Goal: Task Accomplishment & Management: Manage account settings

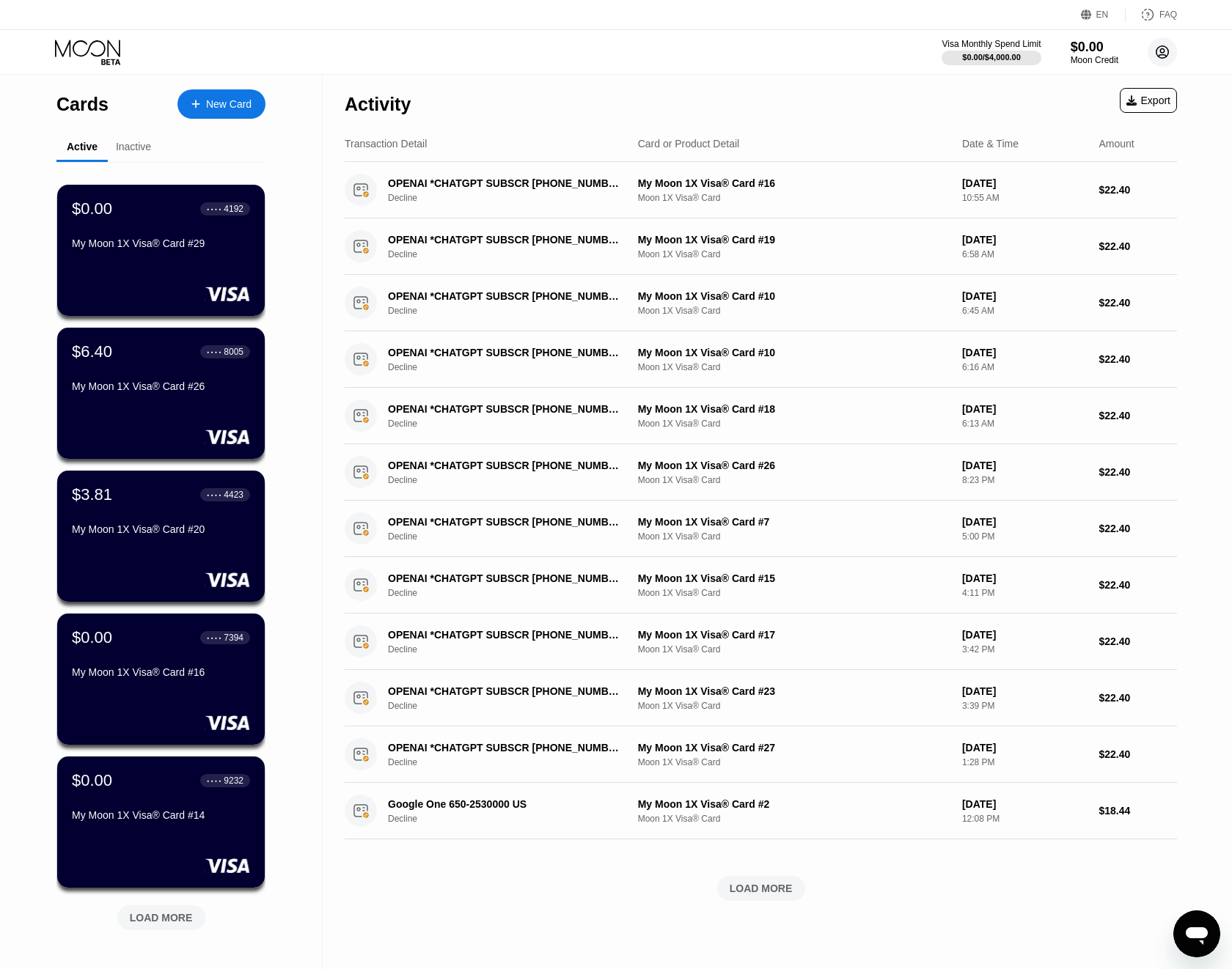
click at [1168, 58] on circle at bounding box center [1163, 52] width 29 height 29
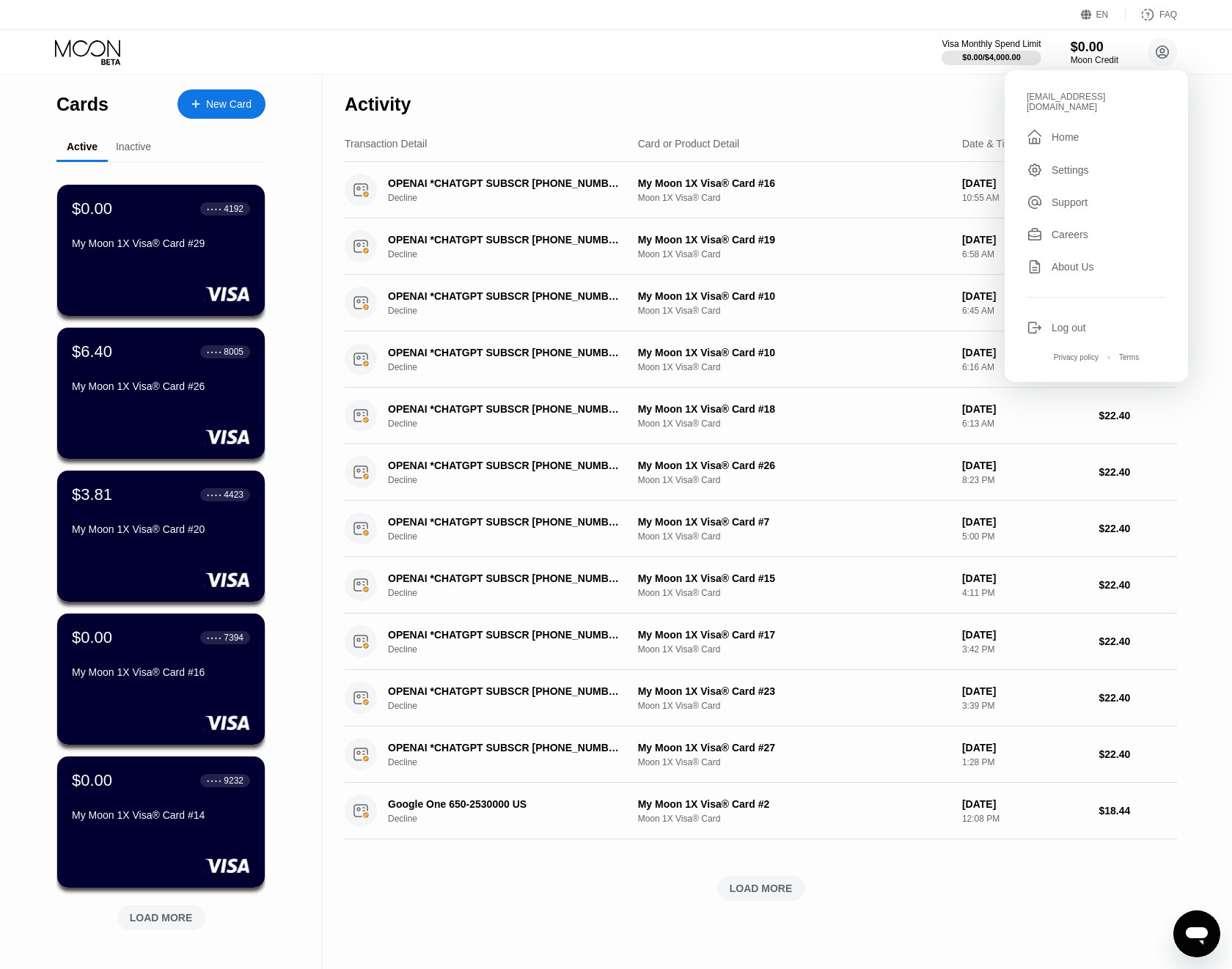
click at [1070, 328] on div "[EMAIL_ADDRESS][DOMAIN_NAME]  Home Settings Support Careers About Us Log out P…" at bounding box center [1096, 226] width 183 height 311
click at [1068, 324] on div "Log out" at bounding box center [1096, 328] width 139 height 16
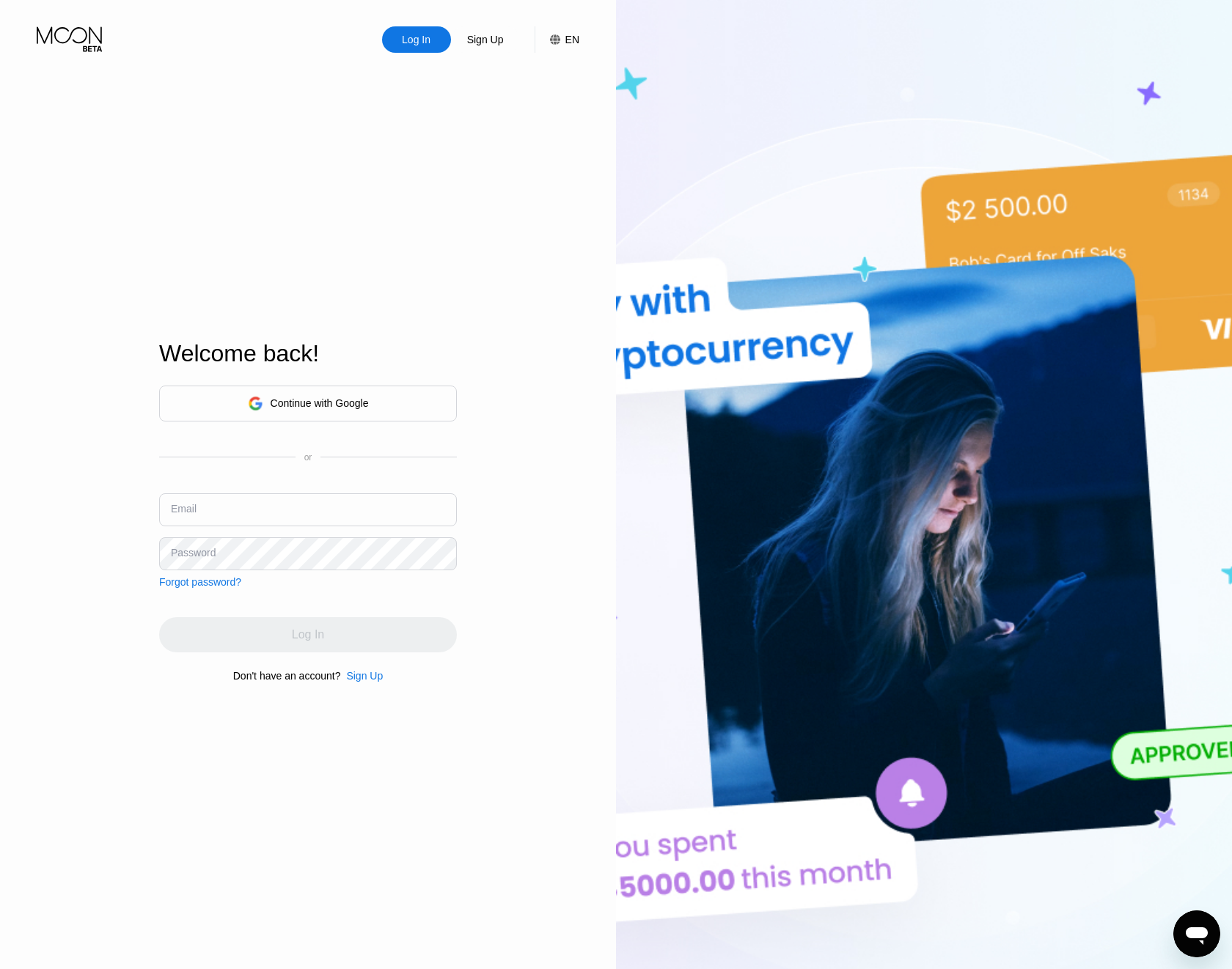
click at [383, 524] on input "text" at bounding box center [307, 509] width 298 height 33
paste input "valeri-nur@inbox.lv"
type input "valeri-nur@inbox.lv"
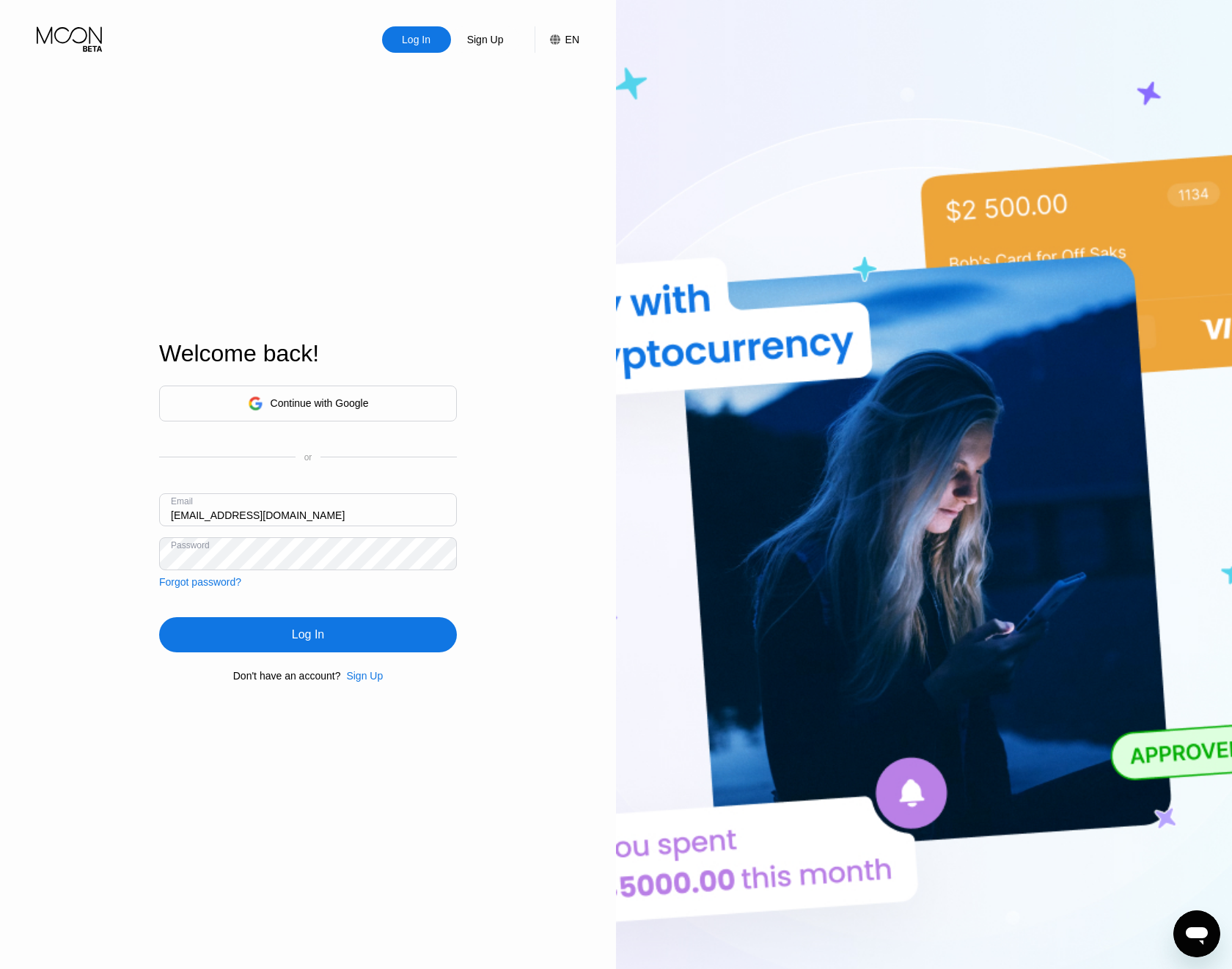
click at [279, 644] on div "Log In" at bounding box center [307, 634] width 298 height 35
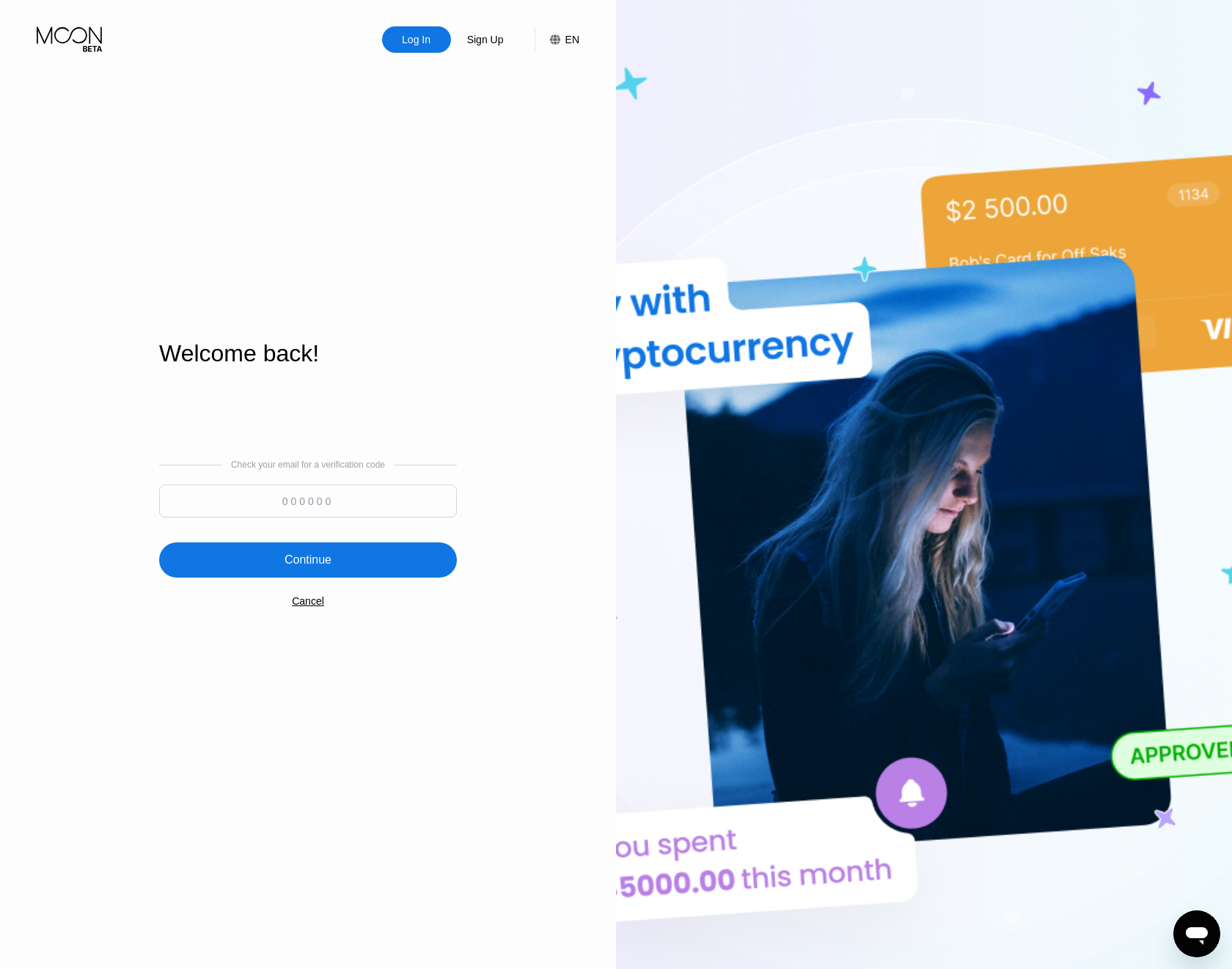
click at [234, 499] on input at bounding box center [307, 500] width 298 height 33
paste input "118740"
type input "118740"
click at [338, 551] on div "Continue" at bounding box center [307, 560] width 298 height 35
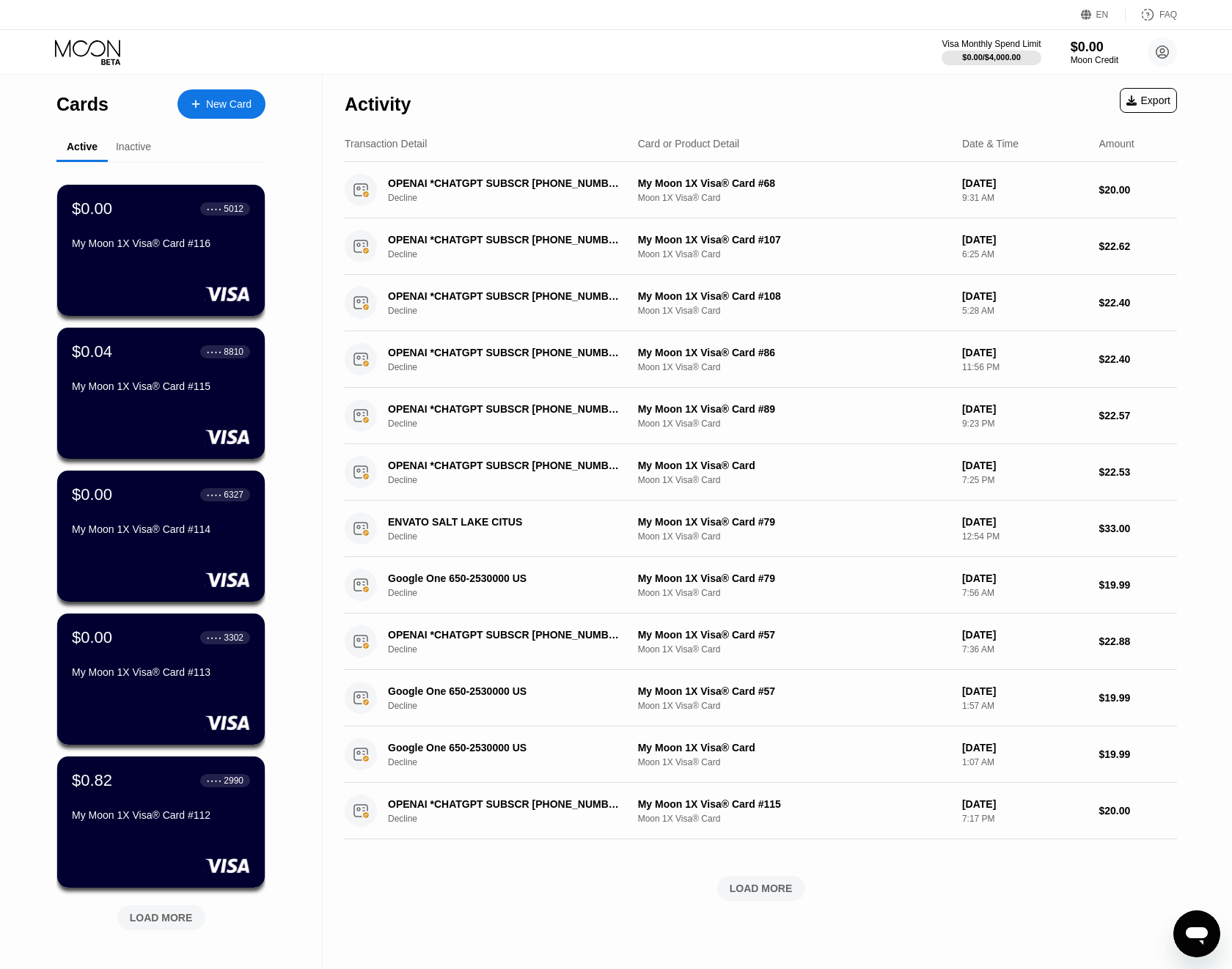
click at [172, 922] on div "LOAD MORE" at bounding box center [161, 918] width 63 height 13
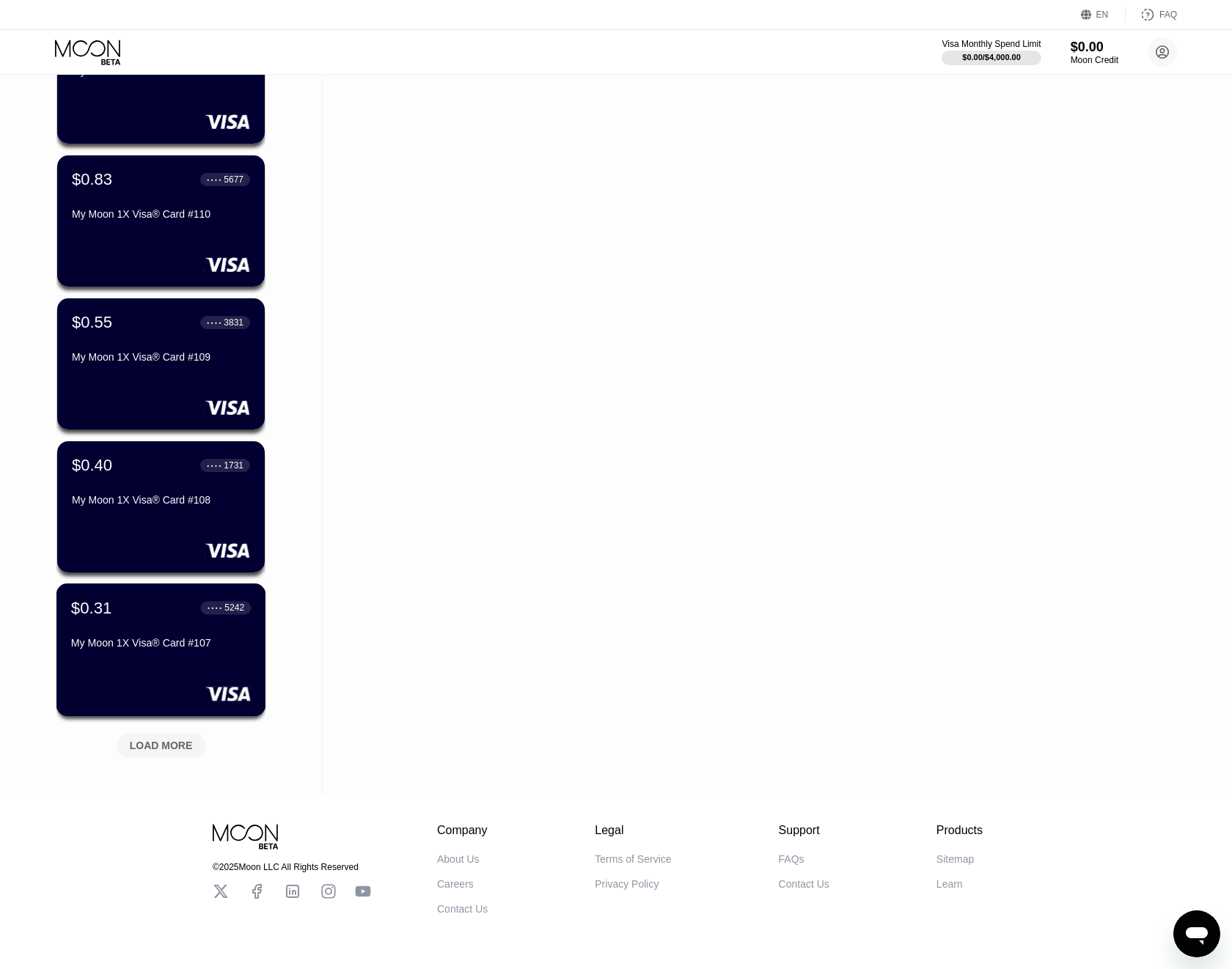
scroll to position [892, 0]
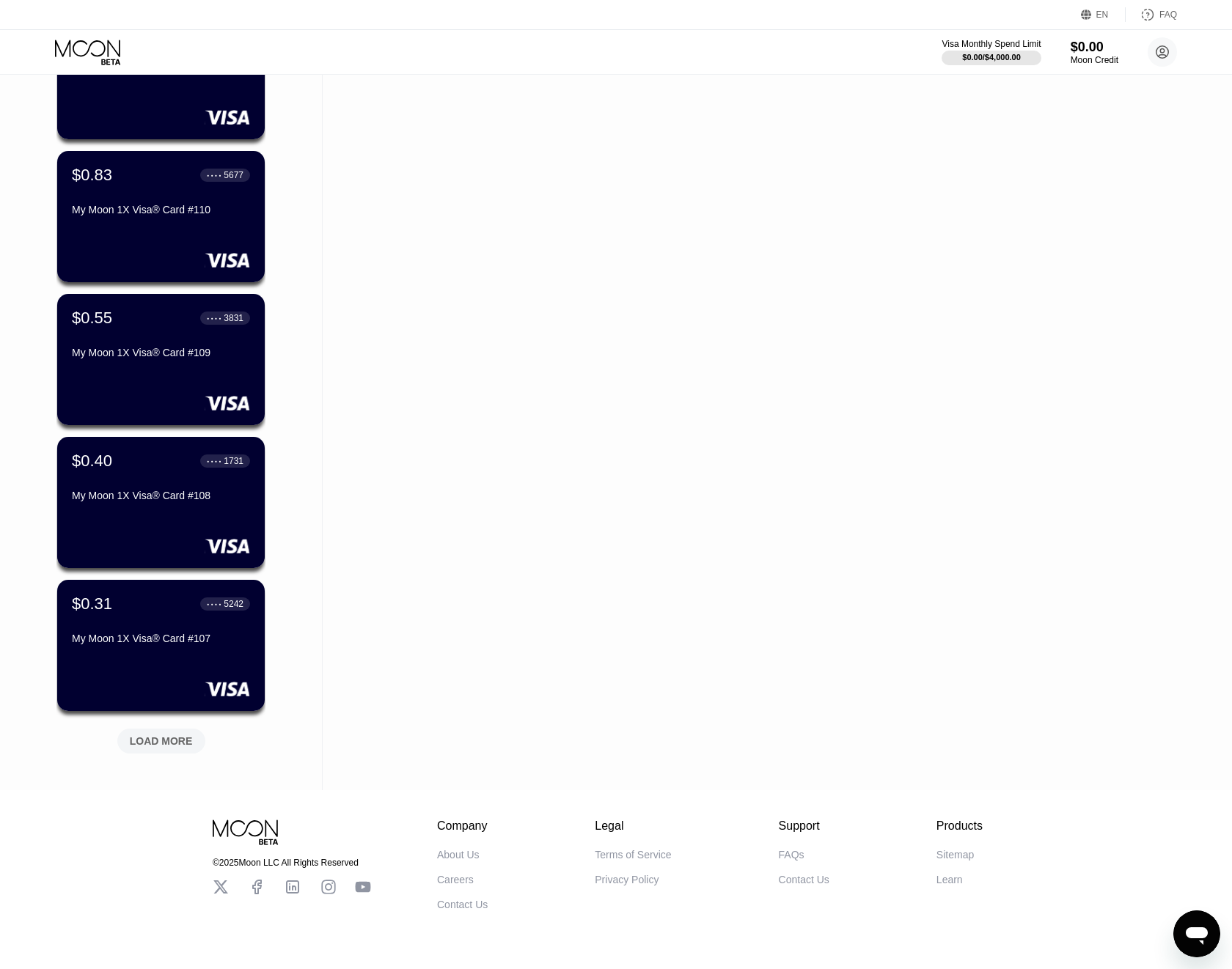
click at [175, 754] on div "$0.00 ● ● ● ● 5012 My Moon 1X Visa® Card #116 $0.04 ● ● ● ● 8810 My Moon 1X Vis…" at bounding box center [161, 23] width 209 height 1504
click at [175, 749] on div "LOAD MORE" at bounding box center [161, 741] width 88 height 25
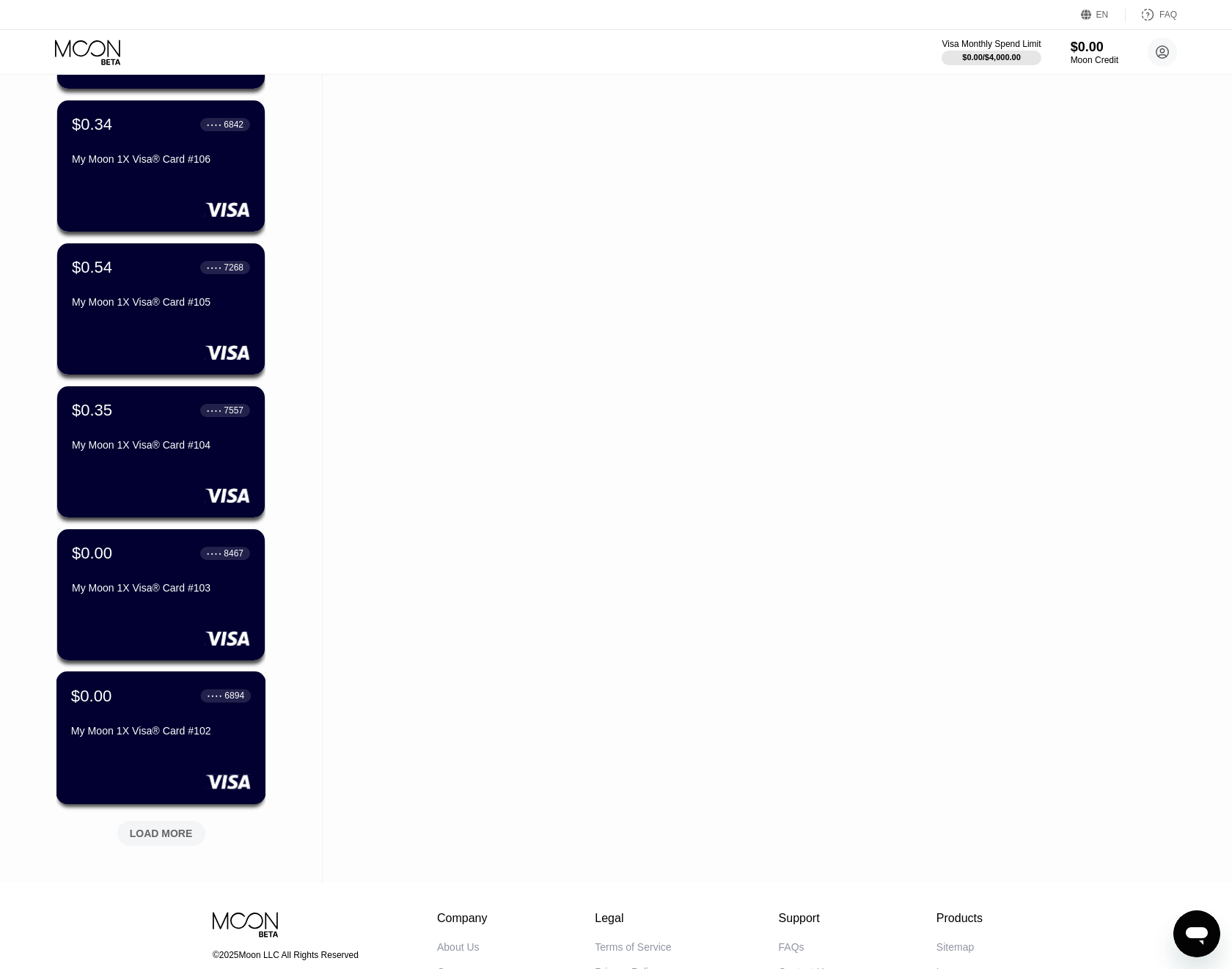
scroll to position [1544, 0]
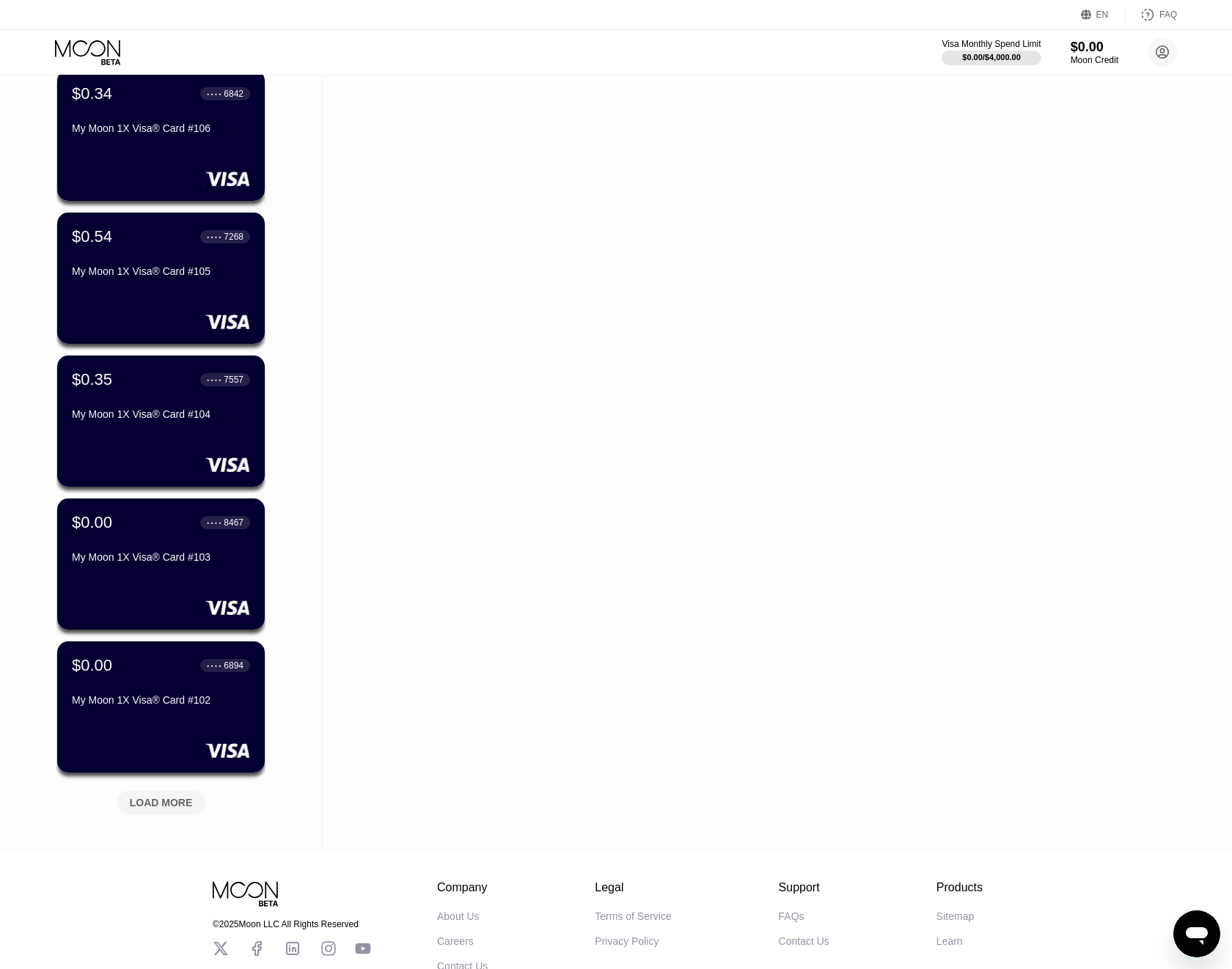
click at [174, 793] on div "LOAD MORE" at bounding box center [161, 803] width 88 height 25
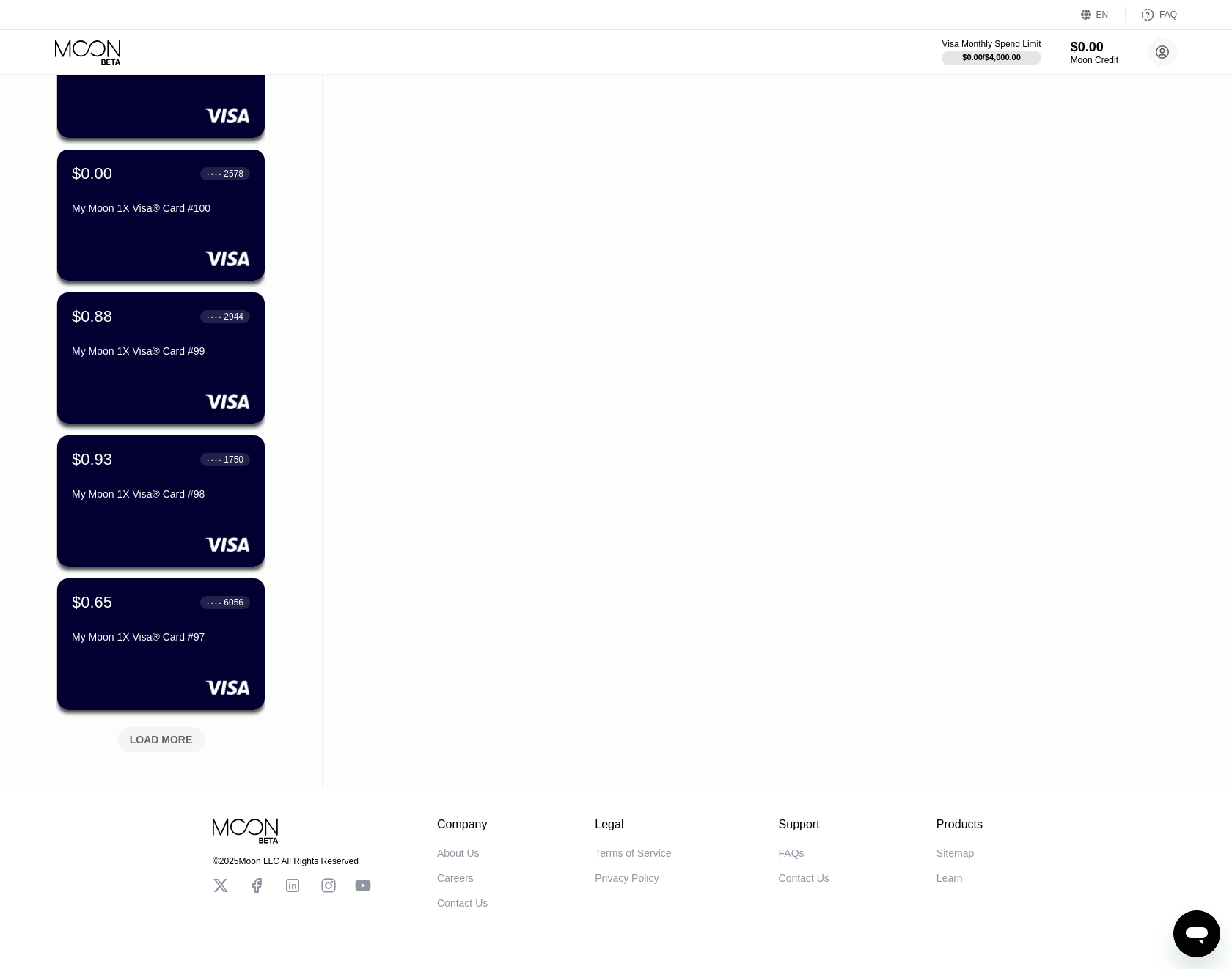
scroll to position [2361, 0]
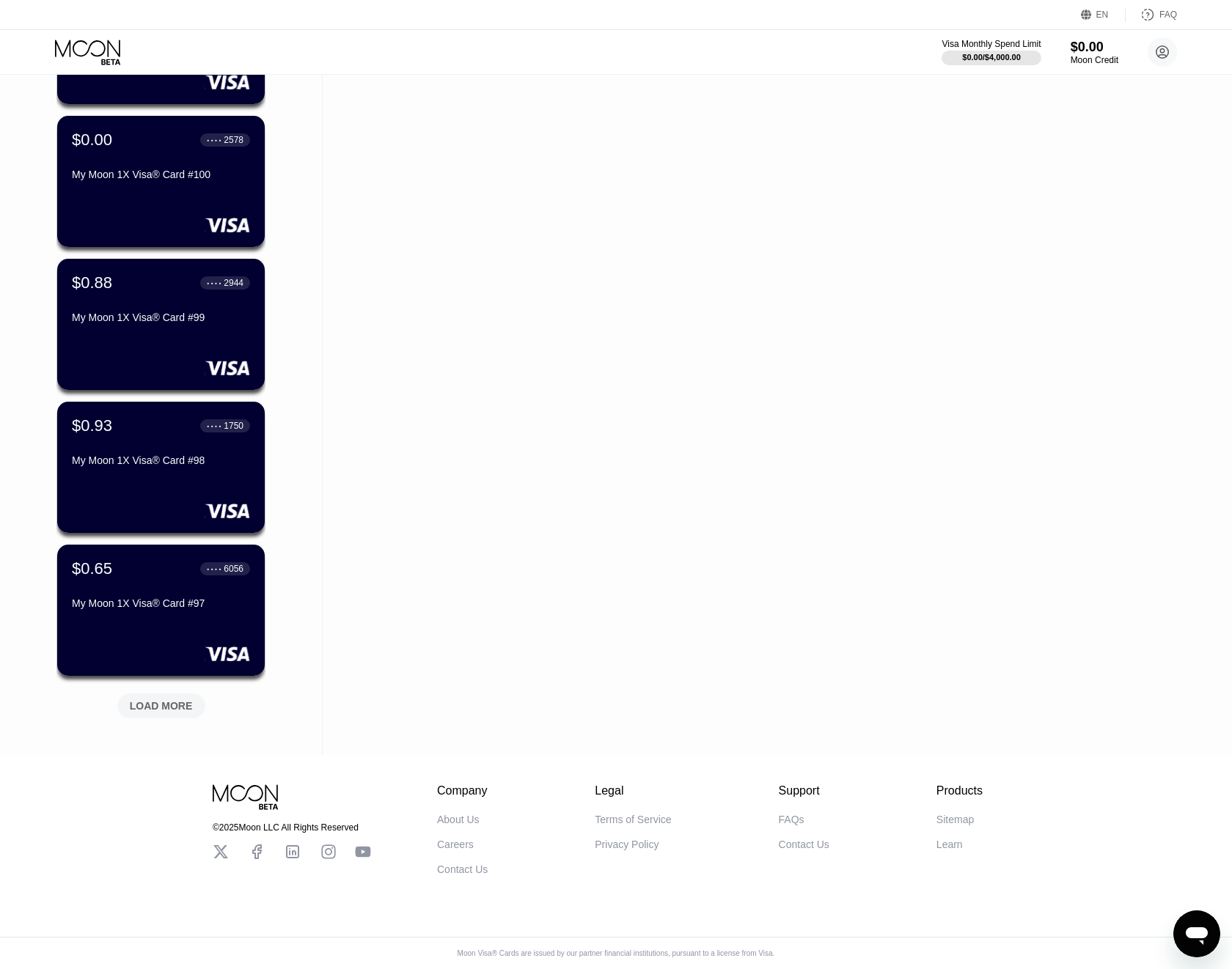
click at [174, 709] on div "LOAD MORE" at bounding box center [161, 706] width 88 height 25
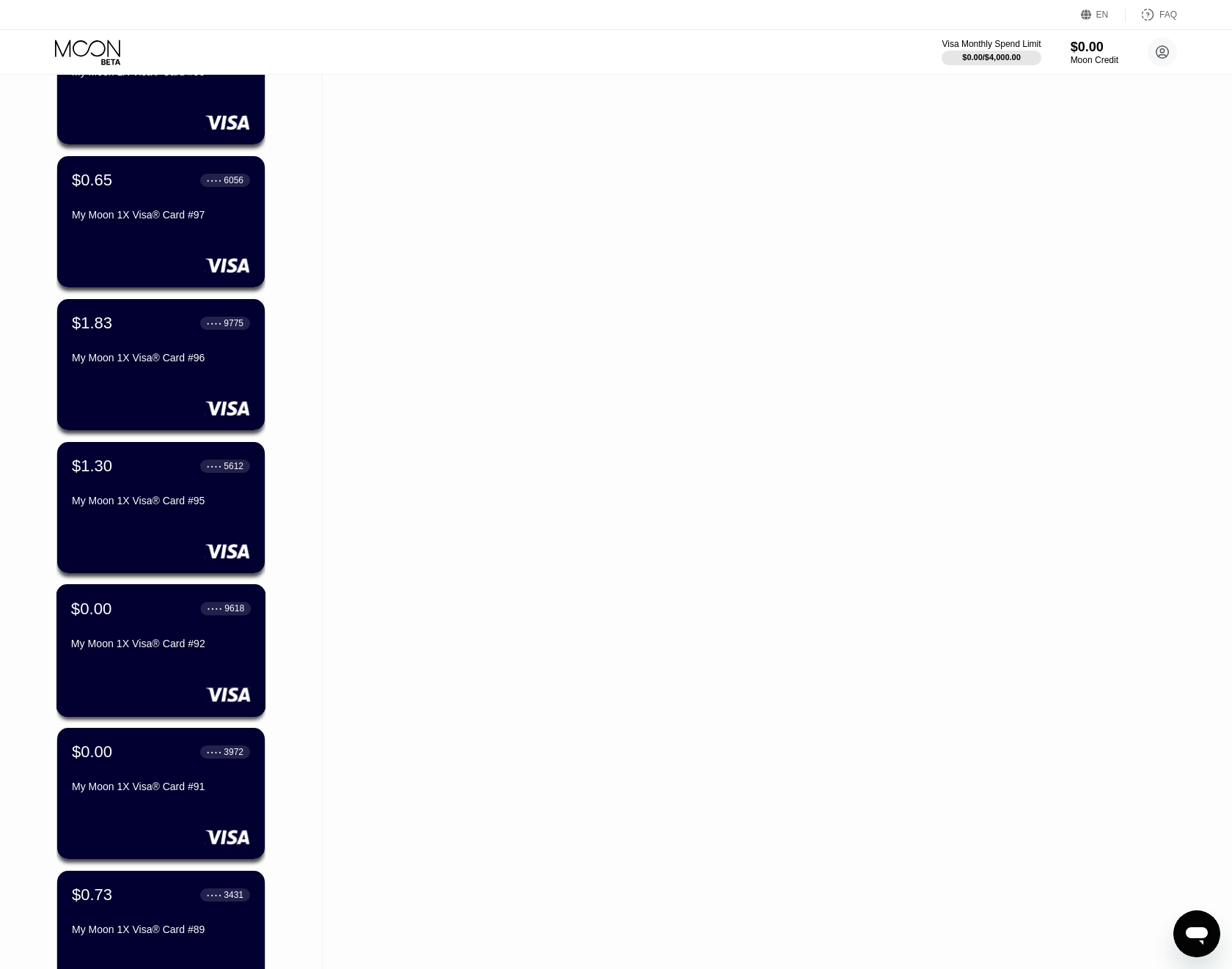
scroll to position [3076, 0]
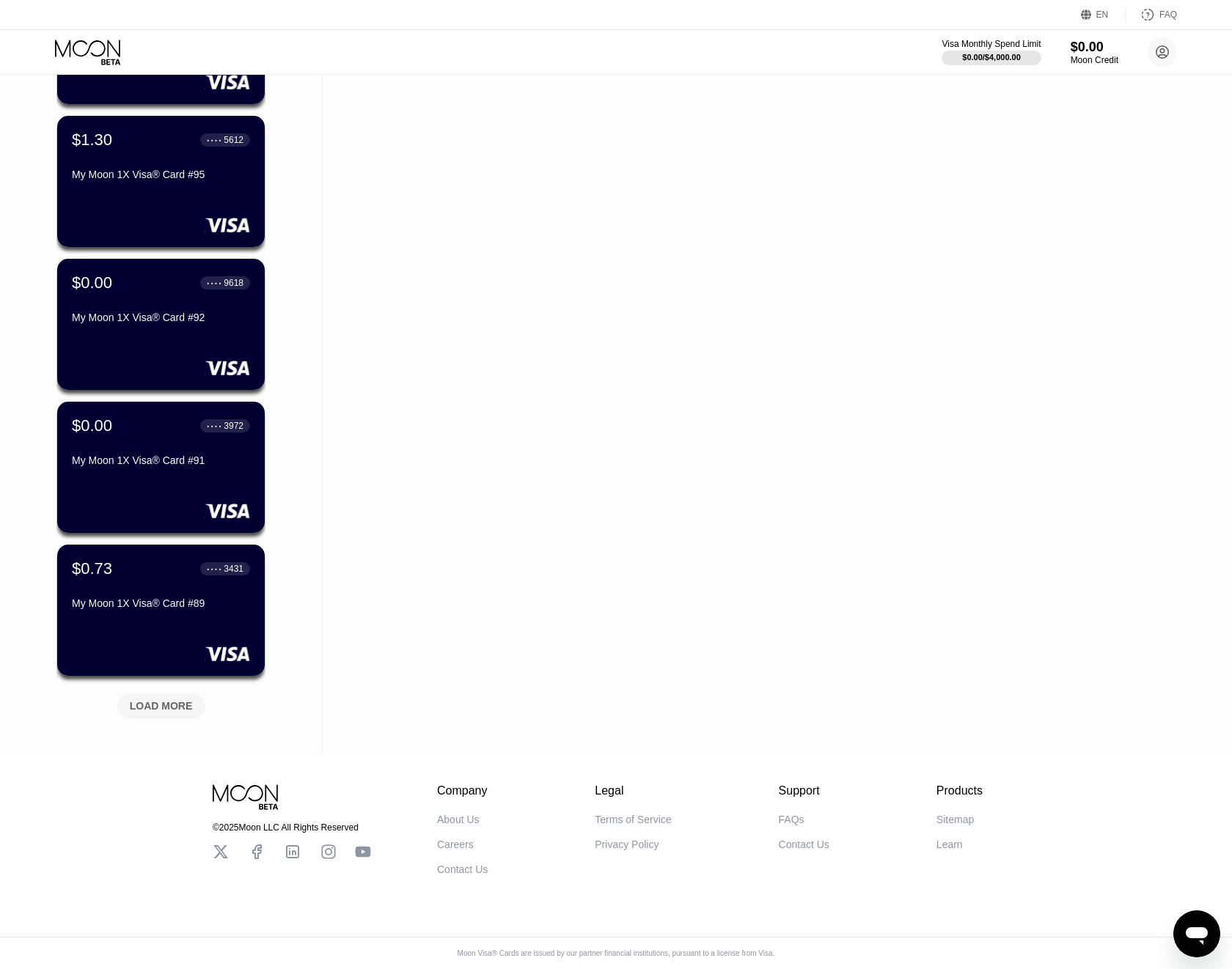
click at [174, 702] on div "LOAD MORE" at bounding box center [161, 706] width 63 height 13
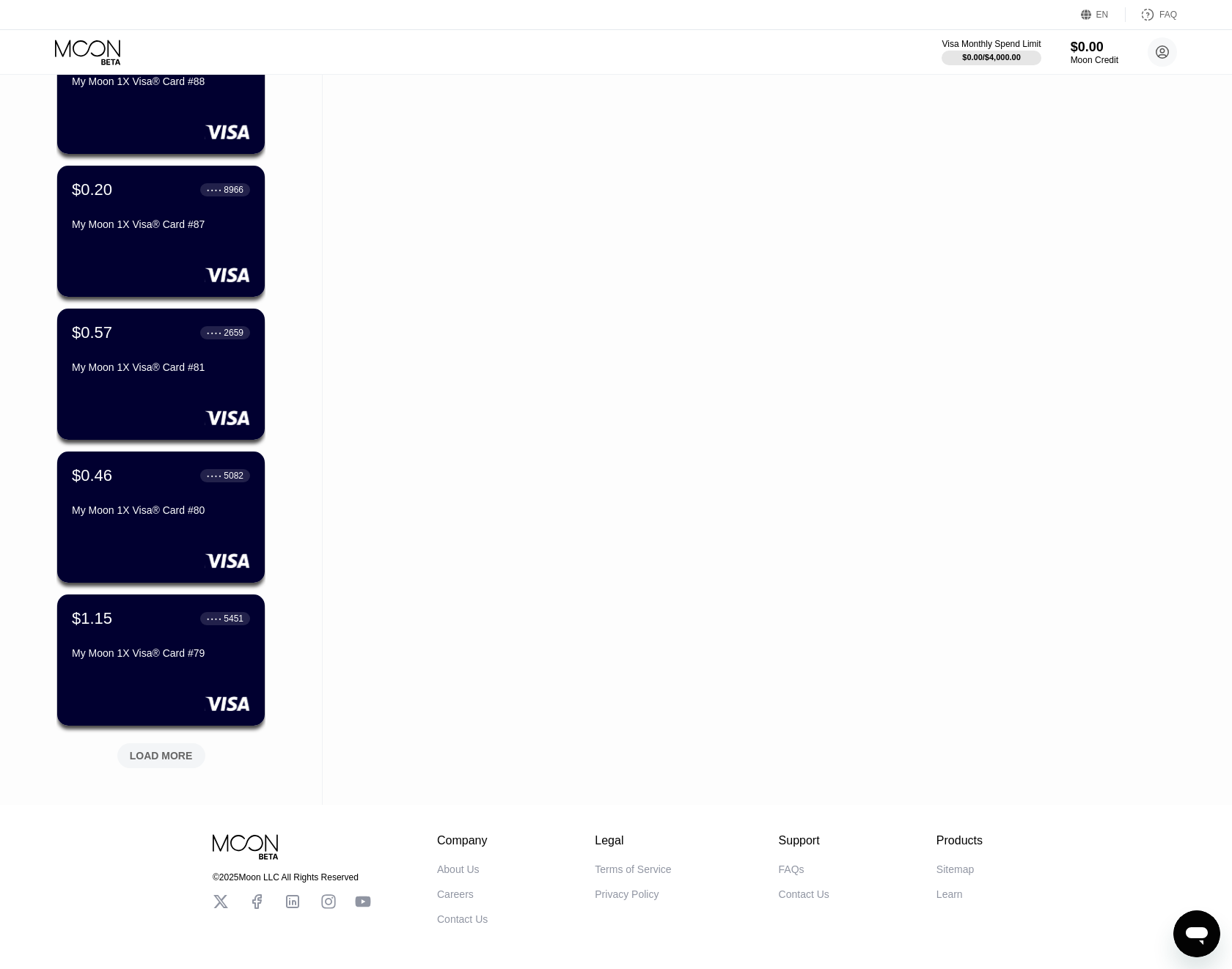
scroll to position [3790, 0]
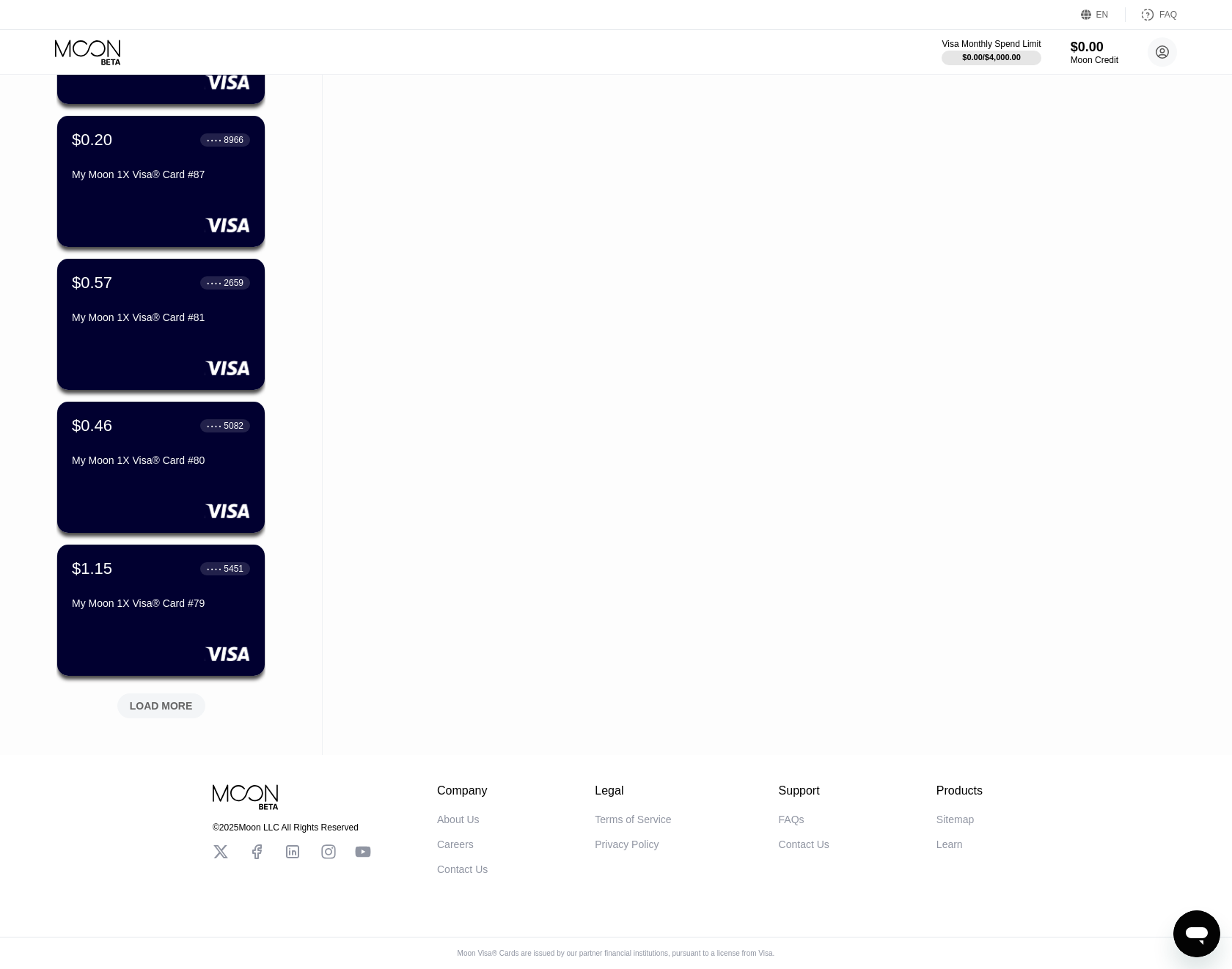
click at [174, 702] on div "LOAD MORE" at bounding box center [161, 706] width 63 height 13
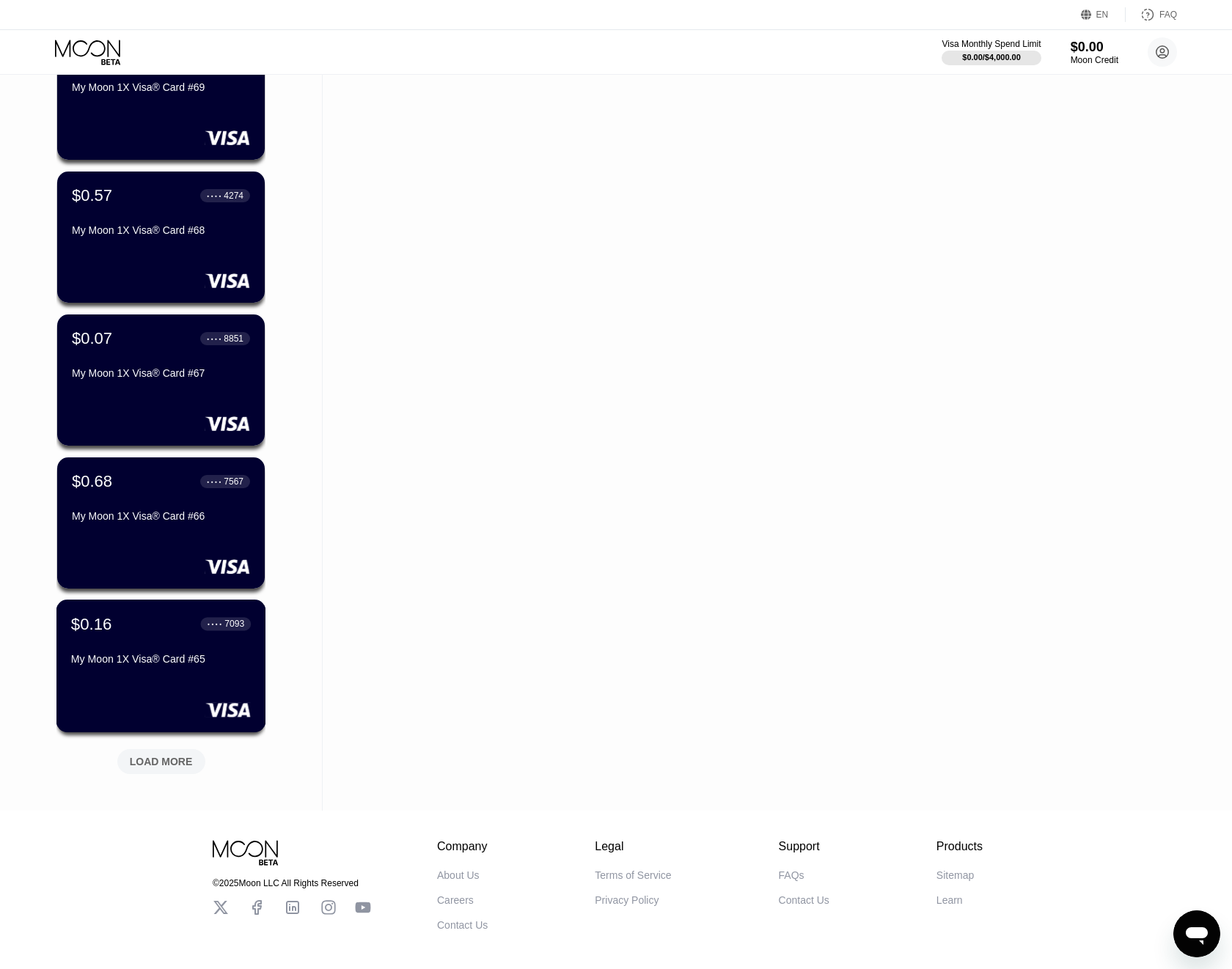
scroll to position [4491, 0]
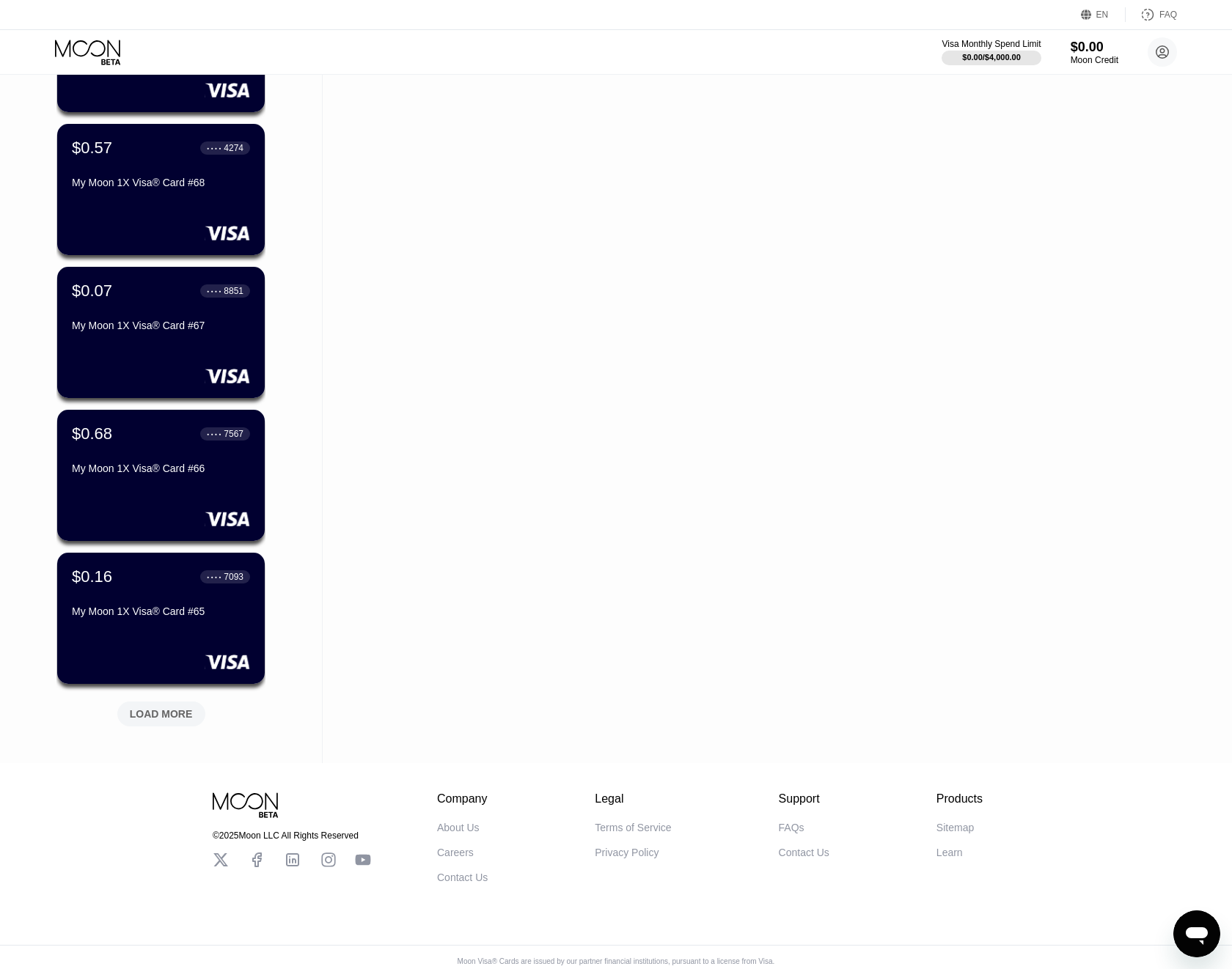
click at [174, 707] on div "LOAD MORE" at bounding box center [161, 714] width 63 height 13
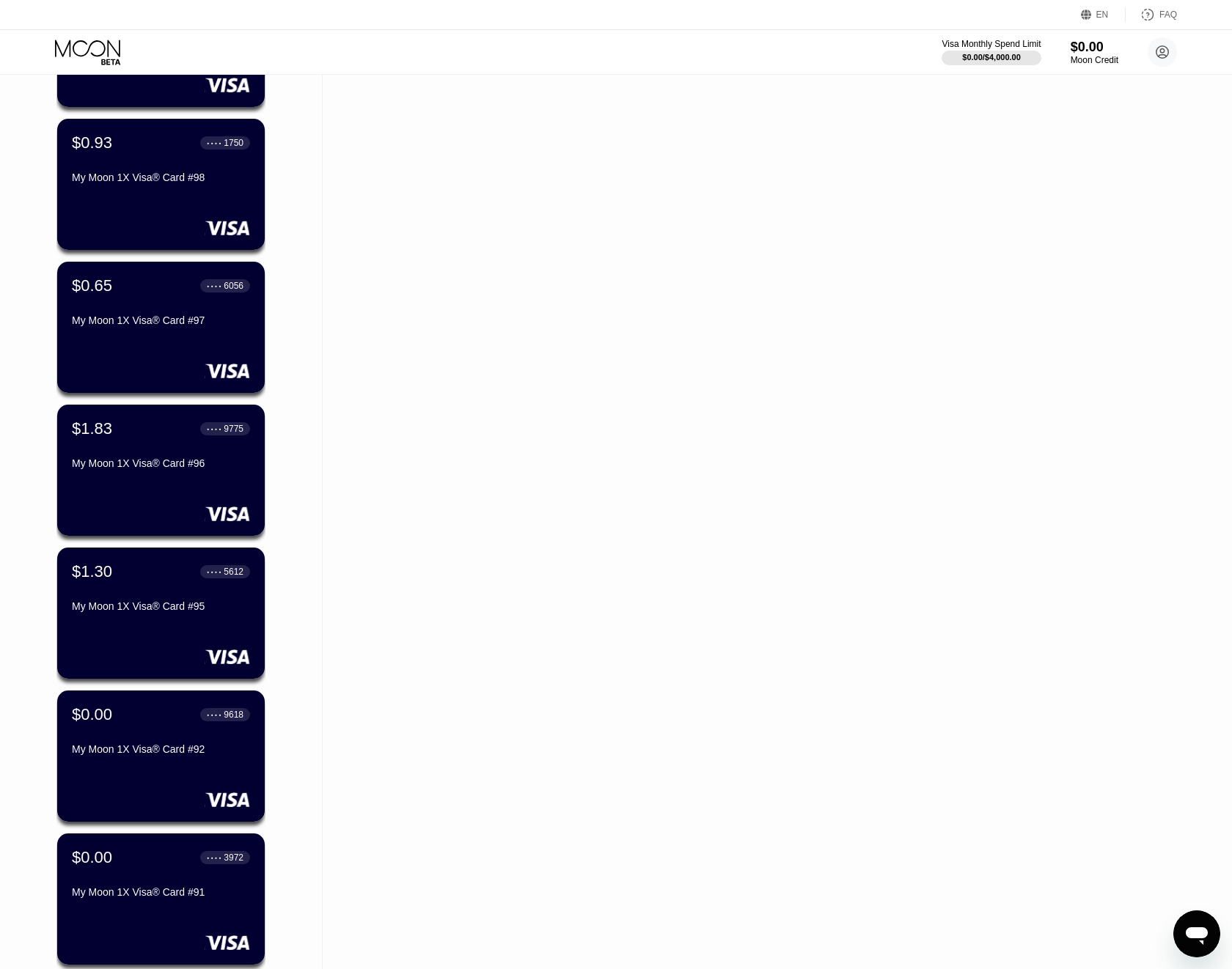
scroll to position [2412, 0]
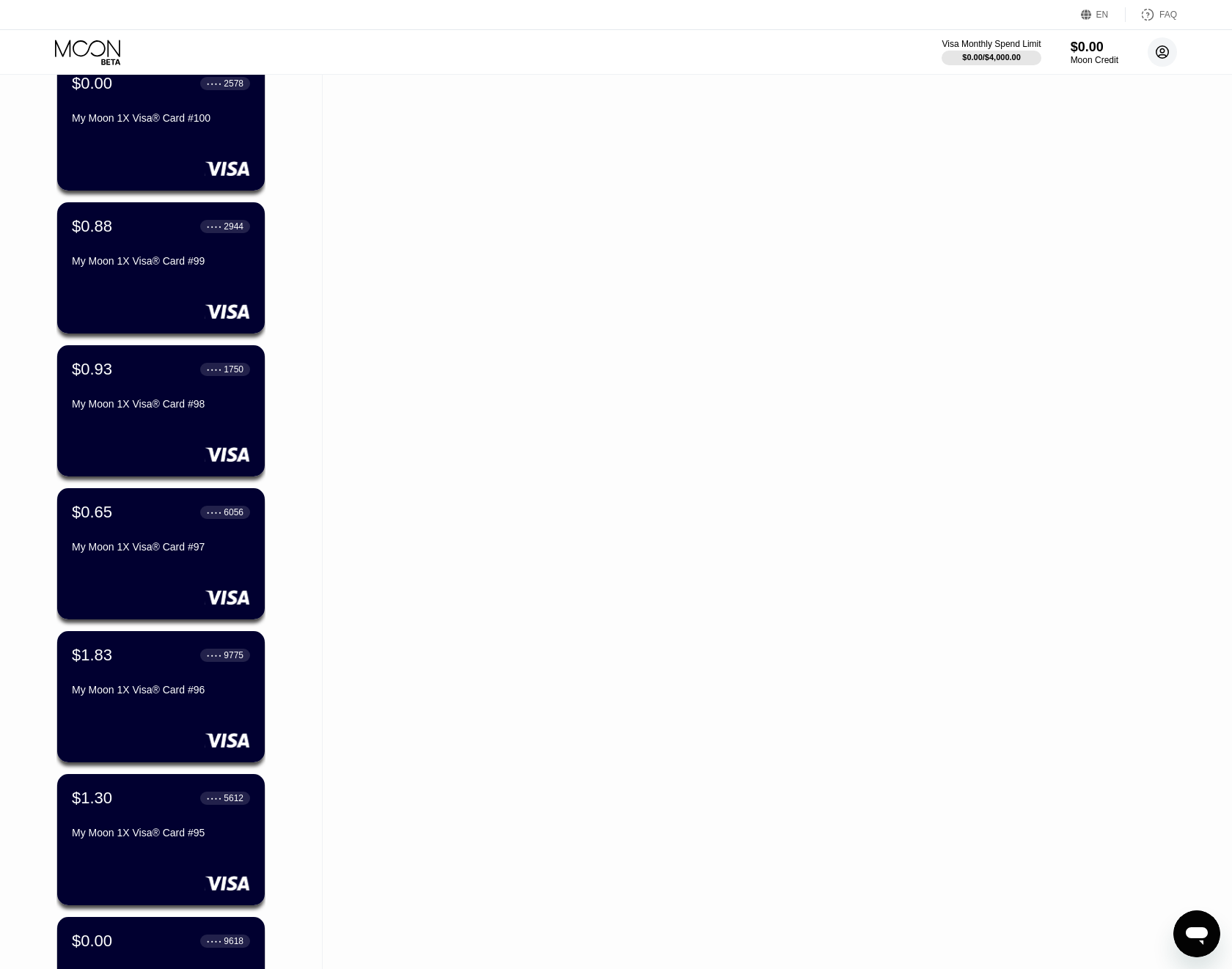
click at [1165, 53] on circle at bounding box center [1163, 52] width 29 height 29
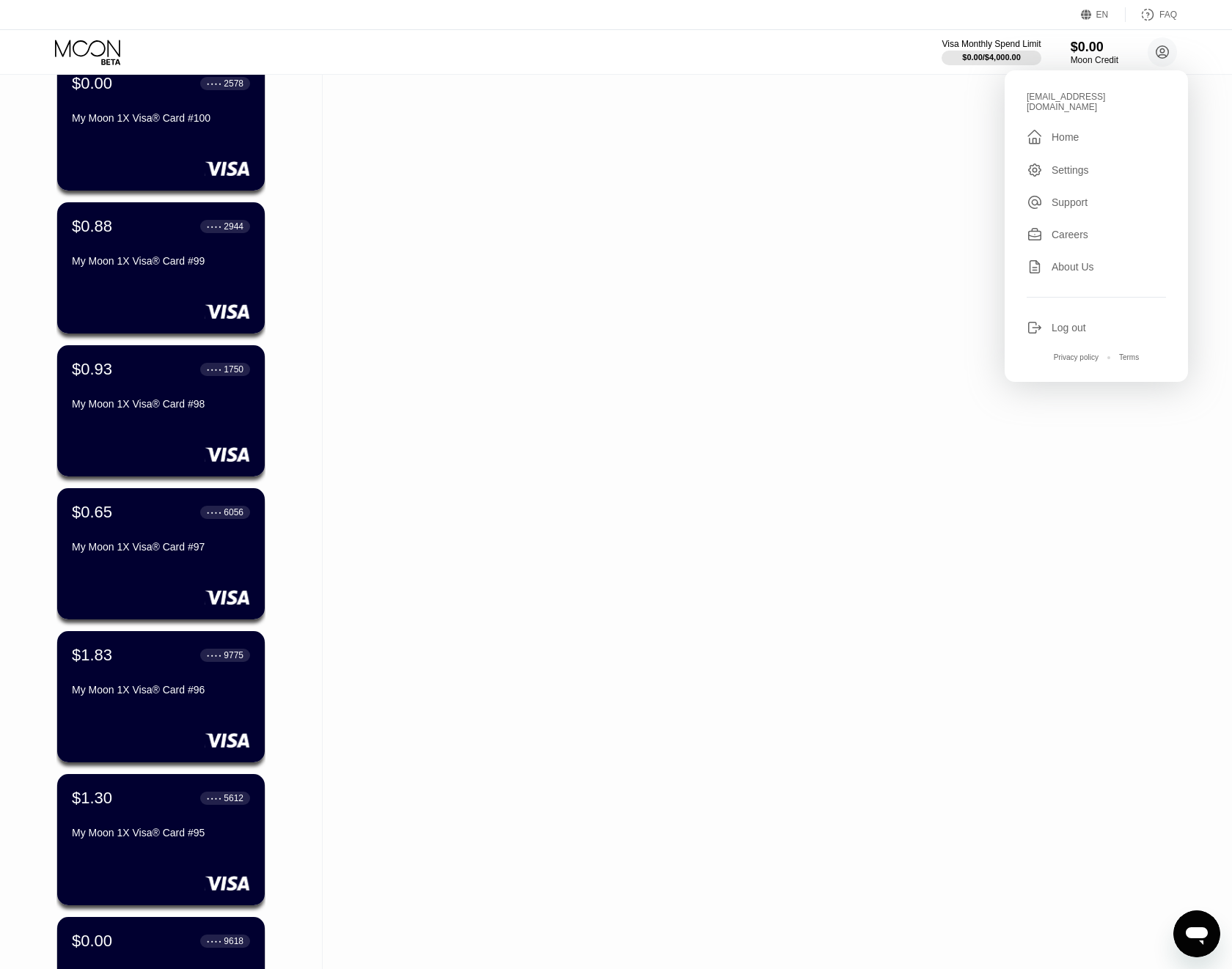
click at [1067, 311] on div "valeri-nur@inbox.lv  Home Settings Support Careers About Us Log out Privacy po…" at bounding box center [1096, 226] width 183 height 311
click at [1069, 323] on div "Log out" at bounding box center [1069, 328] width 34 height 11
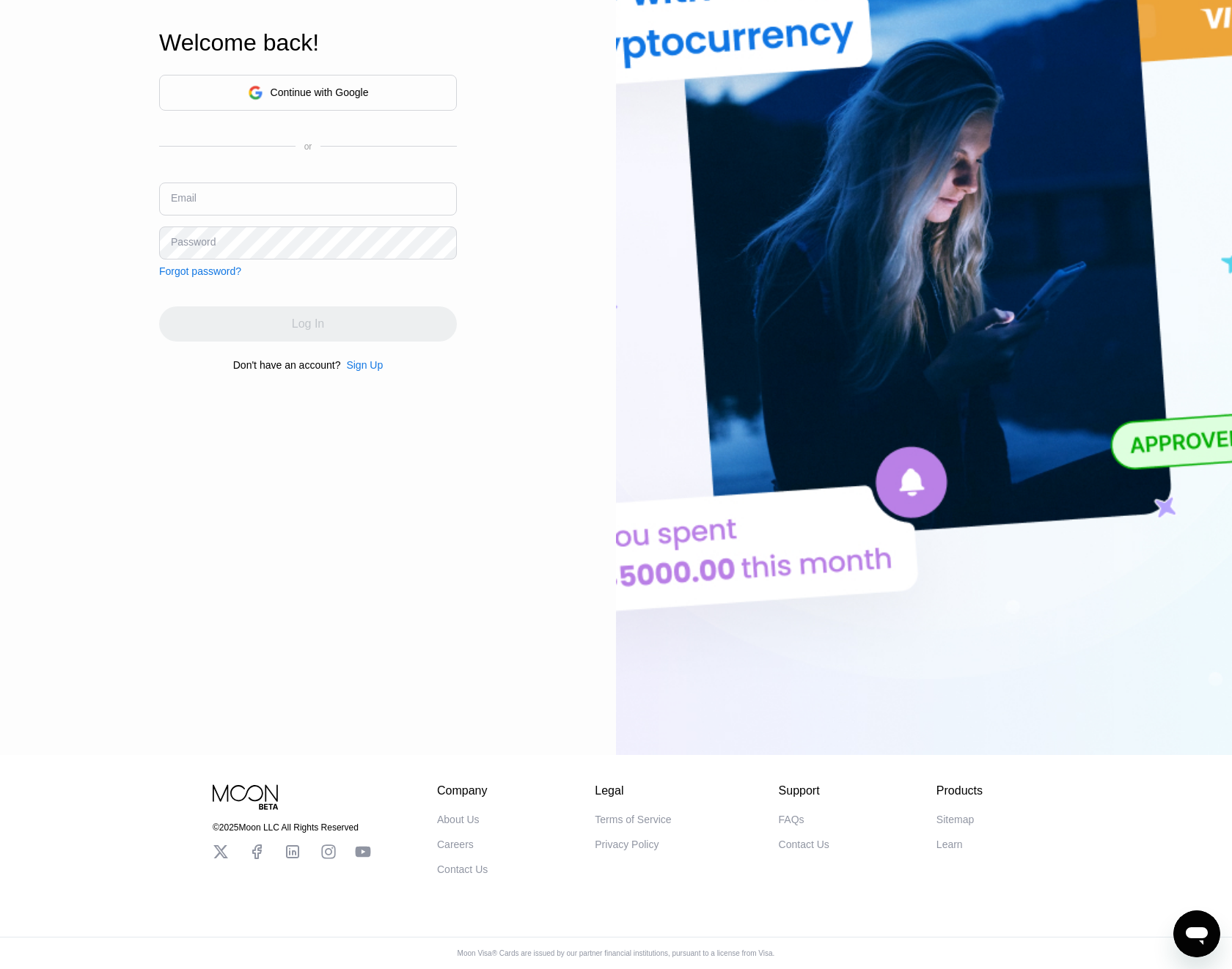
click at [314, 186] on input "text" at bounding box center [307, 199] width 298 height 33
paste input "kotik5735@inbox.lv"
type input "kotik5735@inbox.lv"
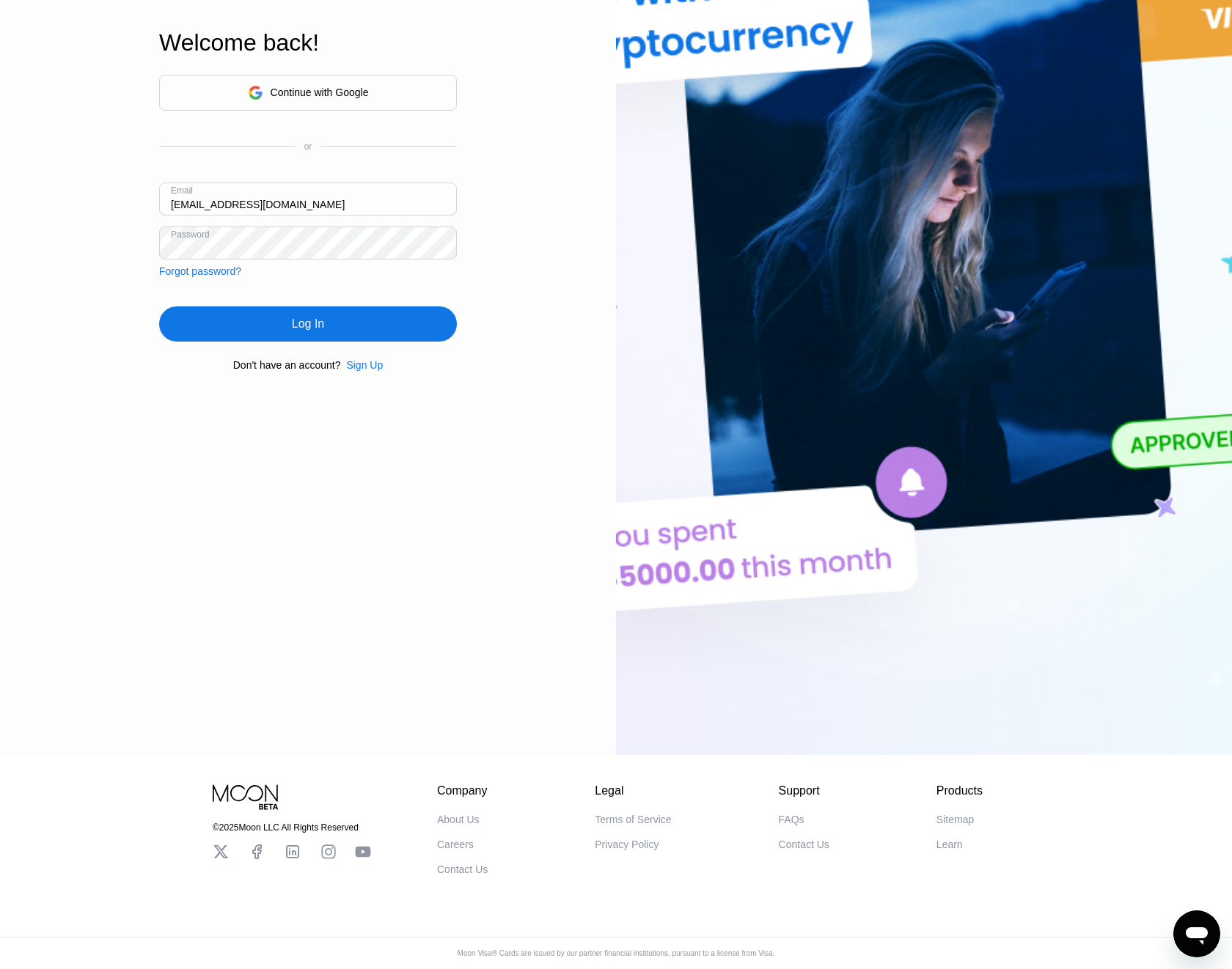
click at [329, 333] on div "Log In" at bounding box center [307, 324] width 298 height 35
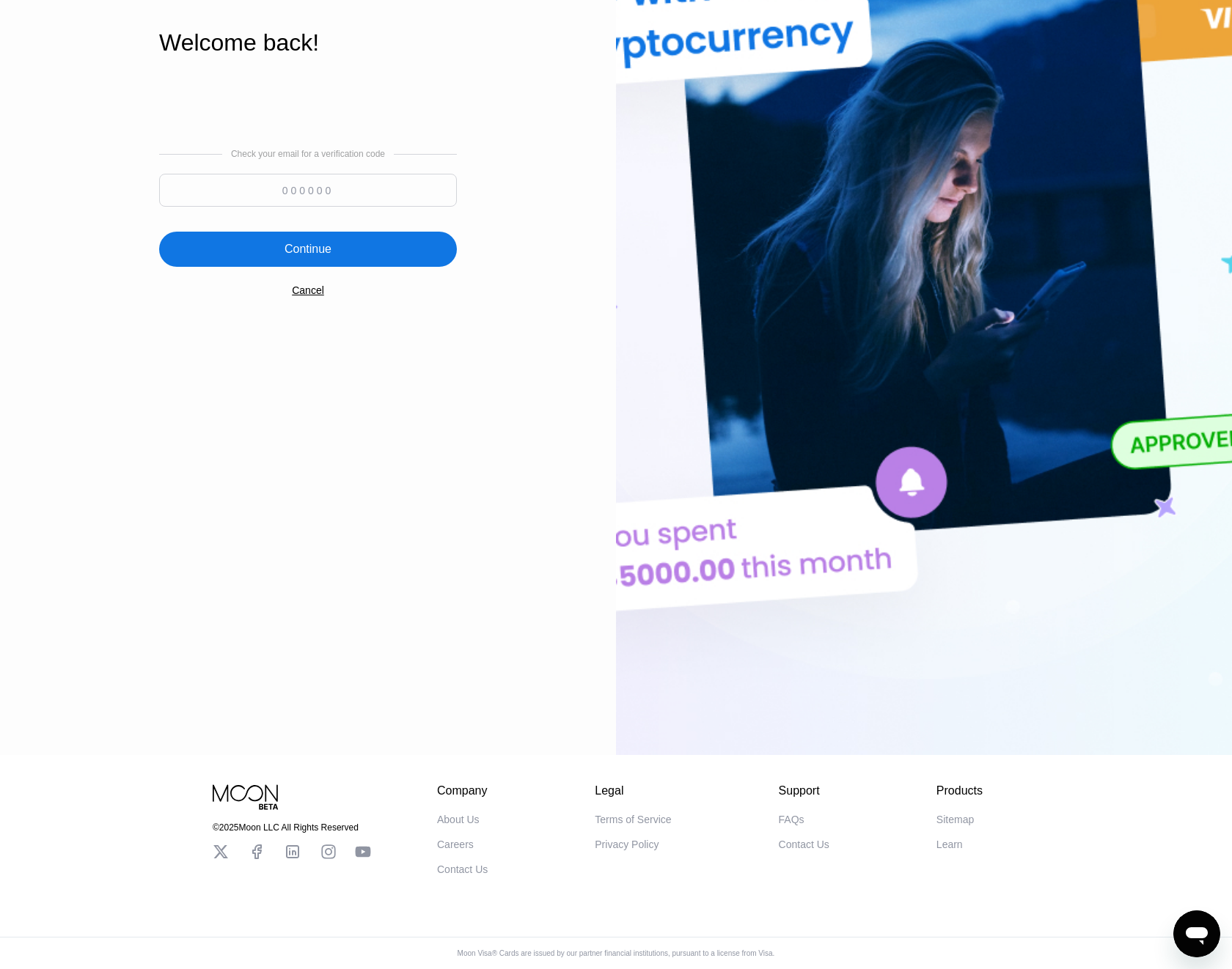
click at [329, 178] on input at bounding box center [307, 190] width 298 height 33
type input "223607"
click at [387, 249] on div "Continue" at bounding box center [307, 249] width 298 height 35
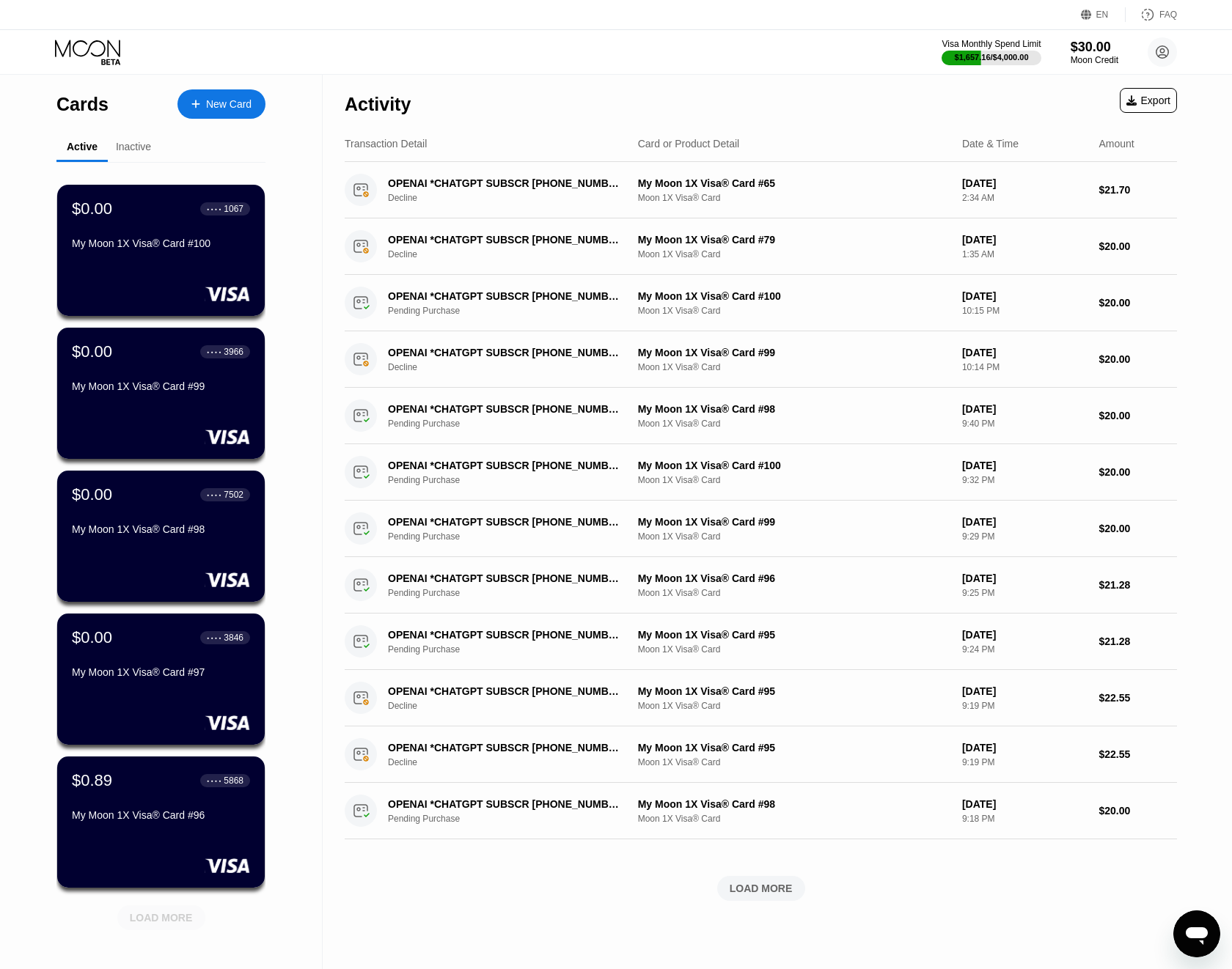
click at [152, 915] on div "LOAD MORE" at bounding box center [161, 918] width 63 height 13
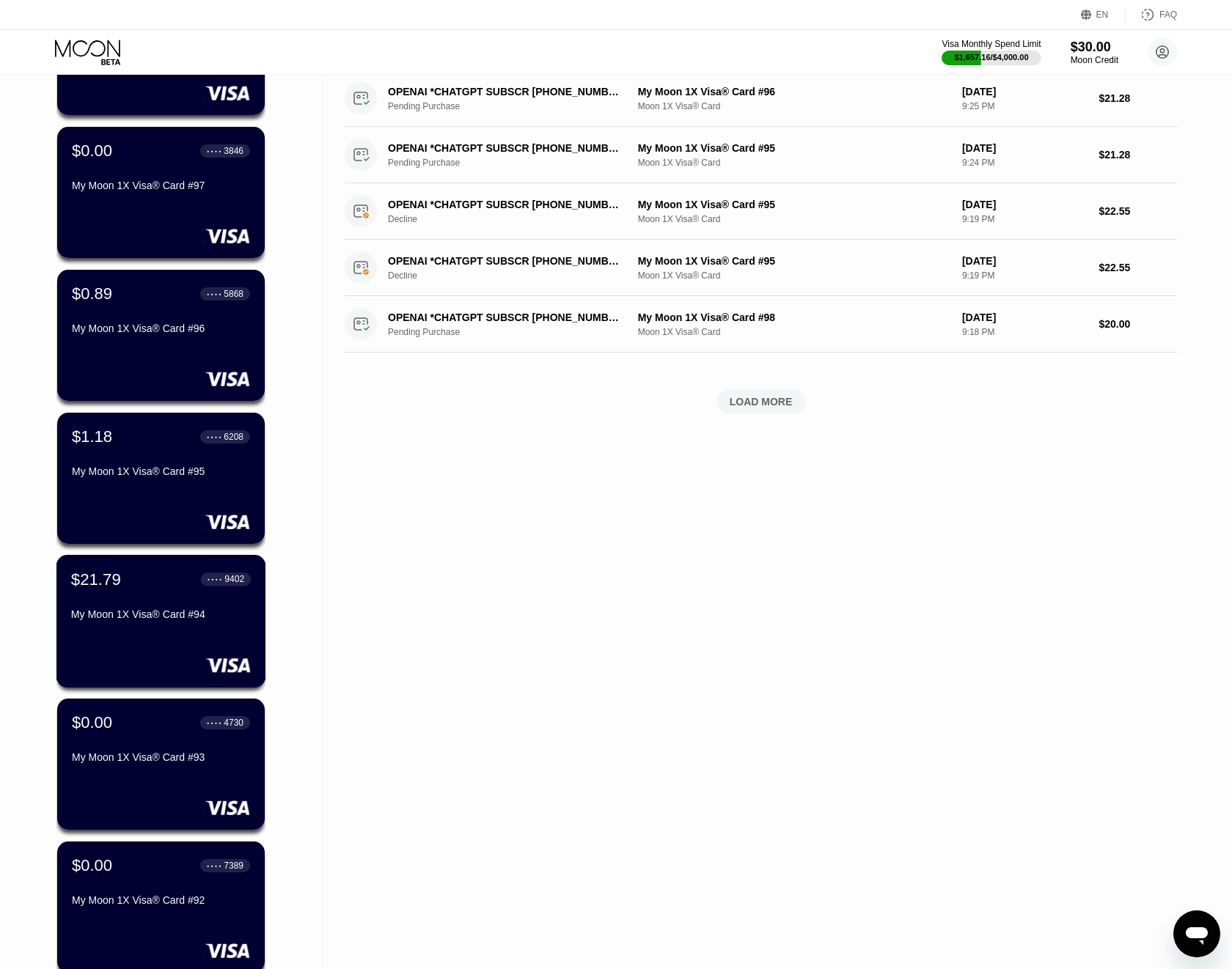
scroll to position [496, 0]
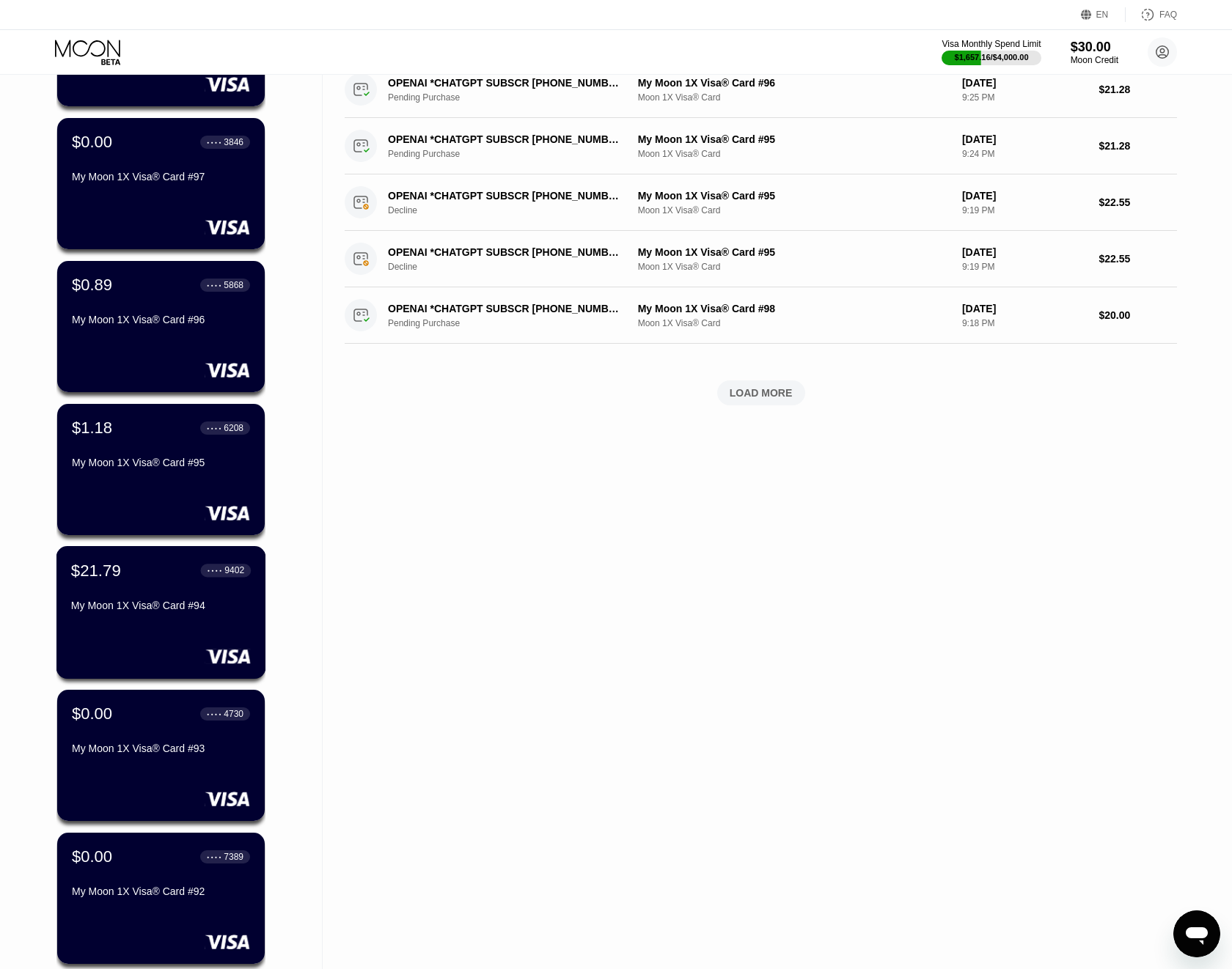
click at [193, 650] on div at bounding box center [161, 656] width 179 height 15
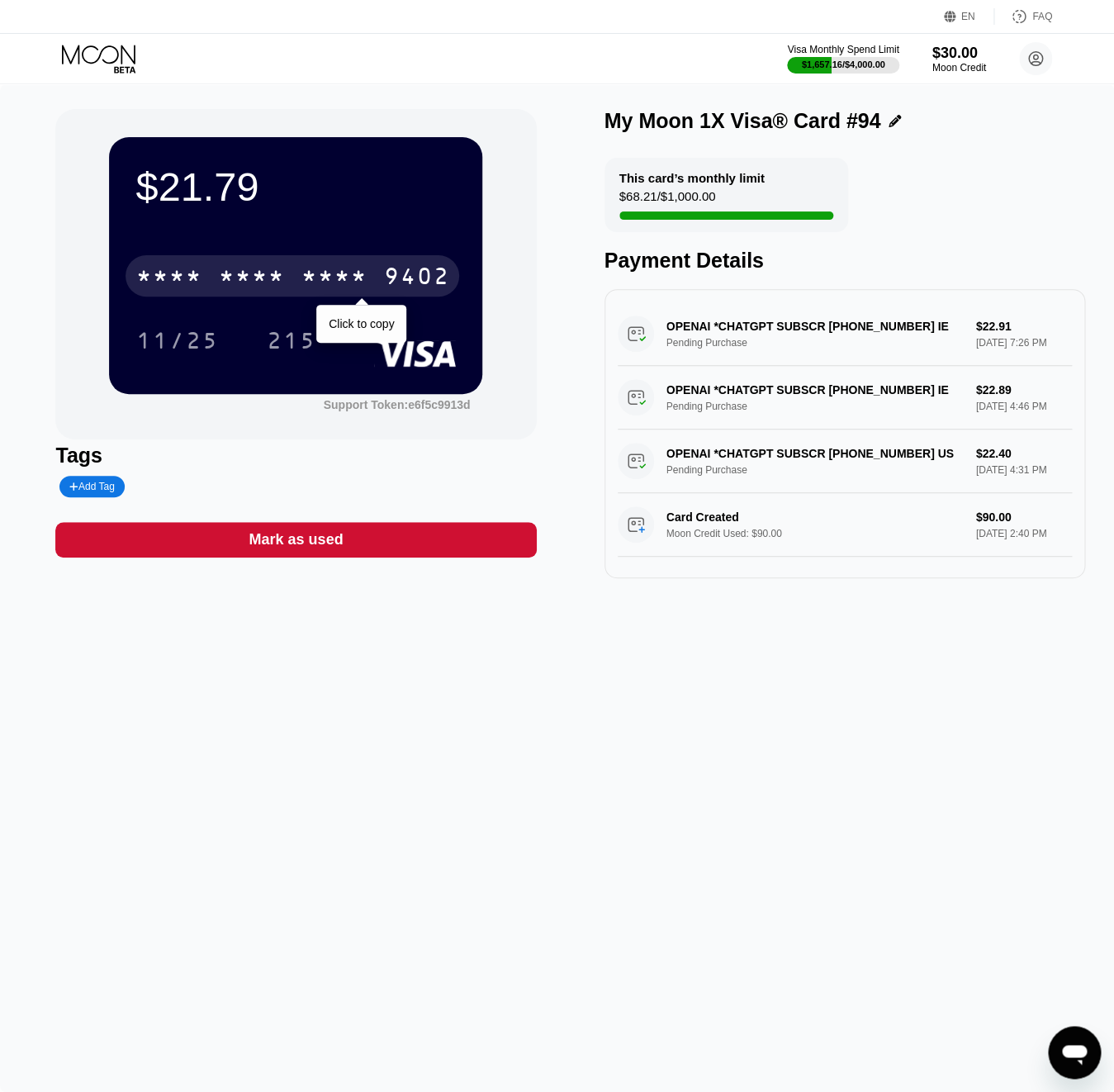
click at [235, 276] on div "* * * *" at bounding box center [251, 278] width 66 height 27
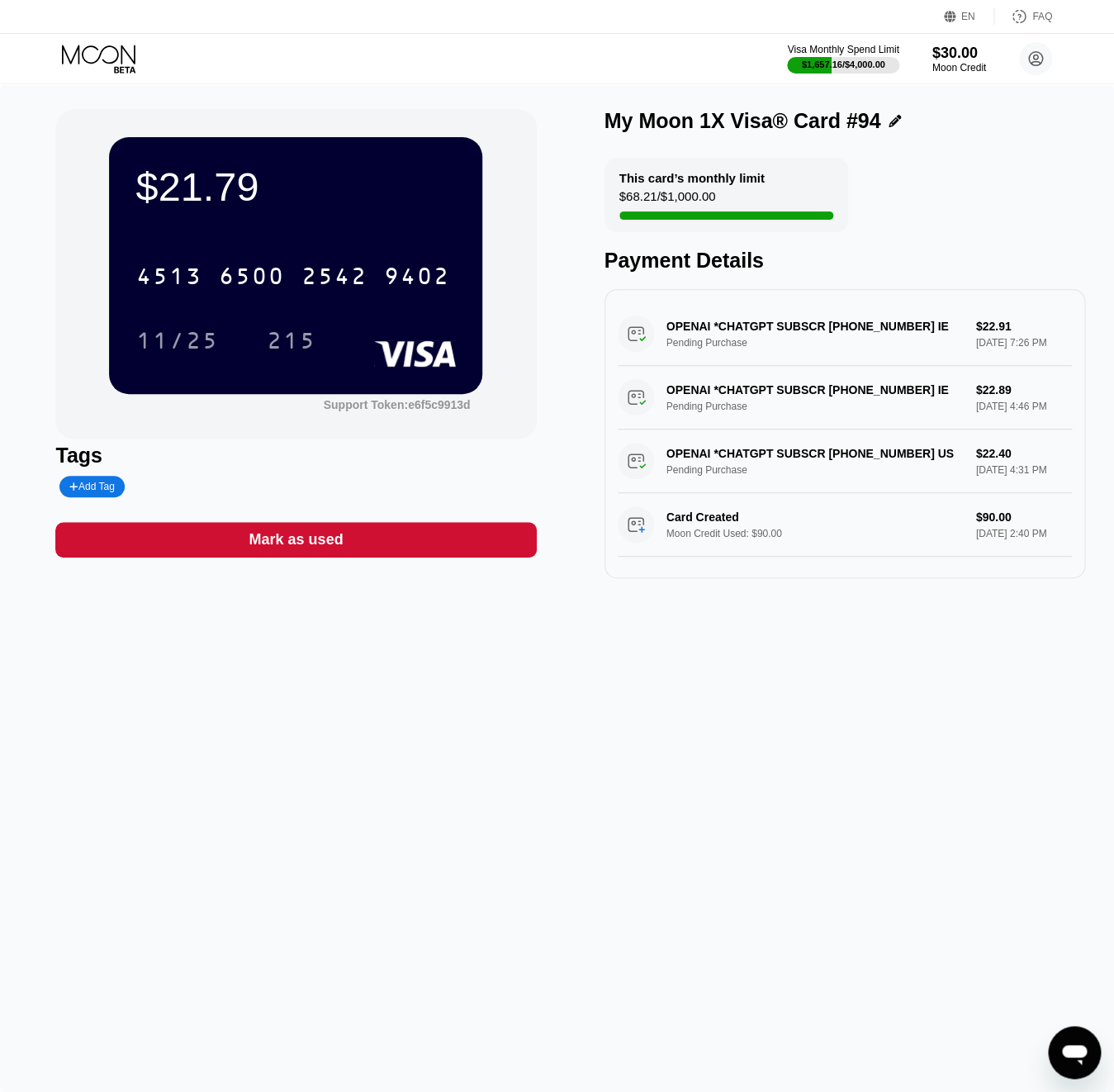
click at [117, 53] on icon at bounding box center [100, 59] width 77 height 28
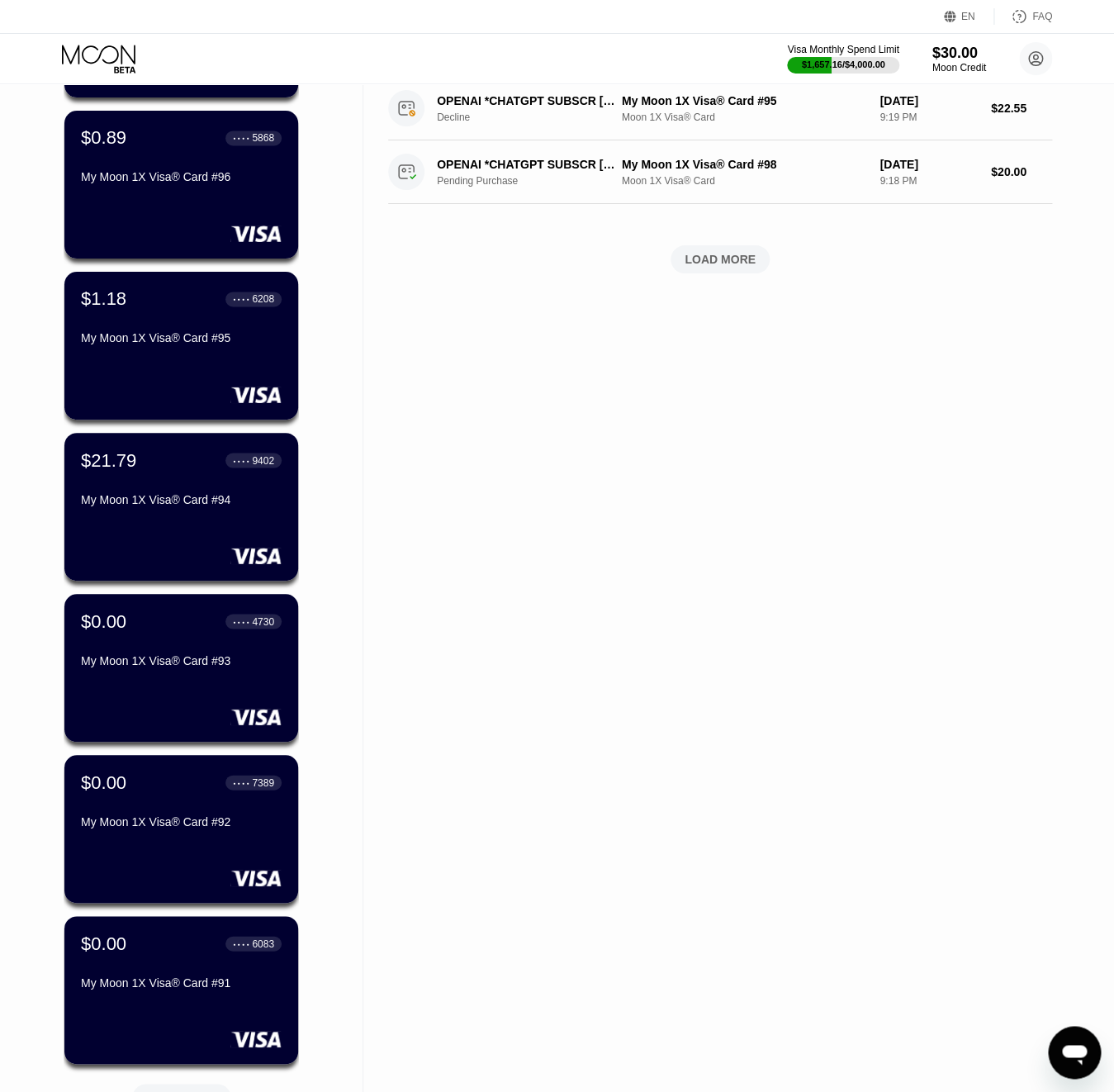
scroll to position [858, 0]
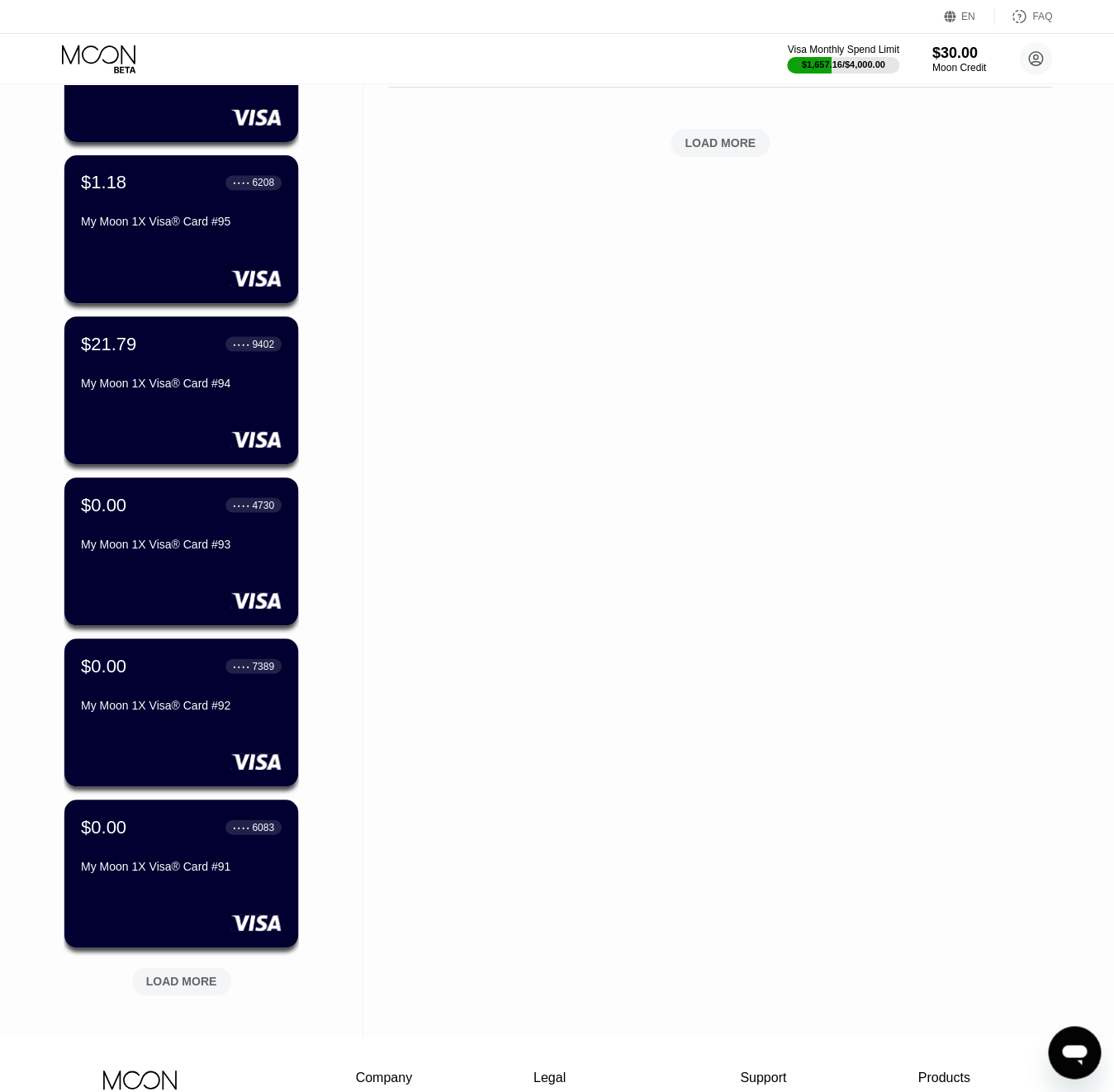
click at [169, 985] on div "LOAD MORE" at bounding box center [181, 981] width 71 height 15
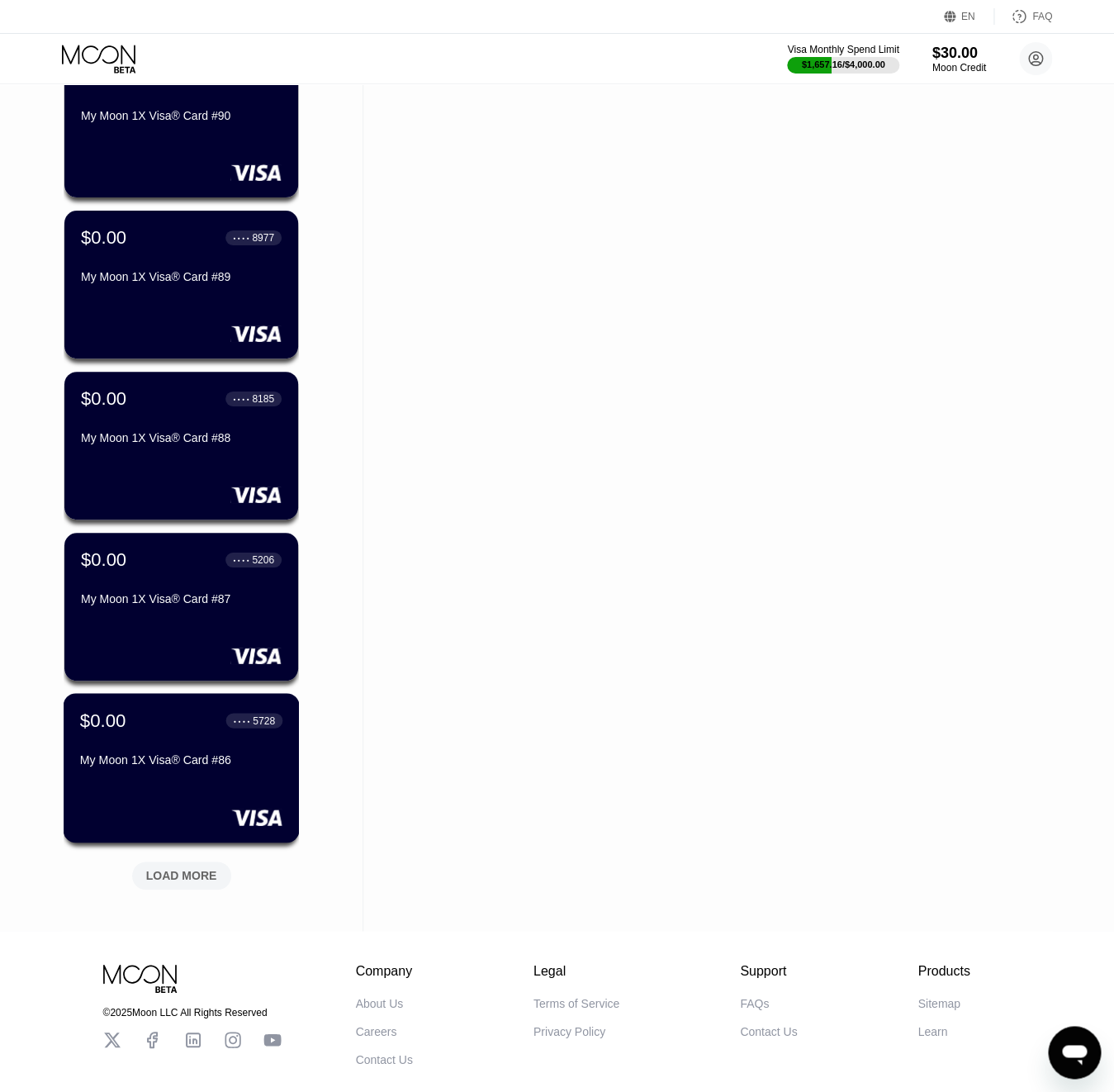
scroll to position [1773, 0]
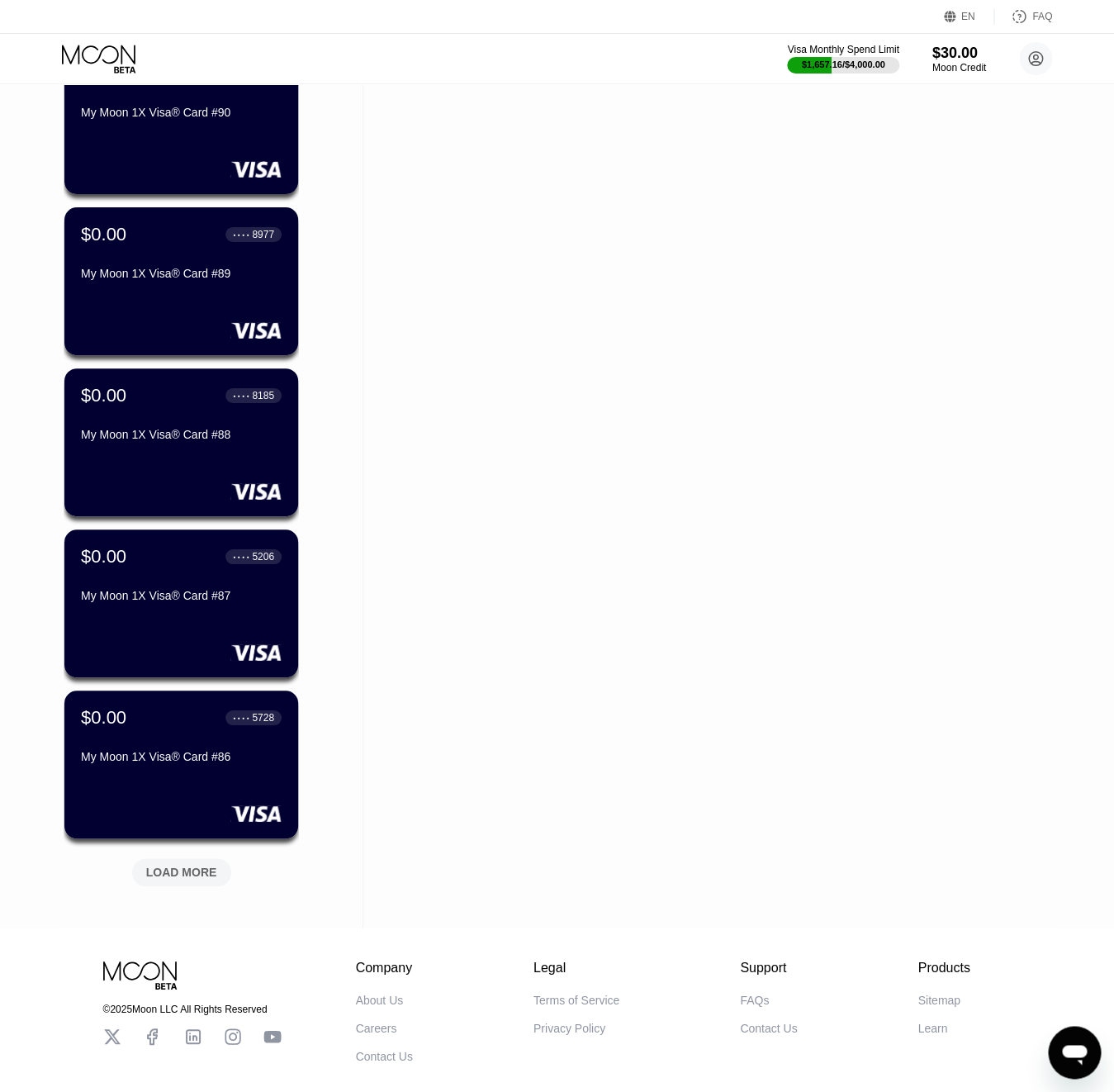
click at [178, 863] on div "LOAD MORE" at bounding box center [182, 872] width 99 height 28
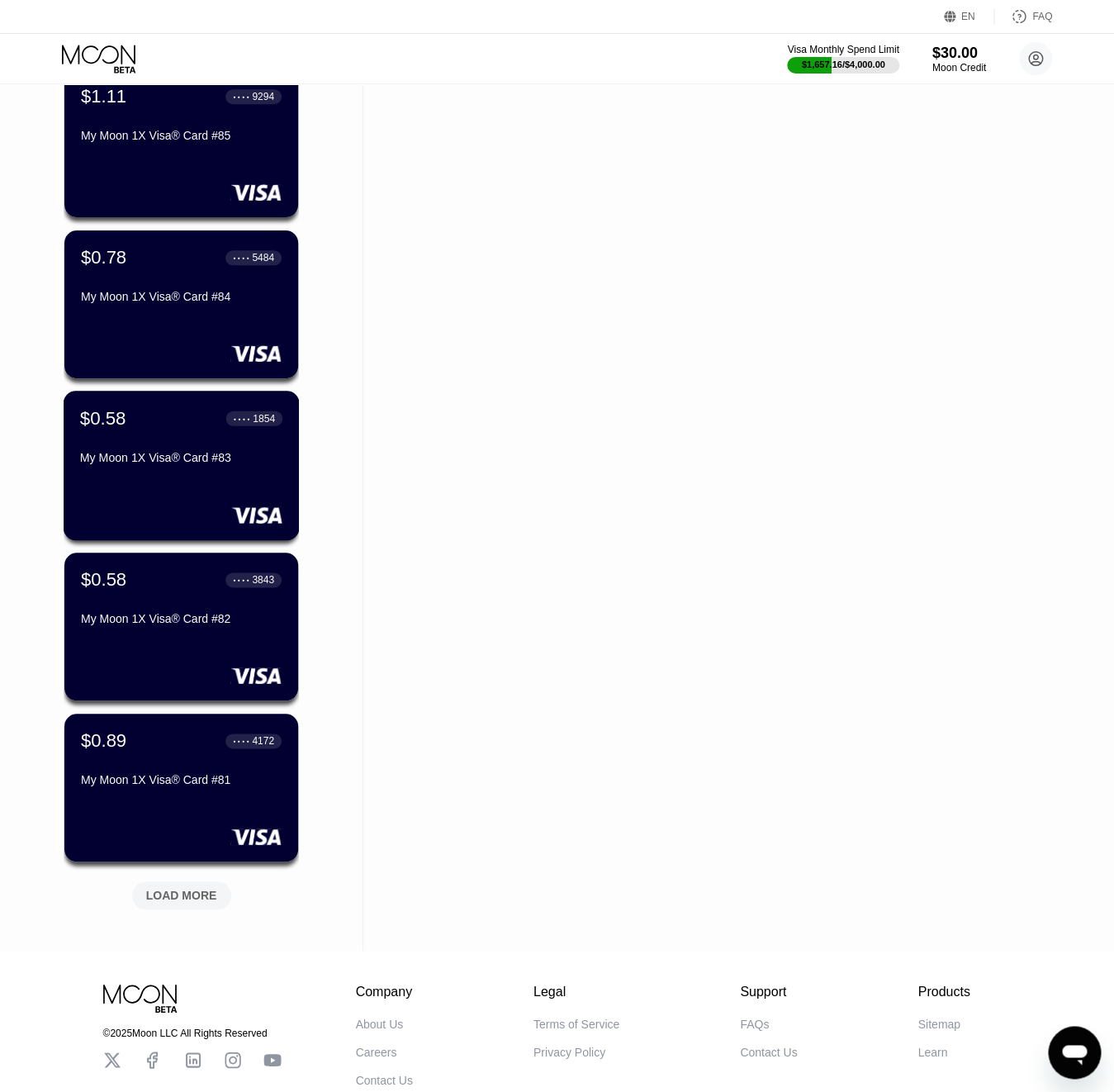
scroll to position [2556, 0]
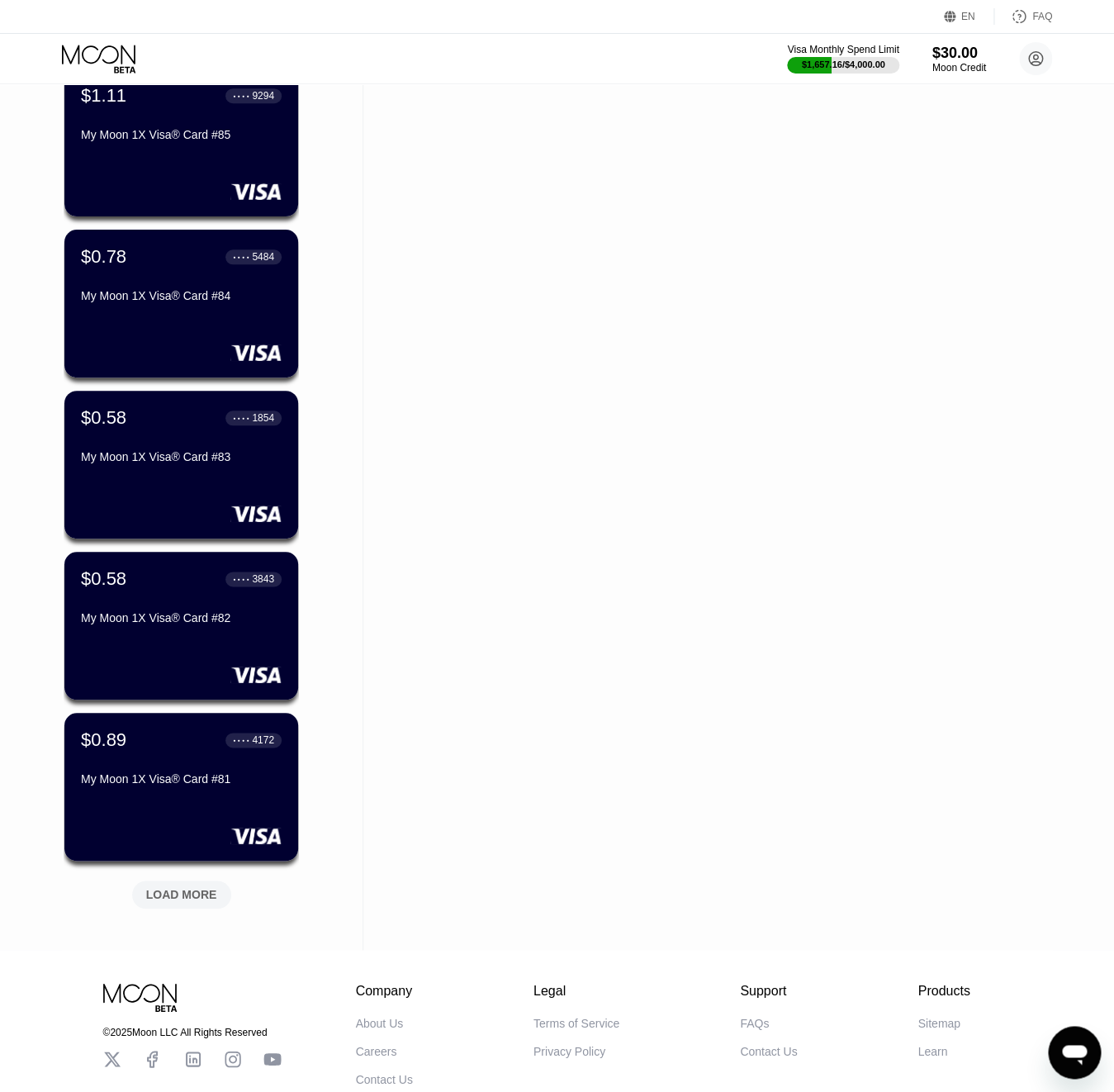
click at [190, 900] on div "LOAD MORE" at bounding box center [181, 895] width 71 height 15
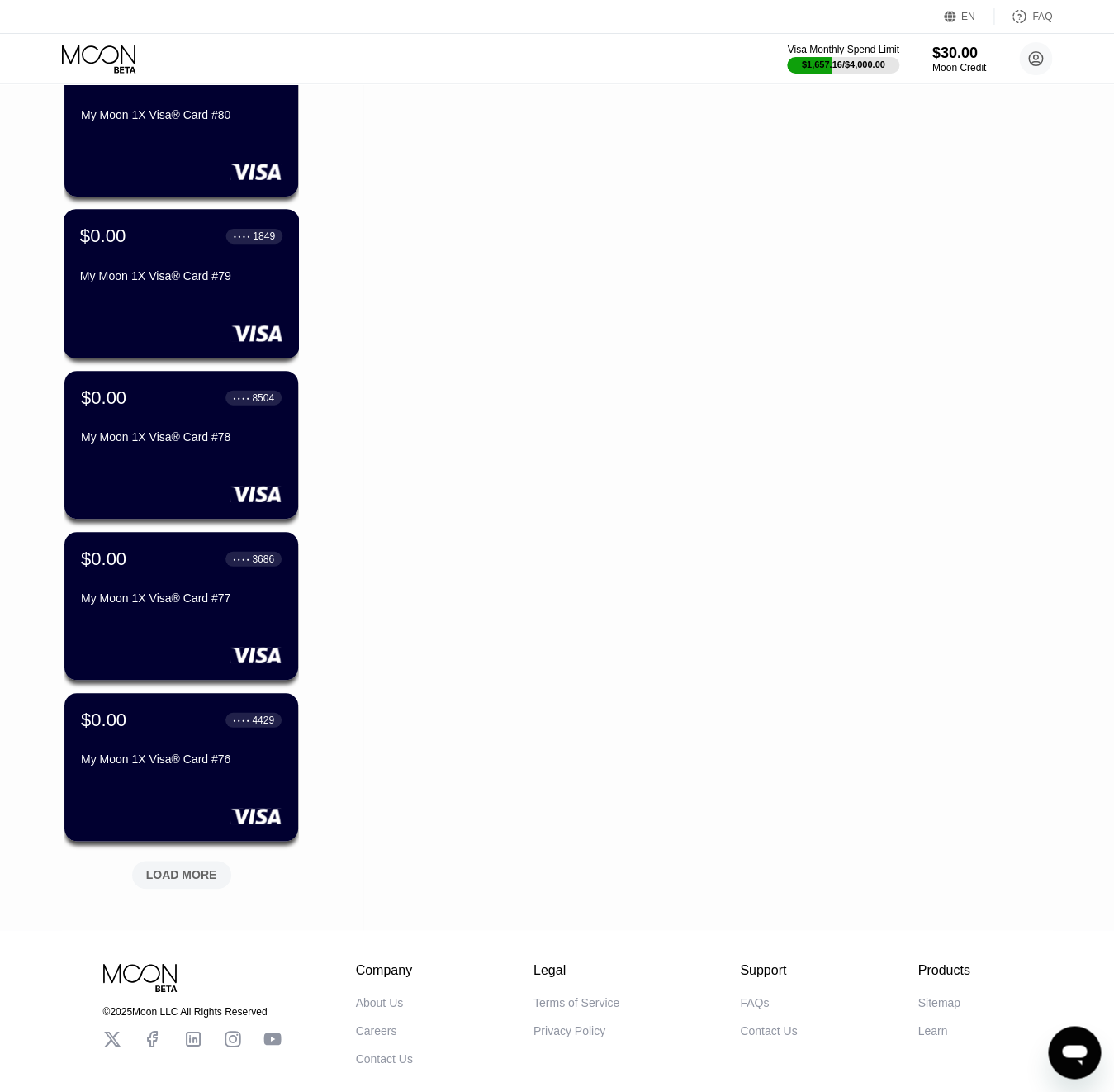
scroll to position [3394, 0]
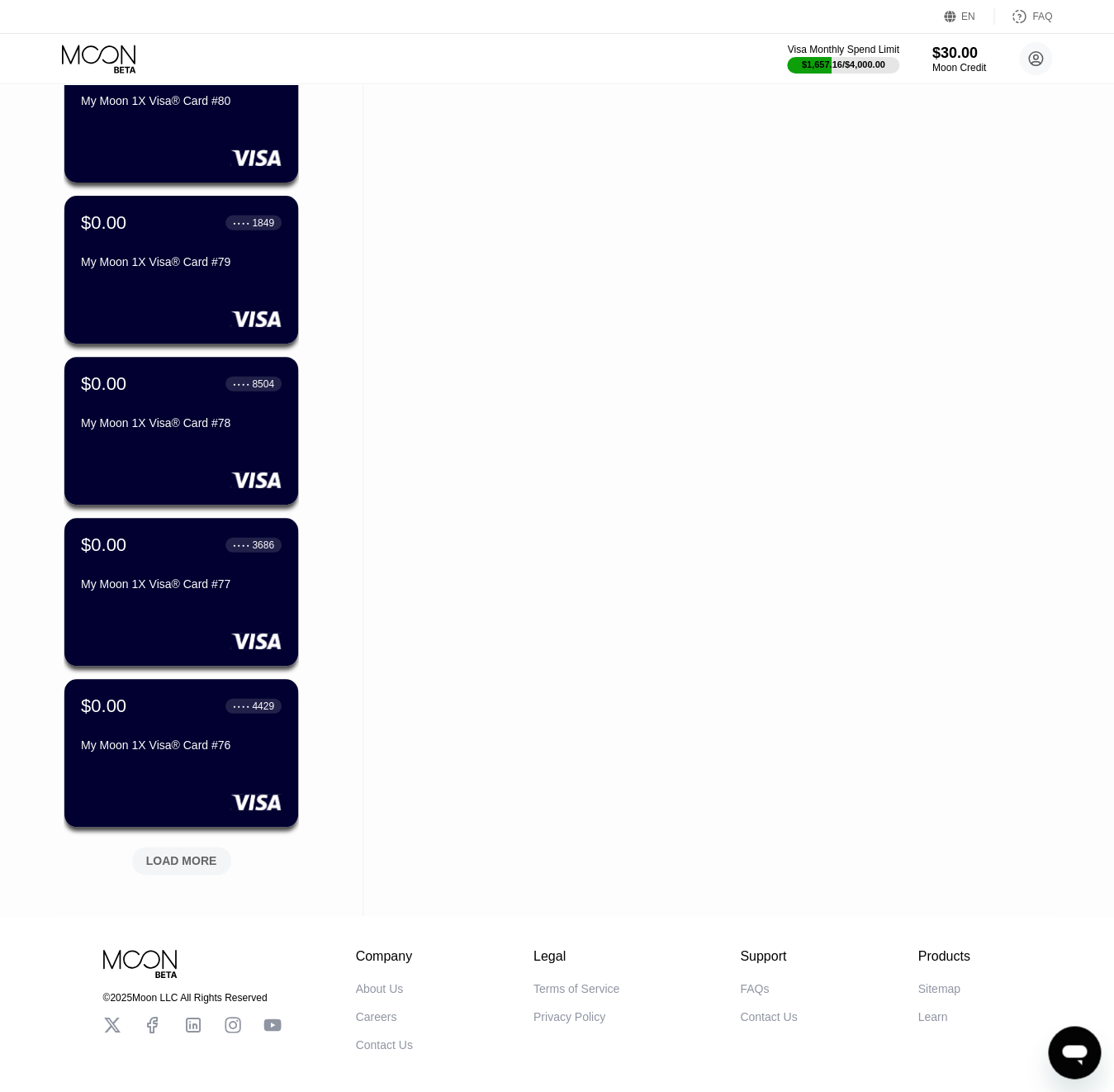
click at [183, 858] on div "LOAD MORE" at bounding box center [181, 861] width 71 height 15
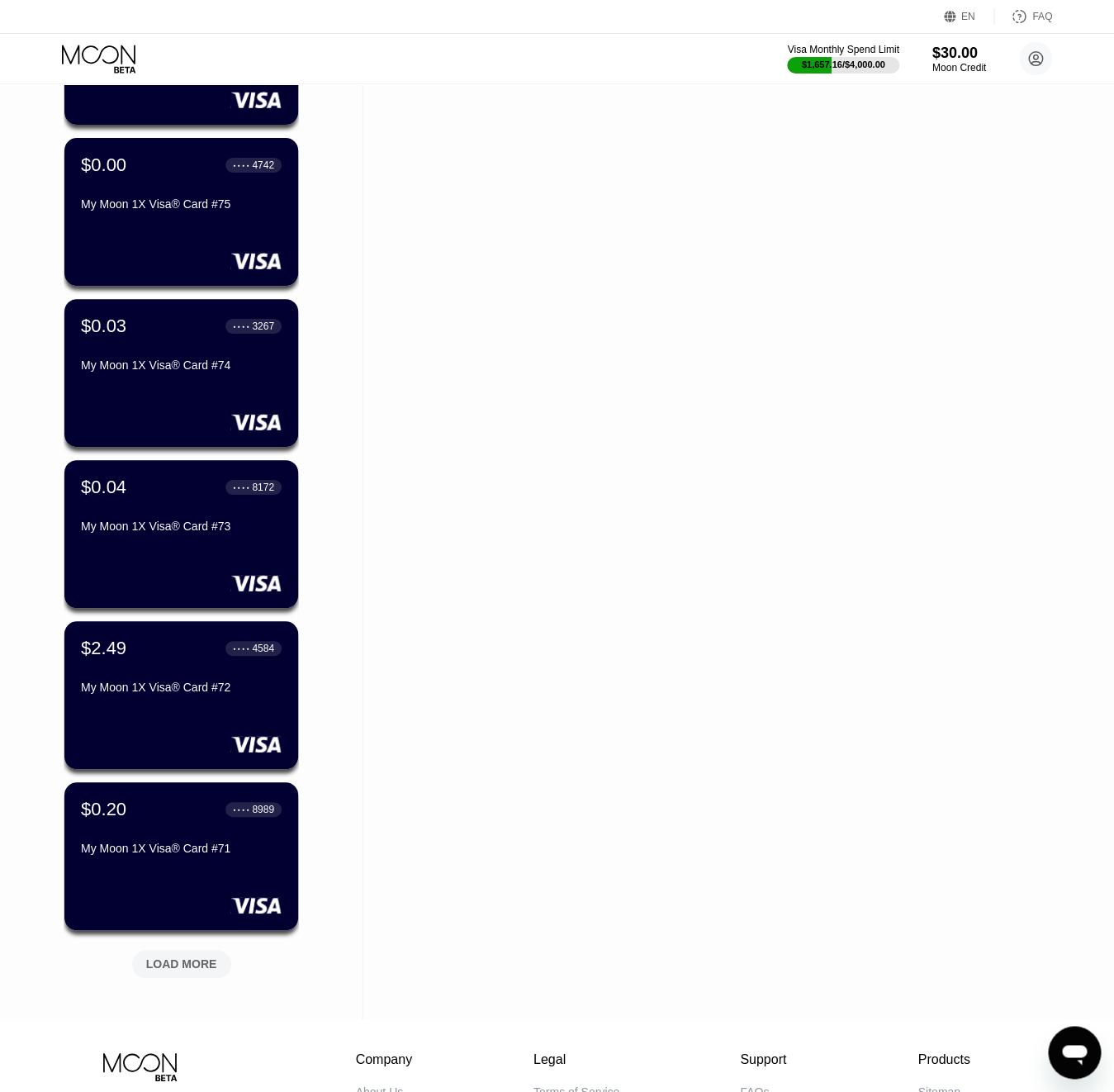
scroll to position [4102, 0]
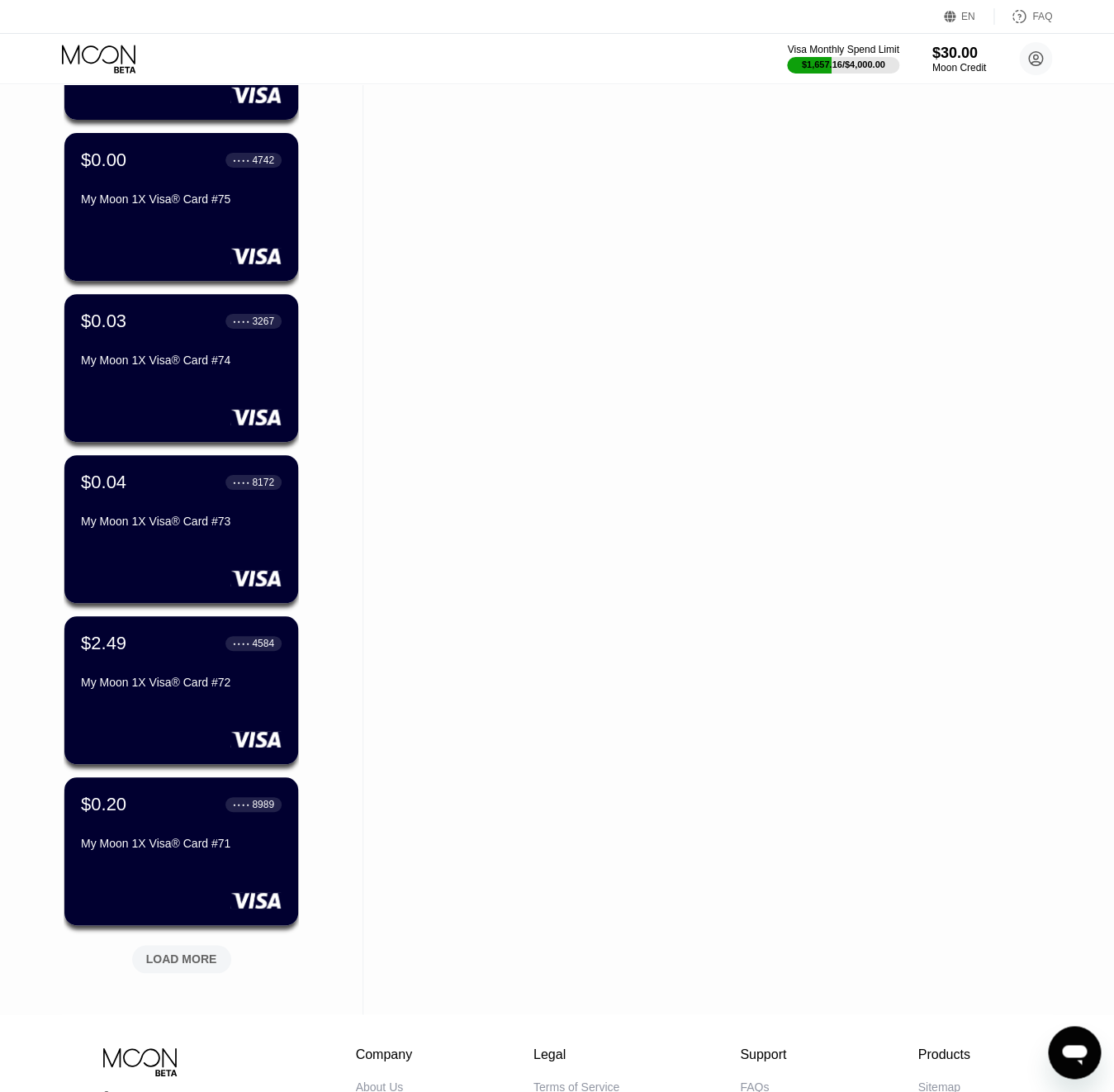
click at [185, 962] on div "LOAD MORE" at bounding box center [181, 959] width 71 height 15
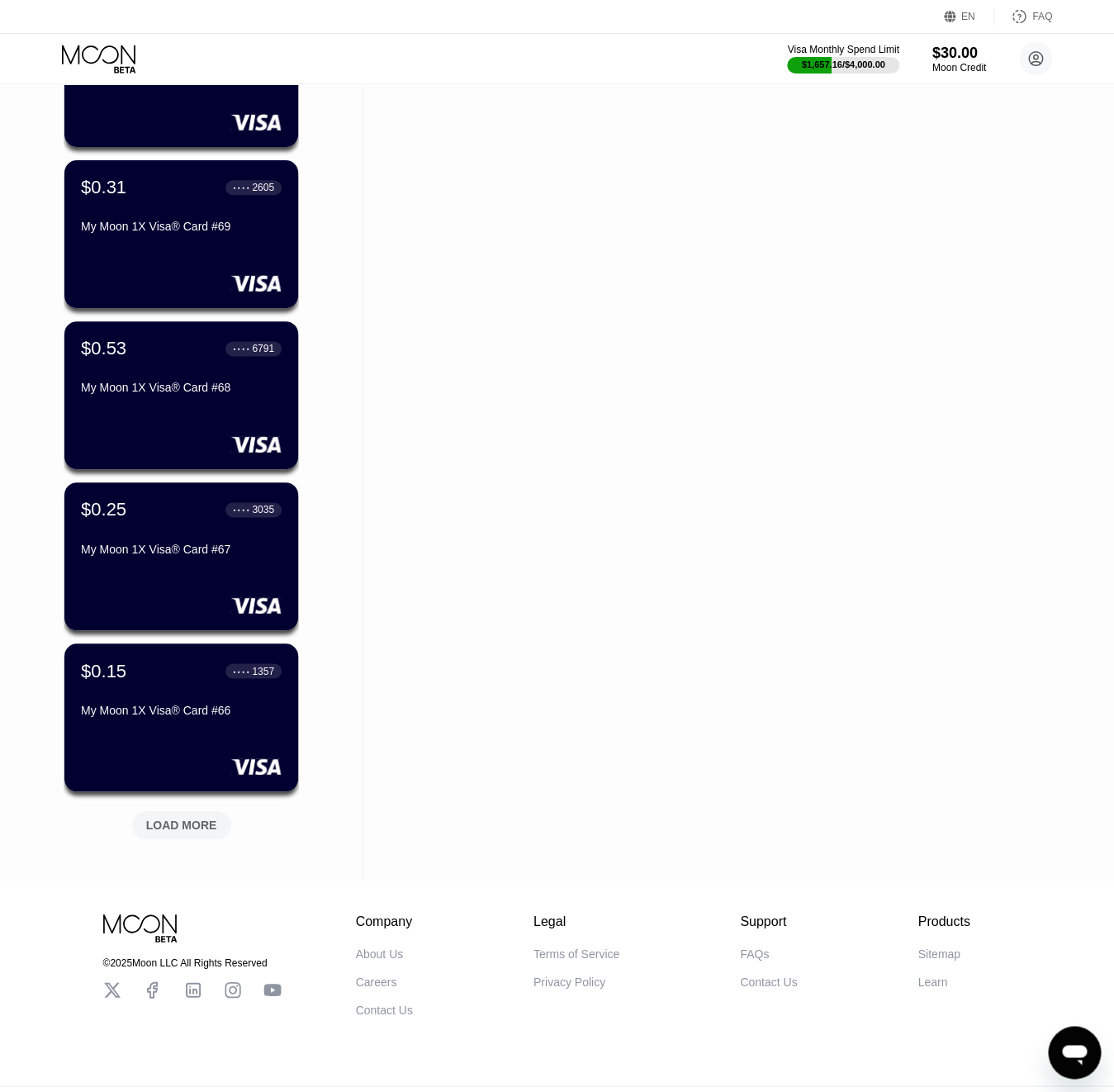
scroll to position [5077, 0]
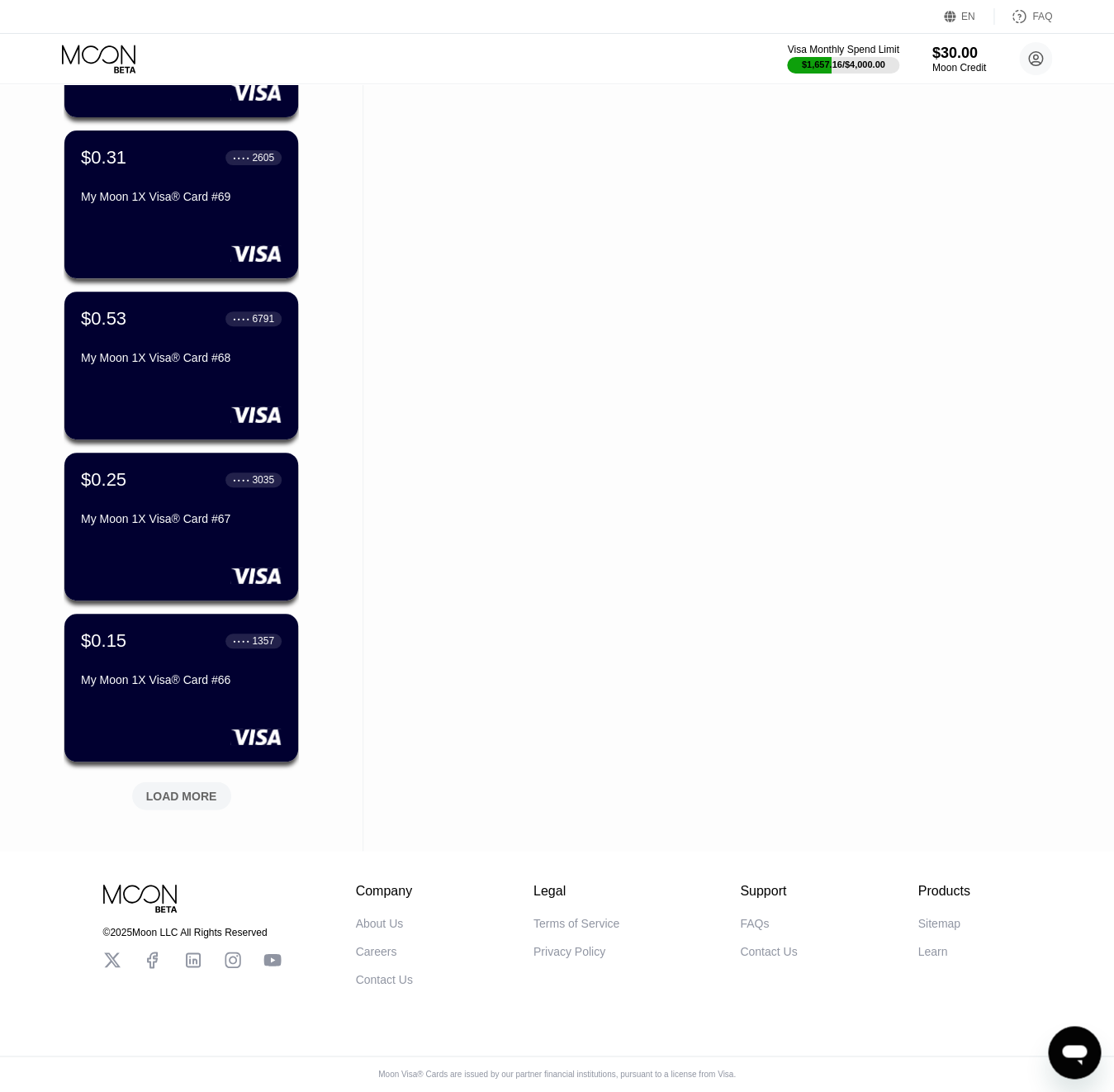
click at [184, 789] on div "LOAD MORE" at bounding box center [181, 795] width 71 height 15
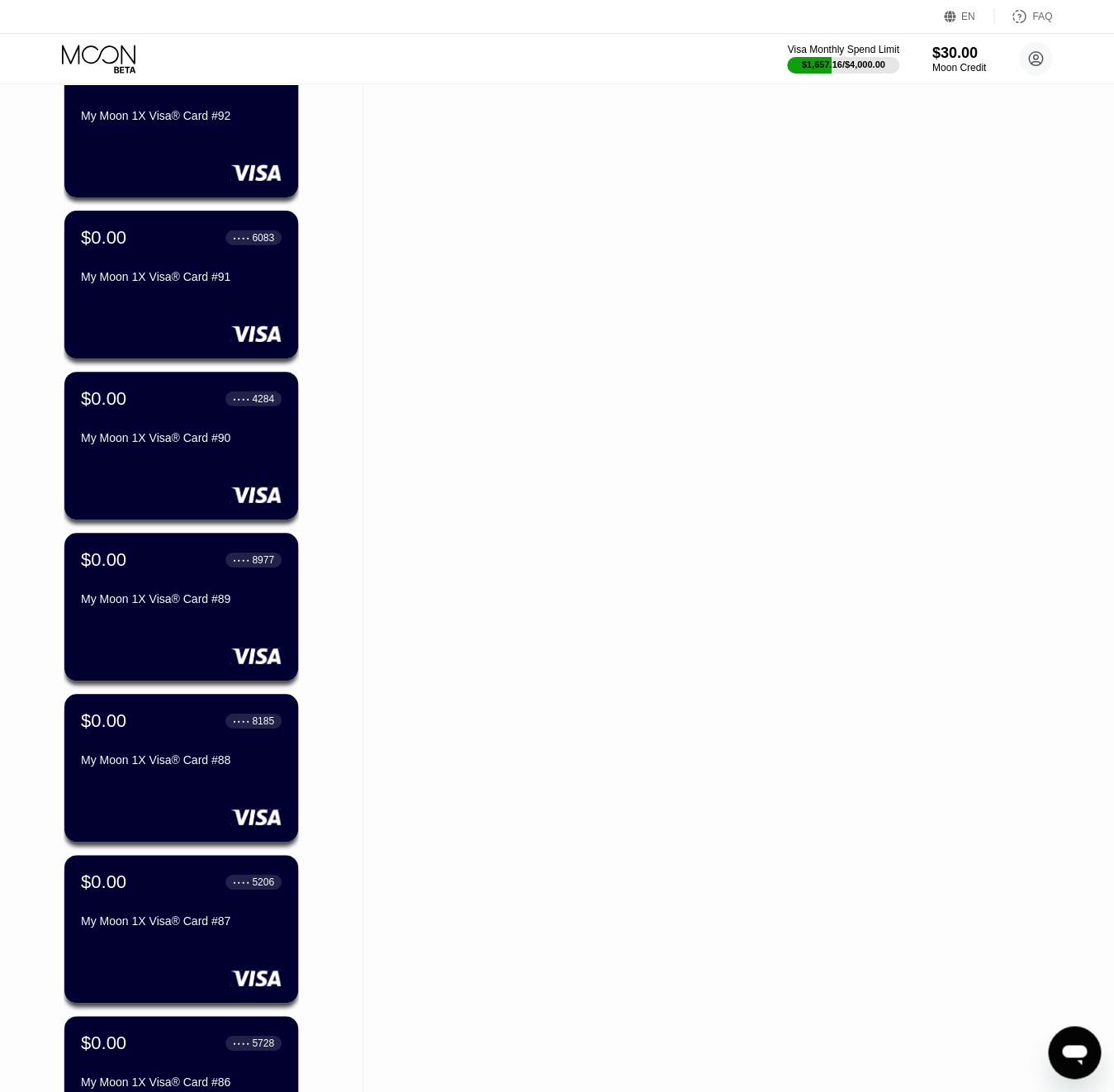
scroll to position [0, 0]
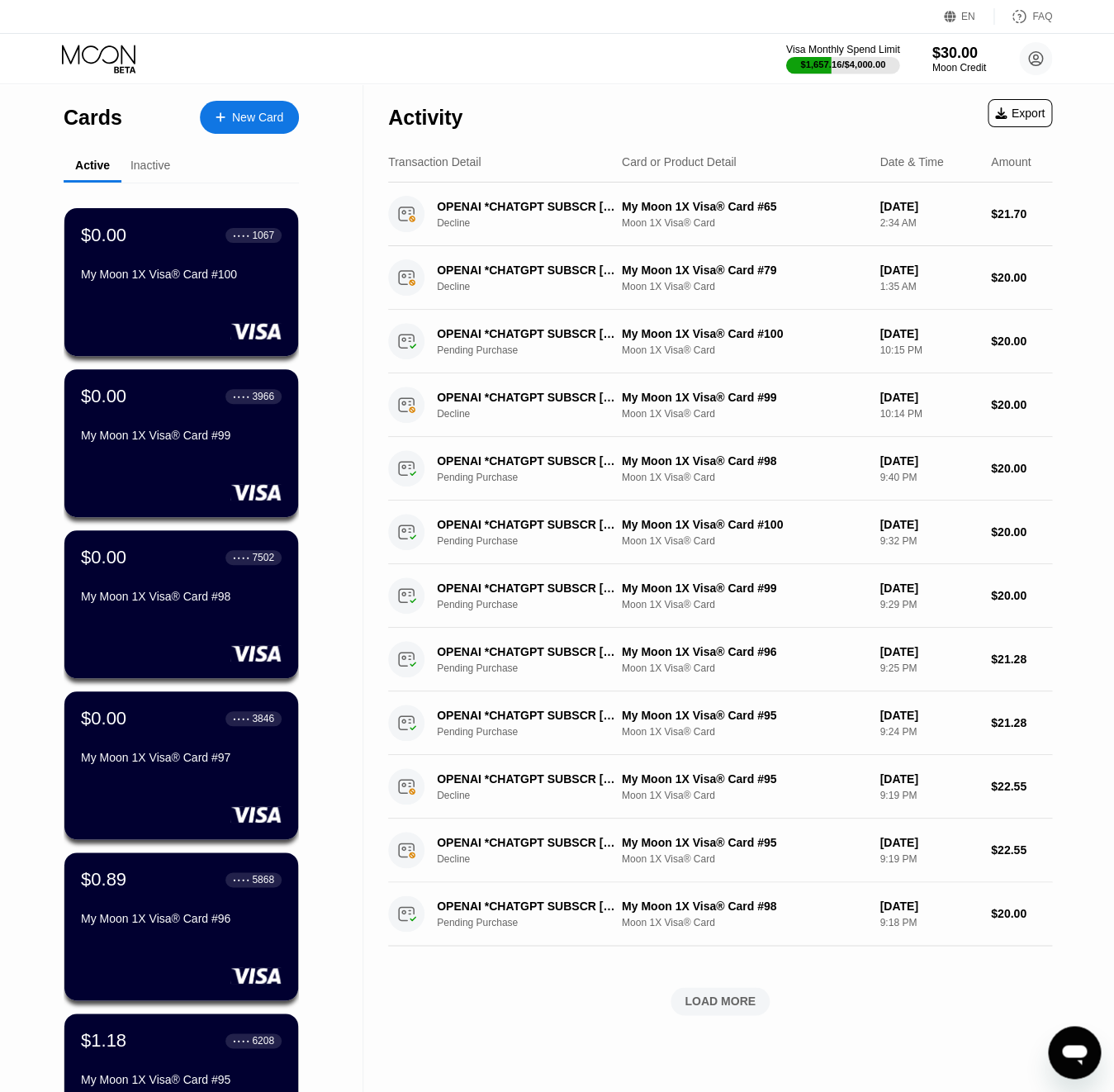
click at [869, 60] on div at bounding box center [843, 65] width 114 height 17
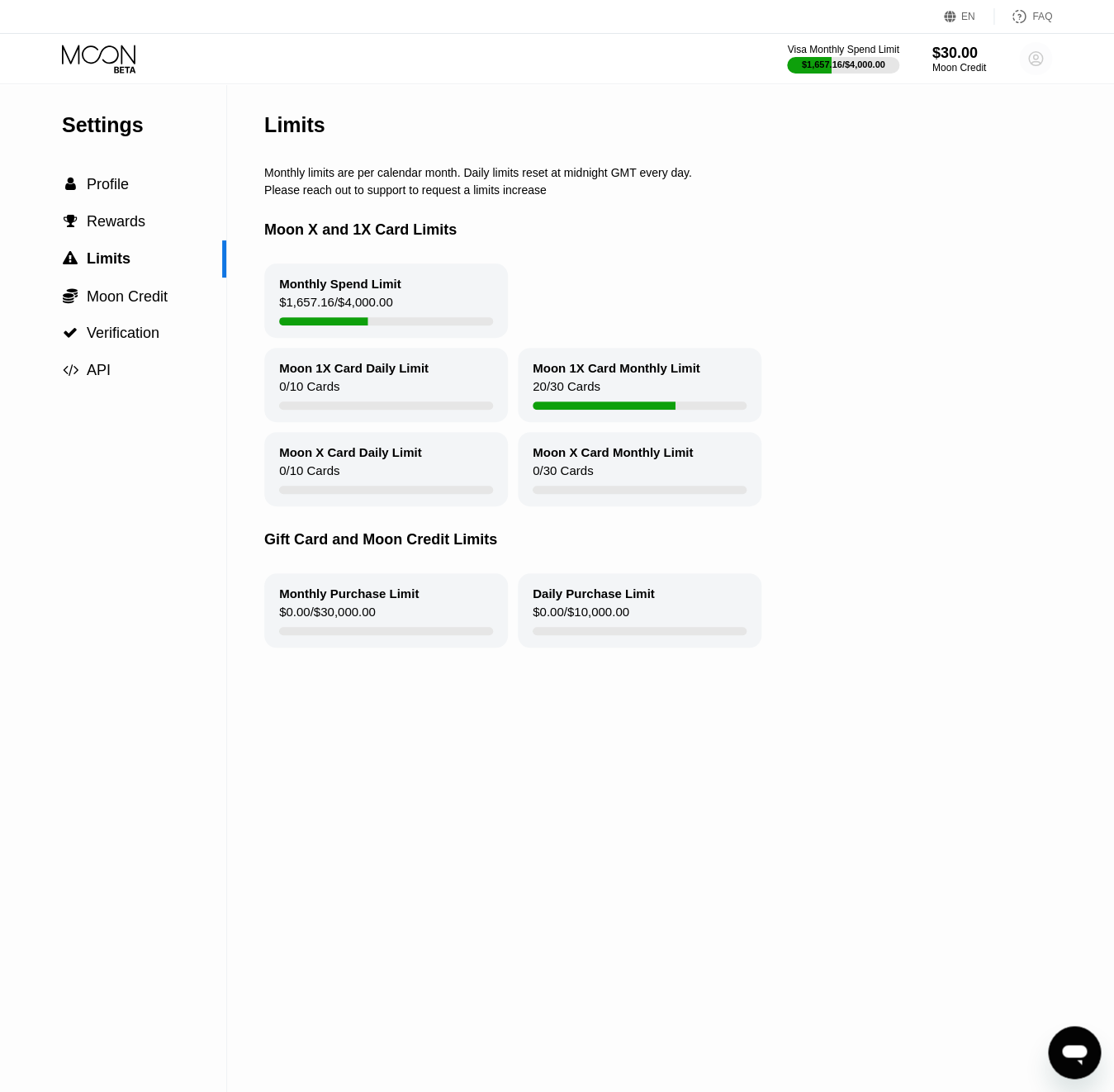
click at [1038, 73] on circle at bounding box center [1036, 59] width 33 height 33
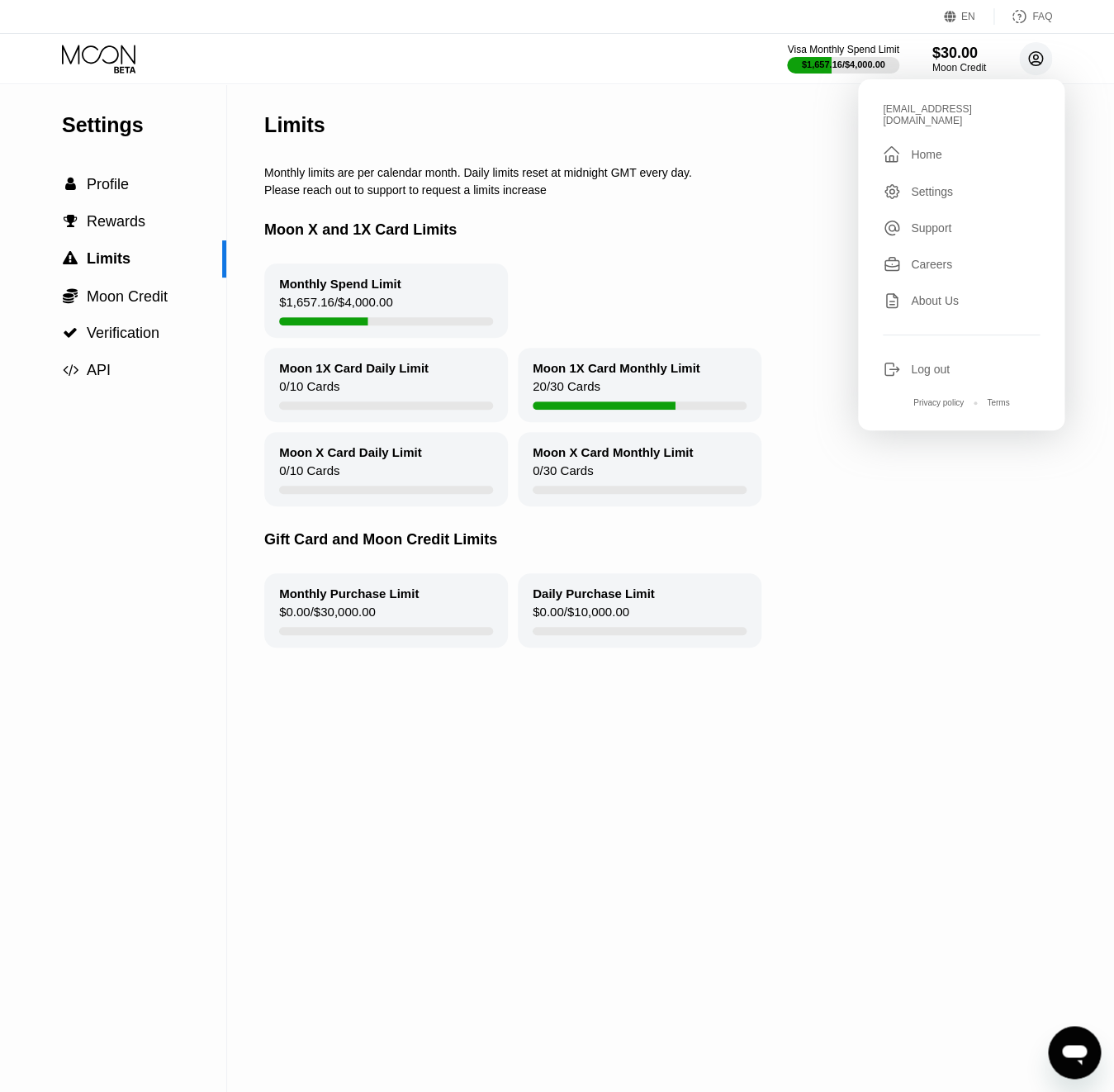
click at [1040, 62] on circle at bounding box center [1036, 59] width 33 height 33
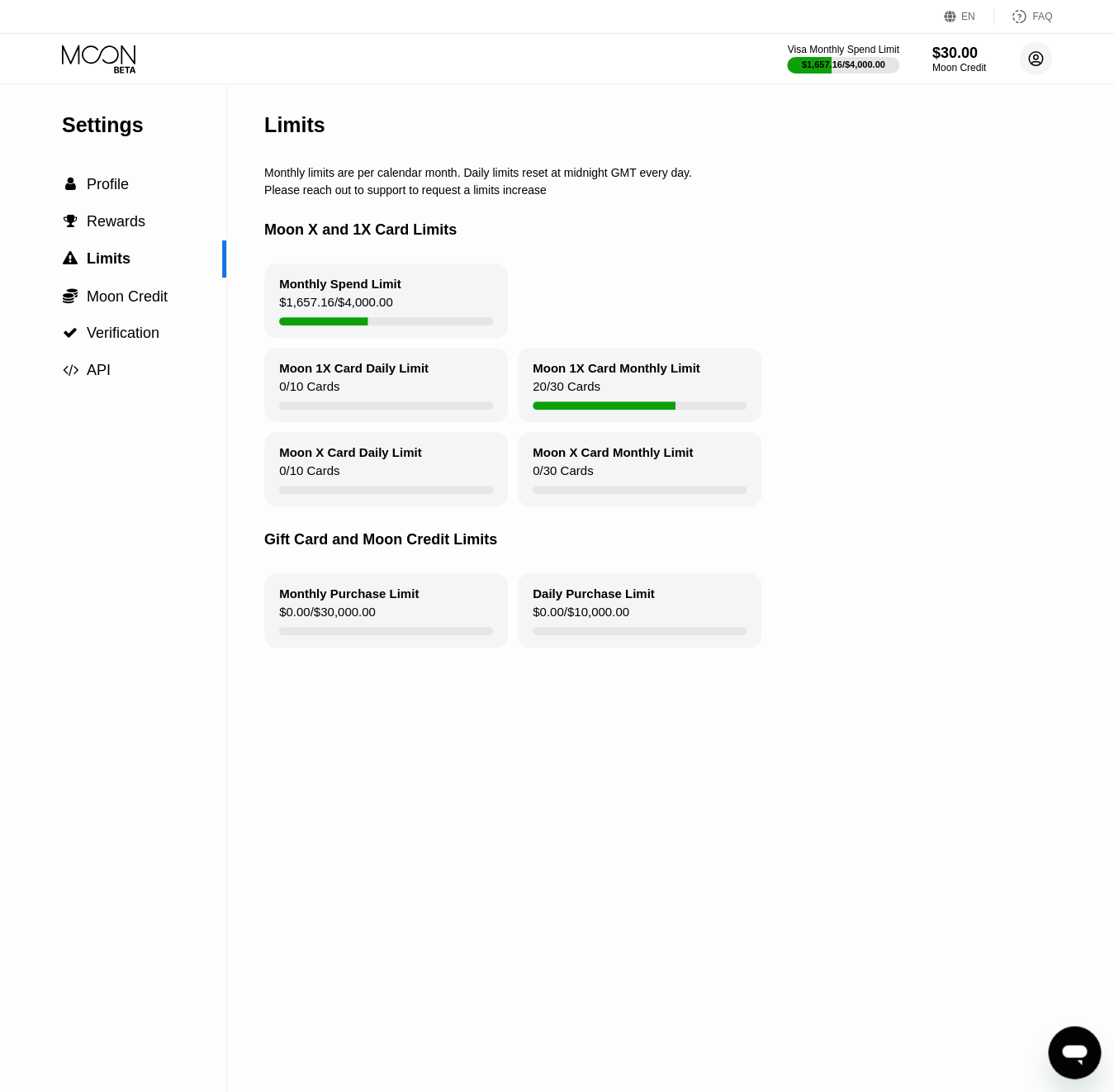
click at [1050, 62] on circle at bounding box center [1036, 59] width 33 height 33
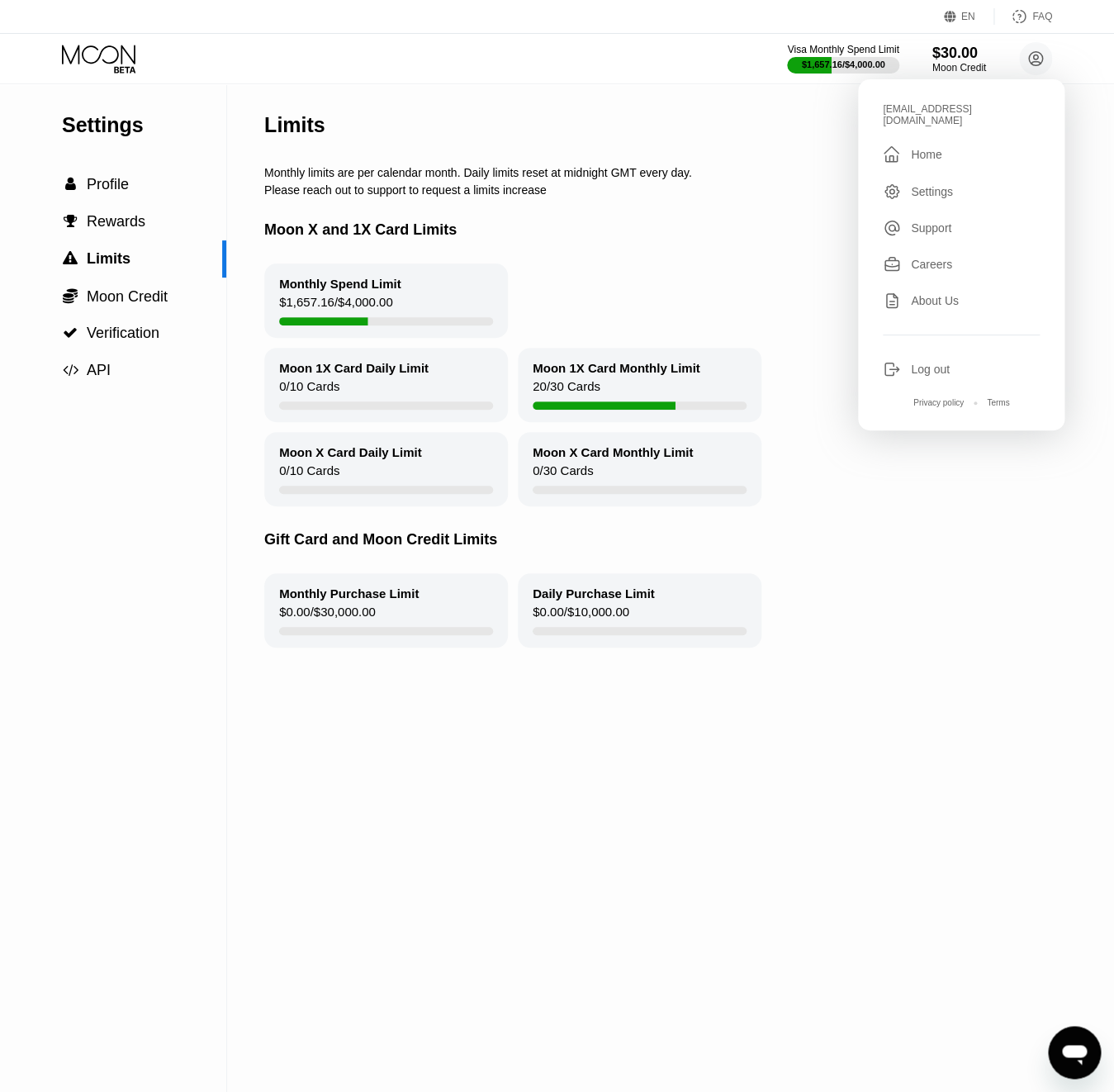
click at [920, 363] on div "Log out" at bounding box center [930, 369] width 39 height 13
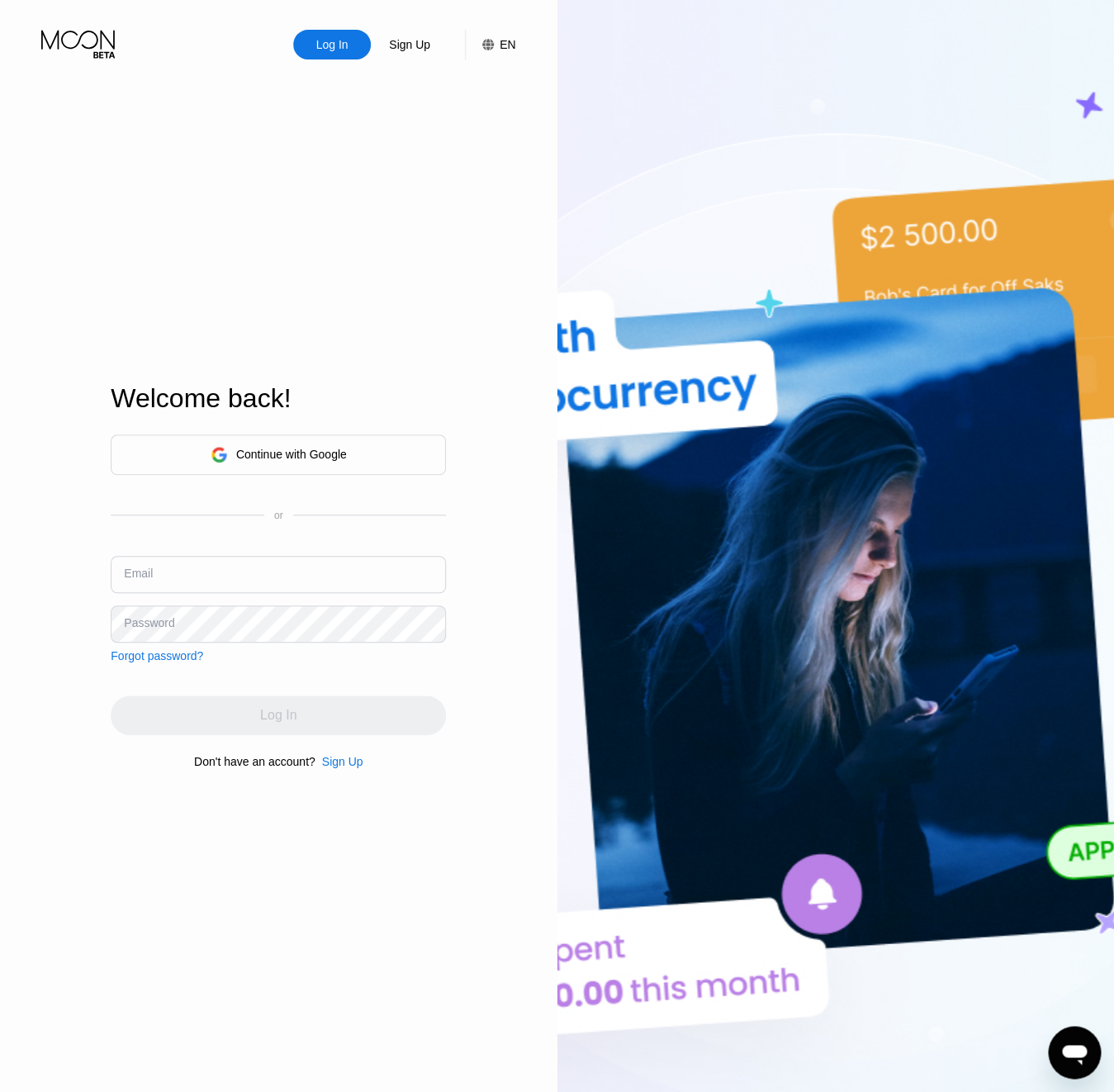
click at [368, 559] on input "text" at bounding box center [278, 574] width 335 height 37
paste input "valeri-20.05@inbox.lv"
type input "valeri-20.05@inbox.lv"
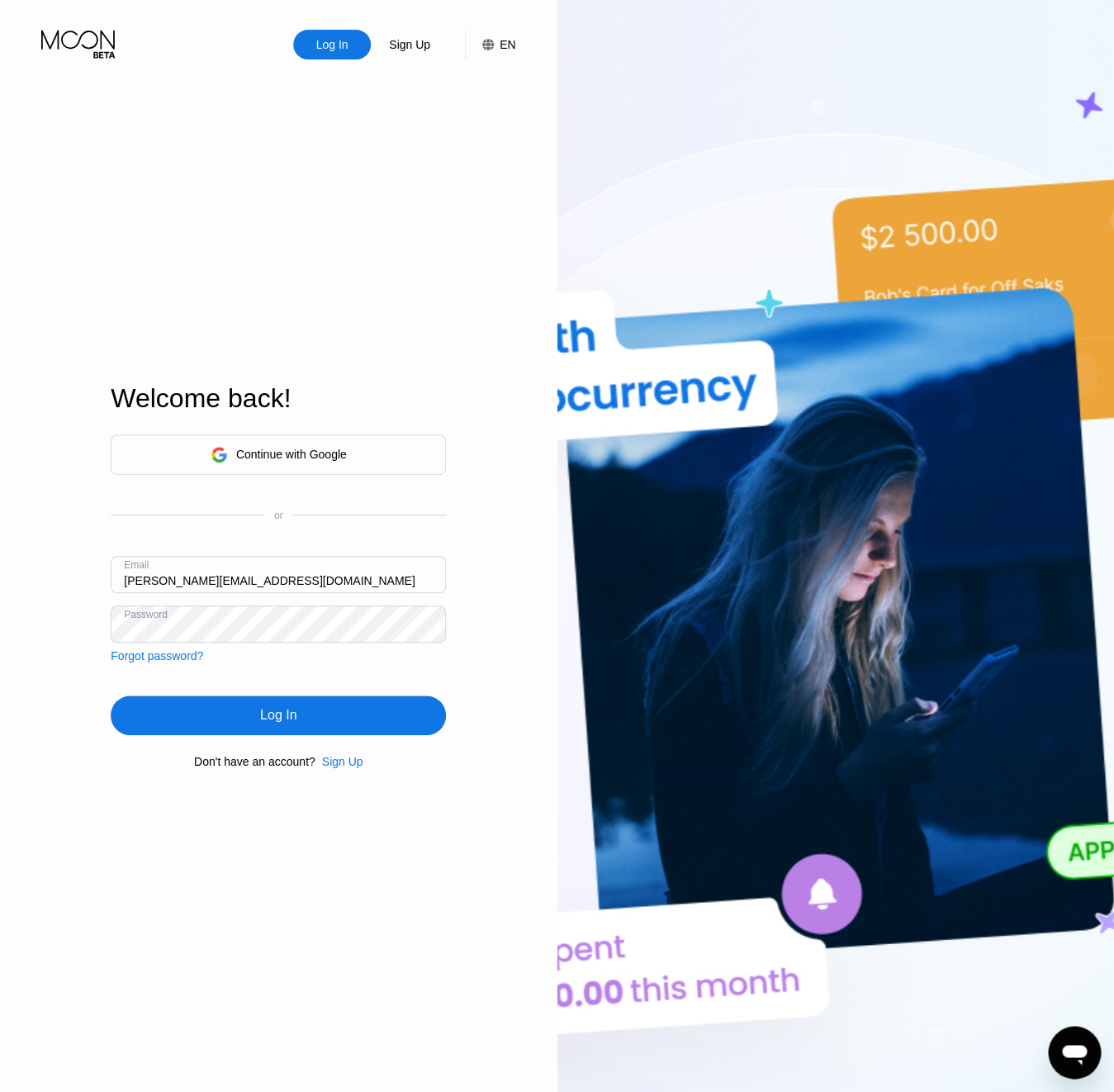
click at [255, 709] on div "Log In" at bounding box center [278, 715] width 335 height 39
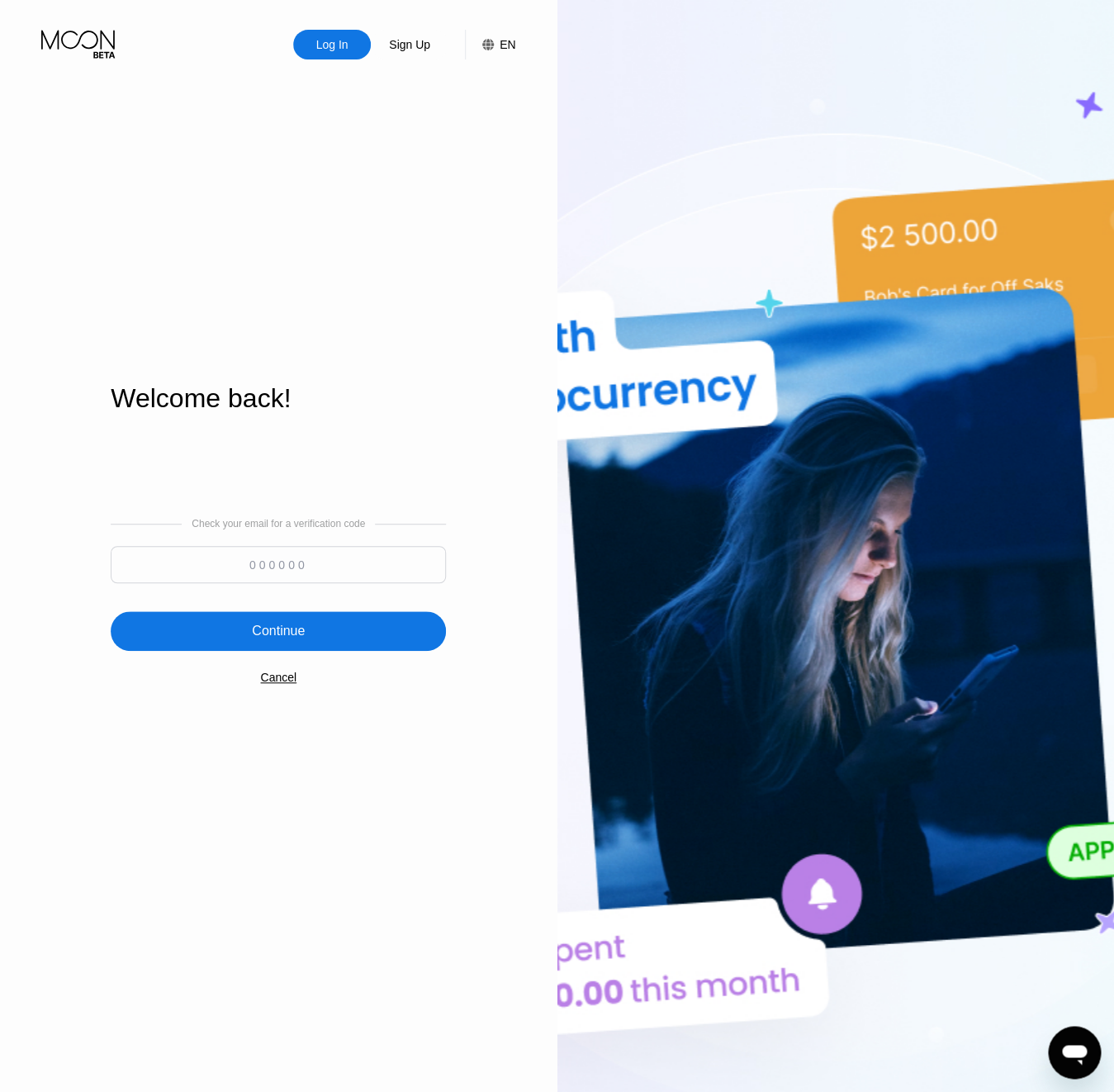
click at [313, 569] on input at bounding box center [278, 564] width 335 height 37
paste input "394837"
type input "394837"
click at [293, 644] on div "Continue" at bounding box center [278, 631] width 335 height 39
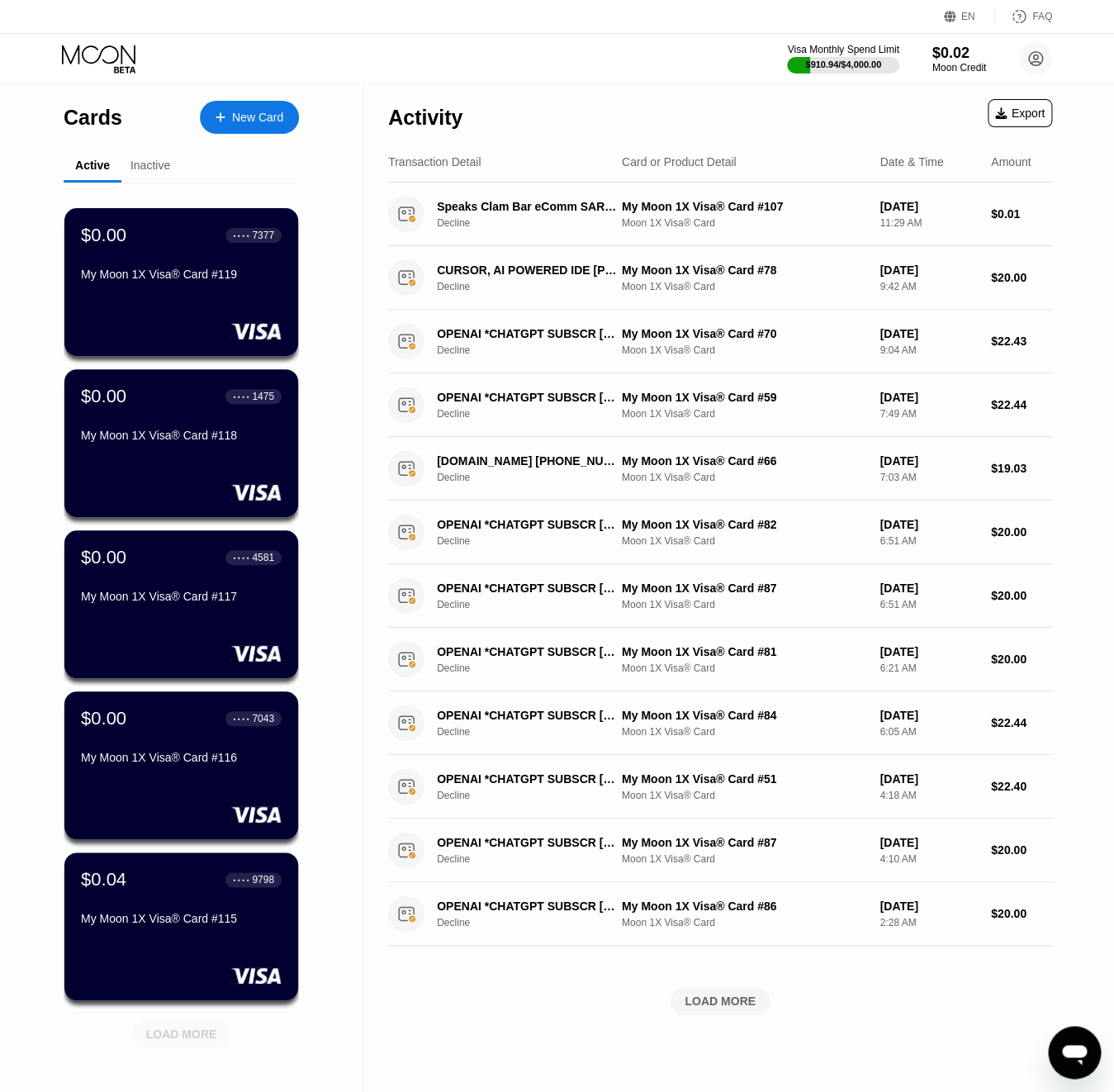
click at [192, 1039] on div "LOAD MORE" at bounding box center [181, 1034] width 71 height 15
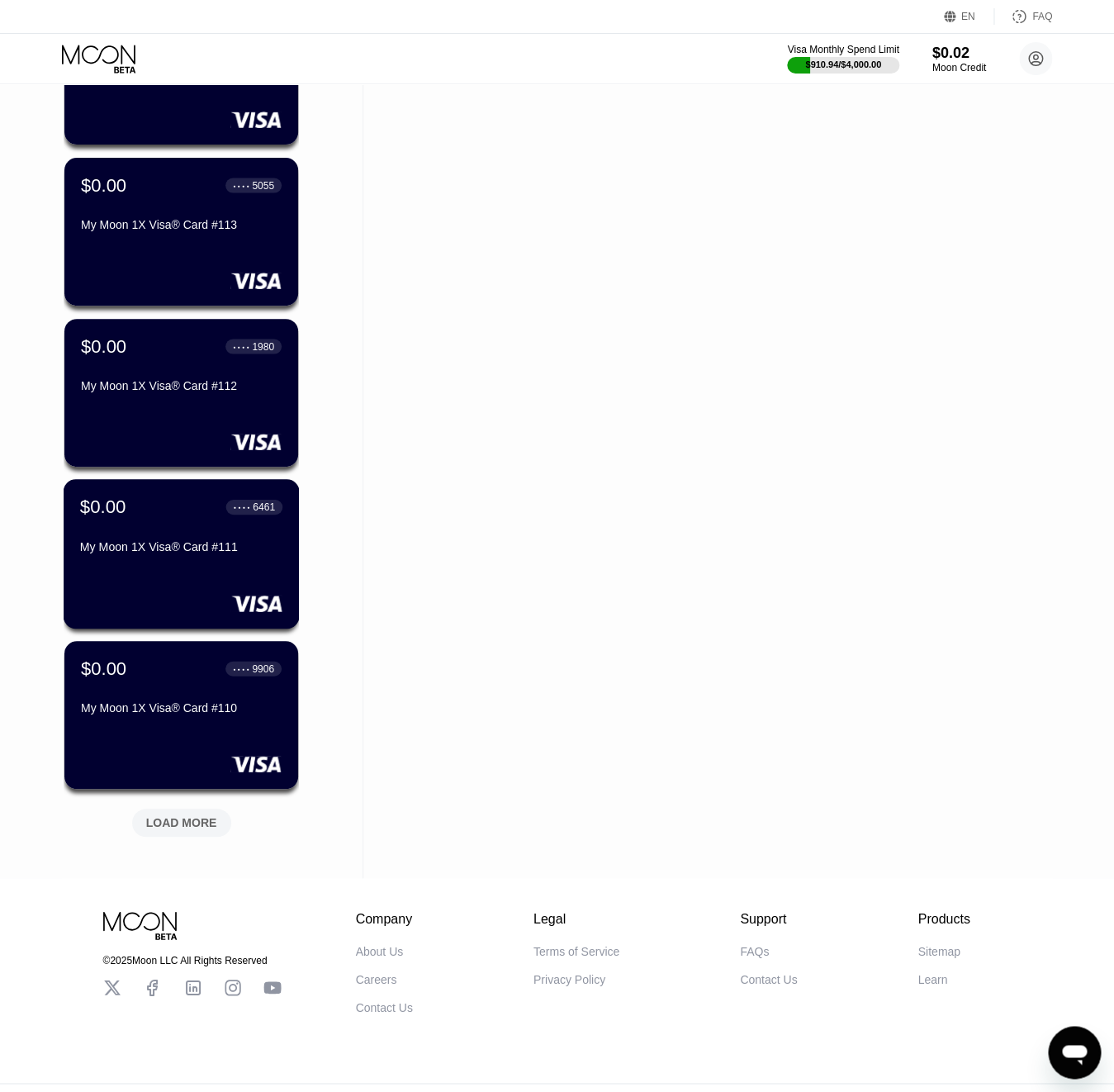
scroll to position [1050, 0]
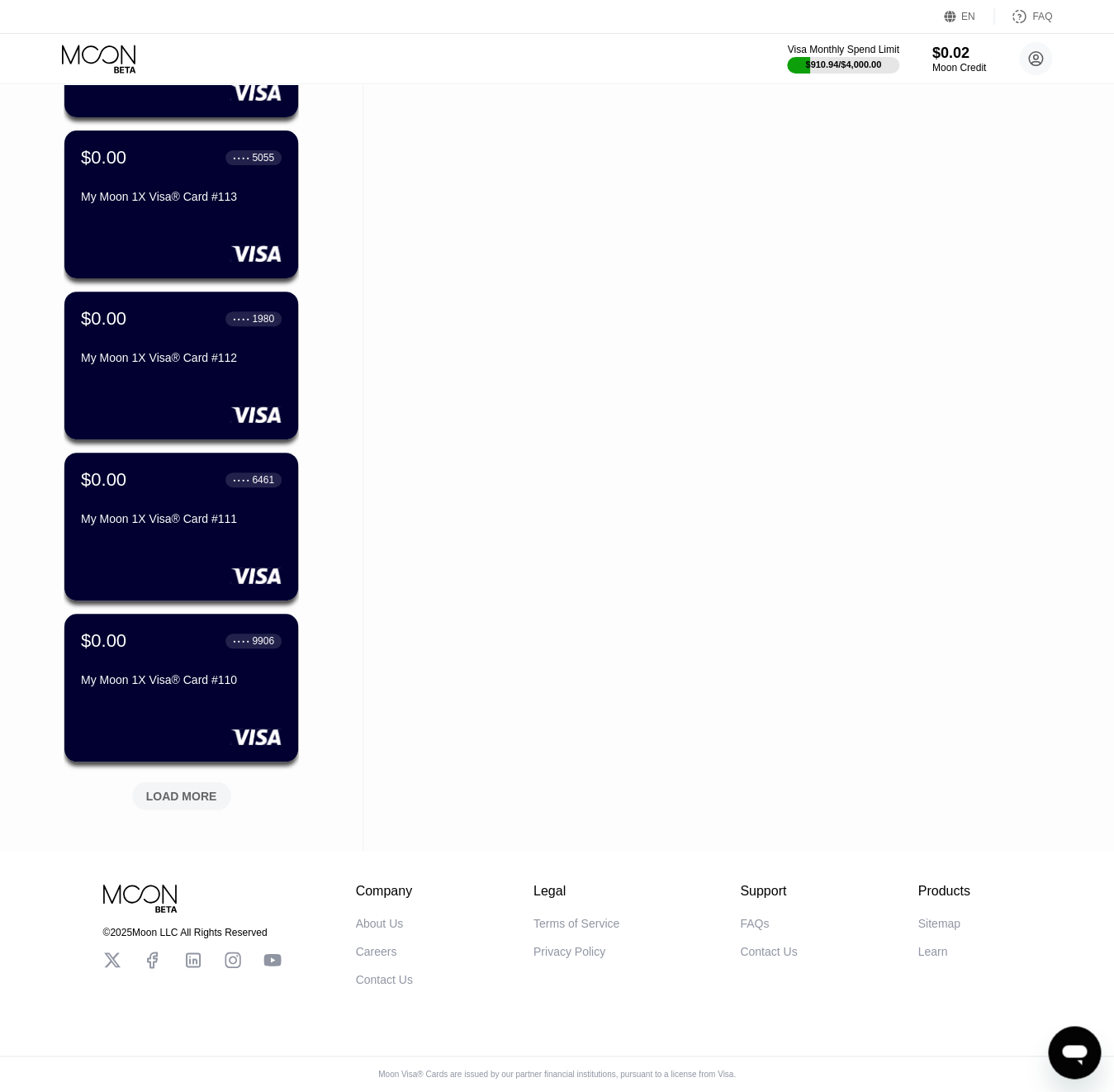
click at [212, 788] on div "LOAD MORE" at bounding box center [181, 795] width 71 height 15
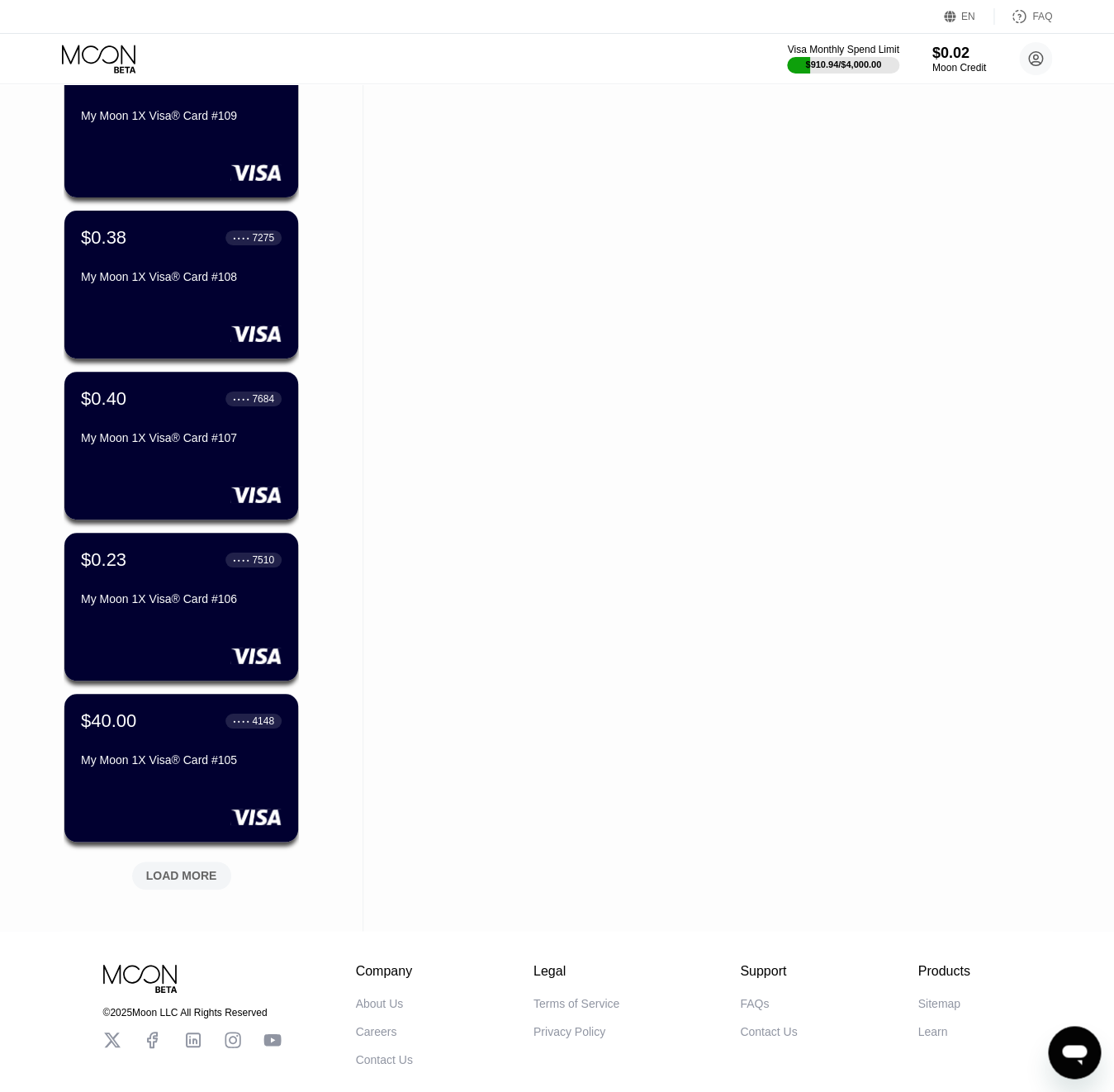
scroll to position [1855, 0]
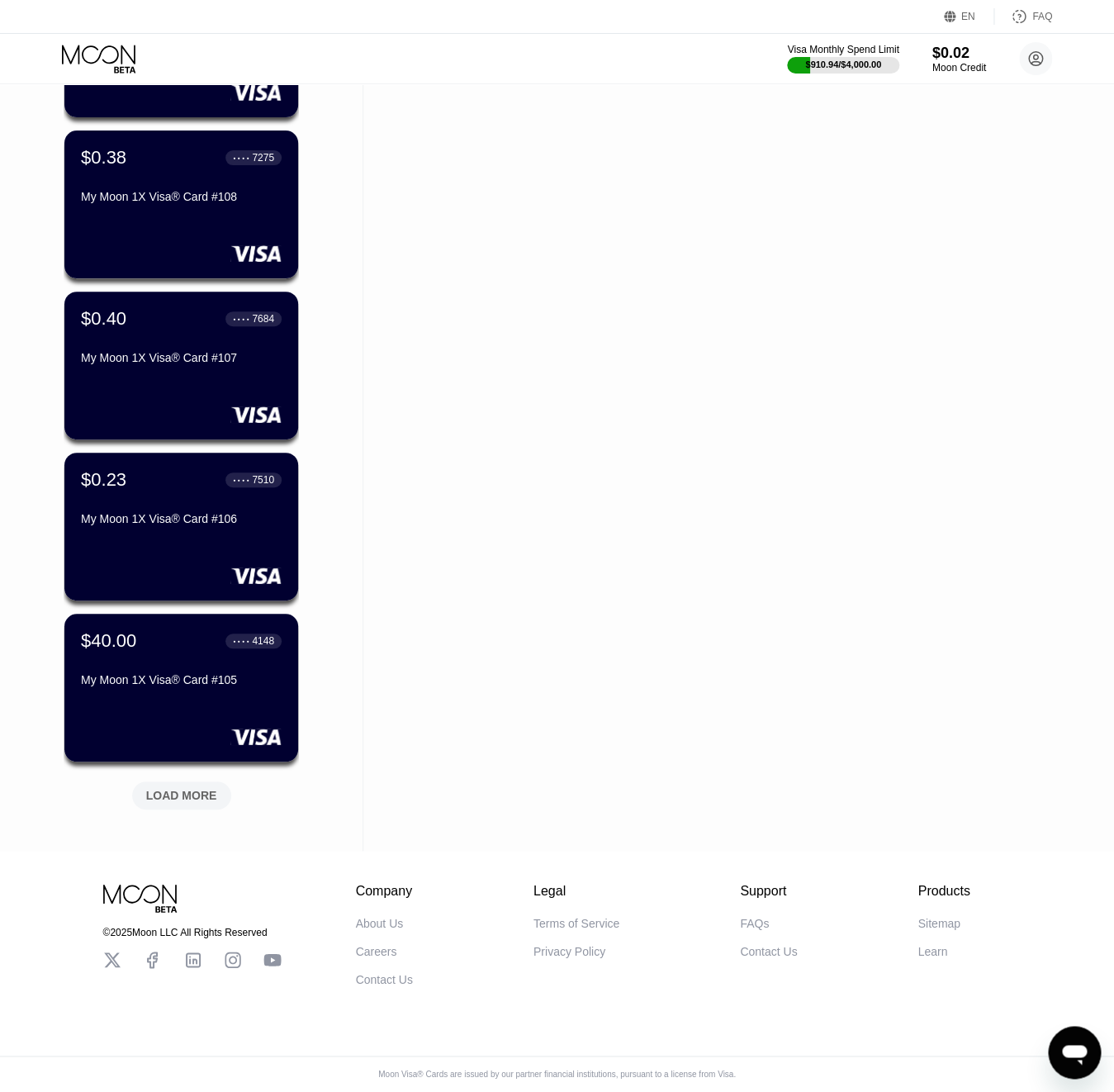
click at [198, 782] on div "LOAD MORE" at bounding box center [182, 795] width 99 height 28
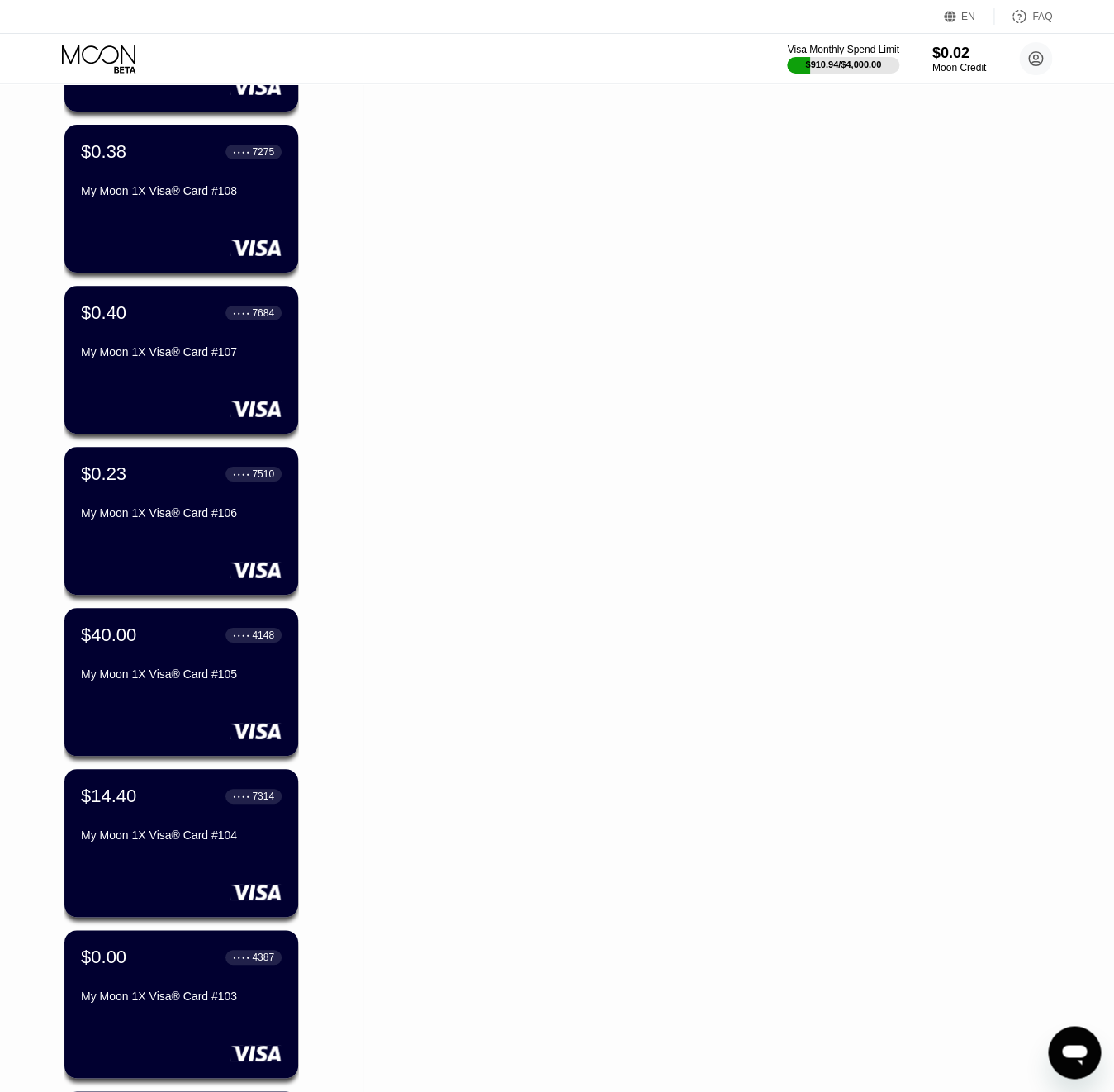
scroll to position [1916, 0]
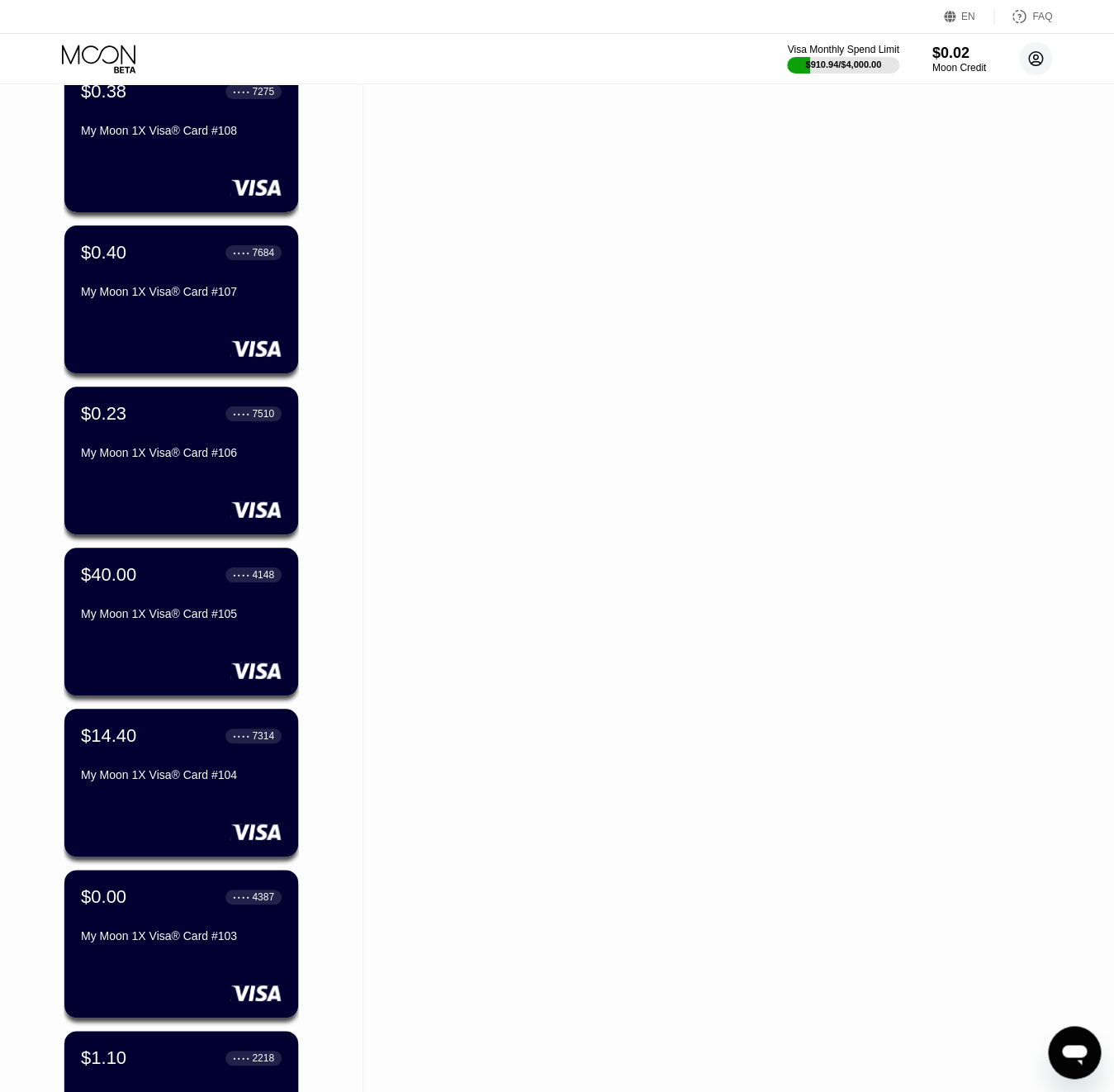
click at [1042, 69] on circle at bounding box center [1036, 59] width 33 height 33
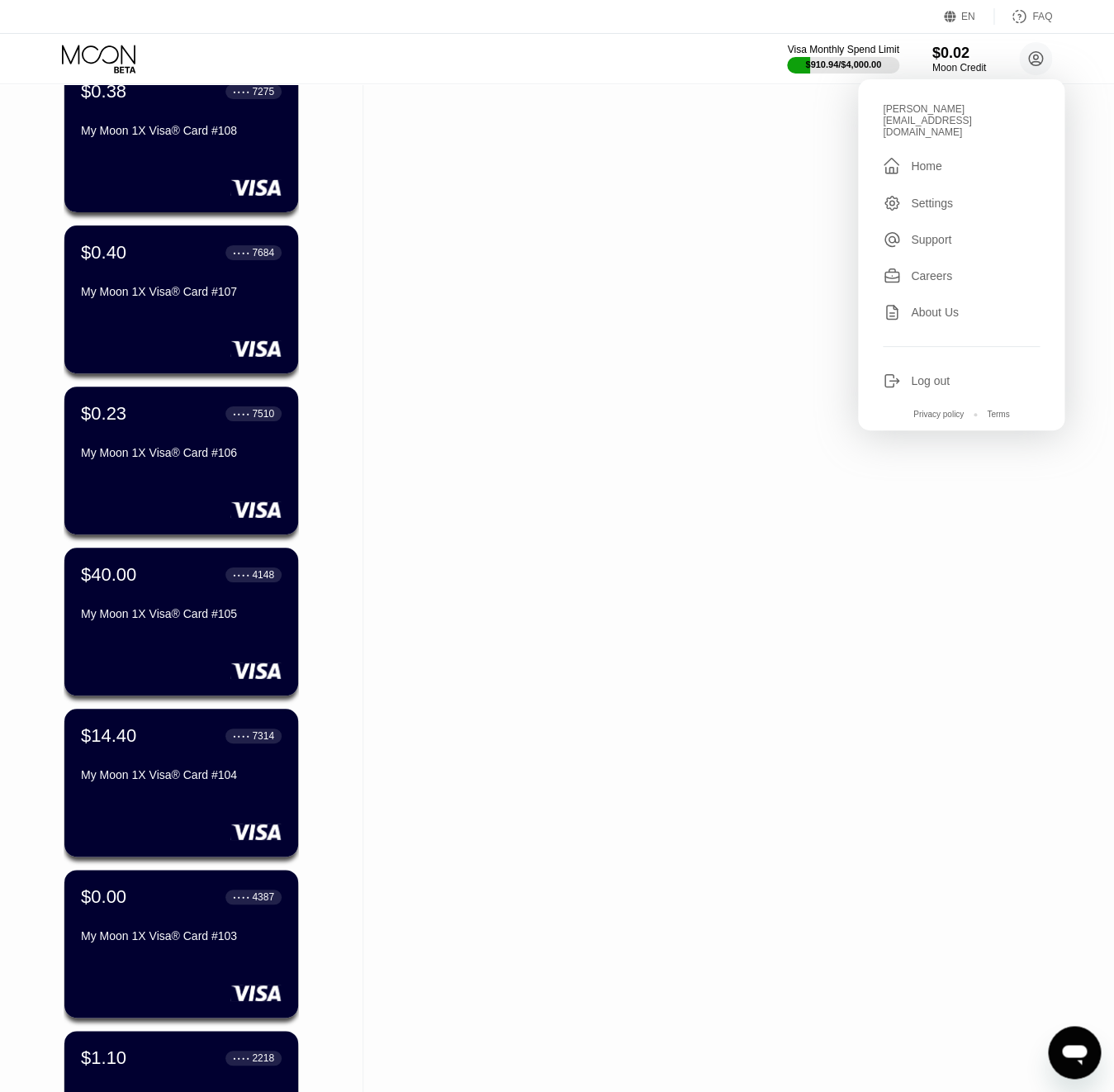
click at [955, 106] on div "valeri-20.05@inbox.lv" at bounding box center [961, 120] width 157 height 35
click at [228, 631] on div "$40.00 ● ● ● ● 4148 My Moon 1X Visa® Card #105" at bounding box center [181, 621] width 236 height 150
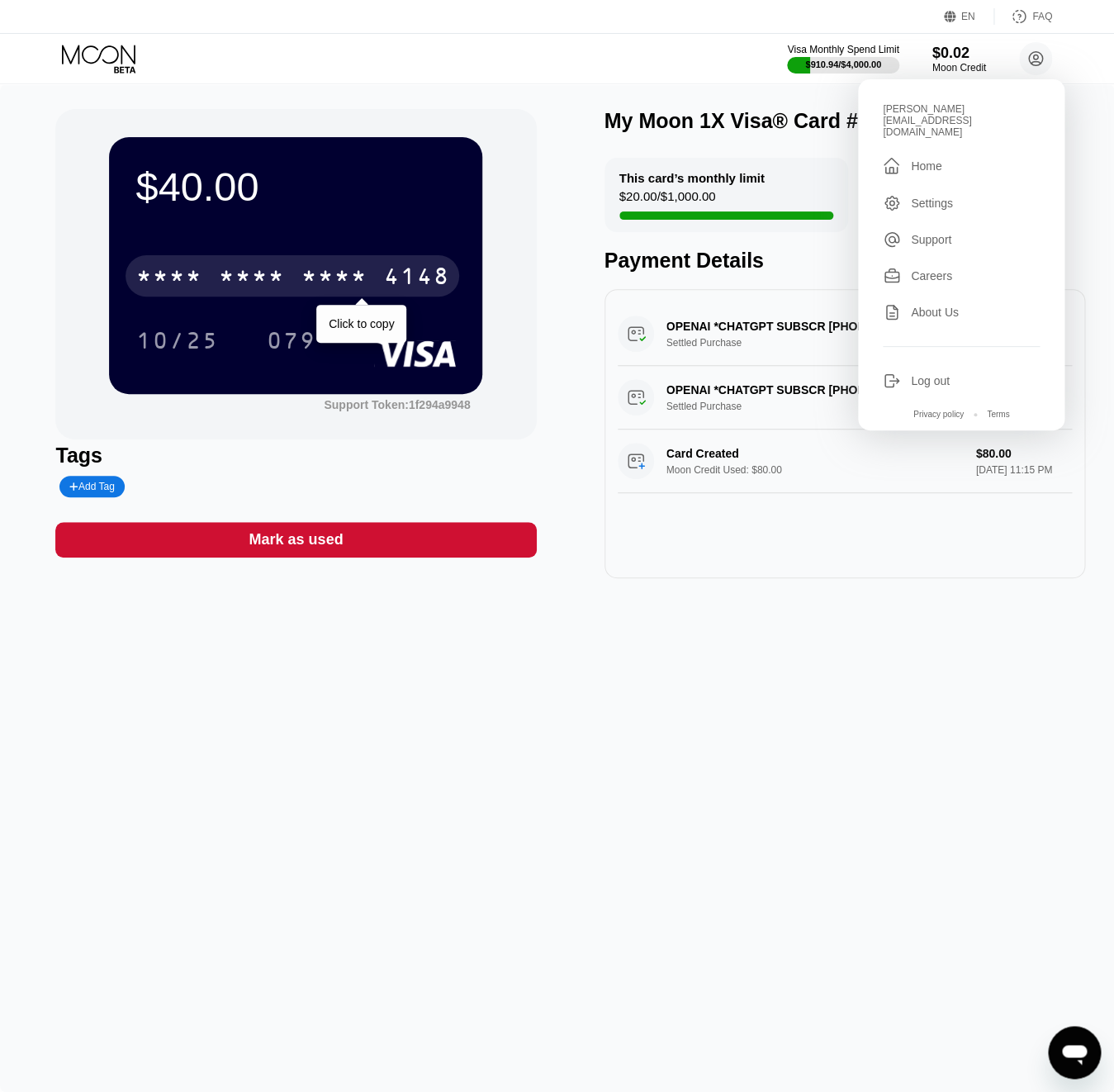
click at [252, 265] on div "* * * * * * * * * * * * 4148" at bounding box center [292, 276] width 333 height 41
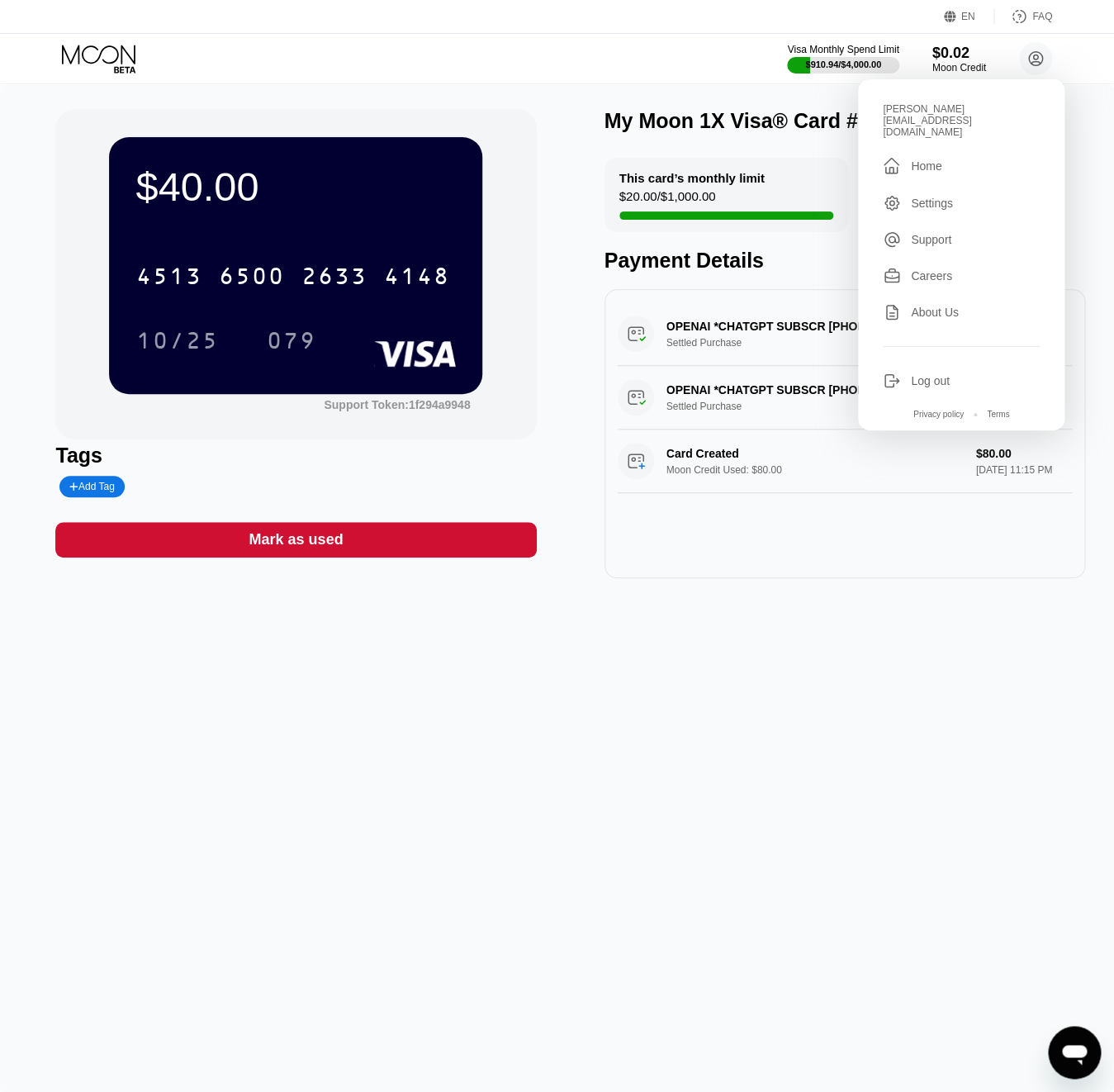
click at [118, 59] on icon at bounding box center [100, 59] width 77 height 28
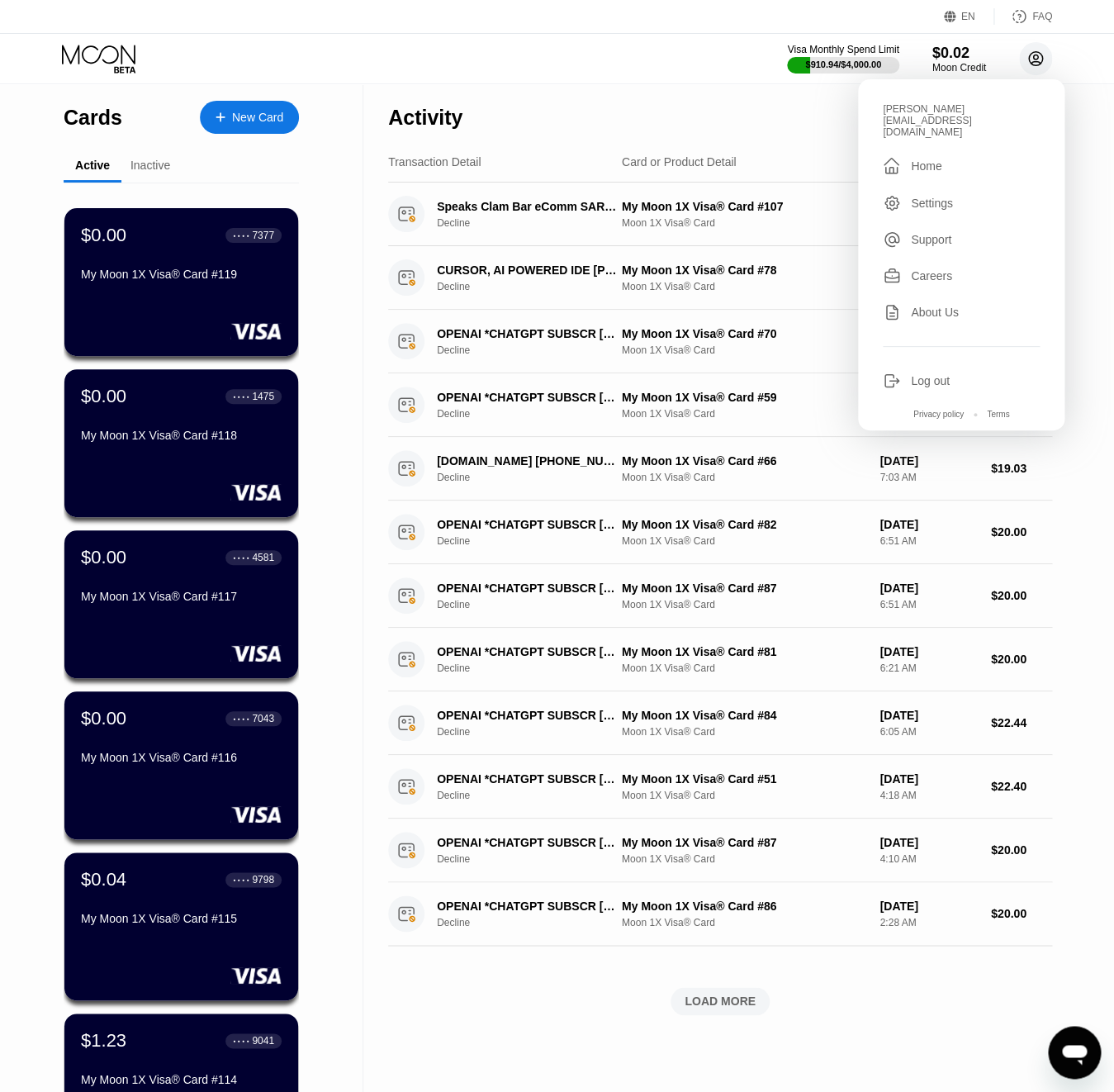
click at [1040, 56] on circle at bounding box center [1036, 59] width 33 height 33
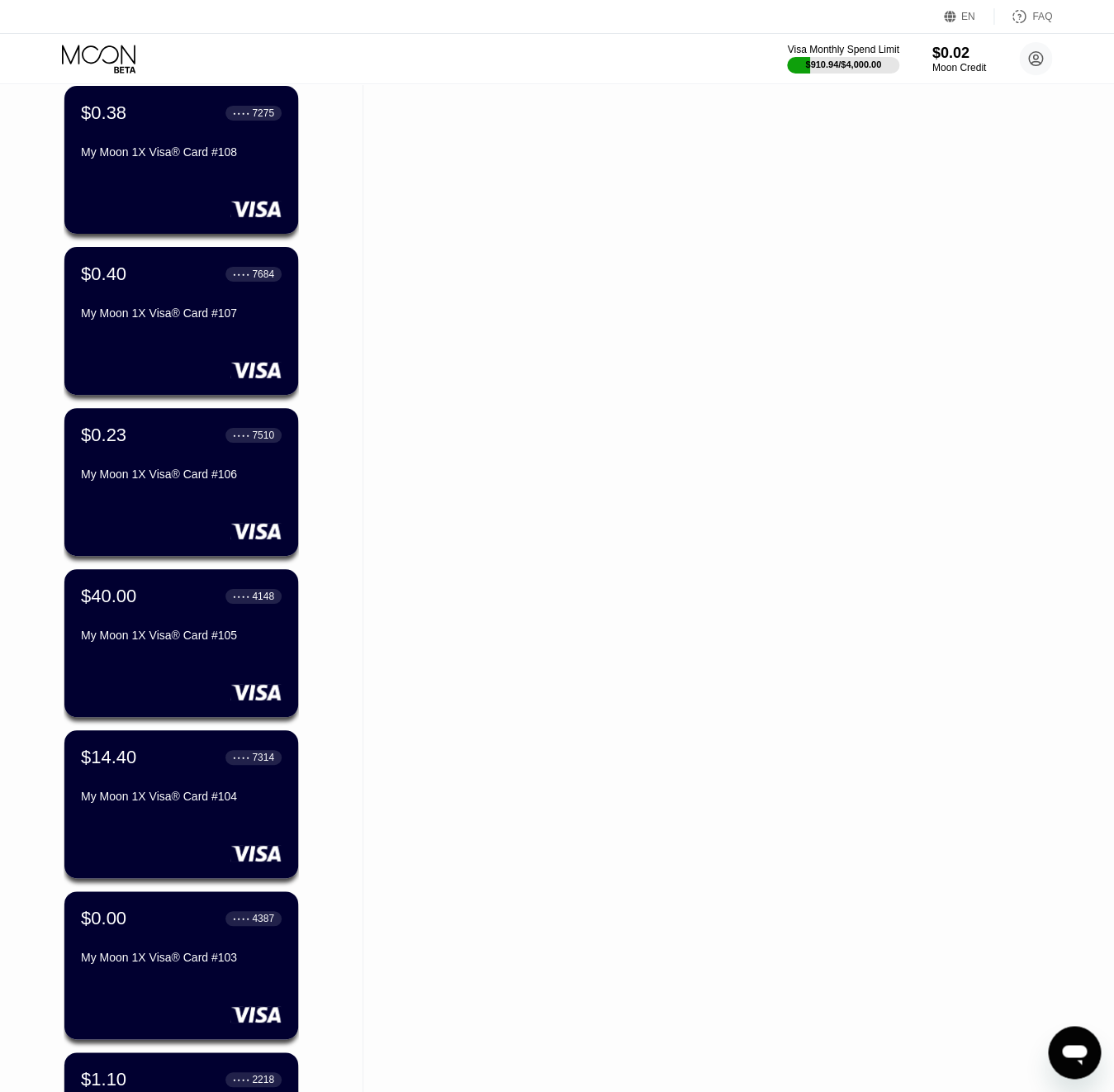
scroll to position [1943, 0]
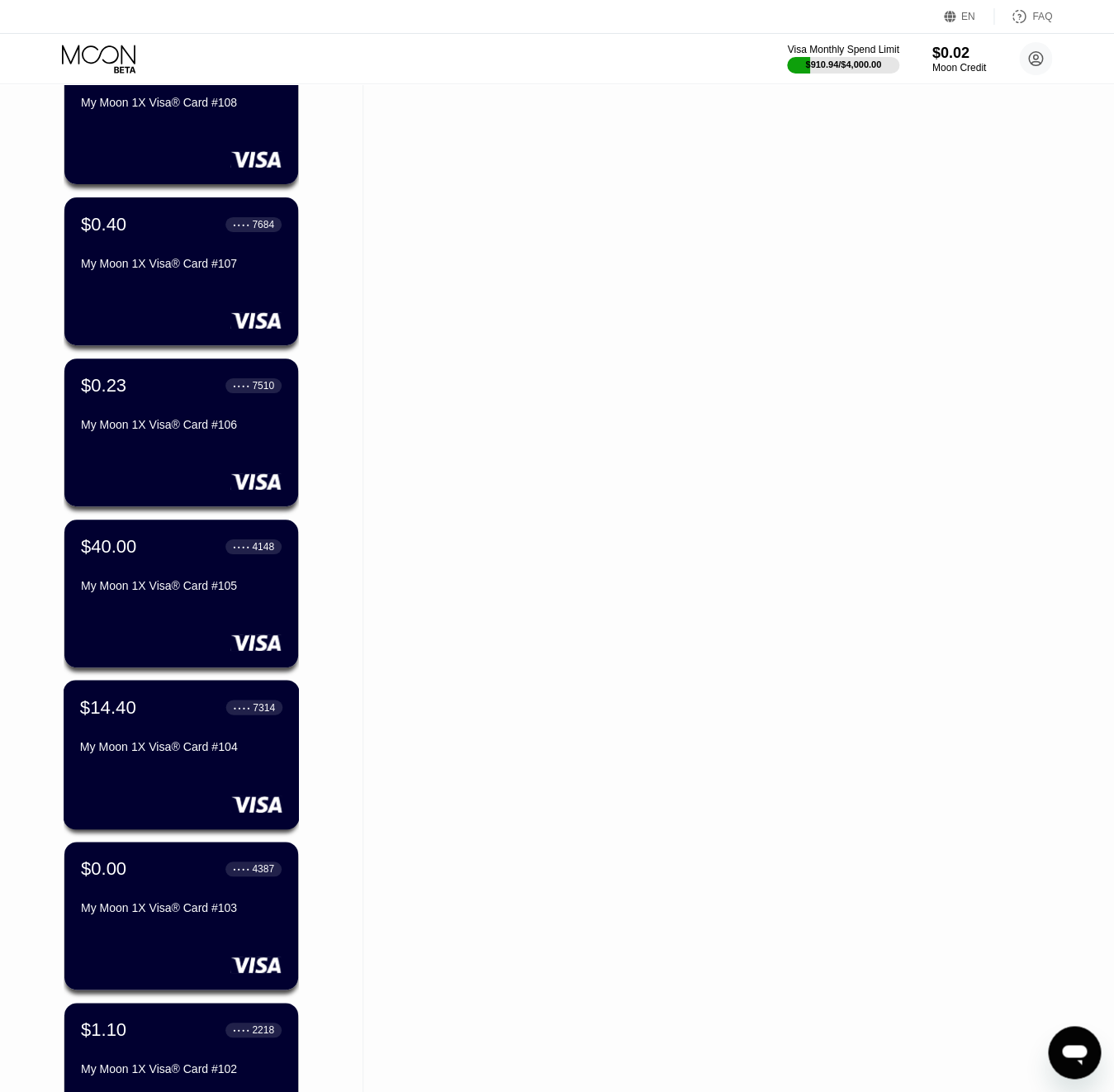
click at [232, 776] on div "$14.40 ● ● ● ● 7314 My Moon 1X Visa® Card #104" at bounding box center [181, 754] width 236 height 150
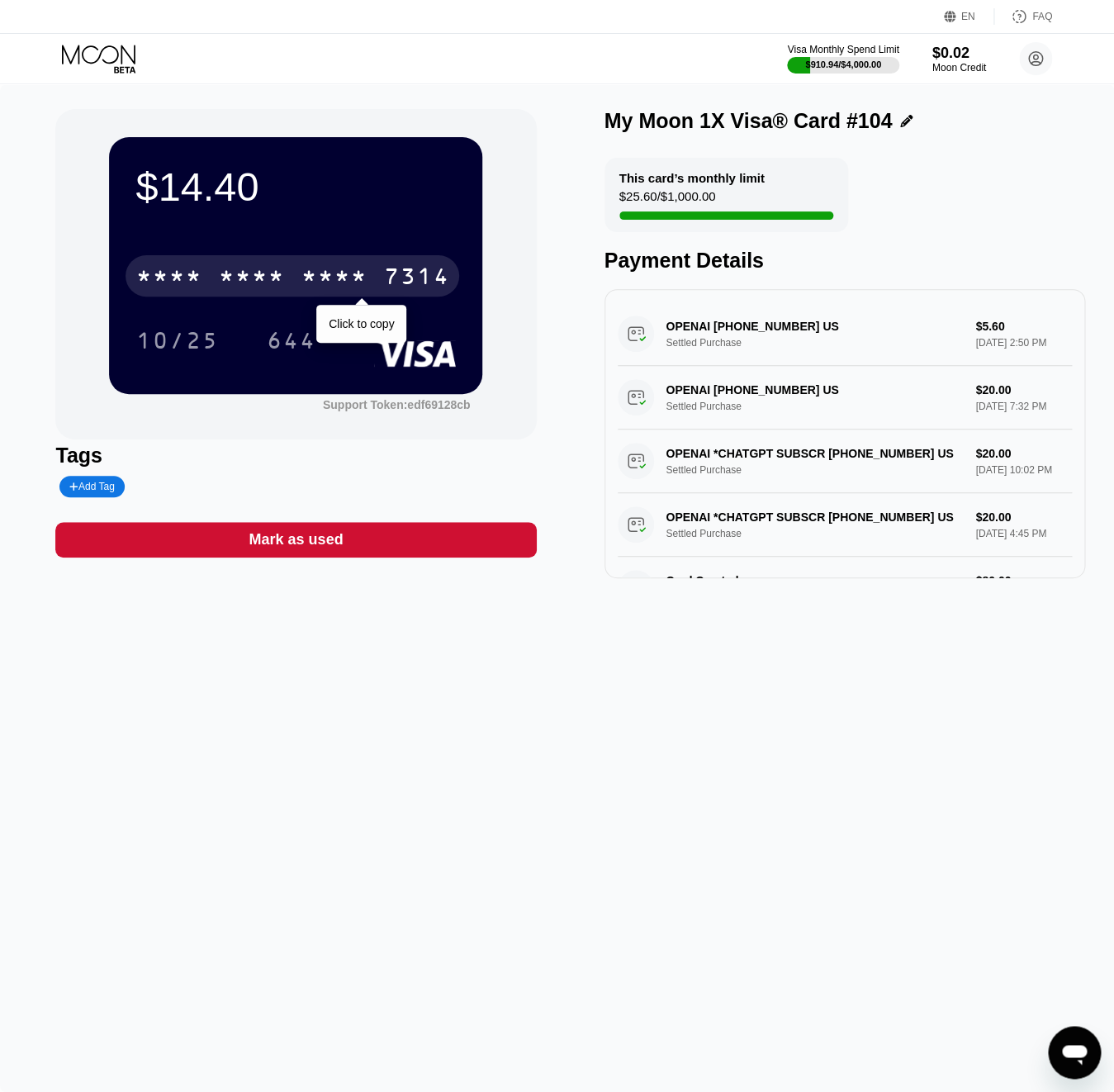
click at [346, 271] on div "* * * *" at bounding box center [333, 278] width 66 height 27
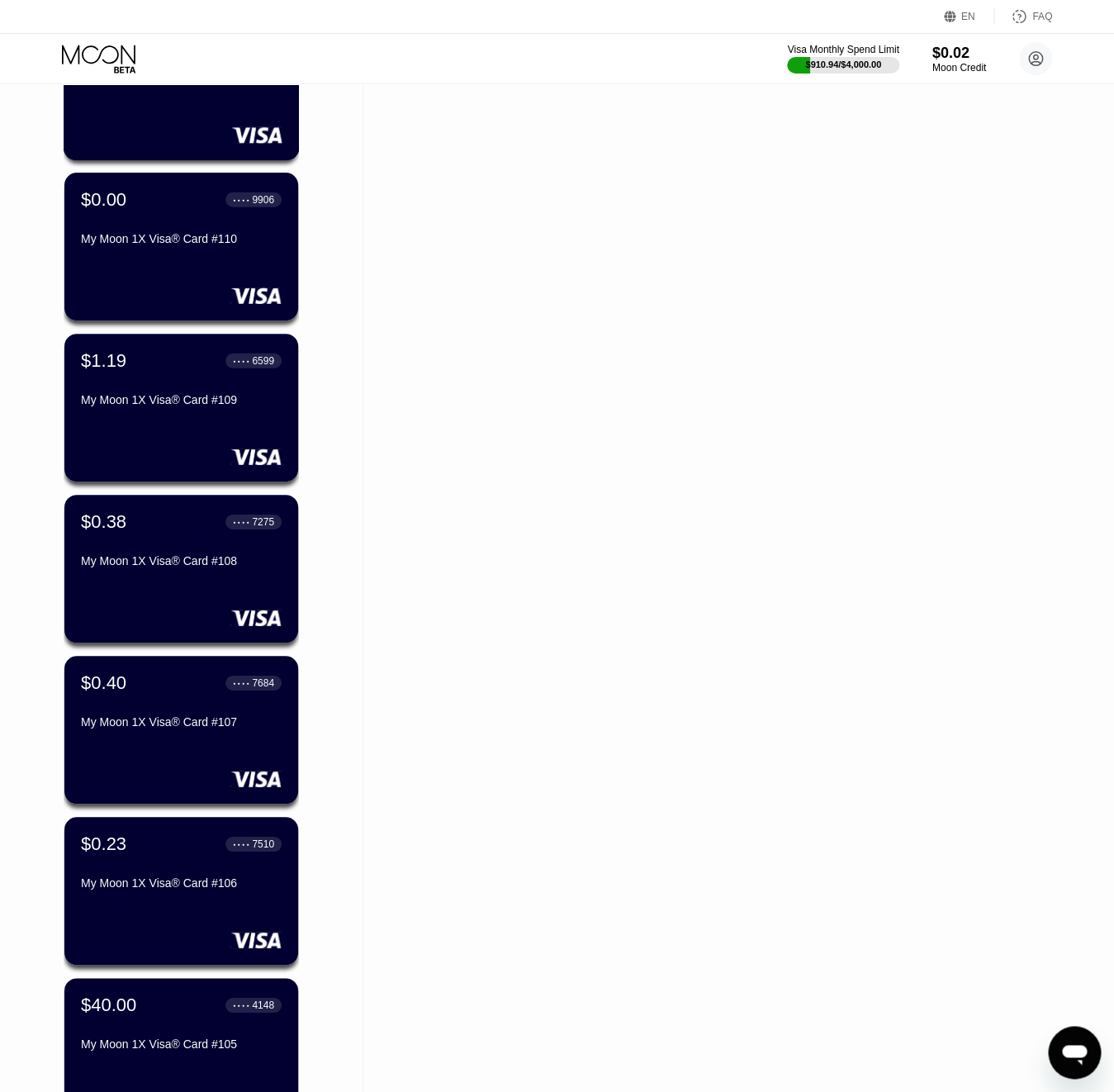
scroll to position [2661, 0]
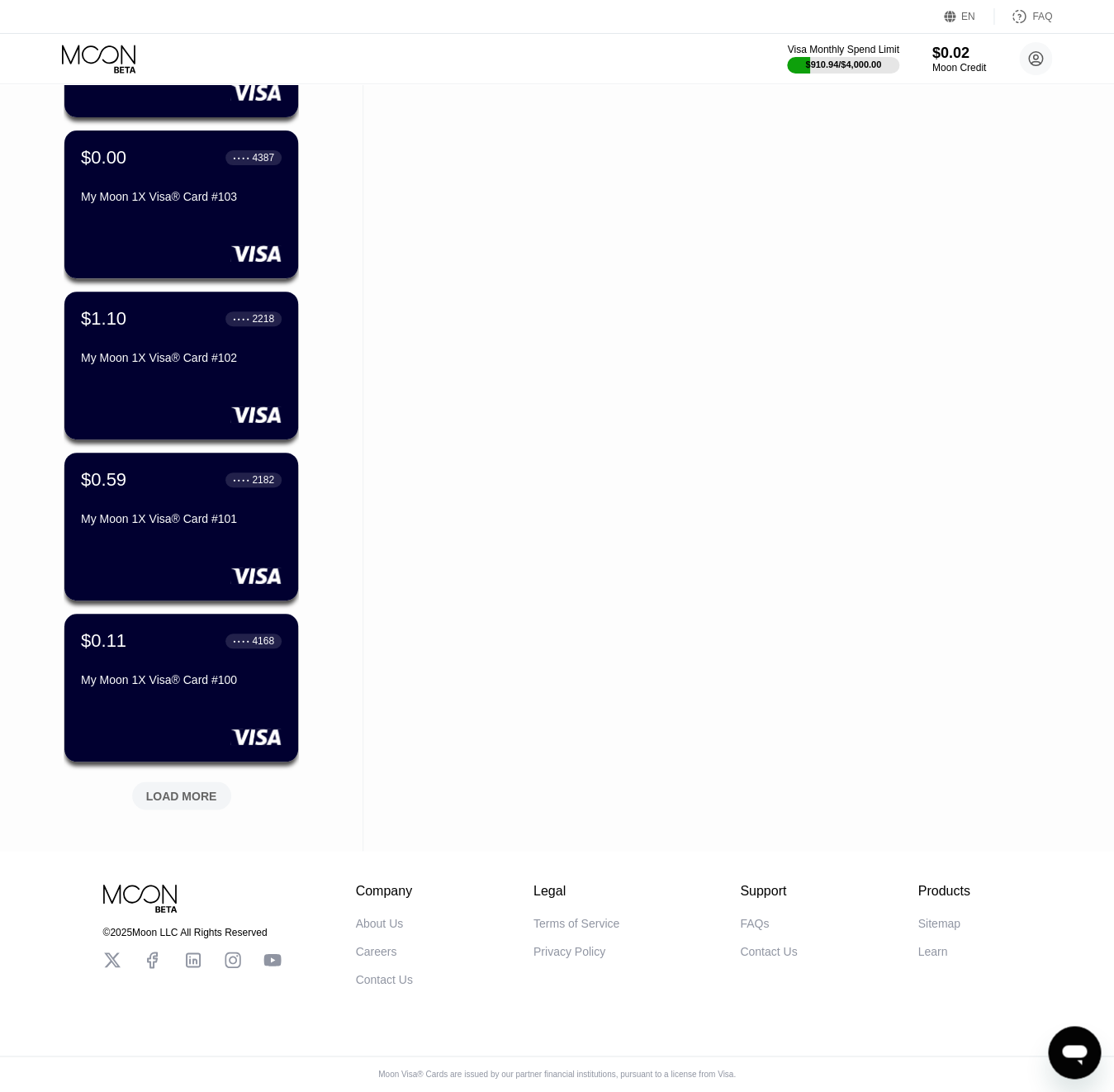
click at [170, 799] on div "LOAD MORE" at bounding box center [182, 795] width 99 height 28
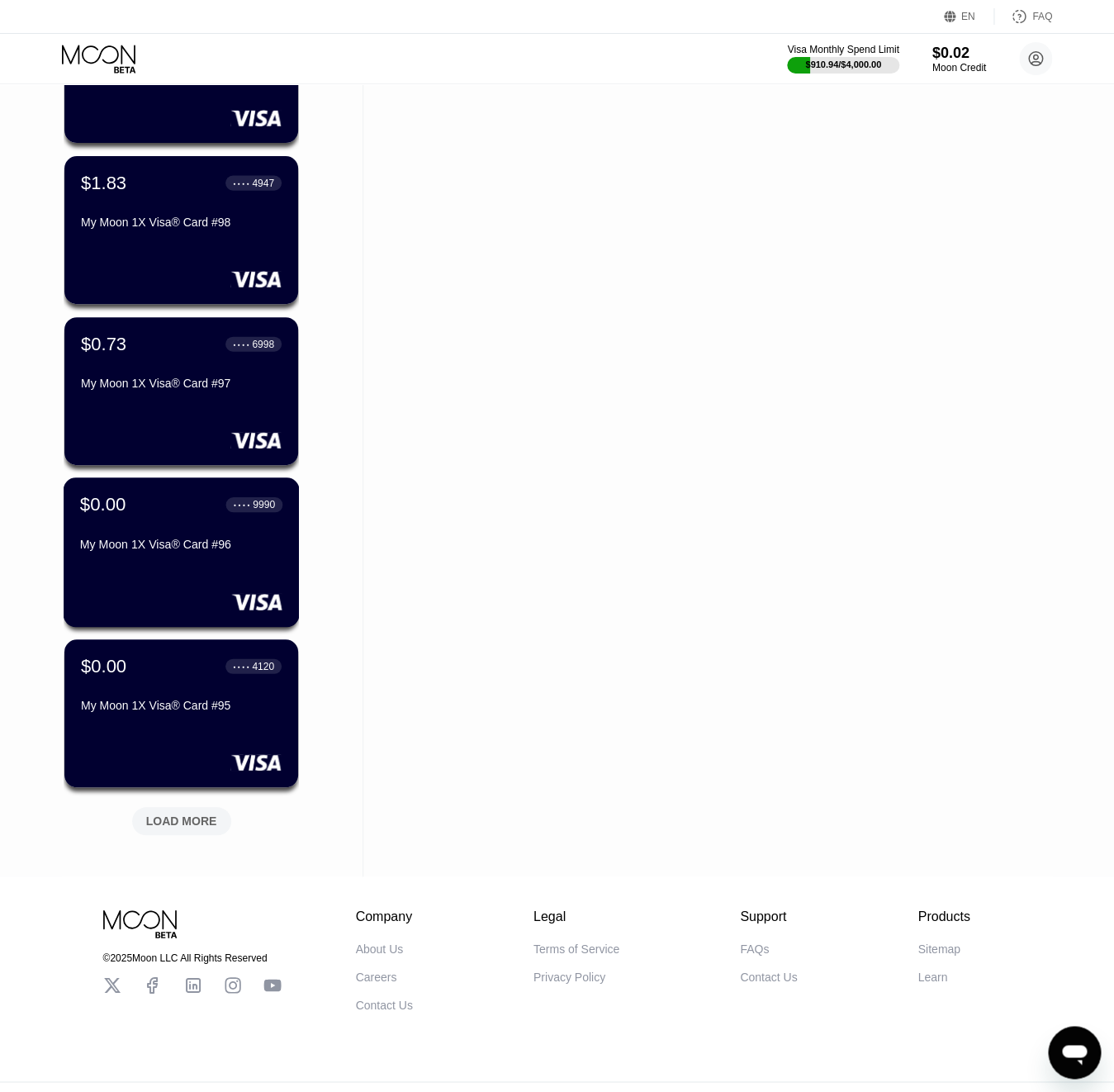
scroll to position [3466, 0]
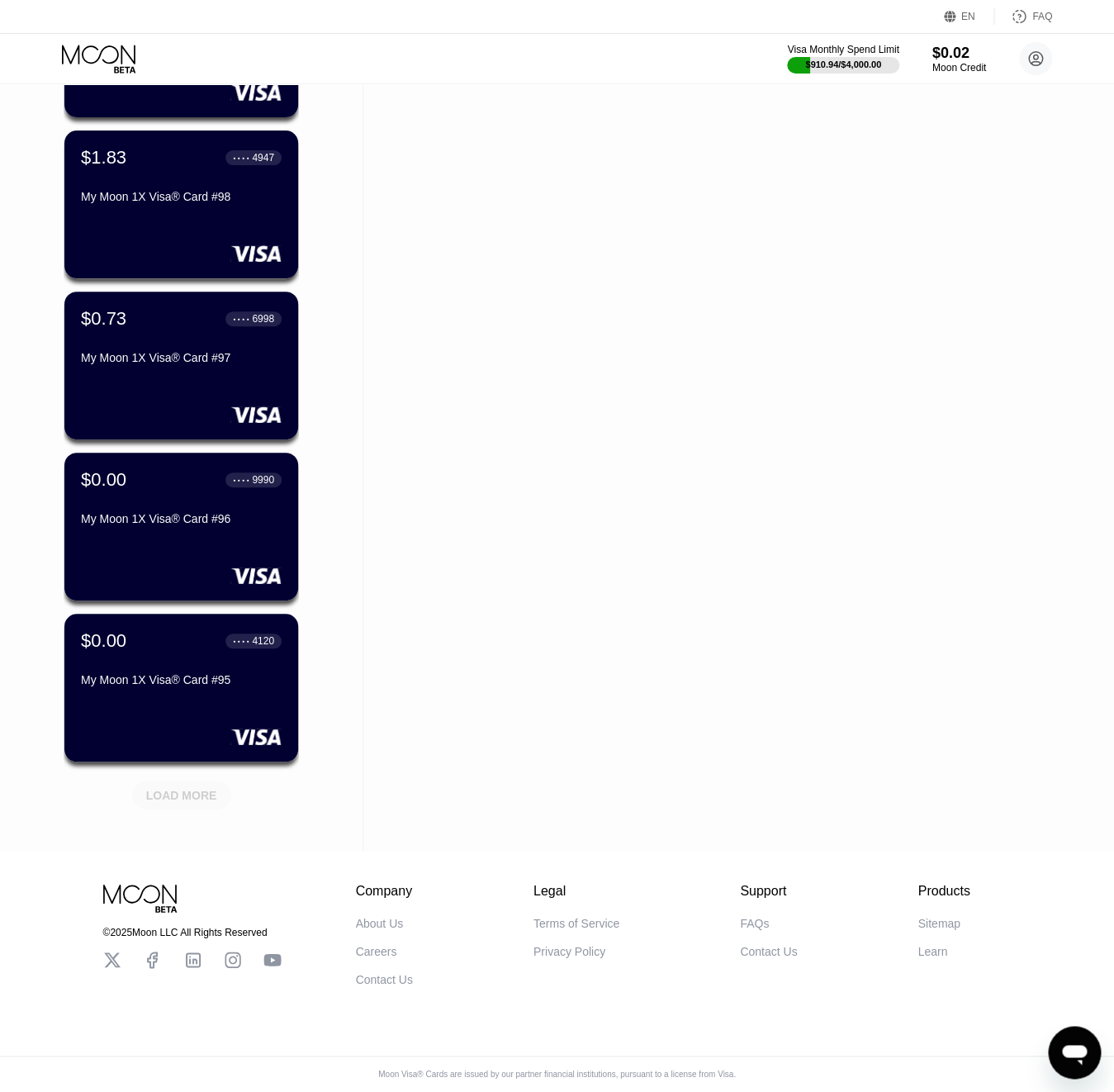
click at [186, 794] on div "LOAD MORE" at bounding box center [181, 795] width 71 height 15
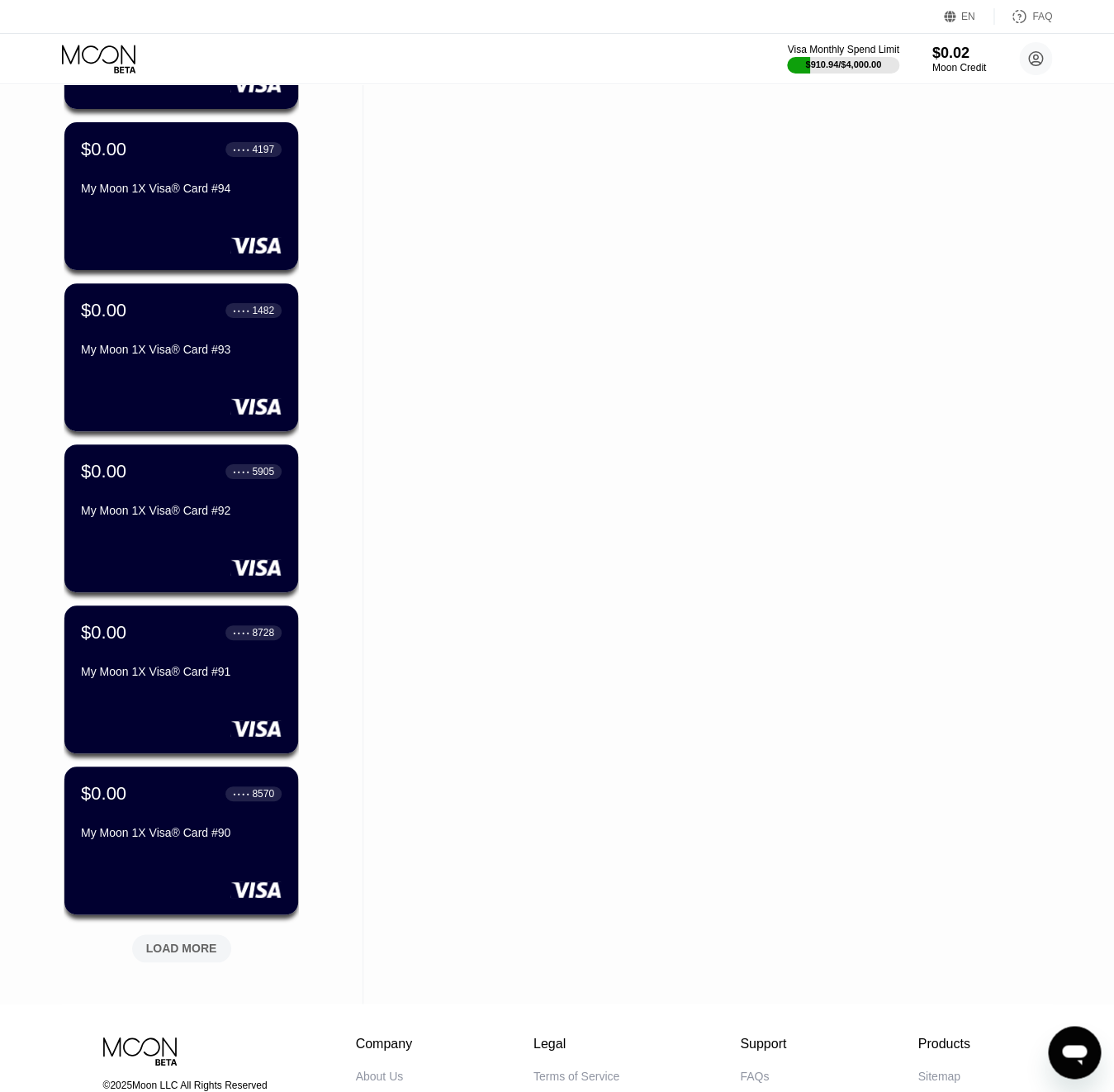
scroll to position [4114, 0]
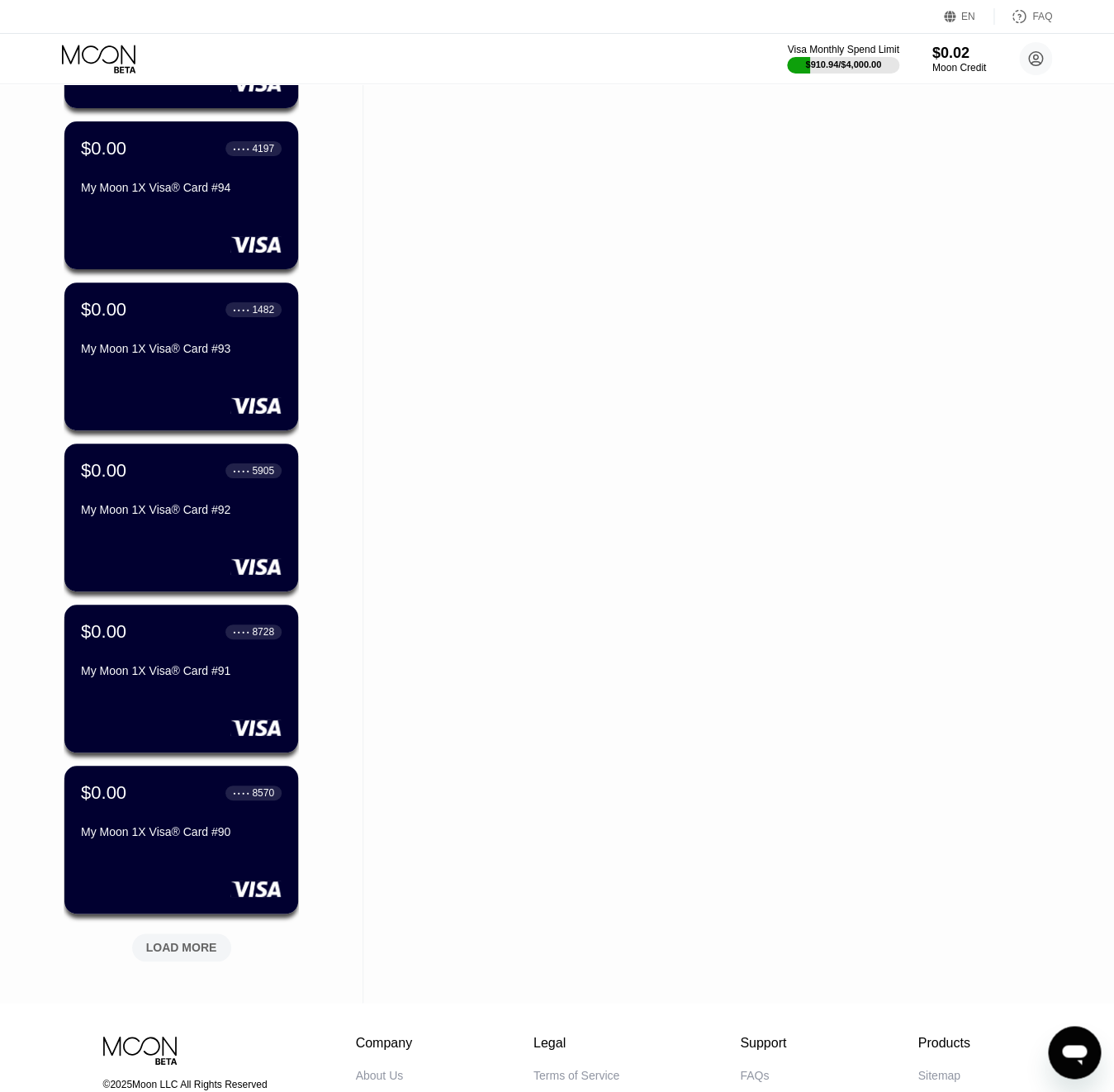
click at [186, 957] on div "LOAD MORE" at bounding box center [182, 947] width 99 height 28
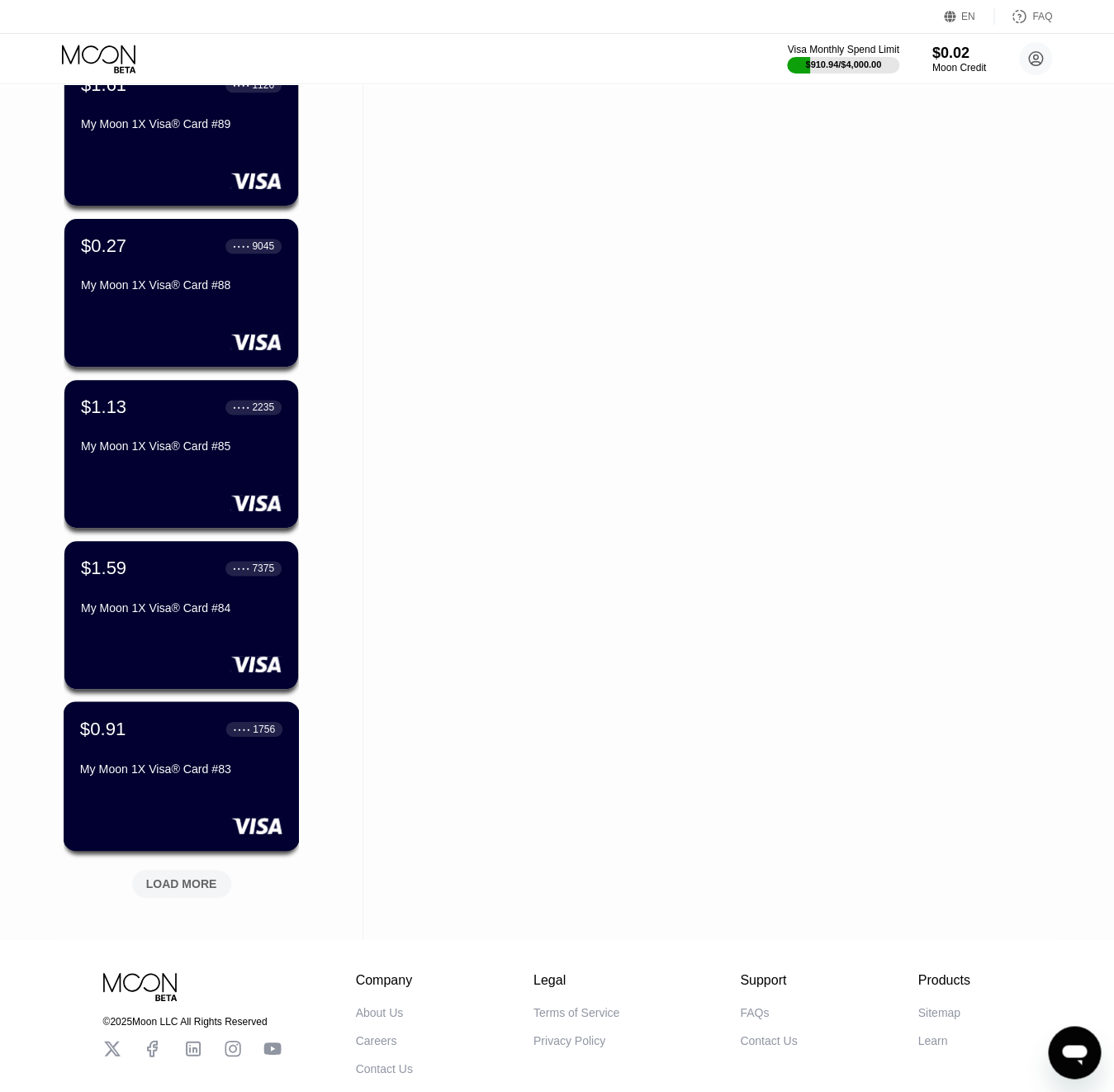
scroll to position [5000, 0]
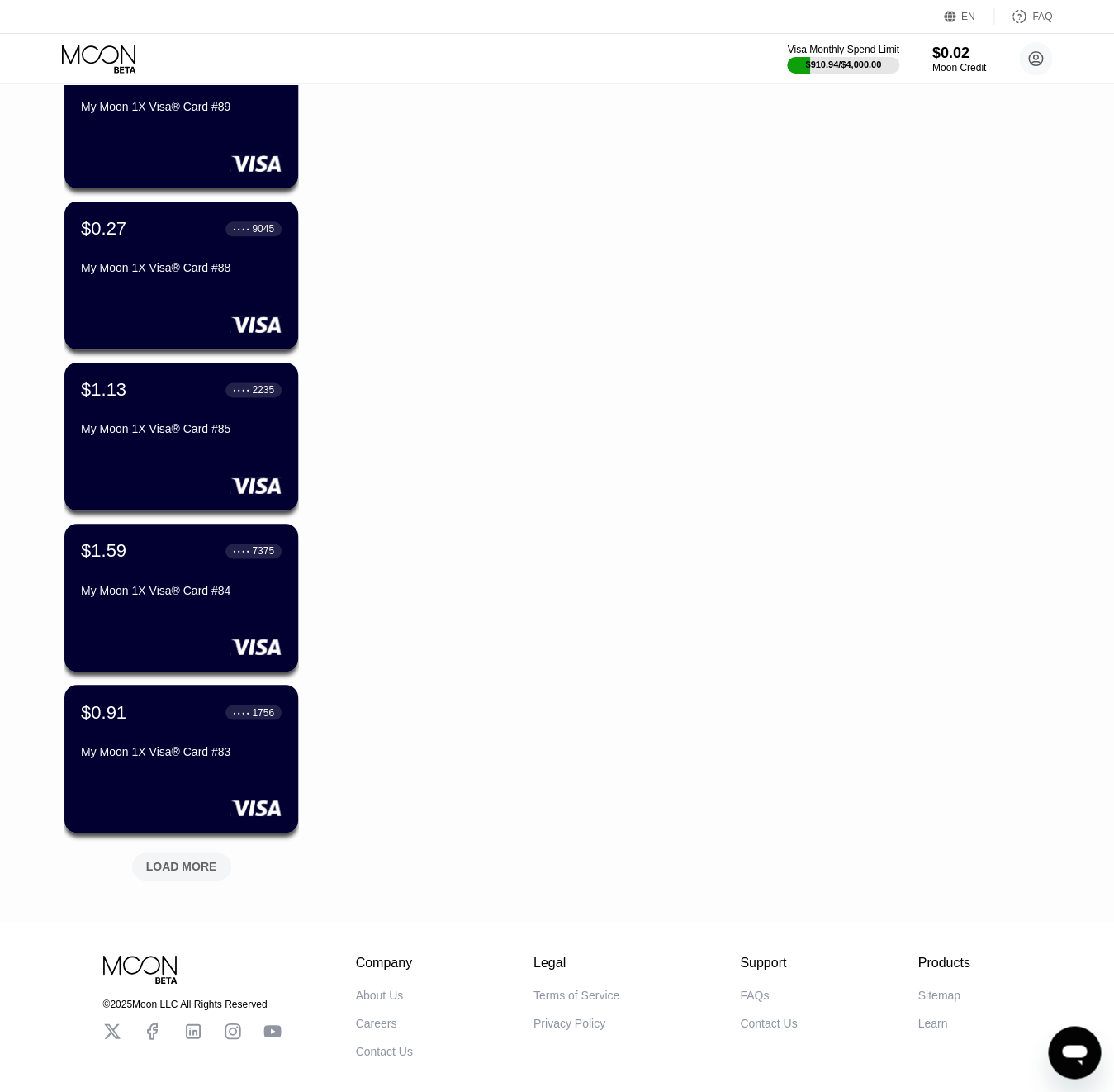
click at [174, 874] on div "LOAD MORE" at bounding box center [181, 866] width 71 height 15
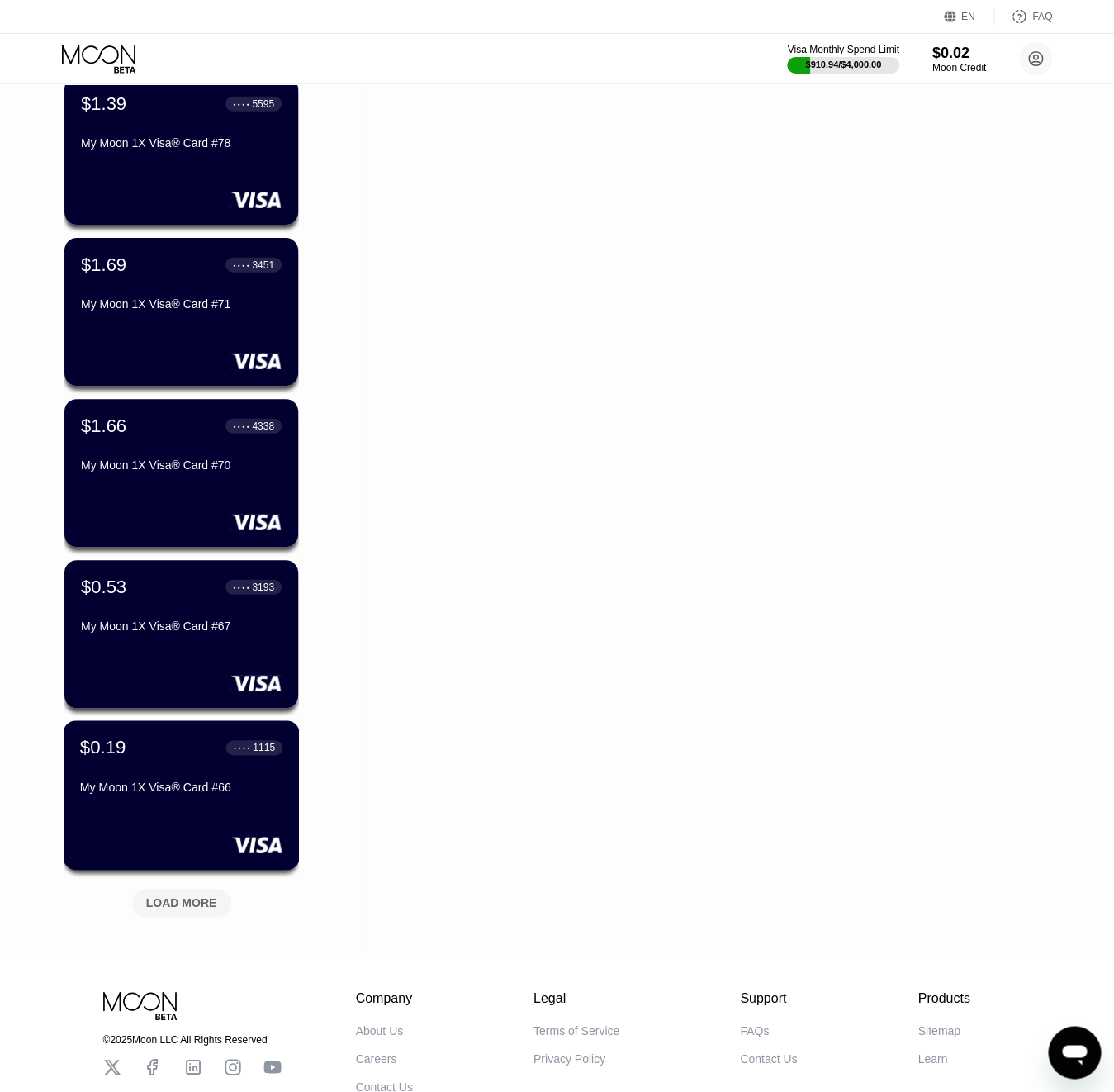
scroll to position [5786, 0]
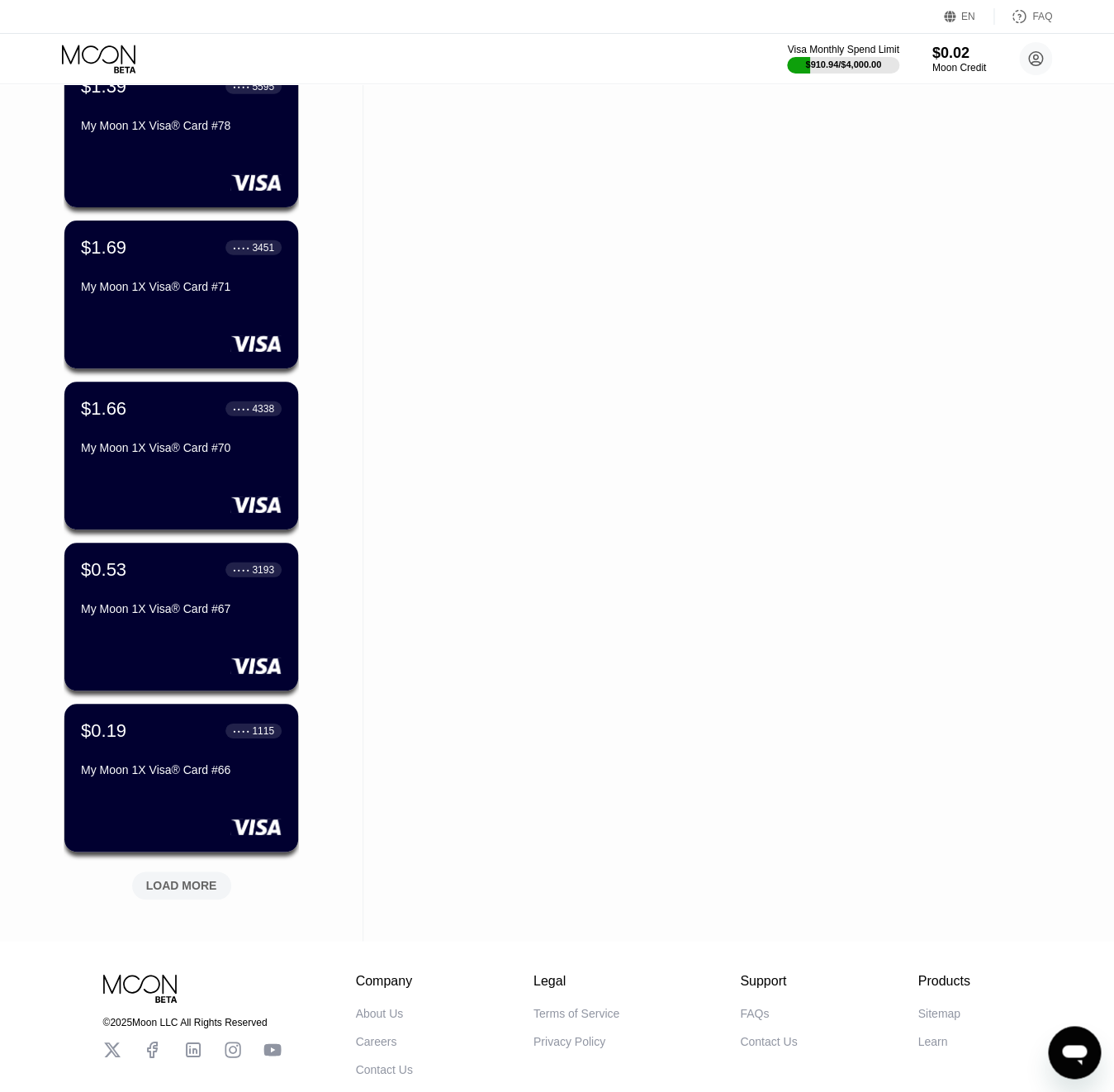
click at [177, 882] on div "LOAD MORE" at bounding box center [181, 885] width 71 height 15
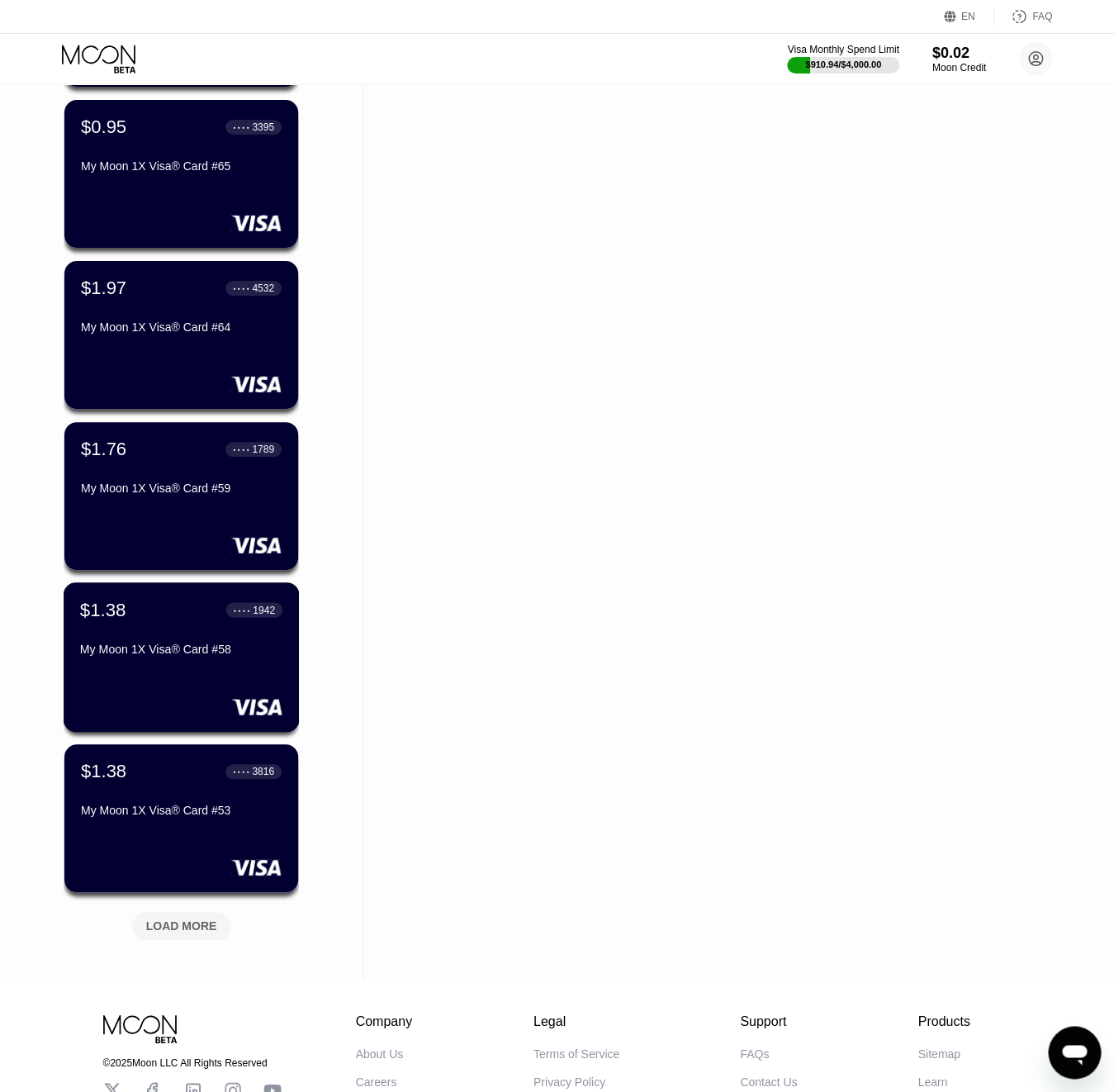
scroll to position [6593, 0]
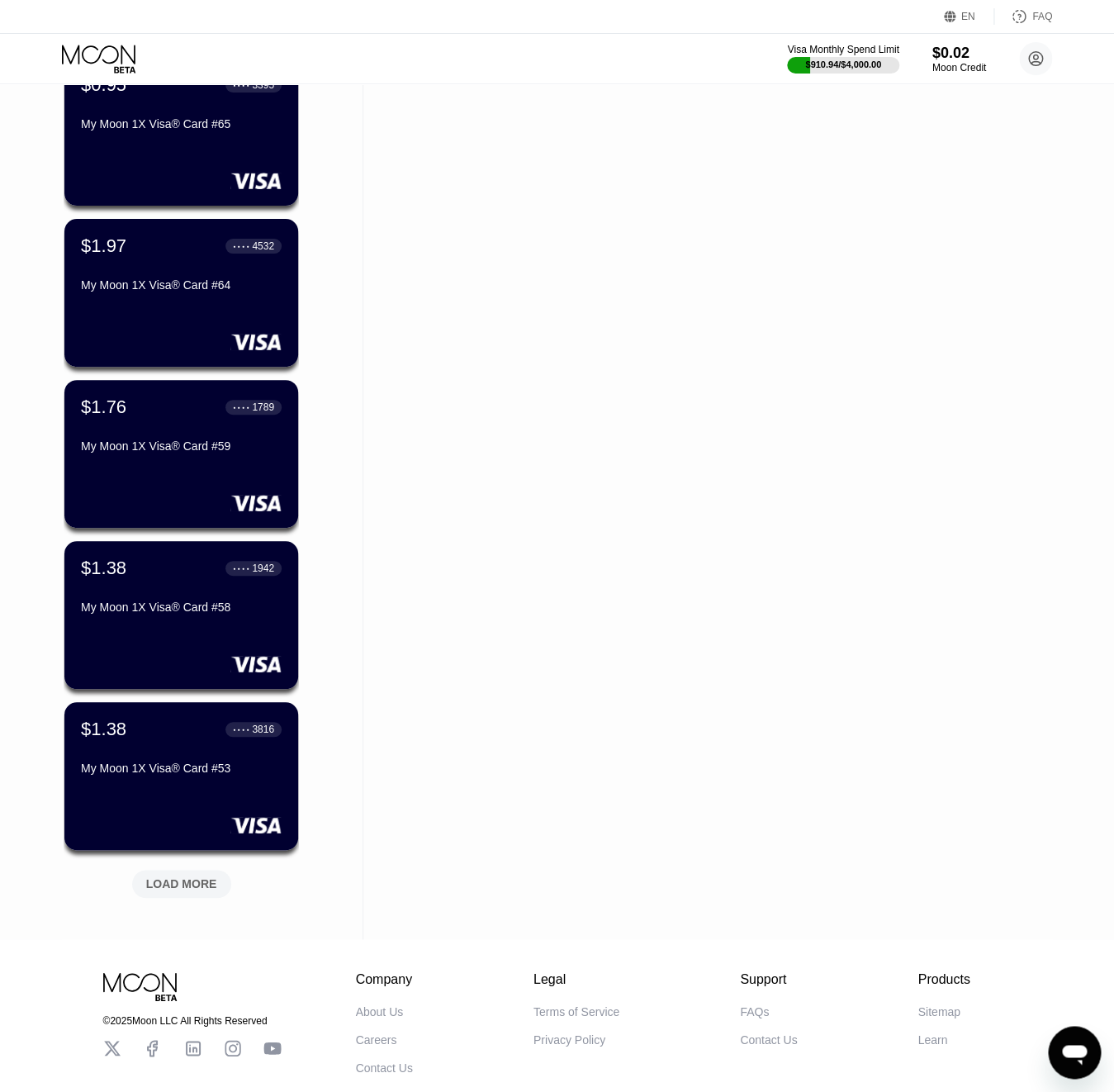
click at [184, 895] on div "LOAD MORE" at bounding box center [182, 884] width 99 height 28
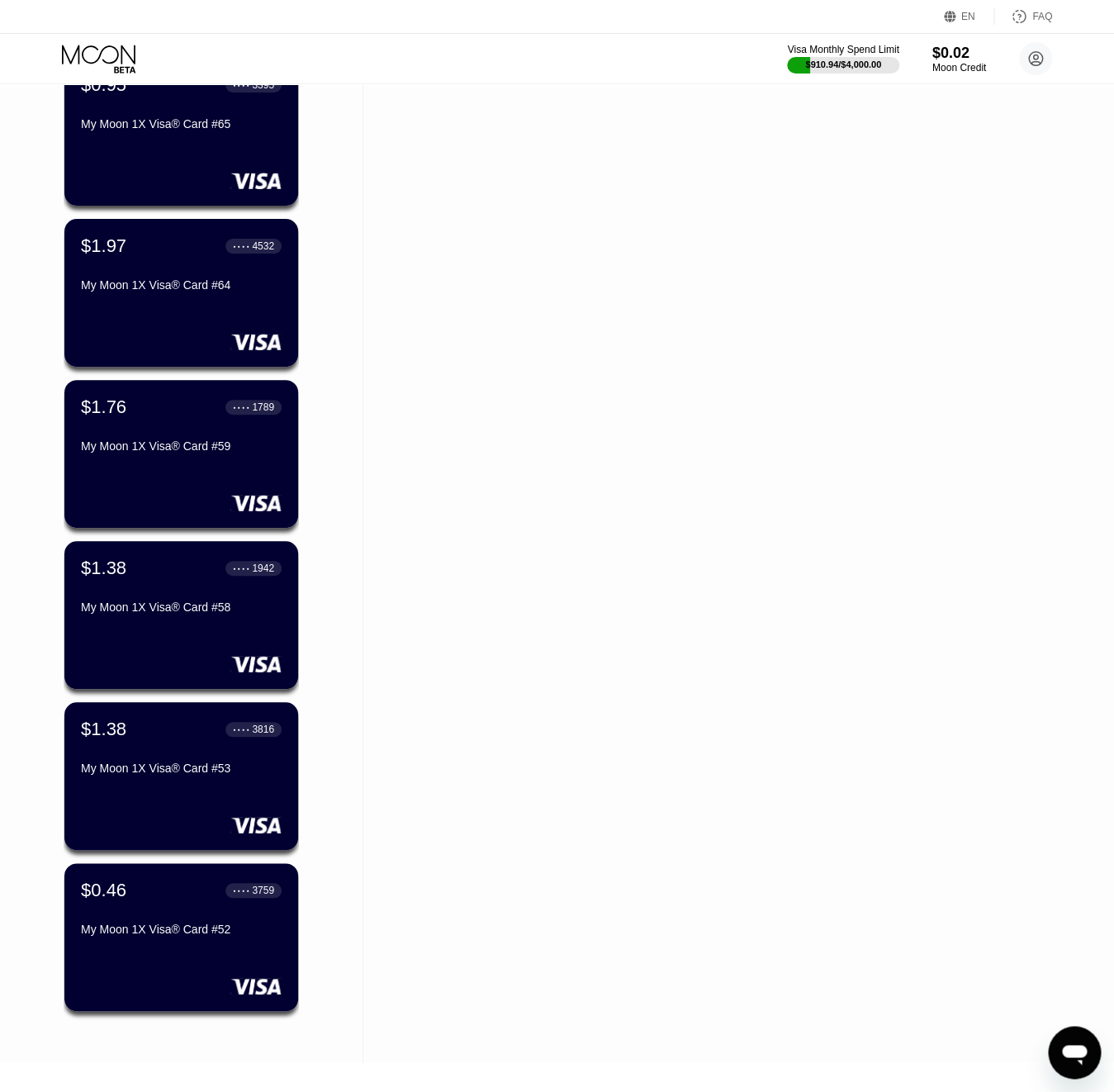
click at [106, 59] on icon at bounding box center [100, 59] width 77 height 28
click at [1033, 59] on icon at bounding box center [1036, 59] width 9 height 9
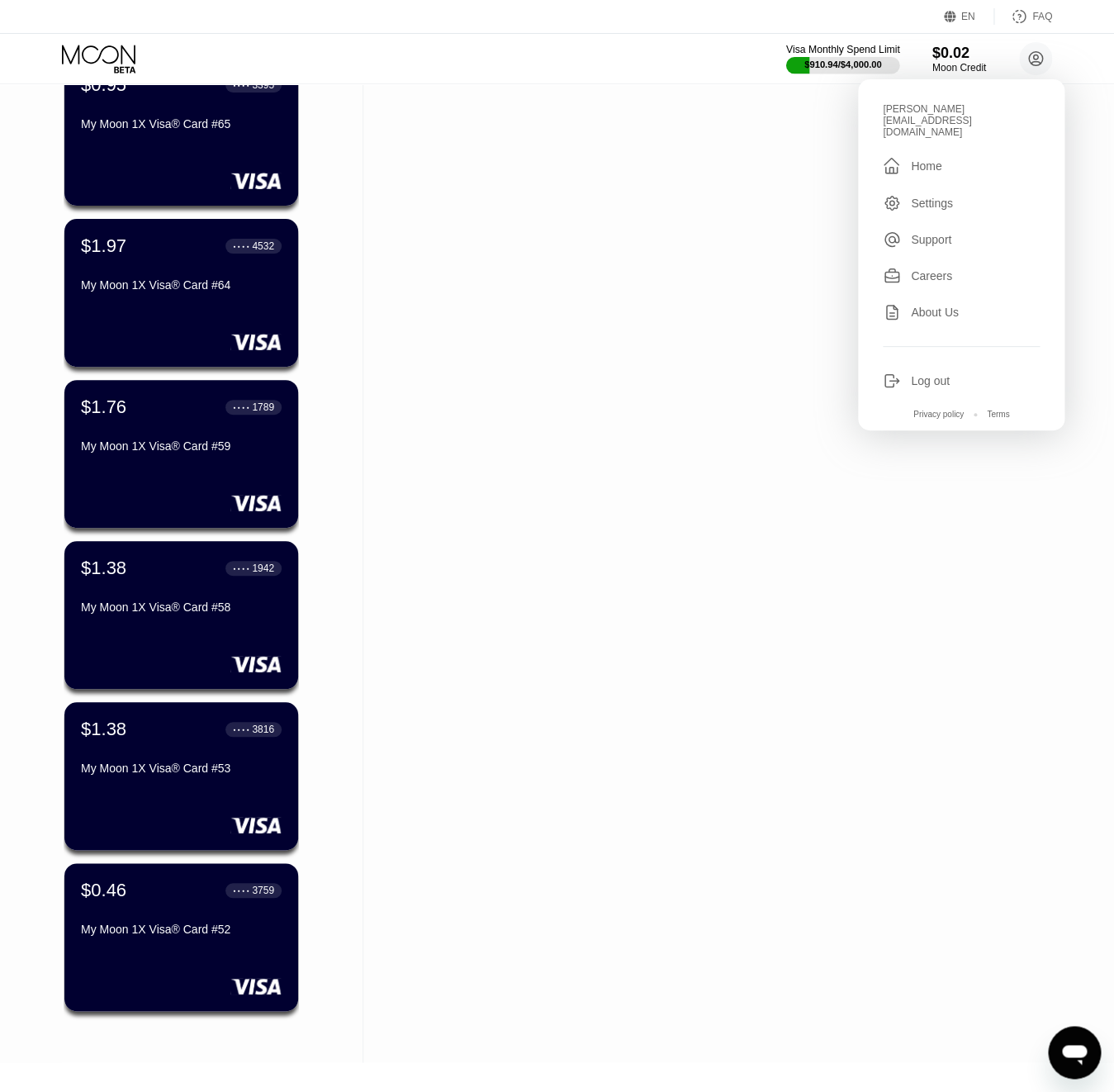
click at [859, 60] on div "$910.94 / $4,000.00" at bounding box center [843, 64] width 78 height 10
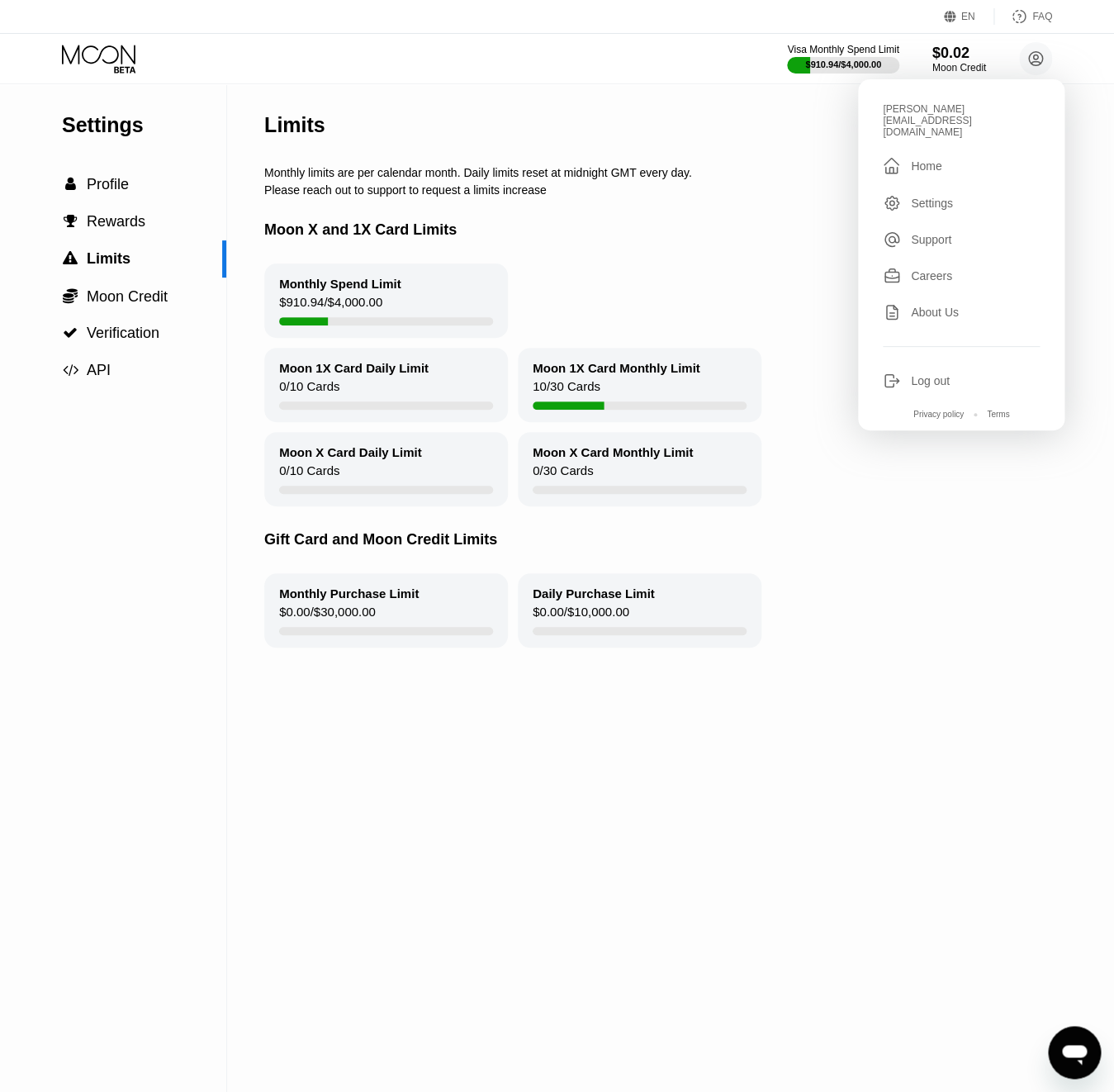
click at [944, 374] on div "Log out" at bounding box center [930, 380] width 39 height 13
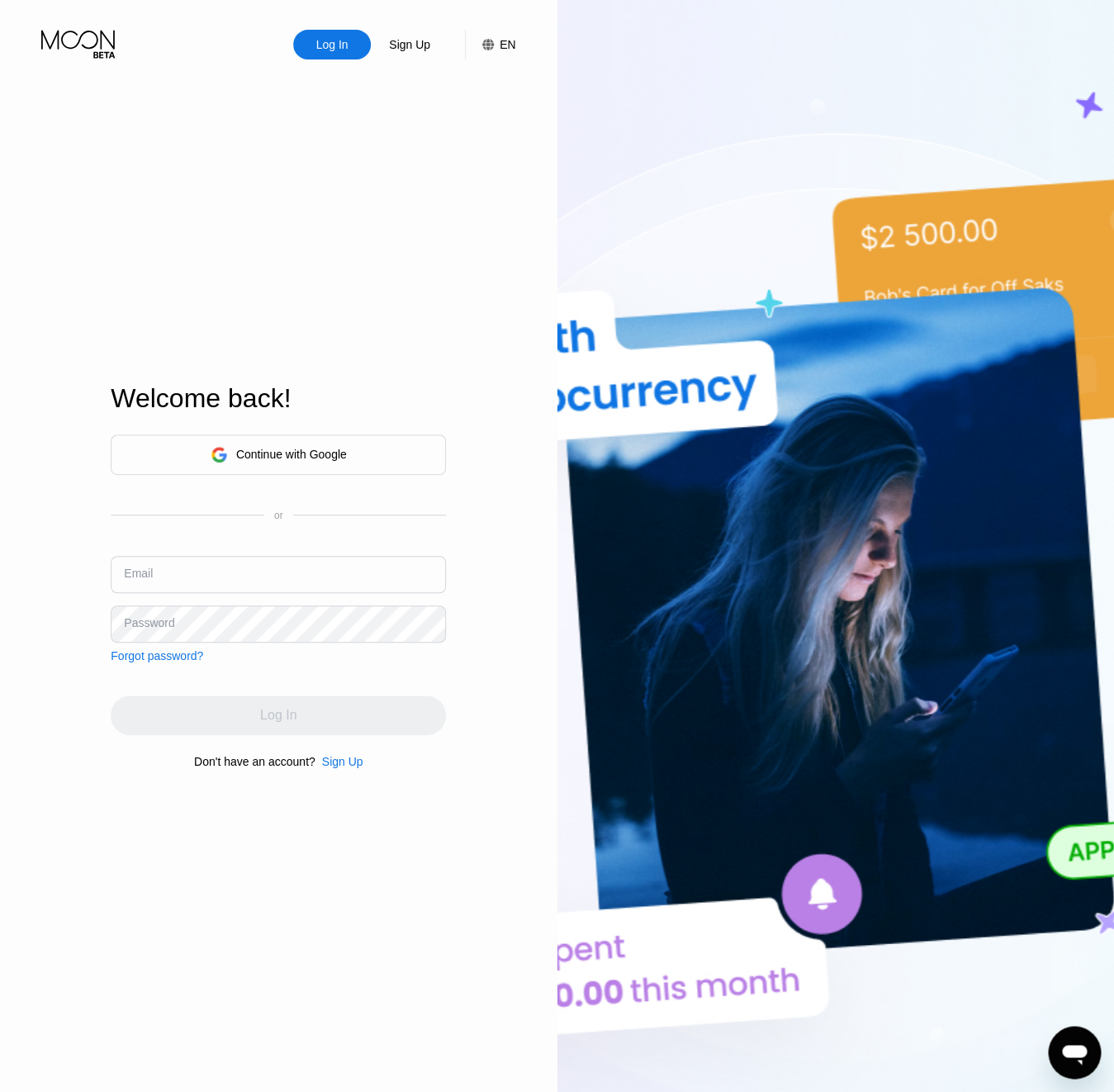
click at [256, 580] on input "text" at bounding box center [278, 574] width 335 height 37
paste input "kotik-21.05@inbox.lv"
type input "kotik-21.05@inbox.lv"
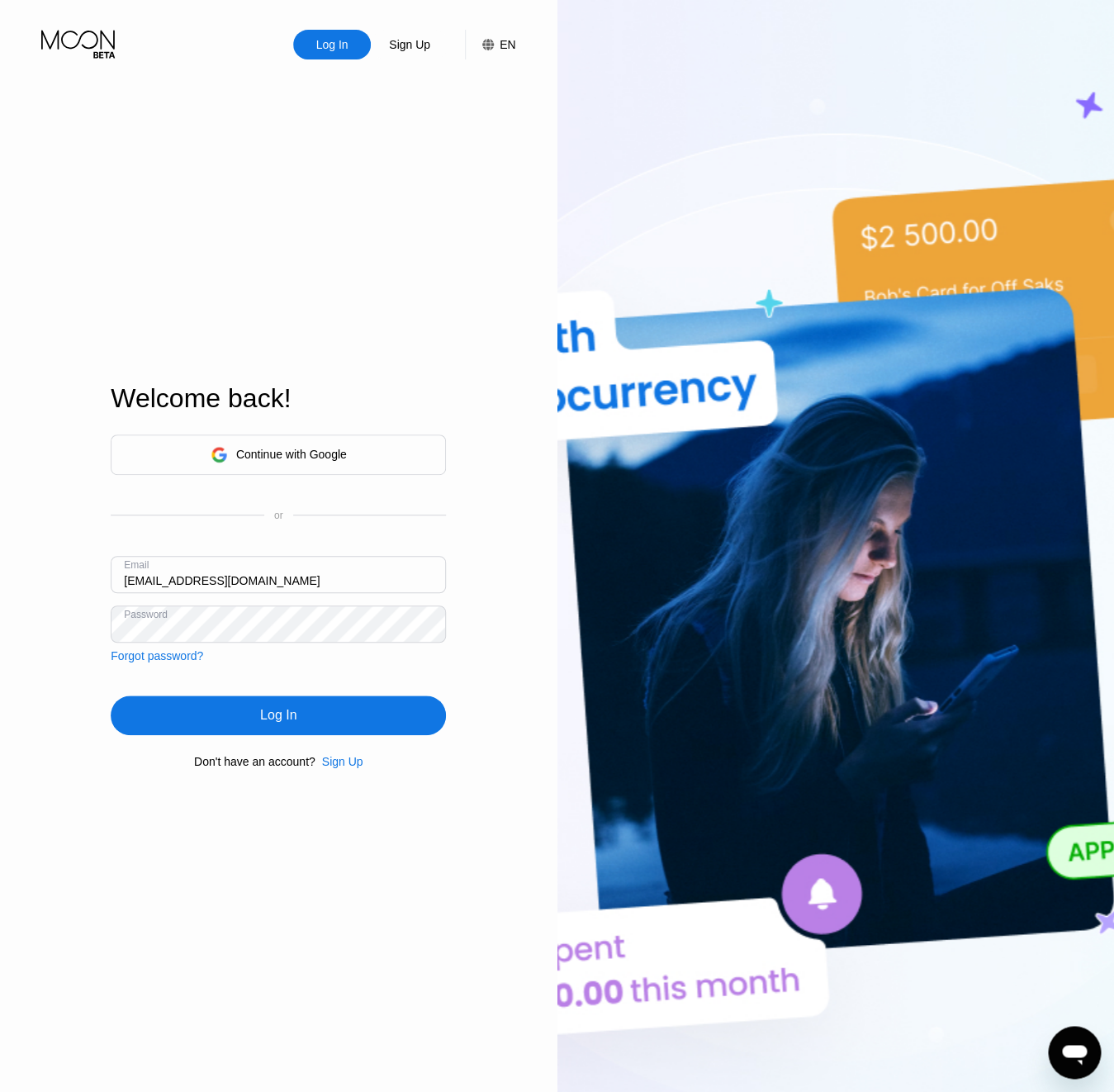
click at [272, 726] on div "Log In" at bounding box center [278, 715] width 335 height 39
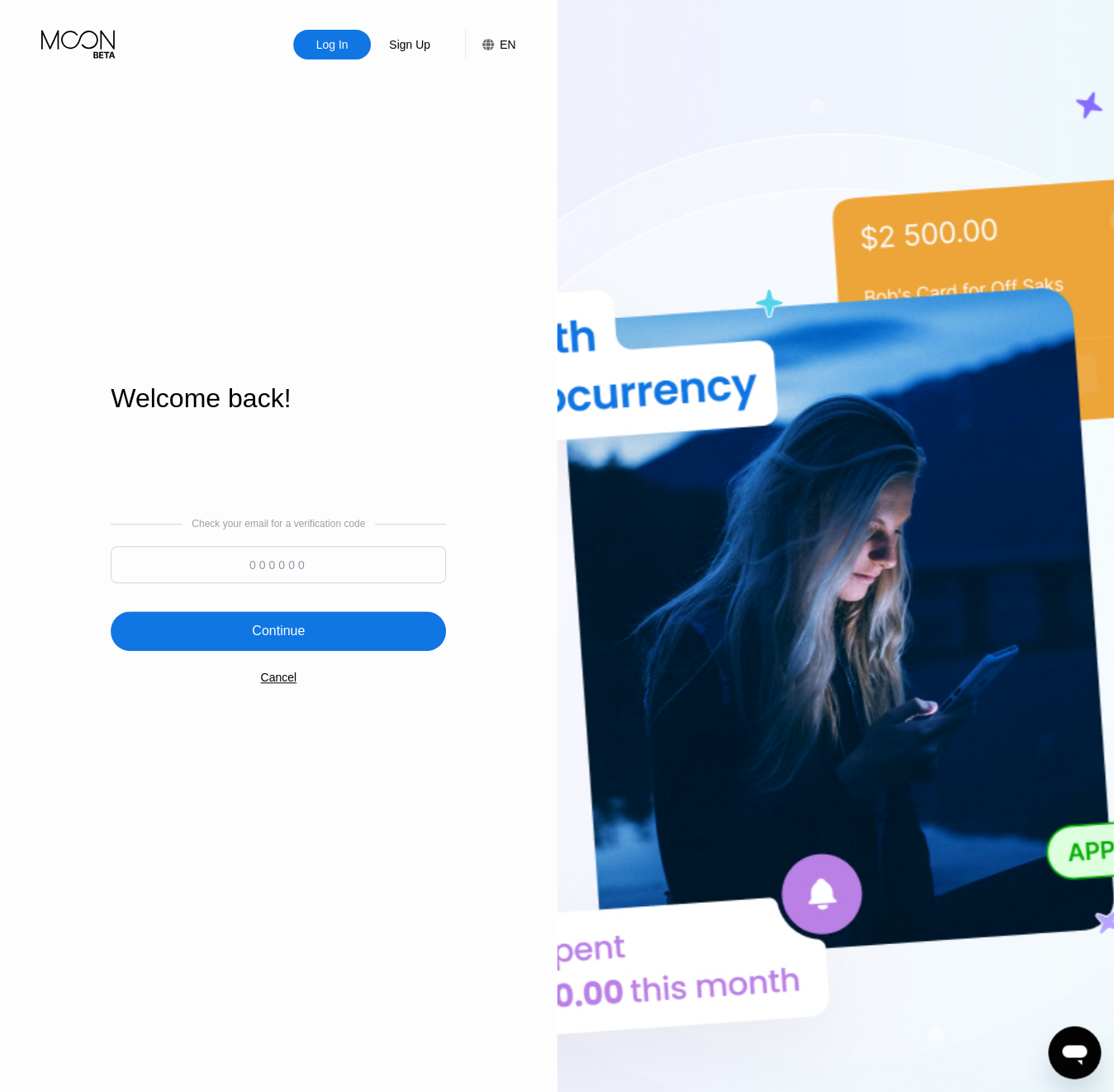
click at [208, 576] on input at bounding box center [278, 564] width 335 height 37
paste input "940371"
type input "940371"
click at [222, 628] on div "Continue" at bounding box center [278, 631] width 335 height 39
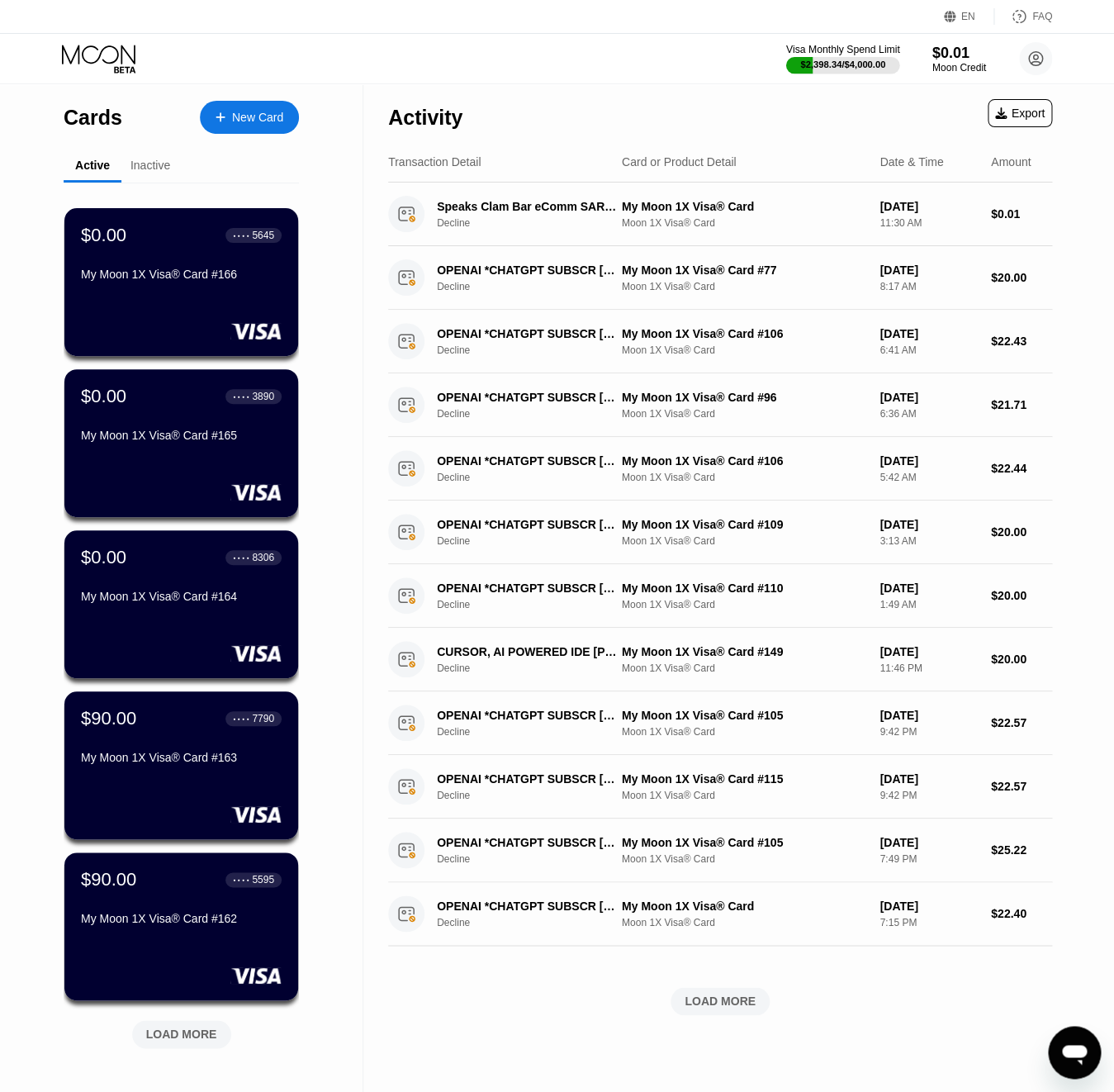
click at [854, 60] on div "$2,398.34 / $4,000.00" at bounding box center [843, 64] width 85 height 10
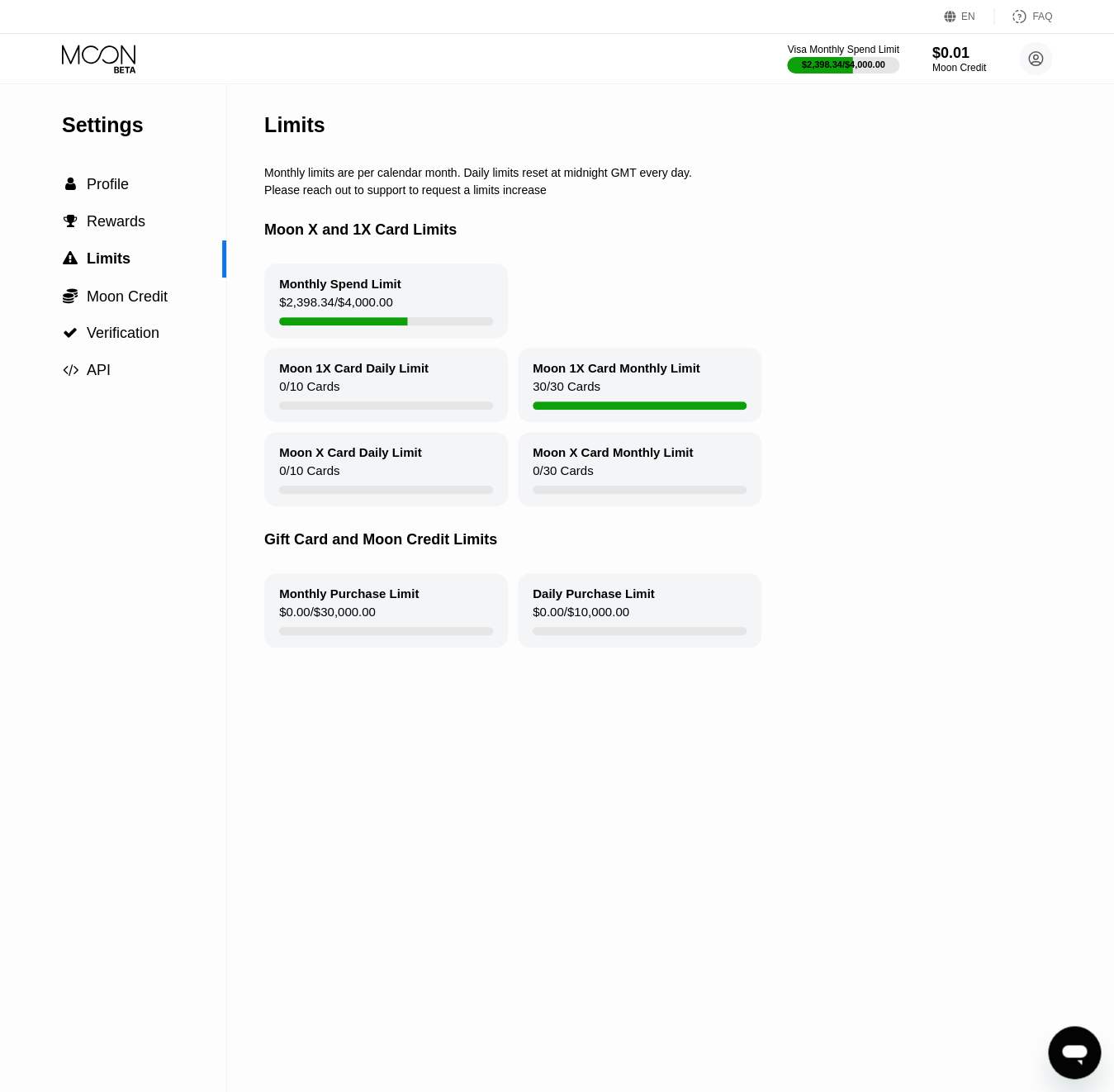
click at [101, 68] on icon at bounding box center [100, 59] width 77 height 28
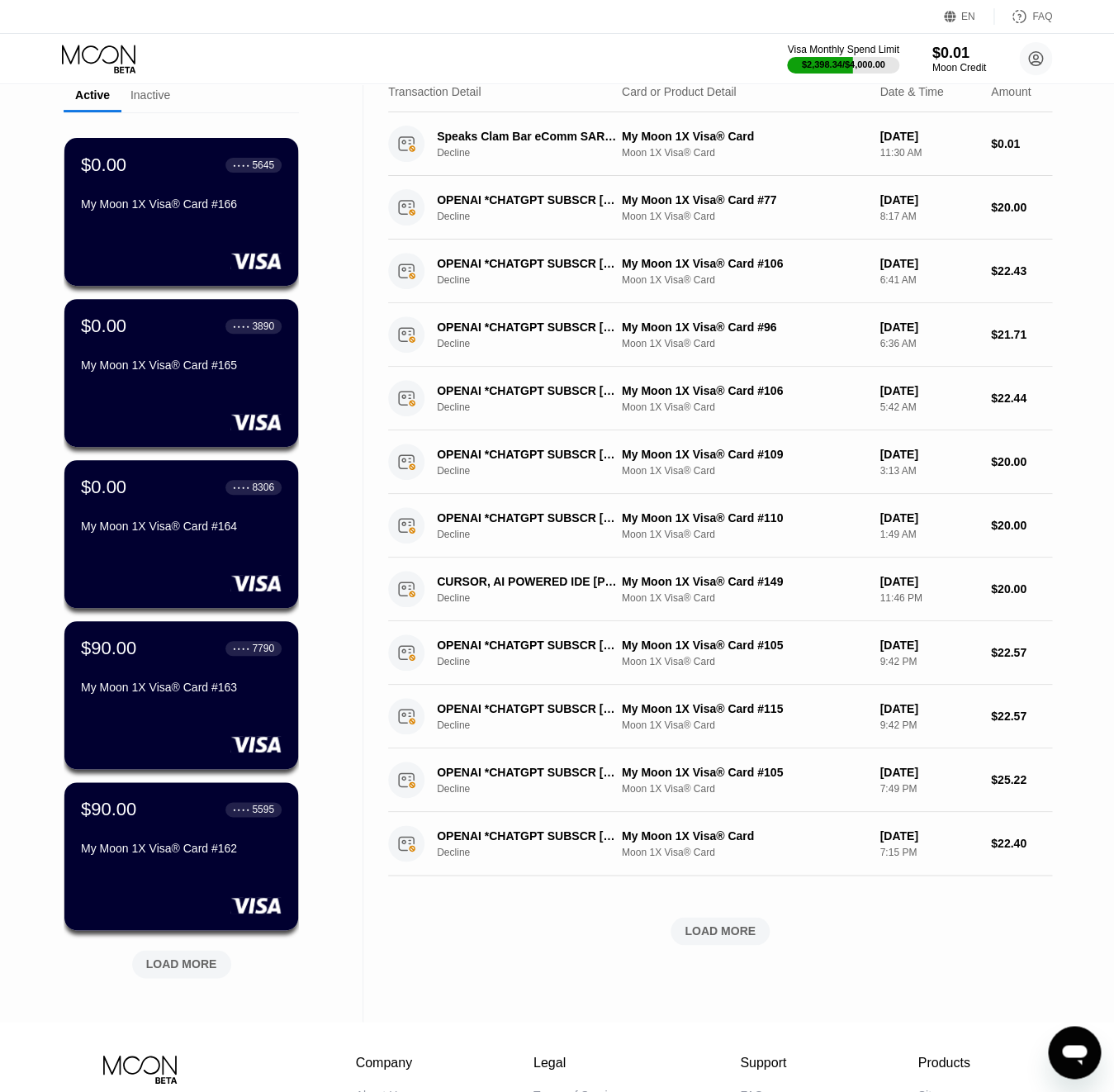
scroll to position [72, 0]
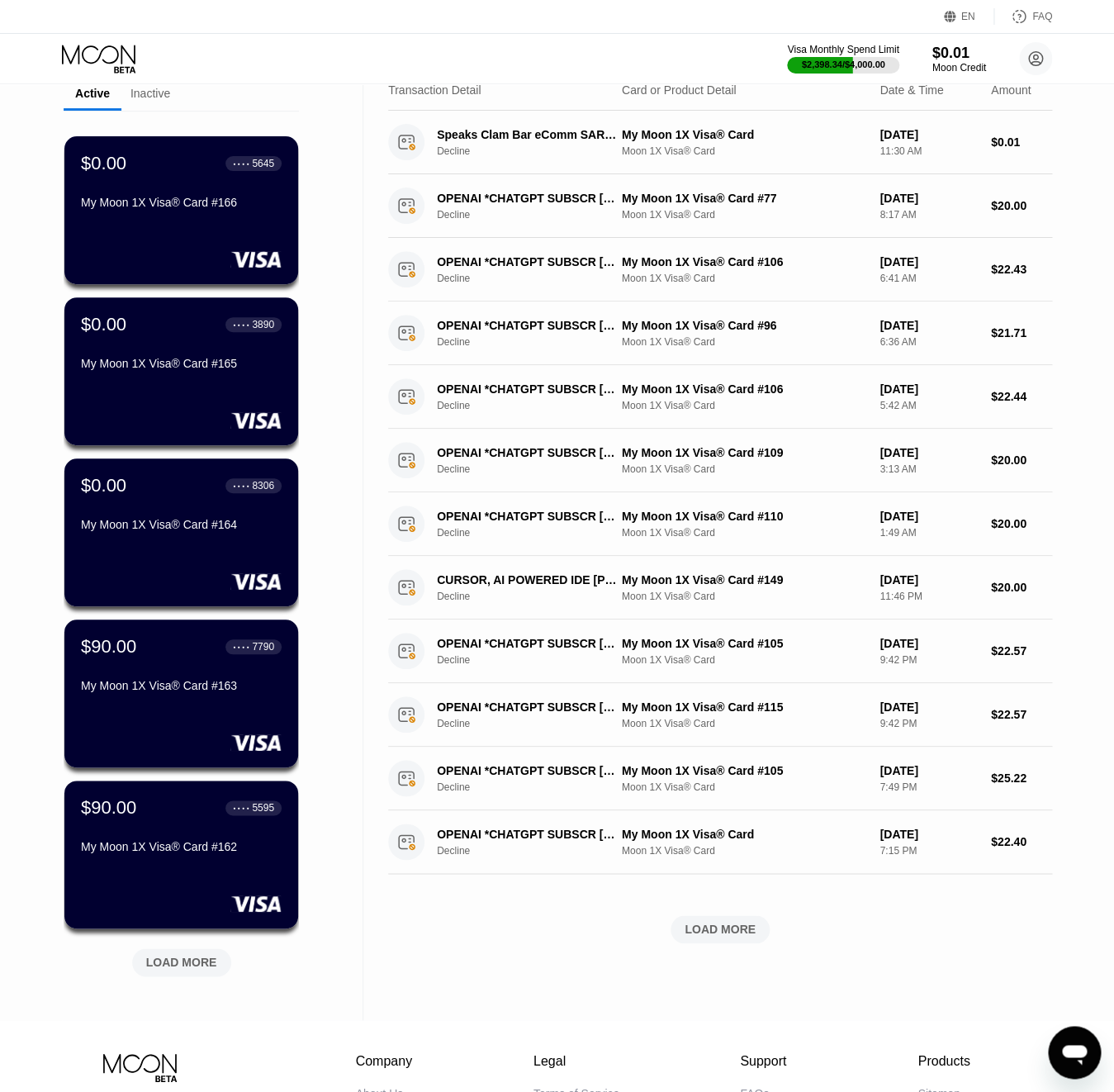
click at [165, 964] on div "LOAD MORE" at bounding box center [181, 963] width 71 height 15
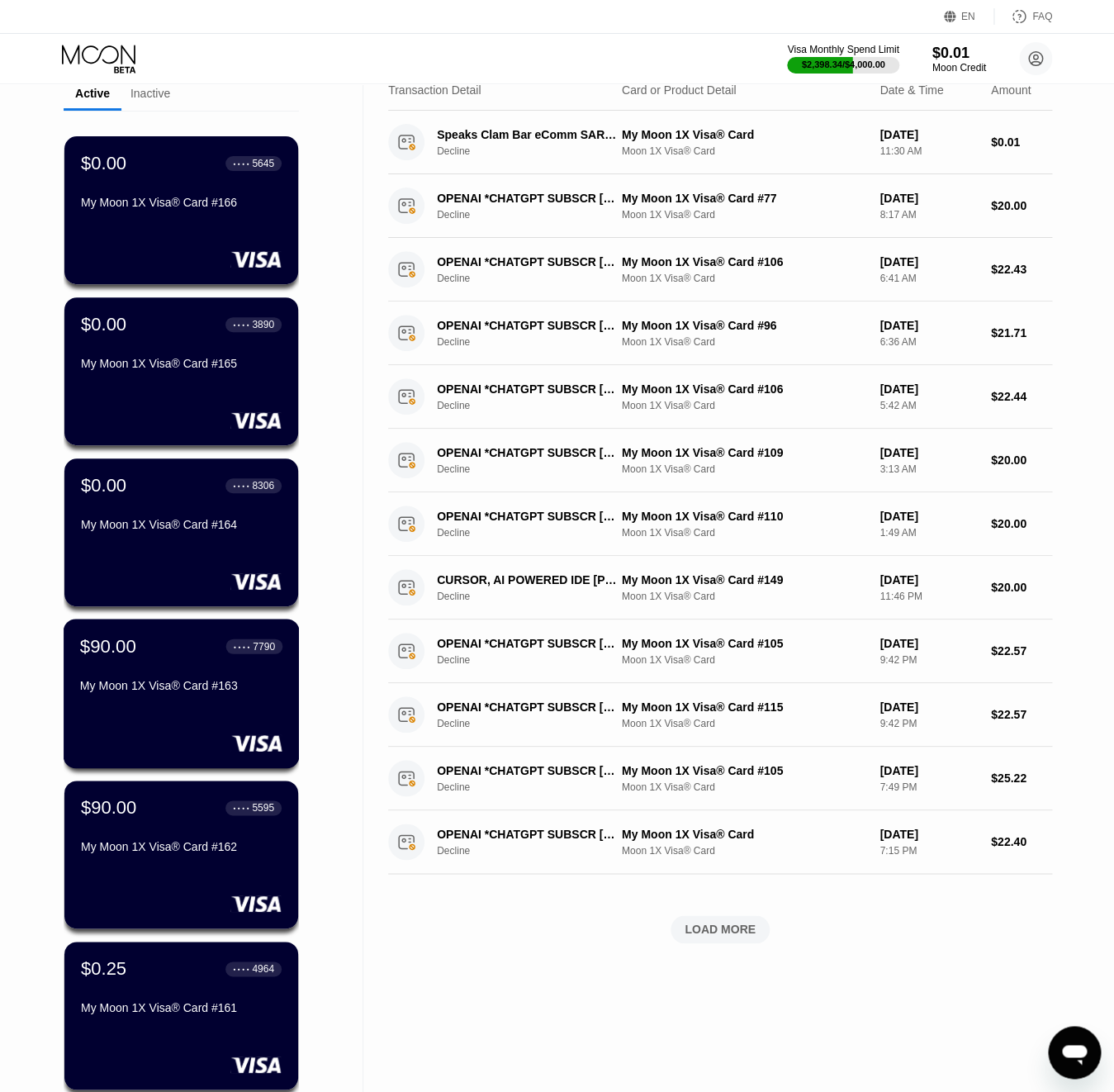
click at [153, 681] on div "My Moon 1X Visa® Card #163" at bounding box center [181, 685] width 202 height 13
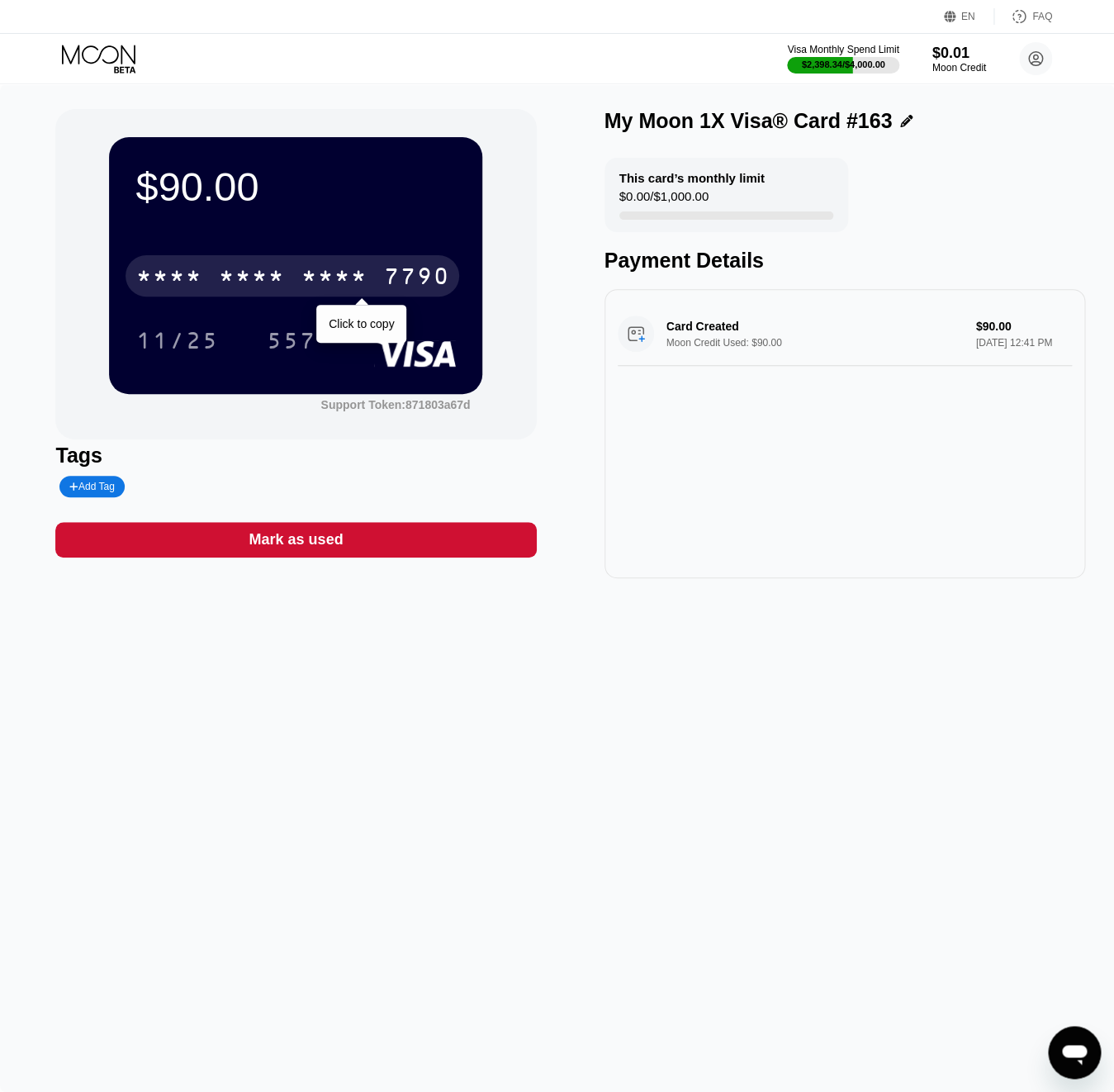
click at [300, 270] on div "* * * * * * * * * * * * 7790" at bounding box center [292, 276] width 333 height 41
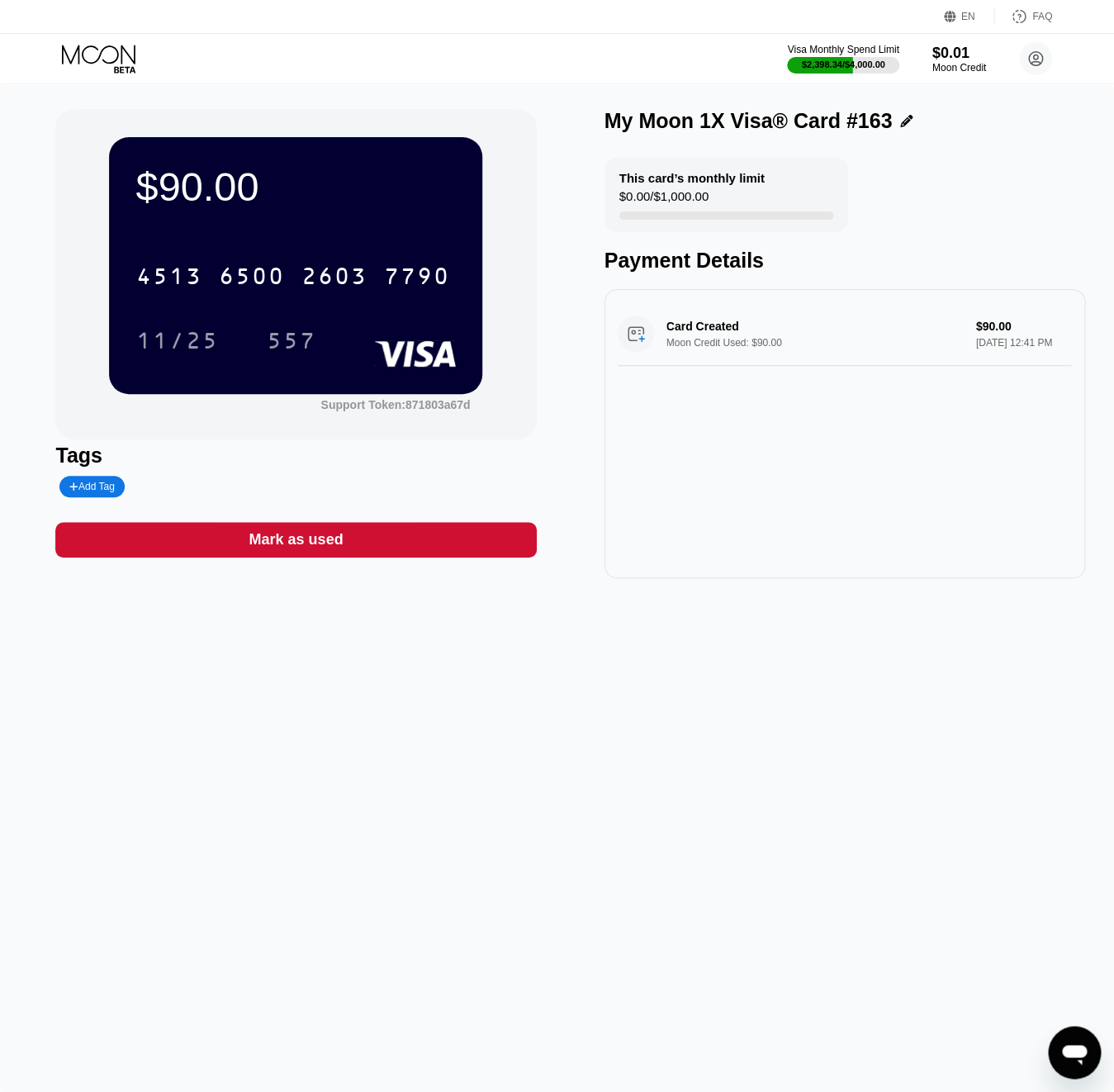
click at [103, 59] on icon at bounding box center [100, 59] width 77 height 28
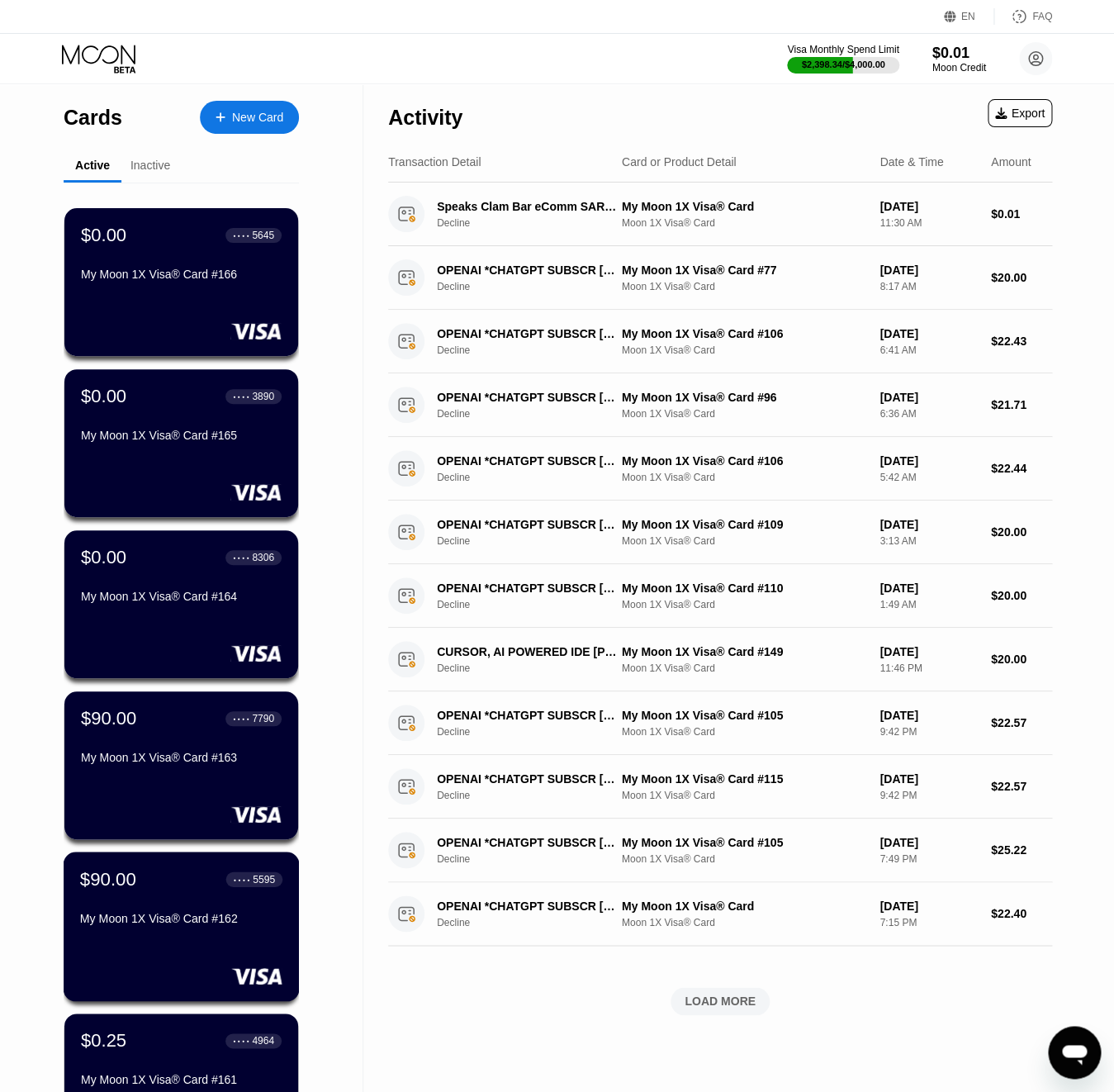
click at [148, 940] on div "$90.00 ● ● ● ● 5595 My Moon 1X Visa® Card #162" at bounding box center [181, 926] width 236 height 150
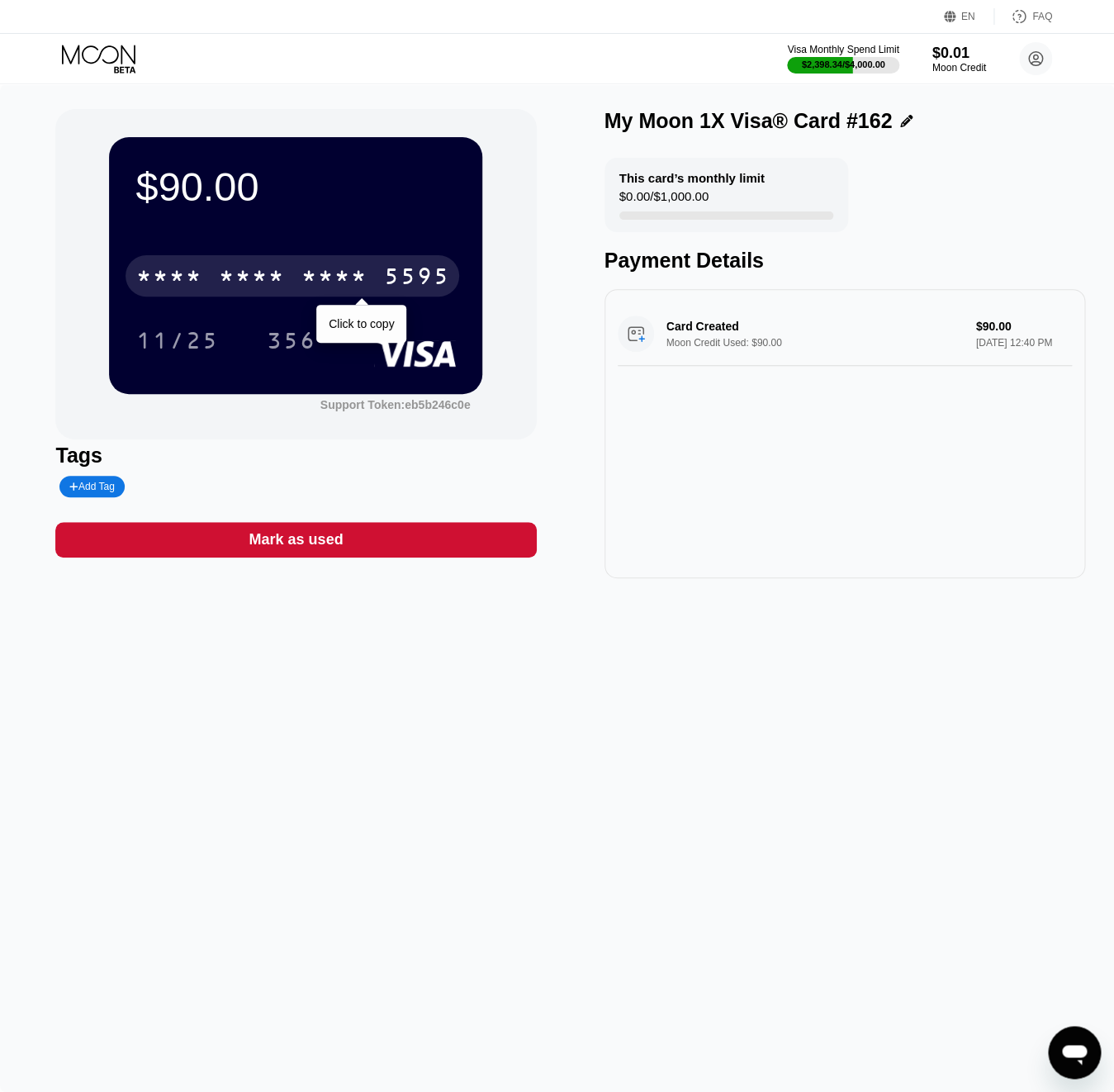
click at [292, 279] on div "* * * * * * * * * * * * 5595" at bounding box center [292, 276] width 333 height 41
click at [374, 265] on div "4513 6500 2794 5595" at bounding box center [292, 276] width 333 height 41
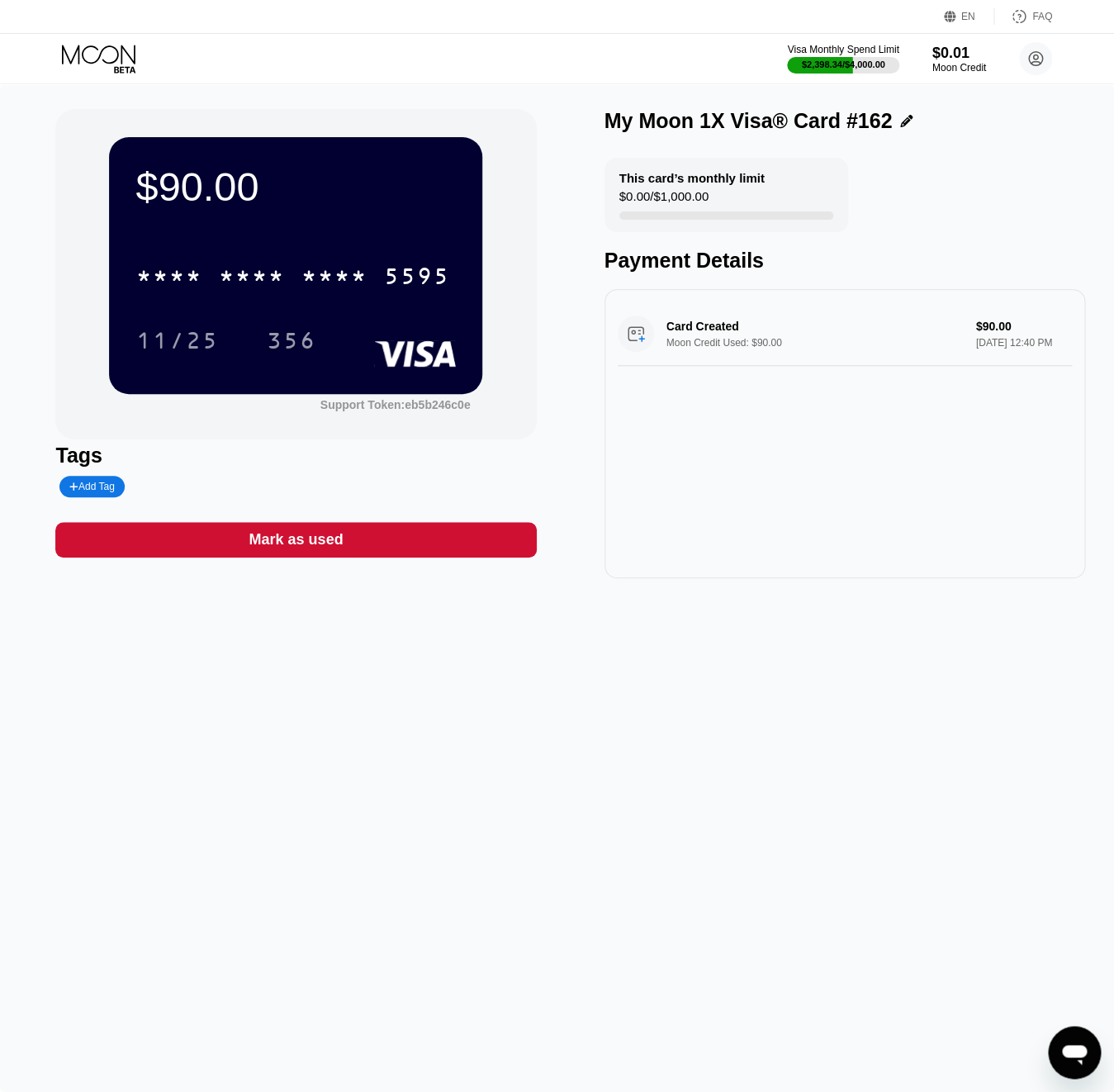
click at [114, 63] on icon at bounding box center [100, 59] width 77 height 28
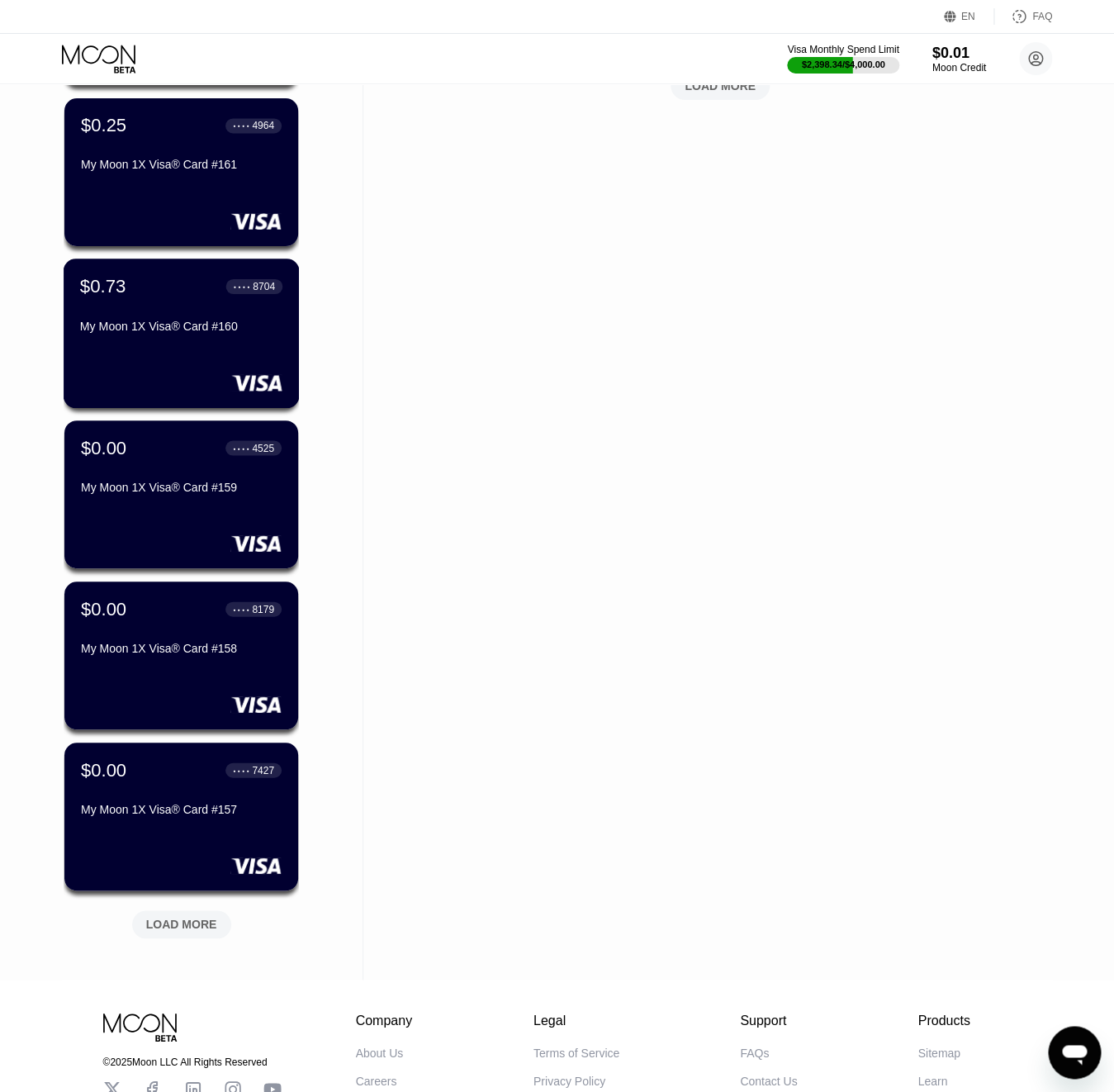
scroll to position [950, 0]
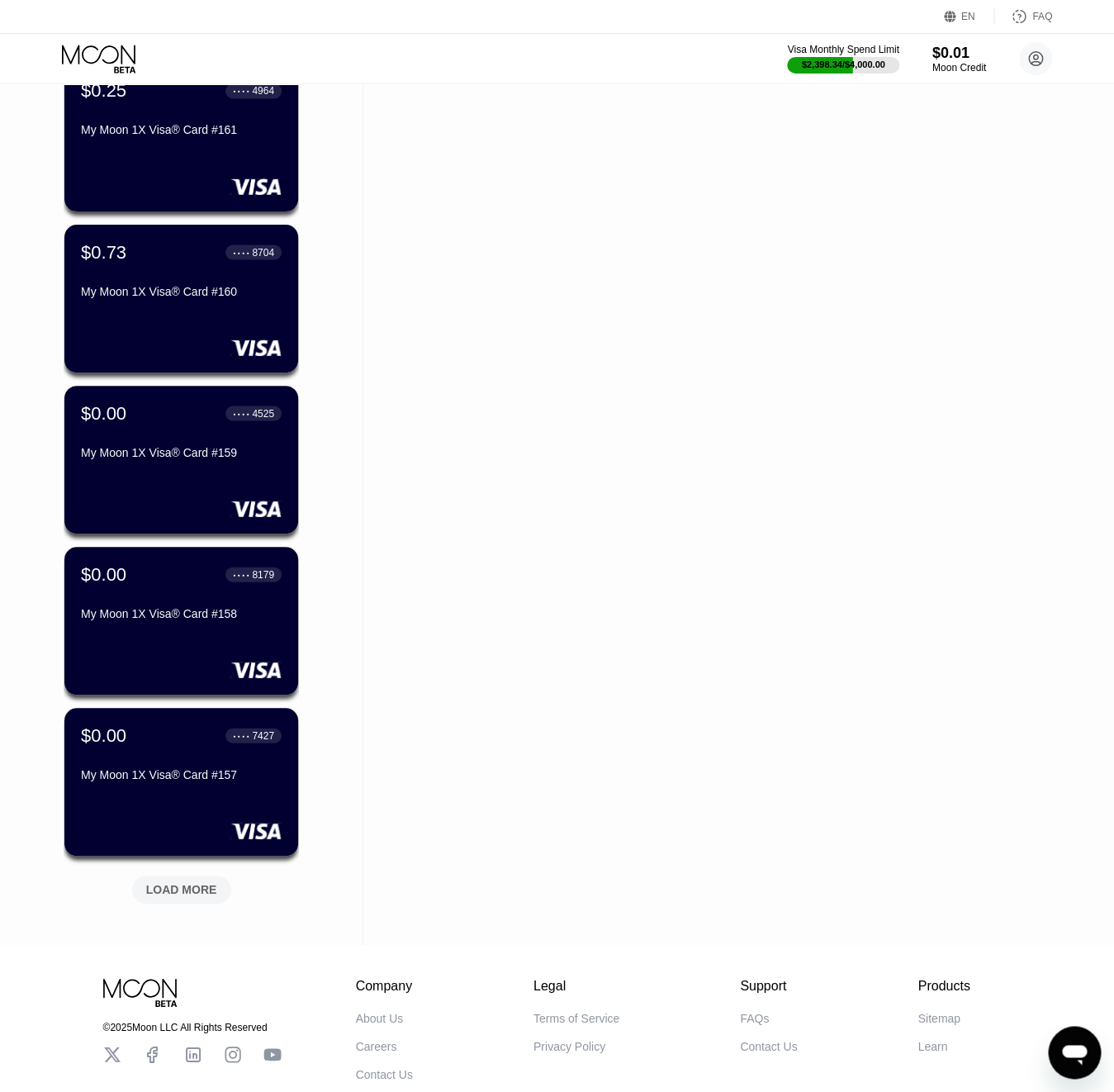
click at [208, 881] on div "LOAD MORE" at bounding box center [182, 889] width 99 height 28
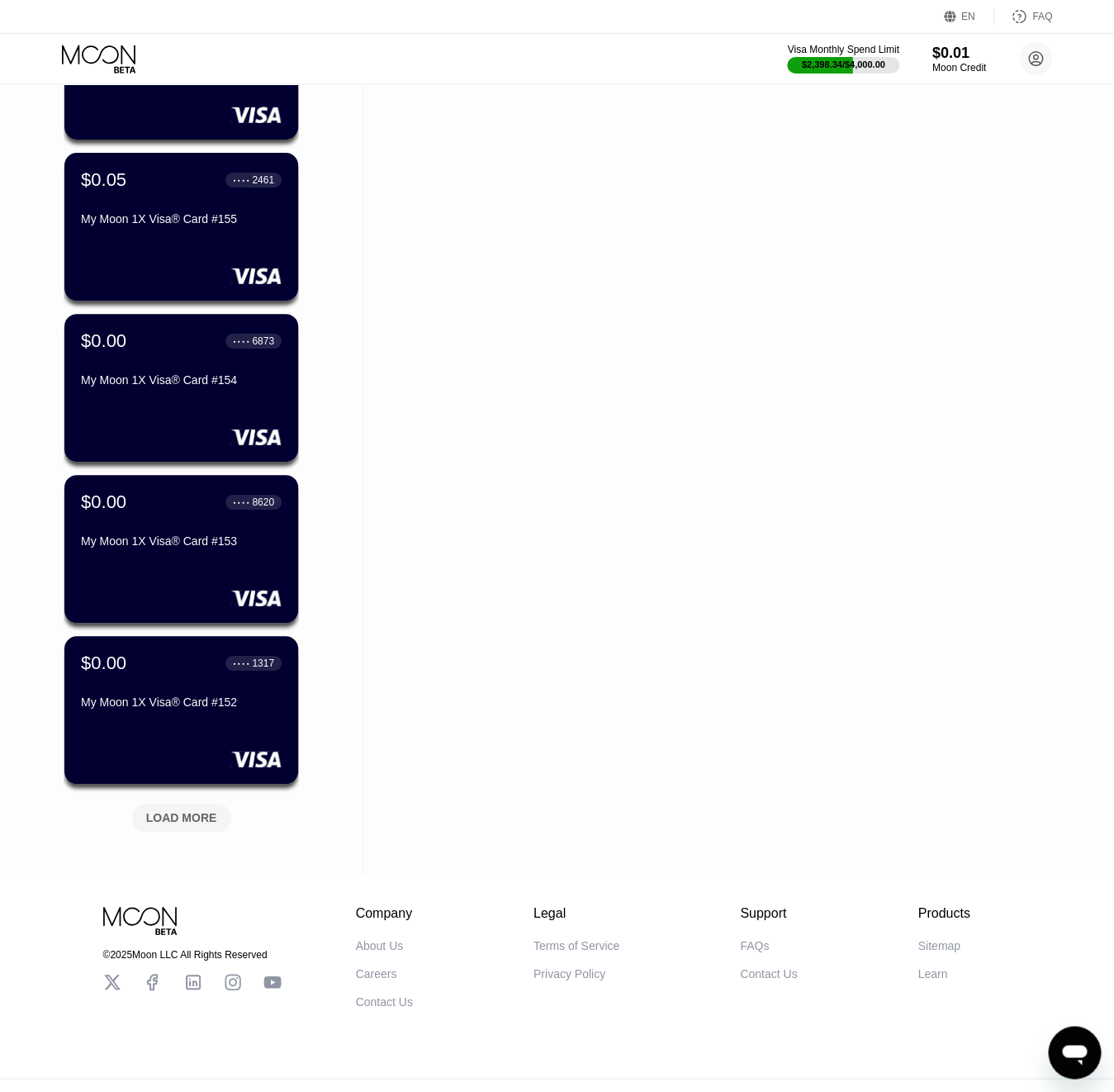
scroll to position [1832, 0]
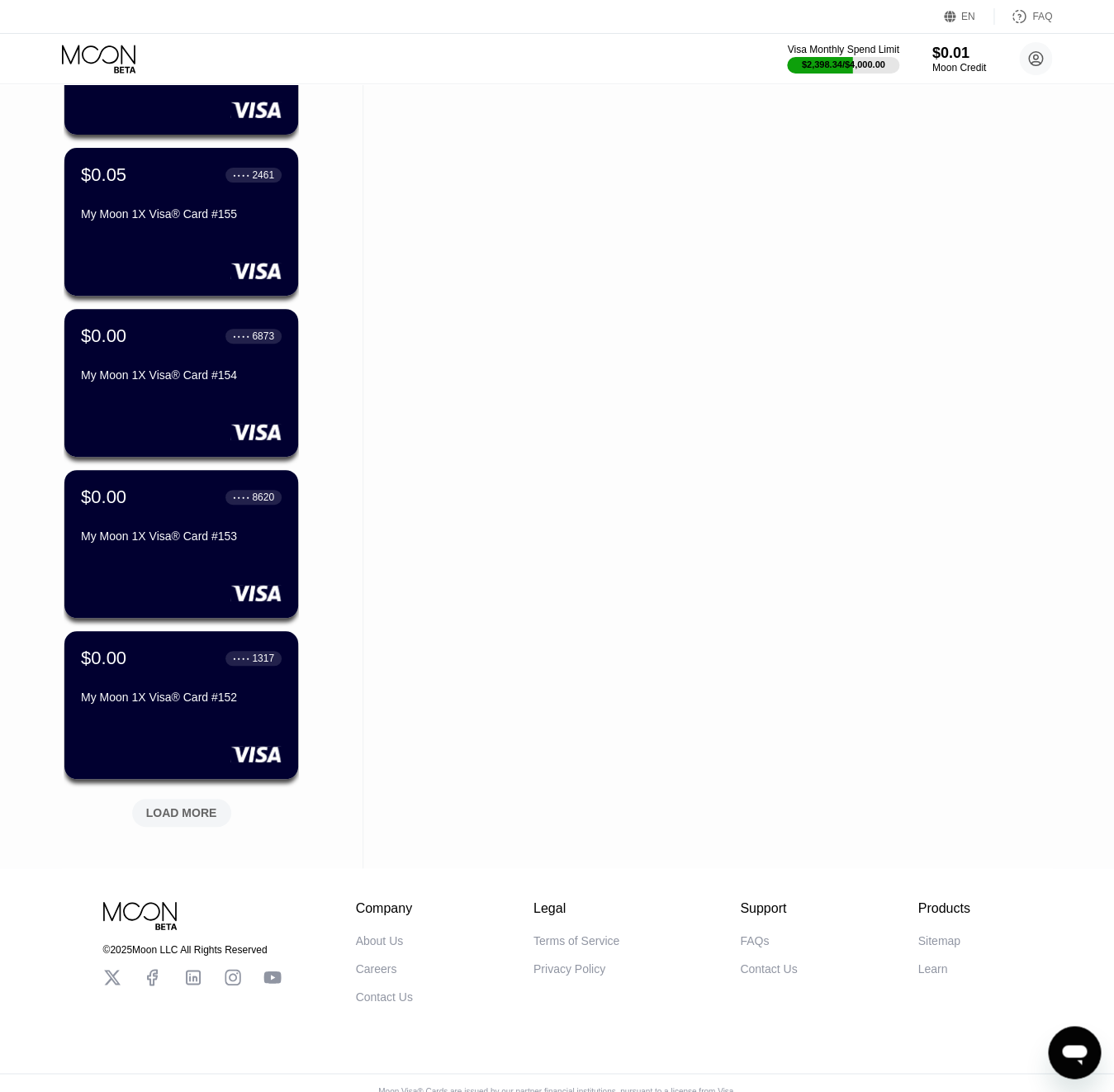
click at [196, 802] on div "LOAD MORE" at bounding box center [182, 813] width 99 height 28
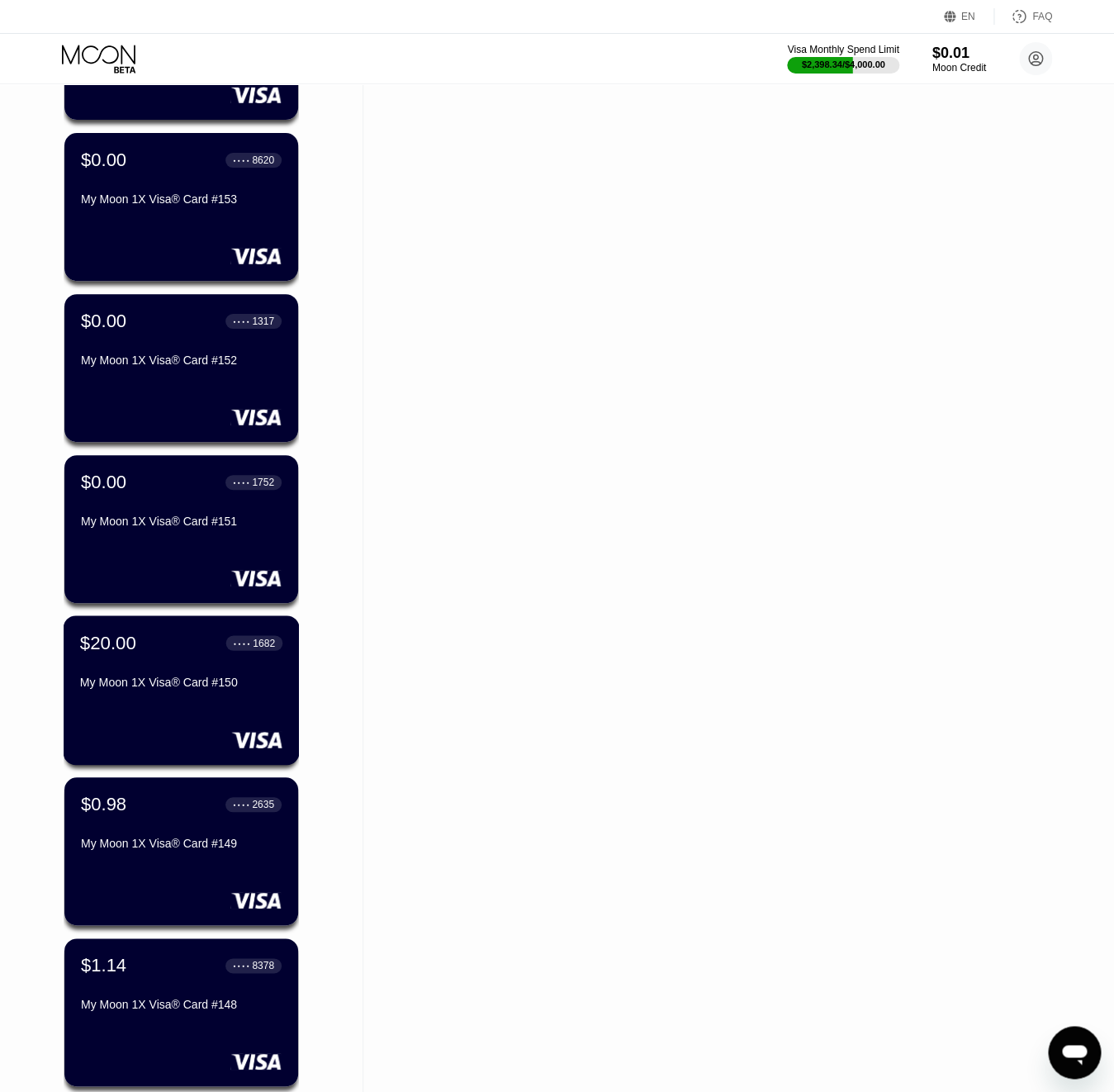
scroll to position [2169, 0]
click at [189, 718] on div "$20.00 ● ● ● ● 1682 My Moon 1X Visa® Card #150" at bounding box center [181, 690] width 236 height 150
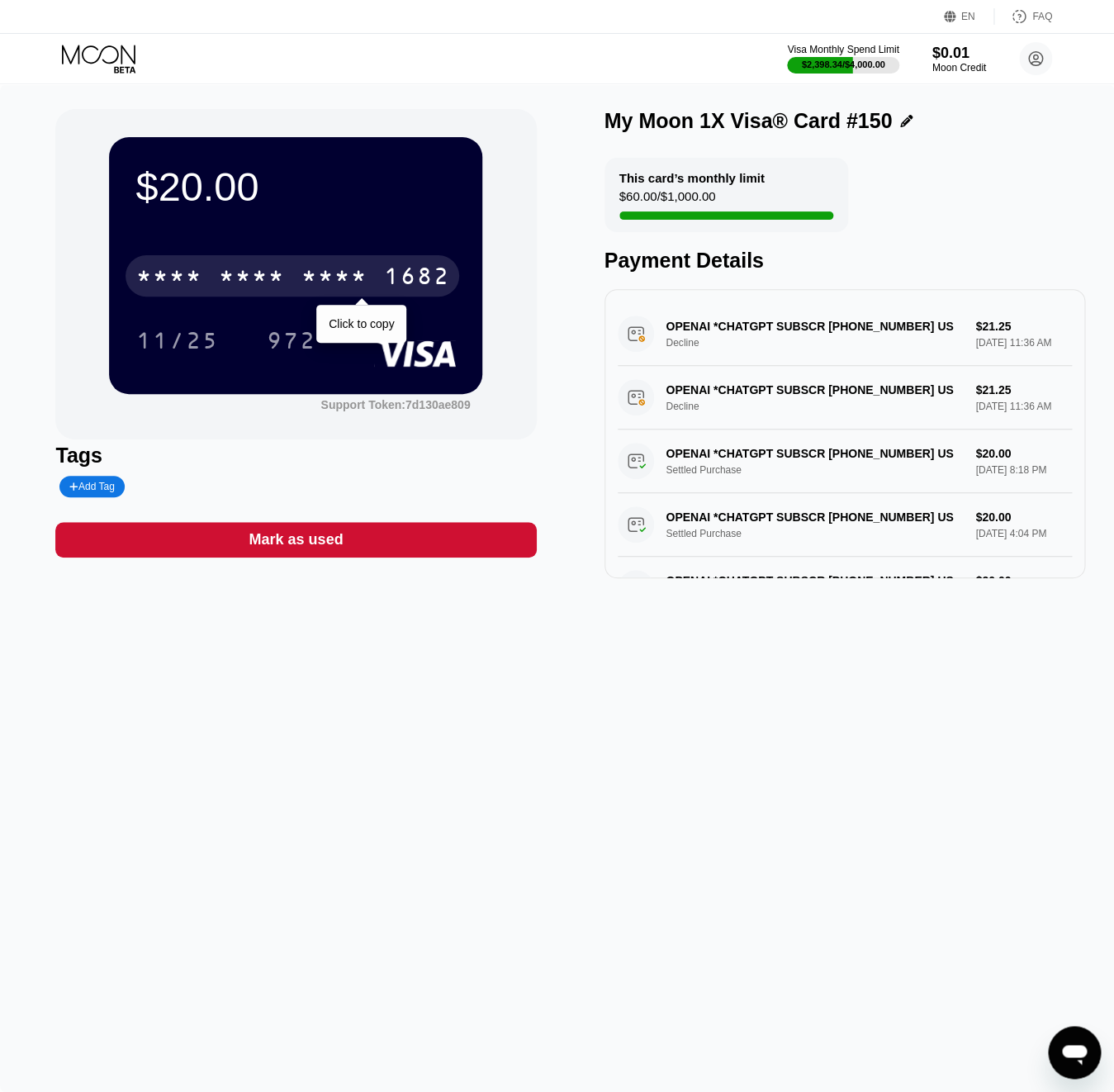
click at [408, 273] on div "1682" at bounding box center [416, 278] width 66 height 27
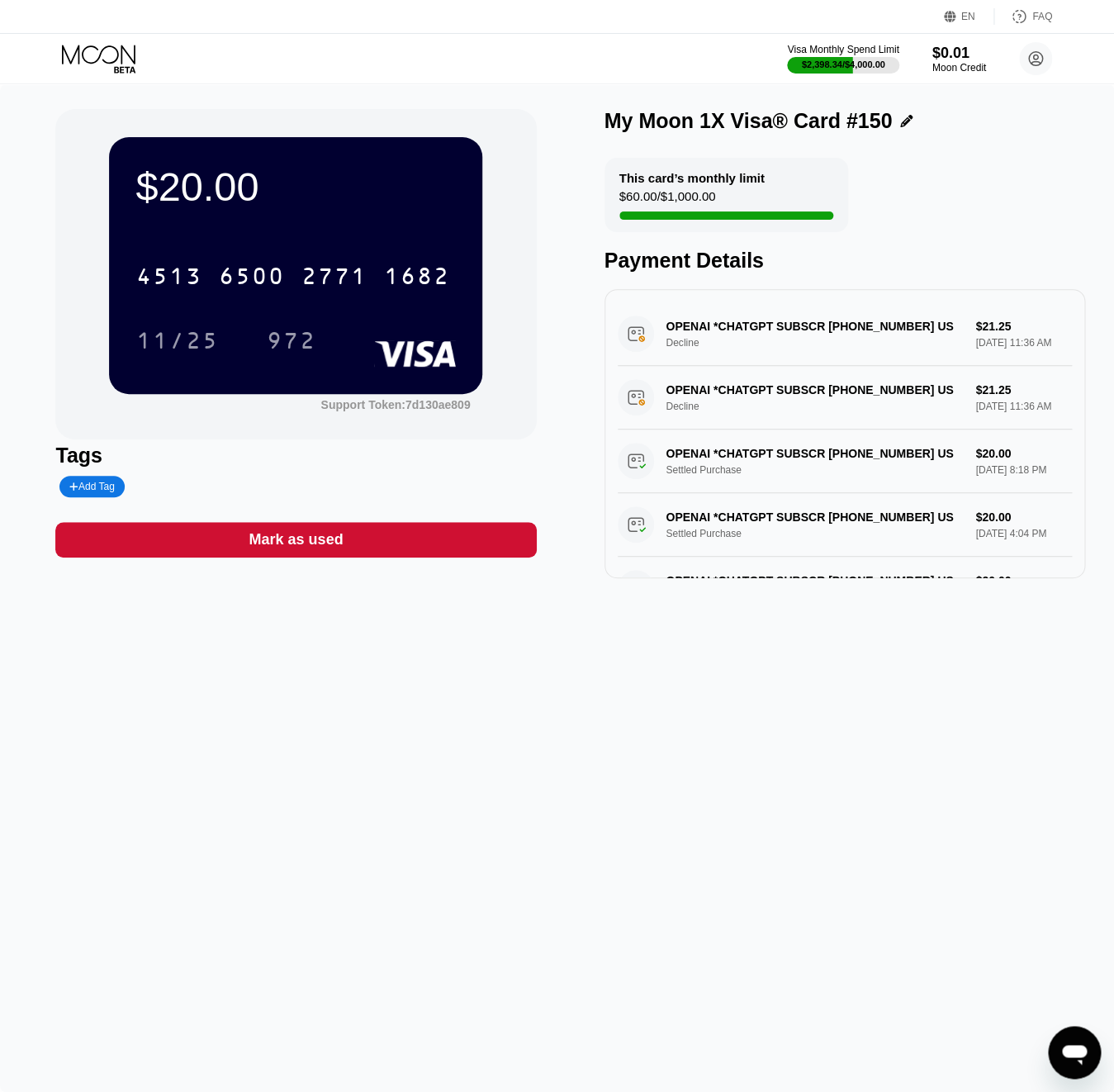
click at [111, 56] on icon at bounding box center [100, 59] width 77 height 28
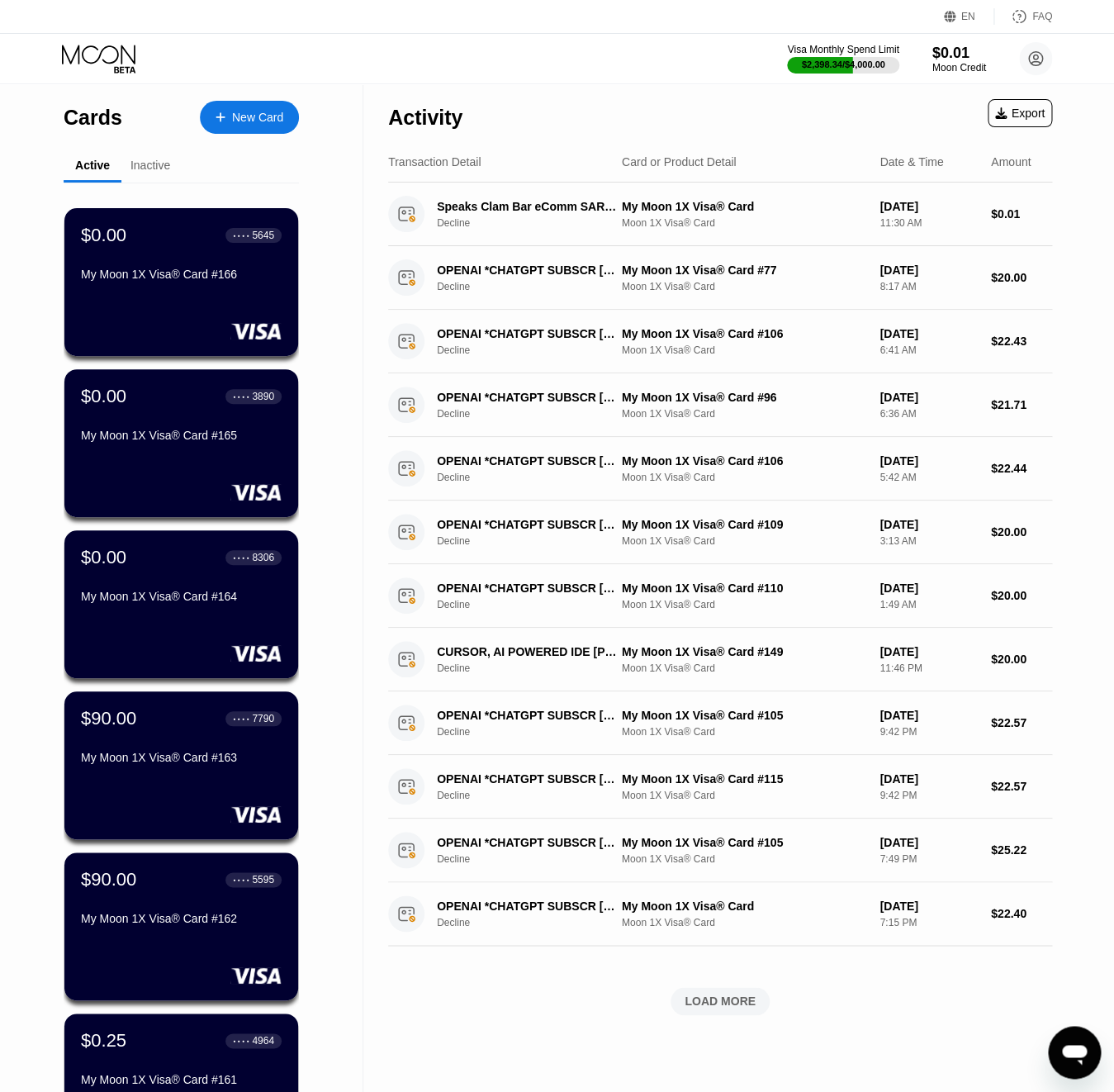
scroll to position [2661, 0]
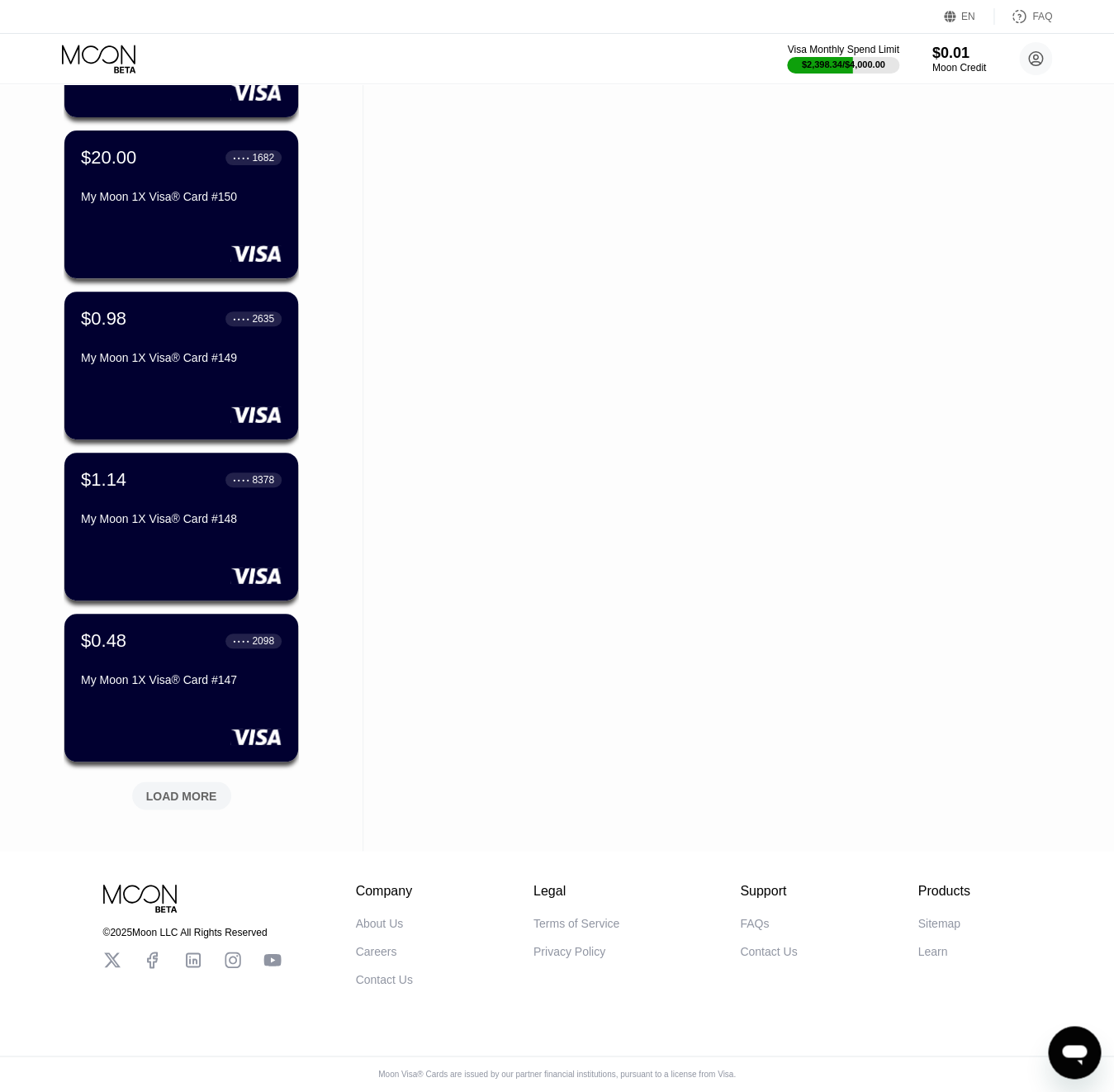
click at [200, 775] on div "LOAD MORE" at bounding box center [181, 793] width 124 height 35
click at [202, 791] on div "LOADING..." at bounding box center [181, 793] width 124 height 35
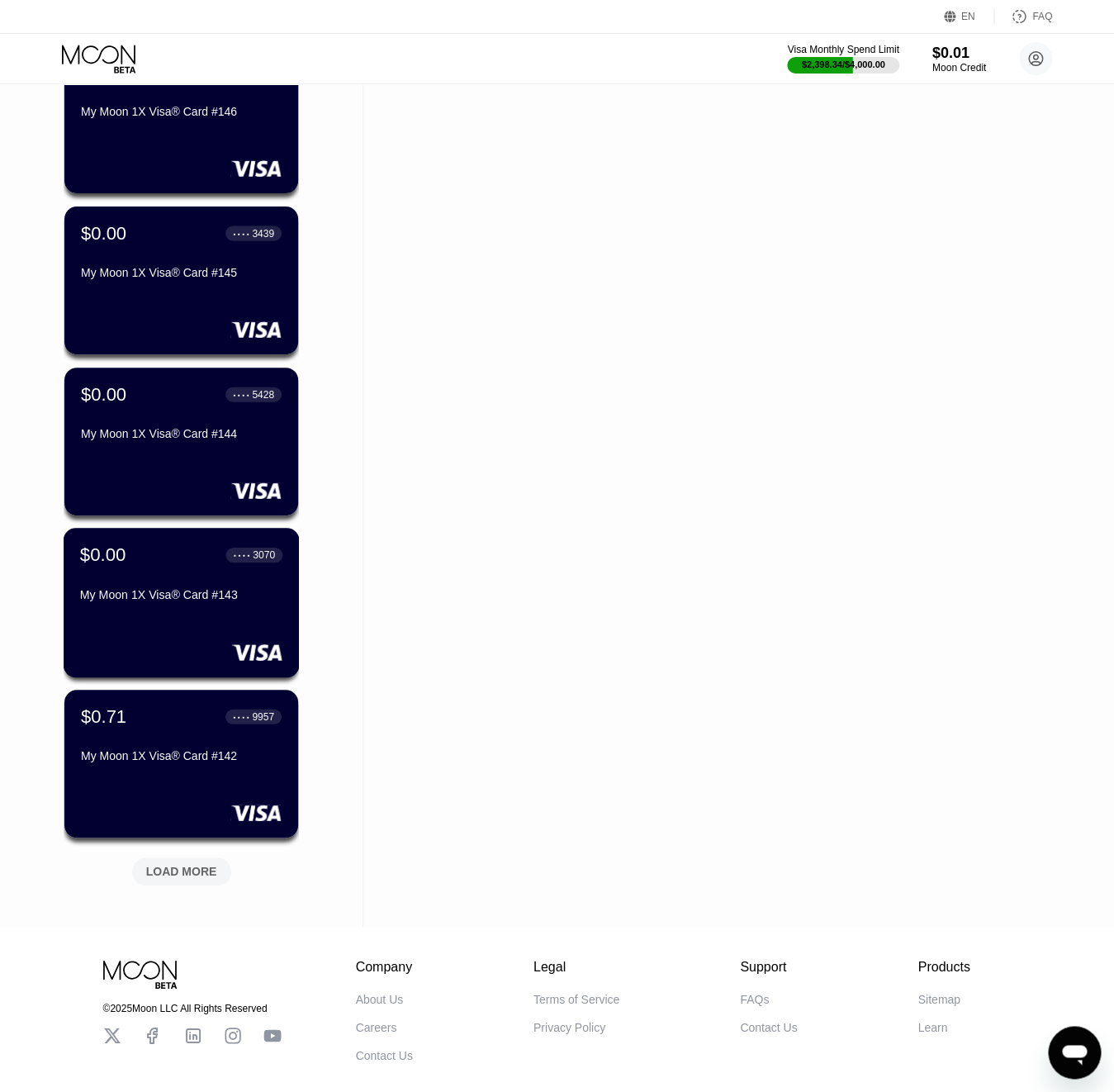
scroll to position [3393, 0]
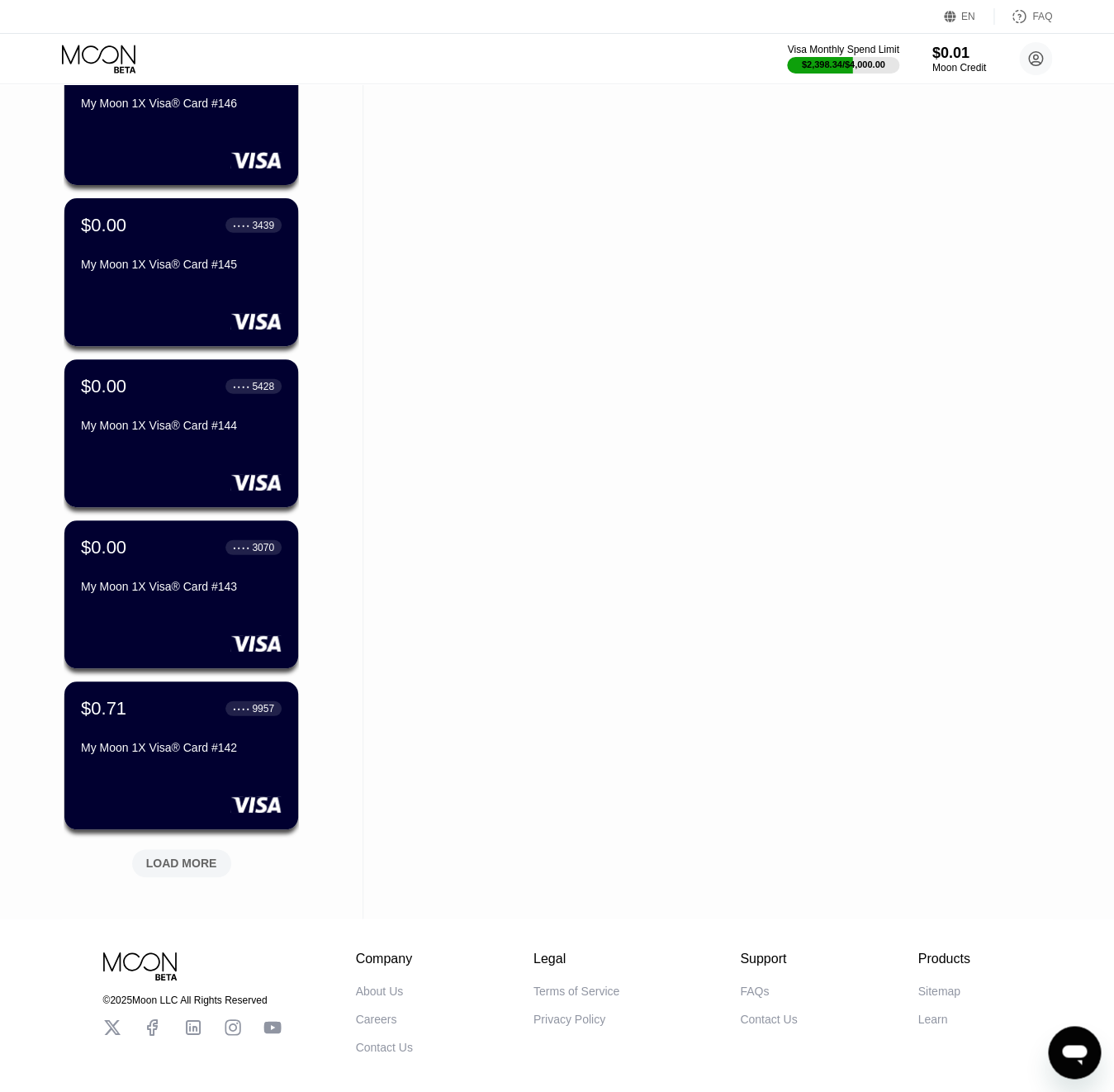
click at [186, 872] on div "LOAD MORE" at bounding box center [182, 863] width 99 height 28
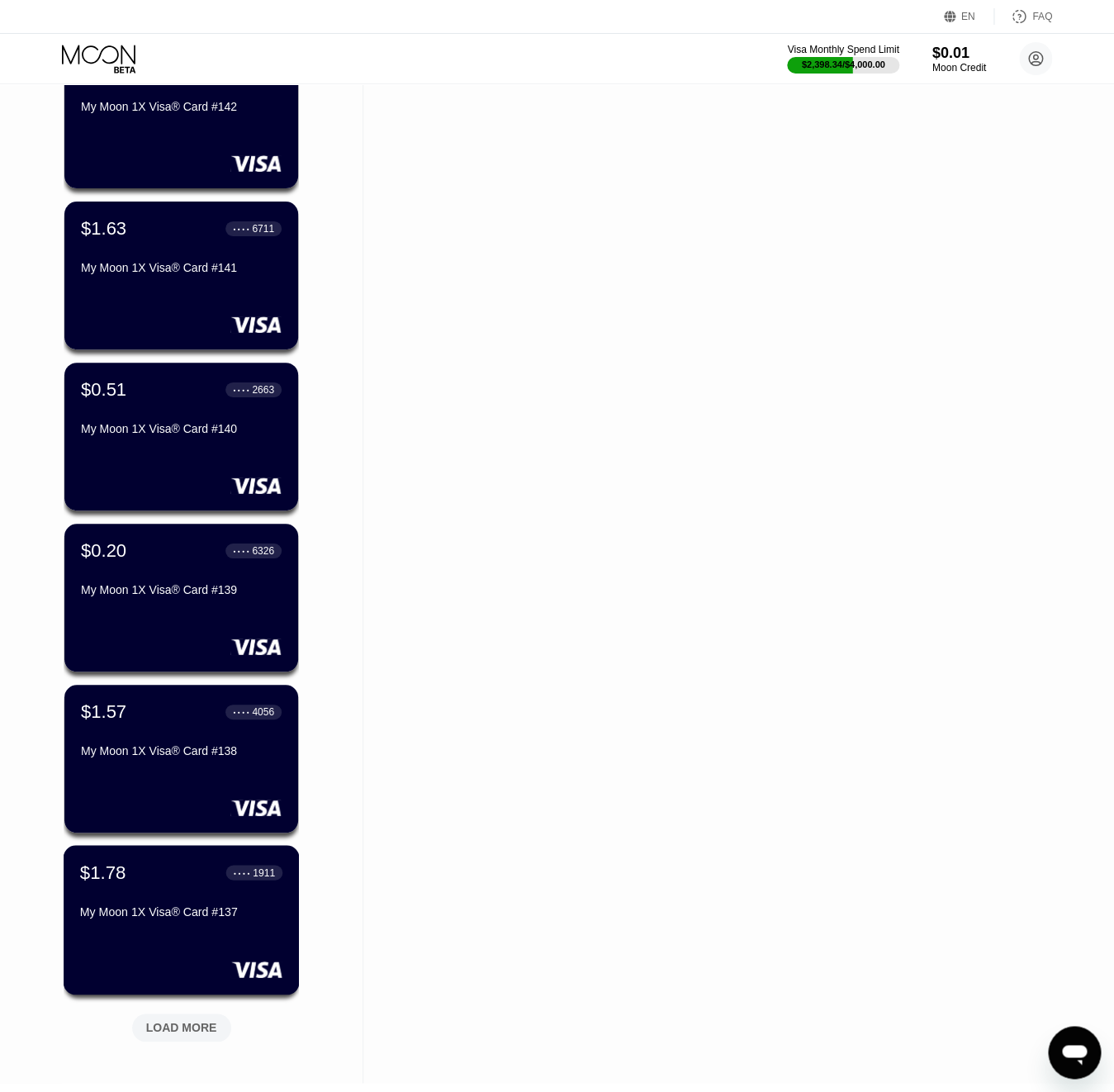
scroll to position [4044, 0]
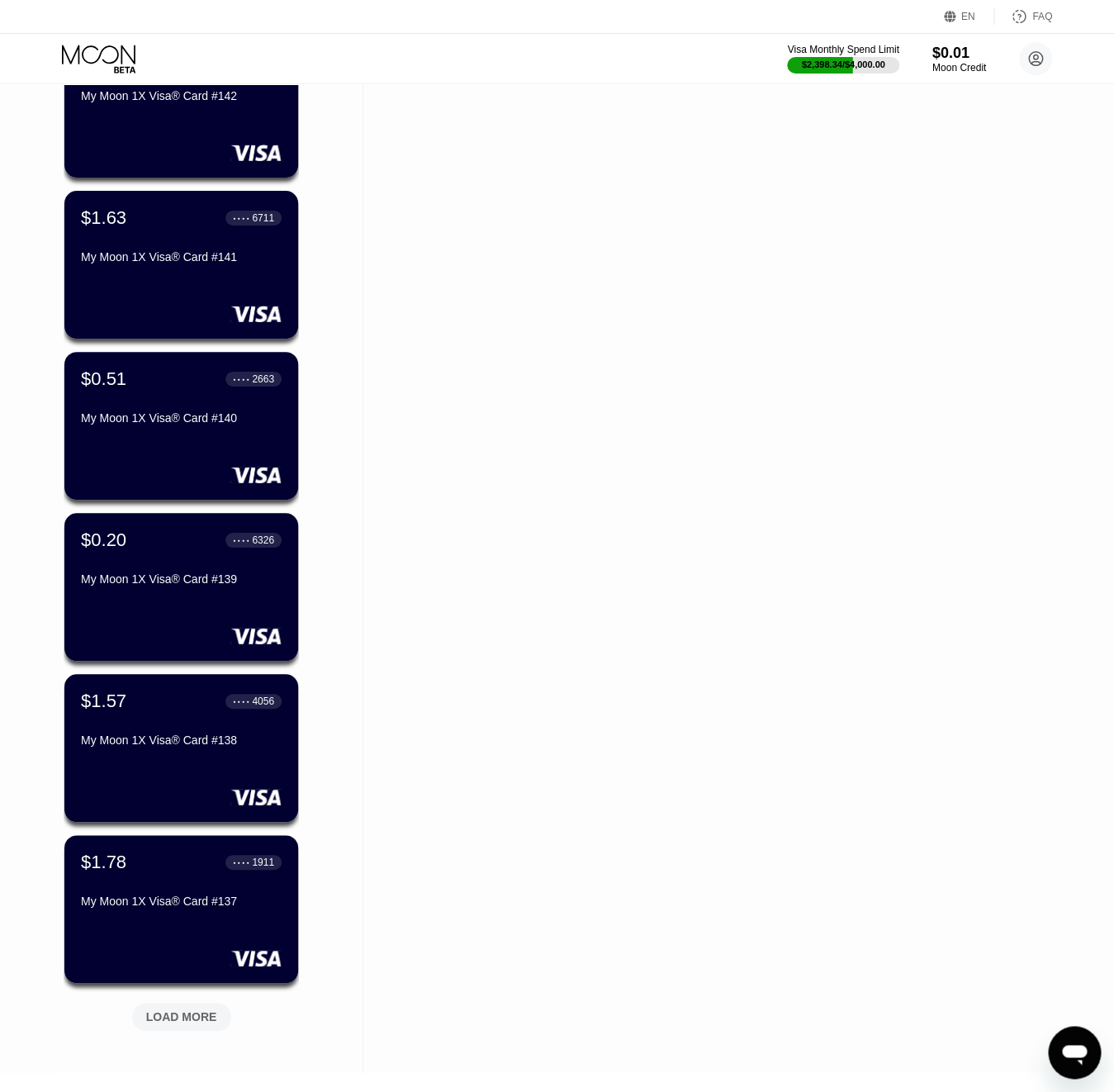
click at [198, 1020] on div "LOAD MORE" at bounding box center [181, 1017] width 71 height 15
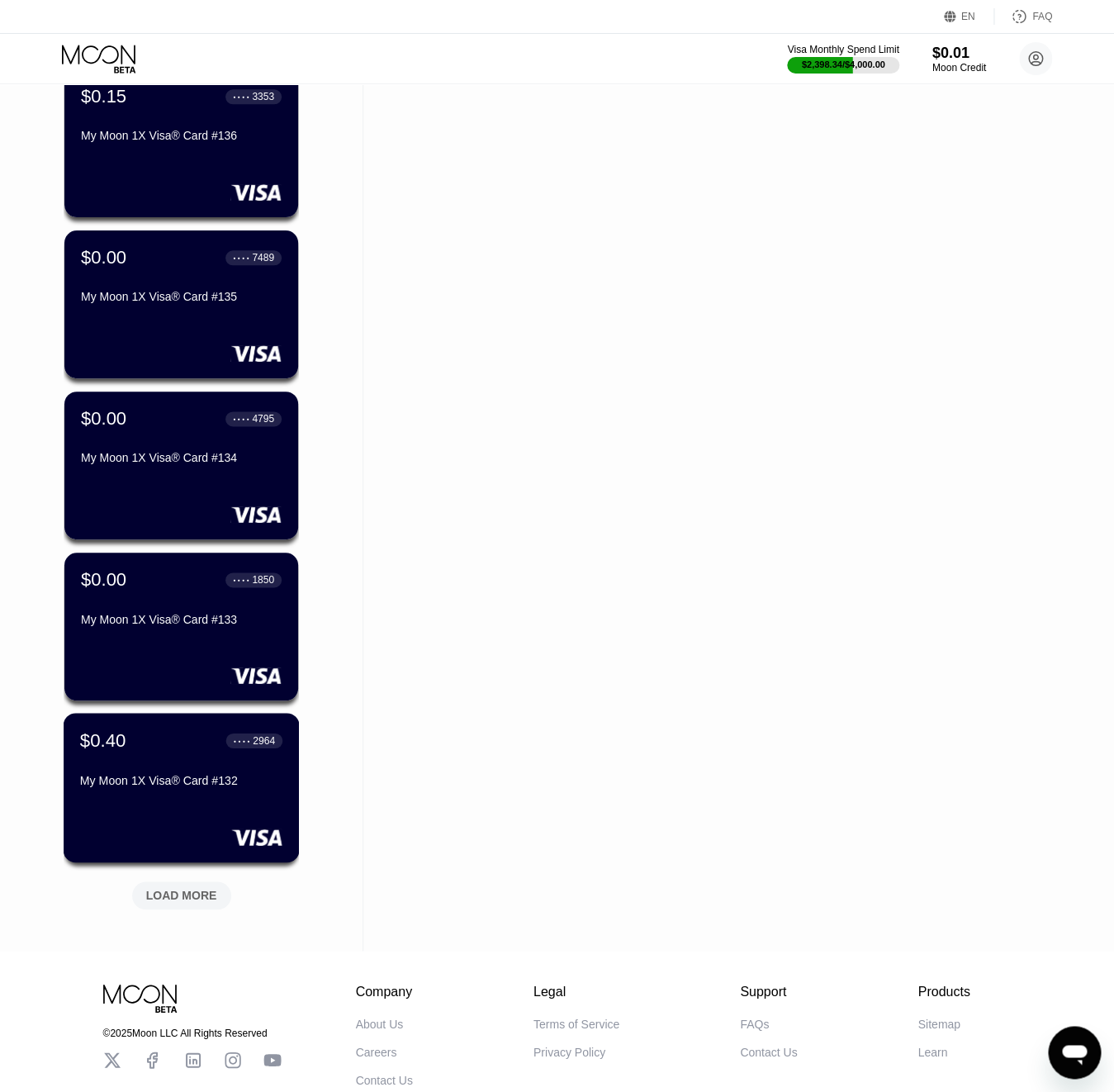
scroll to position [5077, 0]
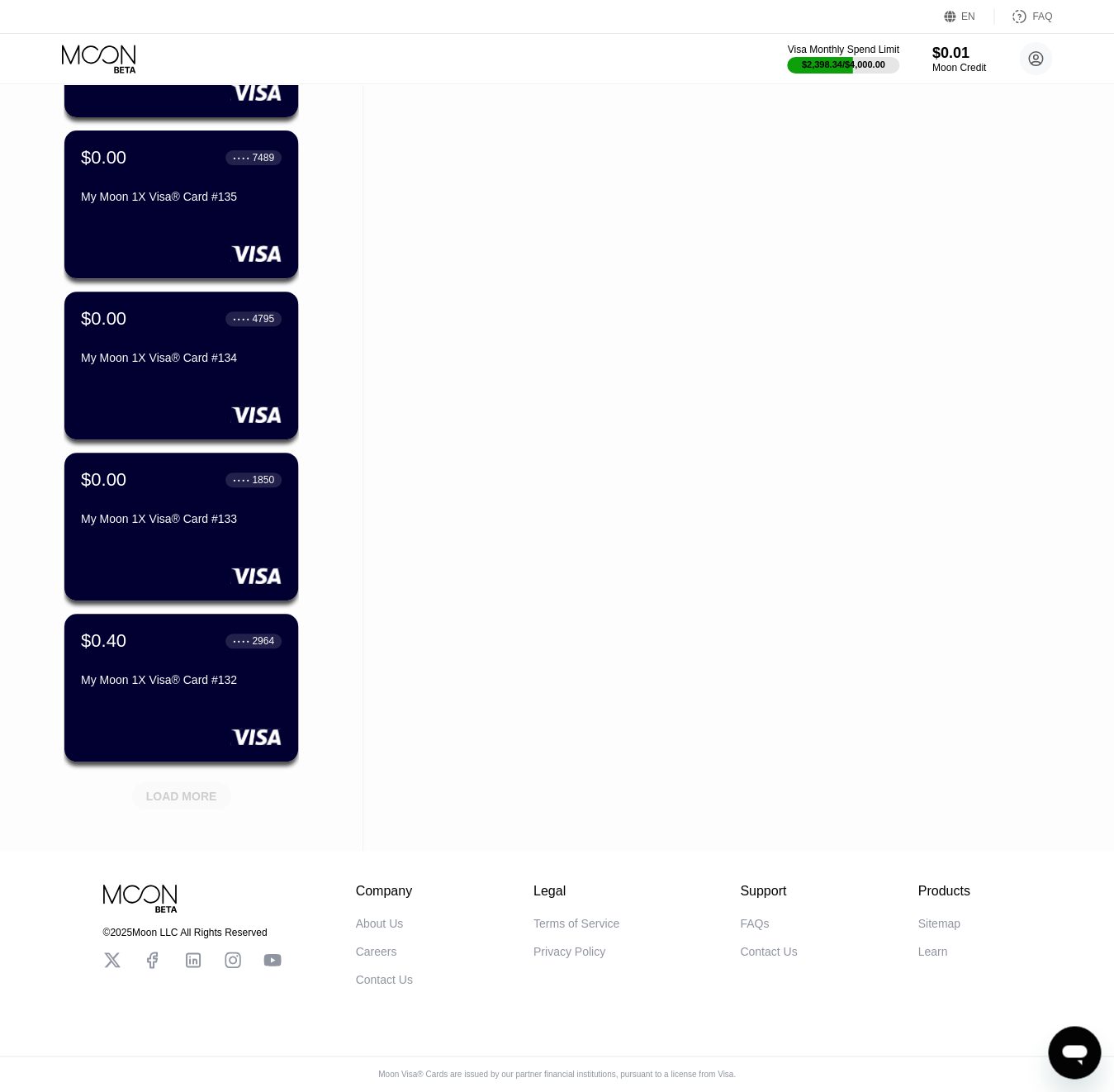
click at [174, 802] on div "LOAD MORE" at bounding box center [182, 795] width 99 height 28
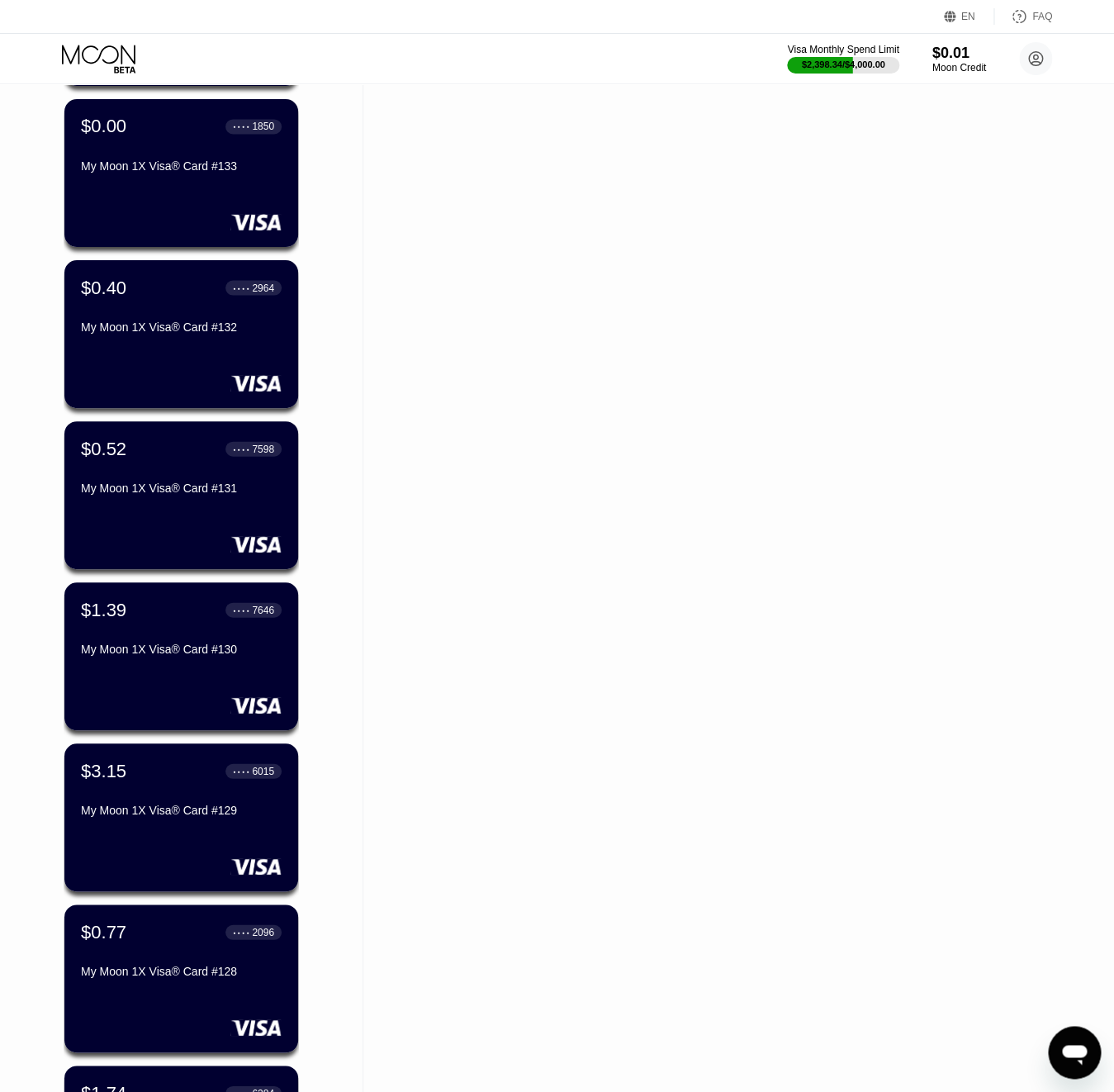
scroll to position [5659, 0]
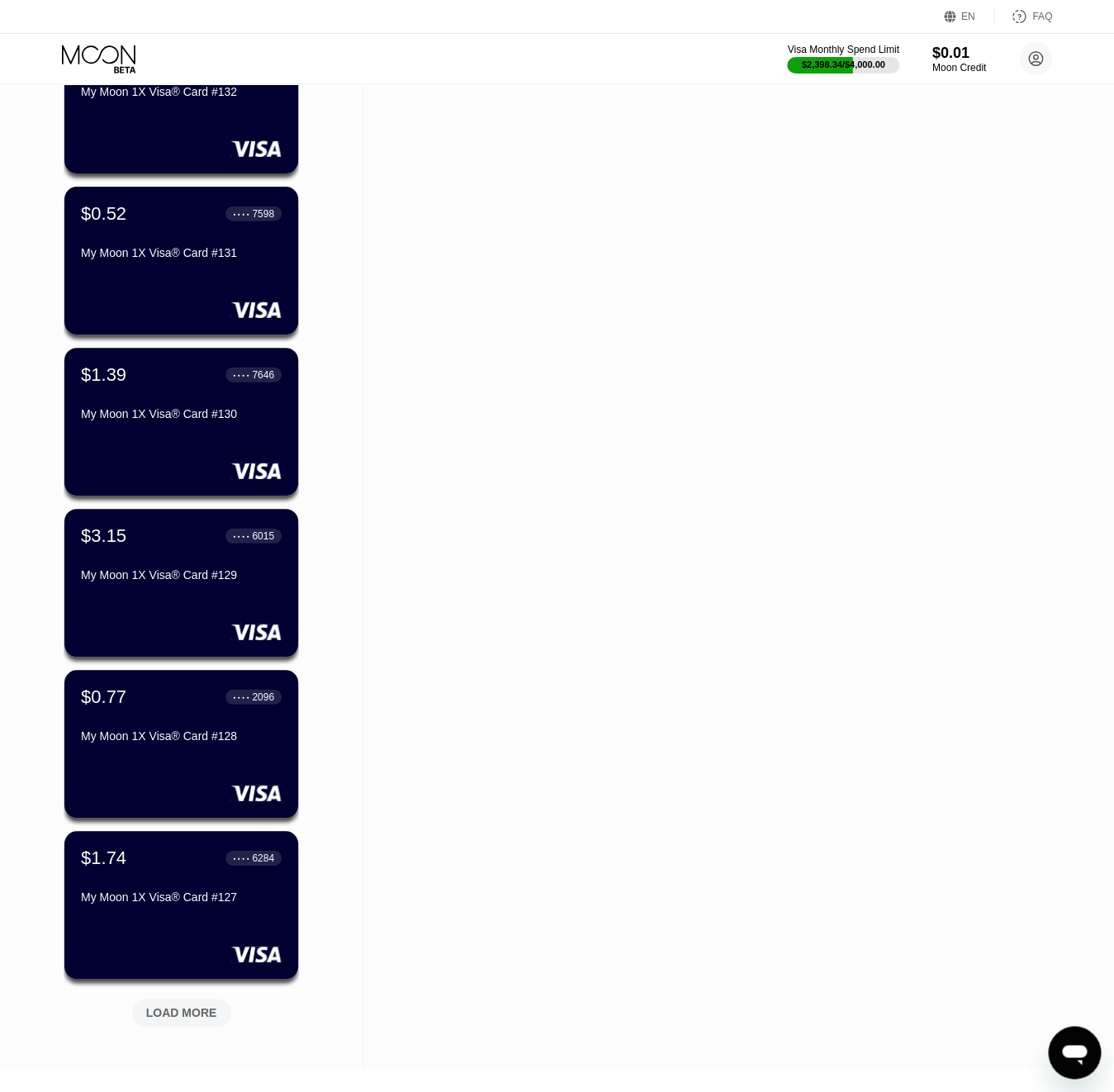
click at [192, 1019] on div "LOAD MORE" at bounding box center [181, 1013] width 71 height 15
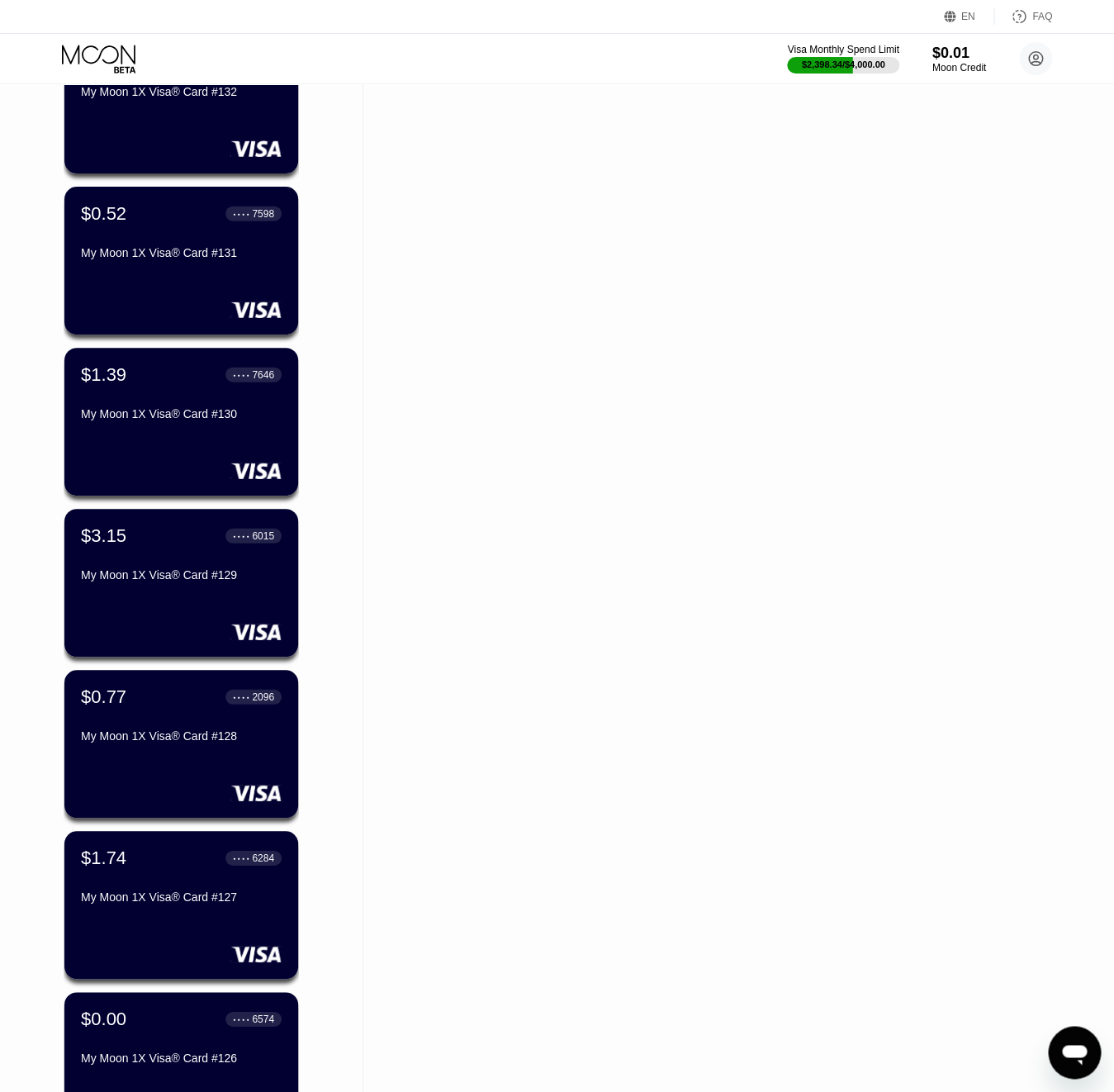
scroll to position [6467, 0]
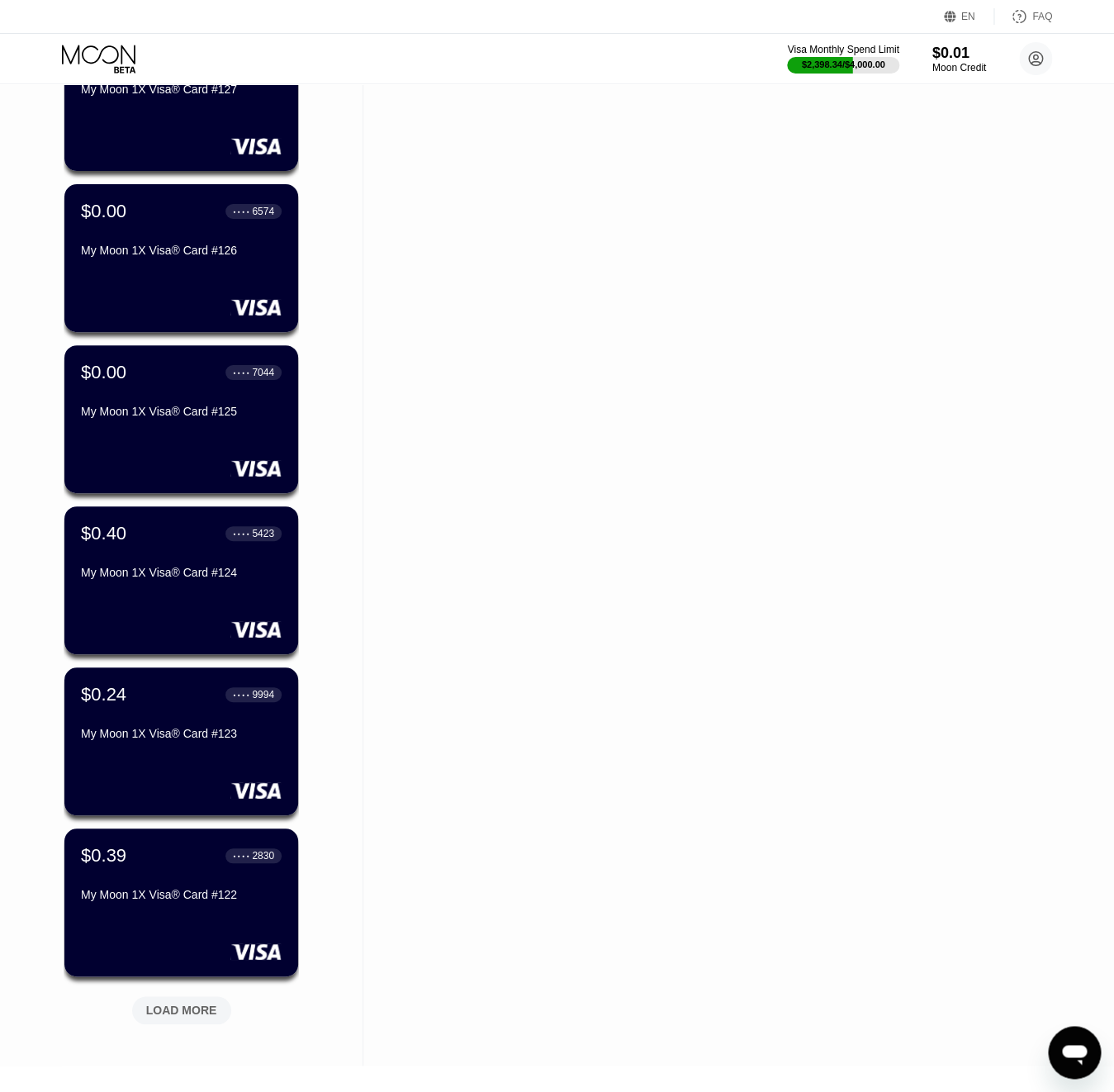
click at [193, 1007] on div "LOAD MORE" at bounding box center [181, 1010] width 71 height 15
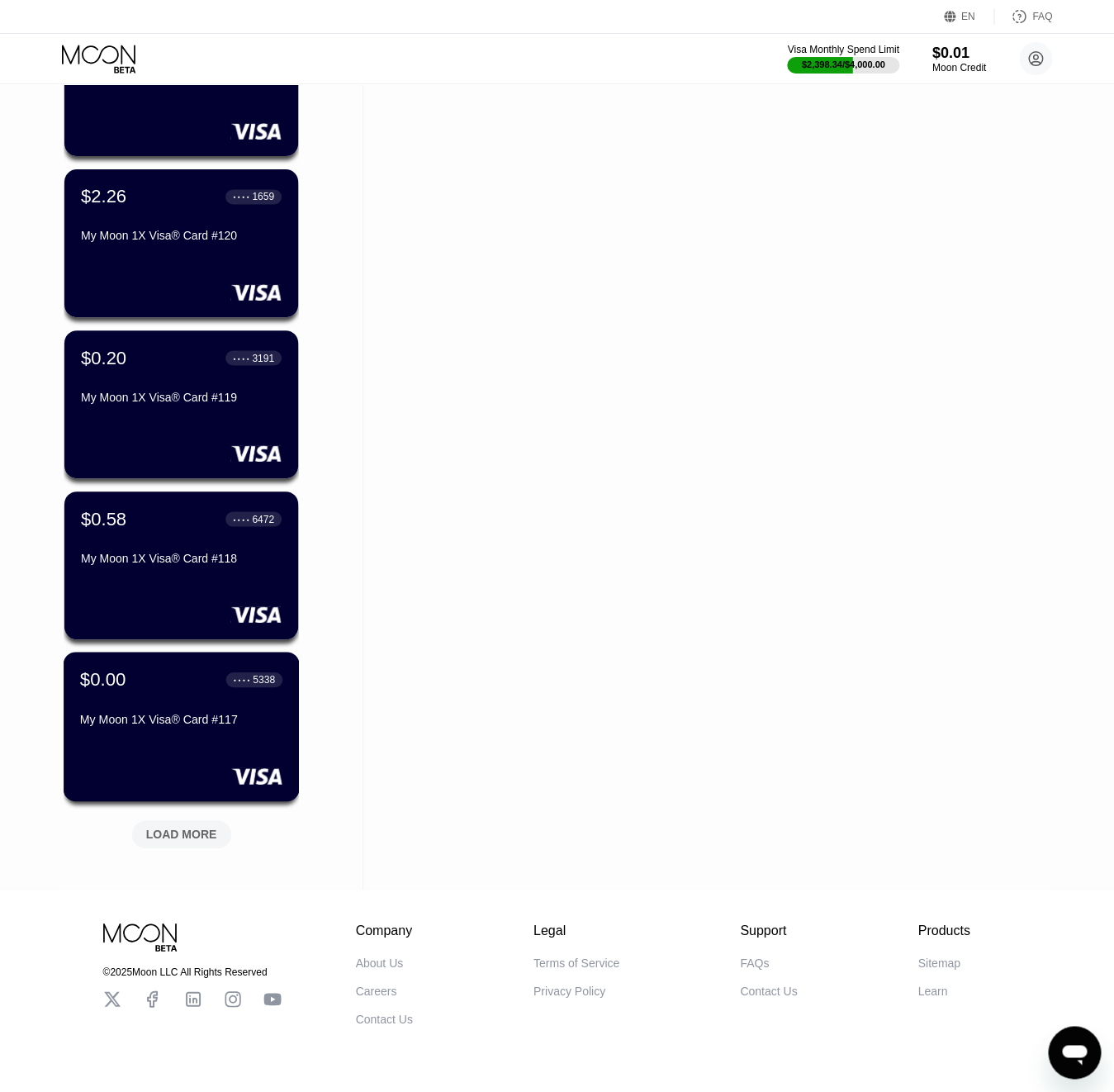
scroll to position [7492, 0]
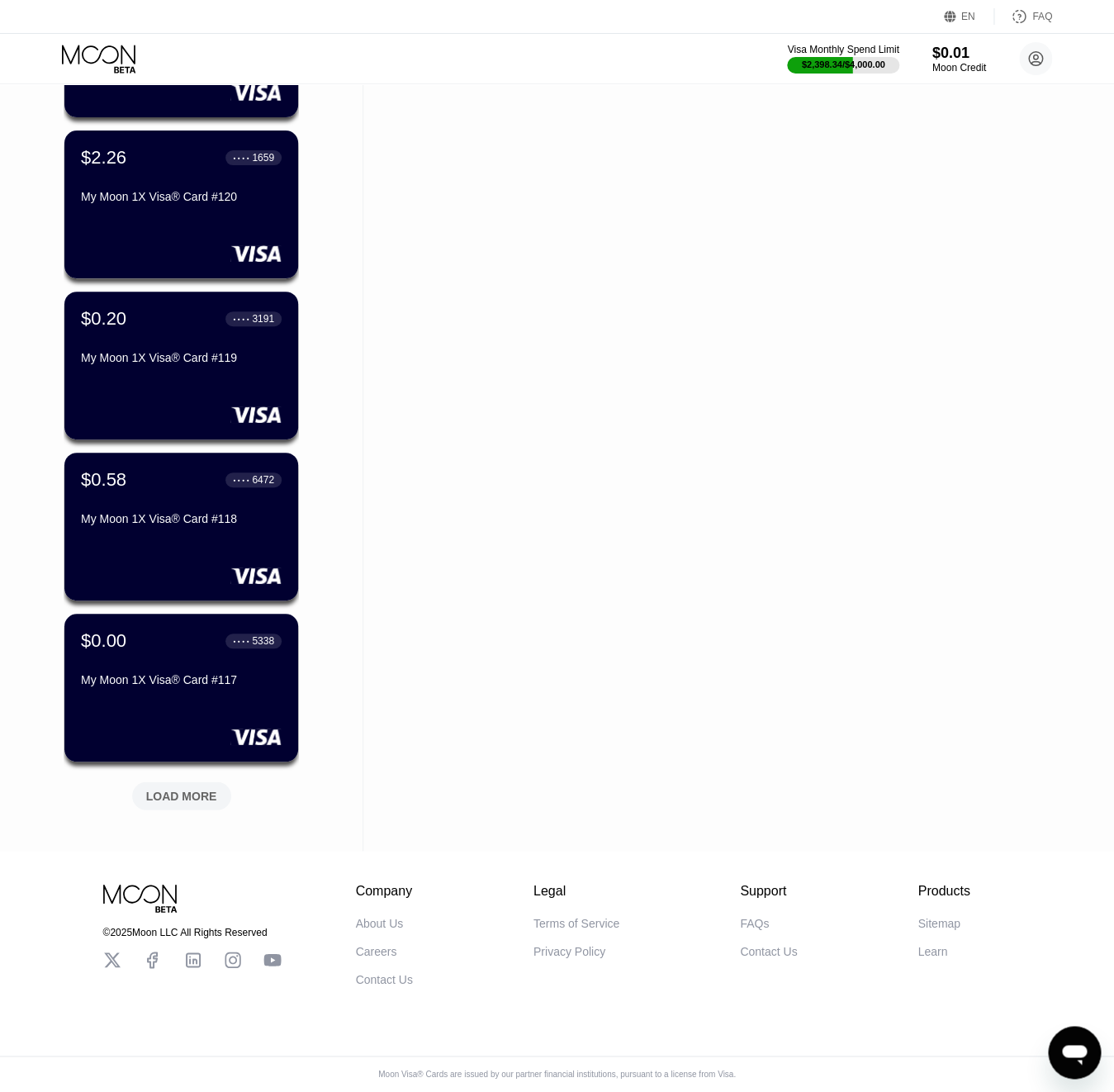
click at [172, 794] on div "LOAD MORE" at bounding box center [181, 795] width 71 height 15
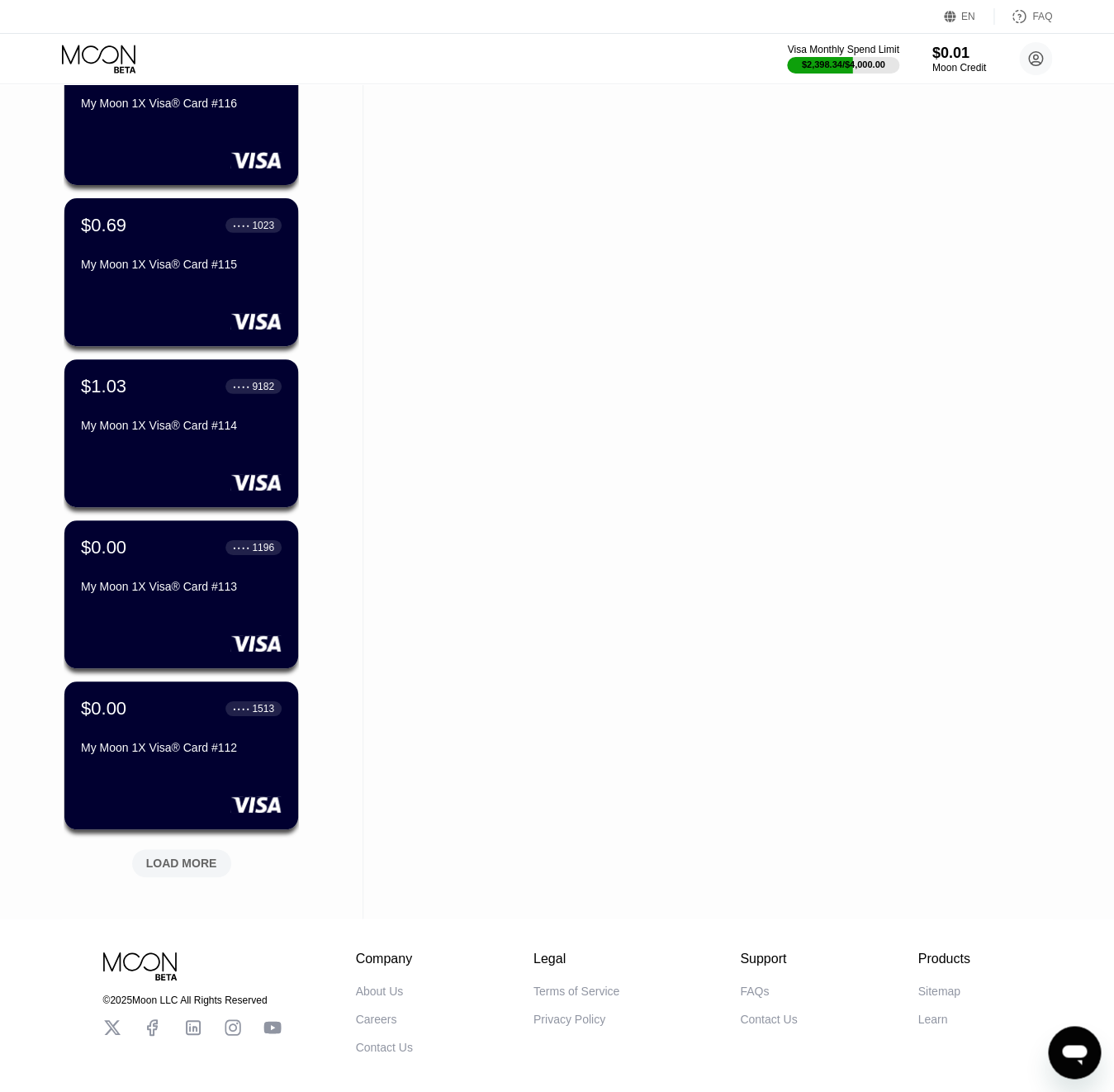
scroll to position [8298, 0]
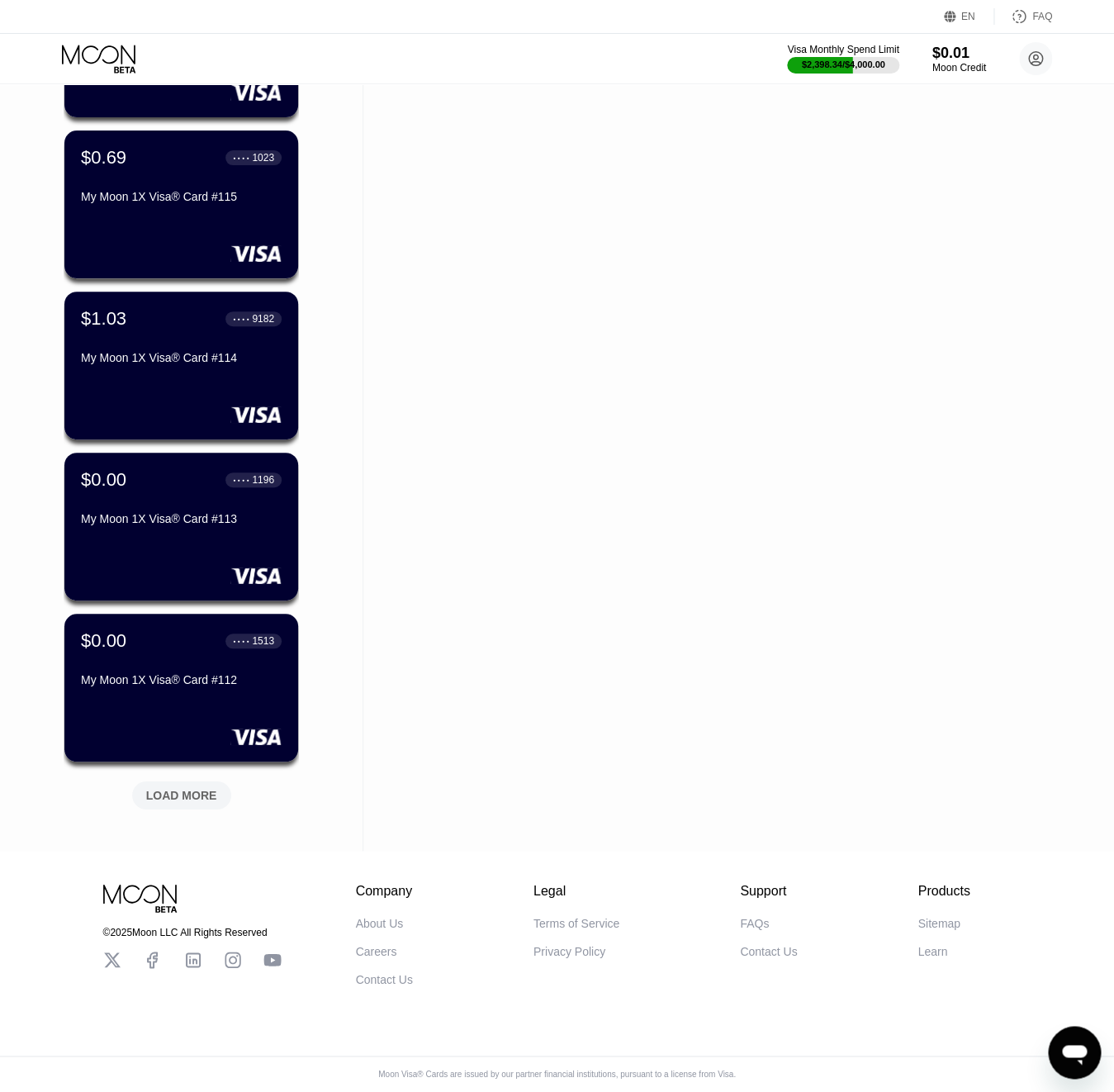
click at [179, 794] on div "LOAD MORE" at bounding box center [181, 795] width 71 height 15
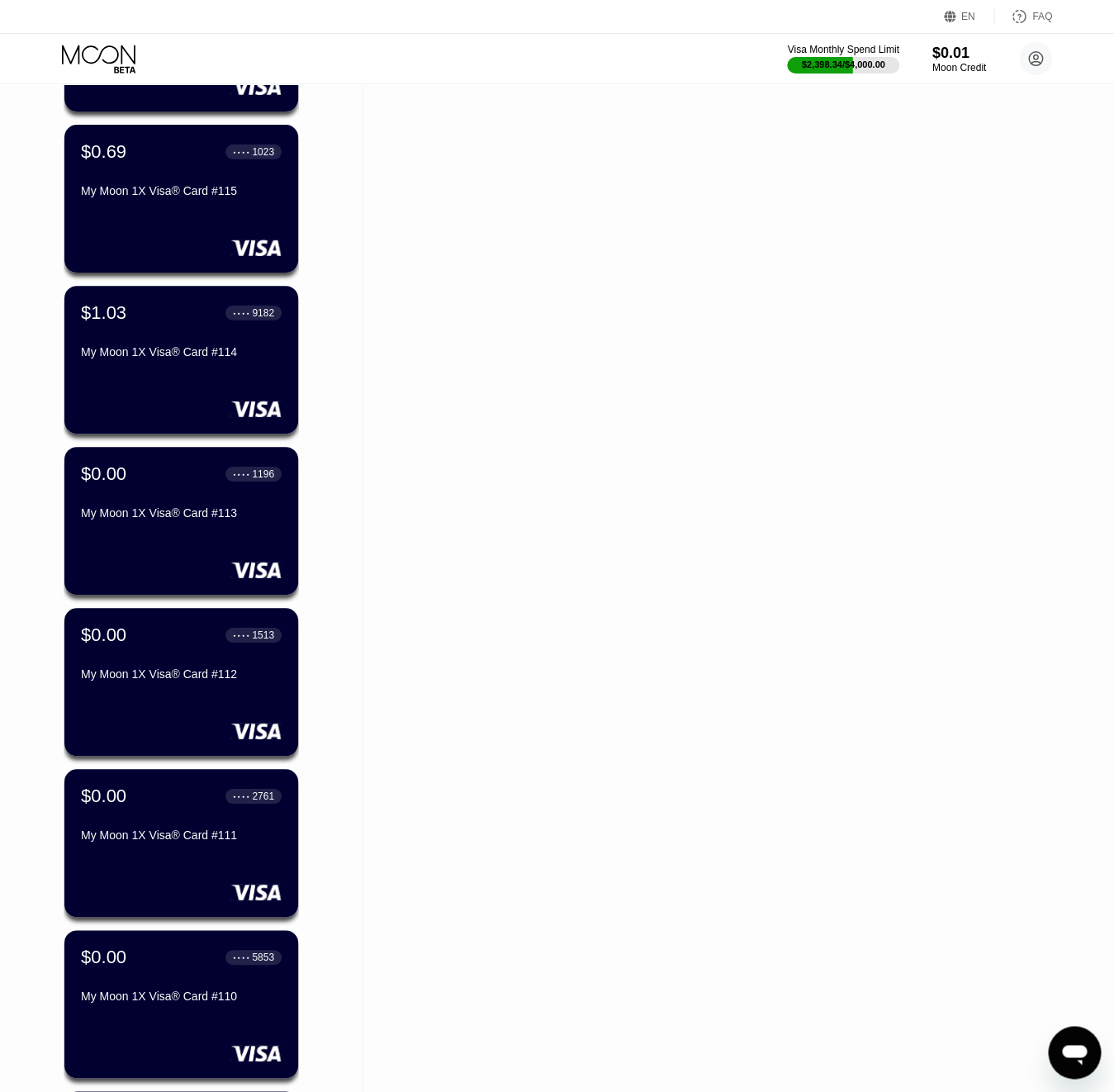
scroll to position [9103, 0]
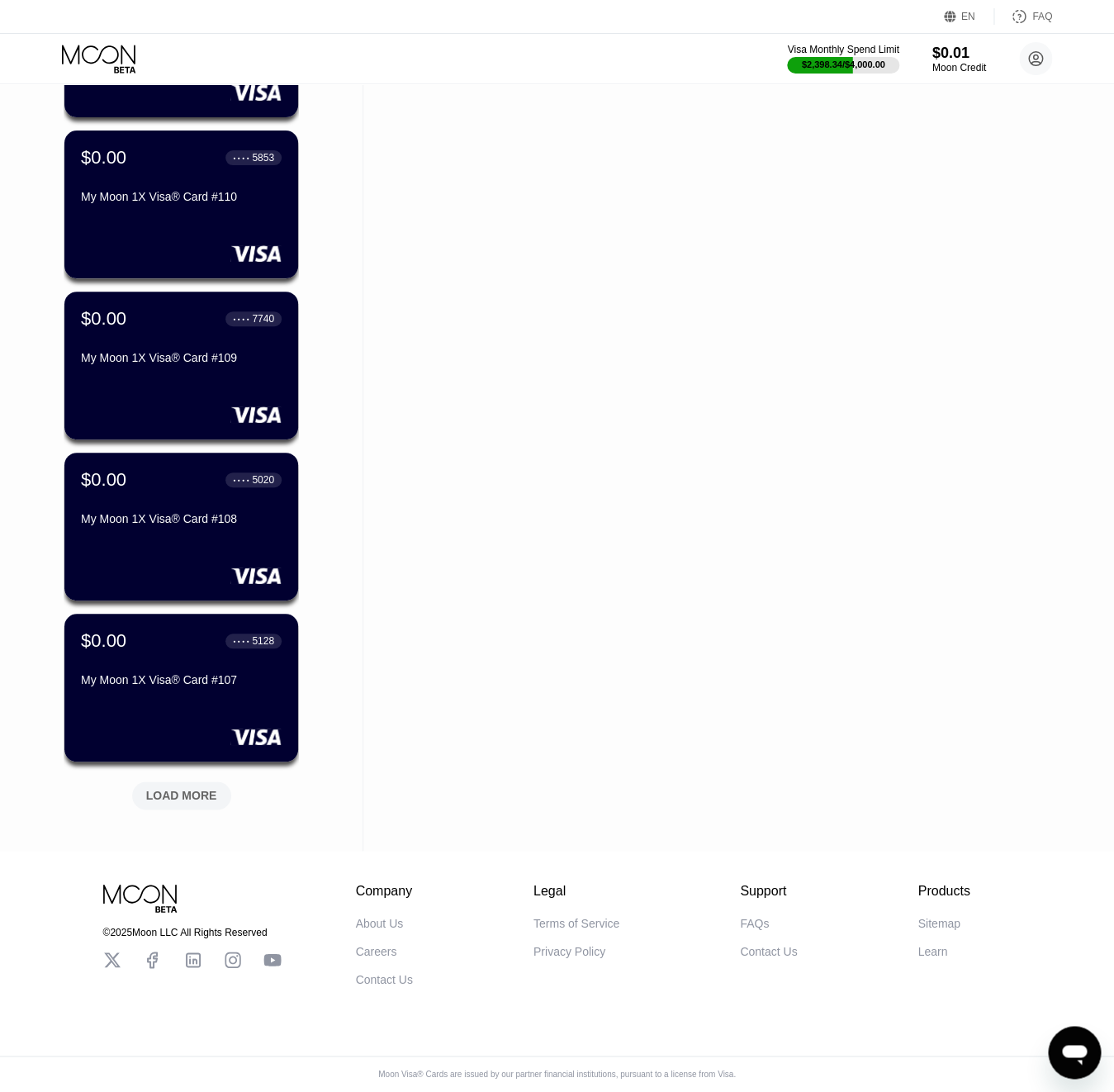
click at [836, 78] on div "Visa Monthly Spend Limit $2,398.34 / $4,000.00 $0.01 Moon Credit kotik-21.05@in…" at bounding box center [557, 59] width 1114 height 50
click at [833, 52] on div "Visa Monthly Spend Limit" at bounding box center [843, 50] width 114 height 12
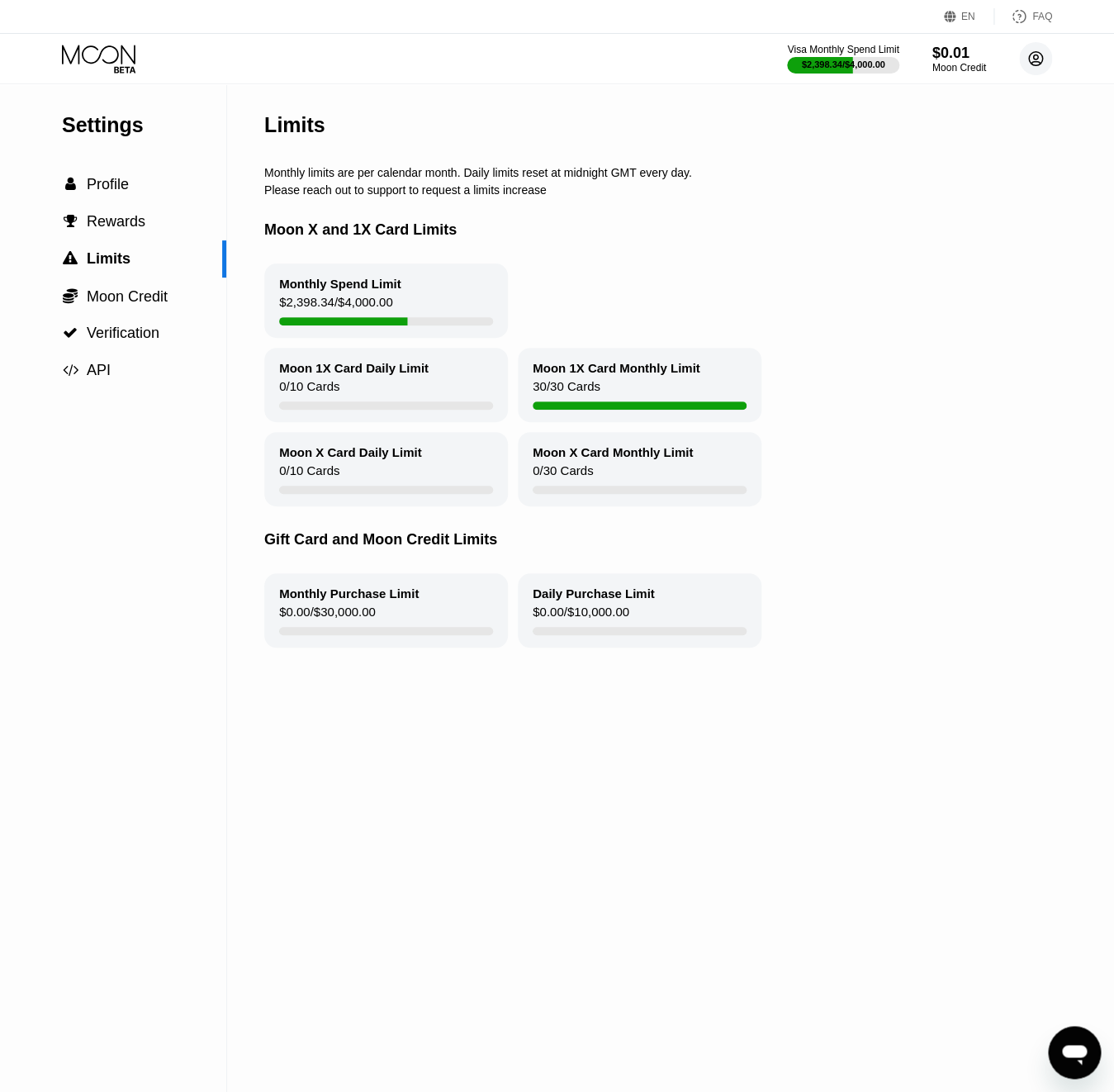
click at [1037, 53] on circle at bounding box center [1036, 59] width 33 height 33
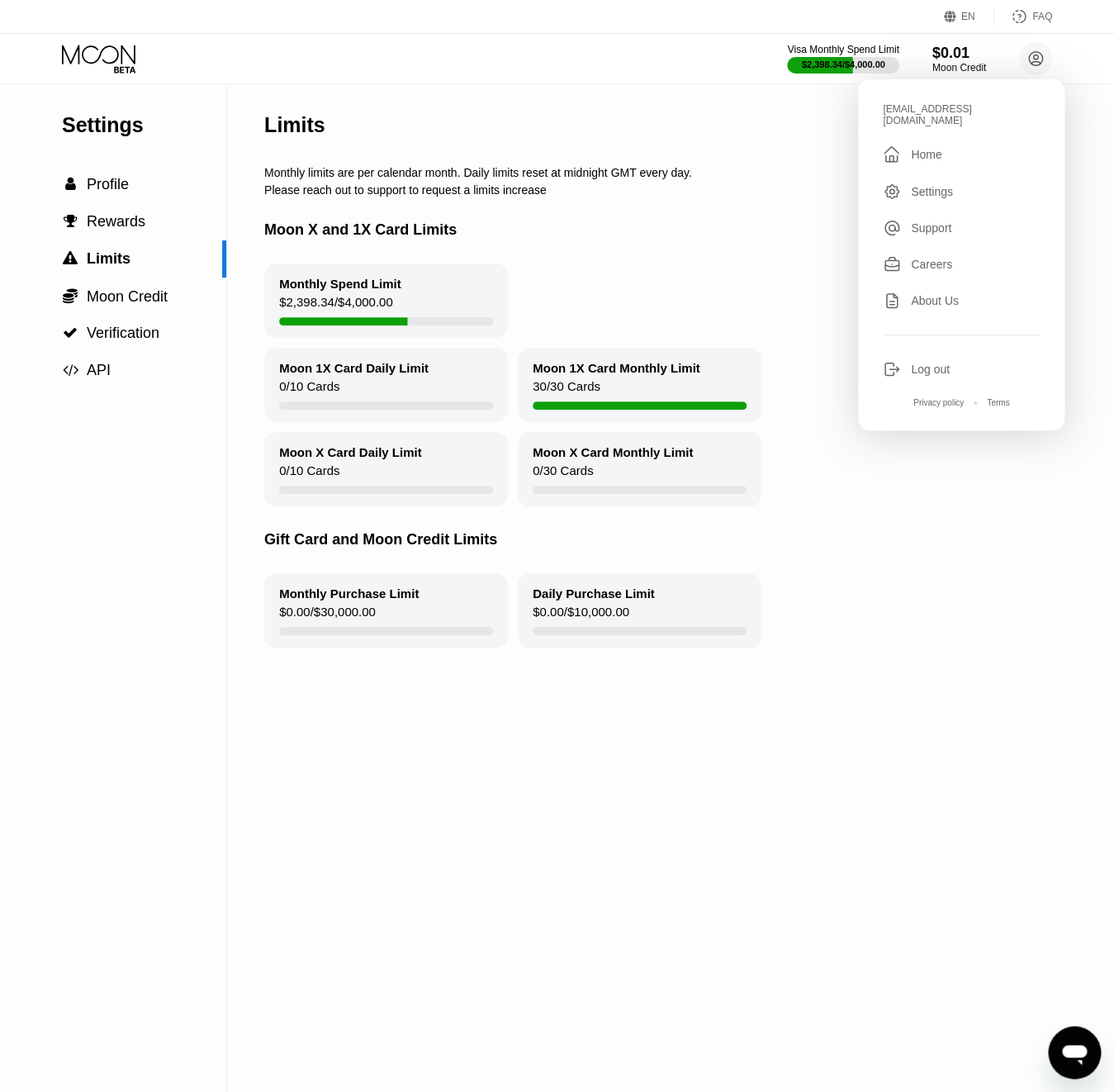
click at [943, 363] on div "Log out" at bounding box center [930, 369] width 39 height 13
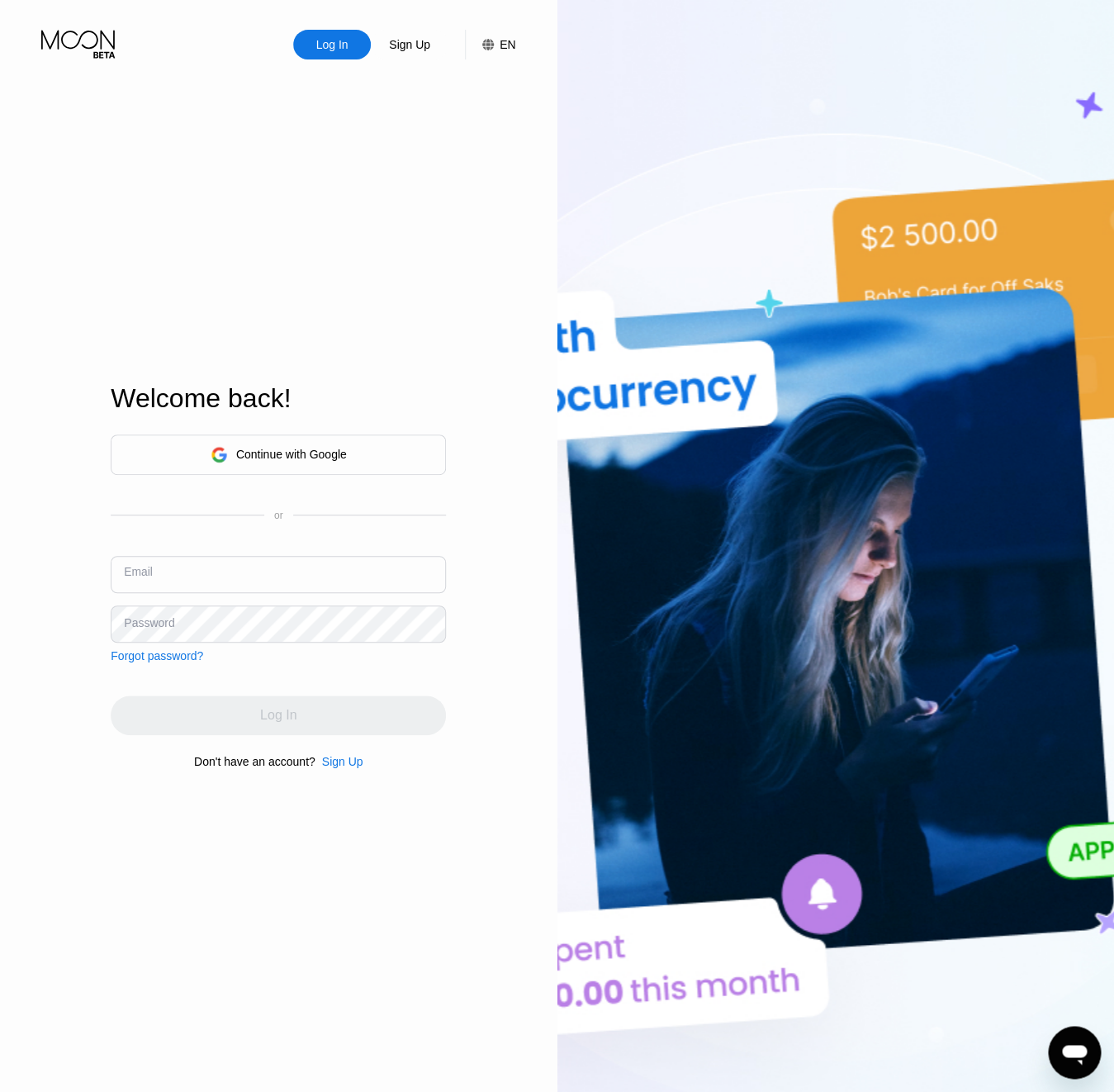
click at [363, 589] on input "text" at bounding box center [278, 574] width 335 height 37
paste input "[EMAIL_ADDRESS][DOMAIN_NAME]"
type input "[EMAIL_ADDRESS][DOMAIN_NAME]"
click at [158, 619] on div "Password" at bounding box center [149, 623] width 51 height 13
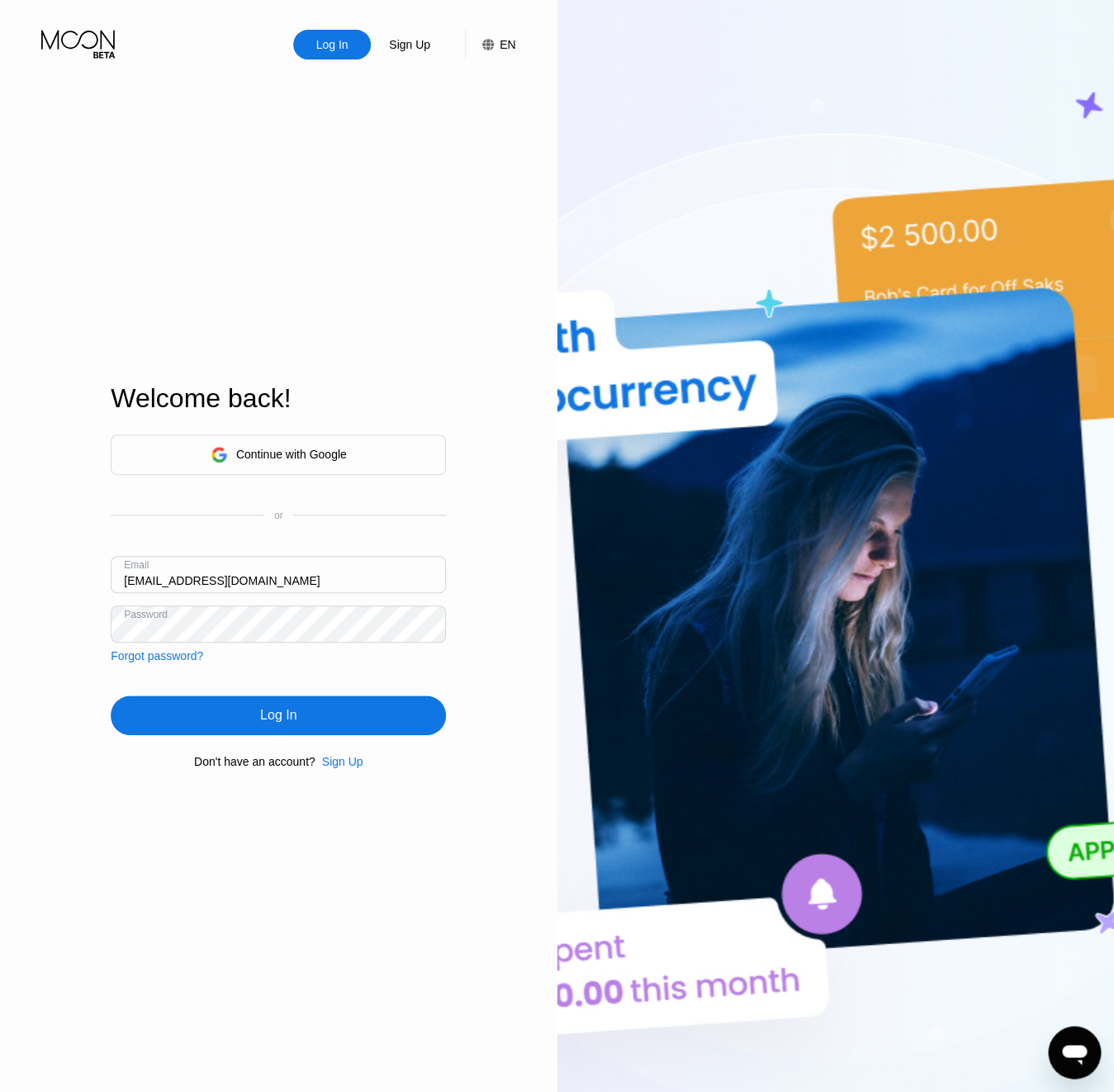
click at [255, 735] on div "Log In" at bounding box center [278, 715] width 335 height 39
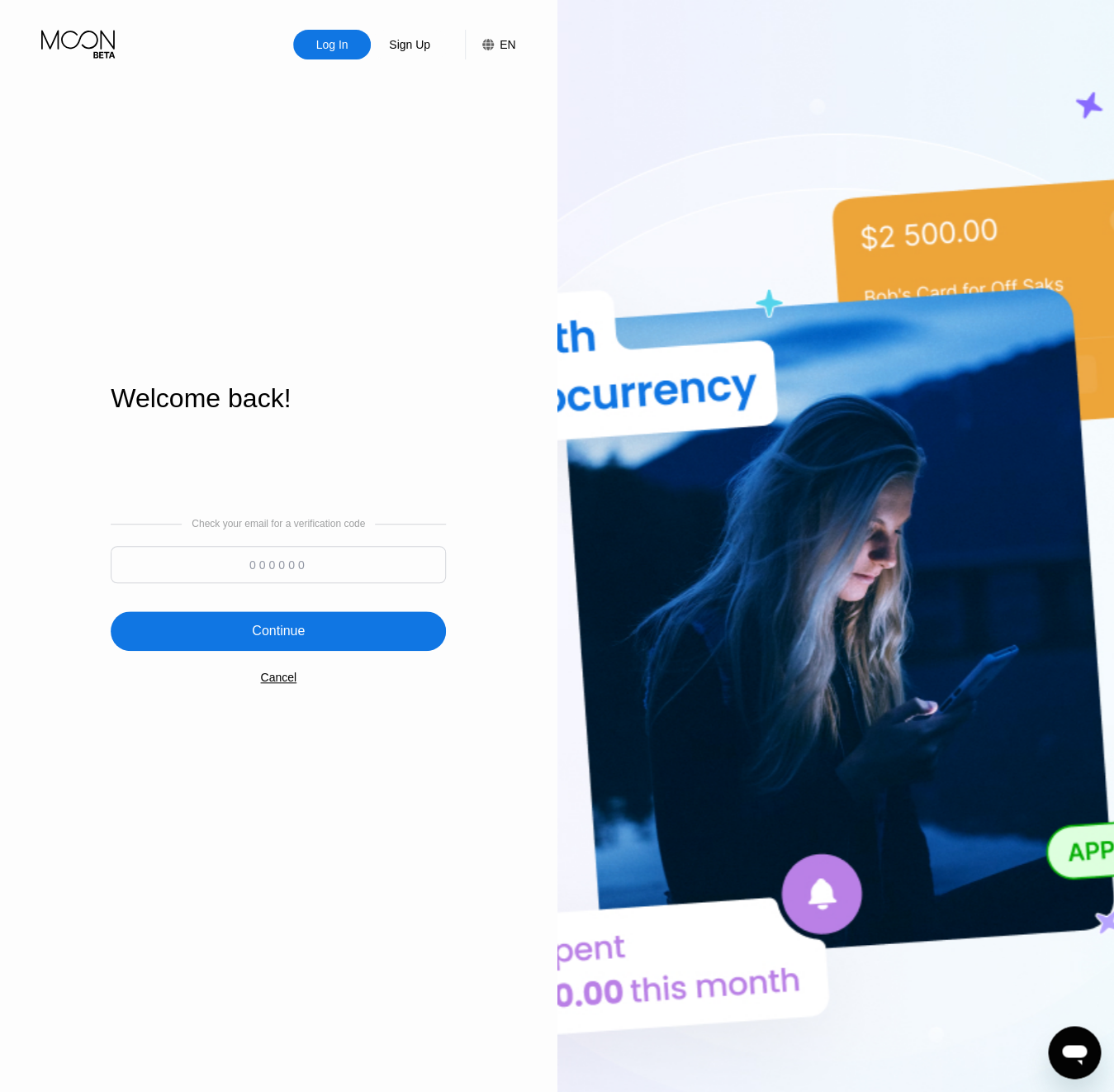
click at [212, 571] on input at bounding box center [278, 564] width 335 height 37
click at [211, 580] on input at bounding box center [278, 564] width 335 height 37
paste input "417059"
type input "417059"
click at [289, 614] on div "Continue" at bounding box center [278, 631] width 335 height 39
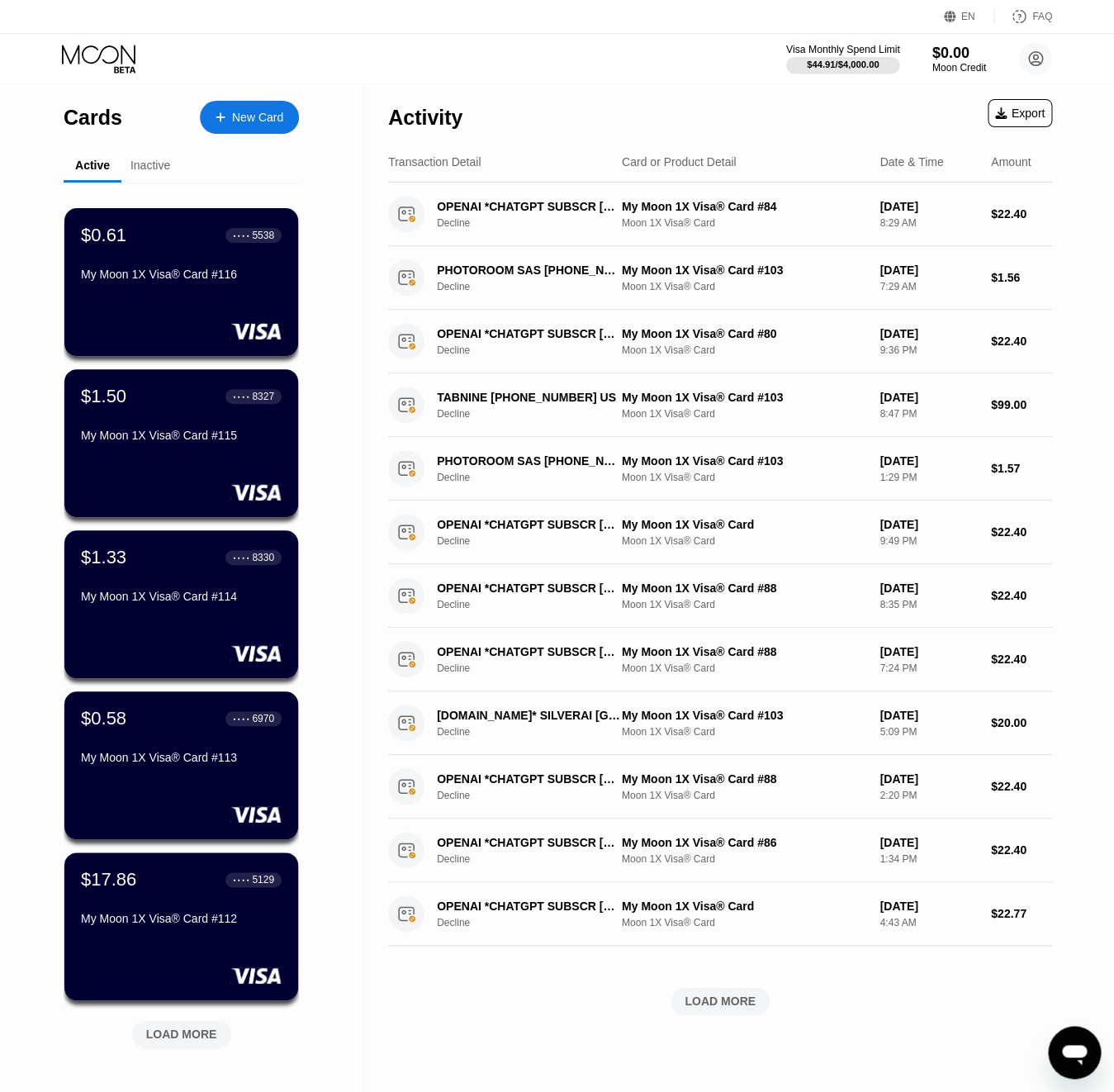
click at [850, 70] on div "$44.91 / $4,000.00" at bounding box center [843, 64] width 72 height 10
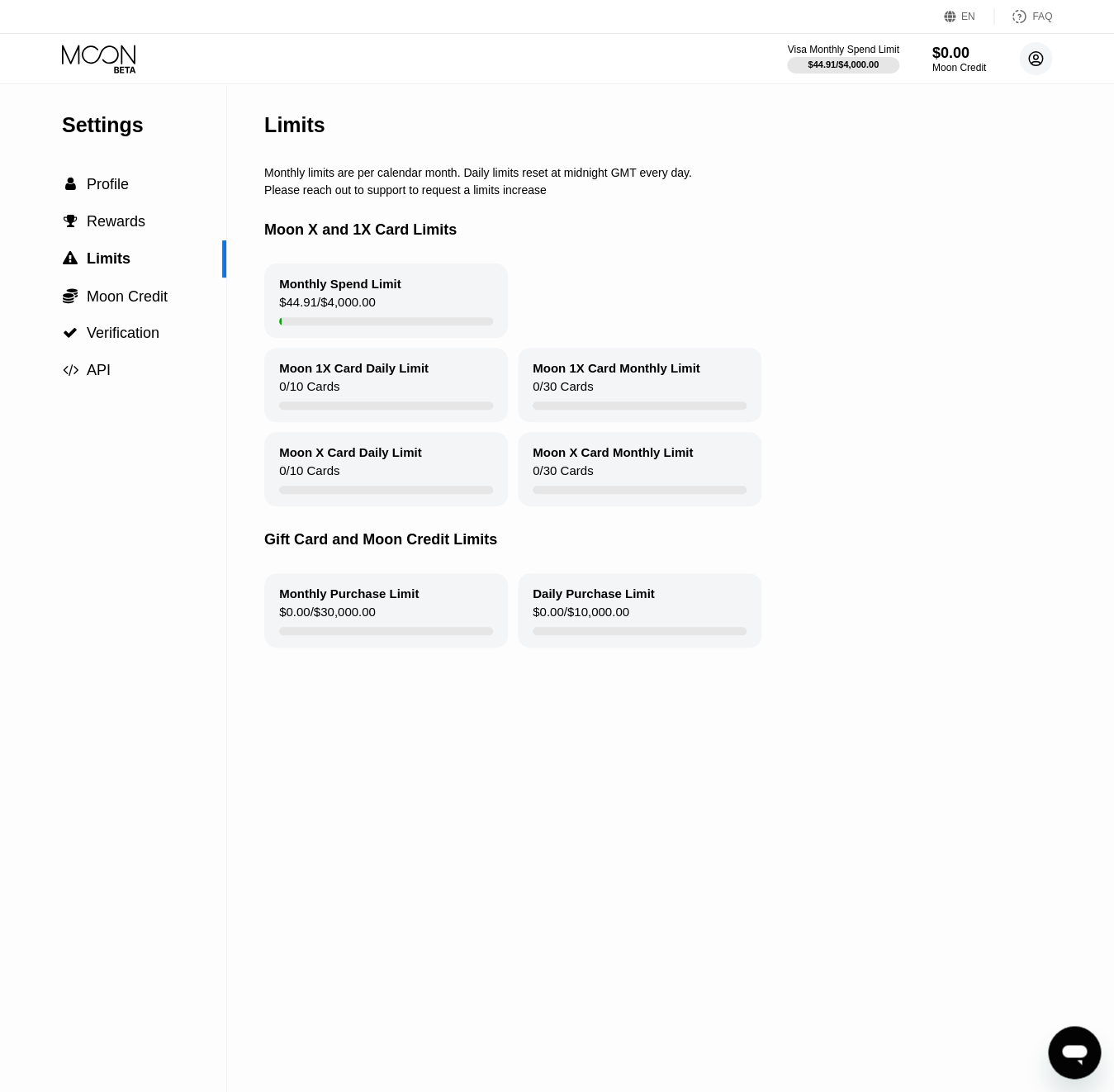
click at [1038, 58] on circle at bounding box center [1036, 59] width 33 height 33
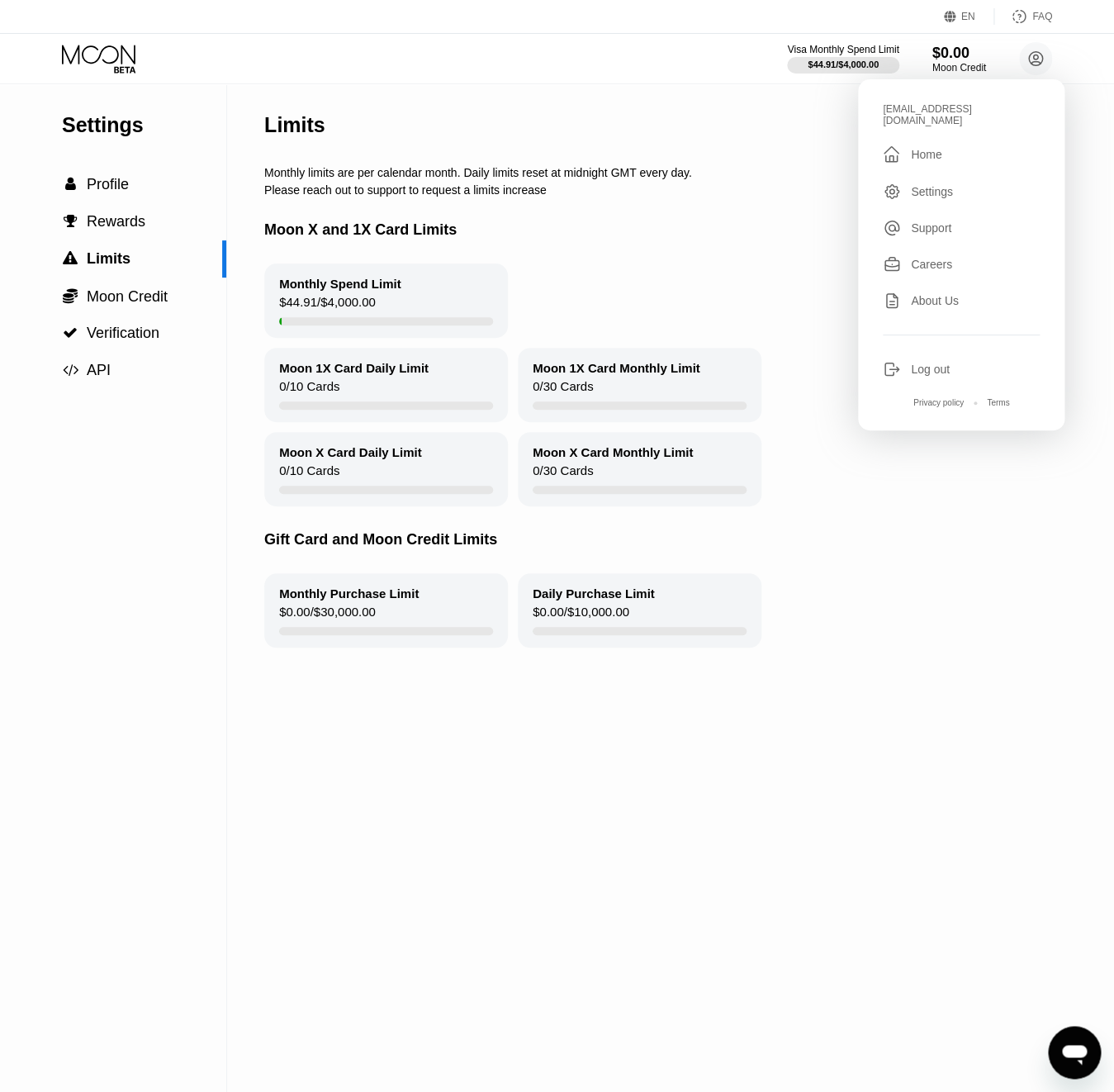
click at [98, 31] on div "EN Language Select an item Save FAQ" at bounding box center [557, 17] width 1114 height 34
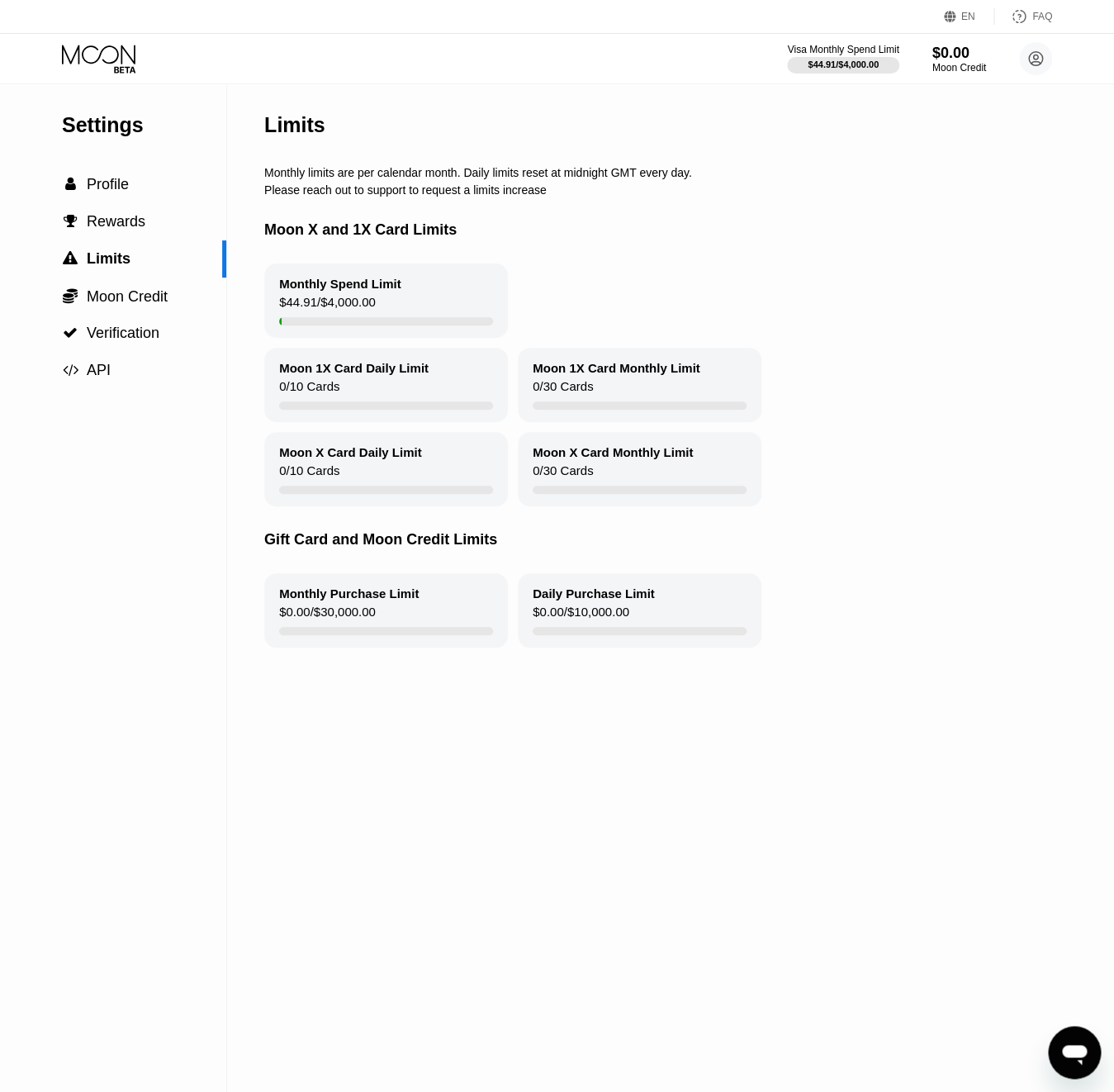
click at [98, 45] on icon at bounding box center [100, 59] width 77 height 28
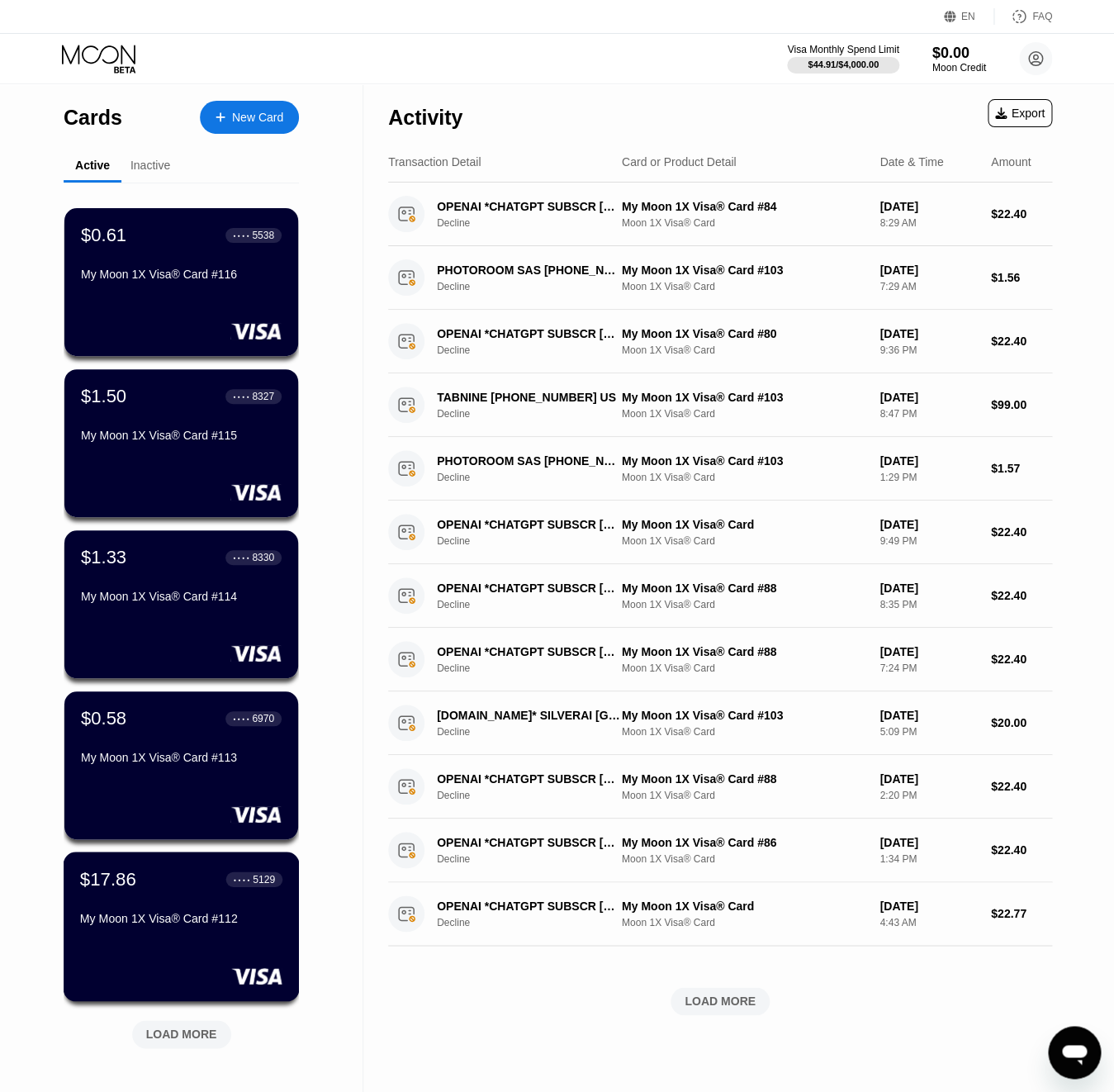
click at [163, 916] on div "My Moon 1X Visa® Card #112" at bounding box center [181, 918] width 202 height 13
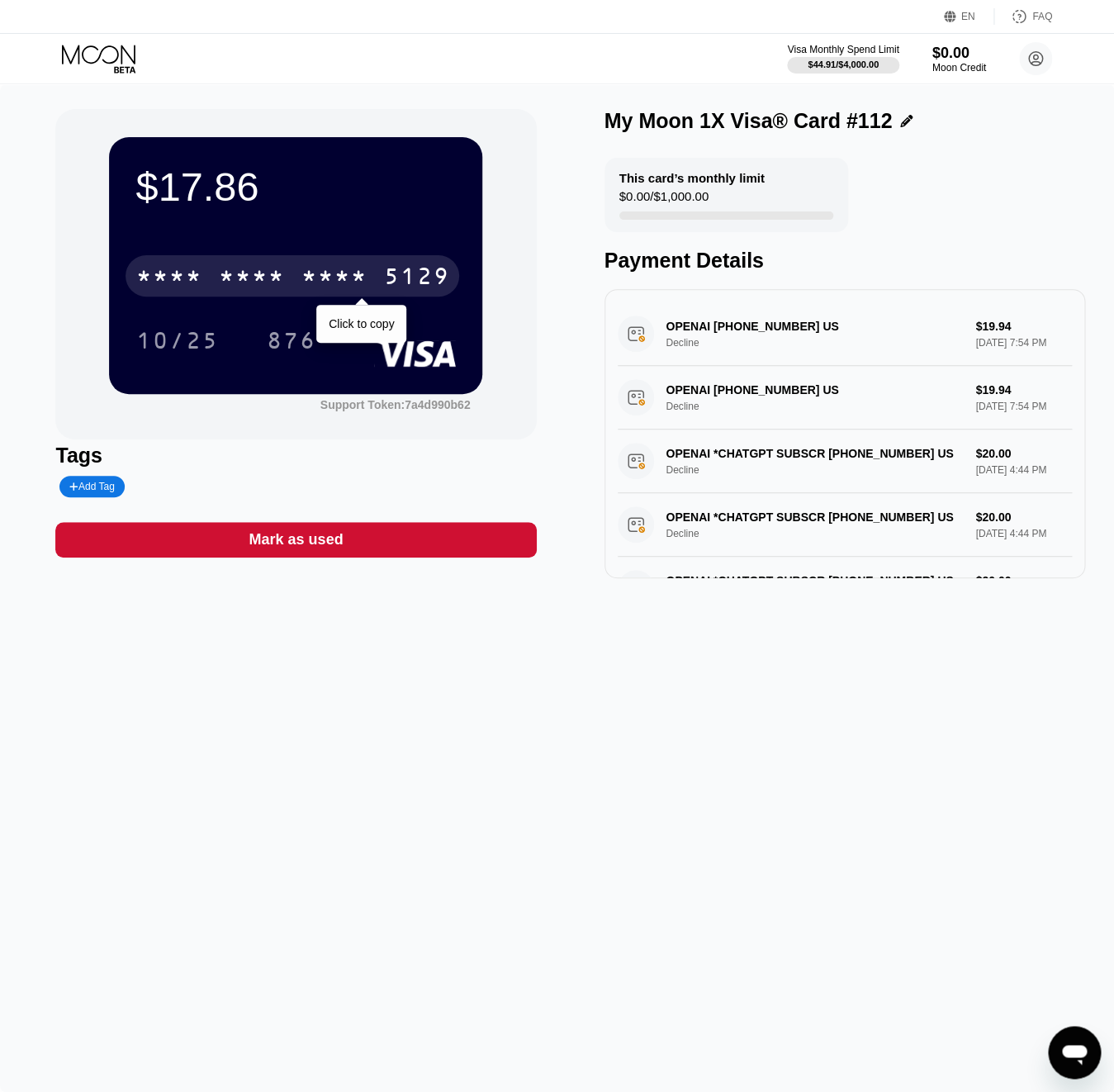
click at [331, 271] on div "* * * *" at bounding box center [333, 278] width 66 height 27
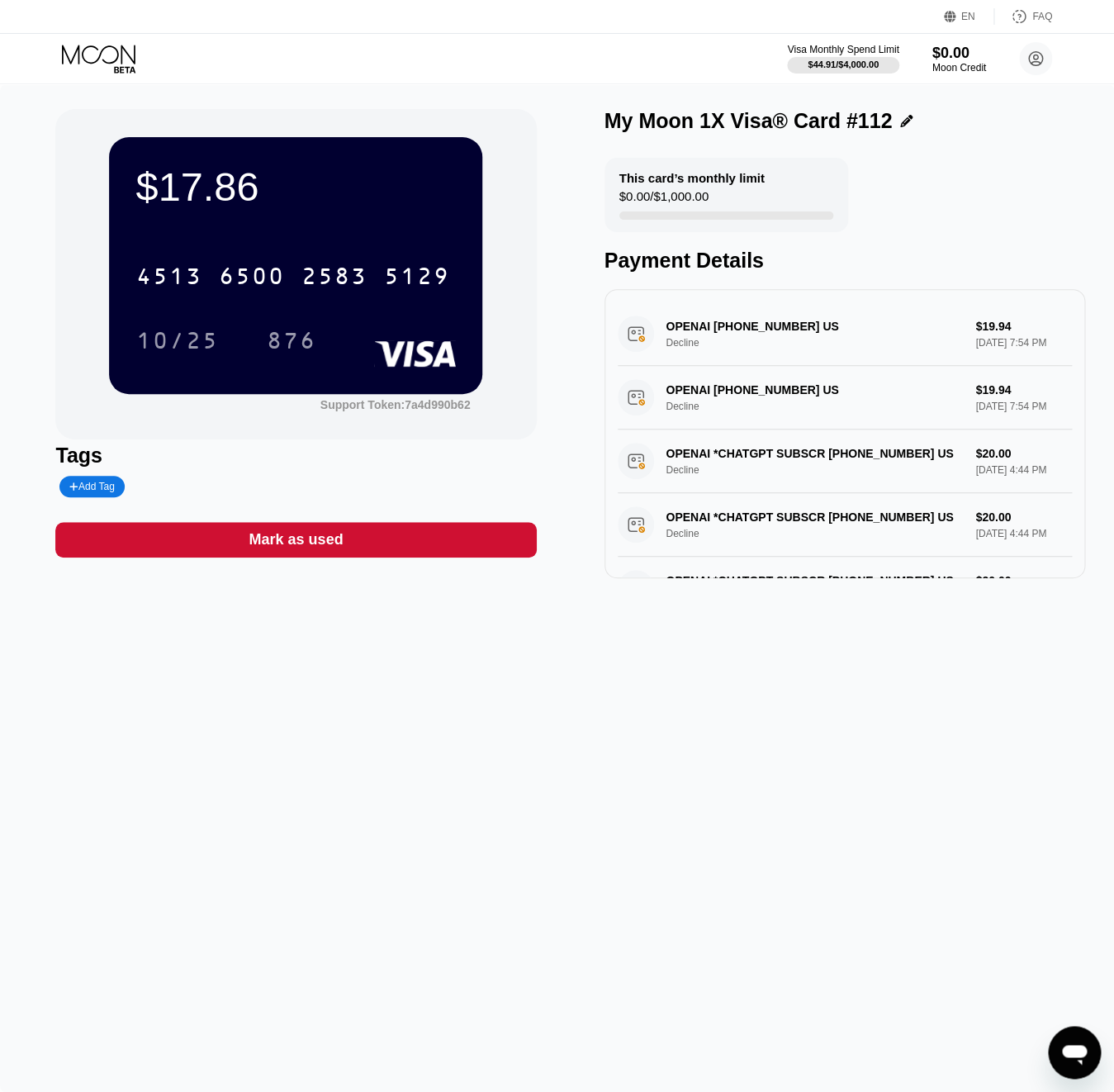
click at [106, 46] on icon at bounding box center [100, 59] width 77 height 28
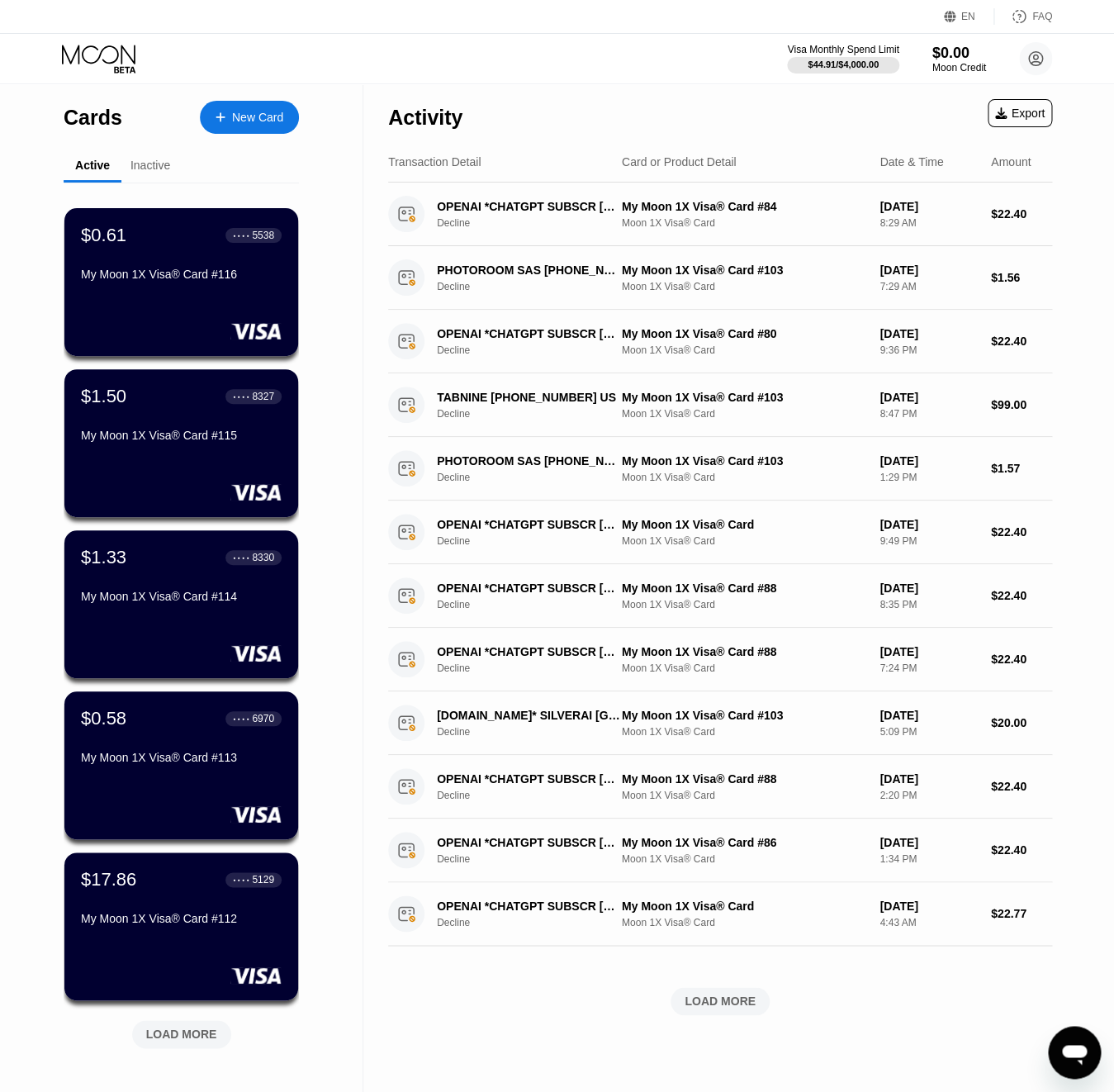
scroll to position [161, 0]
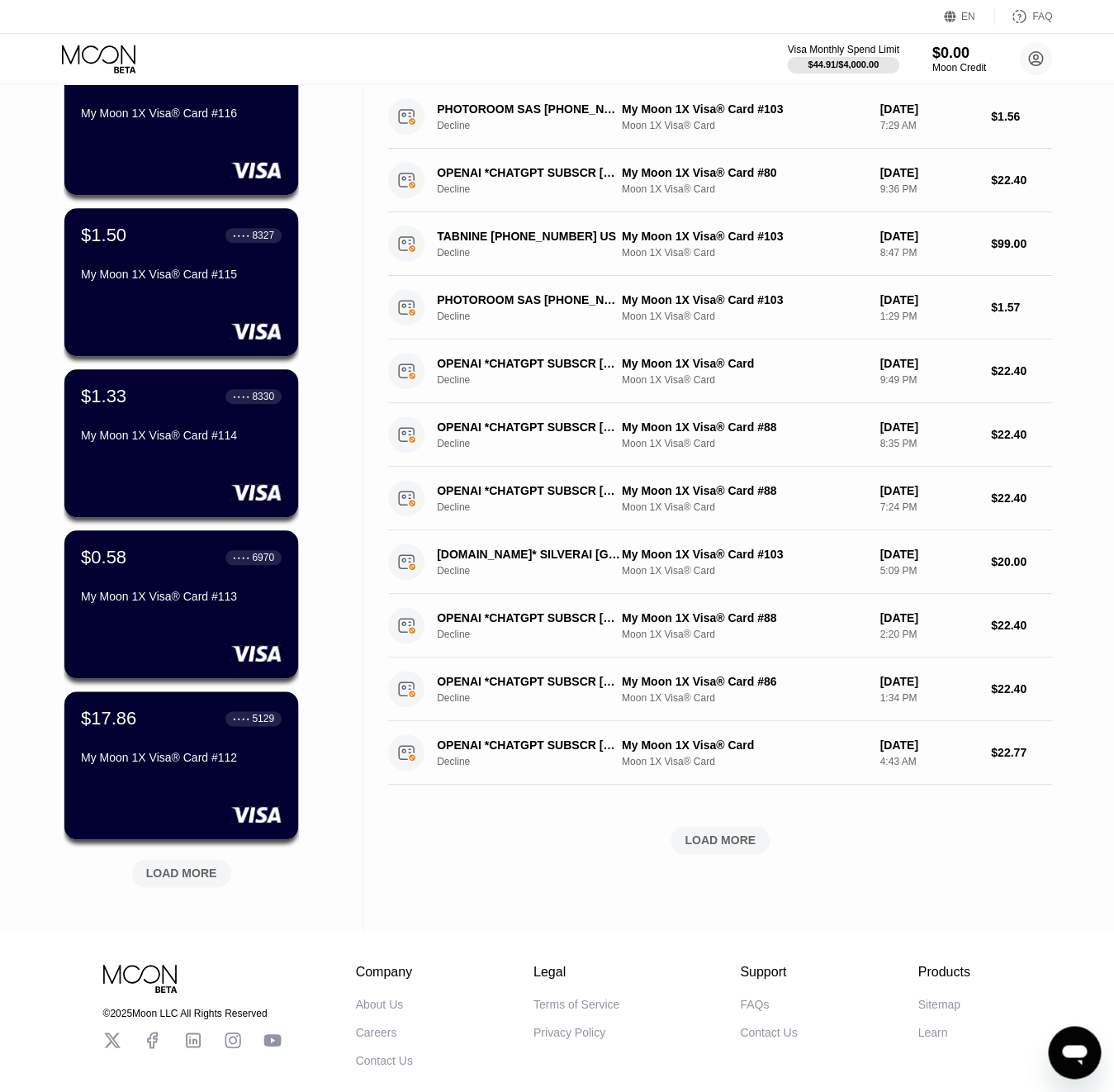
click at [207, 886] on div "LOAD MORE" at bounding box center [182, 872] width 99 height 28
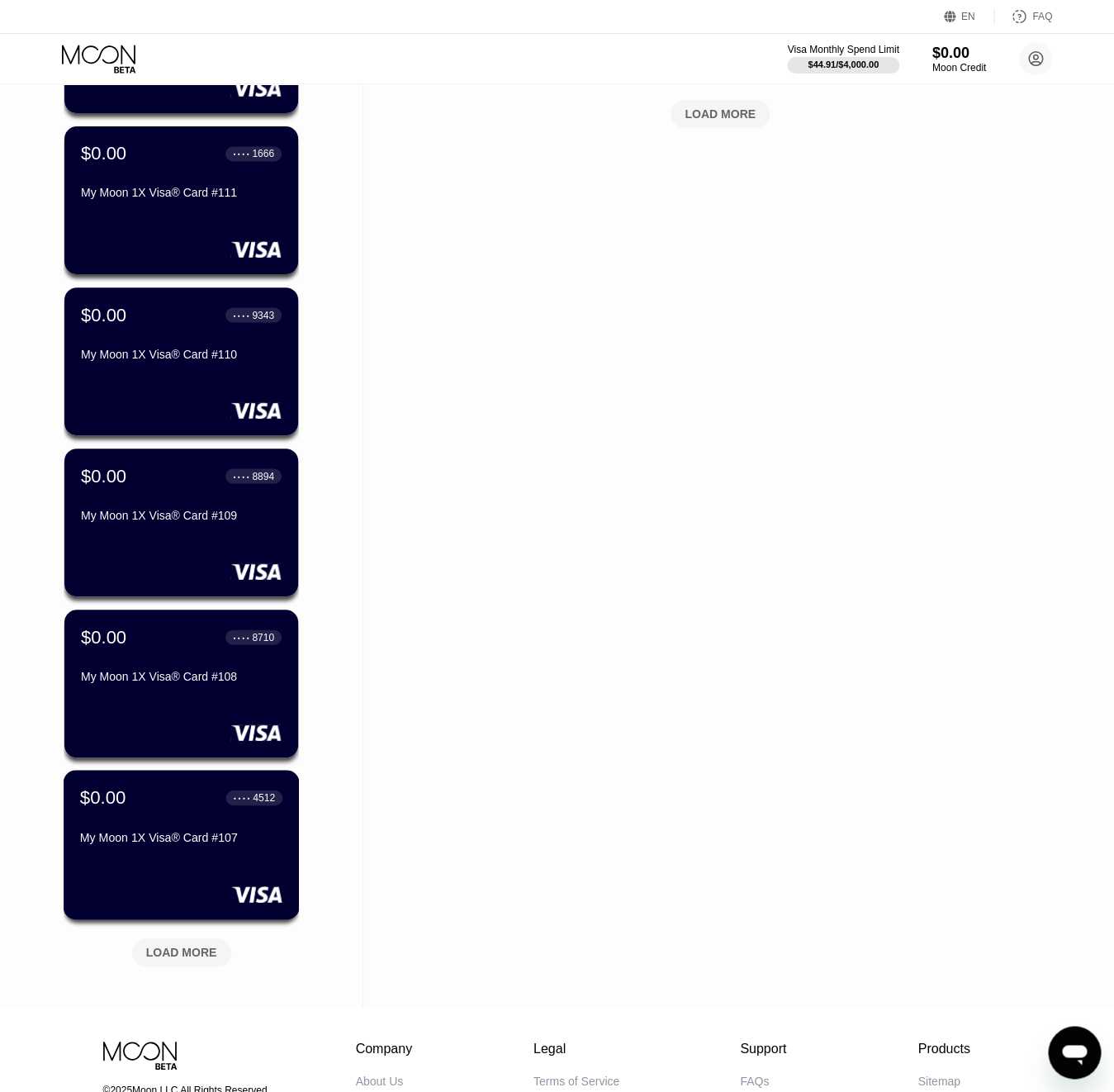
scroll to position [900, 0]
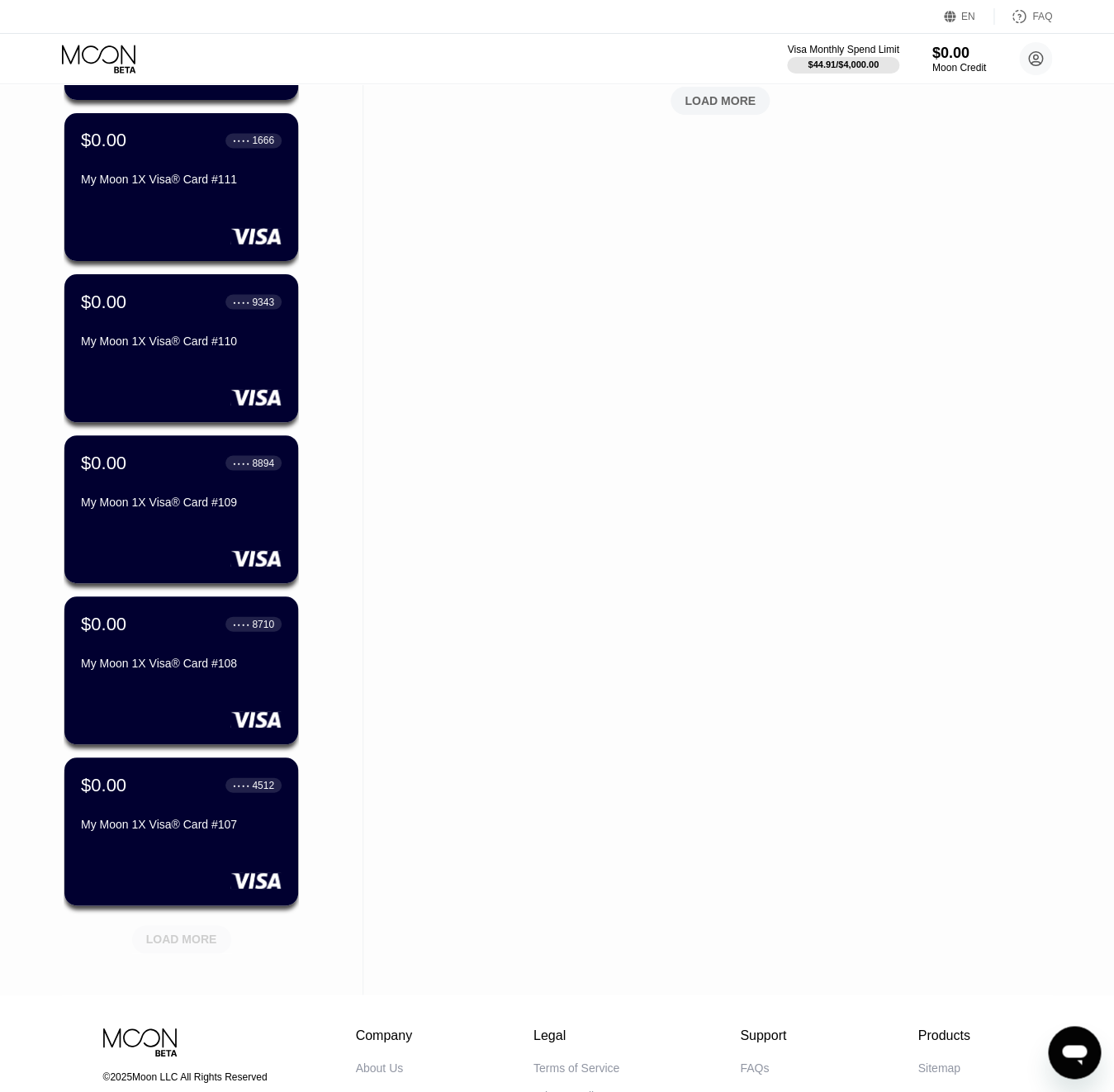
click at [200, 927] on div "LOAD MORE" at bounding box center [182, 939] width 99 height 28
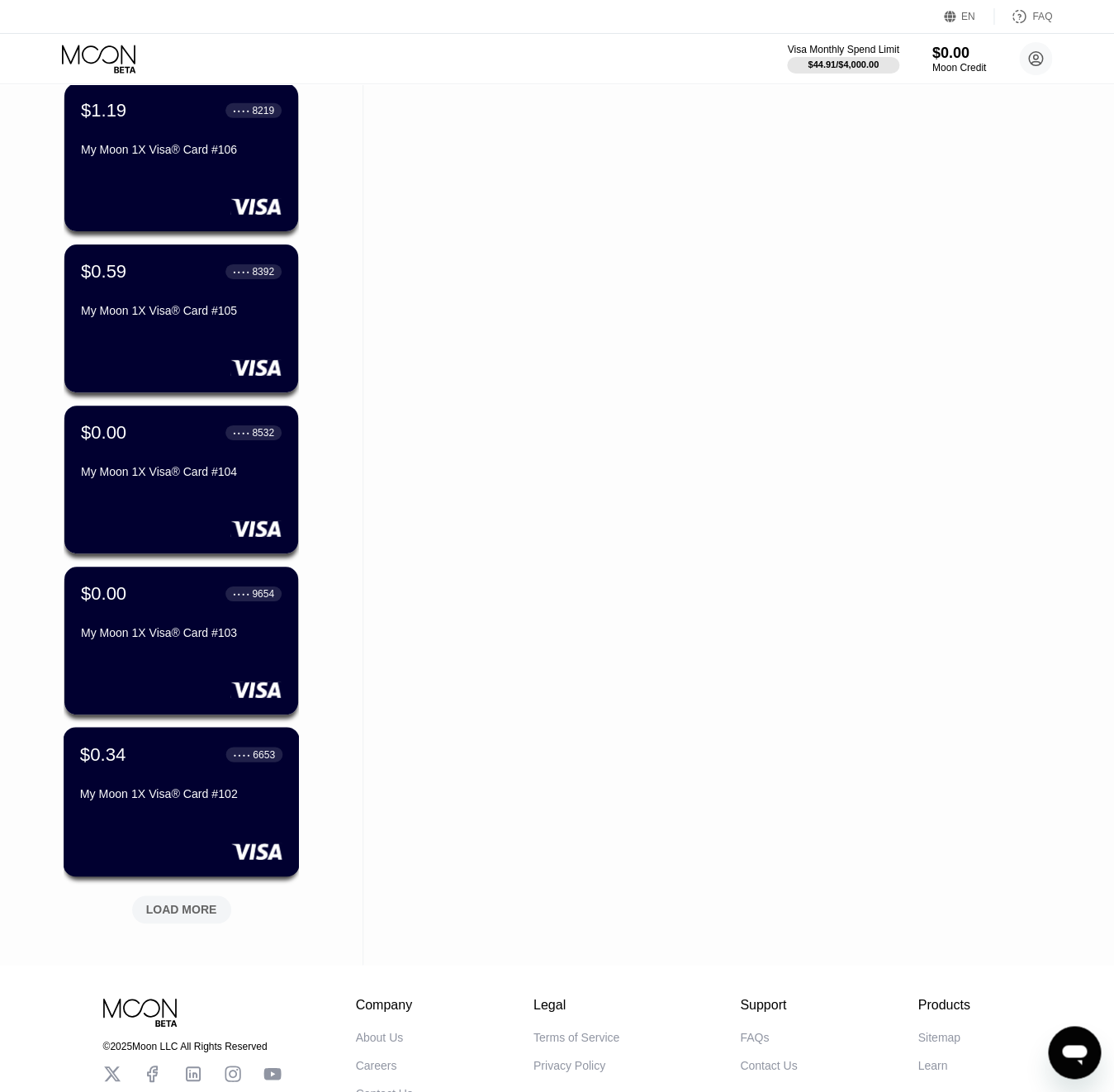
scroll to position [1737, 0]
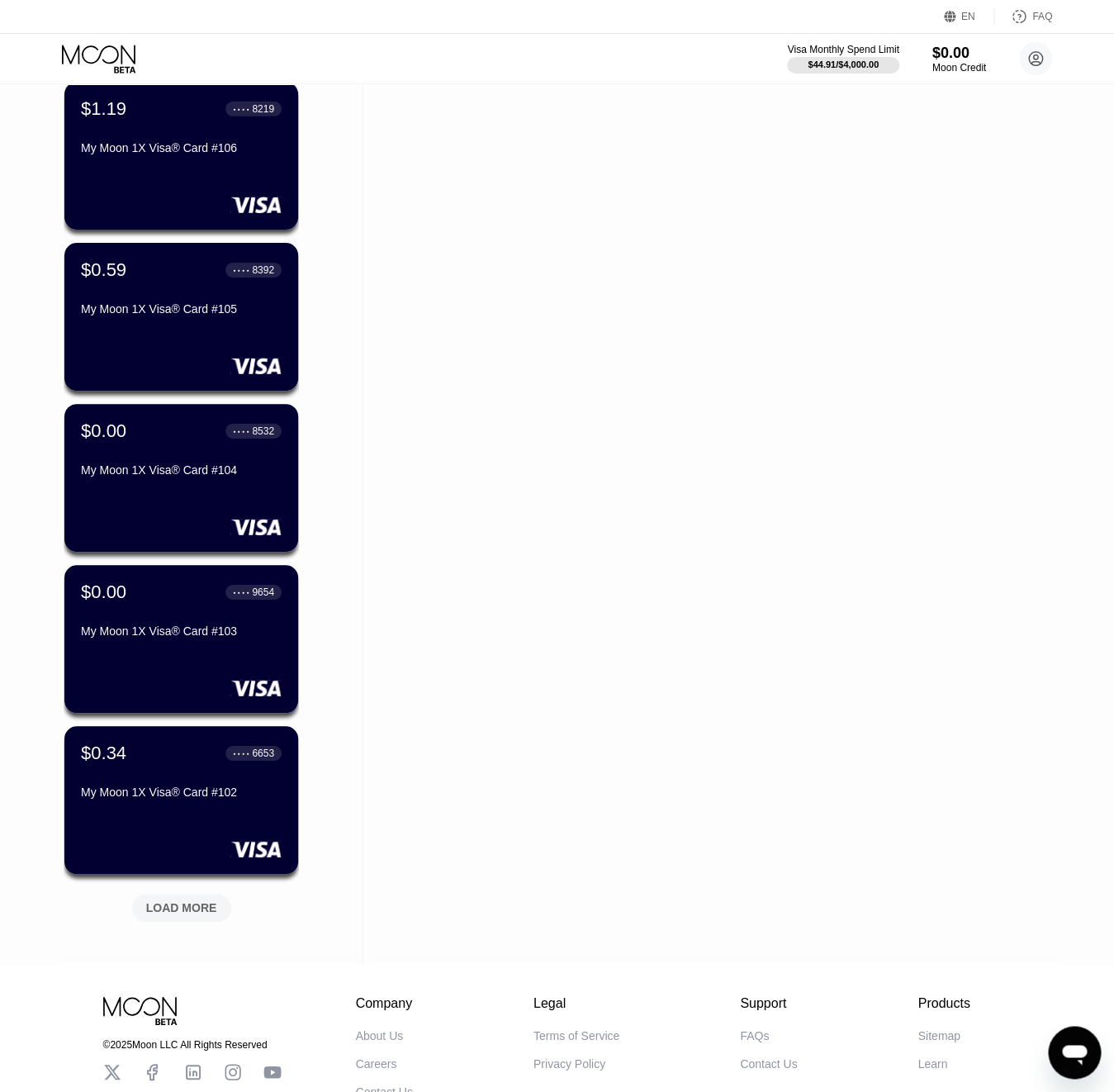
click at [192, 901] on div "LOAD MORE" at bounding box center [181, 907] width 71 height 15
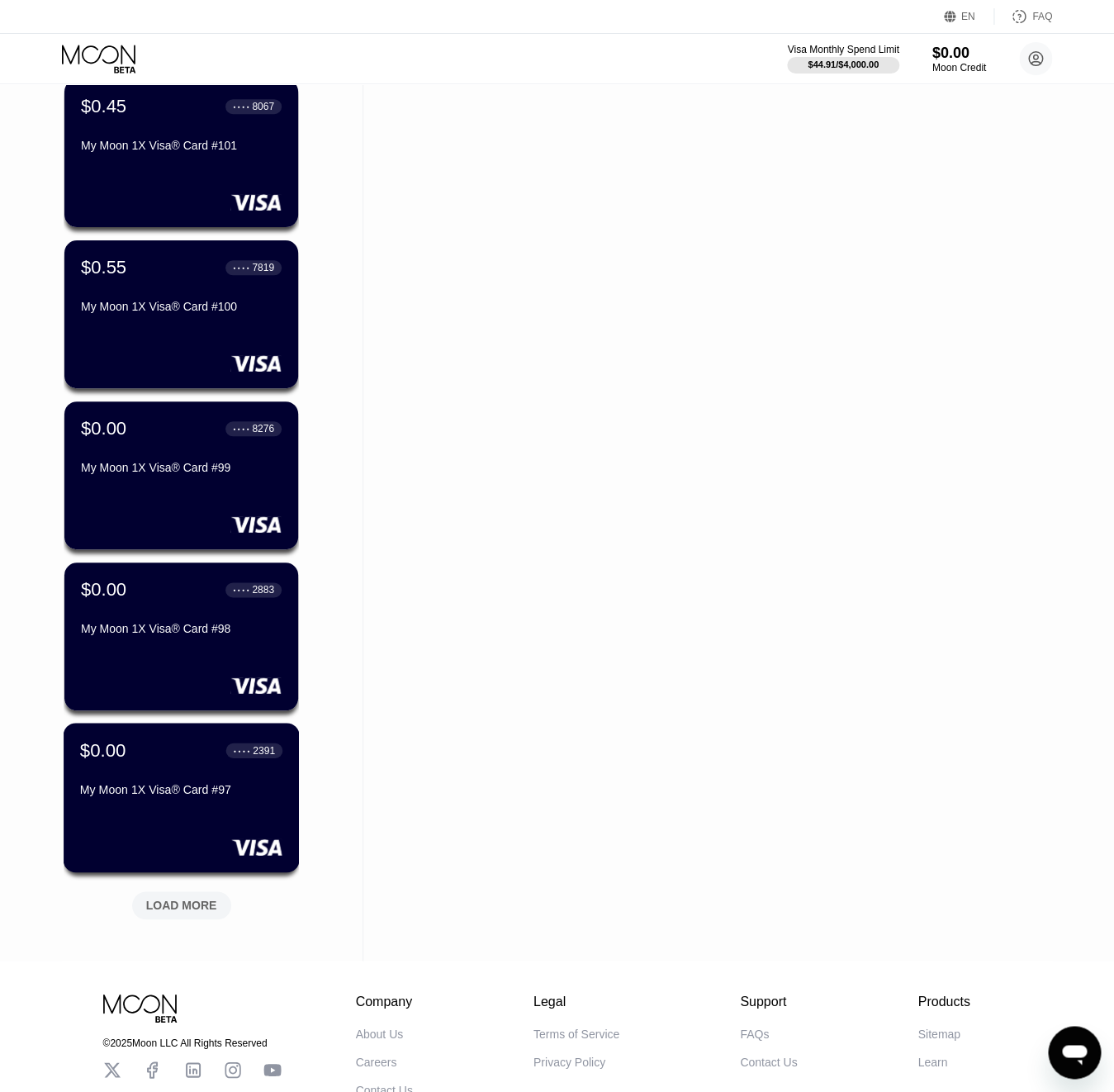
scroll to position [2570, 0]
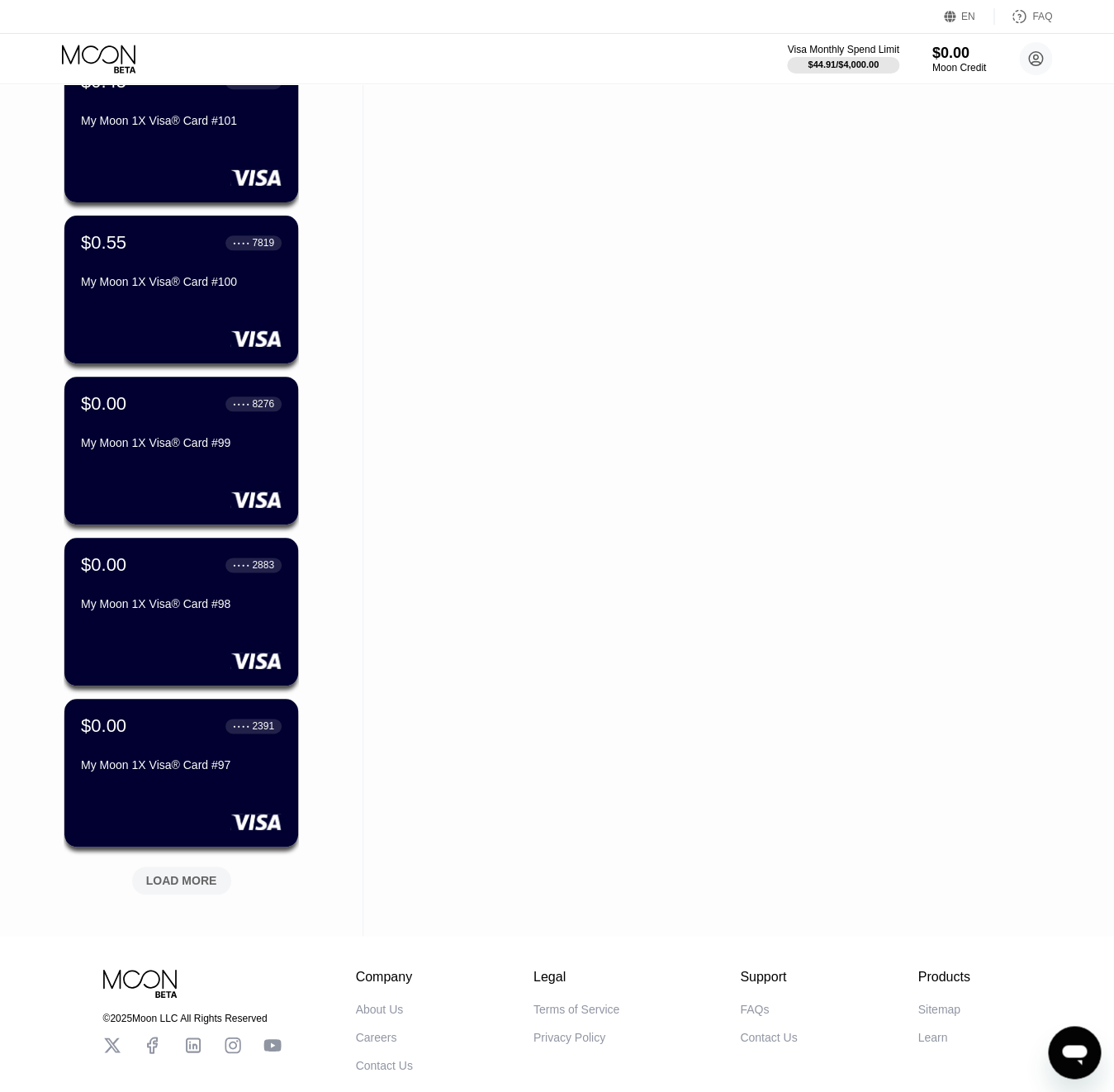
click at [195, 893] on div "LOAD MORE" at bounding box center [182, 880] width 99 height 28
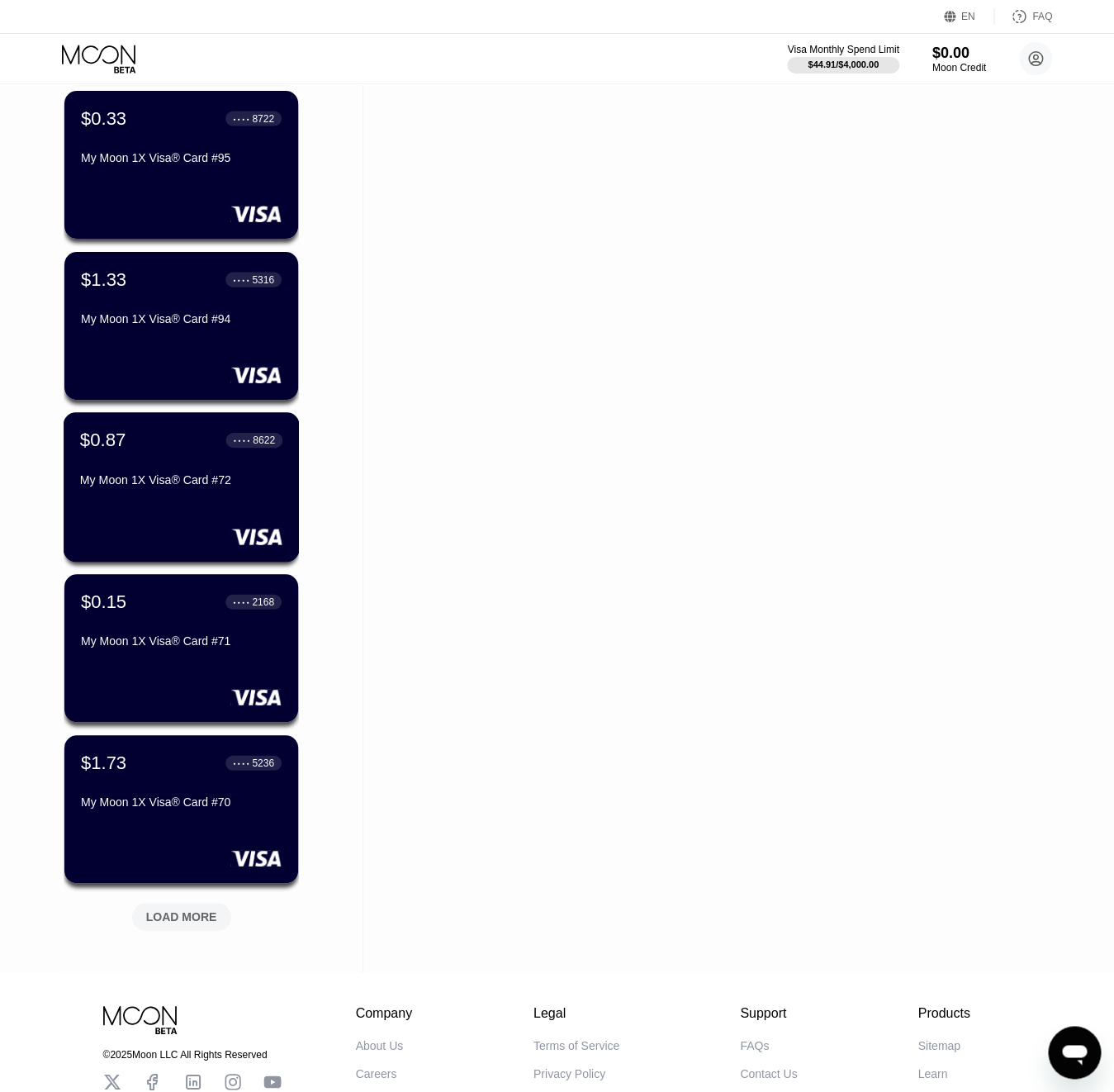
scroll to position [3353, 0]
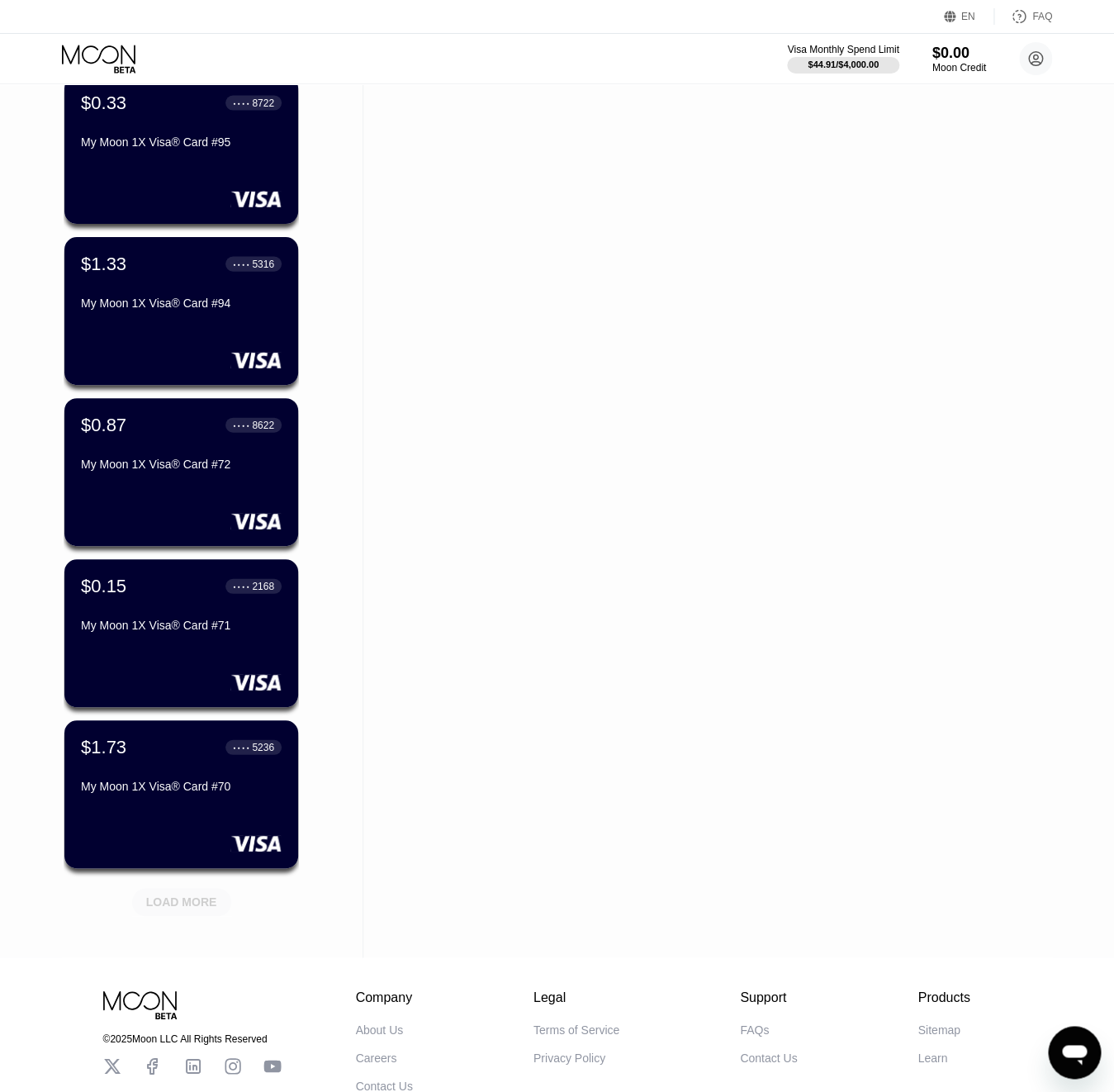
click at [195, 893] on div "LOAD MORE" at bounding box center [182, 902] width 99 height 28
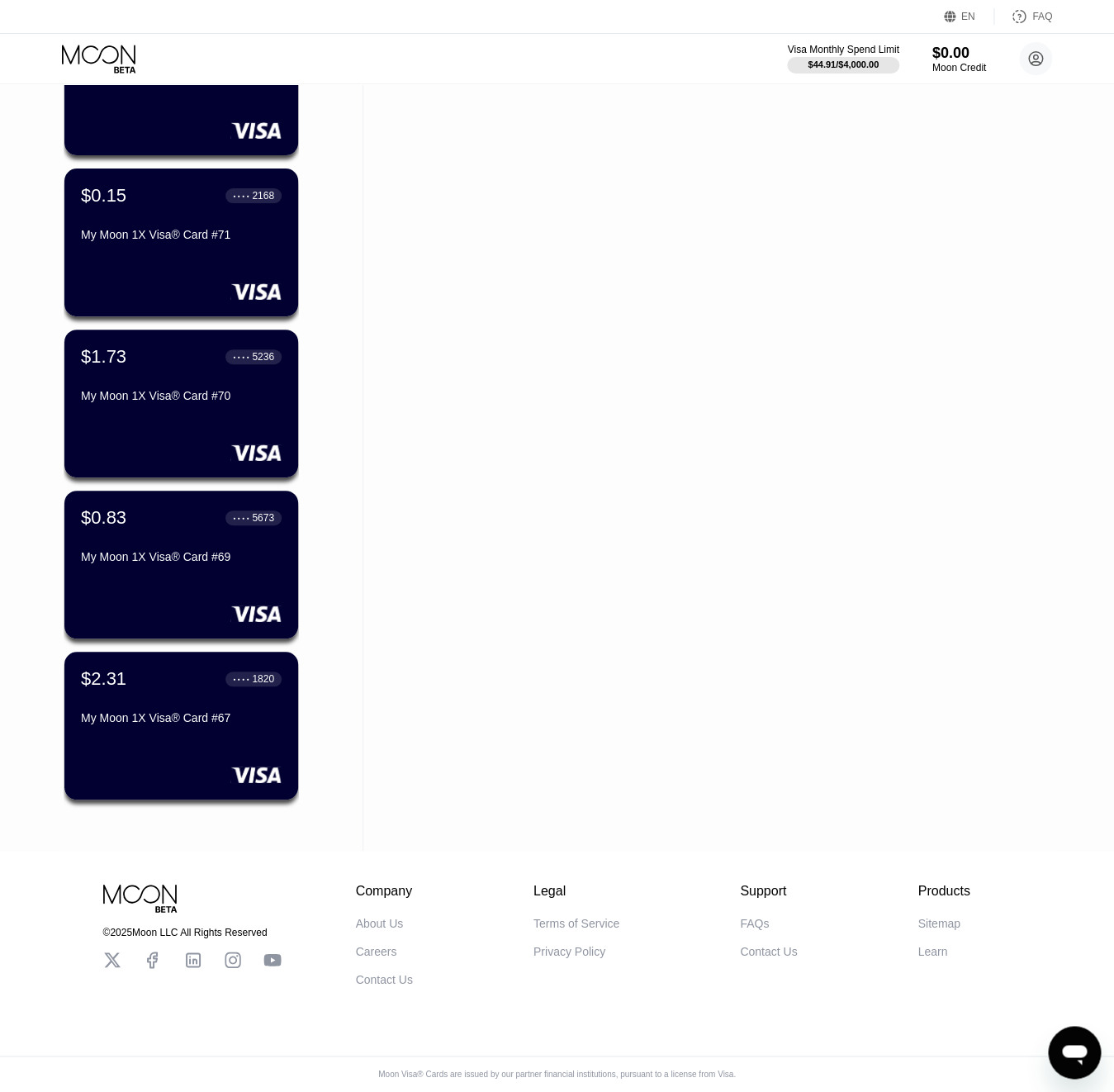
scroll to position [3749, 0]
click at [1024, 73] on icon at bounding box center [1036, 59] width 33 height 33
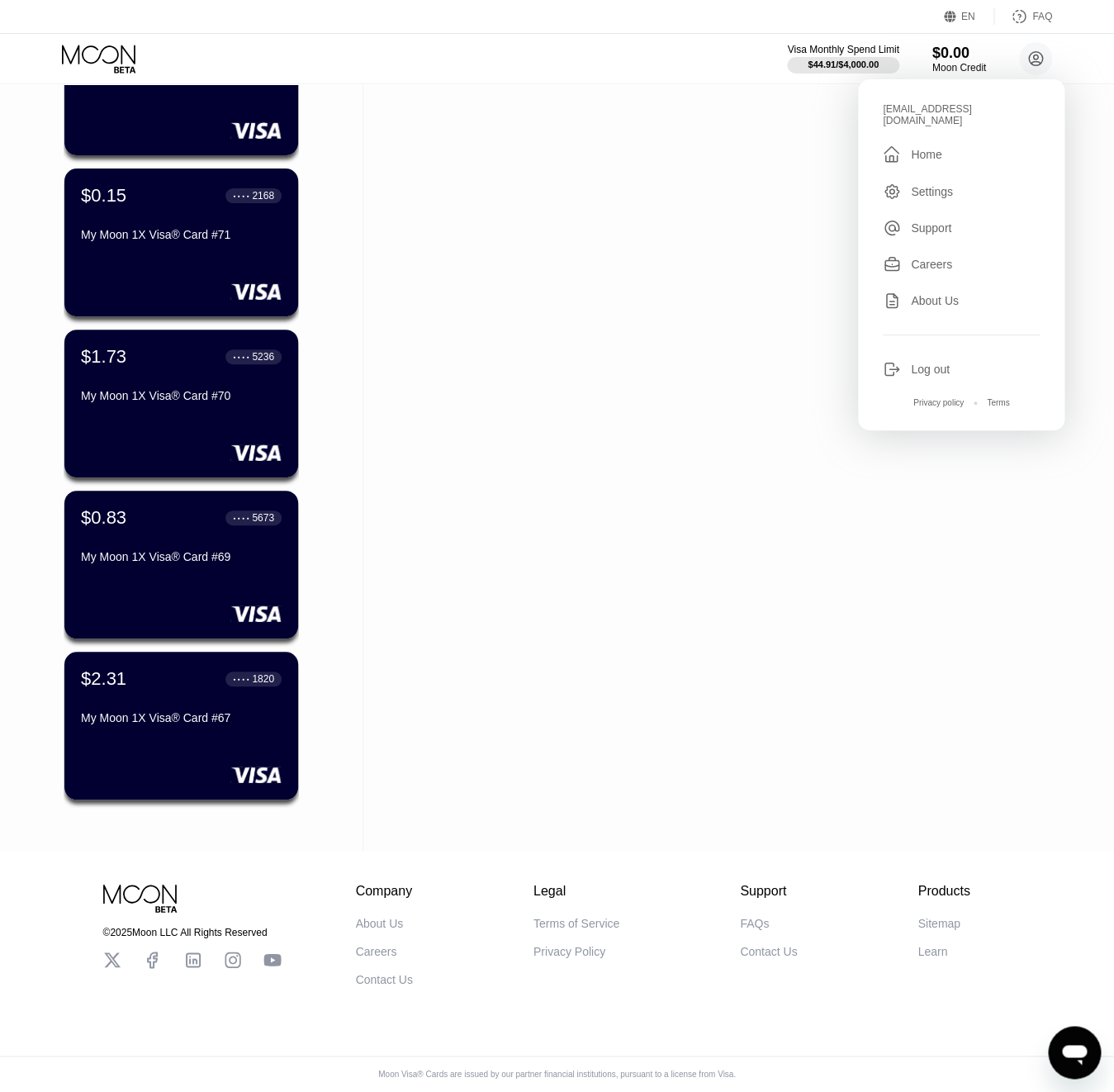
click at [925, 363] on div "Log out" at bounding box center [930, 369] width 39 height 13
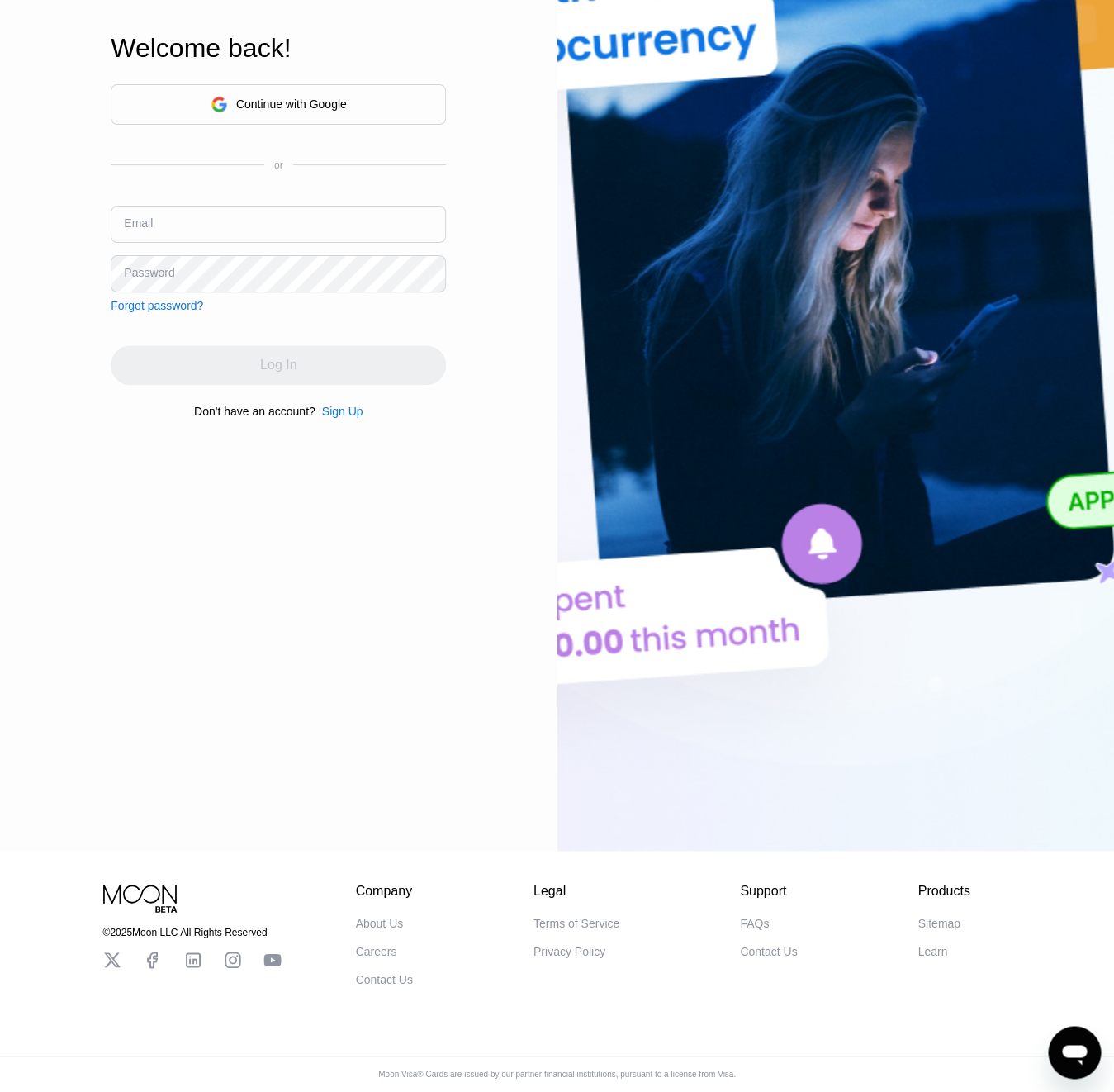
click at [183, 218] on input "text" at bounding box center [278, 224] width 335 height 37
paste input "V-12.05@inbox.lv"
type input "V-12.05@inbox.lv"
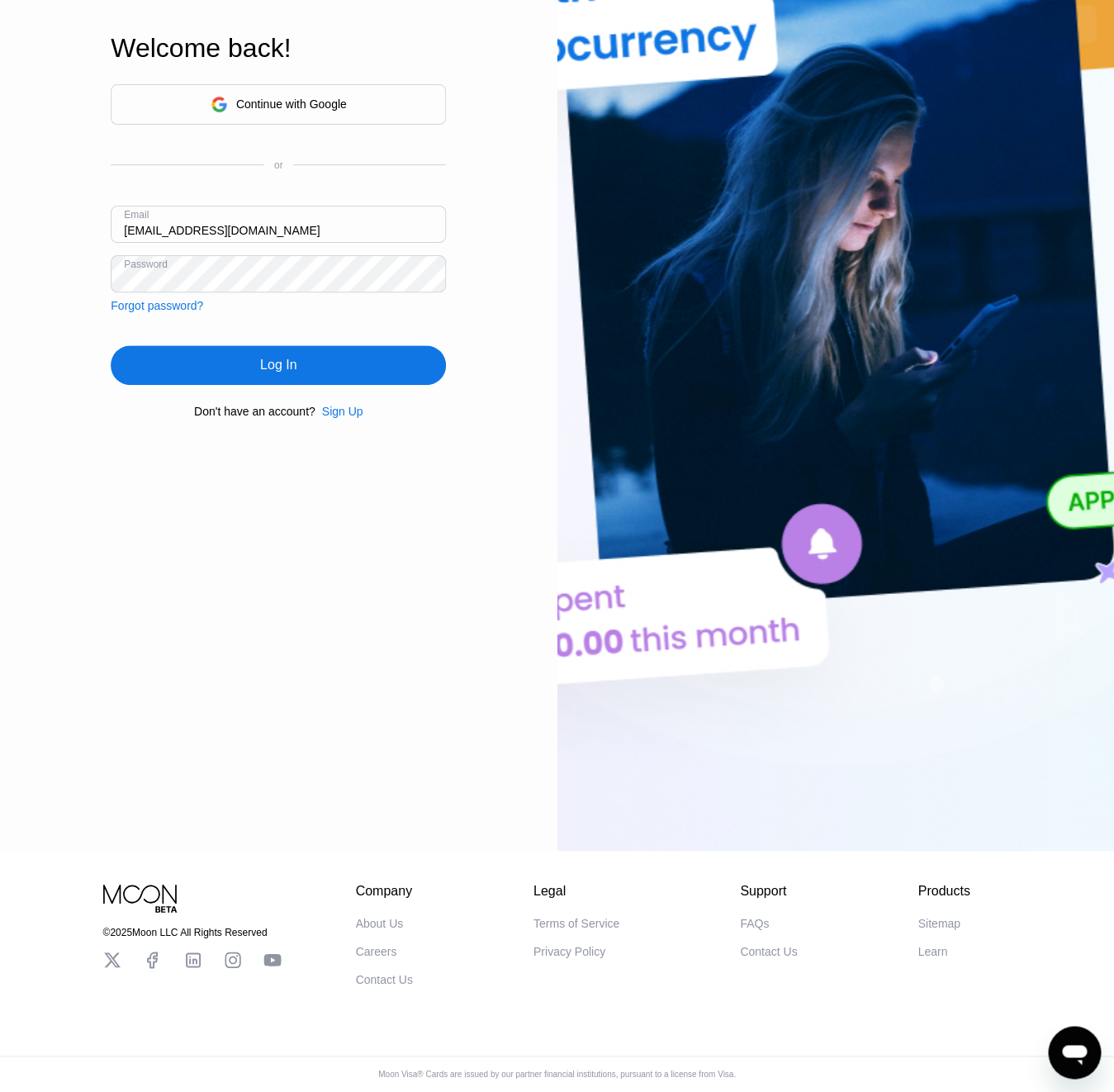
click at [223, 349] on div "Log In" at bounding box center [278, 365] width 335 height 39
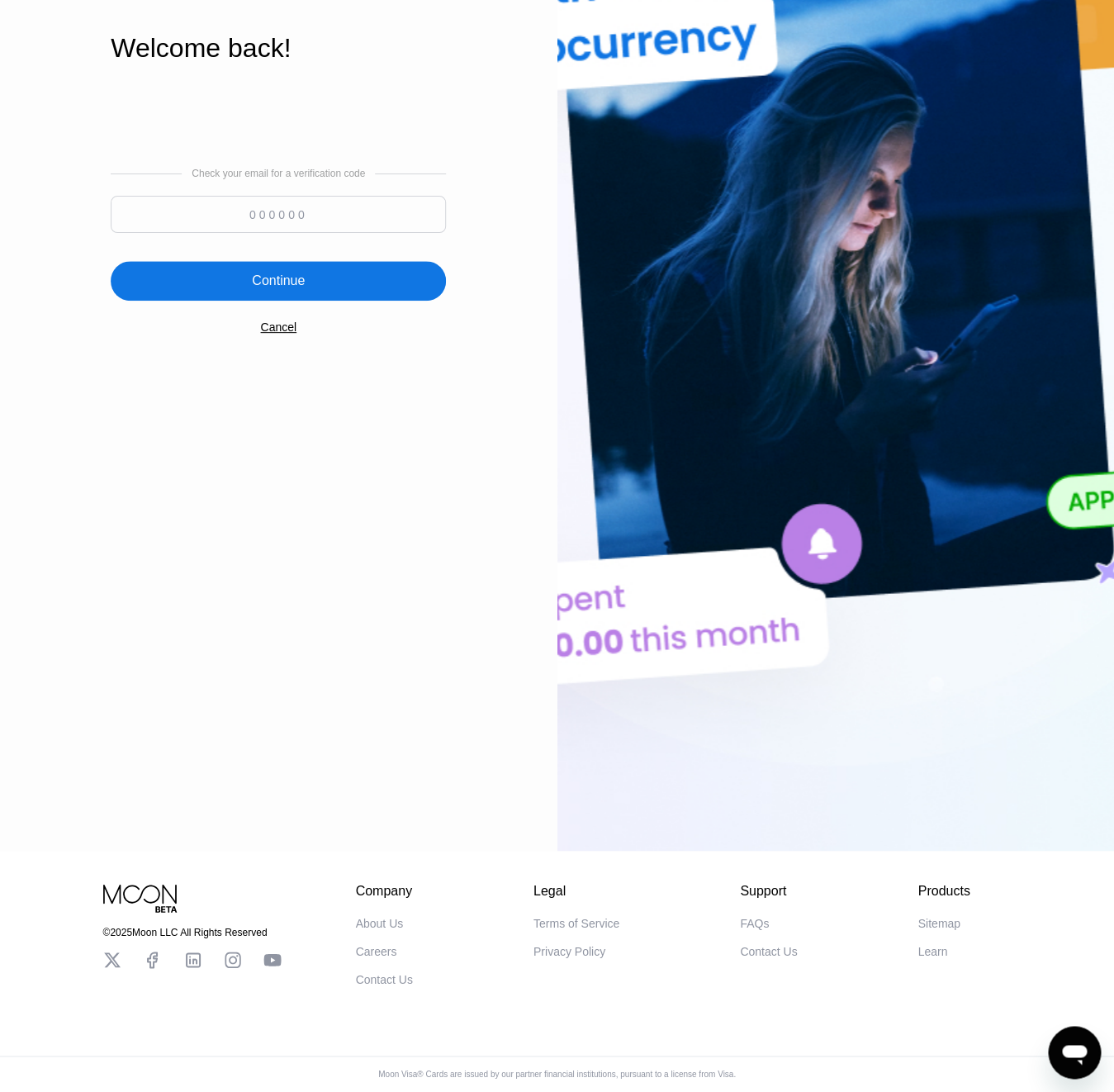
click at [297, 213] on input at bounding box center [278, 214] width 335 height 37
paste input "417697"
type input "417697"
click at [237, 282] on div "Continue" at bounding box center [278, 280] width 335 height 39
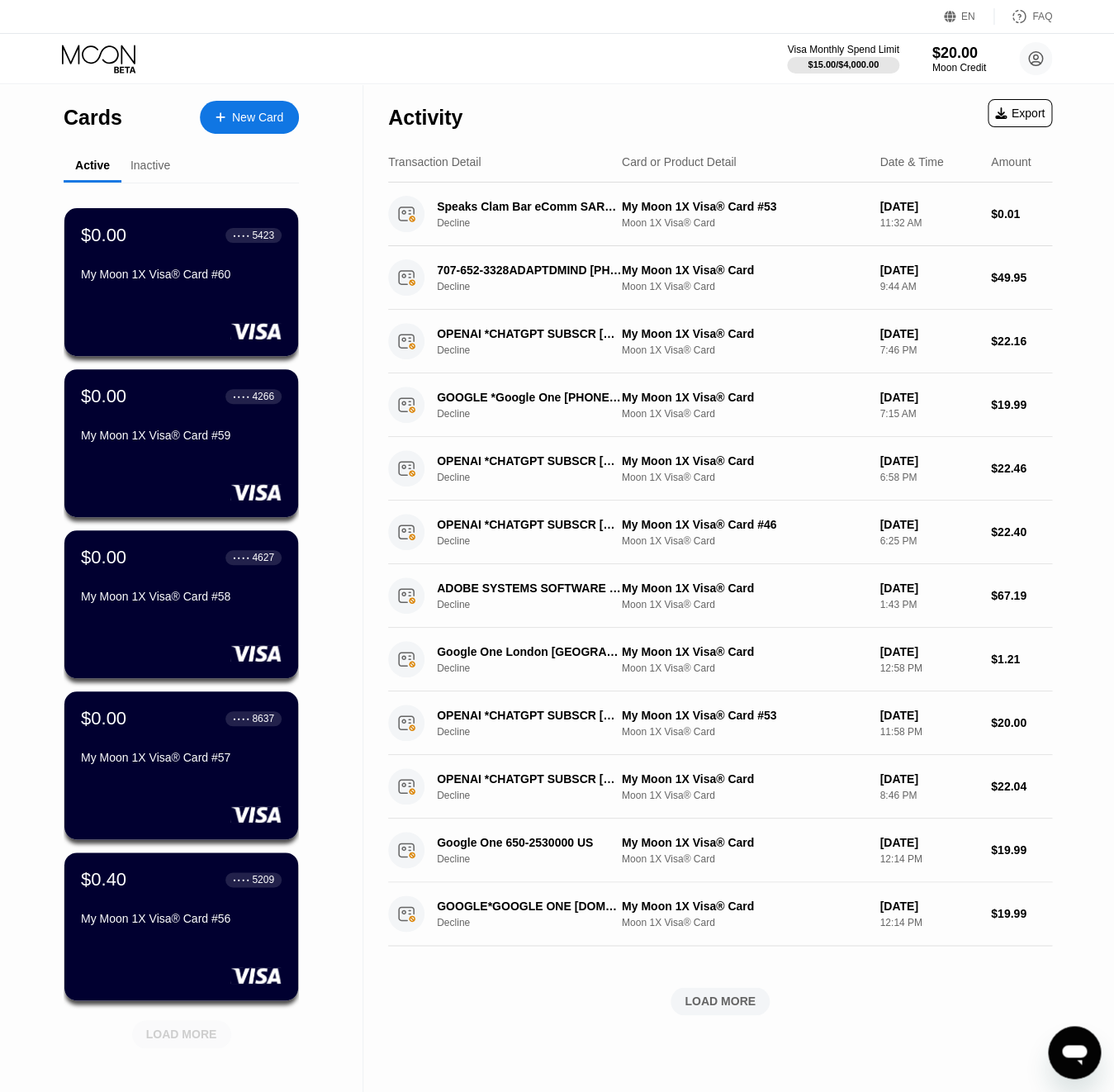
click at [212, 1038] on div "LOAD MORE" at bounding box center [181, 1034] width 71 height 15
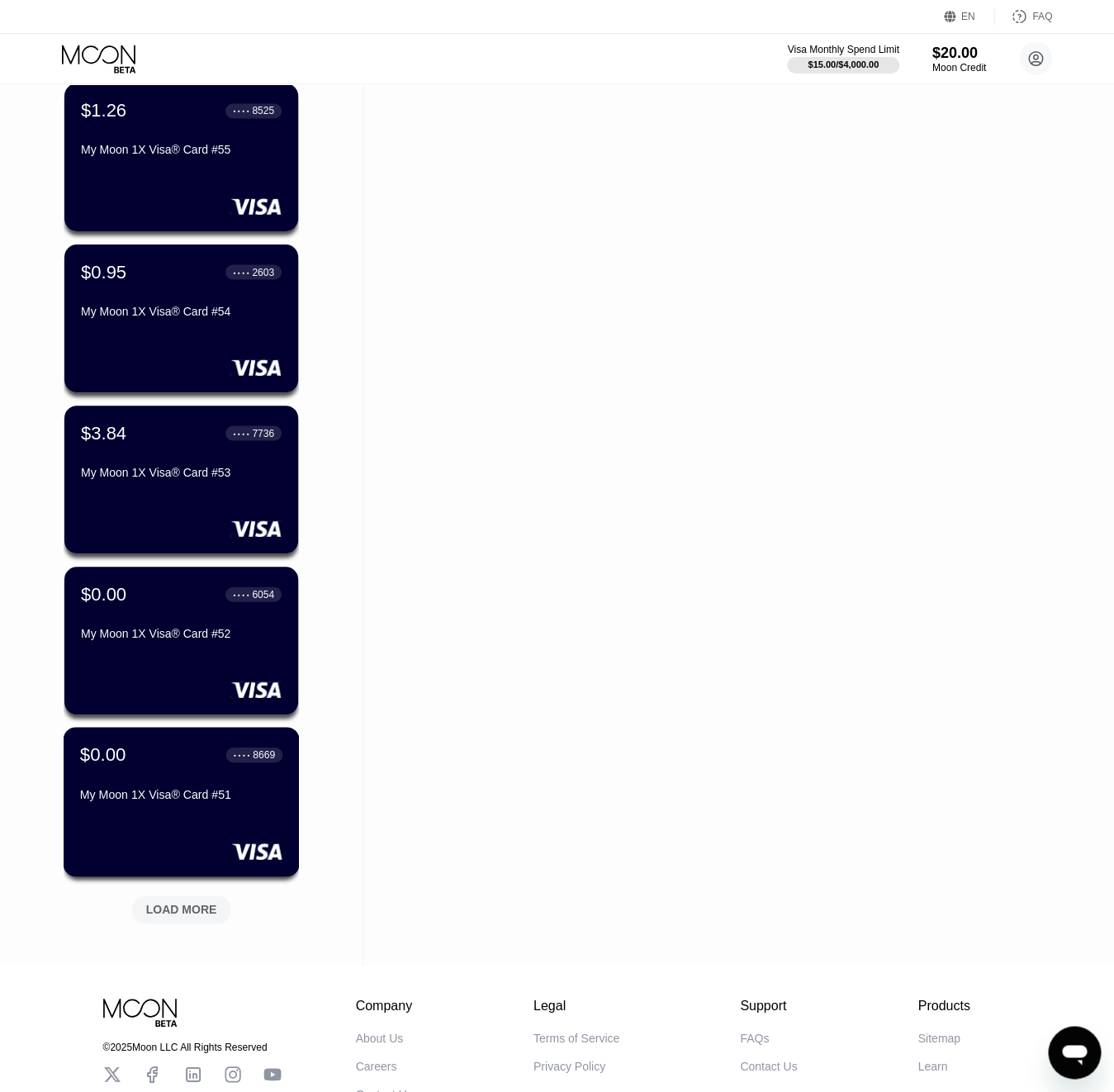
scroll to position [957, 0]
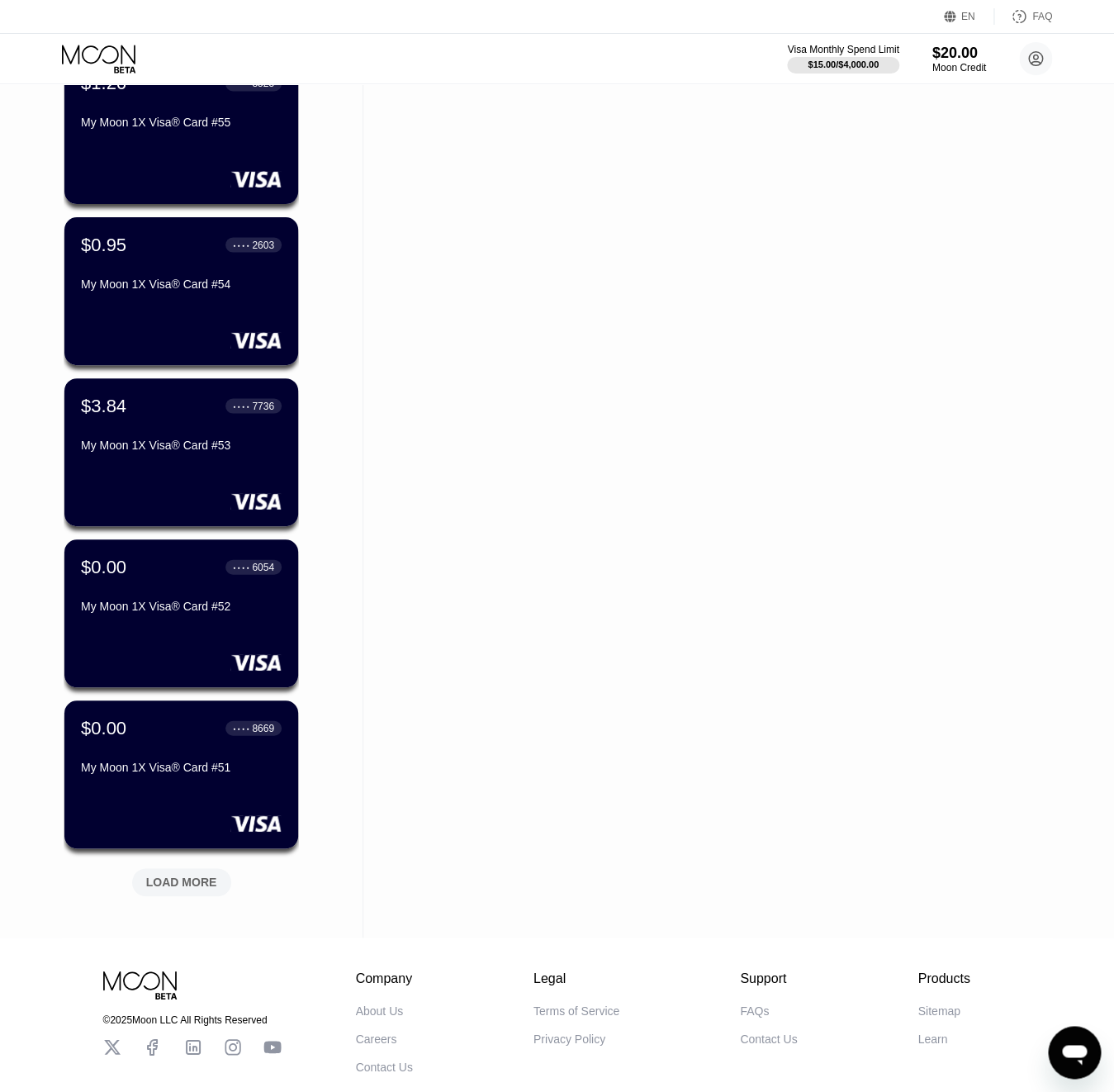
click at [195, 885] on div "LOAD MORE" at bounding box center [181, 882] width 71 height 15
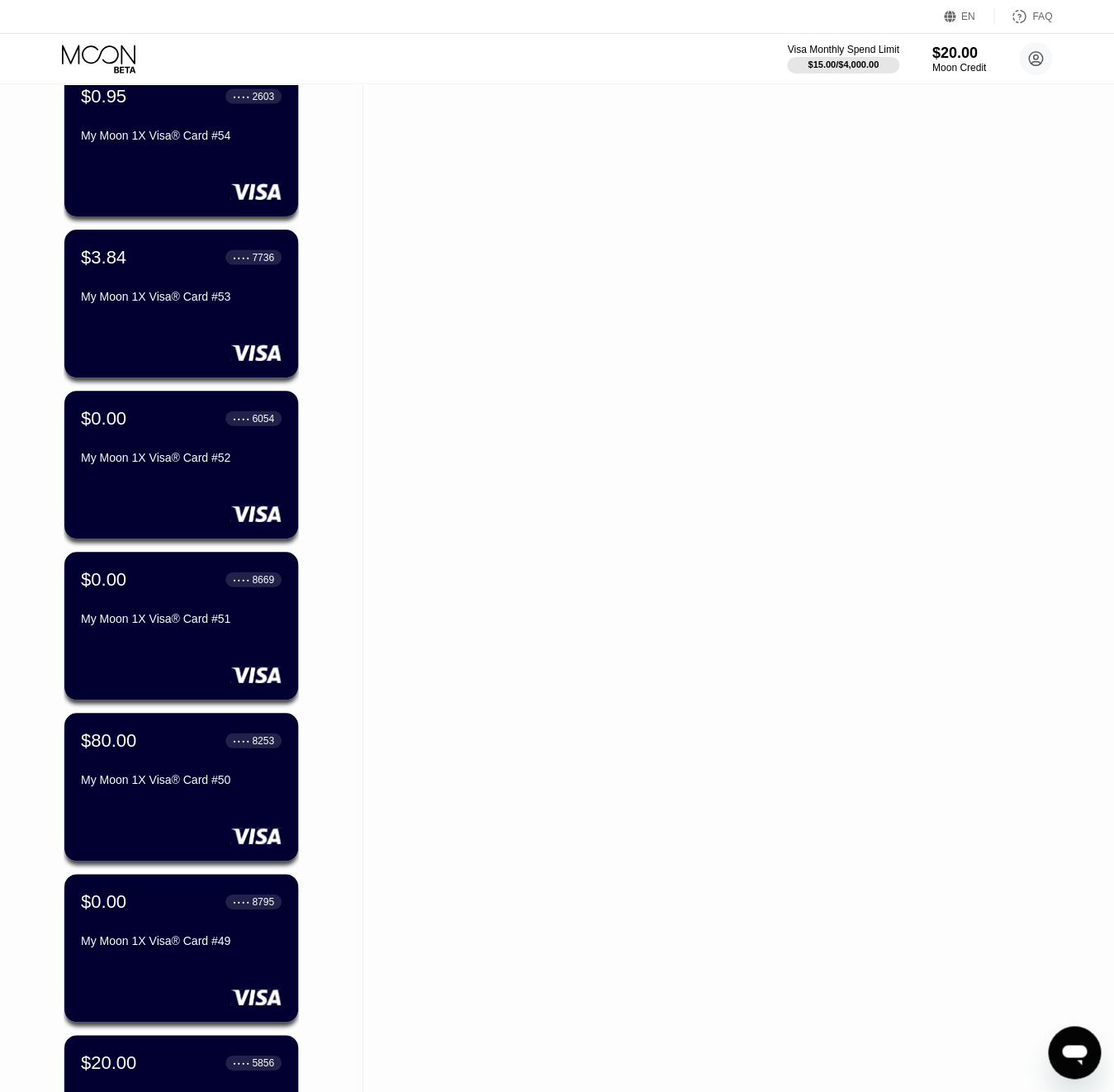
scroll to position [1148, 0]
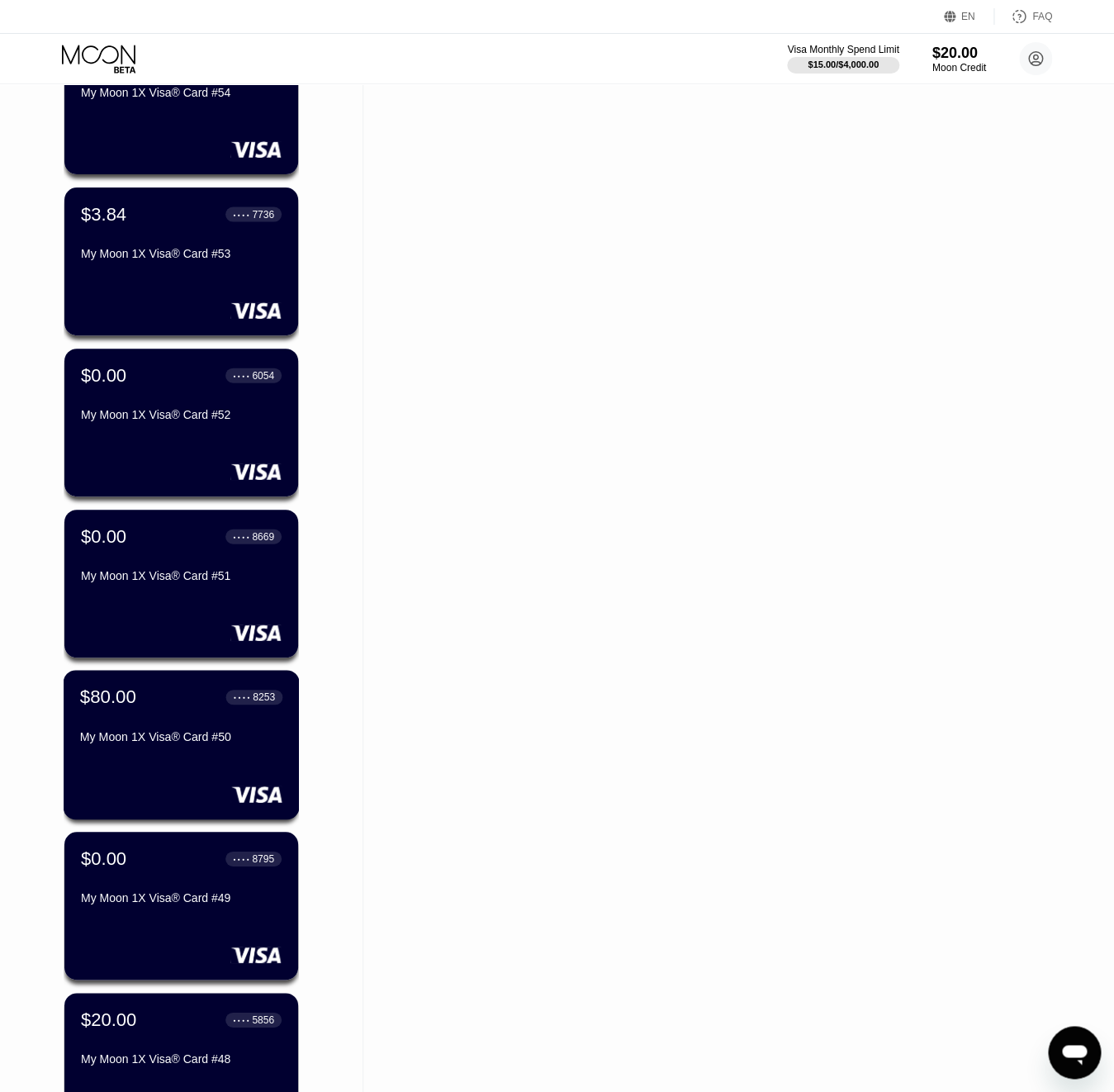
click at [180, 754] on div "$80.00 ● ● ● ● 8253 My Moon 1X Visa® Card #50" at bounding box center [181, 744] width 236 height 150
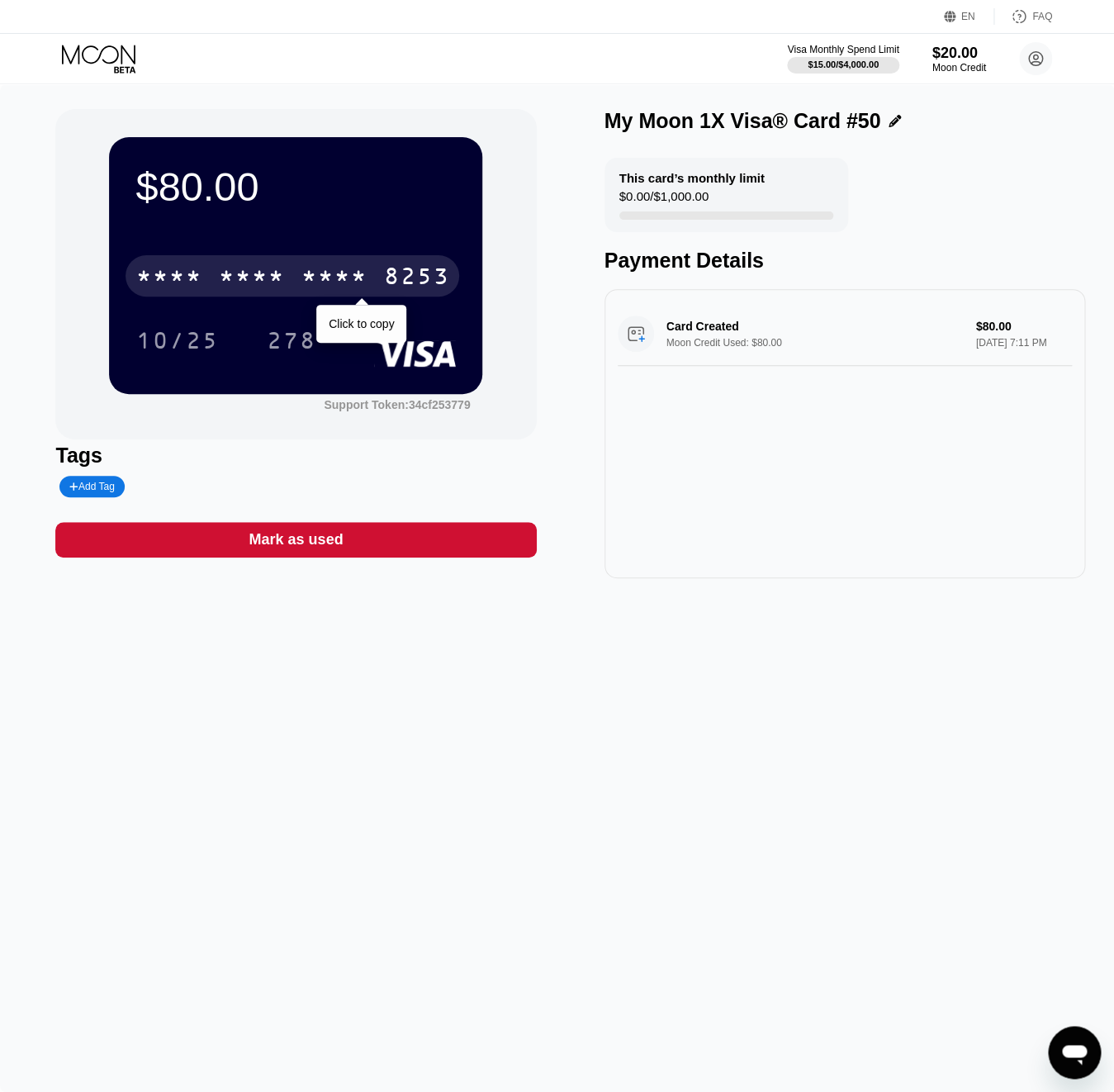
click at [222, 283] on div "* * * *" at bounding box center [251, 278] width 66 height 27
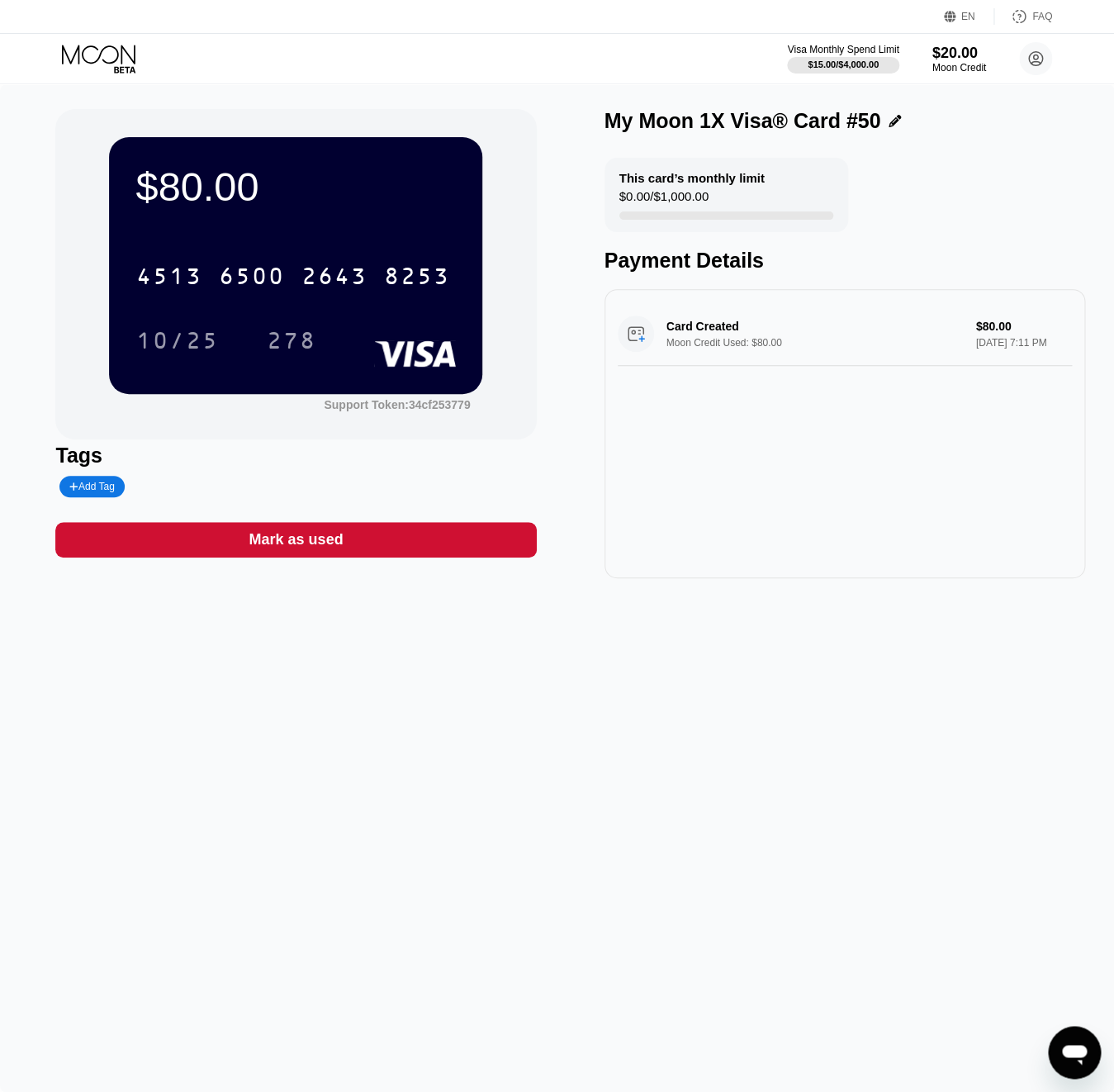
click at [90, 64] on icon at bounding box center [100, 59] width 77 height 28
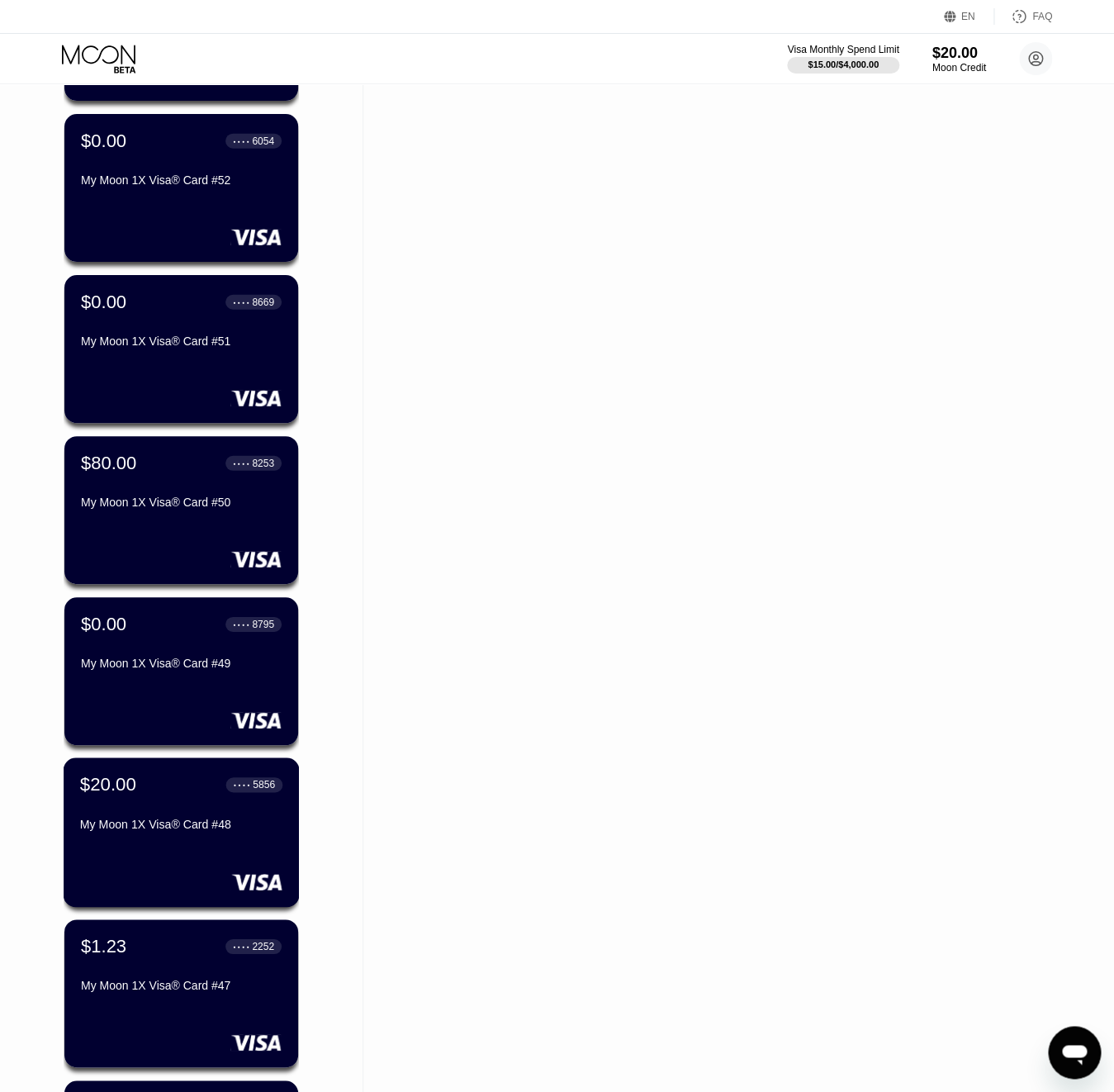
scroll to position [1383, 0]
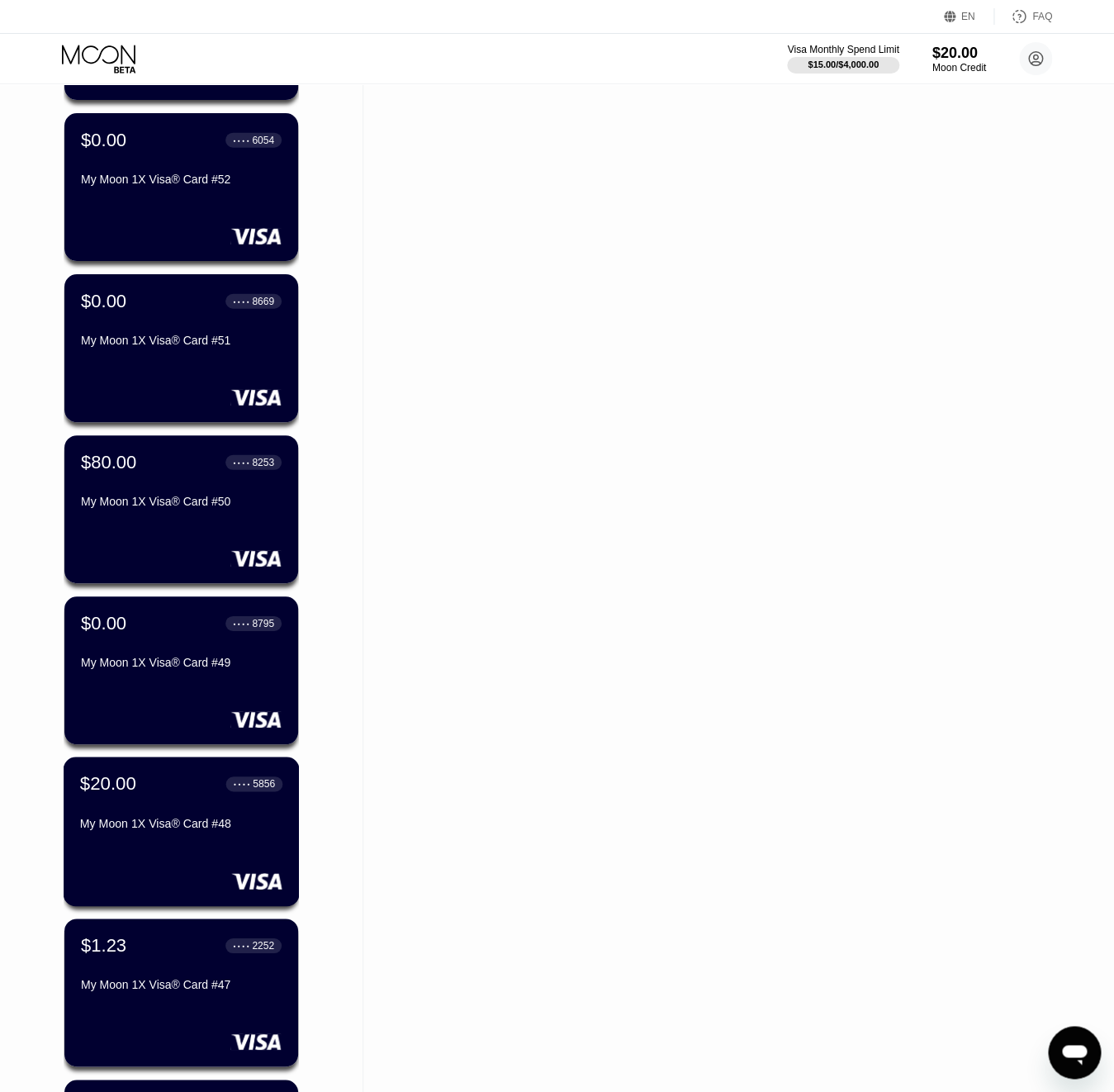
click at [181, 865] on div "$20.00 ● ● ● ● 5856 My Moon 1X Visa® Card #48" at bounding box center [181, 831] width 236 height 150
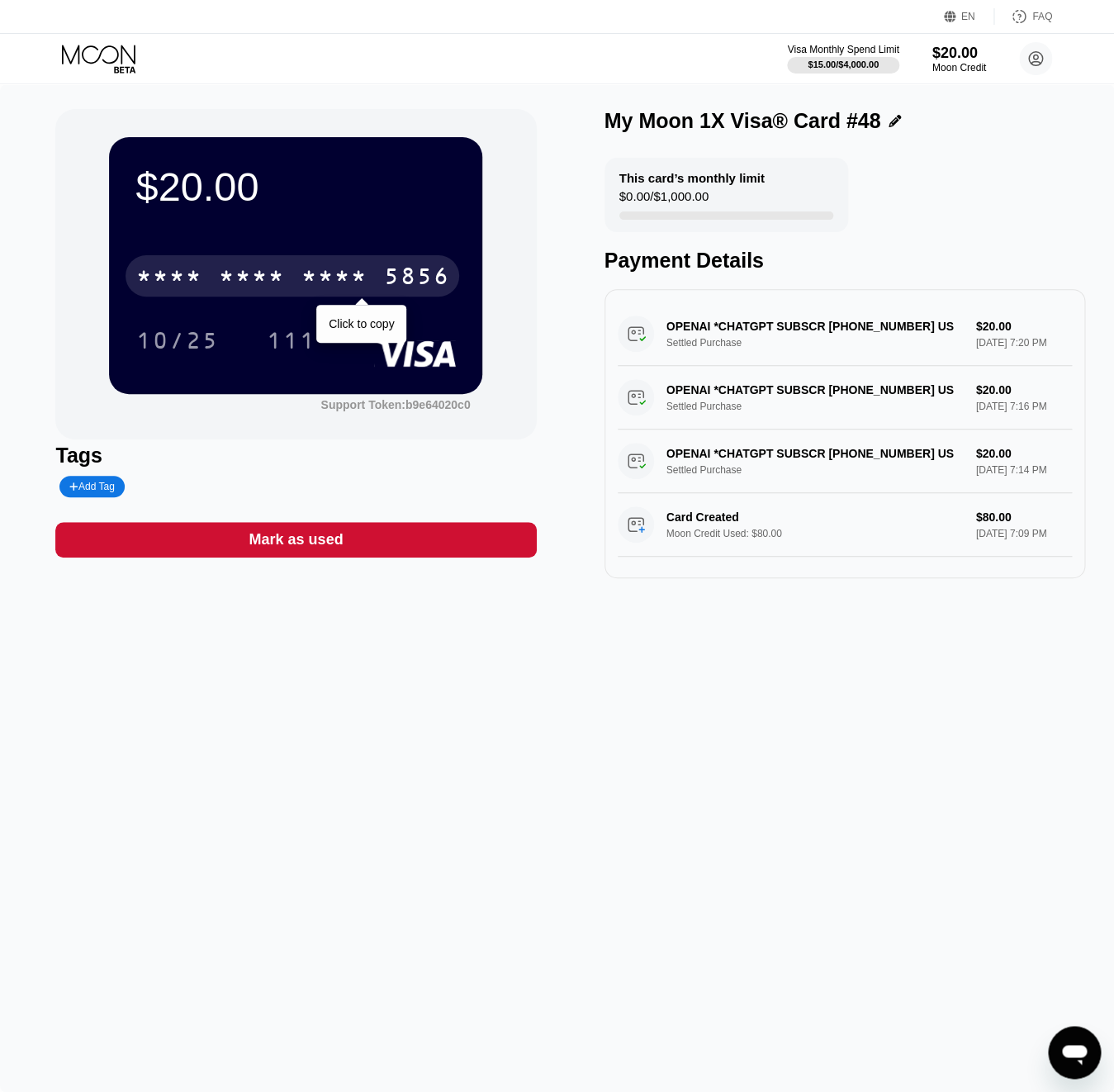
click at [341, 289] on div "* * * *" at bounding box center [333, 278] width 66 height 27
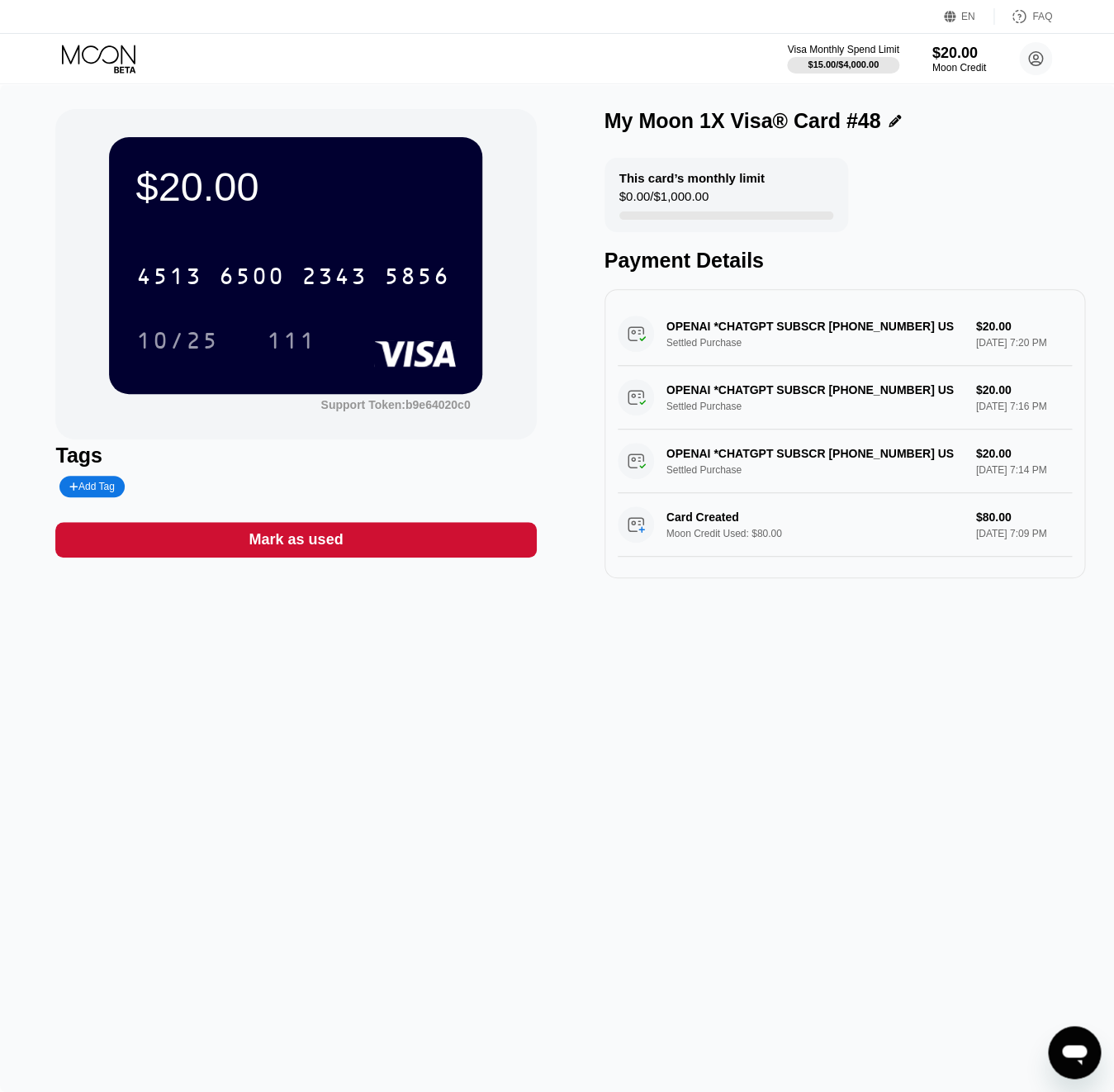
click at [88, 65] on icon at bounding box center [100, 59] width 77 height 28
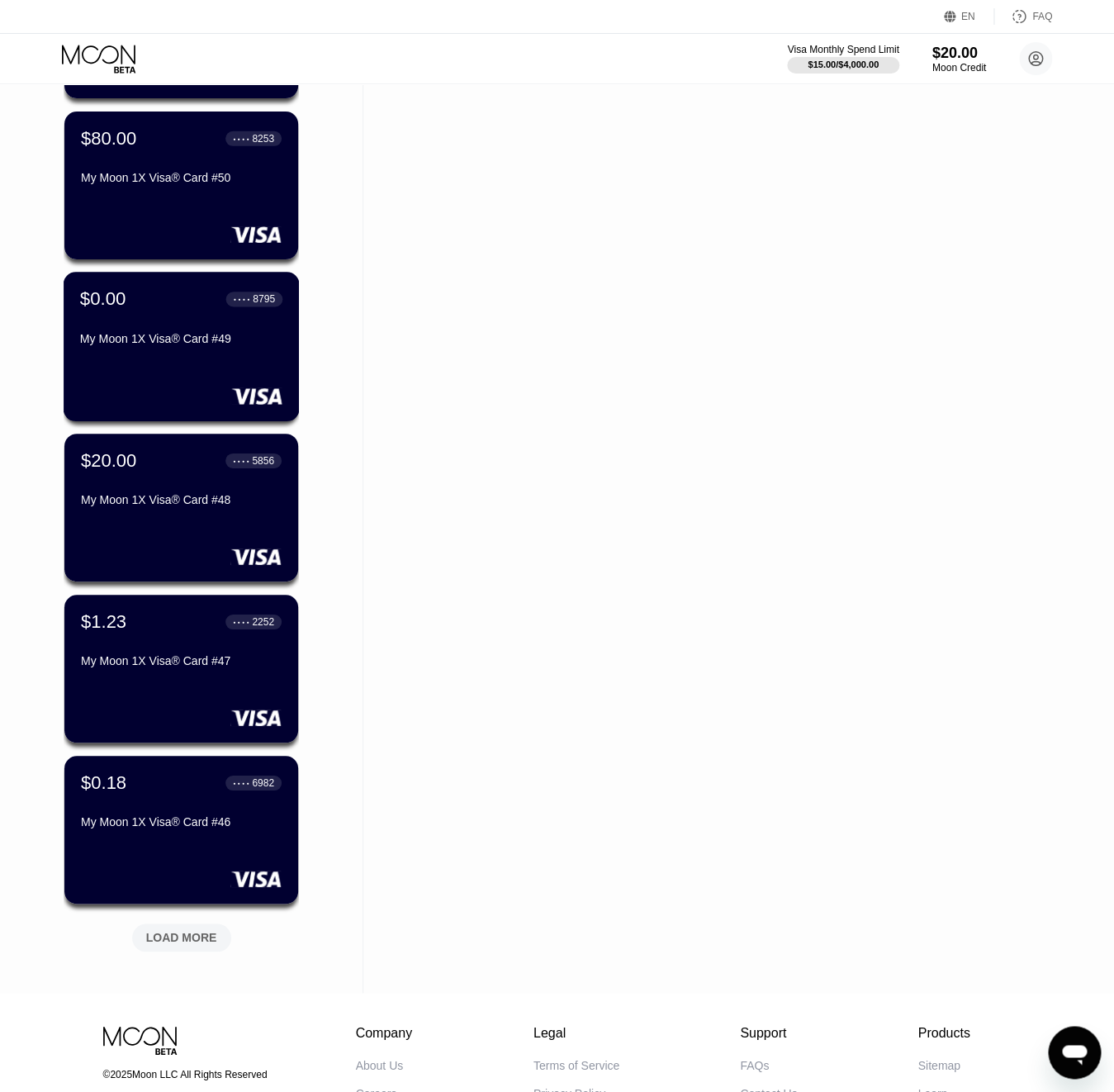
scroll to position [1732, 0]
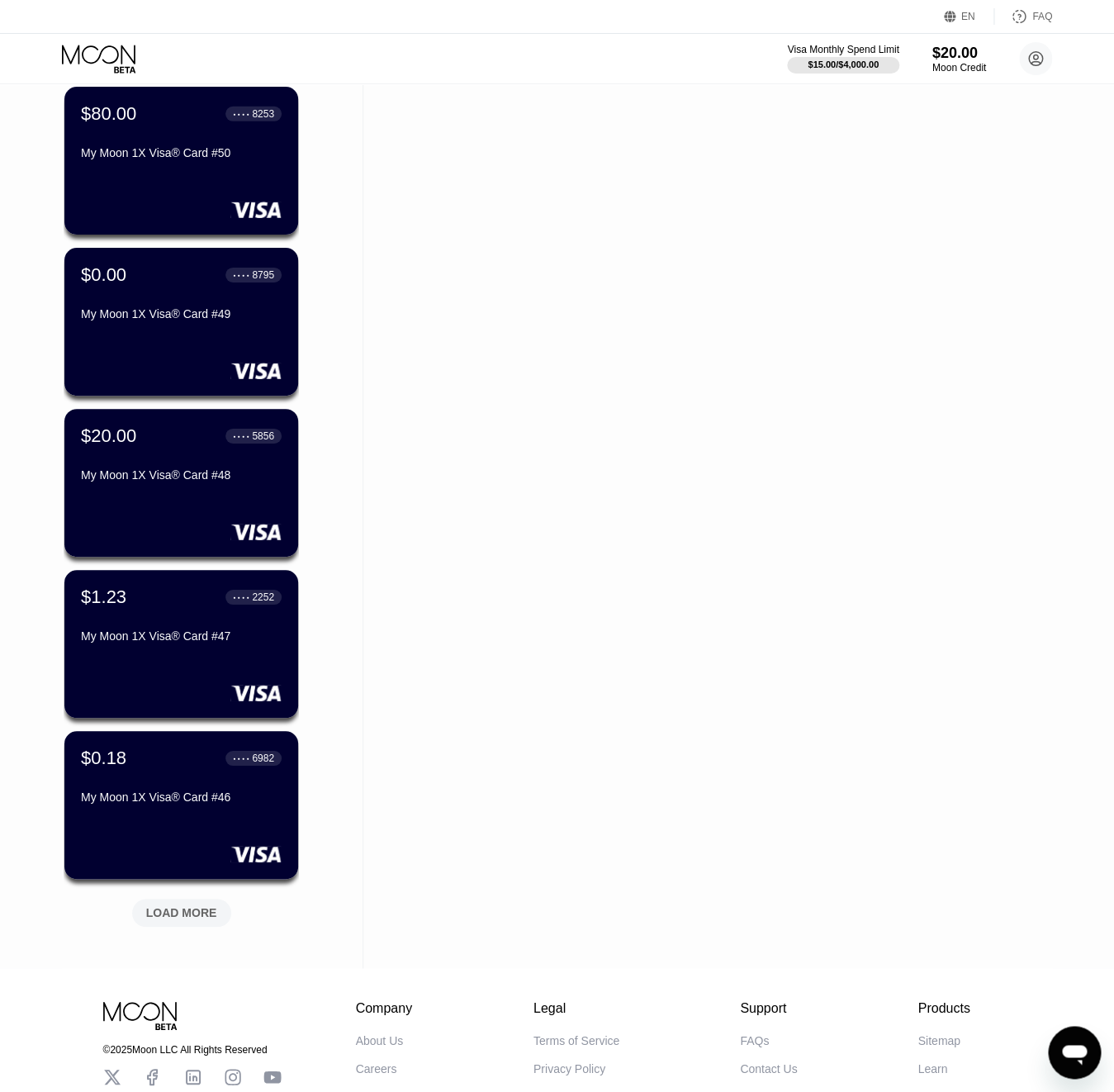
click at [215, 910] on div "LOAD MORE" at bounding box center [181, 913] width 71 height 15
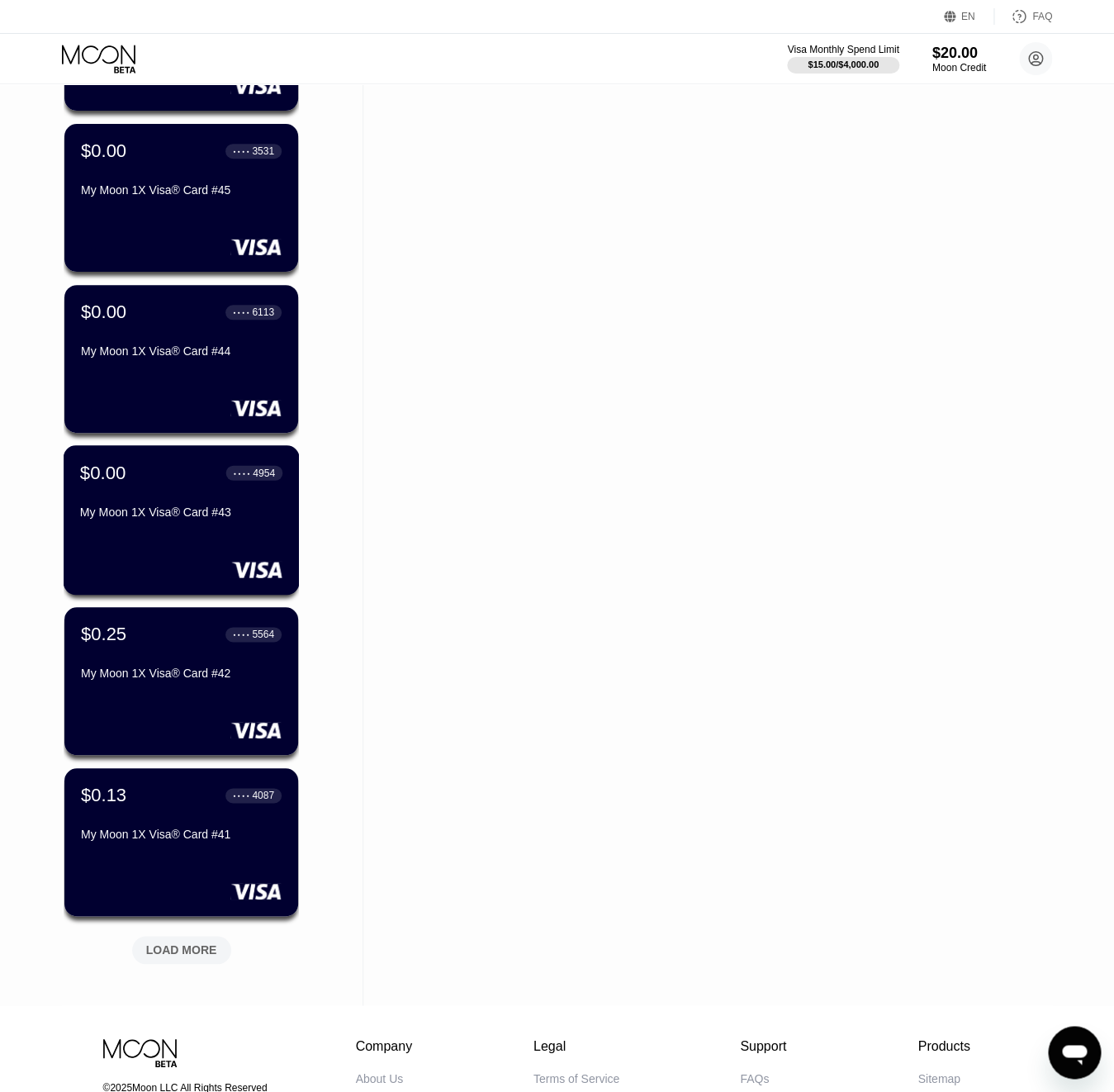
scroll to position [2546, 0]
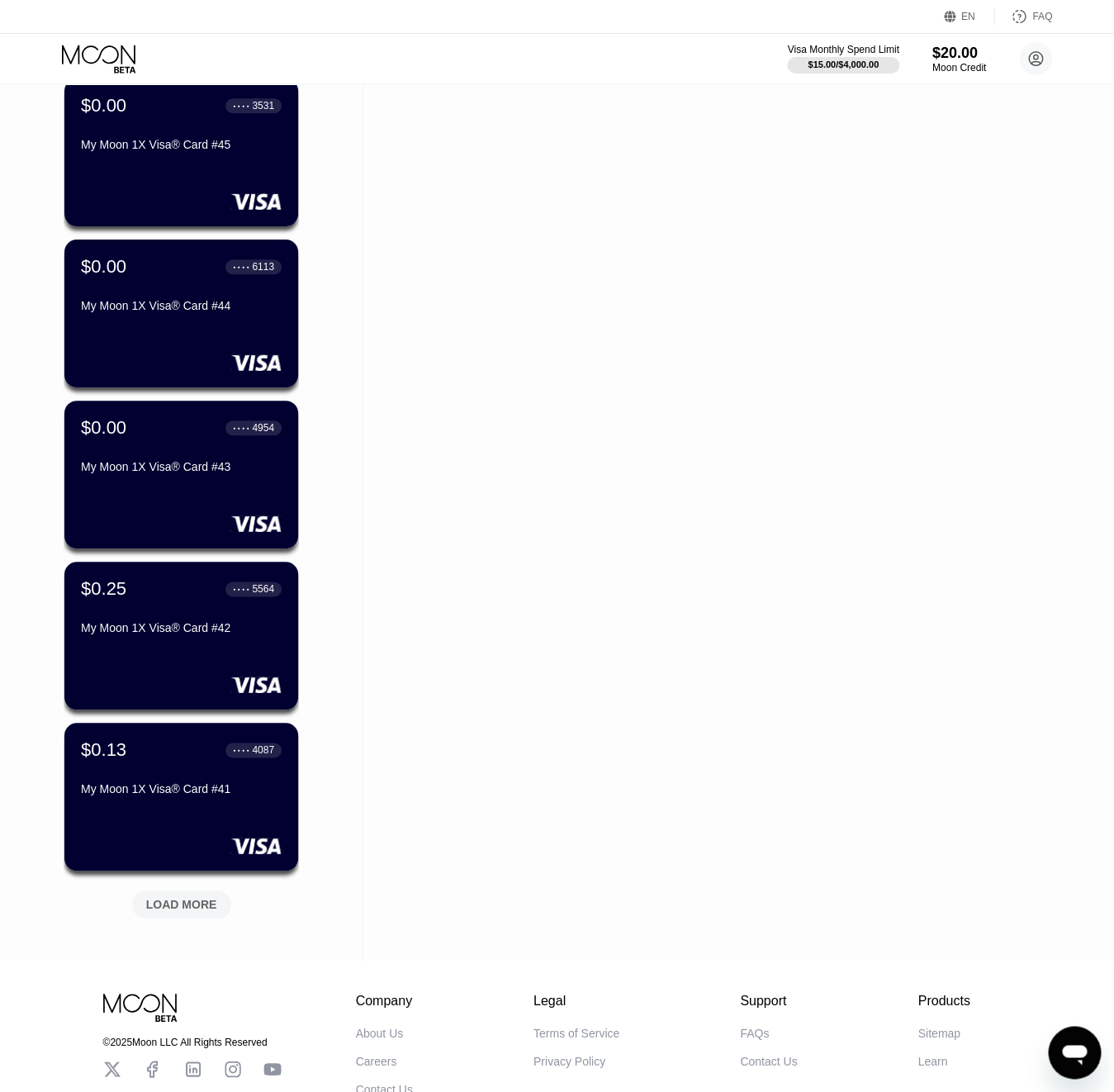
click at [218, 907] on div "LOAD MORE" at bounding box center [182, 905] width 99 height 28
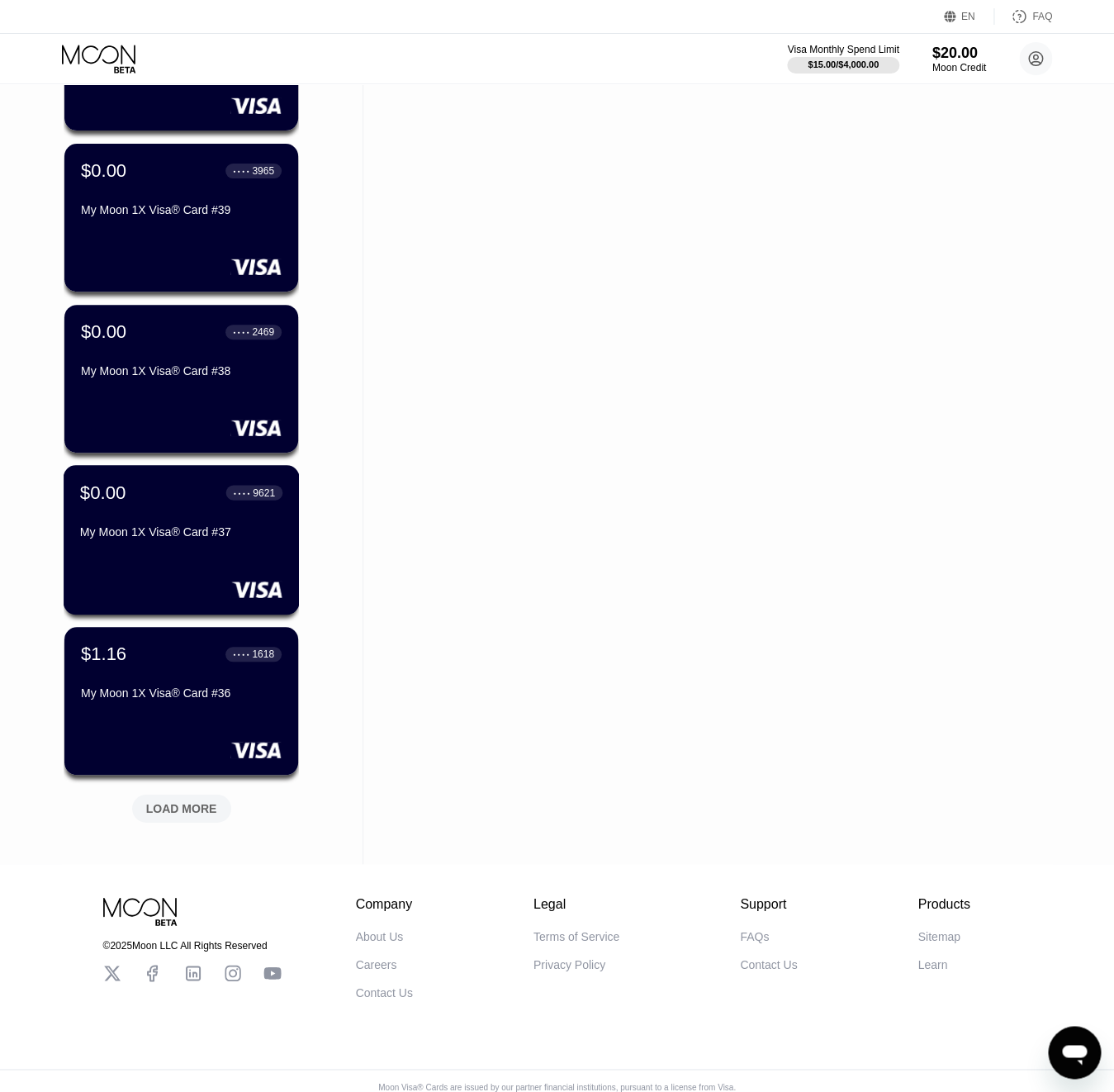
scroll to position [3466, 0]
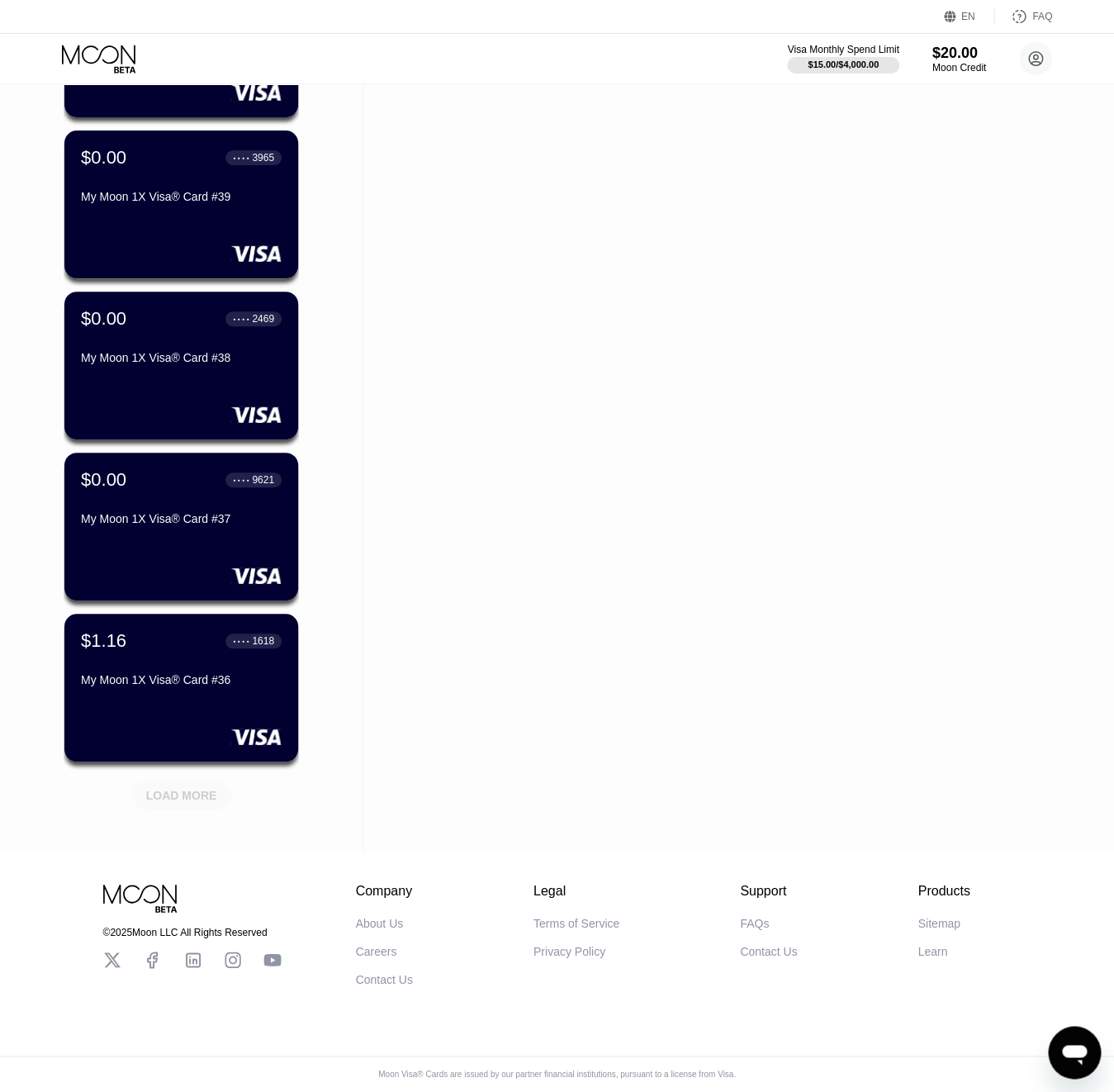
click at [203, 802] on div "LOAD MORE" at bounding box center [182, 795] width 99 height 28
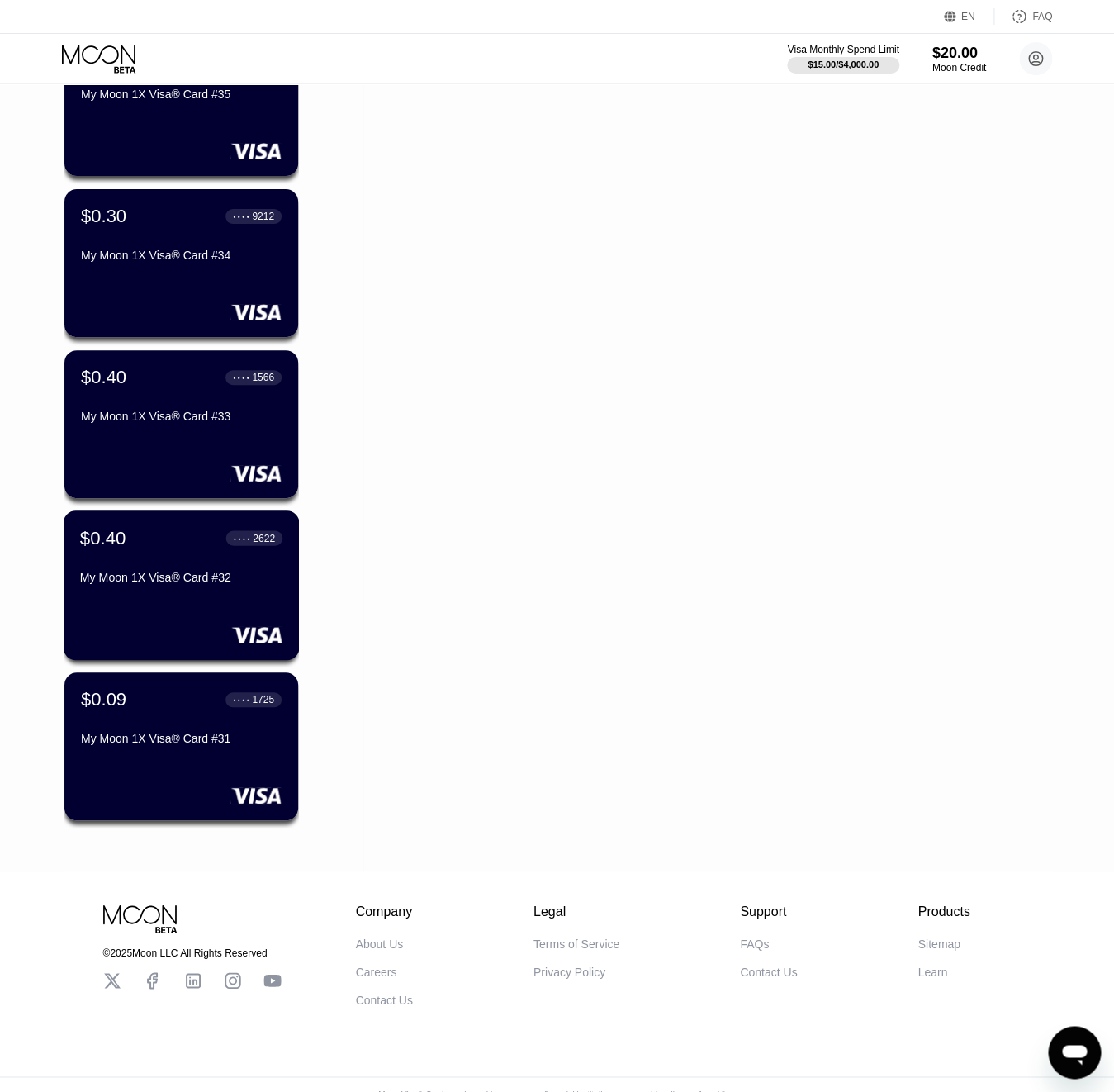
scroll to position [4232, 0]
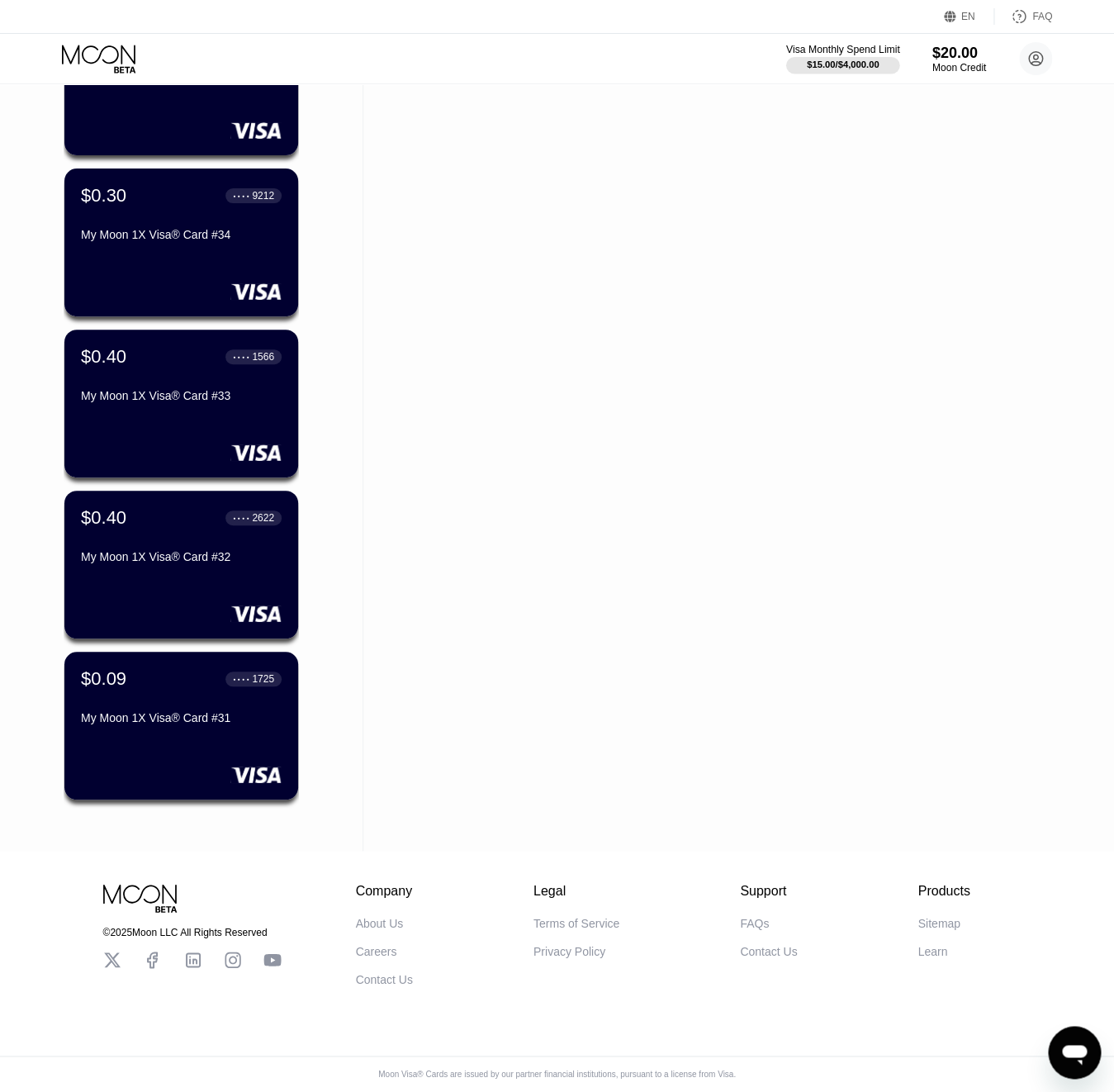
click at [858, 52] on div "Visa Monthly Spend Limit" at bounding box center [843, 50] width 114 height 12
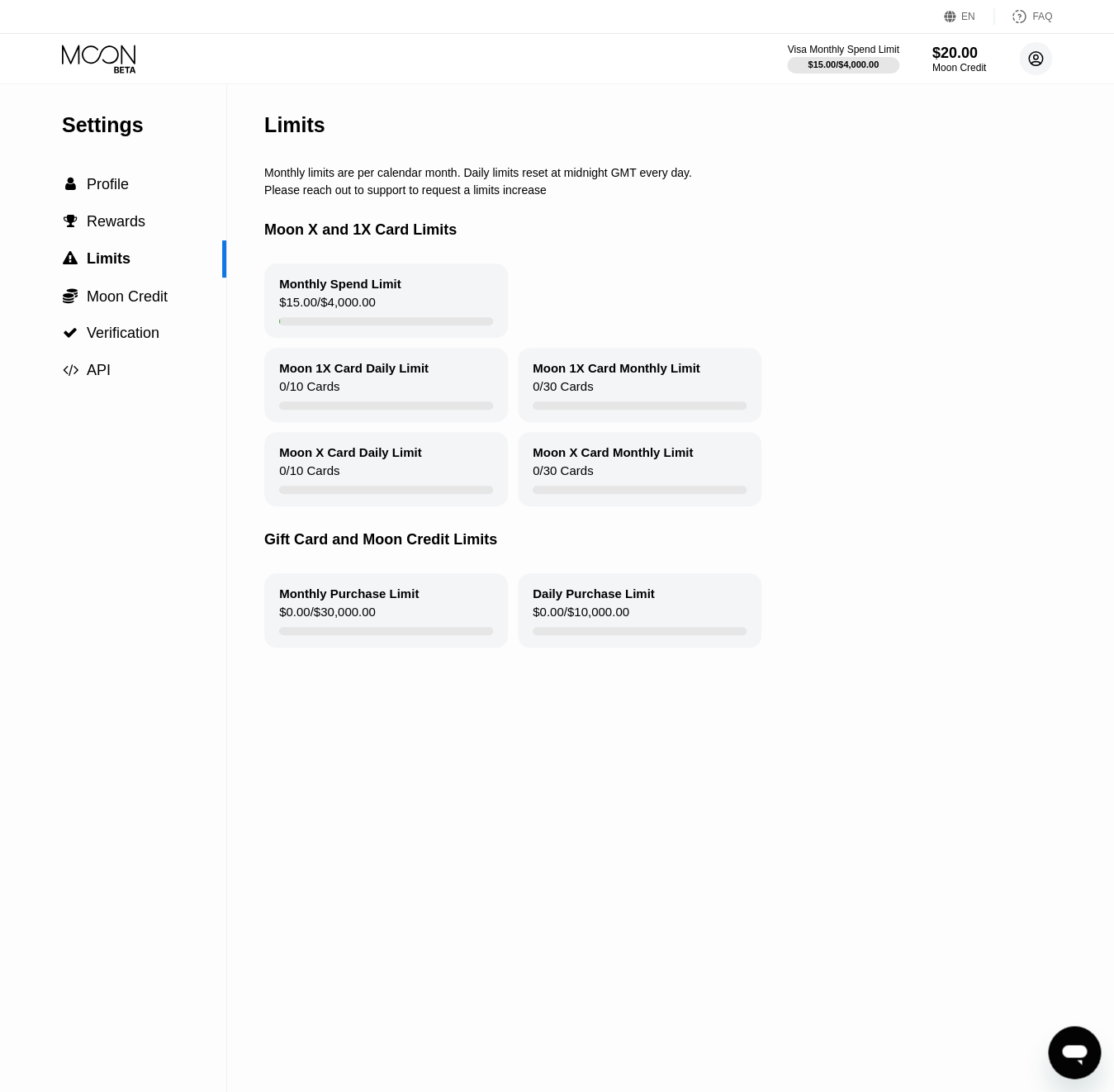
click at [1030, 64] on circle at bounding box center [1036, 59] width 33 height 33
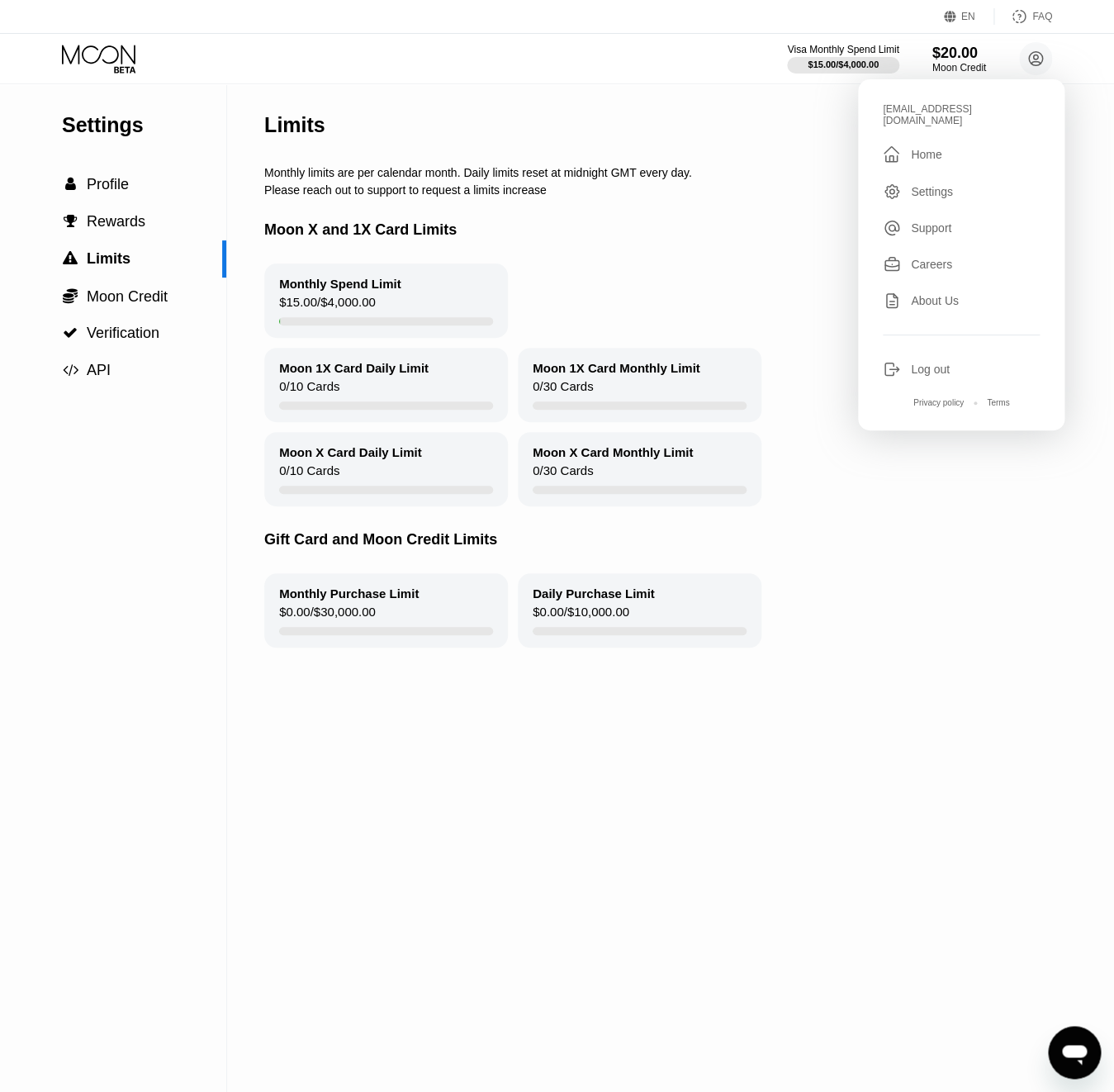
click at [957, 360] on div "Log out" at bounding box center [961, 369] width 157 height 18
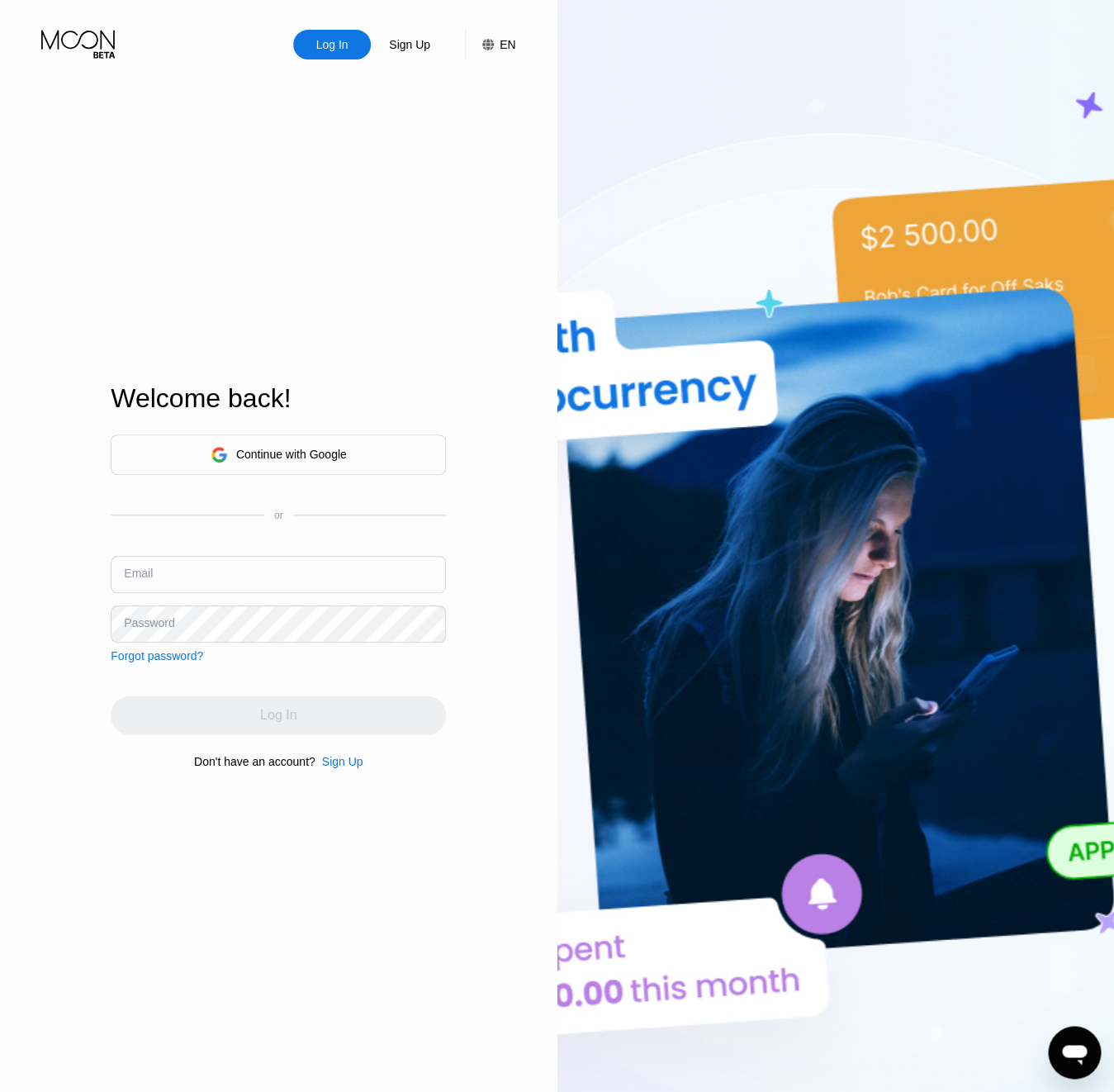
click at [237, 580] on input "text" at bounding box center [278, 574] width 335 height 37
paste input "[EMAIL_ADDRESS][DOMAIN_NAME]"
type input "[EMAIL_ADDRESS][DOMAIN_NAME]"
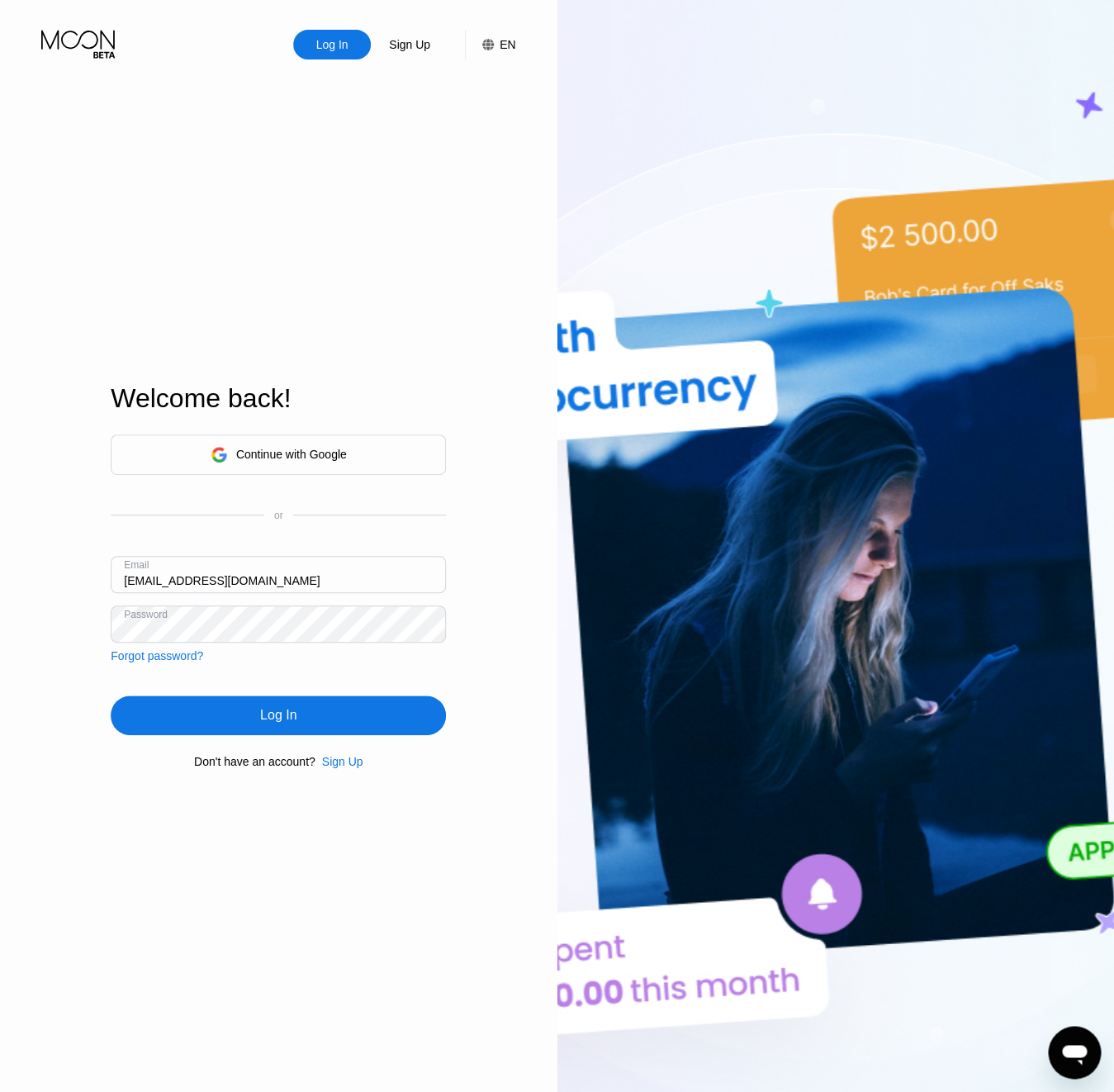
click at [216, 726] on div "Log In" at bounding box center [278, 715] width 335 height 39
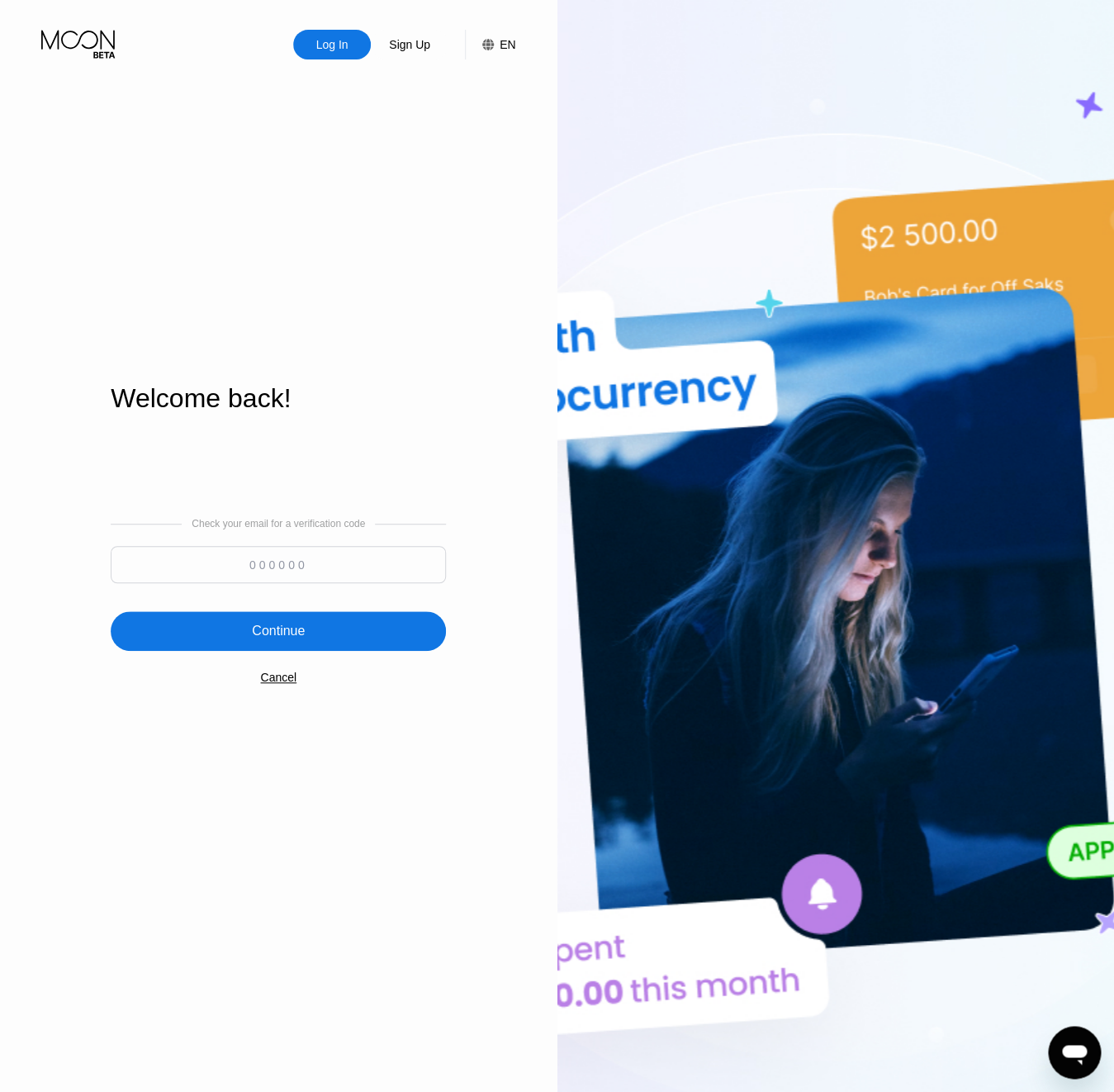
click at [225, 578] on input at bounding box center [278, 564] width 335 height 37
paste input "222212"
type input "222212"
click at [306, 639] on div "Continue" at bounding box center [278, 631] width 335 height 39
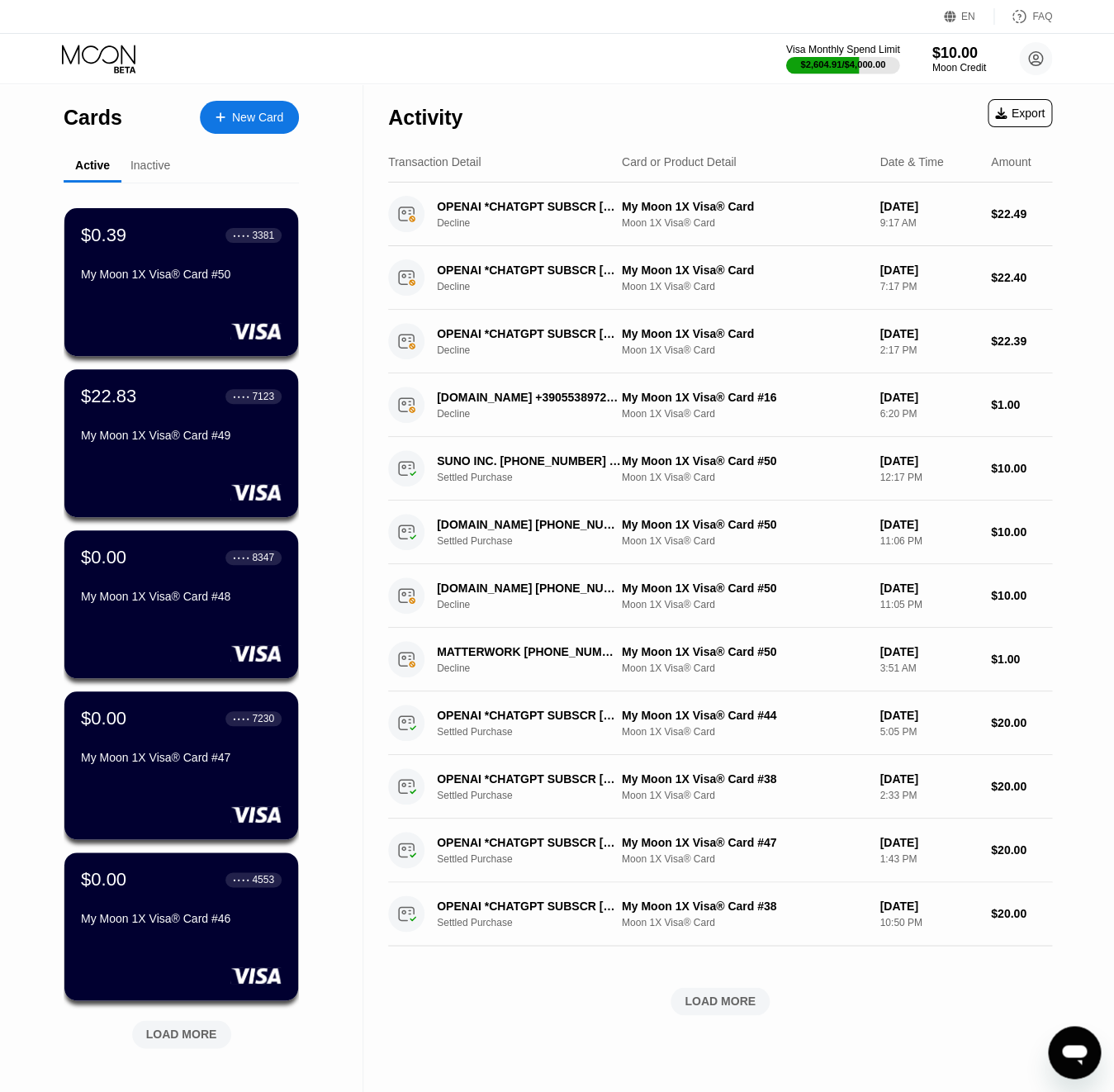
click at [838, 67] on div "$2,604.91 / $4,000.00" at bounding box center [843, 64] width 85 height 10
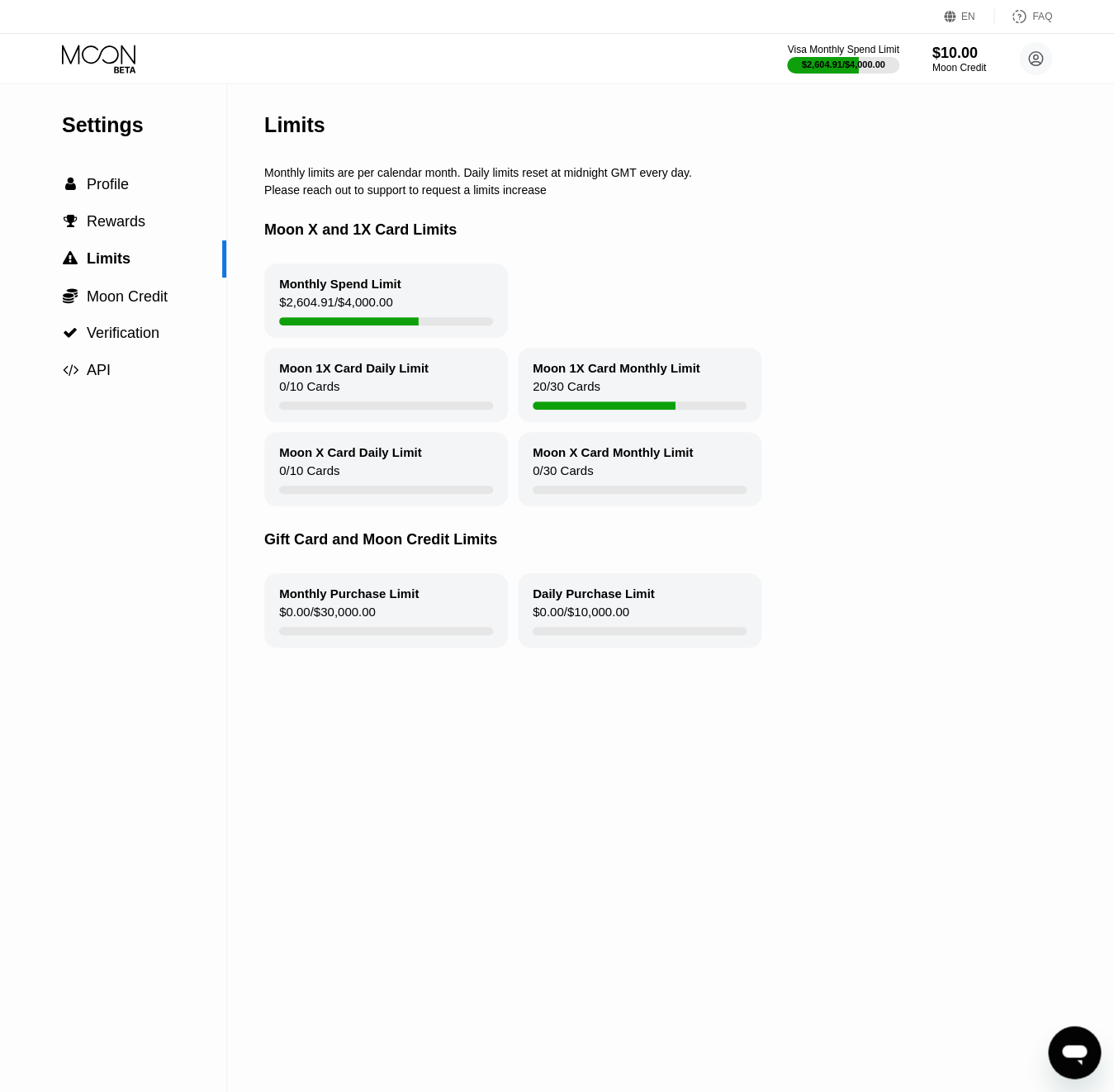
click at [75, 66] on icon at bounding box center [100, 59] width 77 height 28
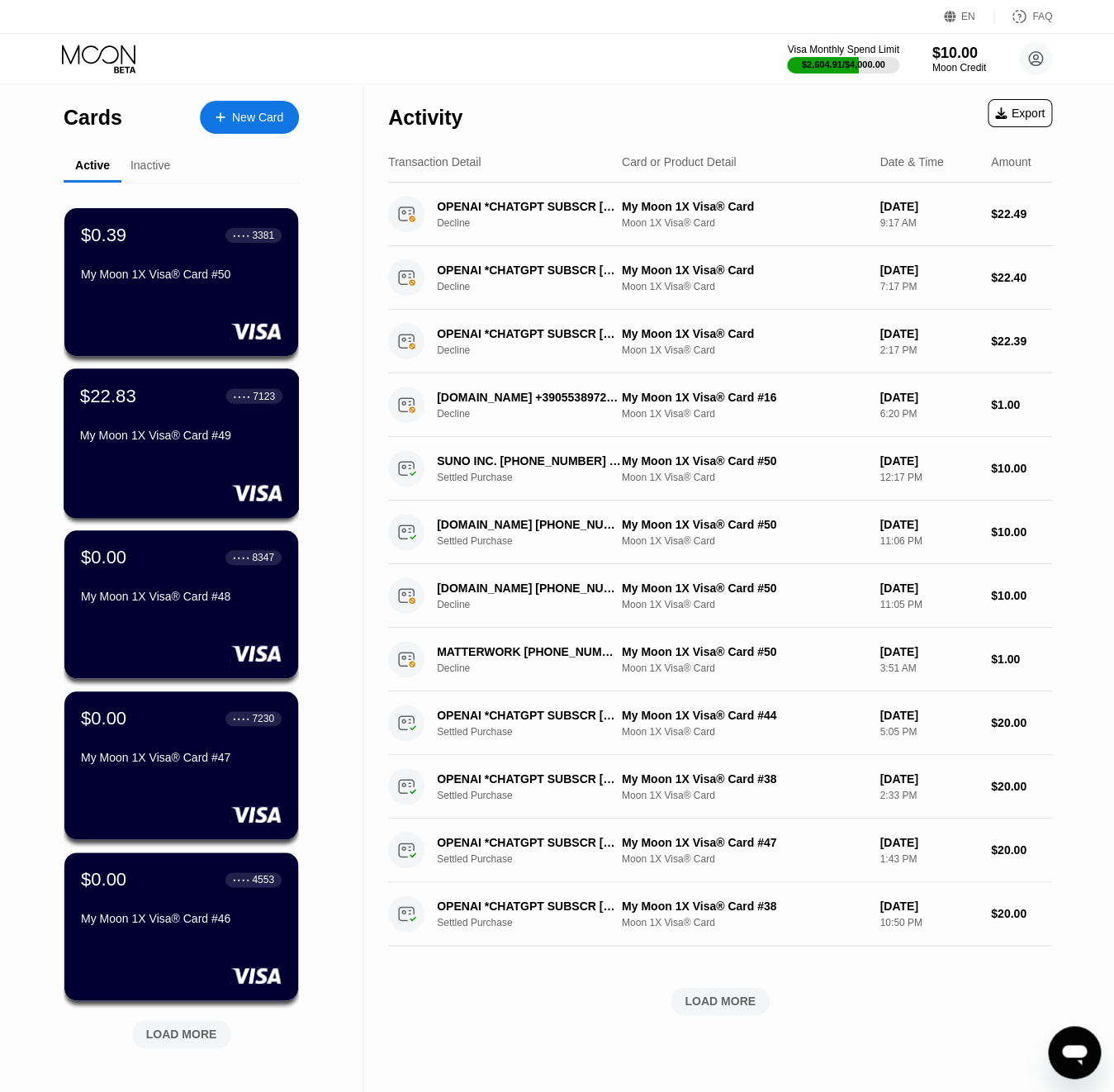
click at [234, 399] on div "● ● ● ●" at bounding box center [242, 395] width 17 height 5
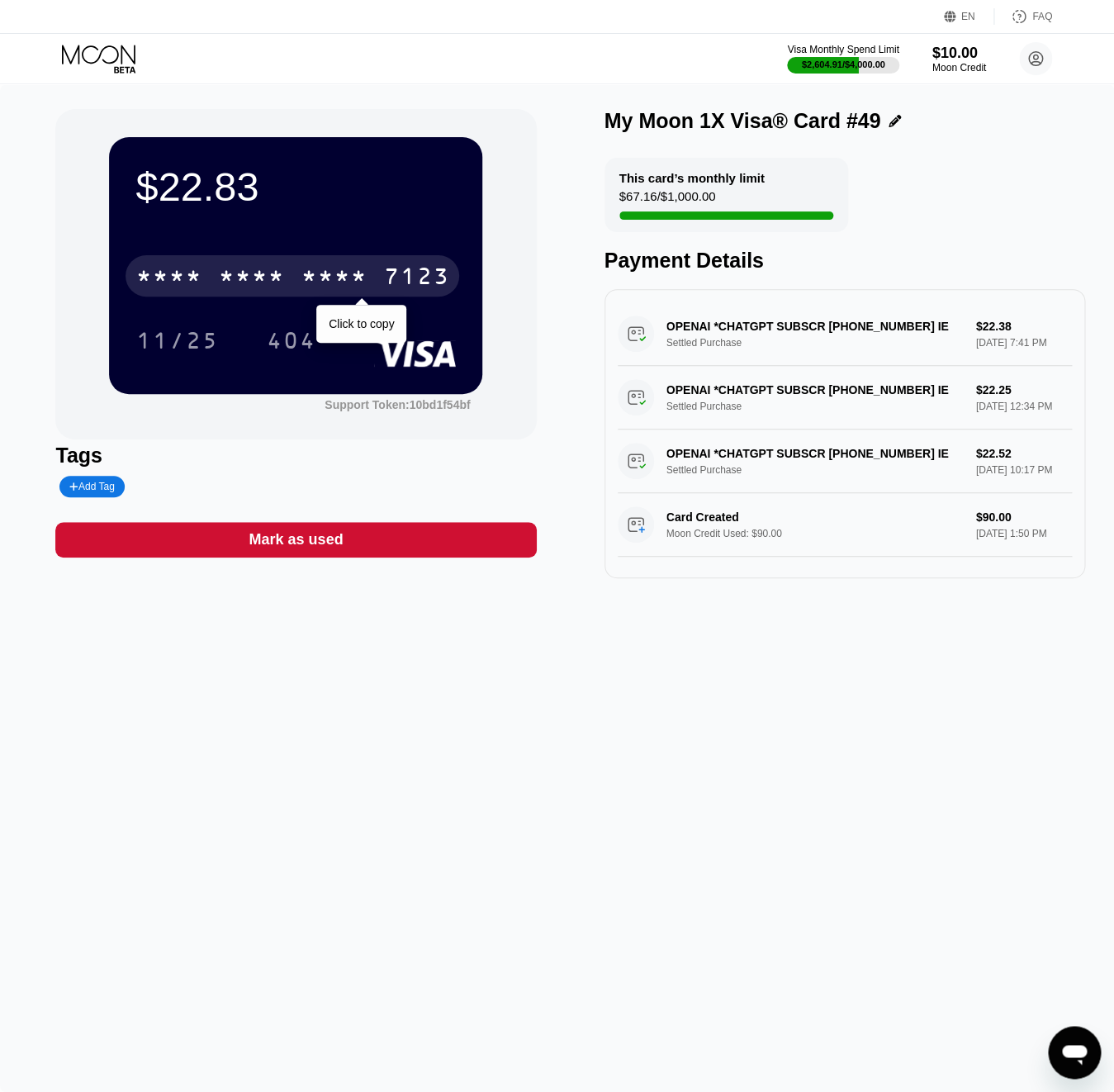
drag, startPoint x: 315, startPoint y: 274, endPoint x: 285, endPoint y: 310, distance: 46.9
click at [315, 274] on div "* * * *" at bounding box center [333, 278] width 66 height 27
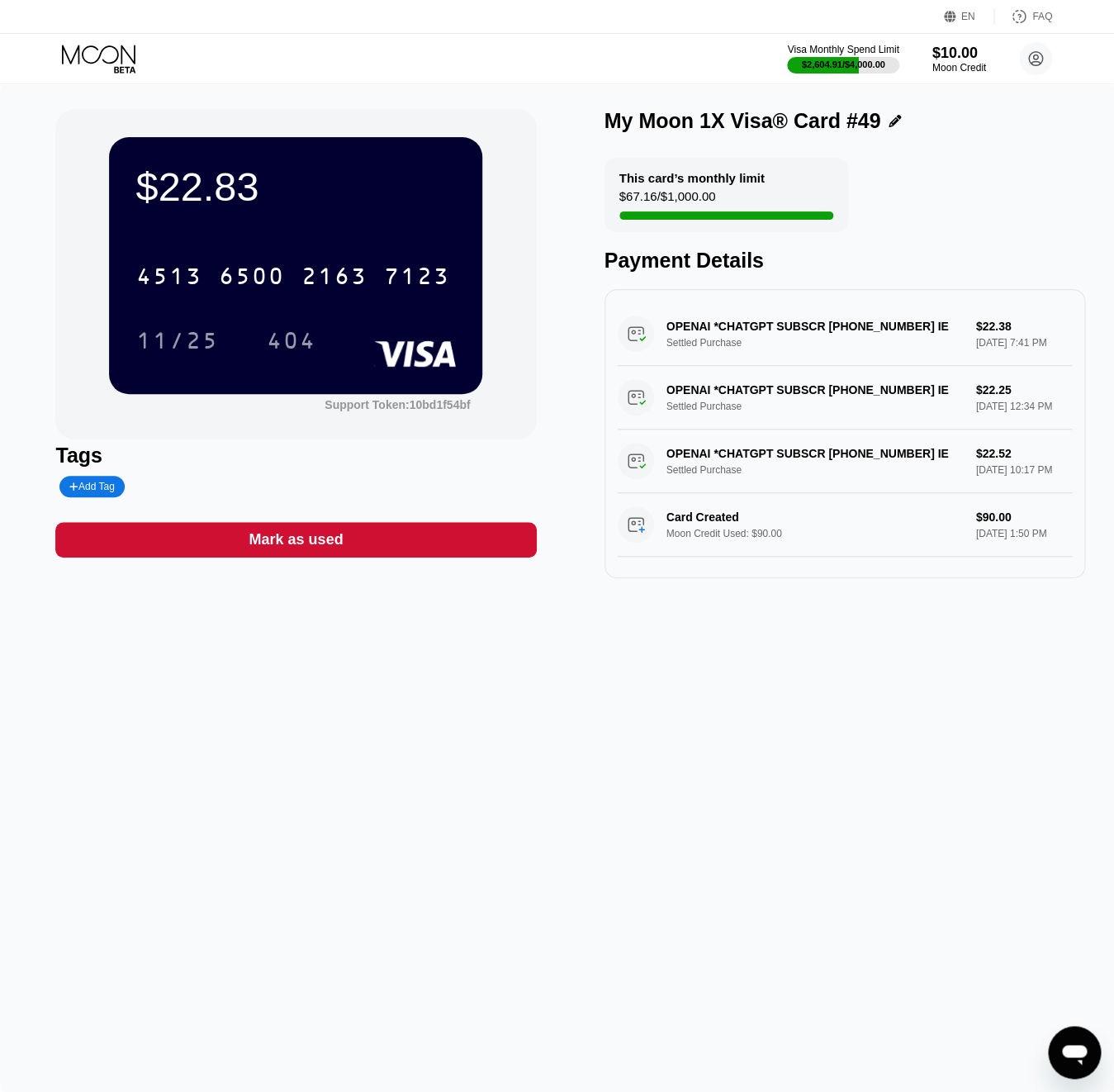
click at [103, 62] on icon at bounding box center [100, 59] width 77 height 28
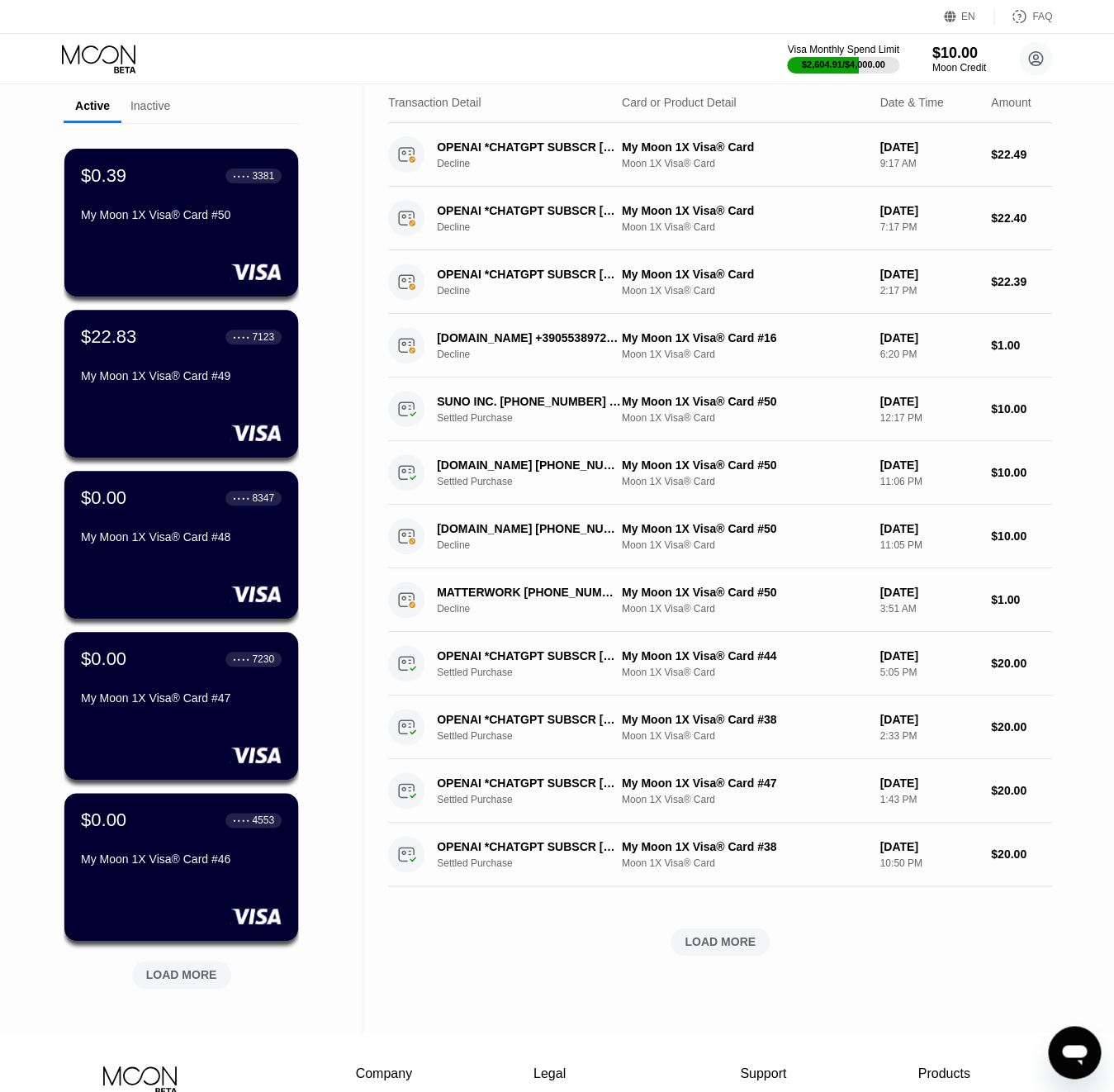
scroll to position [129, 0]
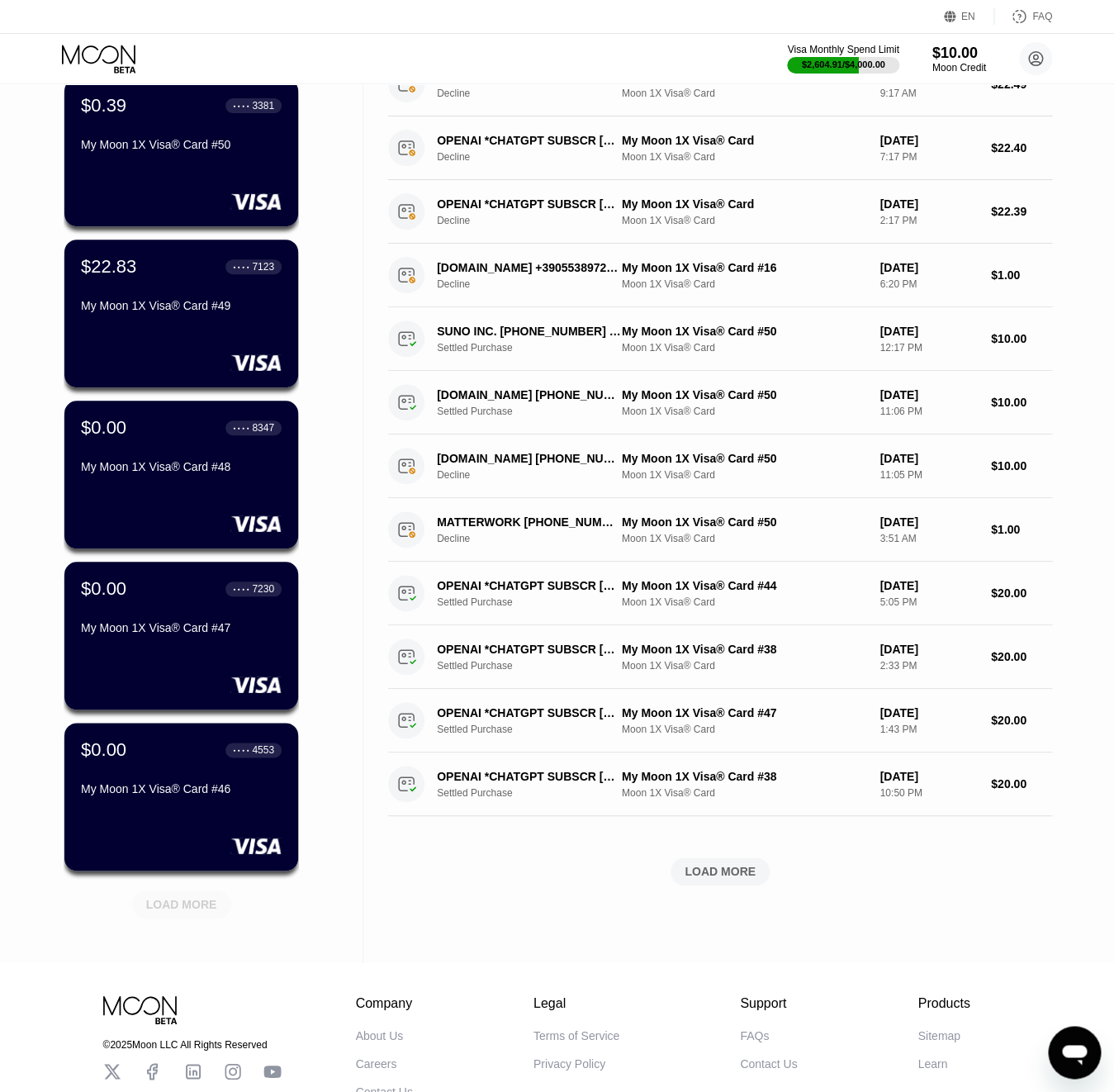
click at [197, 907] on div "LOAD MORE" at bounding box center [181, 905] width 71 height 15
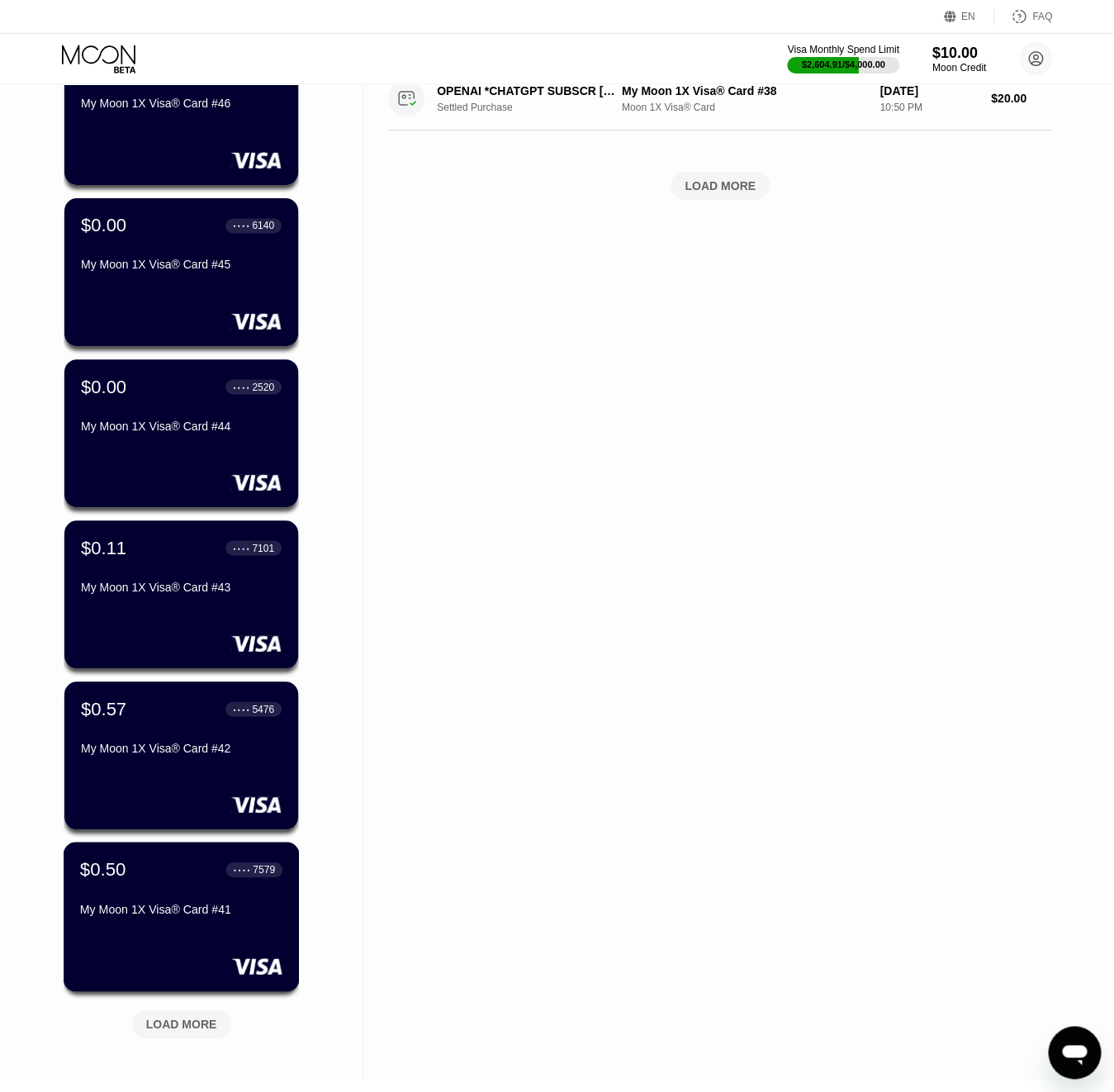
scroll to position [833, 0]
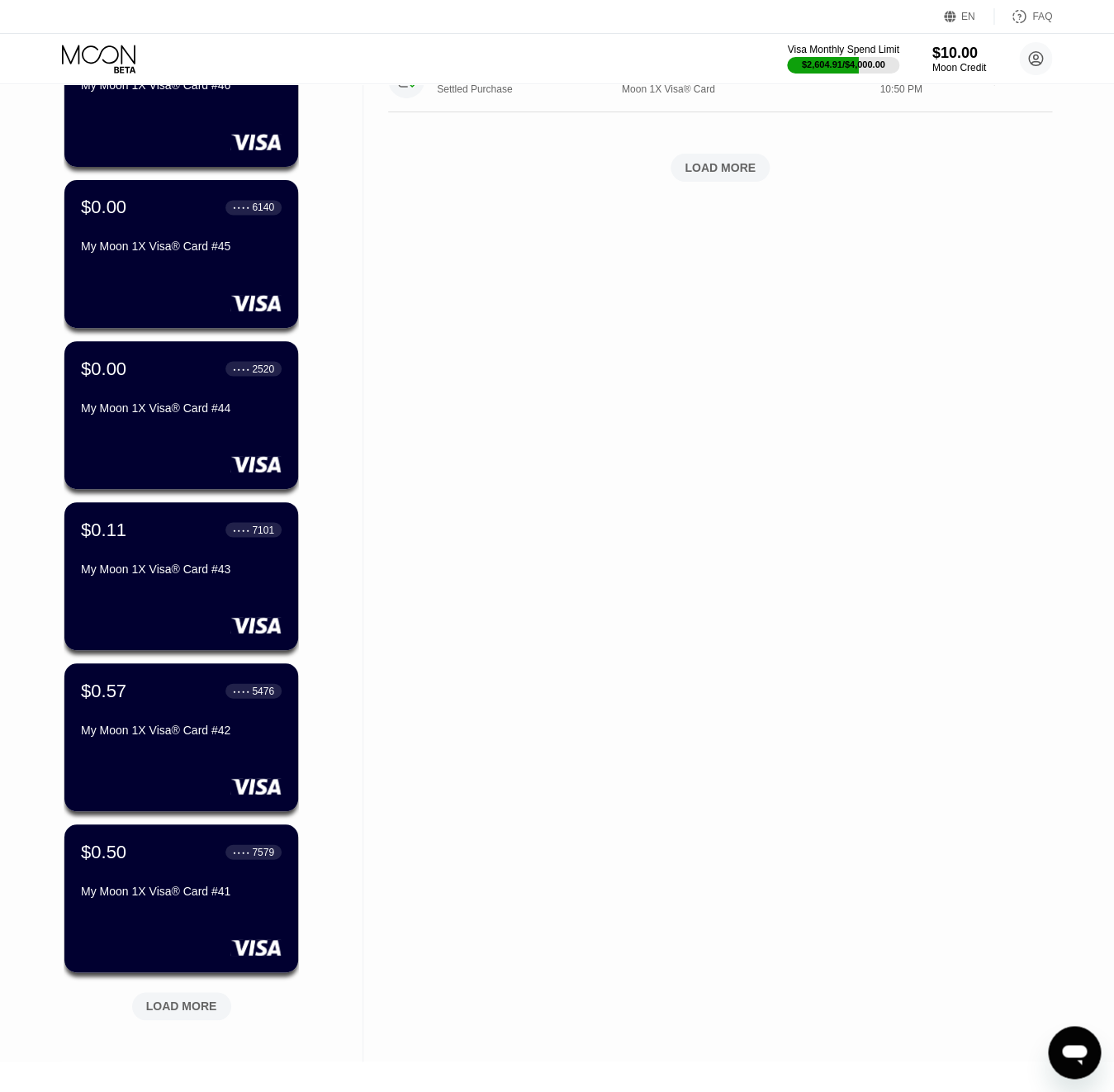
click at [201, 1006] on div "LOAD MORE" at bounding box center [181, 1006] width 71 height 15
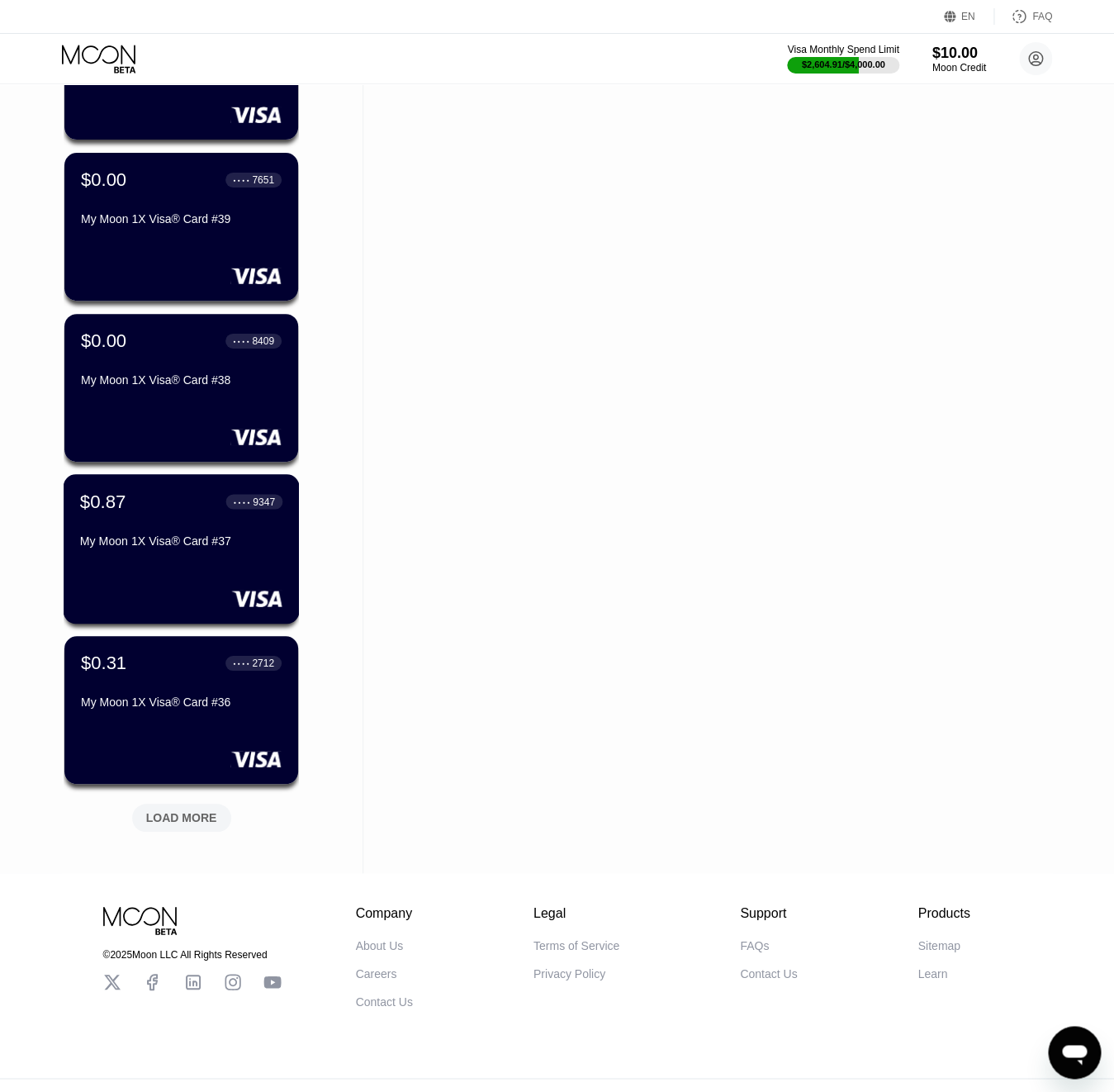
scroll to position [1855, 0]
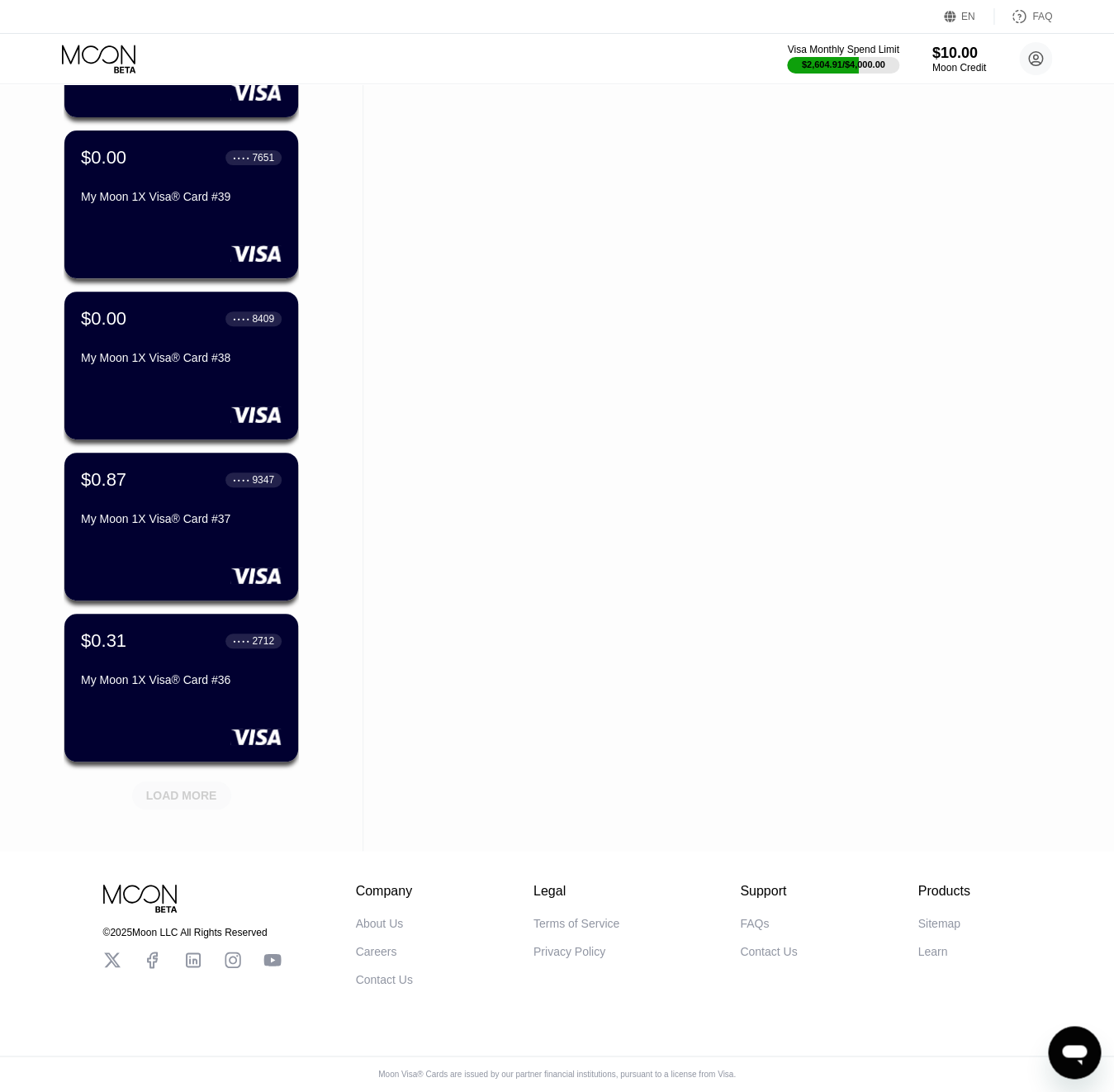
click at [183, 789] on div "LOAD MORE" at bounding box center [181, 795] width 71 height 15
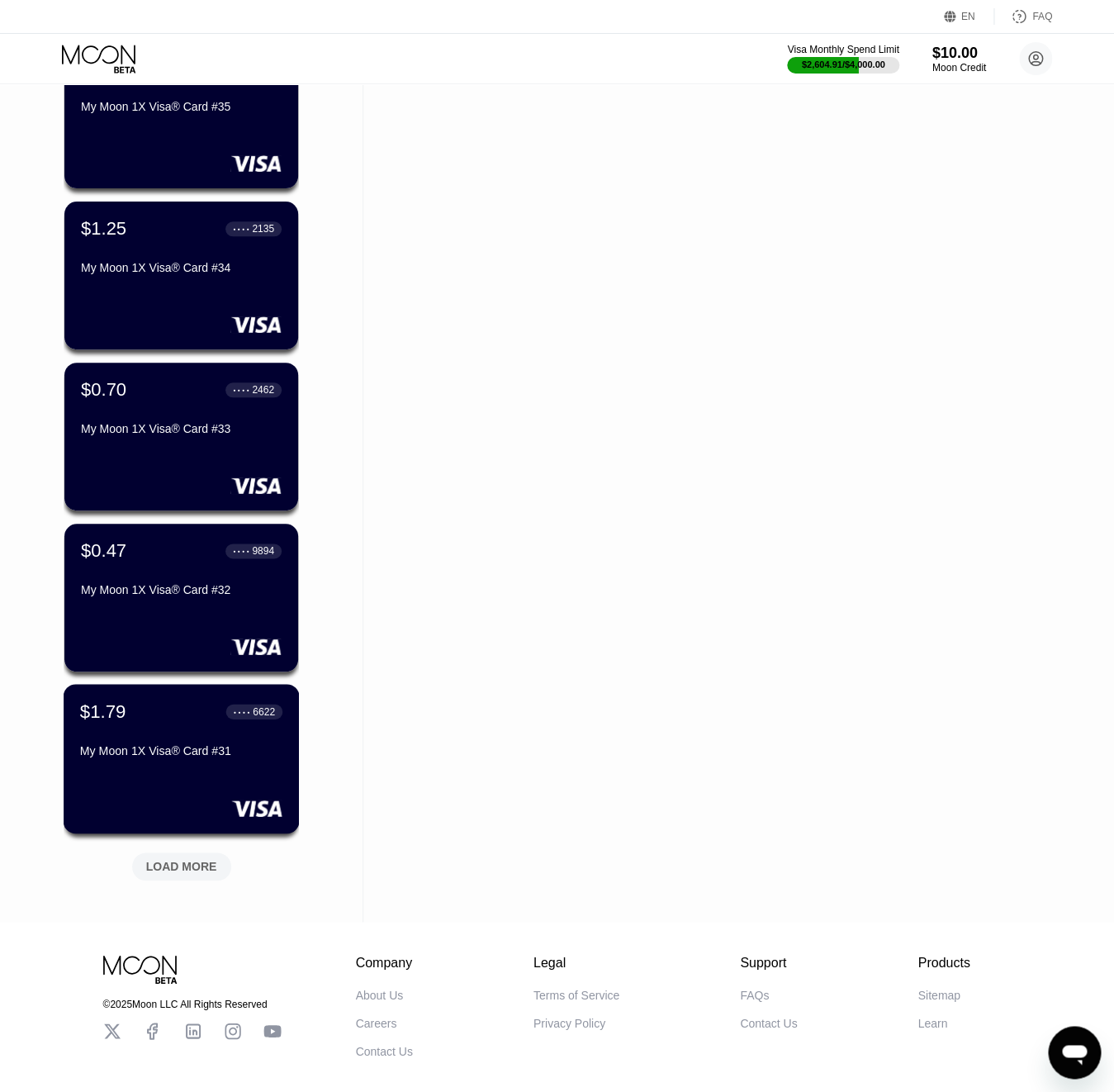
scroll to position [2580, 0]
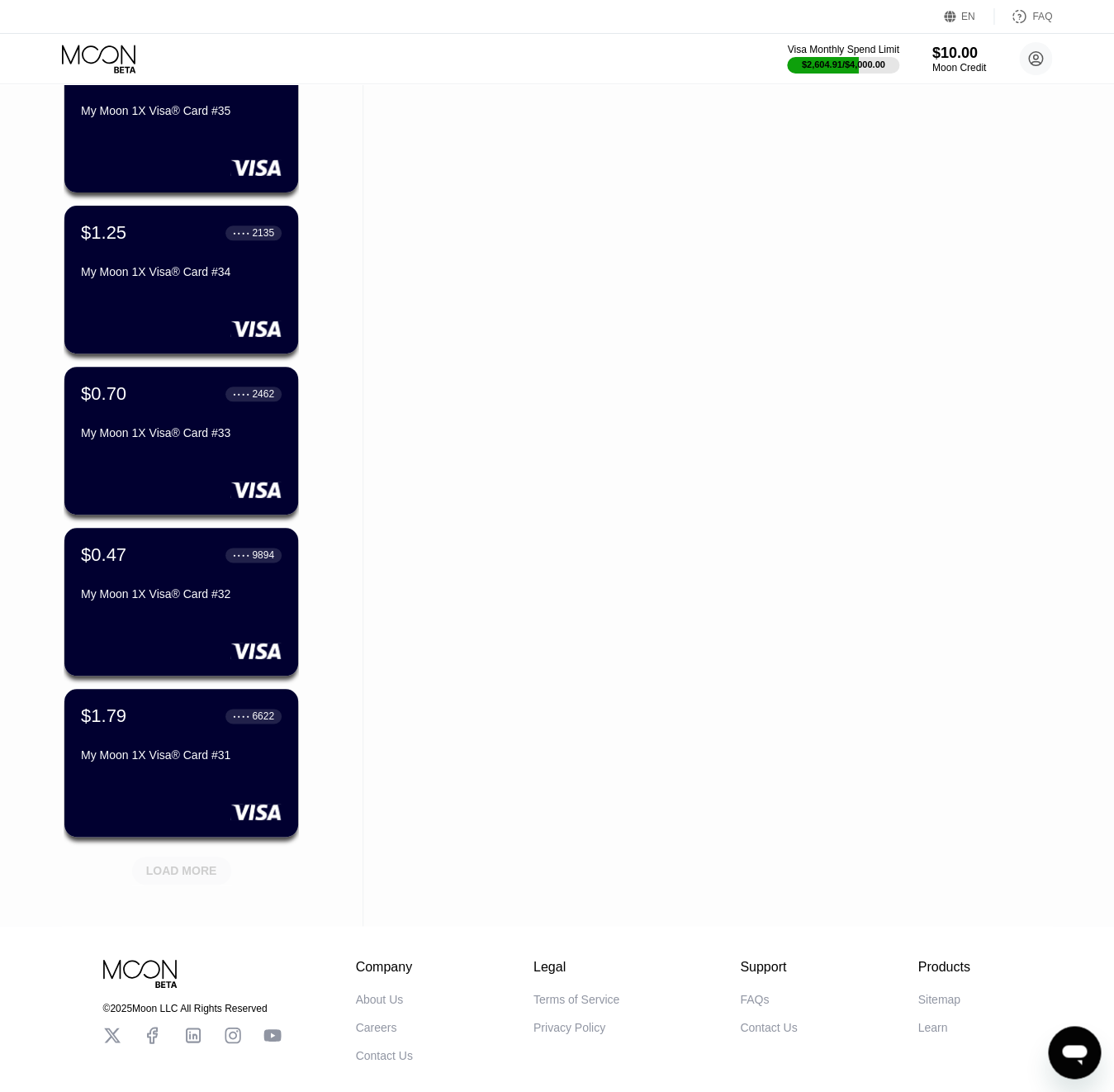
click at [208, 869] on div "LOAD MORE" at bounding box center [181, 871] width 71 height 15
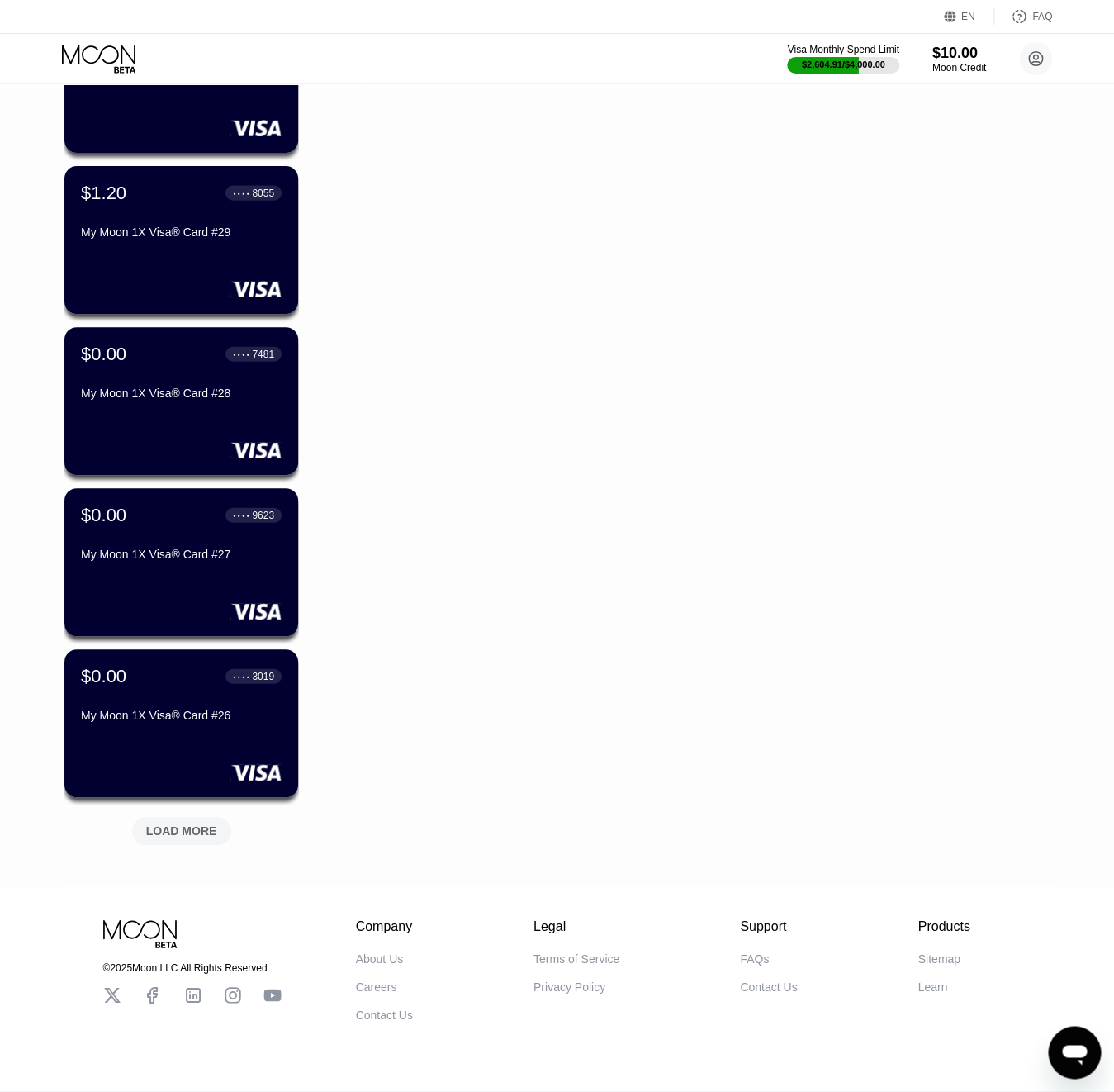
scroll to position [3466, 0]
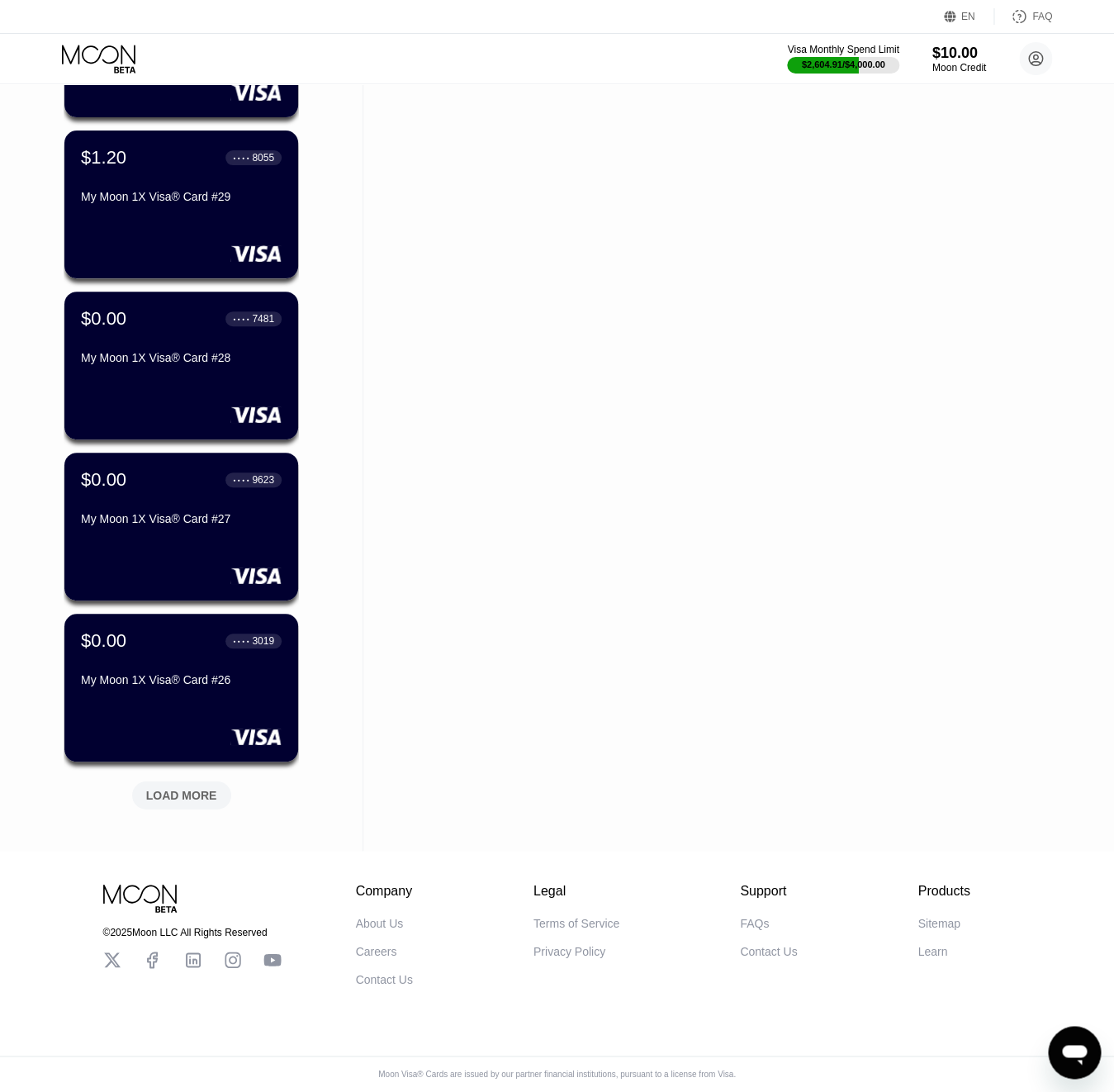
click at [208, 793] on div "LOAD MORE" at bounding box center [181, 795] width 71 height 15
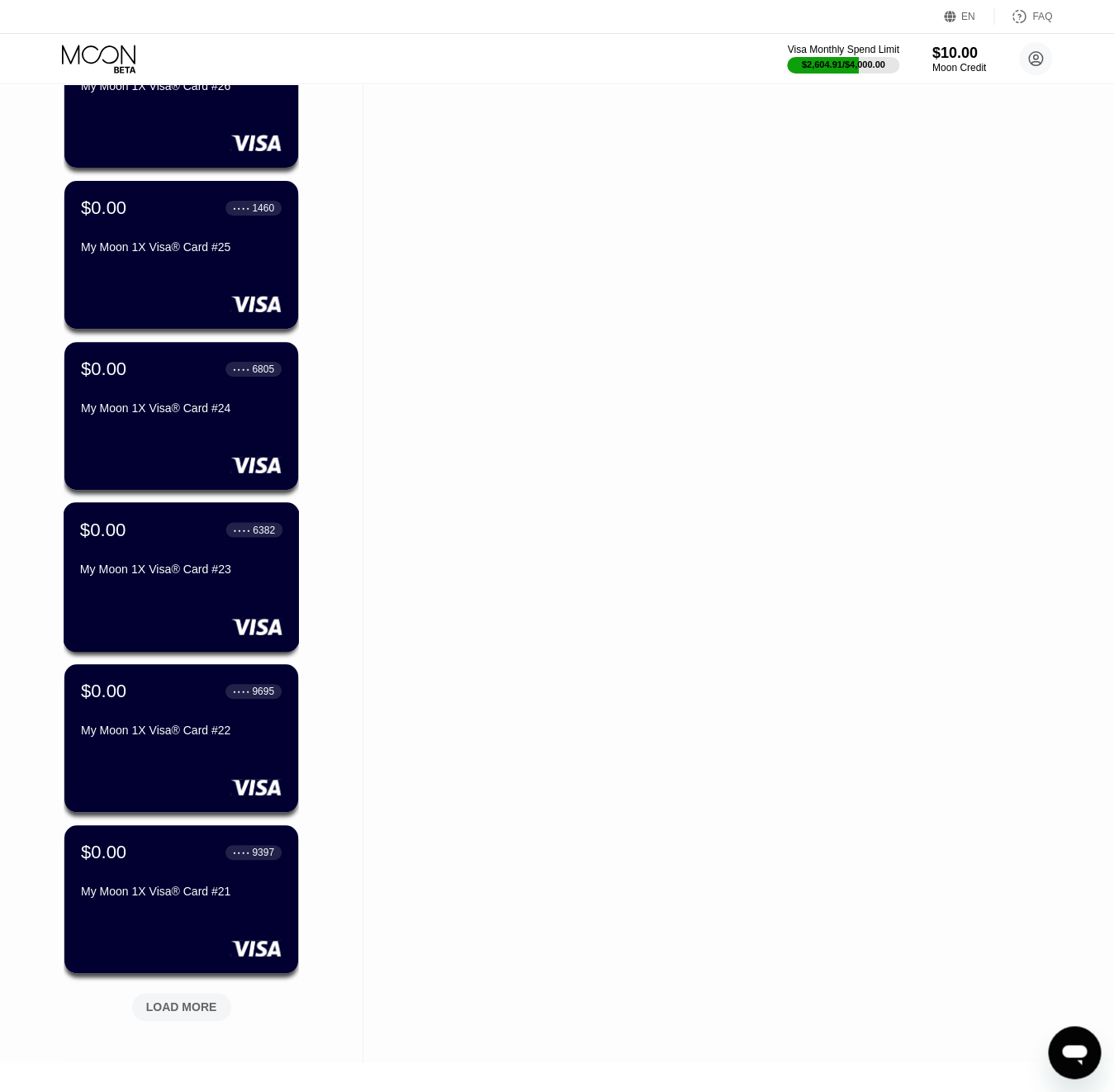
scroll to position [4272, 0]
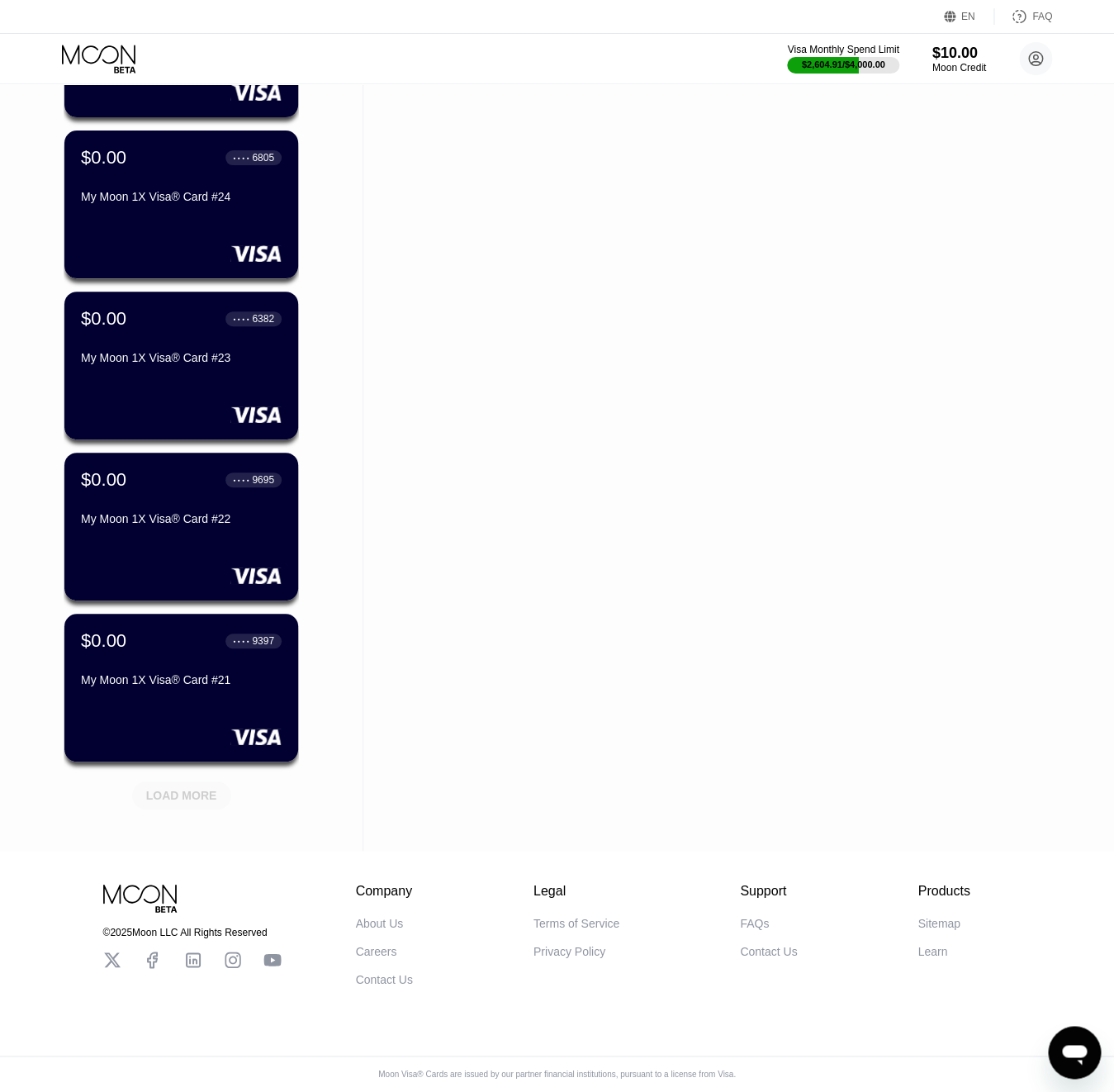
click at [203, 788] on div "LOAD MORE" at bounding box center [181, 795] width 71 height 15
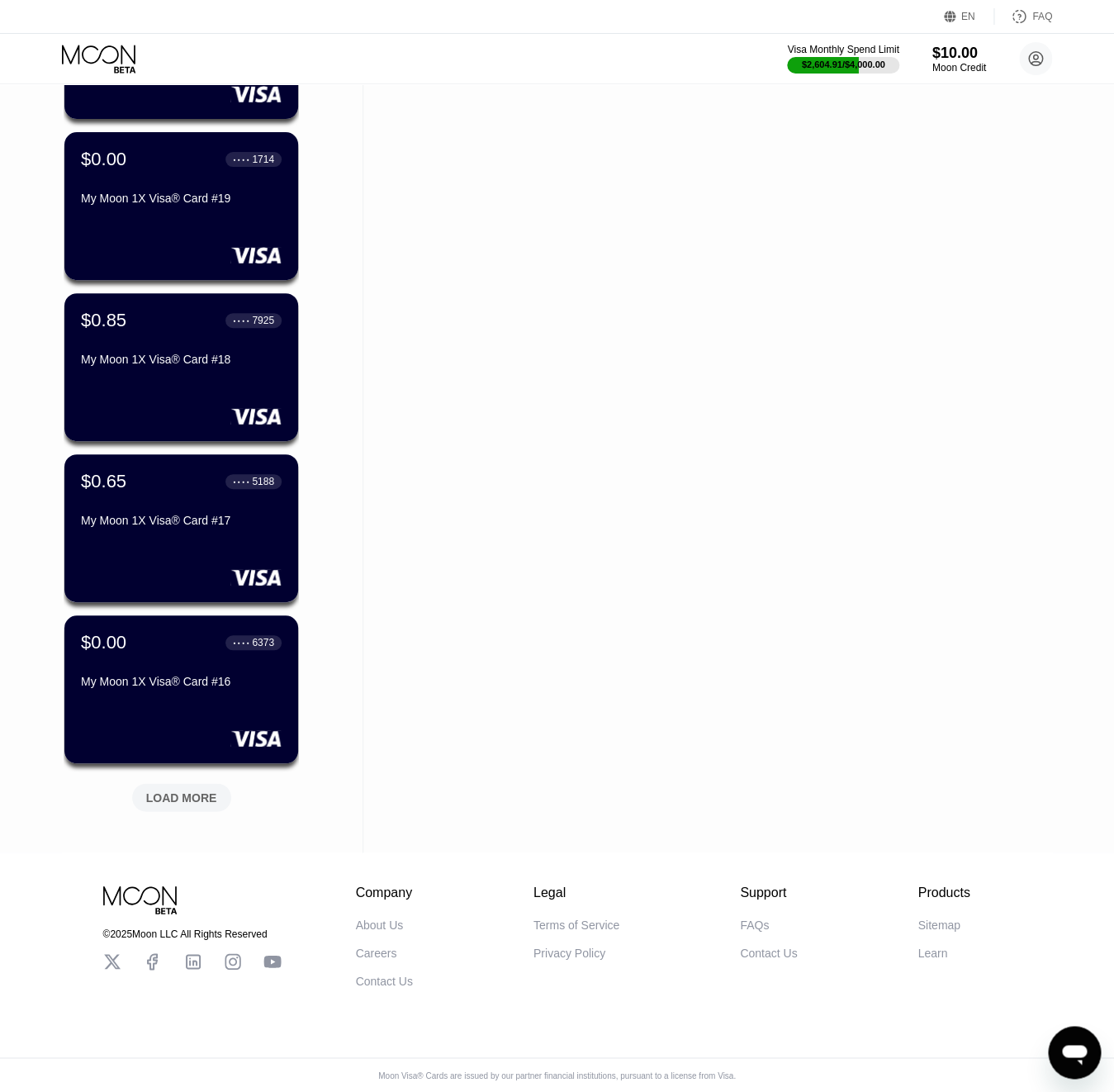
scroll to position [5074, 0]
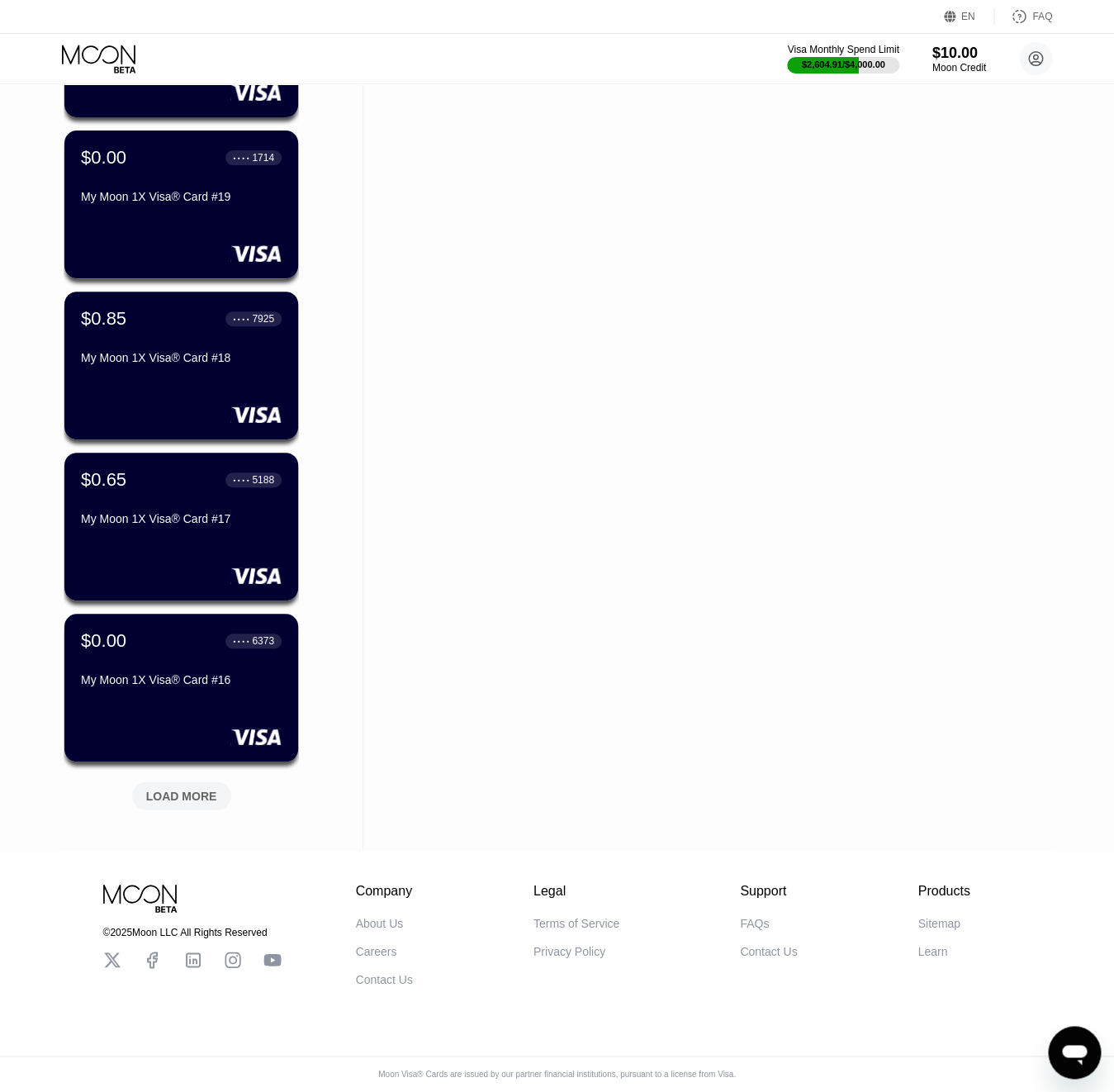
click at [203, 788] on div "LOAD MORE" at bounding box center [181, 795] width 71 height 15
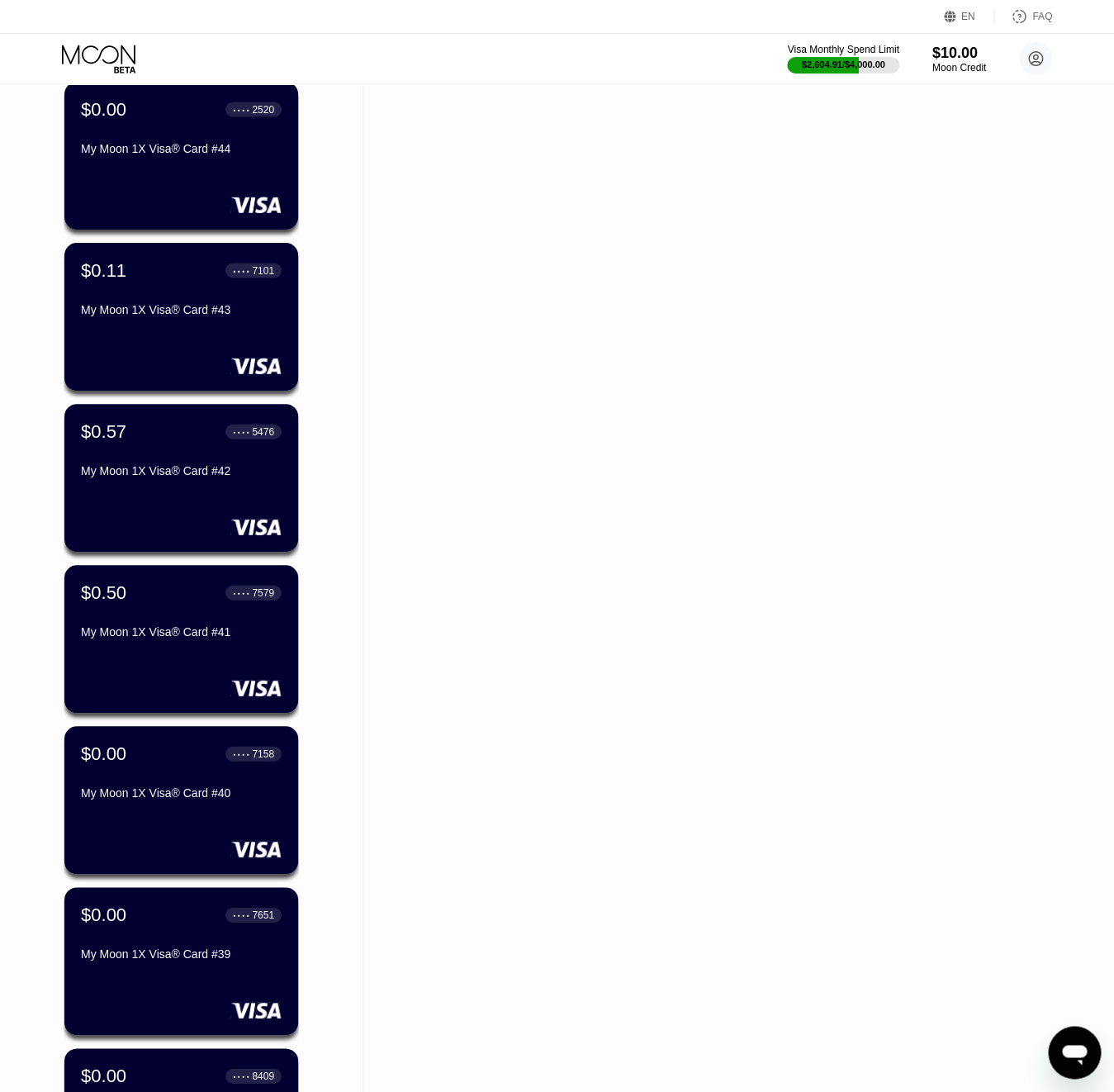
scroll to position [0, 0]
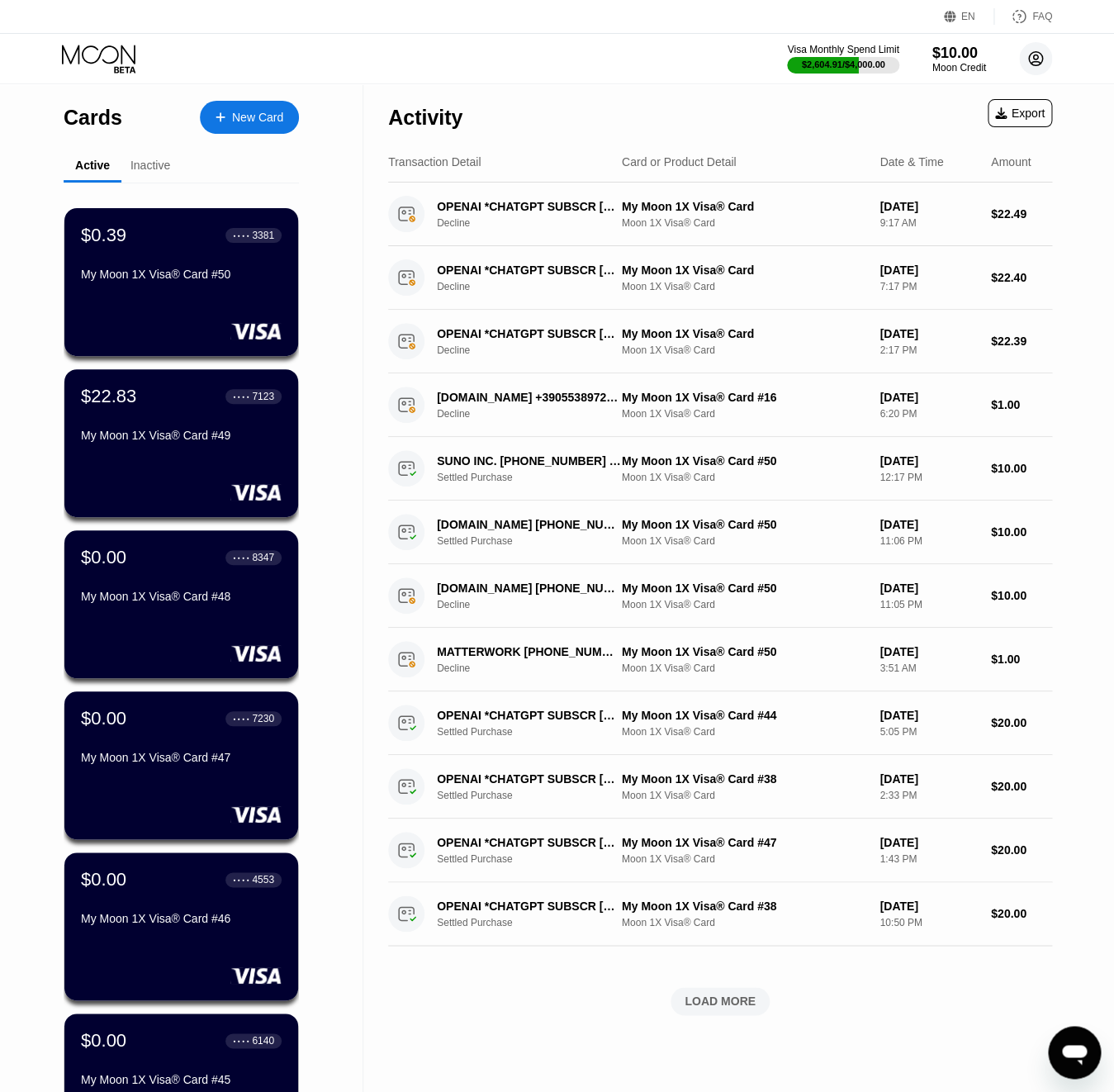
click at [1048, 62] on circle at bounding box center [1036, 59] width 33 height 33
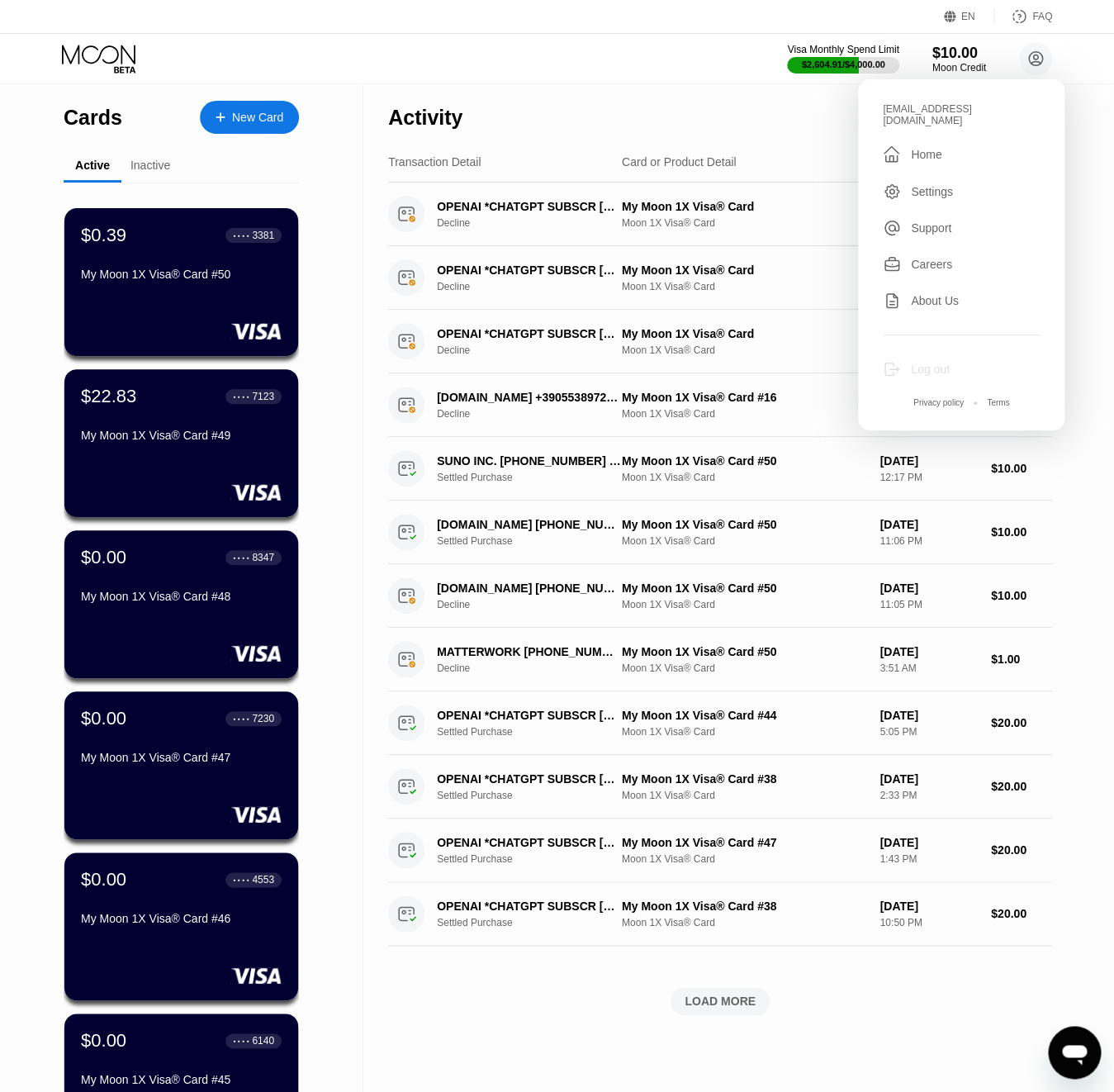
click at [938, 363] on div "Log out" at bounding box center [930, 369] width 39 height 13
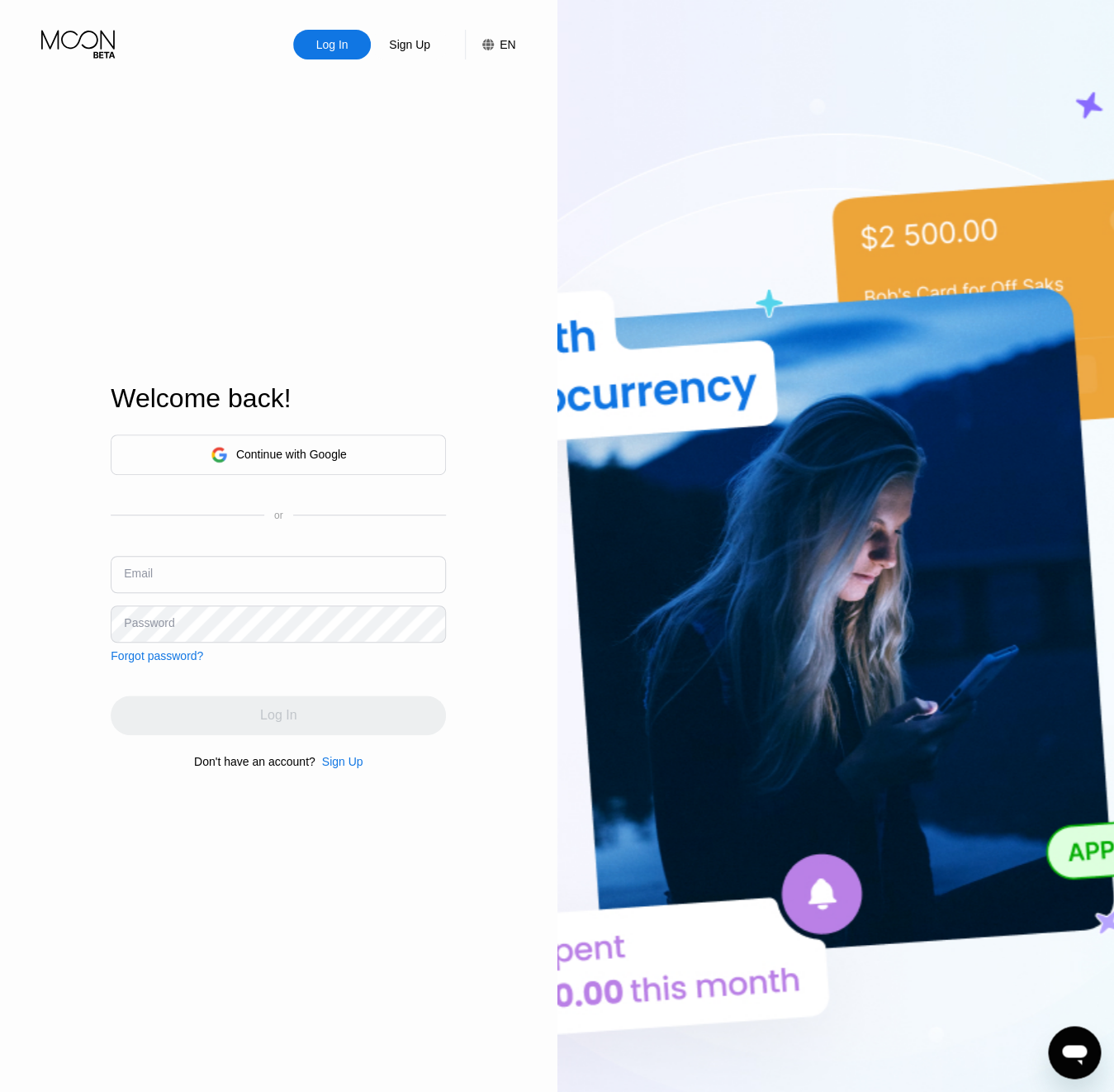
click at [207, 574] on input "text" at bounding box center [278, 574] width 335 height 37
paste input "[EMAIL_ADDRESS][DOMAIN_NAME]"
type input "[EMAIL_ADDRESS][DOMAIN_NAME]"
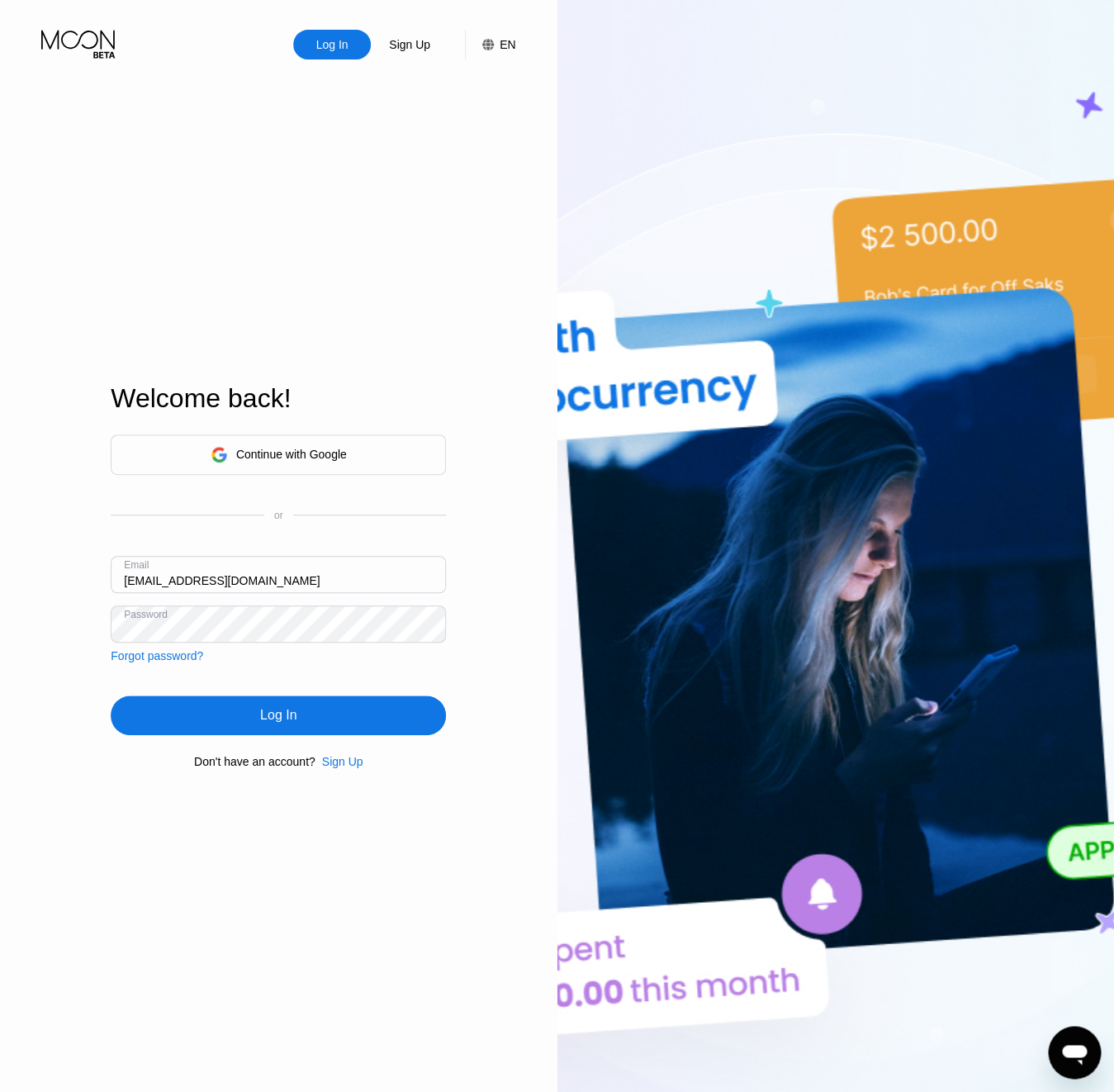
click at [206, 707] on div "Log In" at bounding box center [278, 715] width 335 height 39
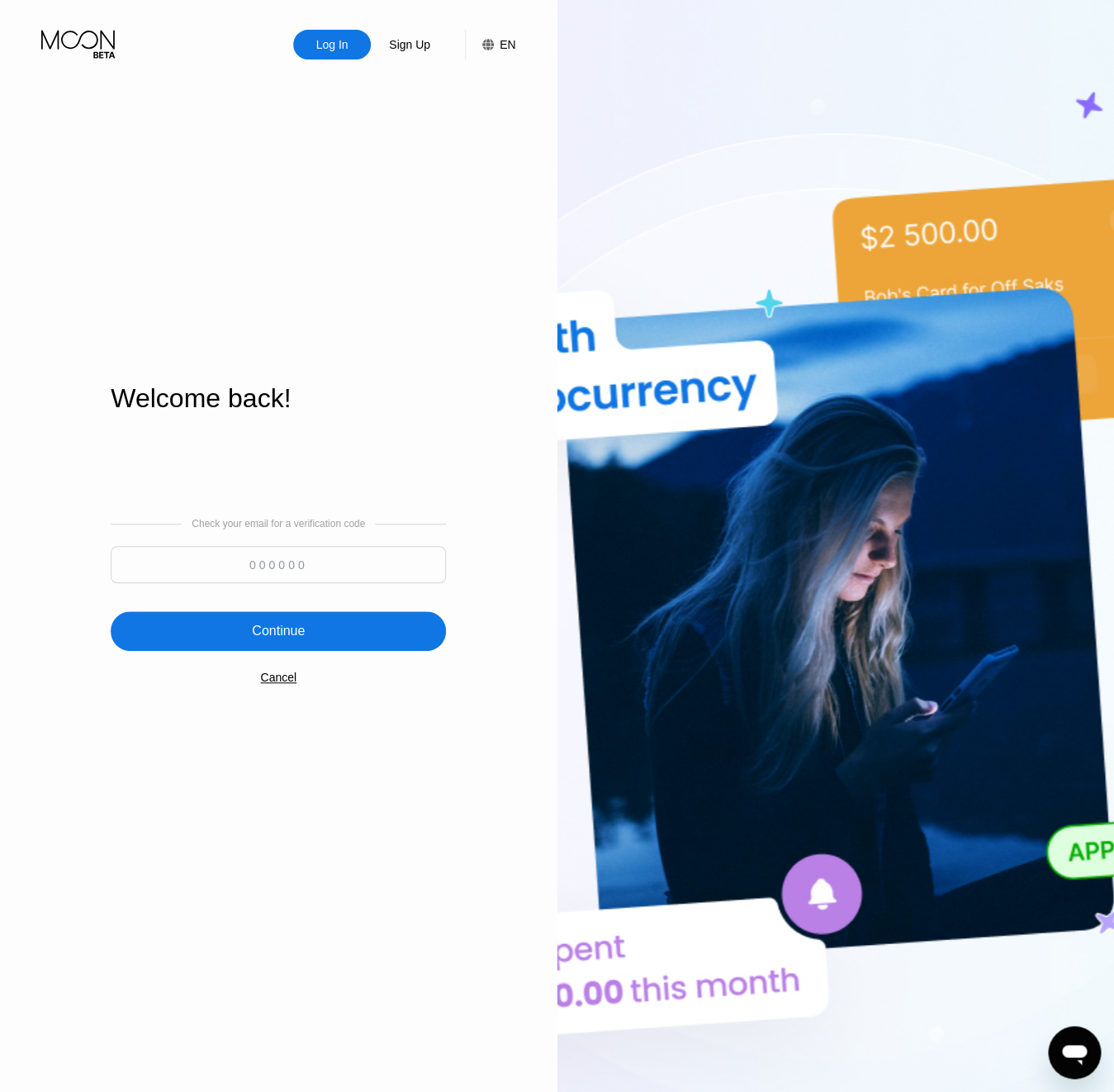
click at [275, 570] on input at bounding box center [278, 564] width 335 height 37
paste input "86926"
click at [286, 614] on div "Continue" at bounding box center [278, 631] width 335 height 39
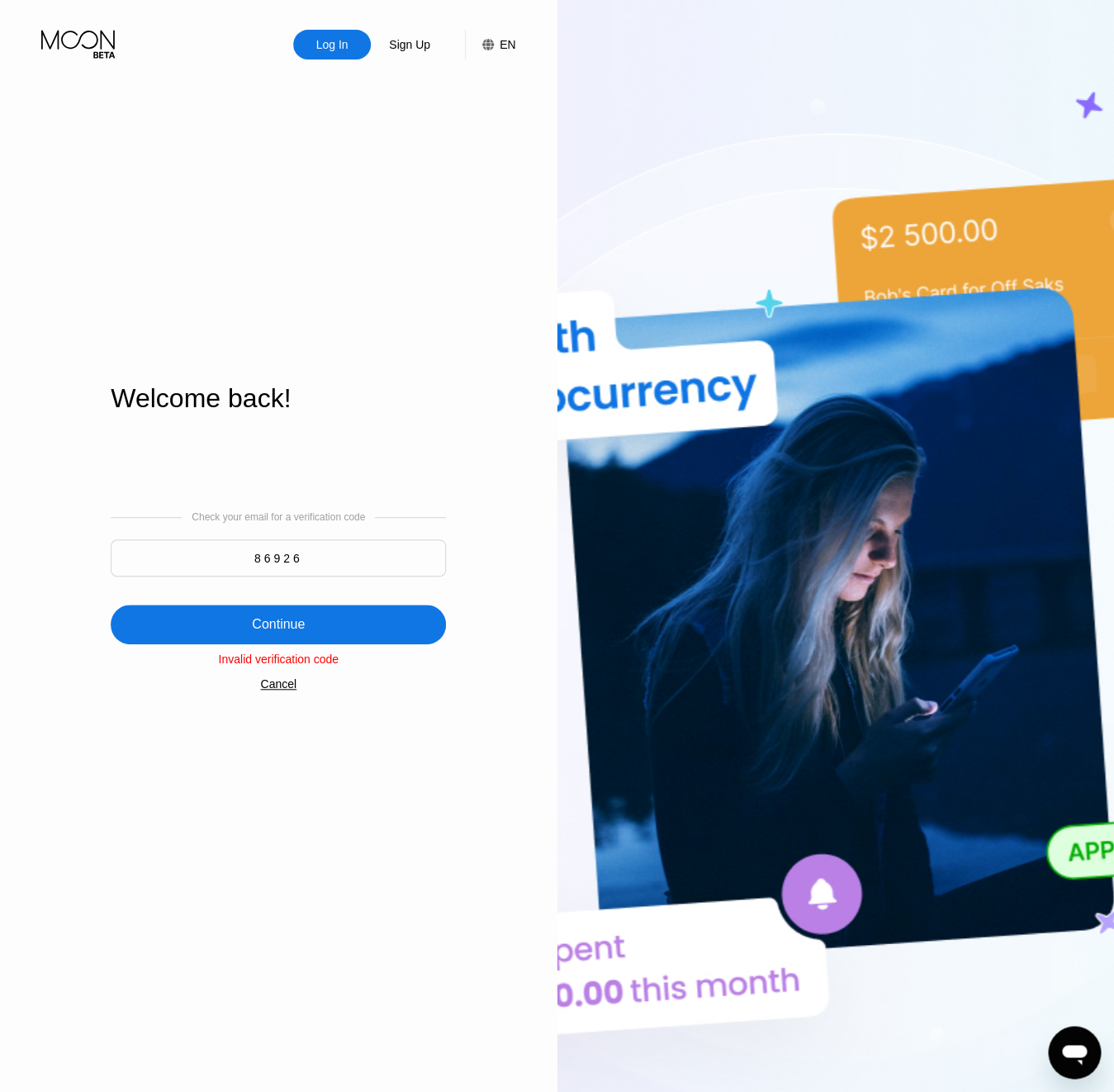
click at [279, 564] on input "86926" at bounding box center [278, 557] width 335 height 37
paste input "407180"
type input "407180"
click at [293, 621] on div "Continue" at bounding box center [278, 625] width 53 height 17
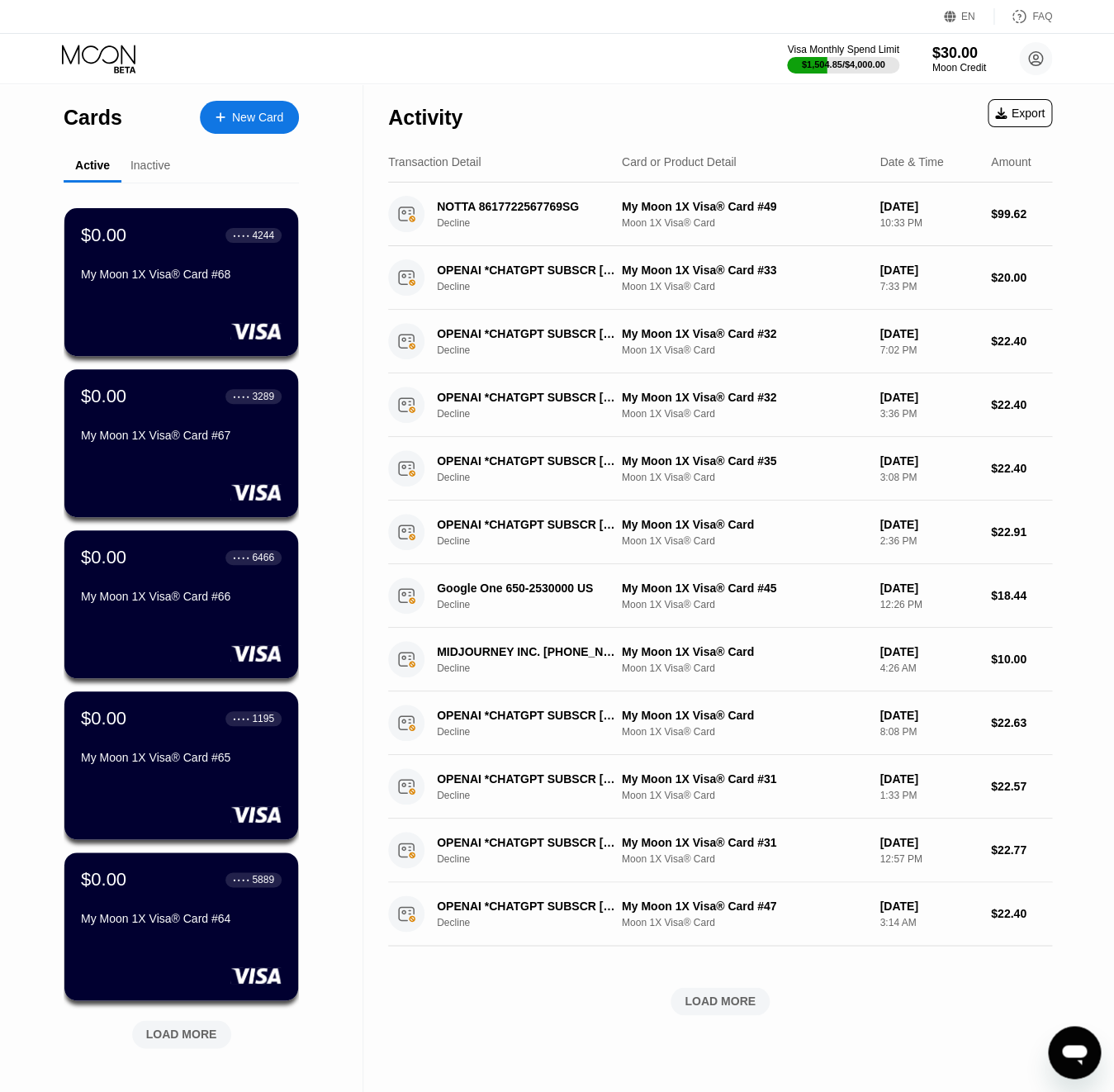
click at [809, 78] on div "Visa Monthly Spend Limit $1,504.85 / $4,000.00 $30.00 Moon Credit v-14.06@inbox…" at bounding box center [557, 59] width 1114 height 50
click at [814, 60] on div "$1,504.85 / $4,000.00" at bounding box center [843, 64] width 84 height 10
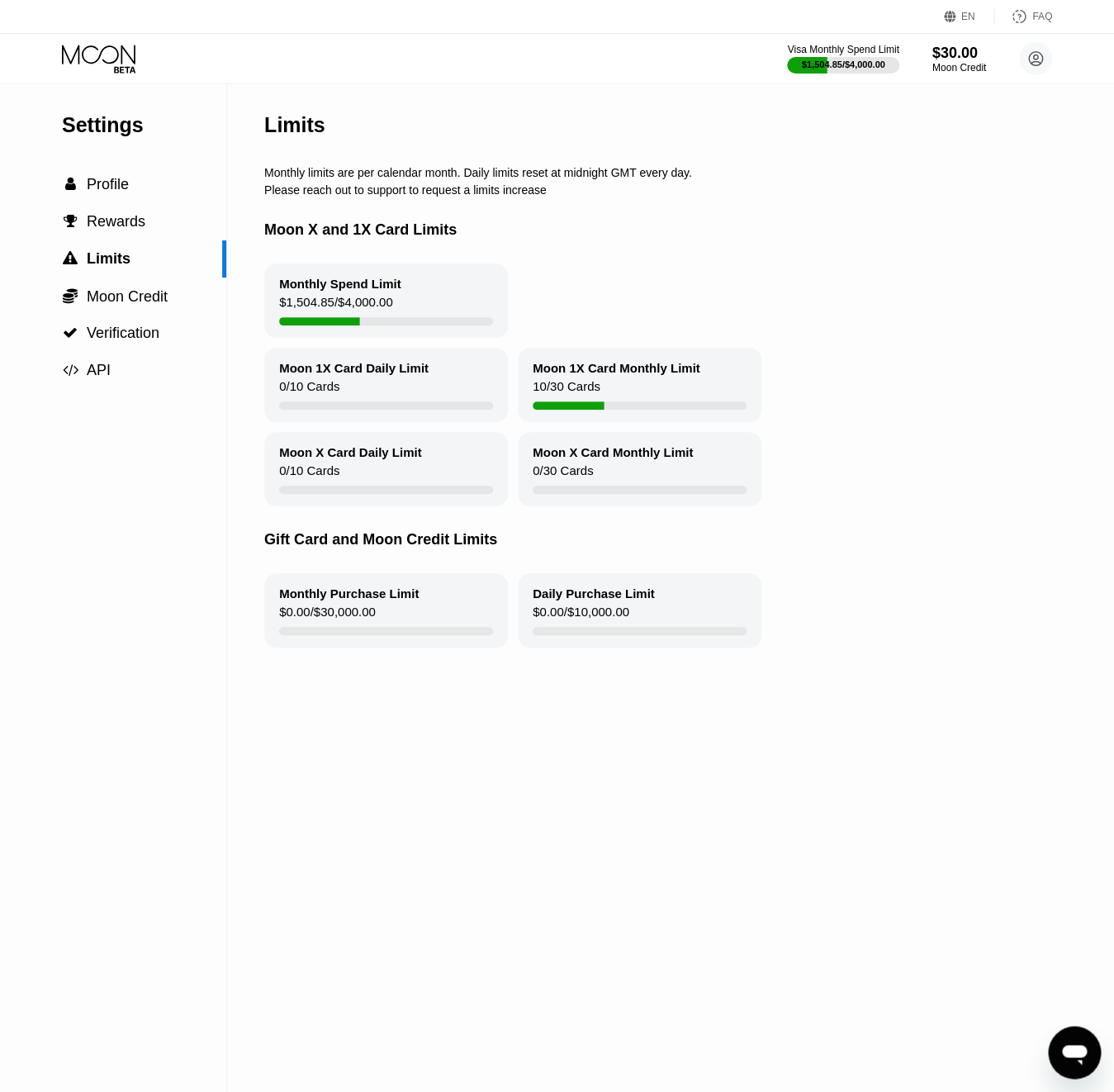
click at [96, 62] on icon at bounding box center [100, 59] width 77 height 28
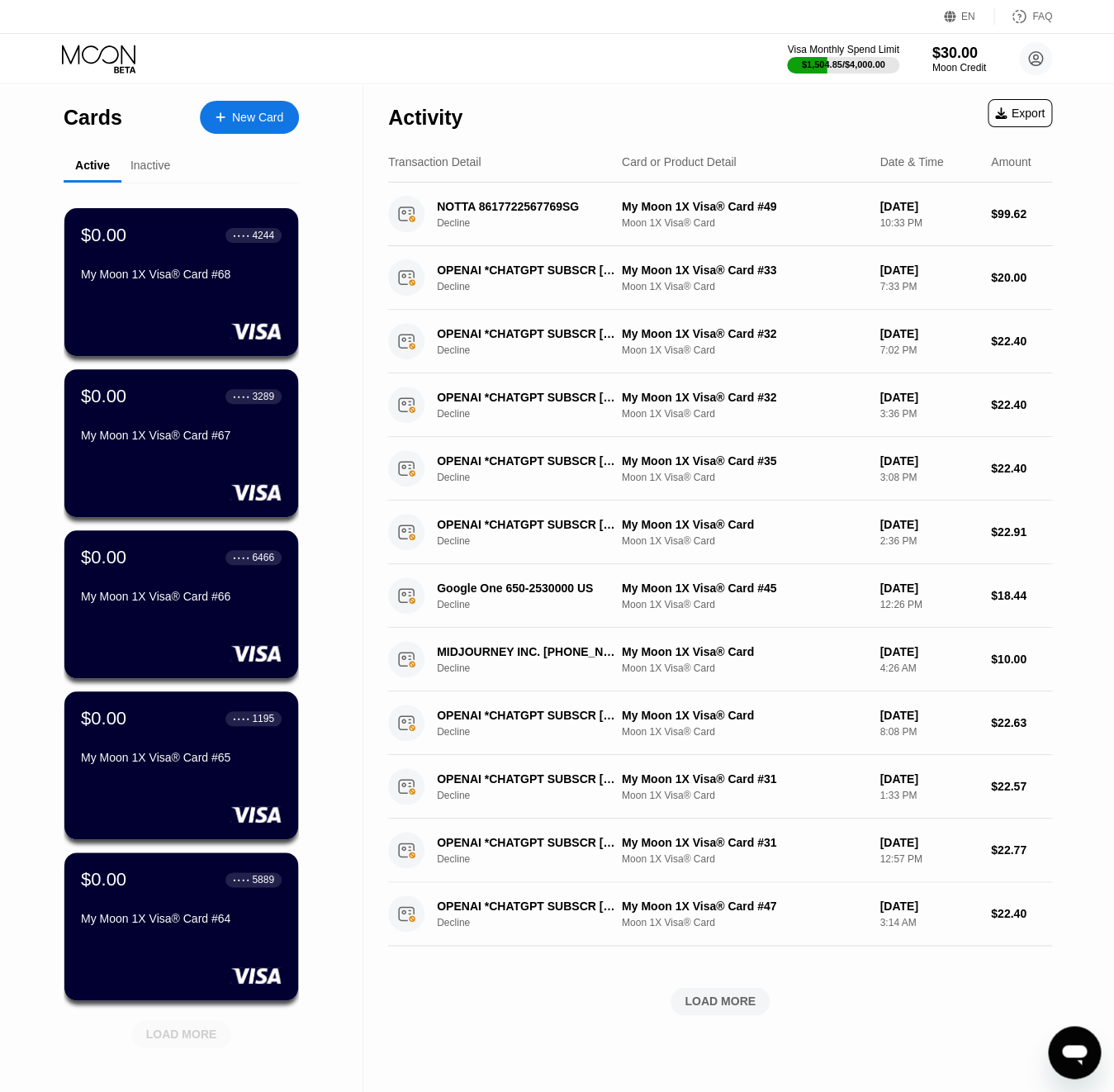
click at [225, 1039] on div "LOAD MORE" at bounding box center [182, 1034] width 99 height 28
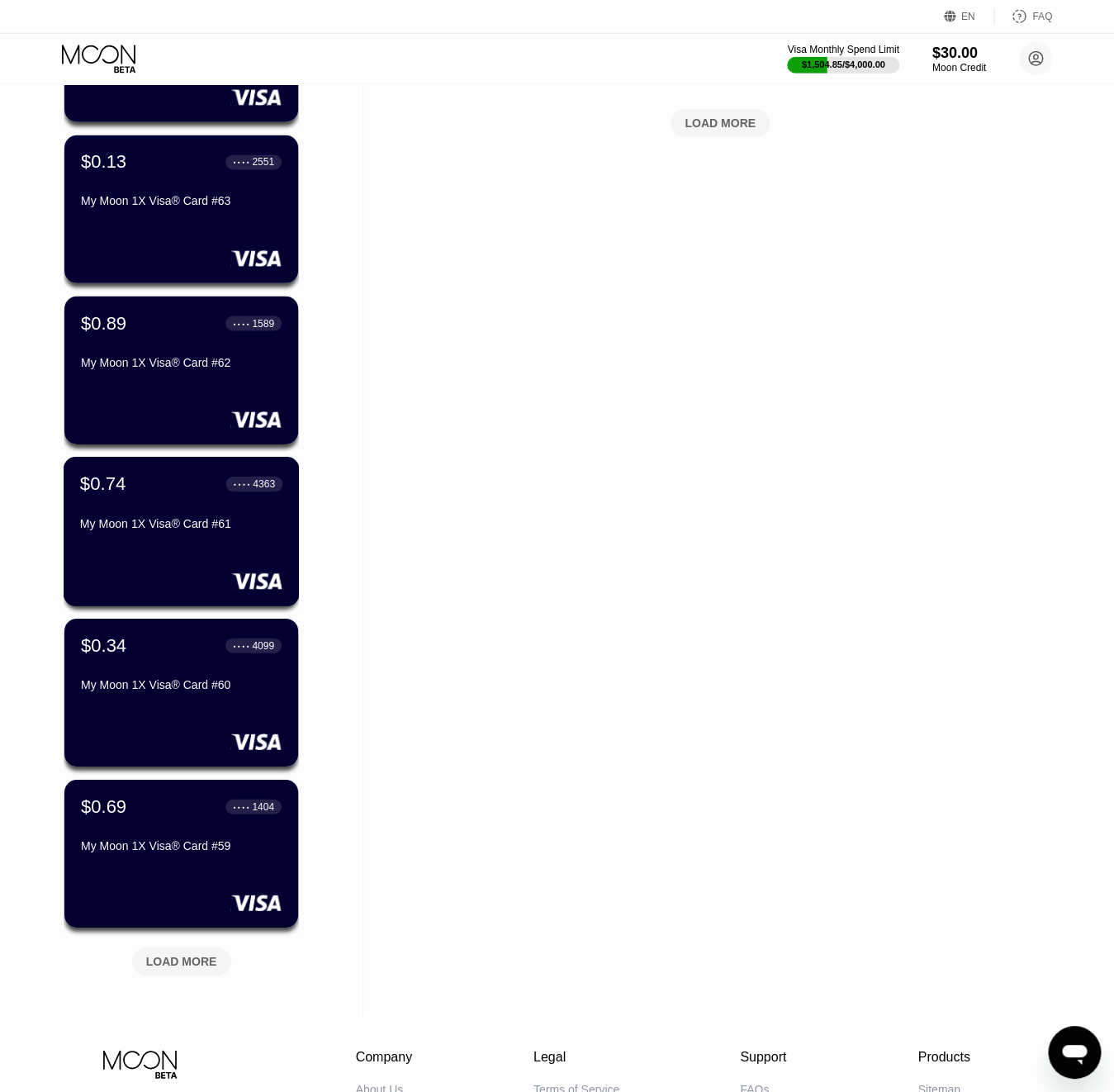
scroll to position [955, 0]
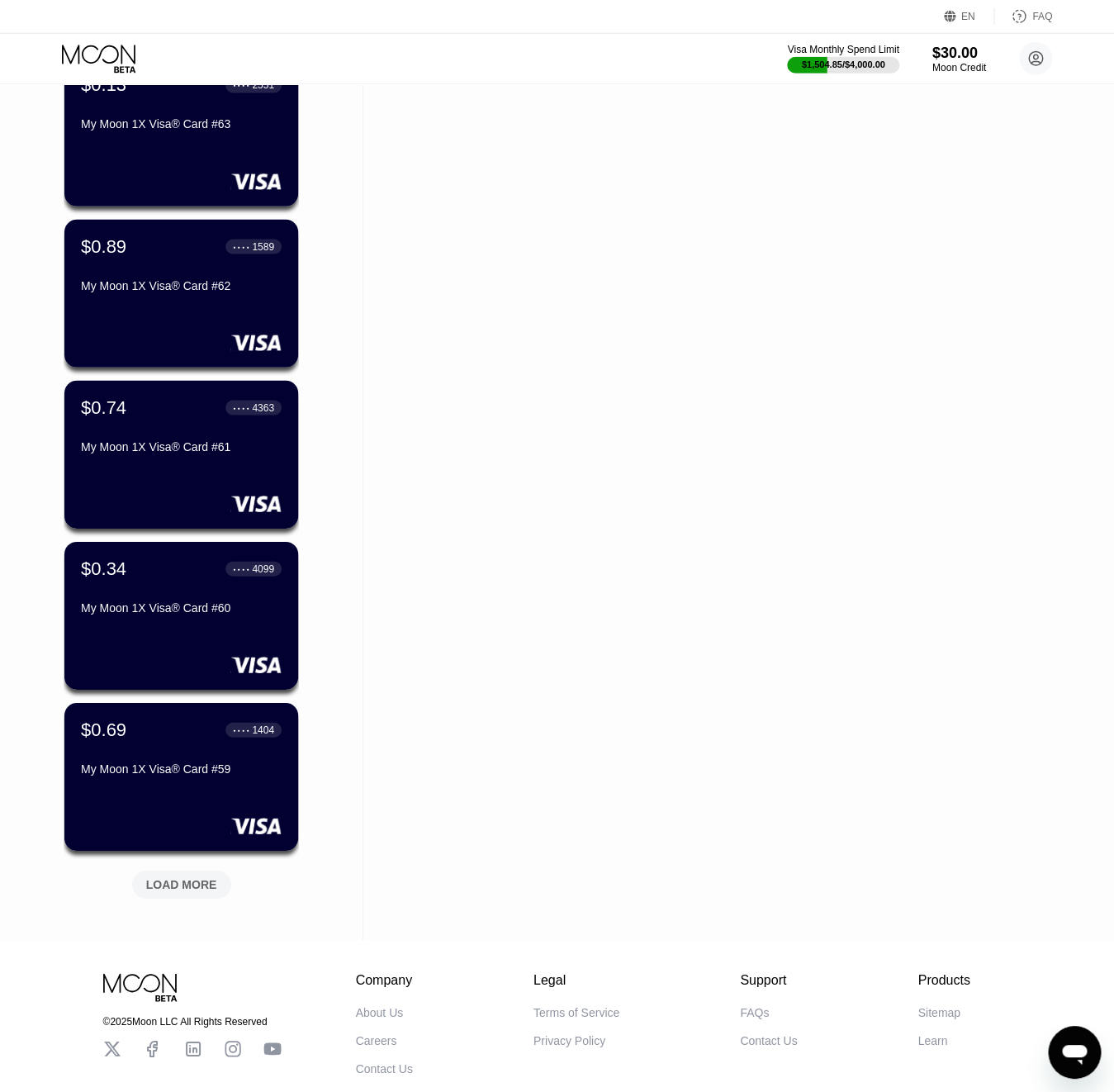
click at [183, 892] on div "LOAD MORE" at bounding box center [181, 884] width 71 height 15
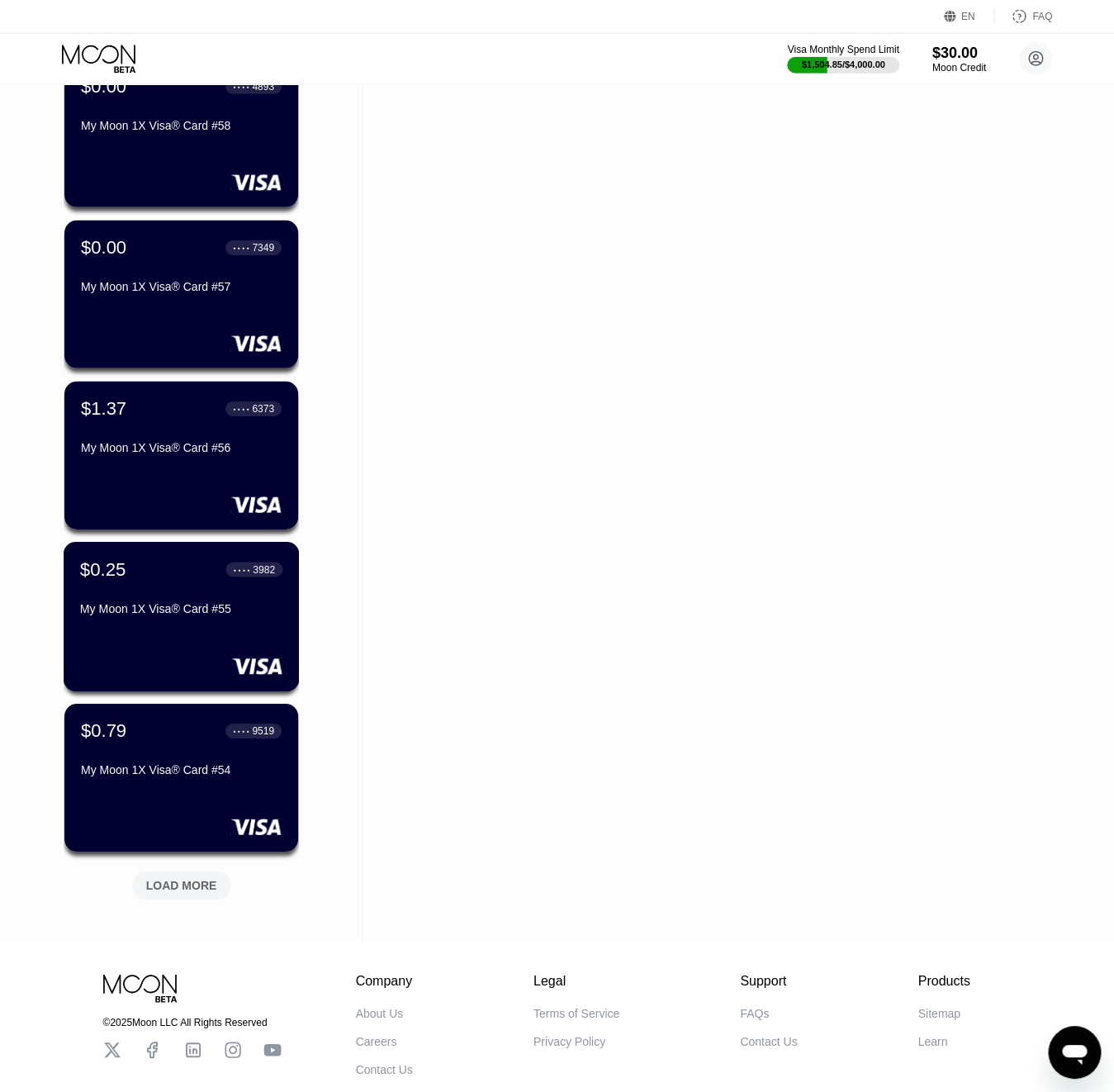
scroll to position [1768, 0]
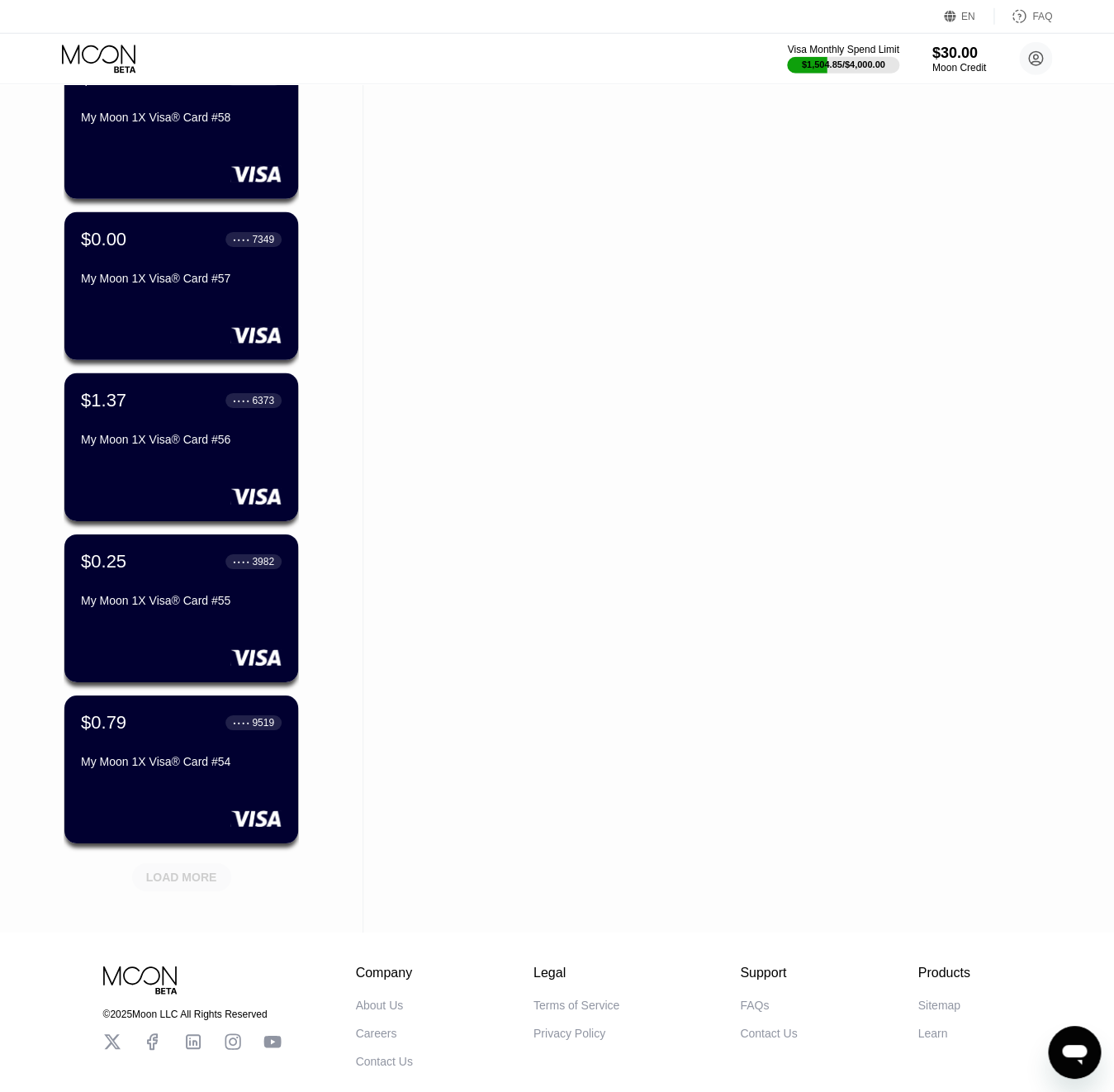
click at [183, 884] on div "LOAD MORE" at bounding box center [181, 877] width 71 height 15
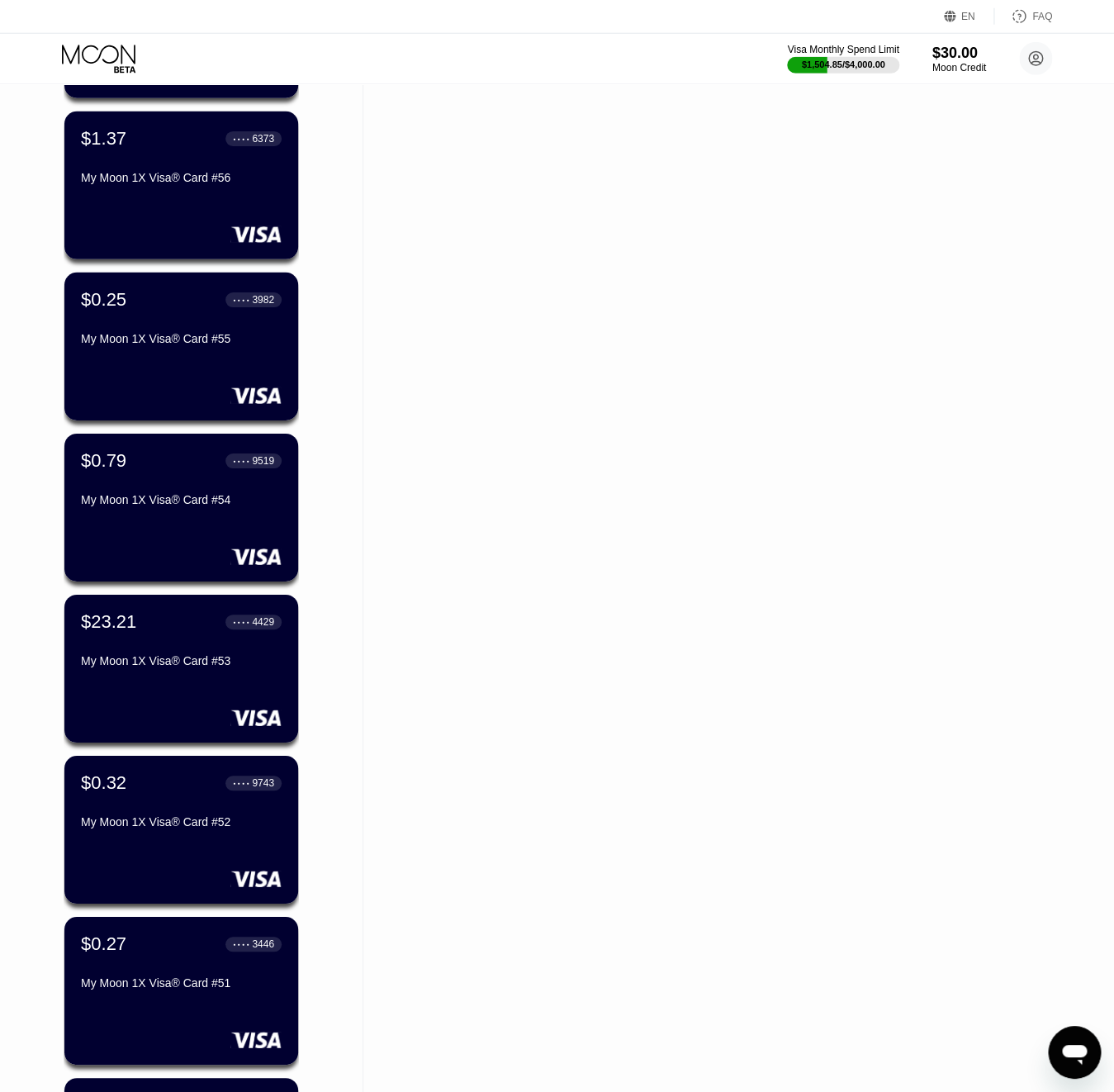
scroll to position [2032, 0]
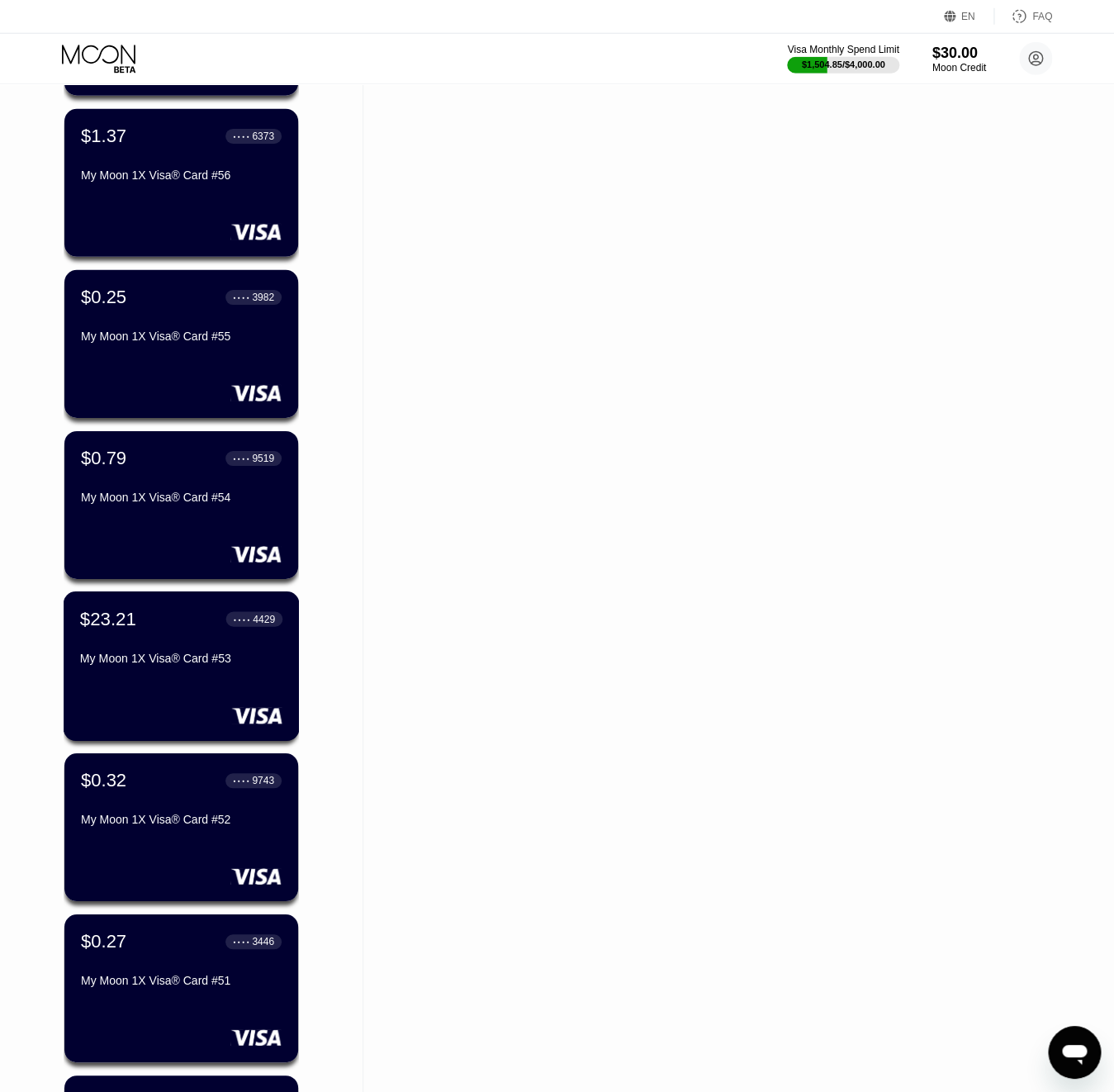
click at [128, 671] on div "My Moon 1X Visa® Card #53" at bounding box center [181, 662] width 202 height 20
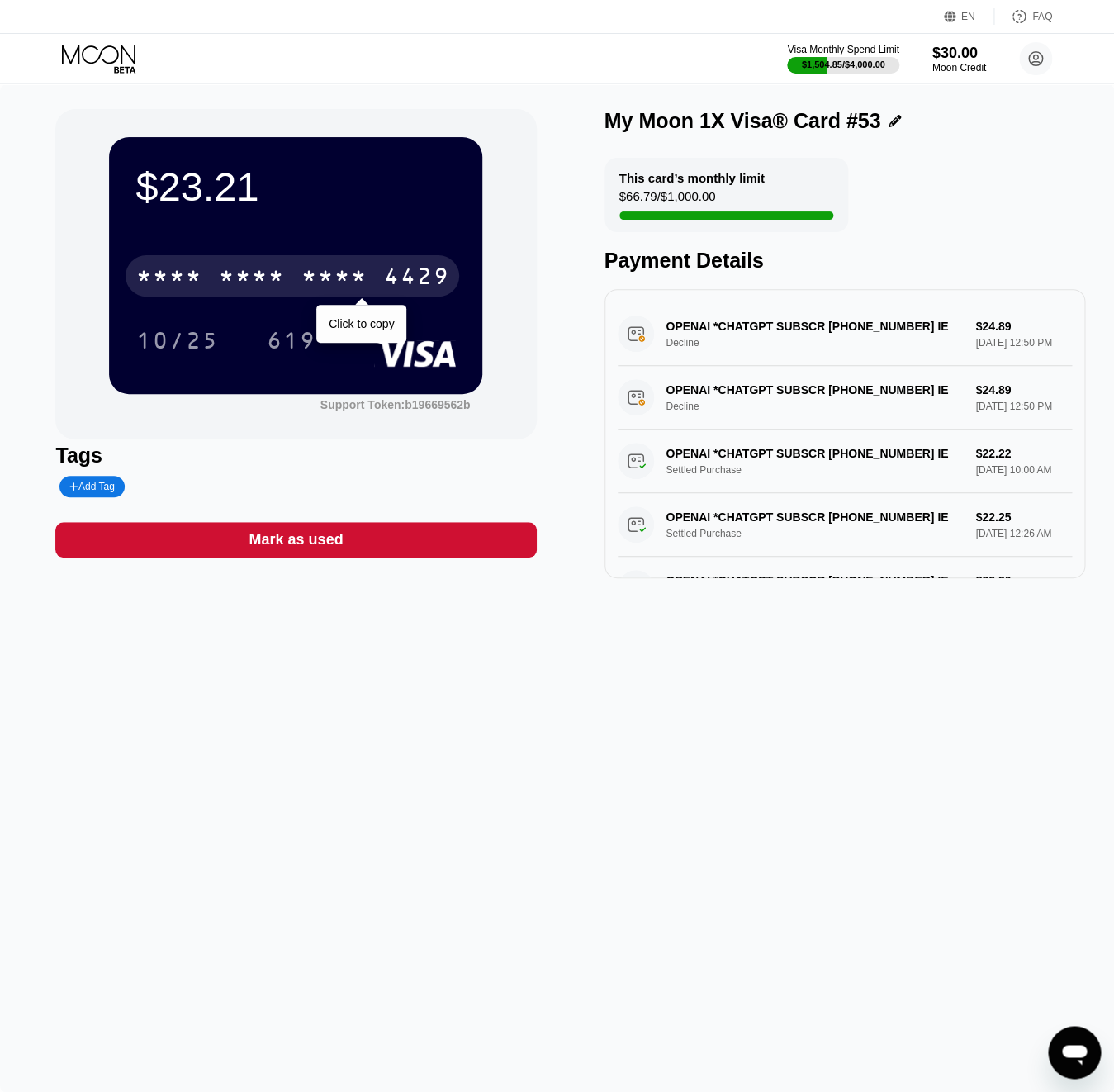
click at [332, 276] on div "* * * *" at bounding box center [333, 278] width 66 height 27
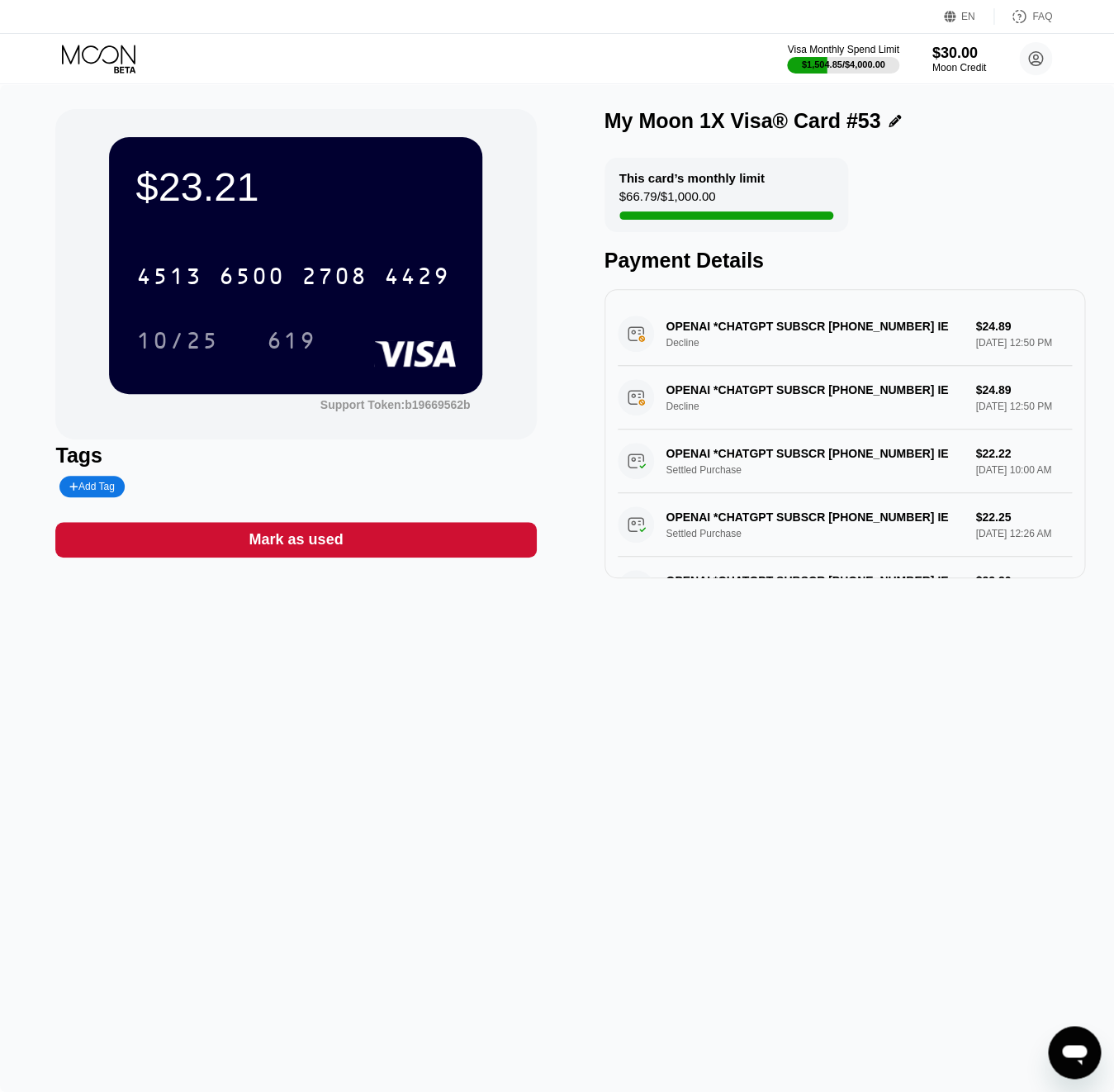
click at [91, 54] on icon at bounding box center [100, 59] width 77 height 28
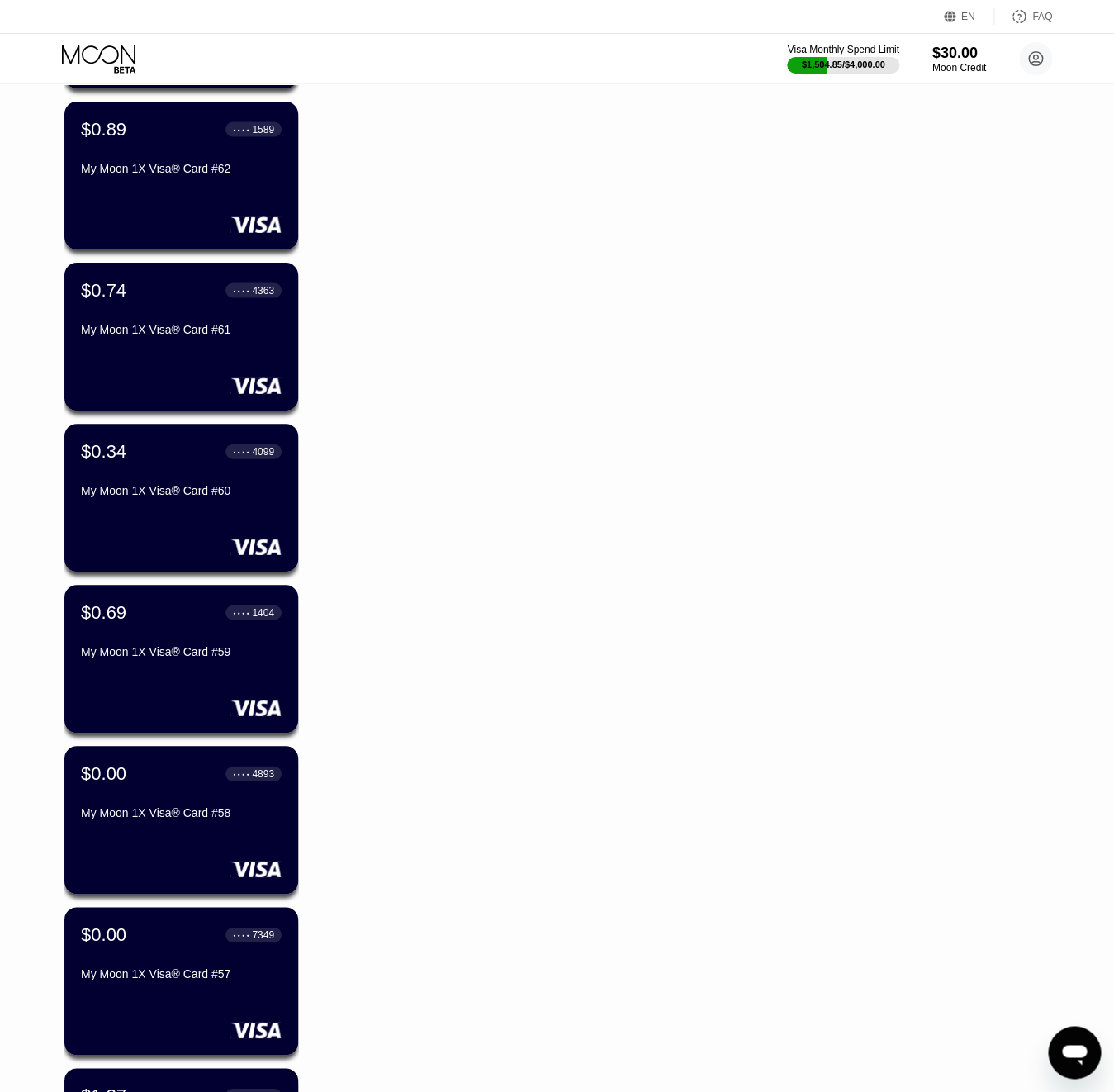
scroll to position [2661, 0]
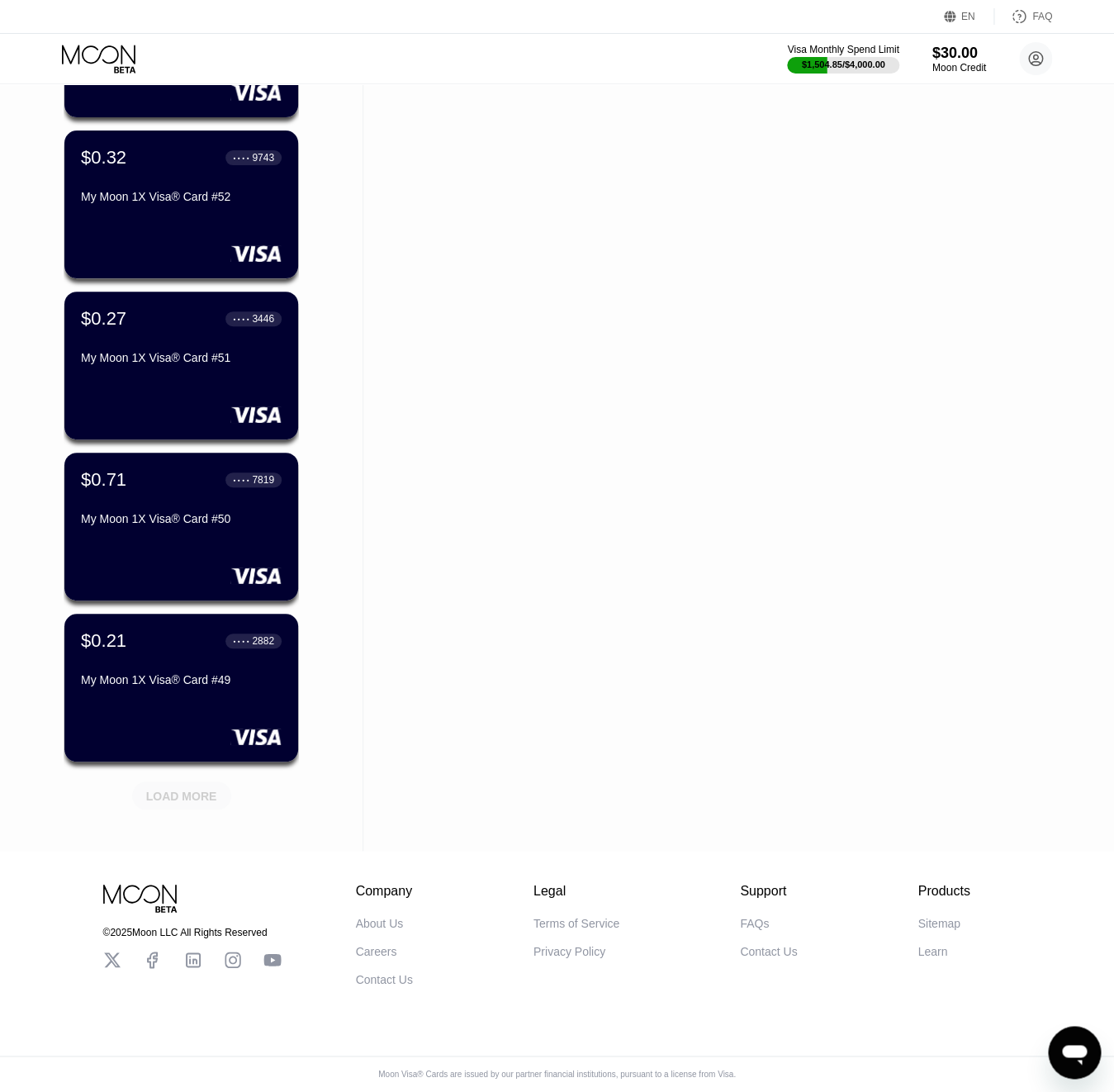
click at [170, 798] on div "LOAD MORE" at bounding box center [181, 795] width 71 height 15
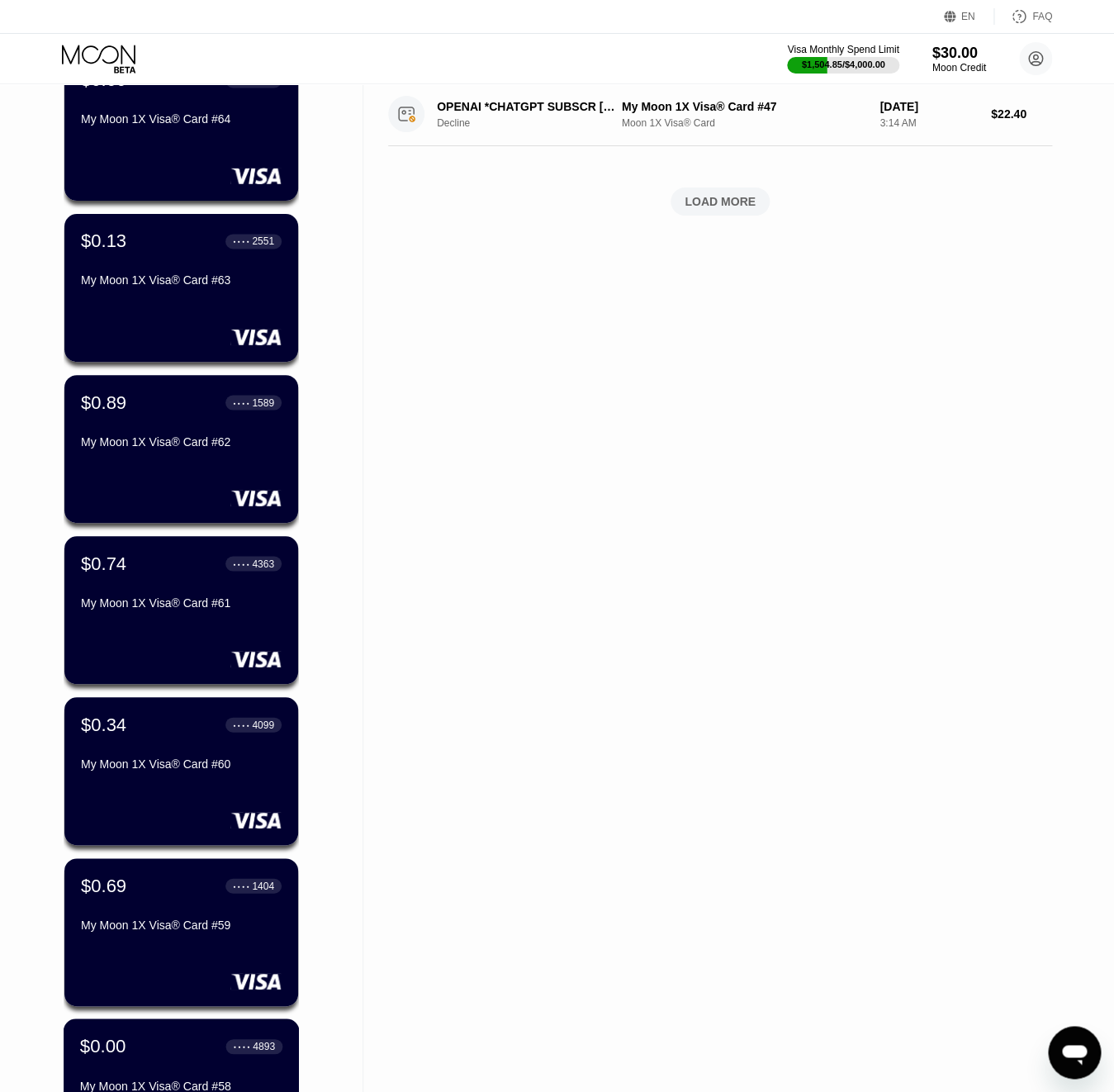
scroll to position [701, 0]
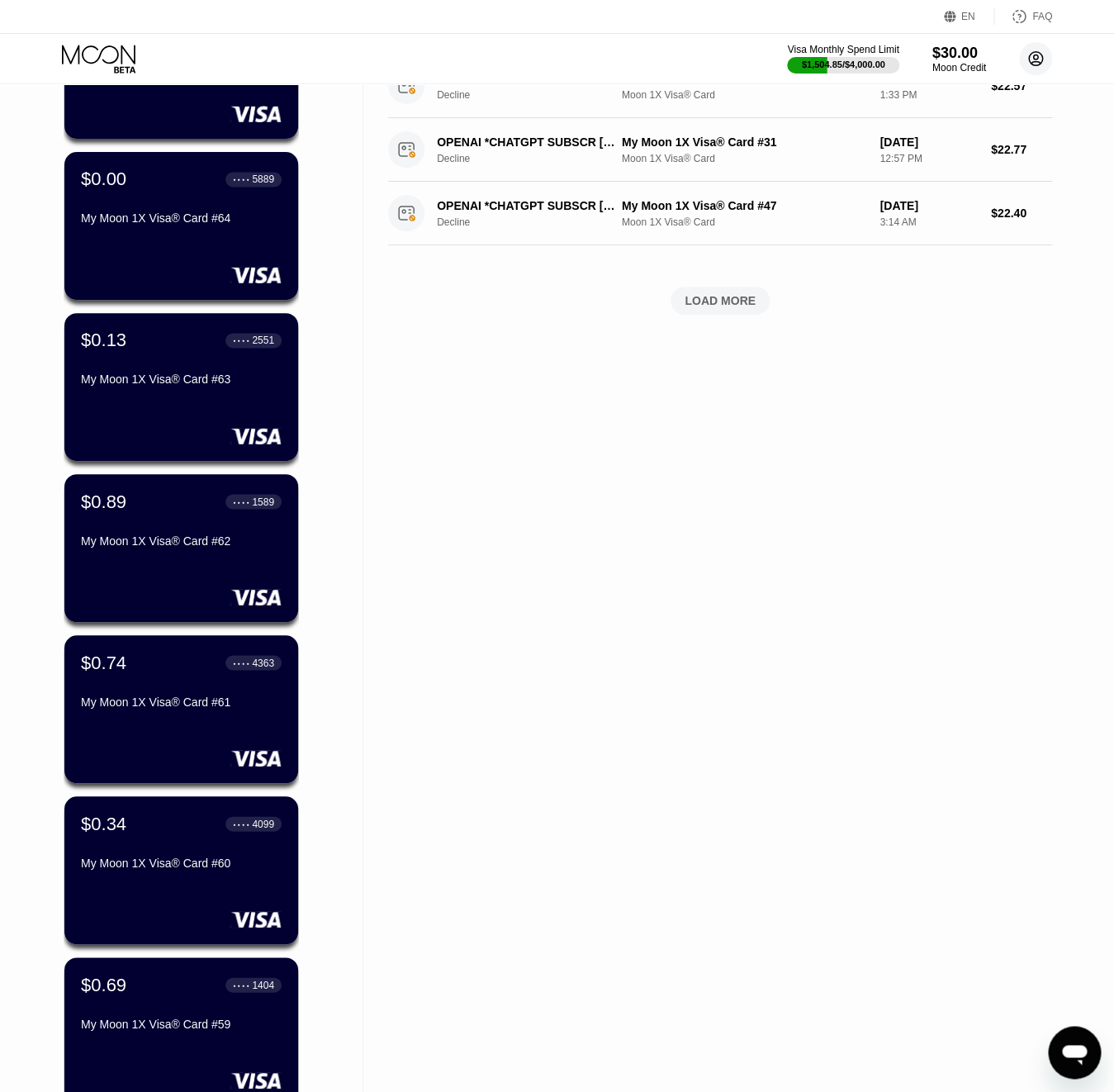
click at [1047, 58] on circle at bounding box center [1036, 59] width 33 height 33
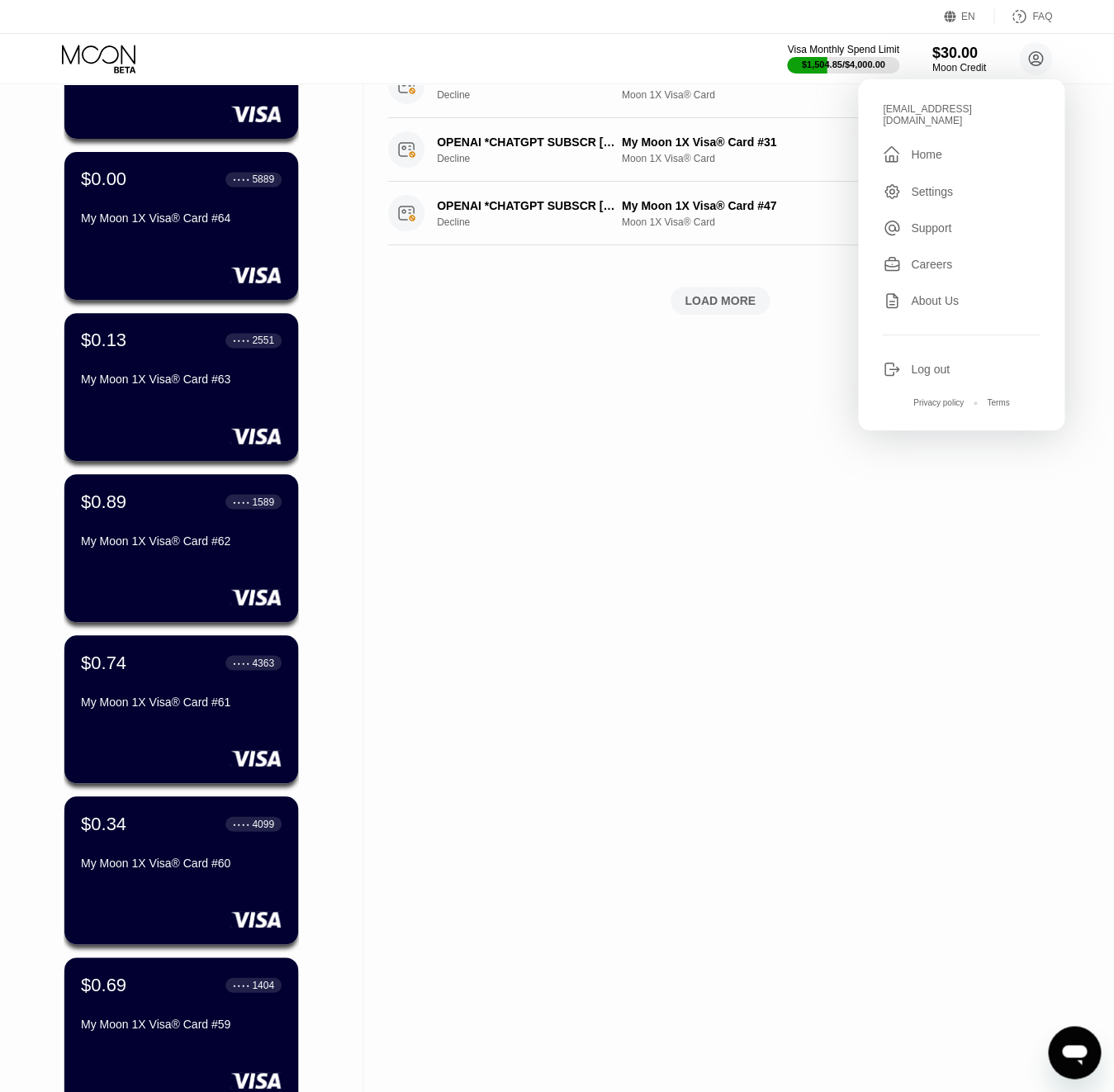
click at [928, 366] on div "Log out" at bounding box center [930, 369] width 39 height 13
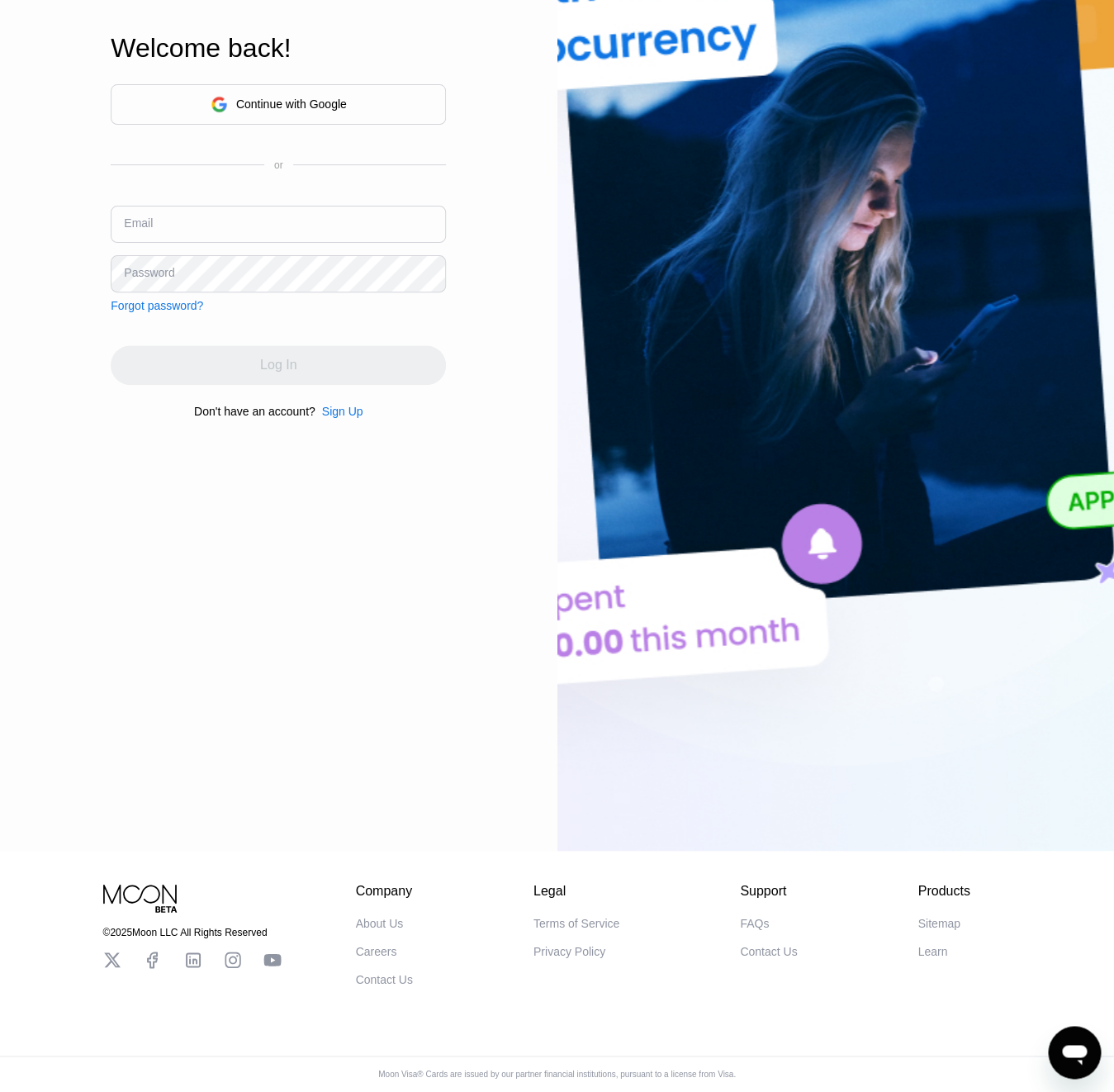
click at [308, 234] on input "text" at bounding box center [278, 224] width 335 height 37
paste input "[EMAIL_ADDRESS][DOMAIN_NAME]"
type input "[EMAIL_ADDRESS][DOMAIN_NAME]"
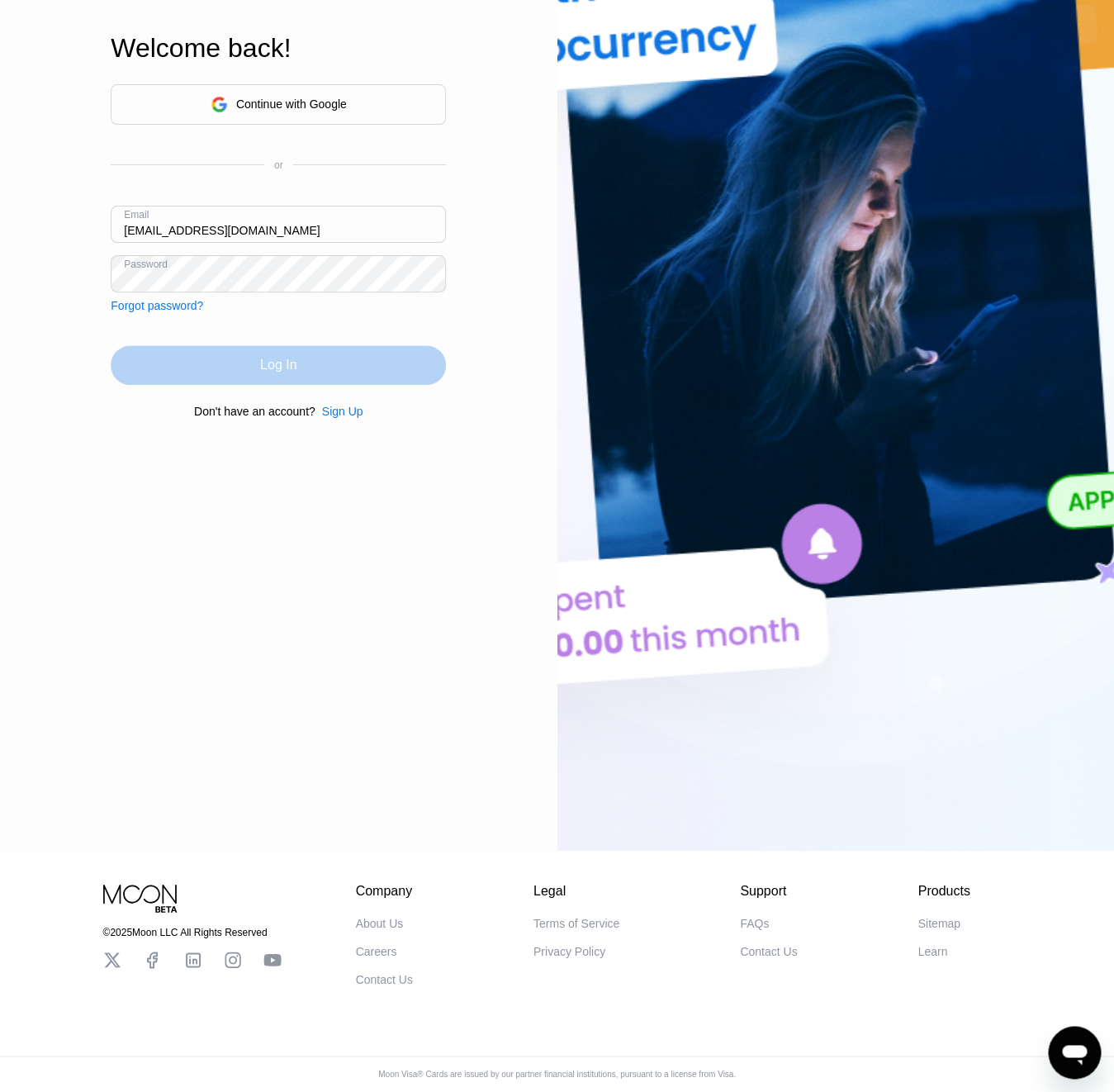
click at [209, 375] on div "Log In" at bounding box center [278, 365] width 335 height 39
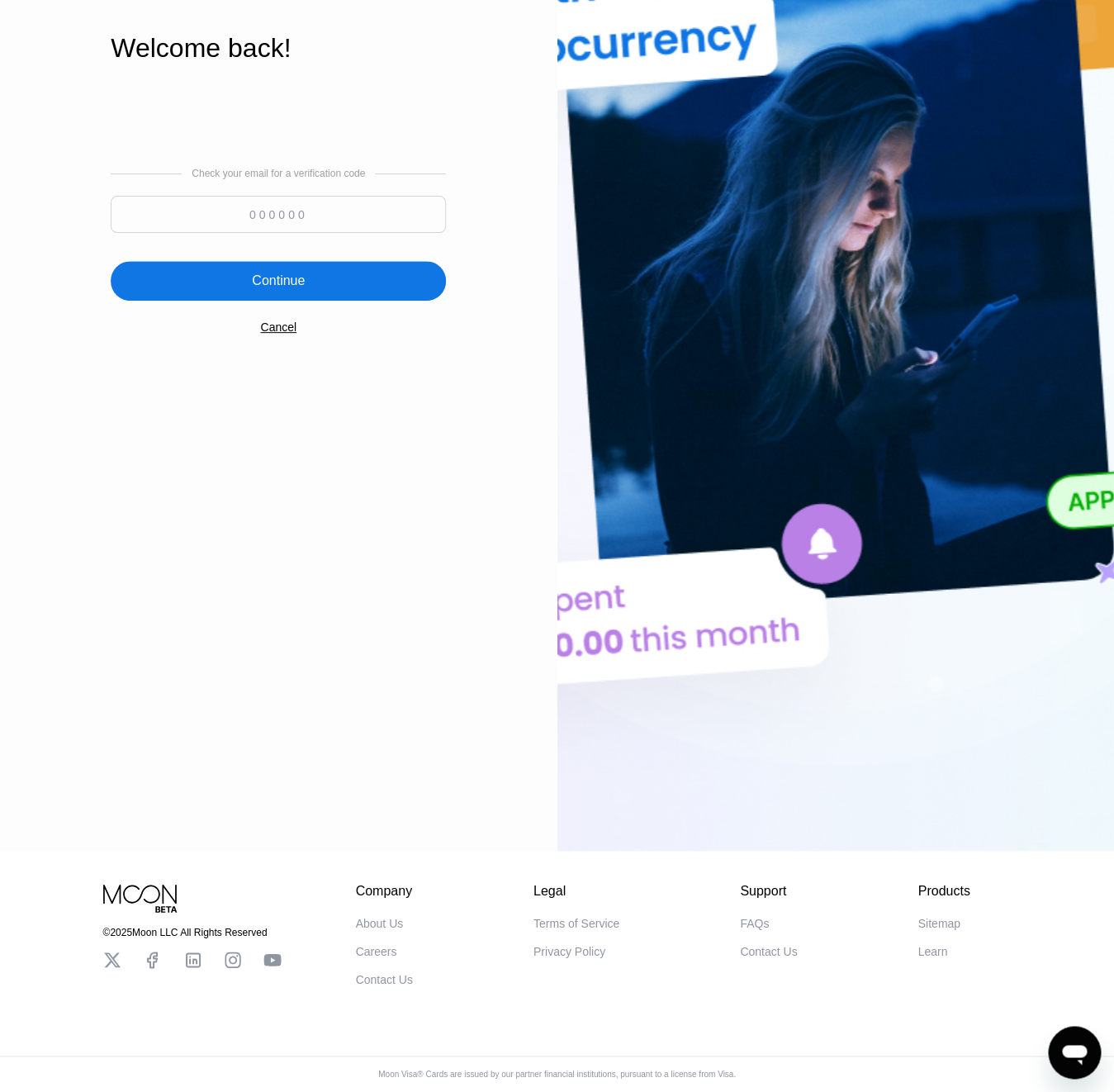
click at [326, 205] on input at bounding box center [278, 214] width 335 height 37
paste input "563030"
type input "563030"
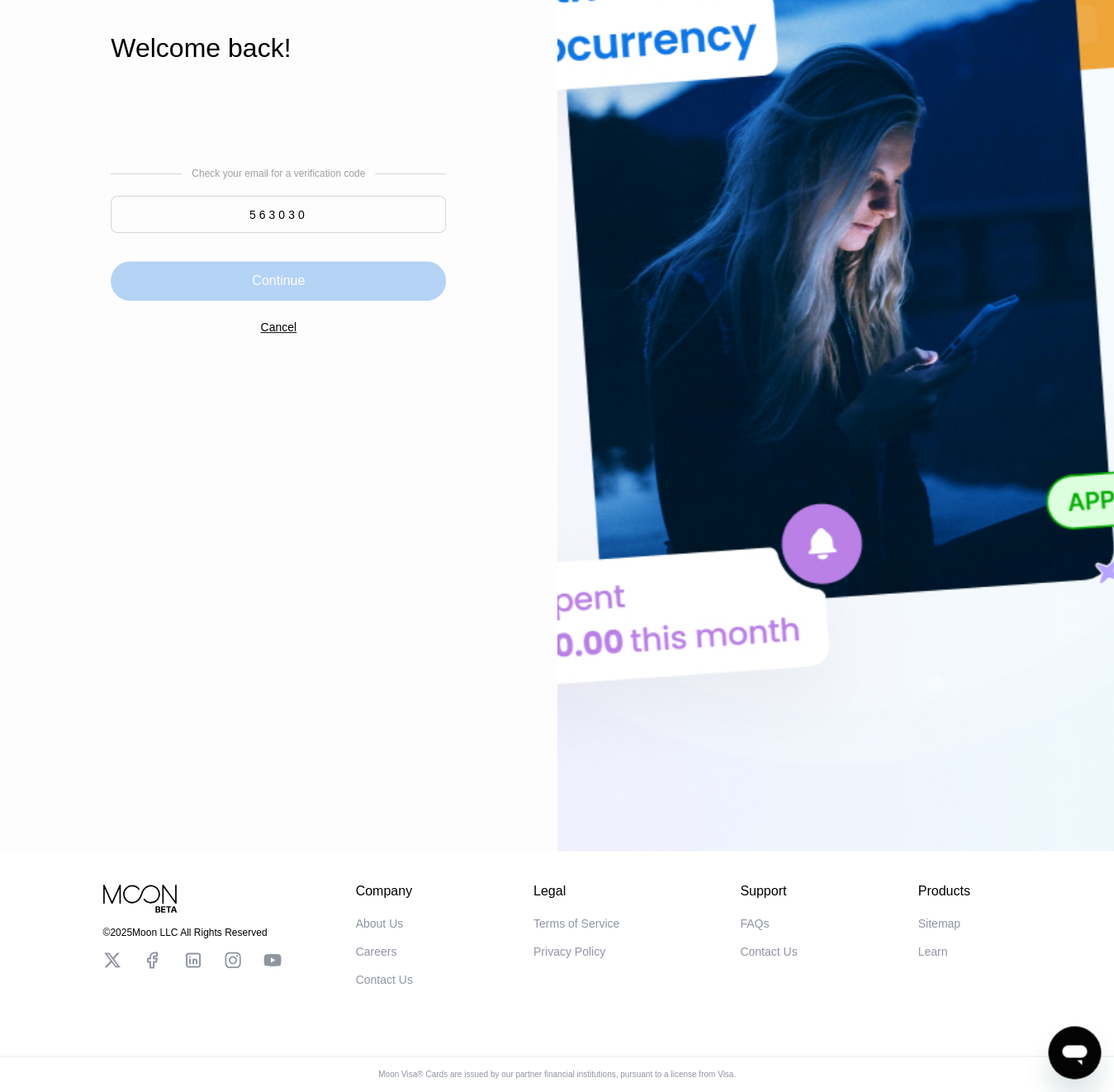
click at [280, 282] on div "Continue" at bounding box center [278, 281] width 53 height 17
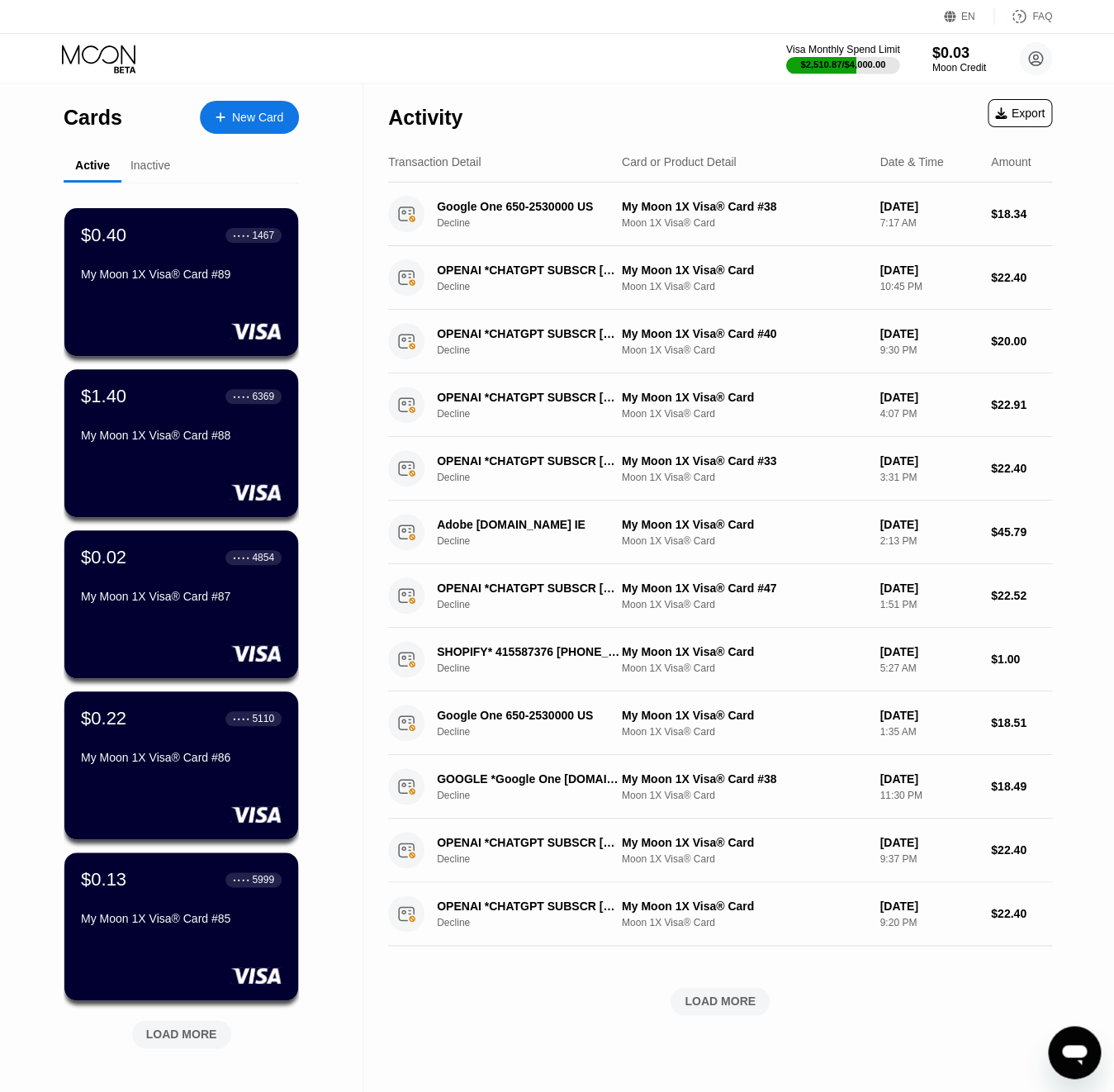
click at [830, 69] on div "$2,510.87 / $4,000.00" at bounding box center [843, 64] width 85 height 10
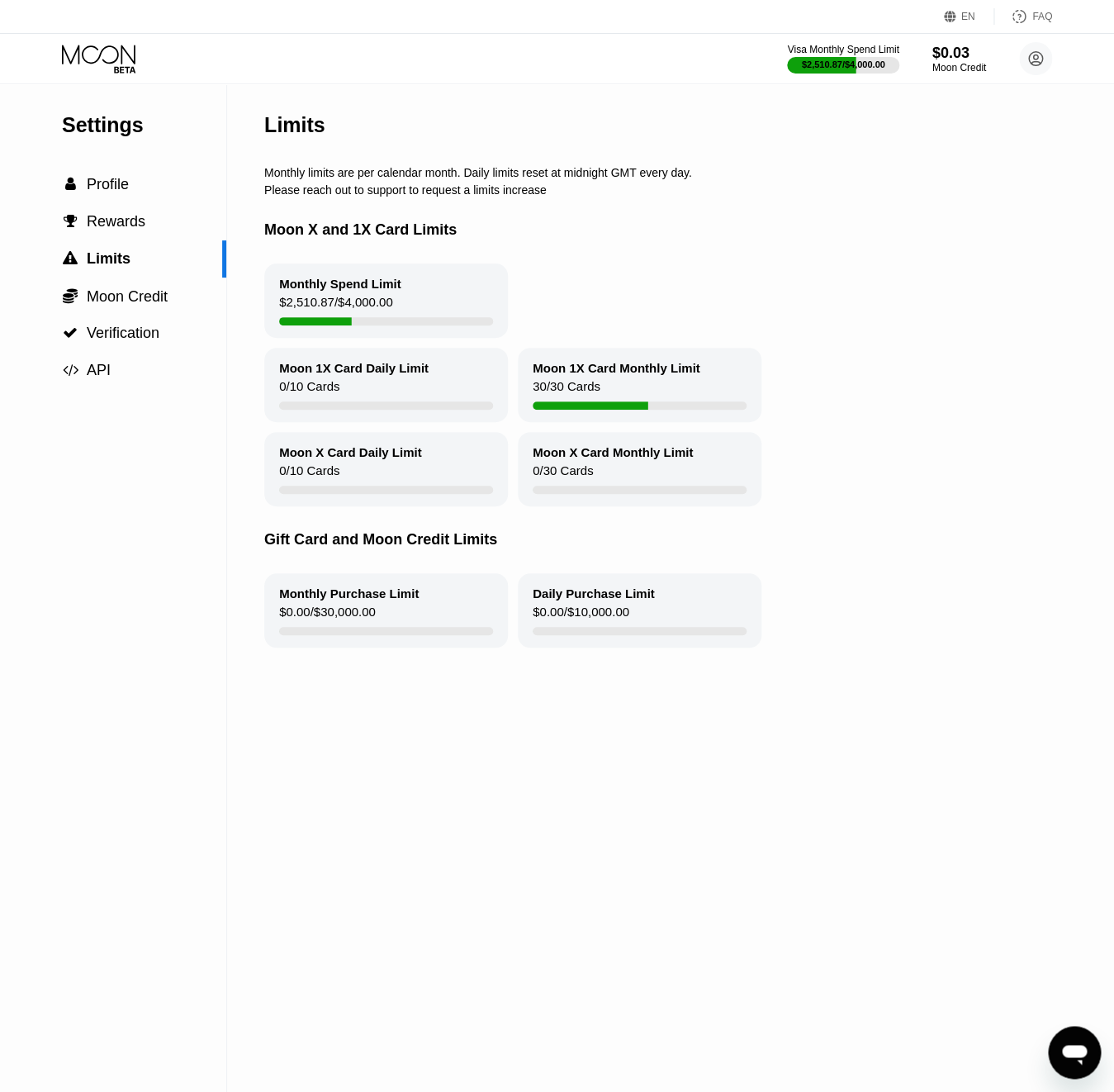
click at [86, 51] on icon at bounding box center [100, 59] width 77 height 28
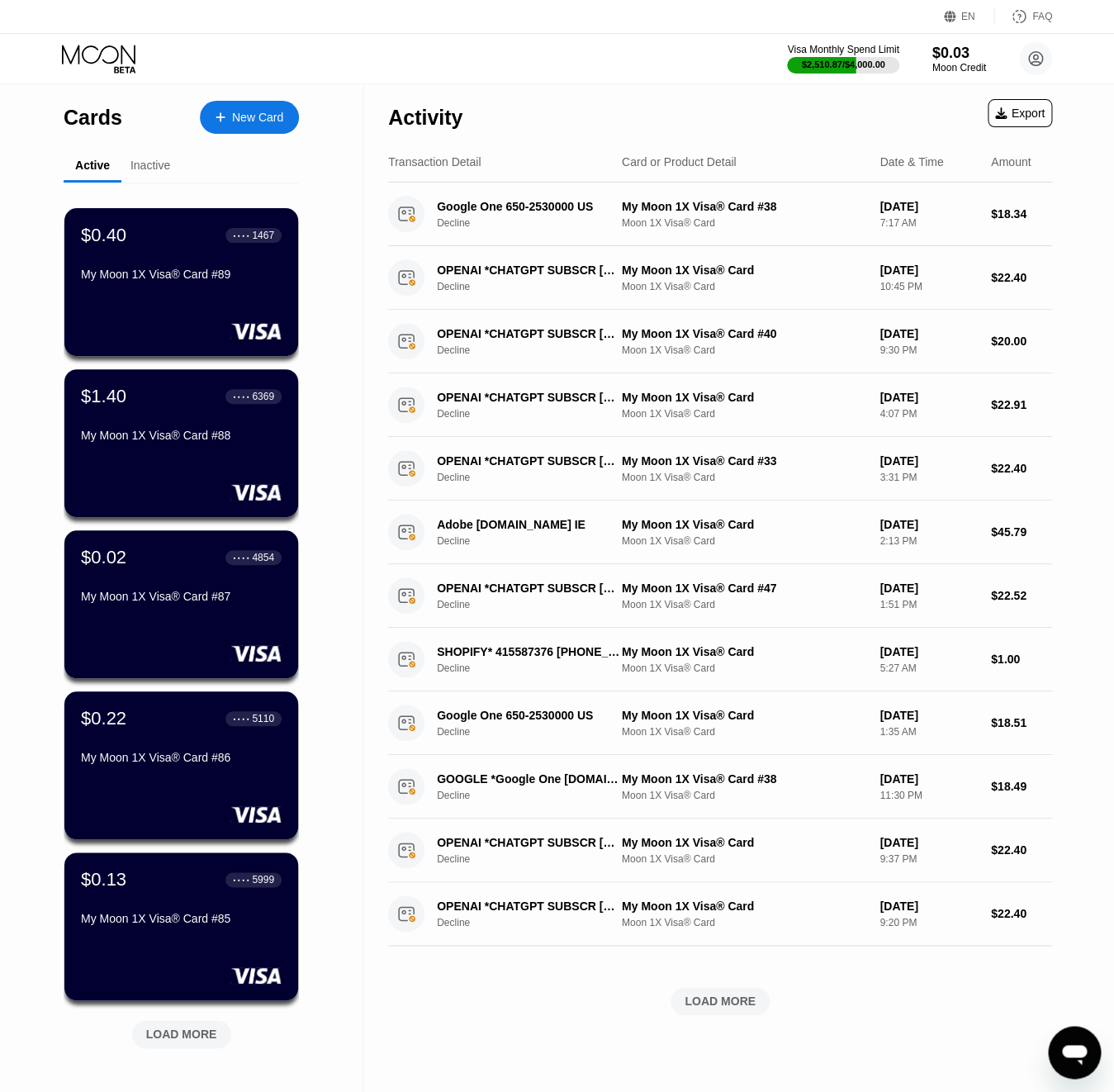
scroll to position [246, 0]
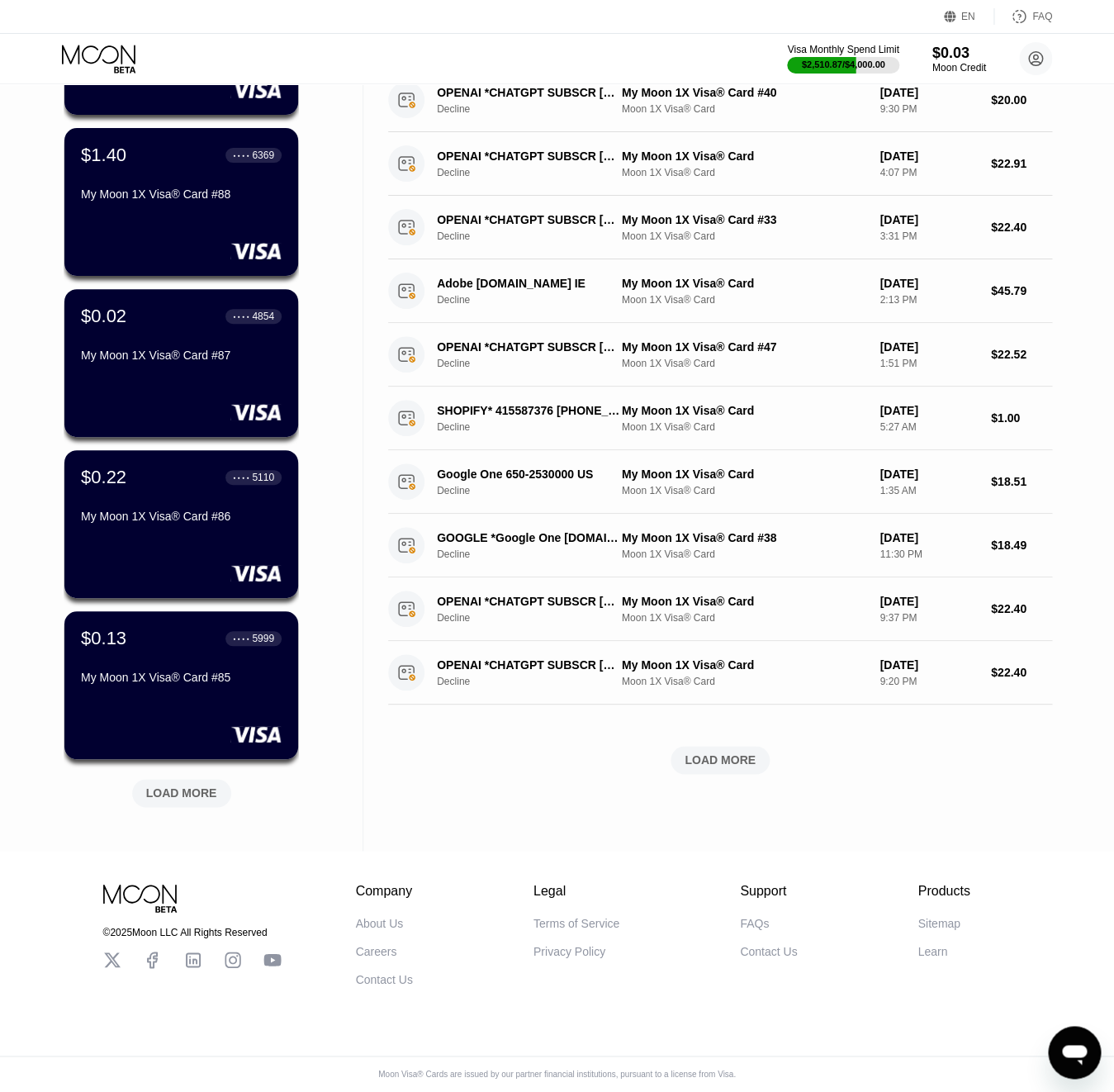
click at [210, 795] on div "LOAD MORE" at bounding box center [181, 793] width 71 height 15
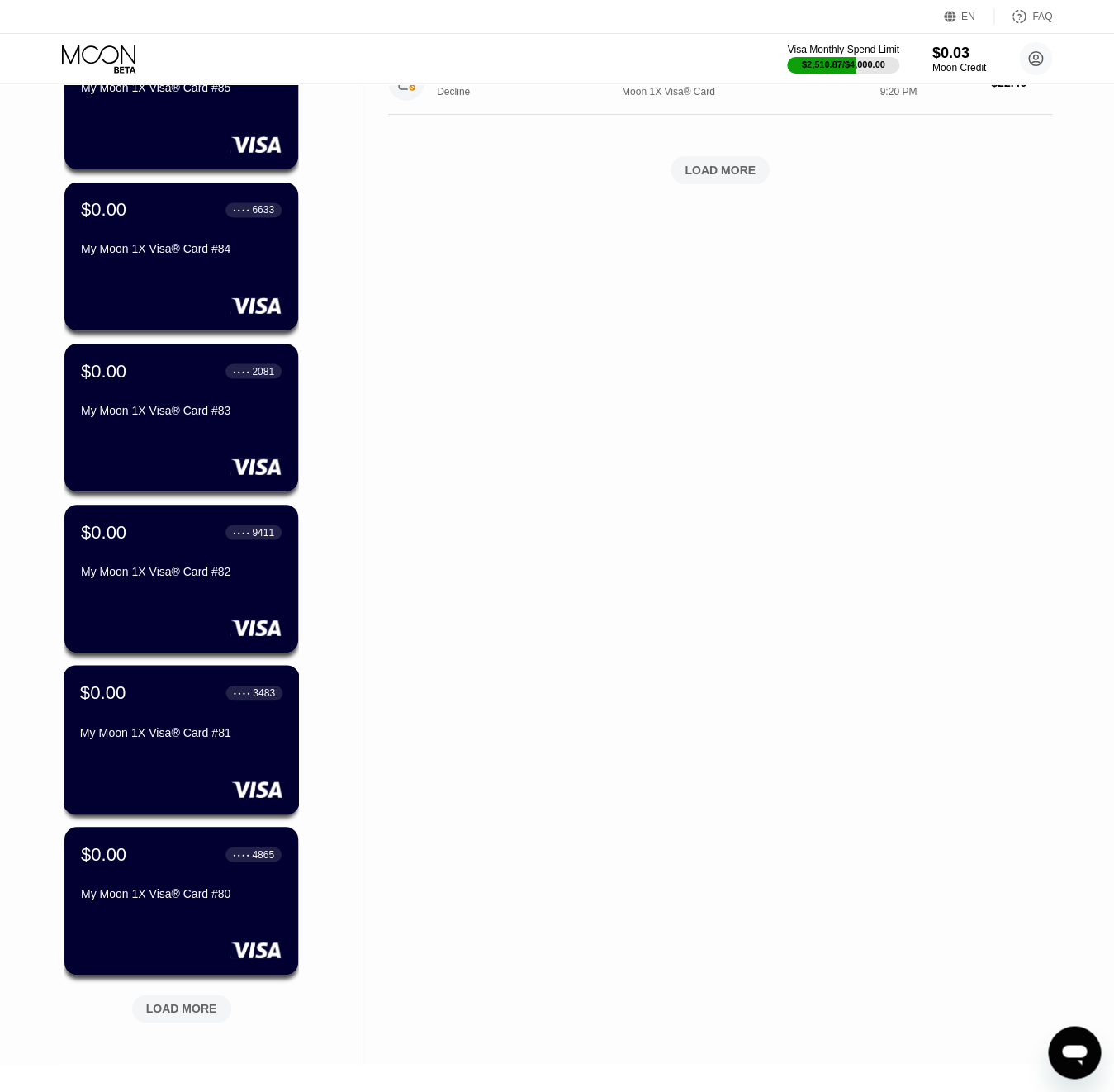
scroll to position [973, 0]
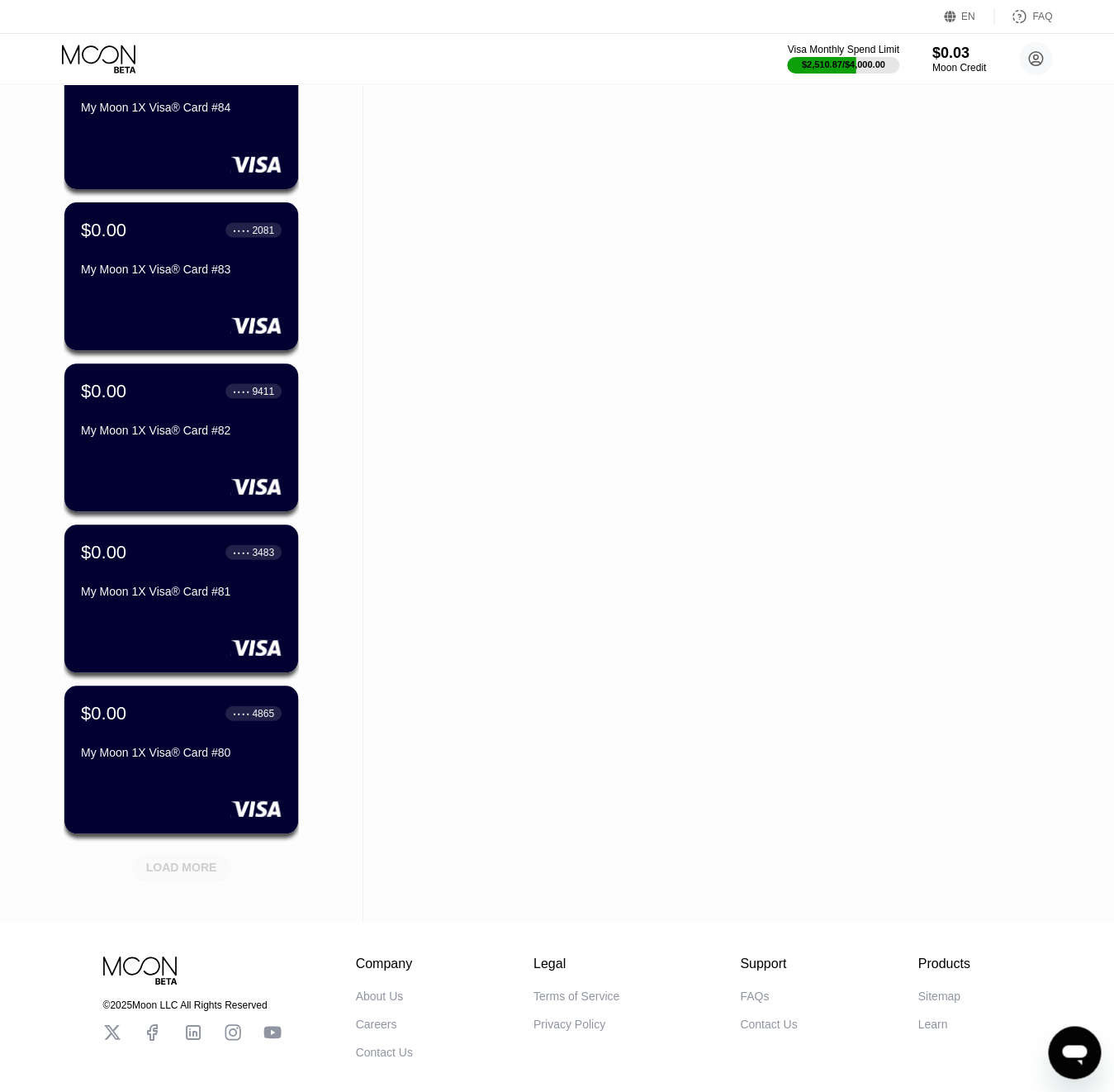
click at [208, 876] on div "LOAD MORE" at bounding box center [182, 867] width 99 height 28
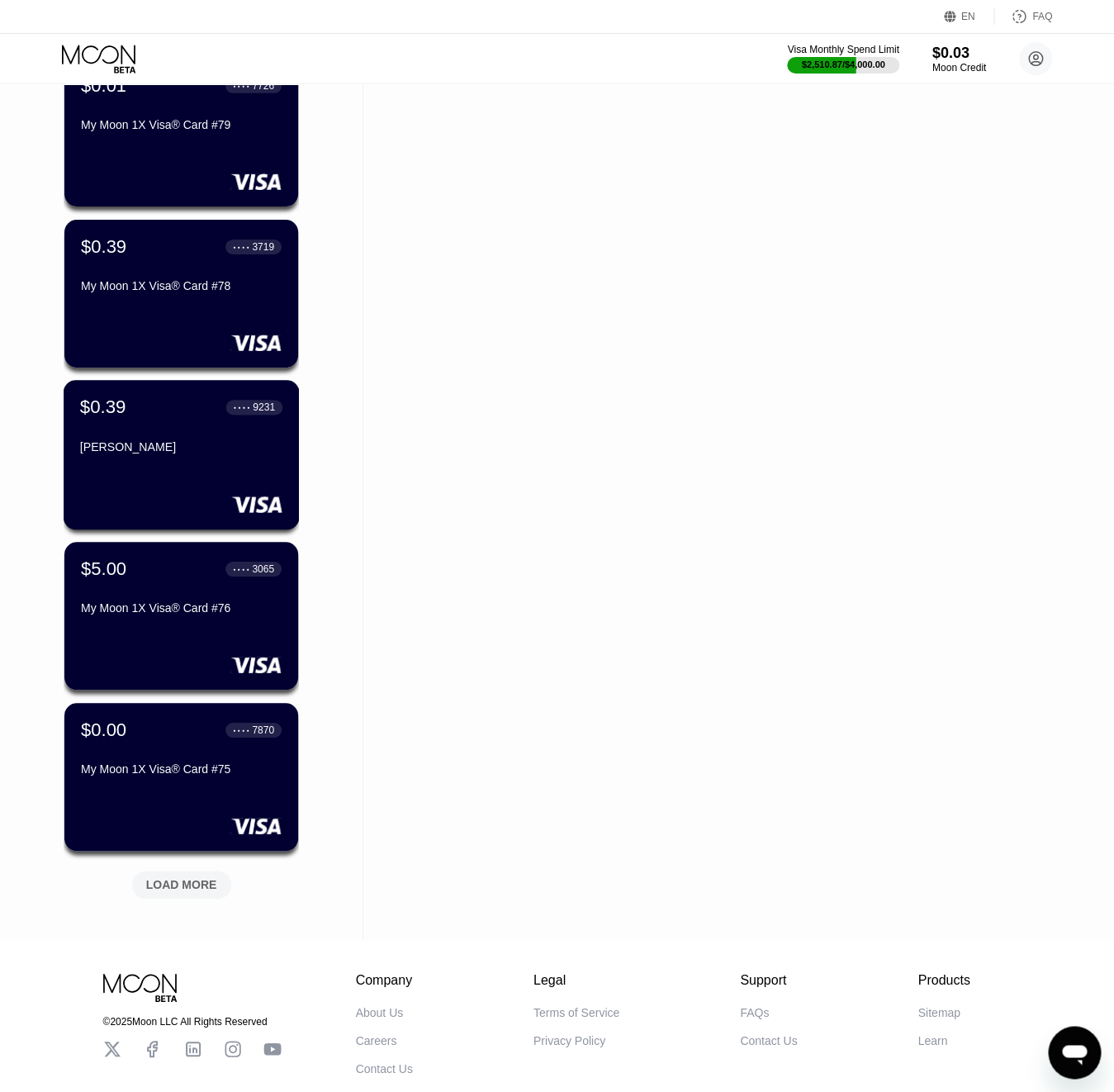
scroll to position [1825, 0]
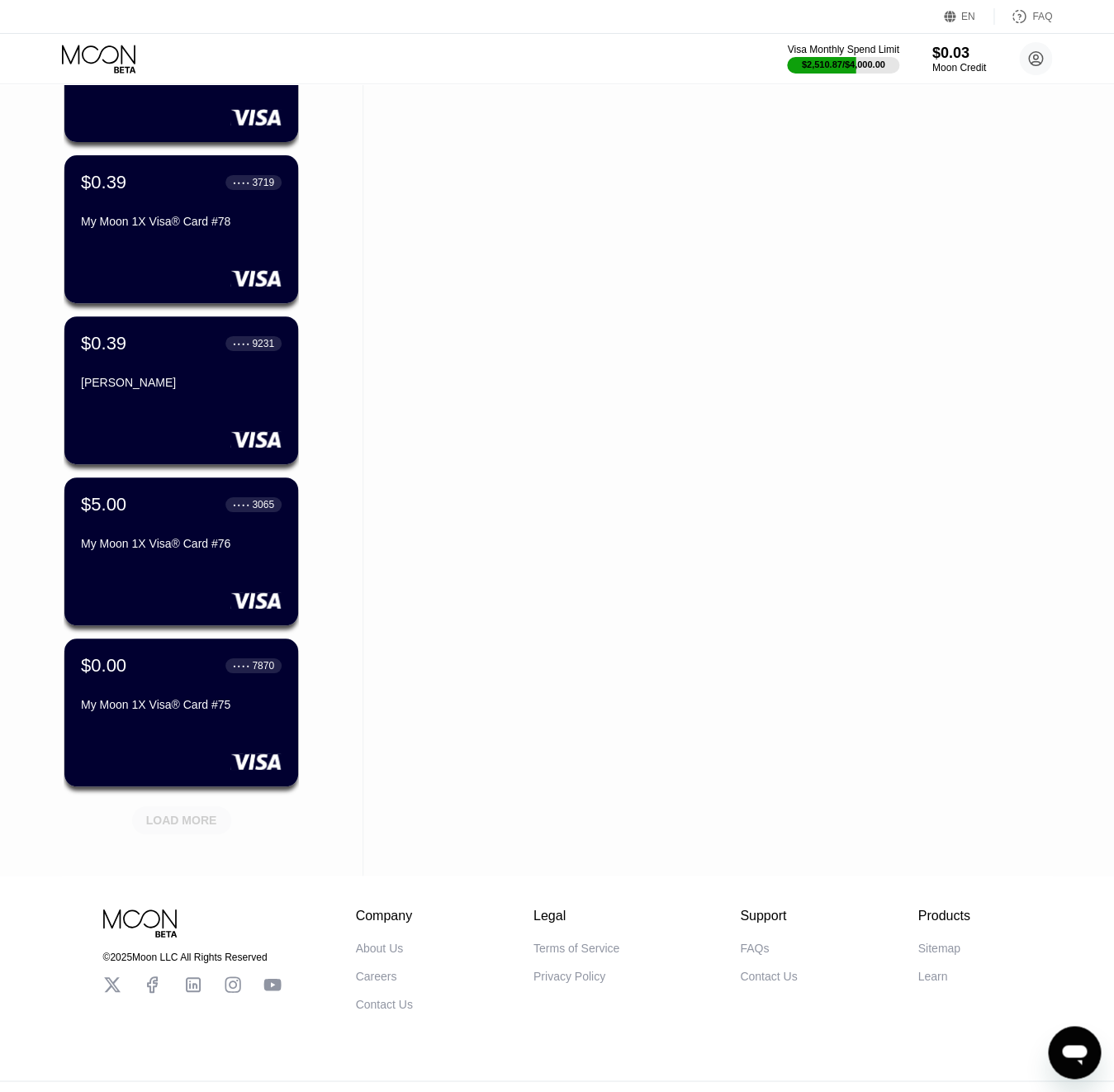
click at [215, 826] on div "LOAD MORE" at bounding box center [181, 820] width 71 height 15
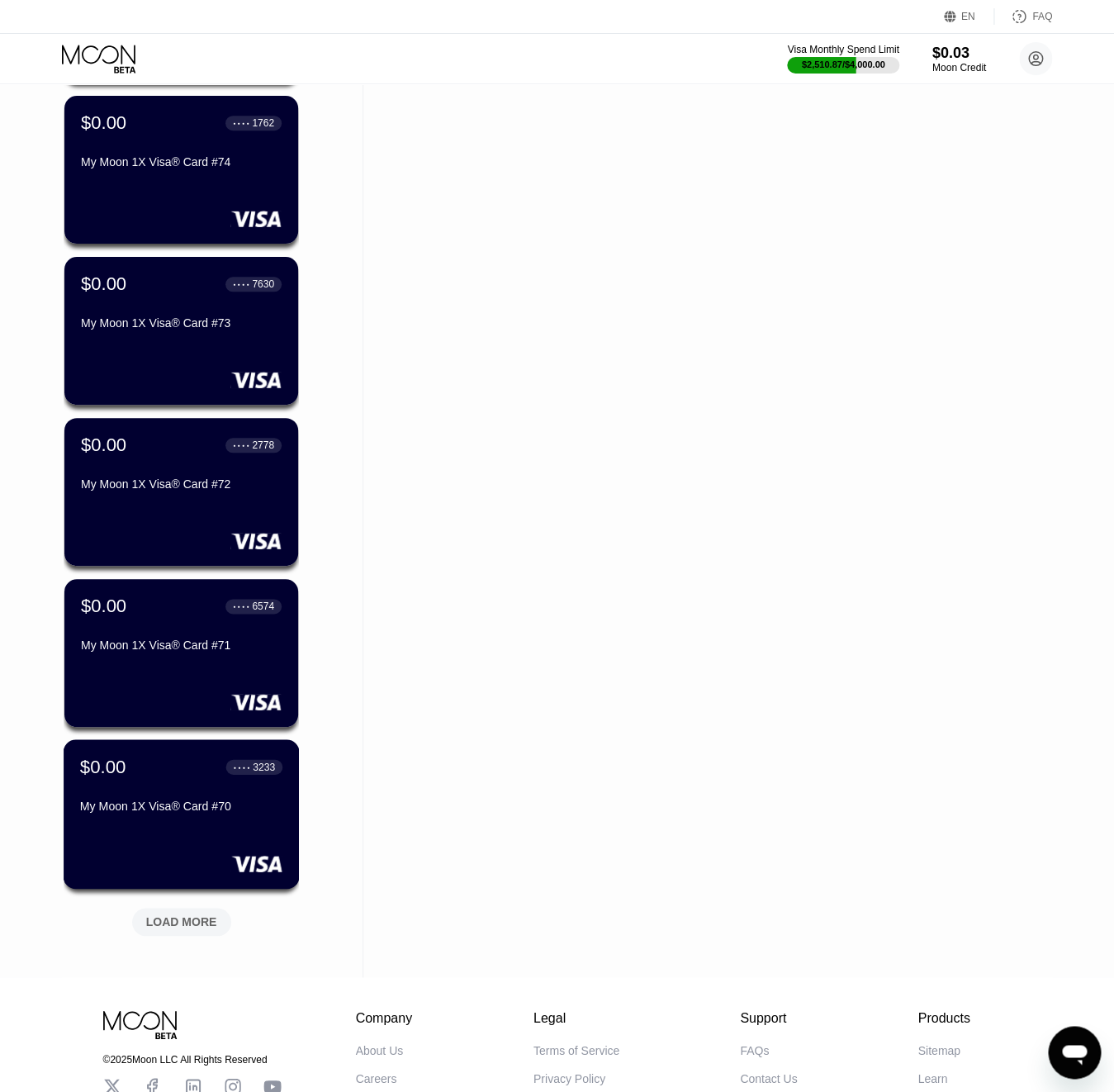
scroll to position [2533, 0]
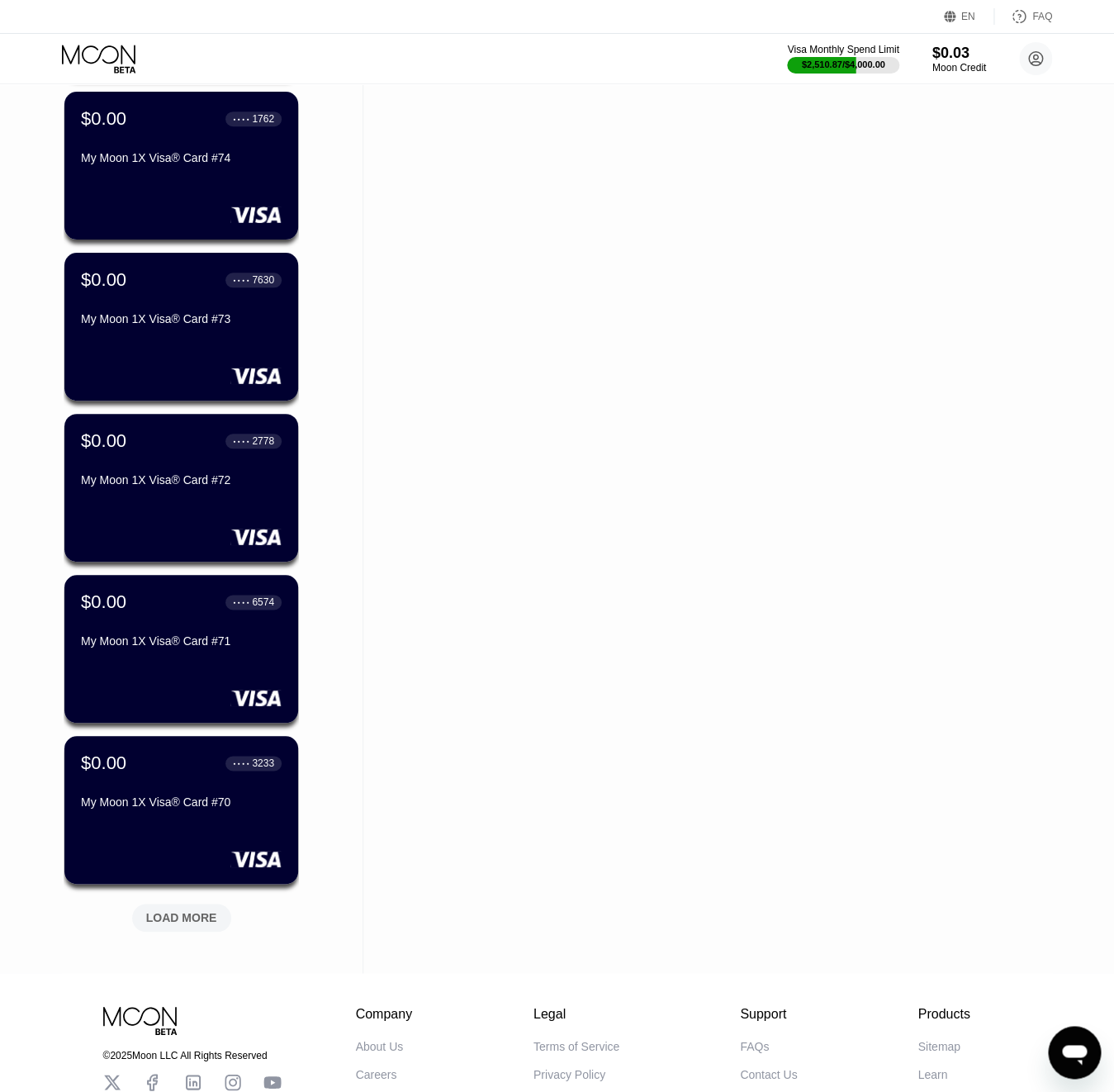
click at [208, 913] on div "LOAD MORE" at bounding box center [181, 918] width 71 height 15
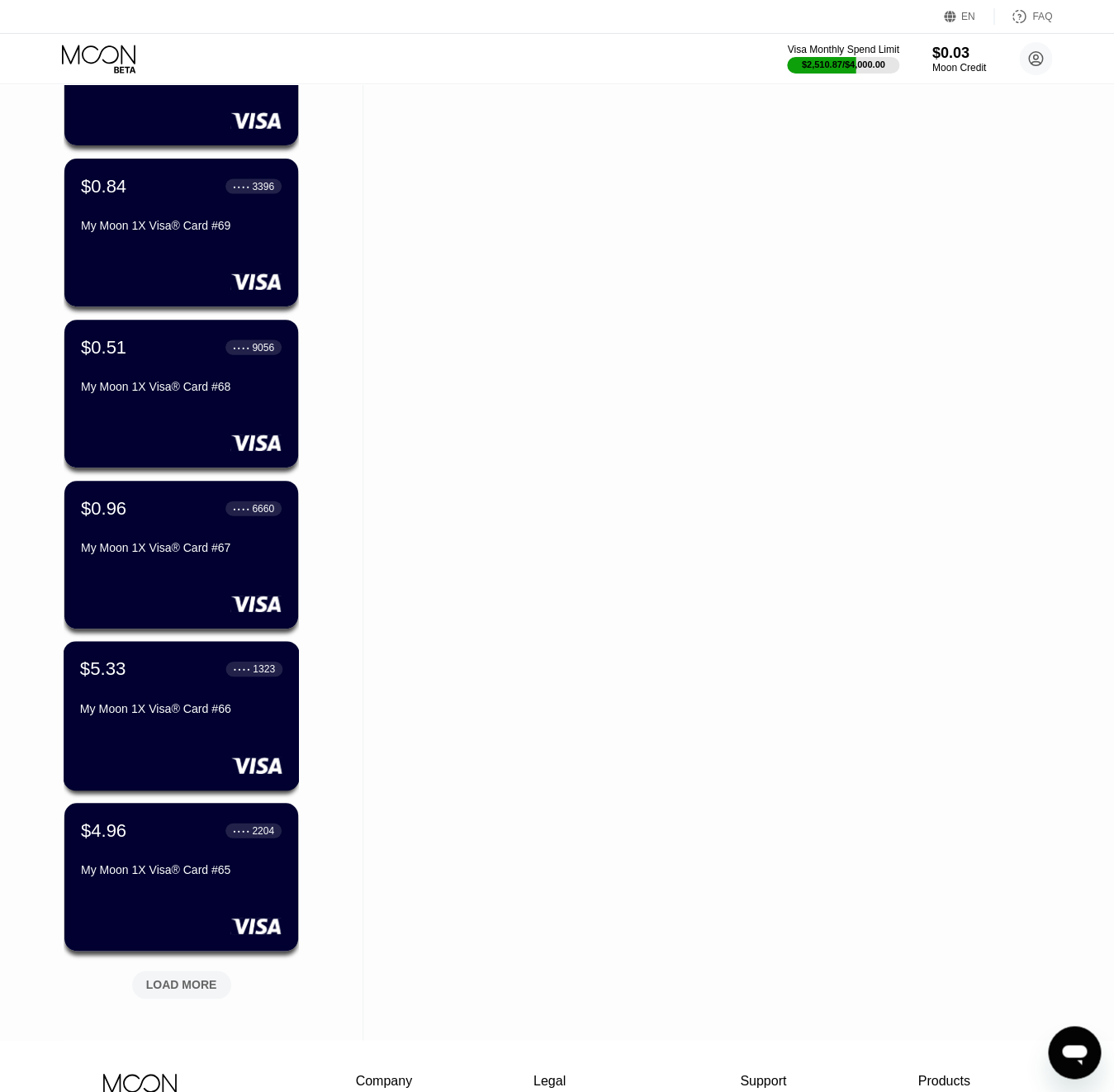
scroll to position [3333, 0]
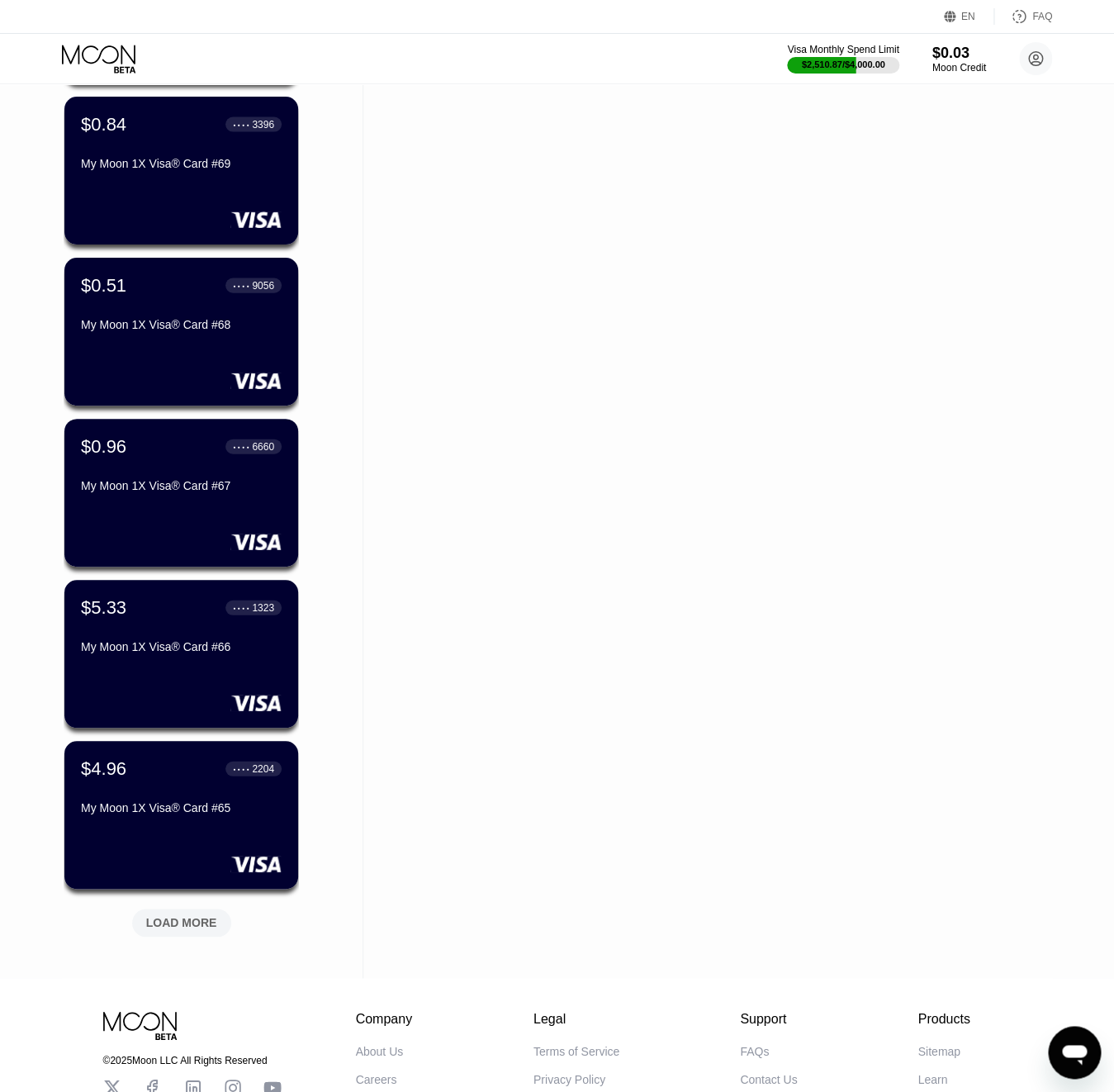
click at [208, 916] on div "LOAD MORE" at bounding box center [181, 923] width 71 height 15
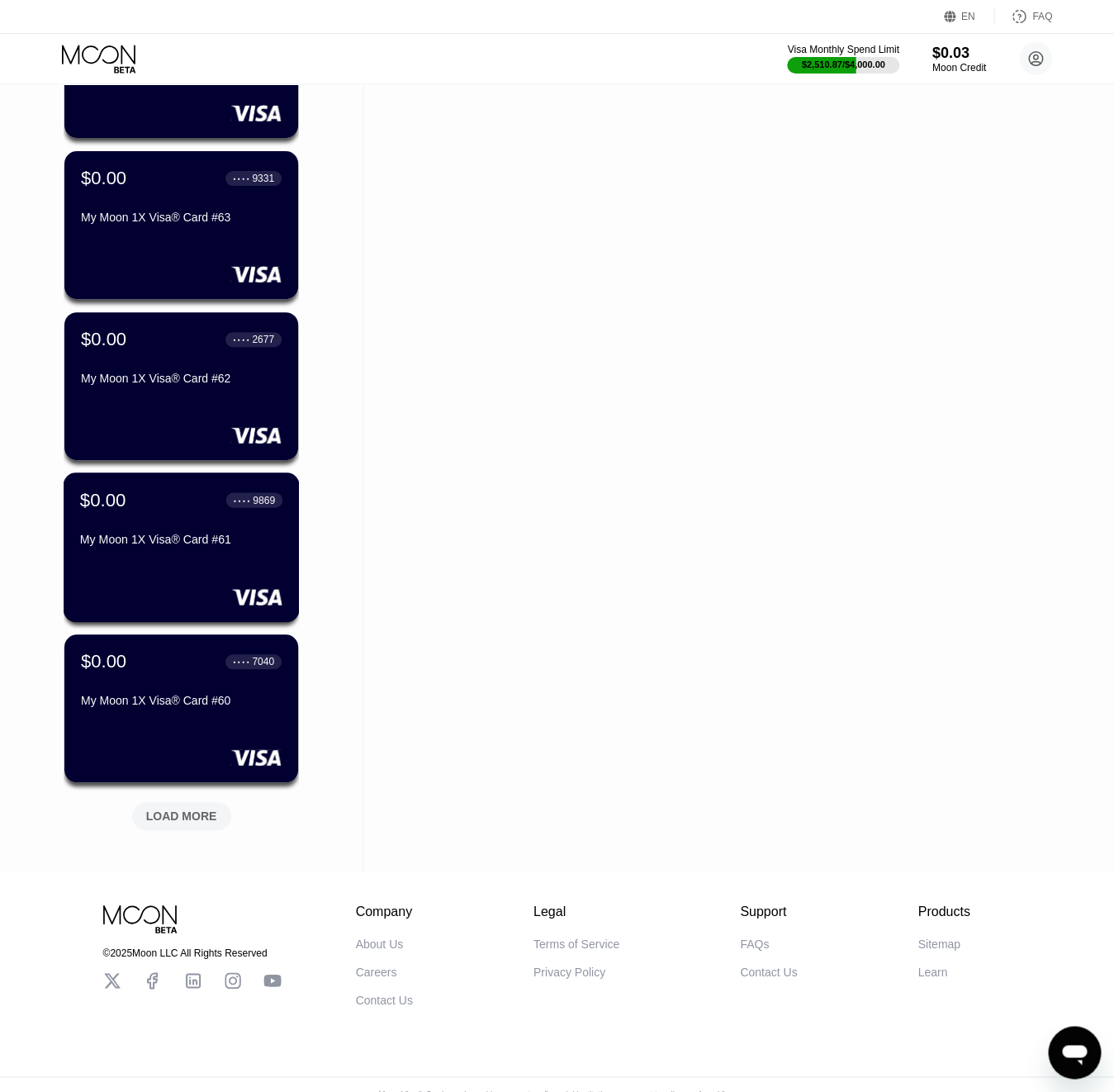
scroll to position [4272, 0]
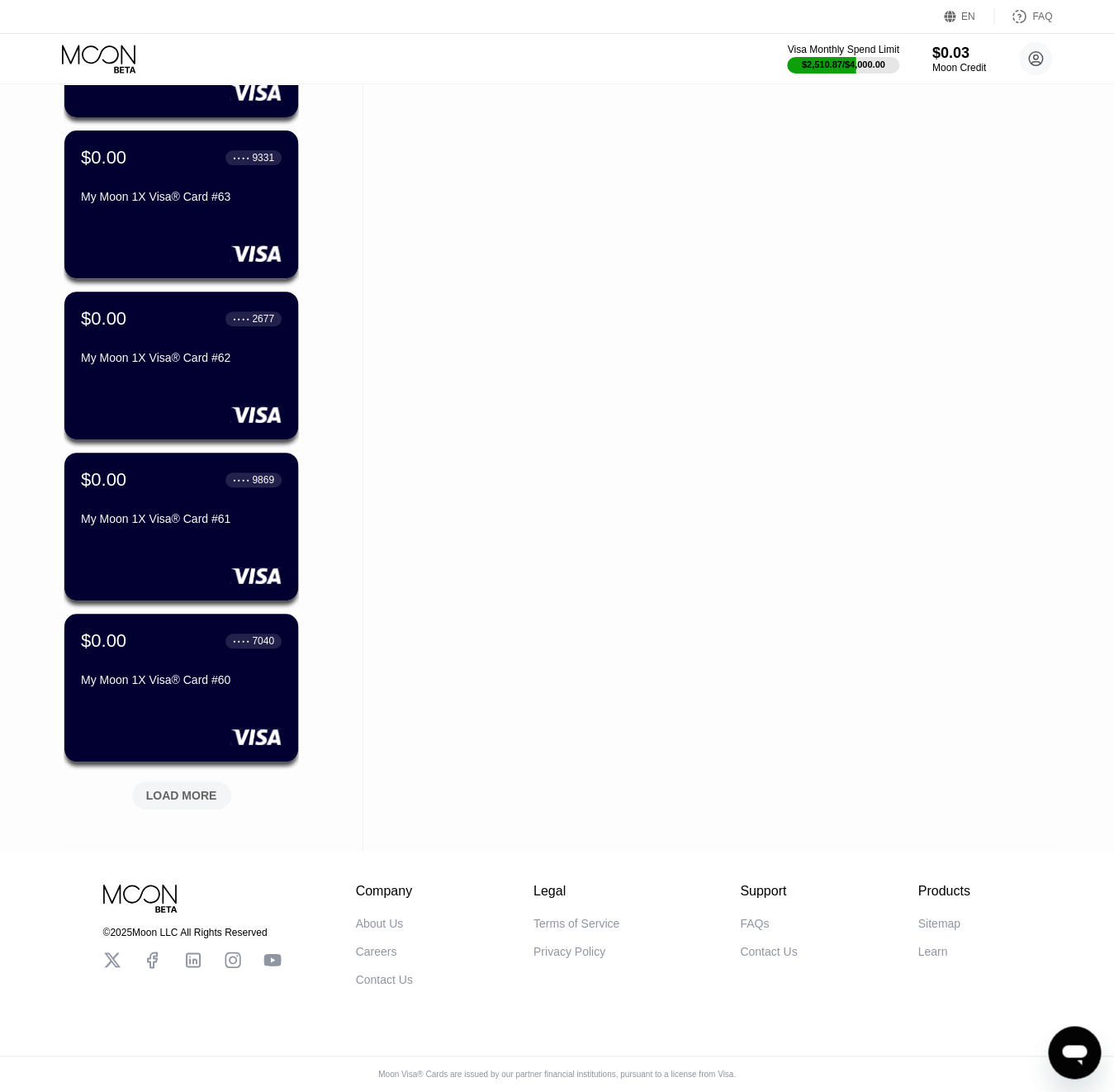
click at [196, 796] on div "LOAD MORE" at bounding box center [181, 795] width 71 height 15
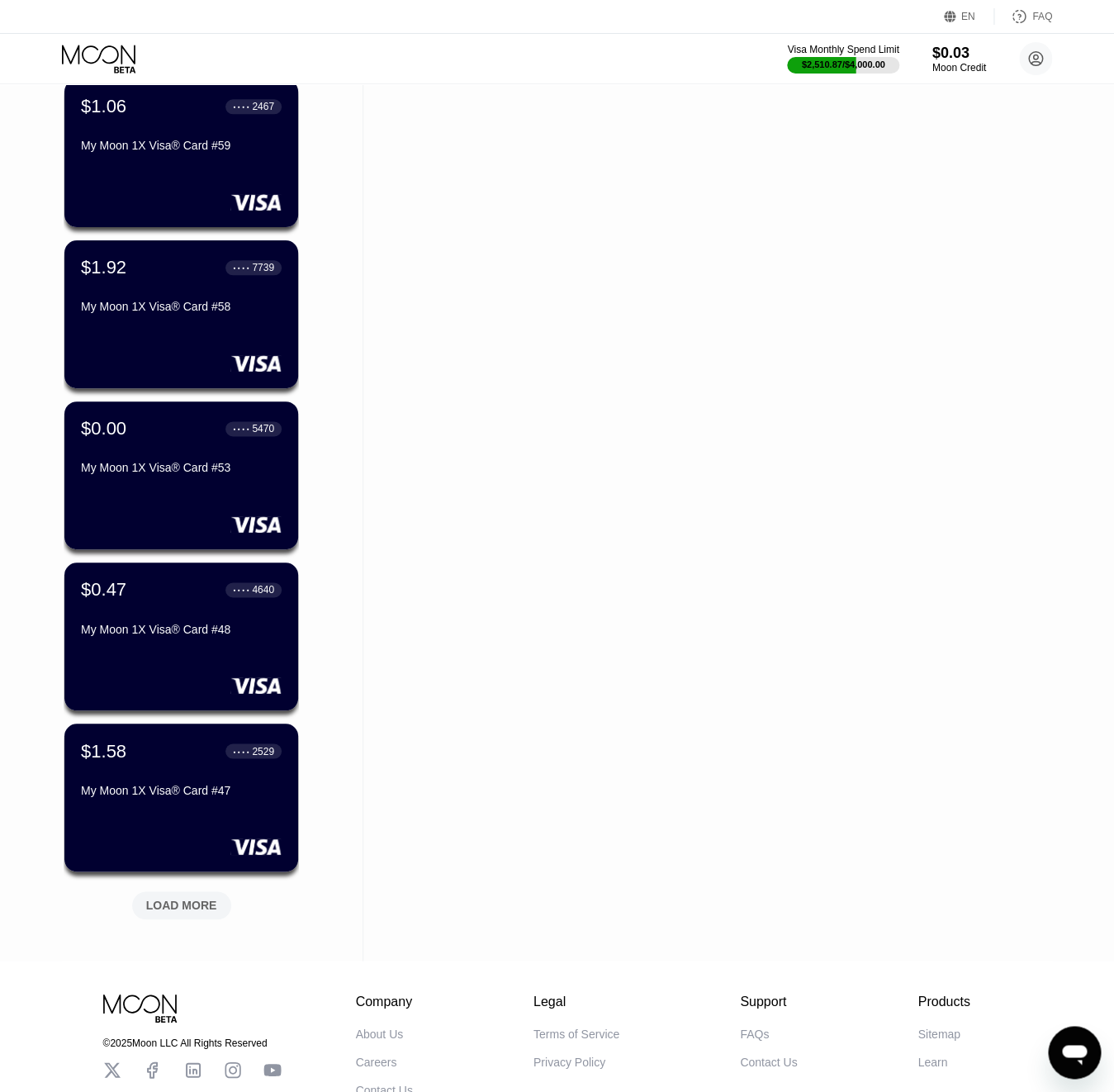
scroll to position [4966, 0]
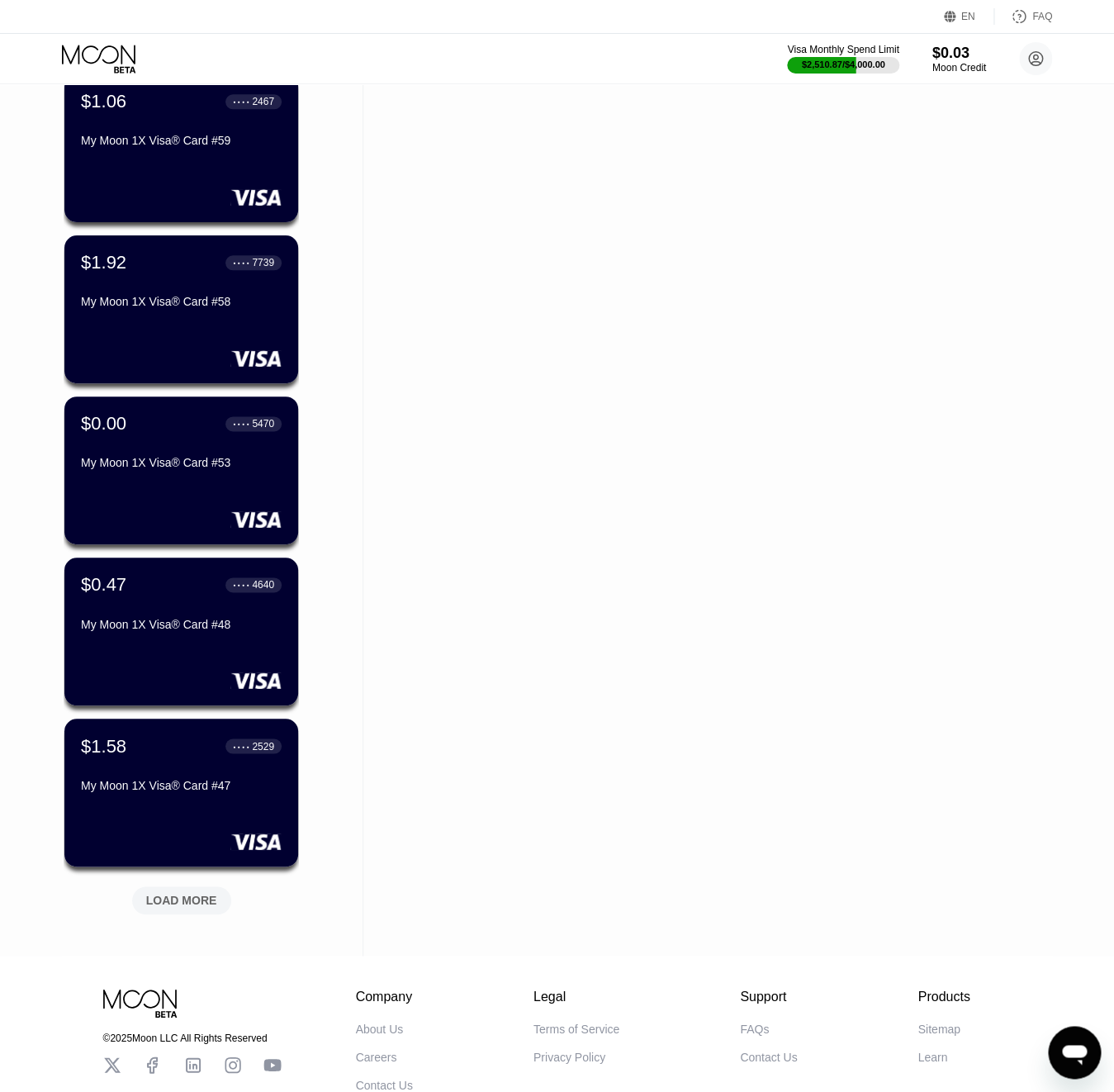
click at [205, 901] on div "LOAD MORE" at bounding box center [181, 900] width 71 height 15
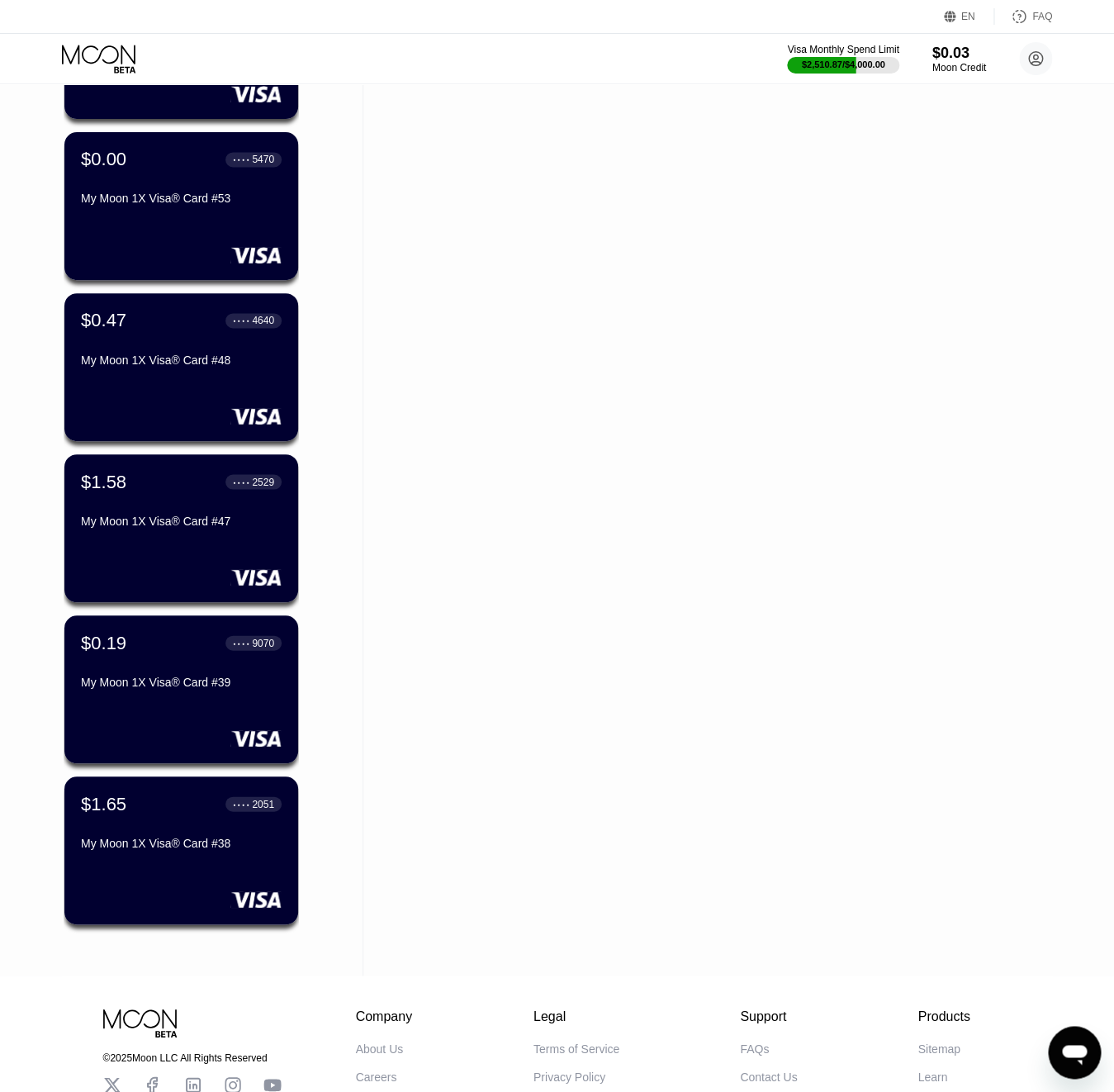
scroll to position [5360, 0]
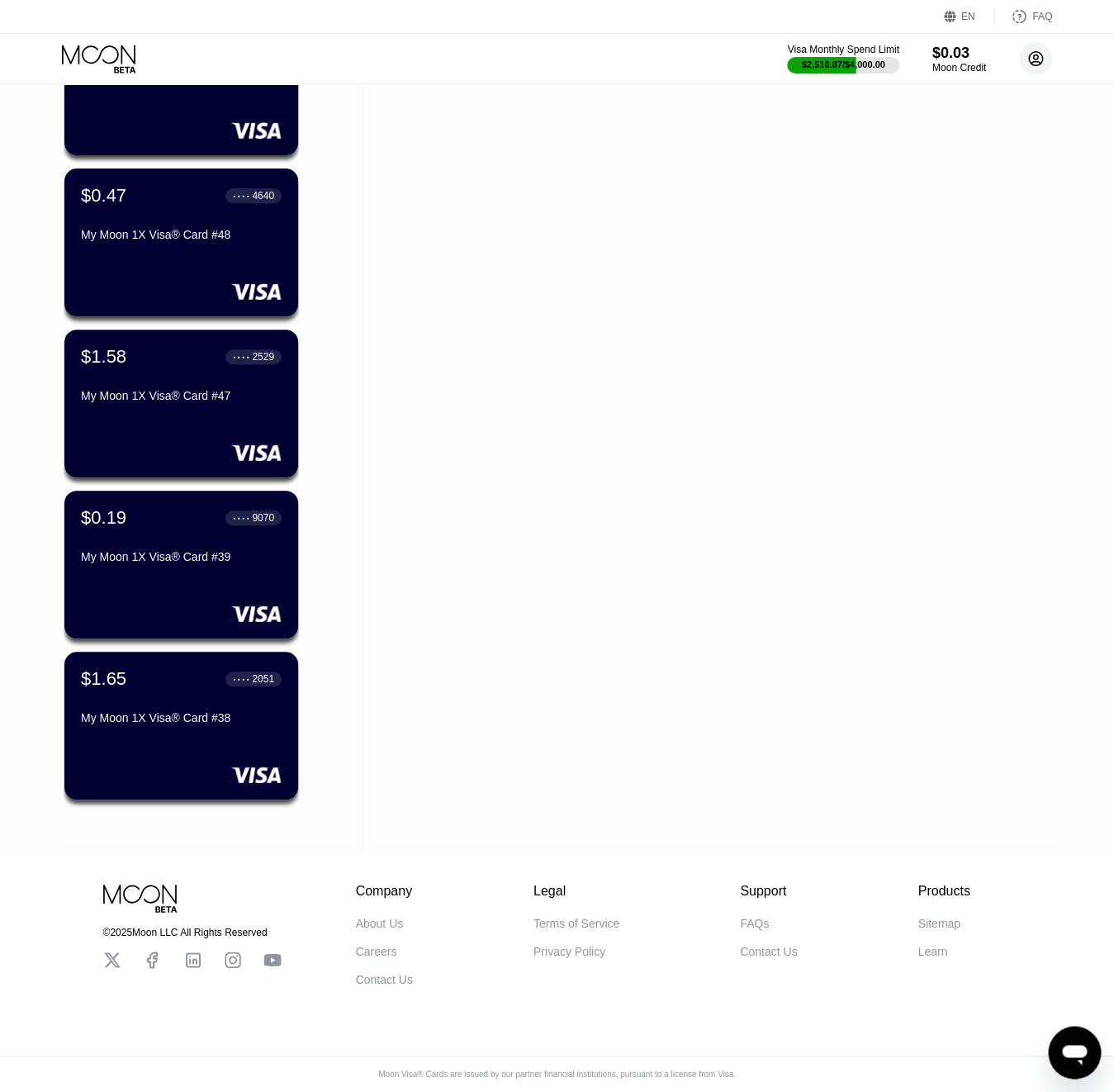
click at [1038, 48] on circle at bounding box center [1036, 59] width 33 height 33
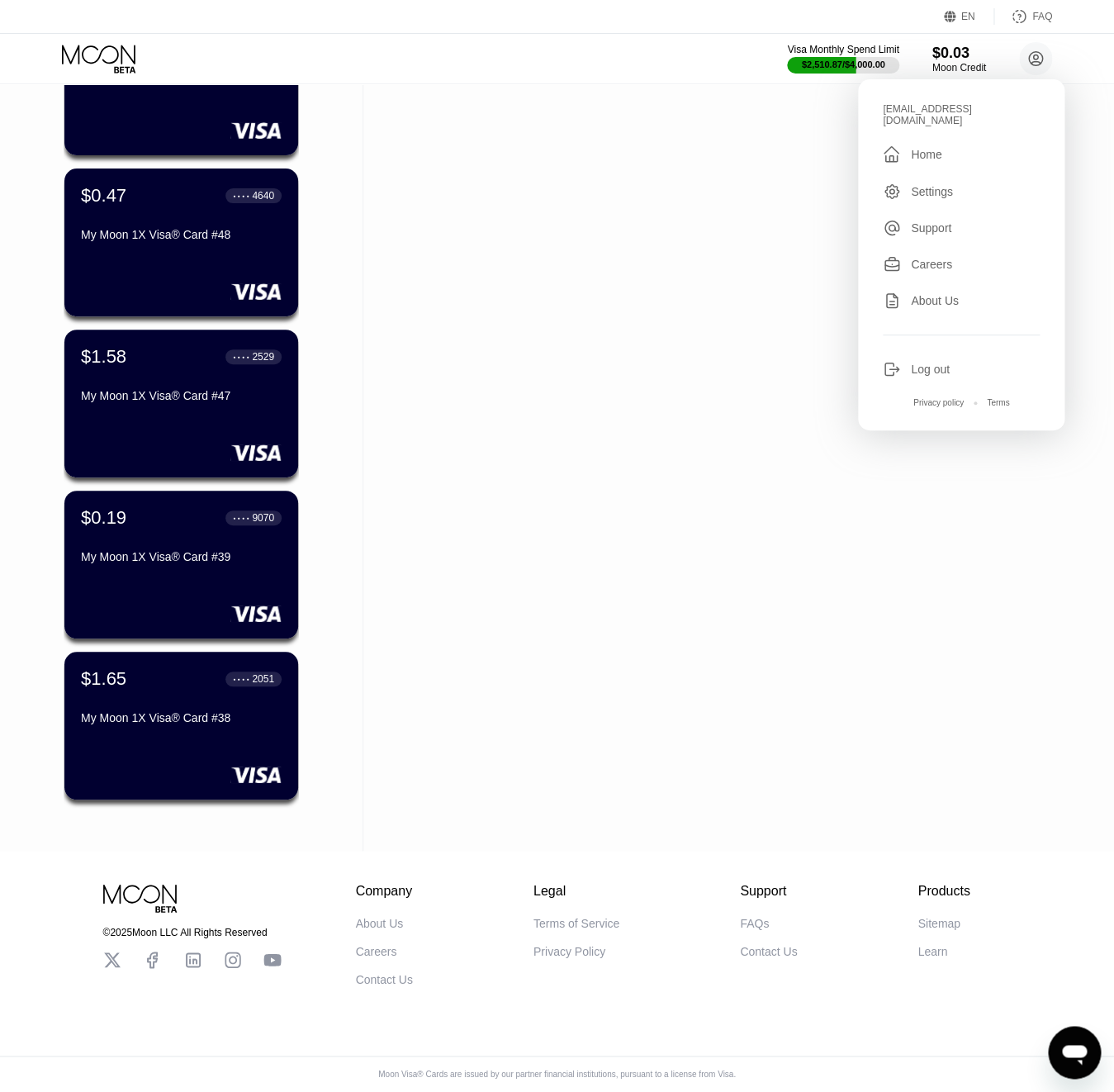
click at [945, 363] on div "Log out" at bounding box center [930, 369] width 39 height 13
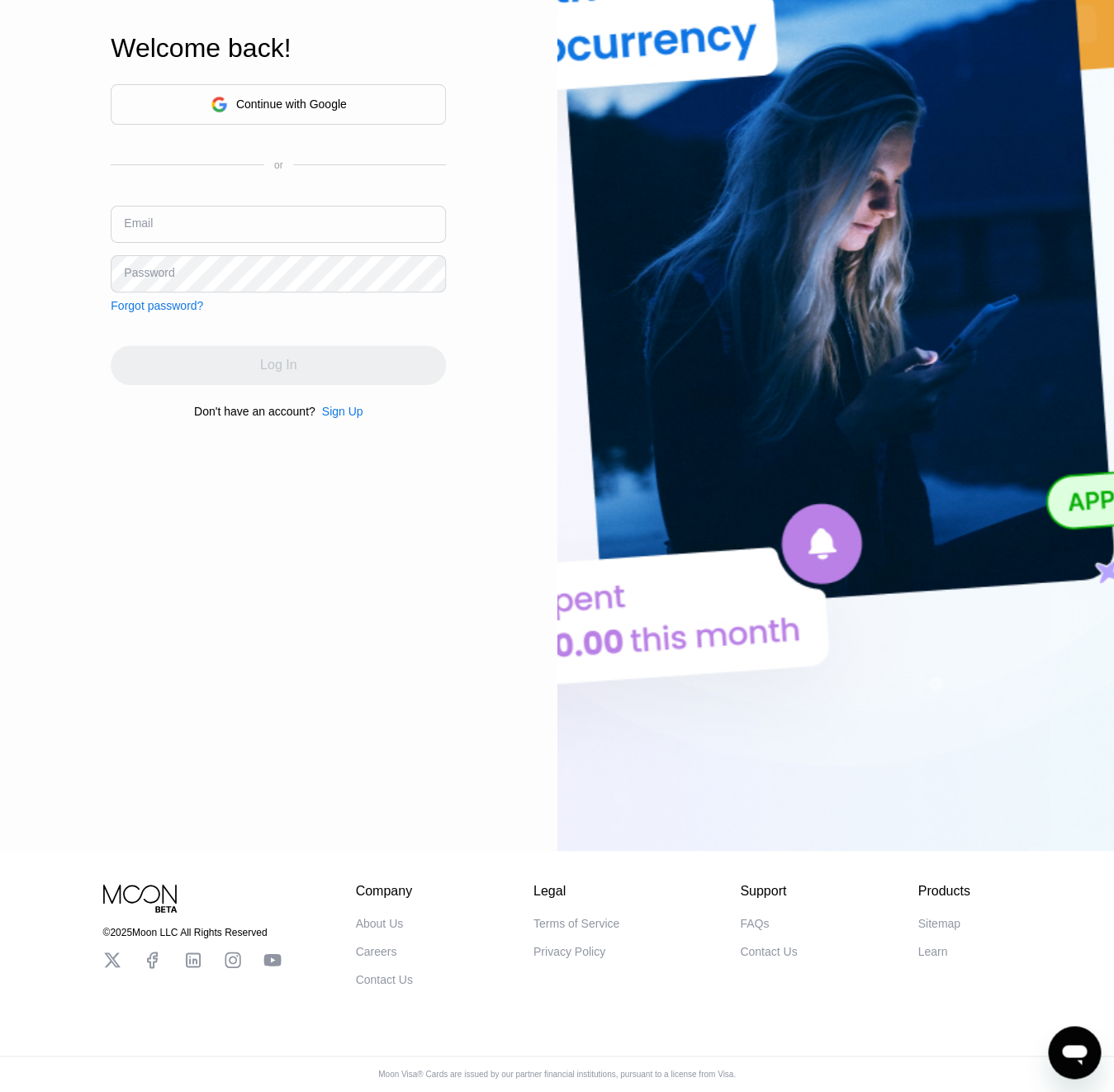
click at [219, 218] on input "text" at bounding box center [278, 224] width 335 height 37
paste input "[EMAIL_ADDRESS][DOMAIN_NAME]"
type input "[EMAIL_ADDRESS][DOMAIN_NAME]"
click at [160, 267] on div "Password" at bounding box center [149, 273] width 51 height 13
click at [159, 267] on div "Password" at bounding box center [149, 273] width 51 height 13
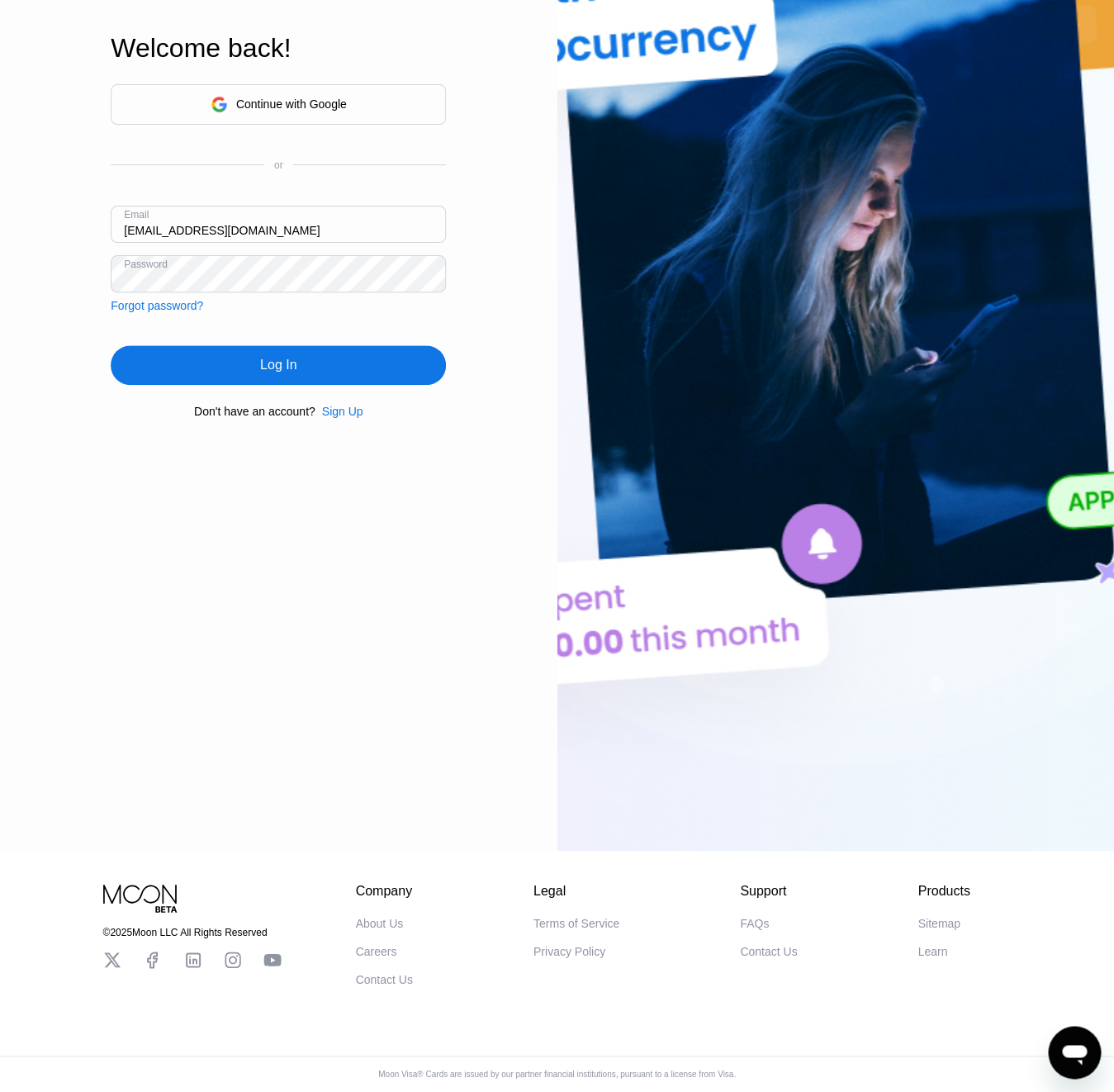
click at [244, 366] on div "Log In" at bounding box center [278, 365] width 335 height 39
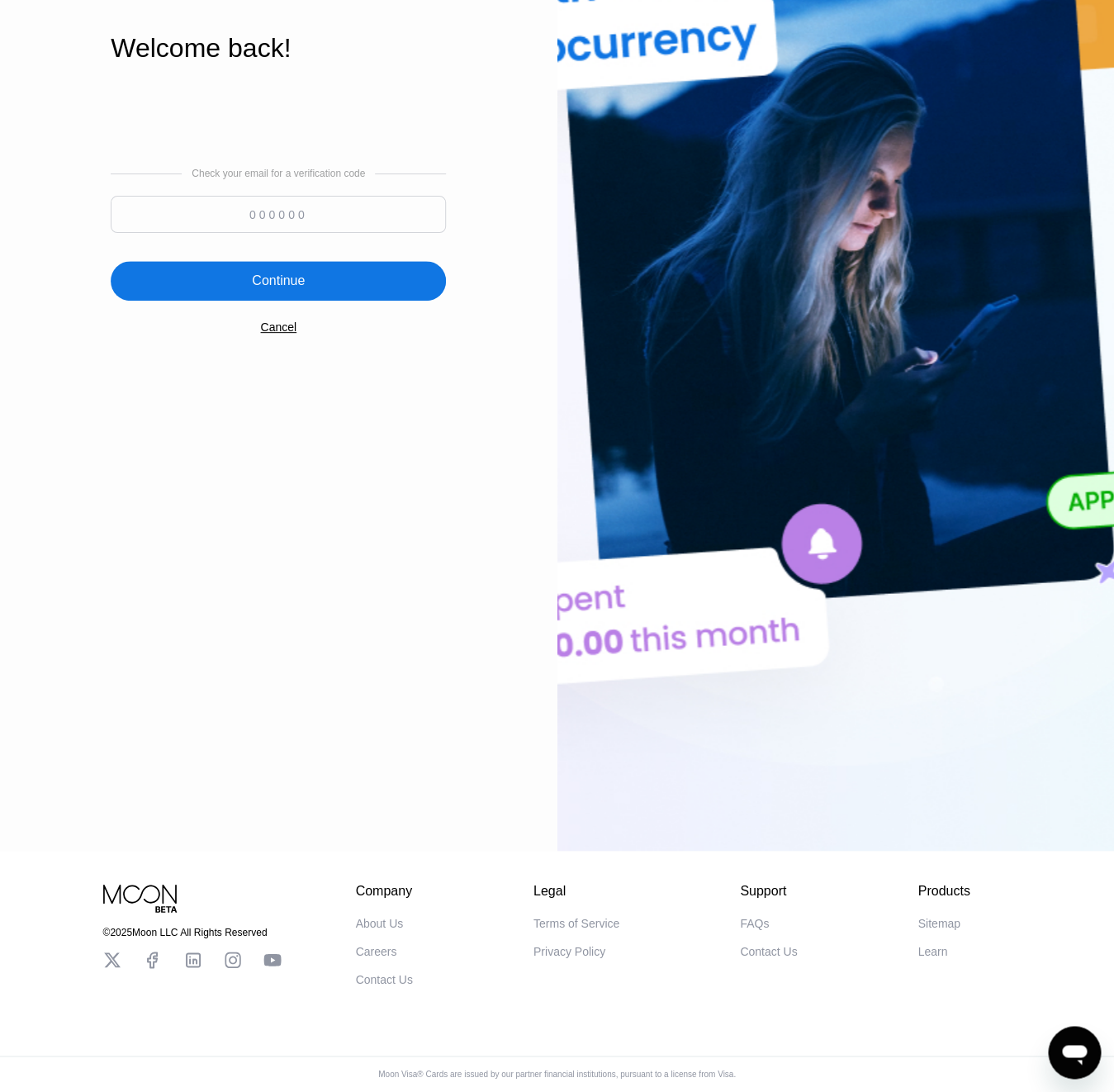
click at [230, 212] on input at bounding box center [278, 214] width 335 height 37
paste input "856270"
type input "856270"
click at [262, 273] on div "Continue" at bounding box center [278, 281] width 53 height 17
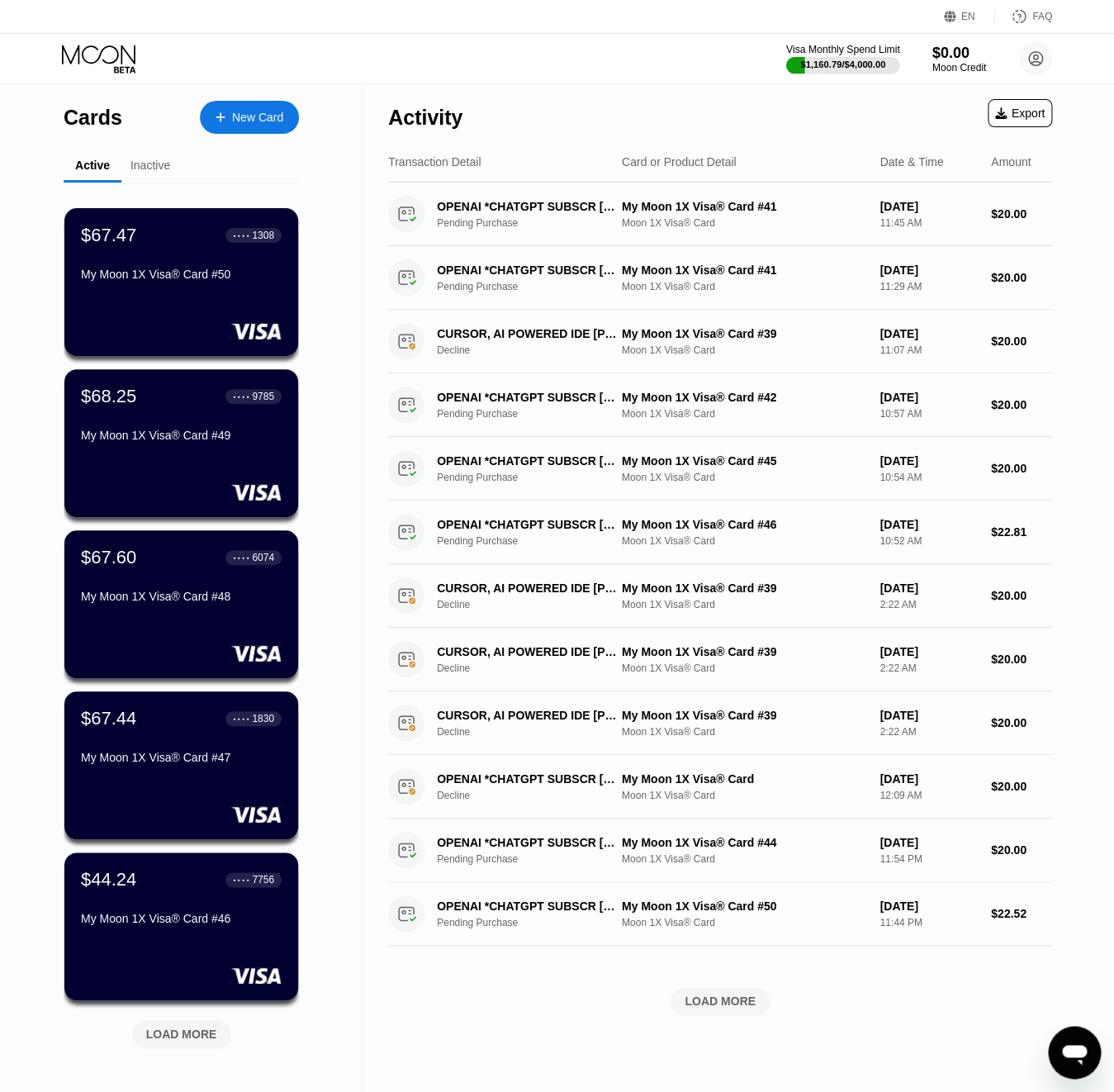
click at [860, 68] on div "$1,160.79 / $4,000.00" at bounding box center [843, 64] width 85 height 10
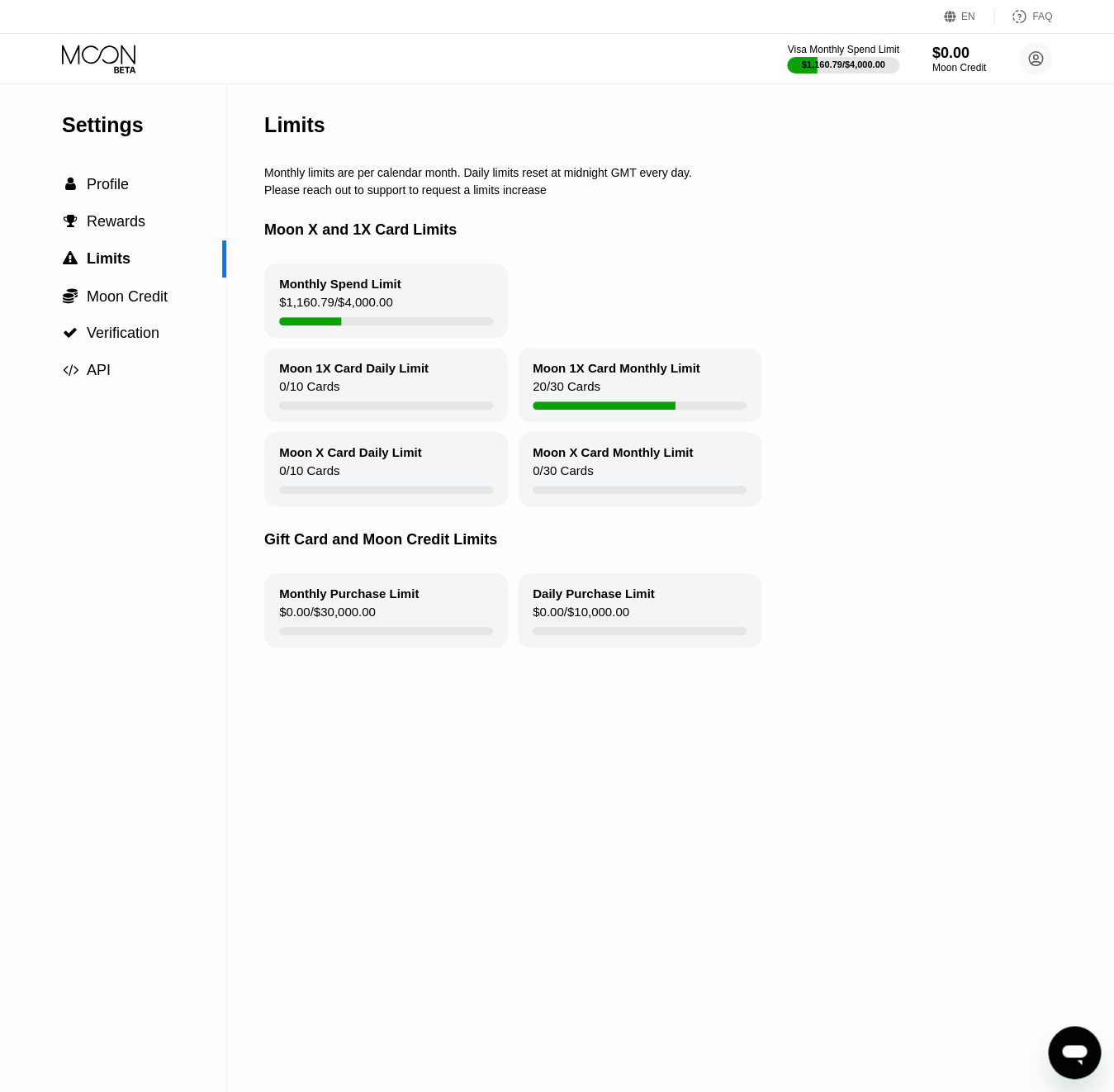
click at [111, 50] on icon at bounding box center [100, 59] width 77 height 28
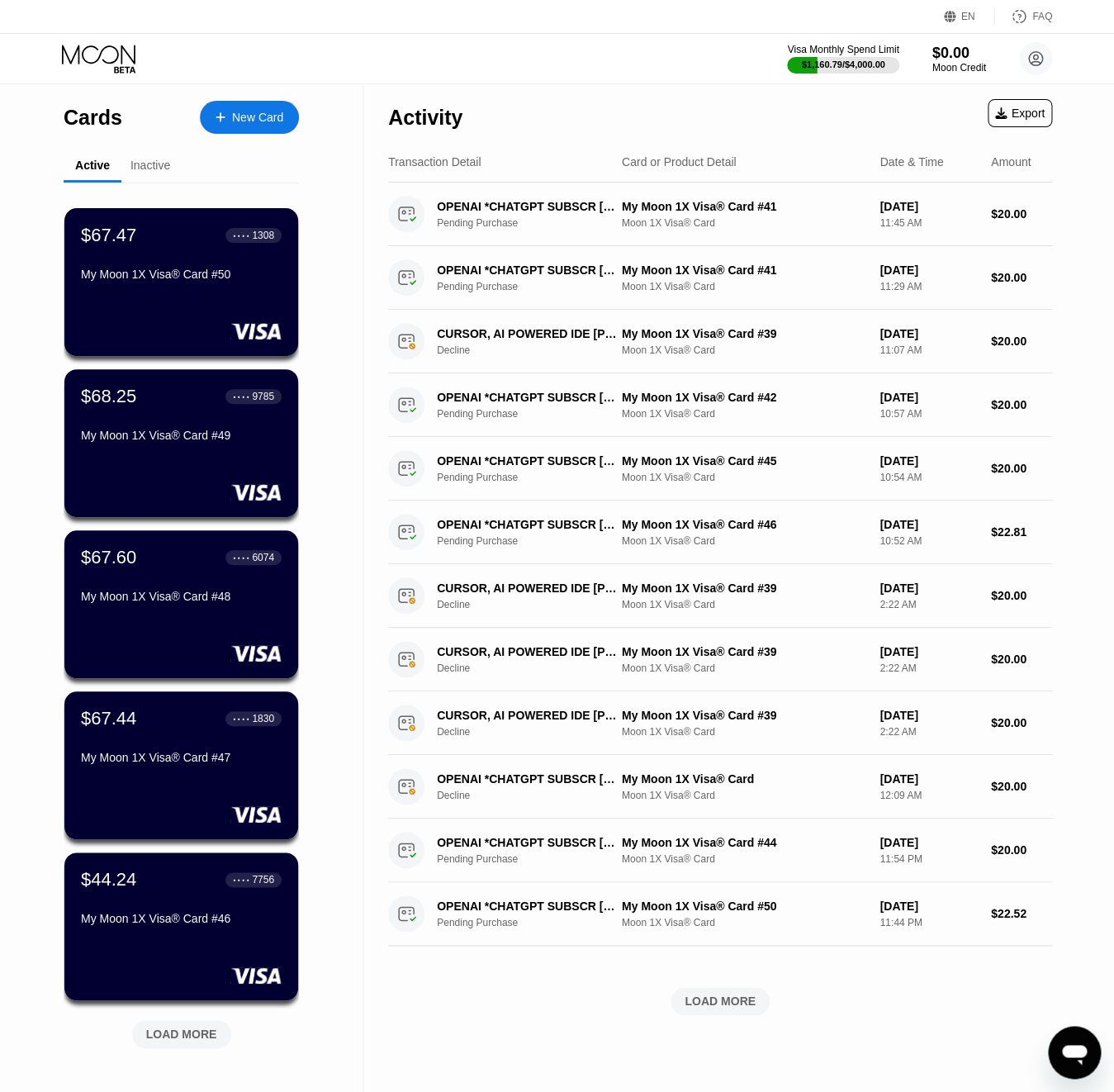
click at [212, 1038] on div "LOAD MORE" at bounding box center [181, 1034] width 71 height 15
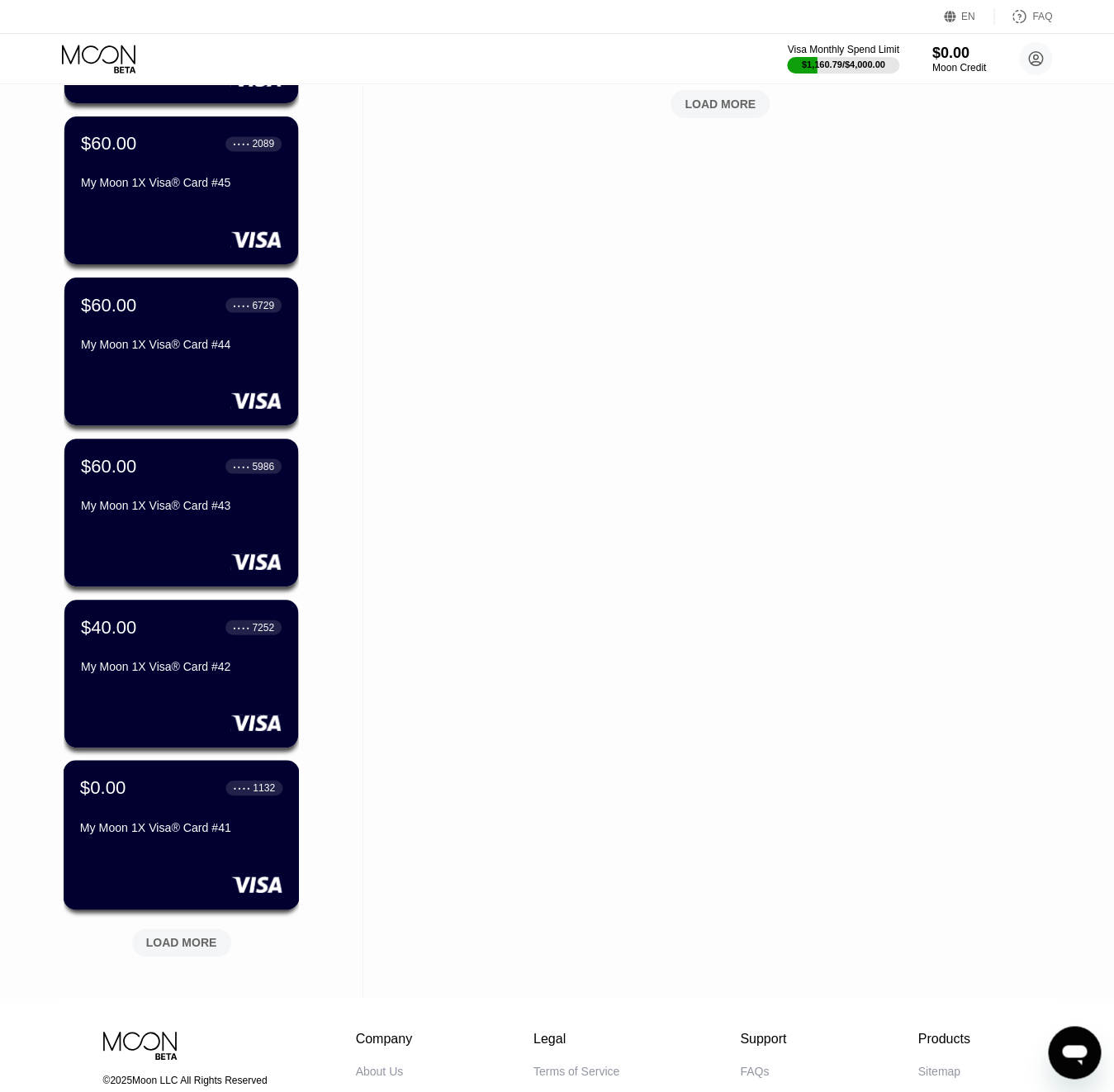
scroll to position [925, 0]
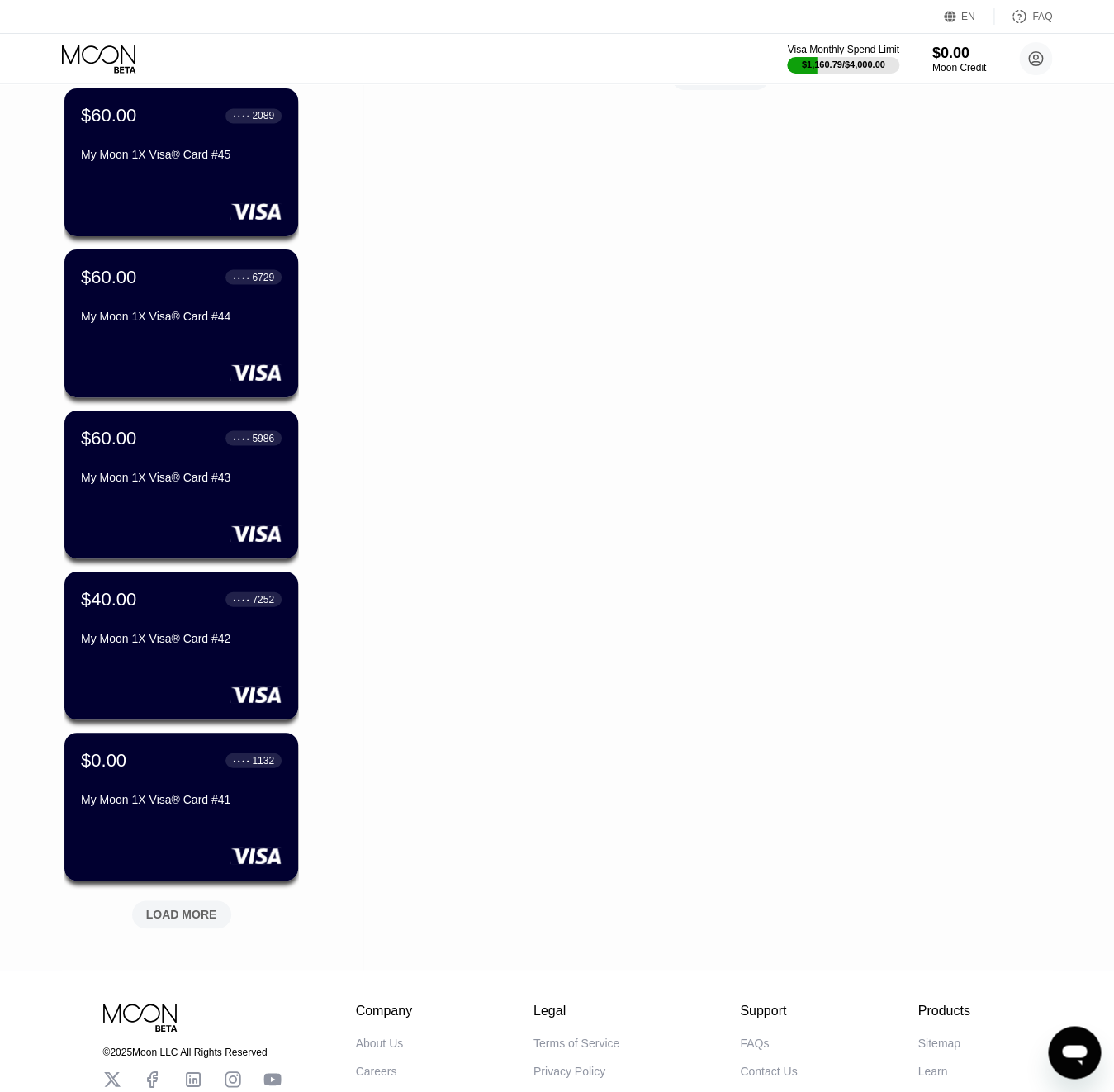
click at [190, 908] on div "LOAD MORE" at bounding box center [181, 915] width 71 height 15
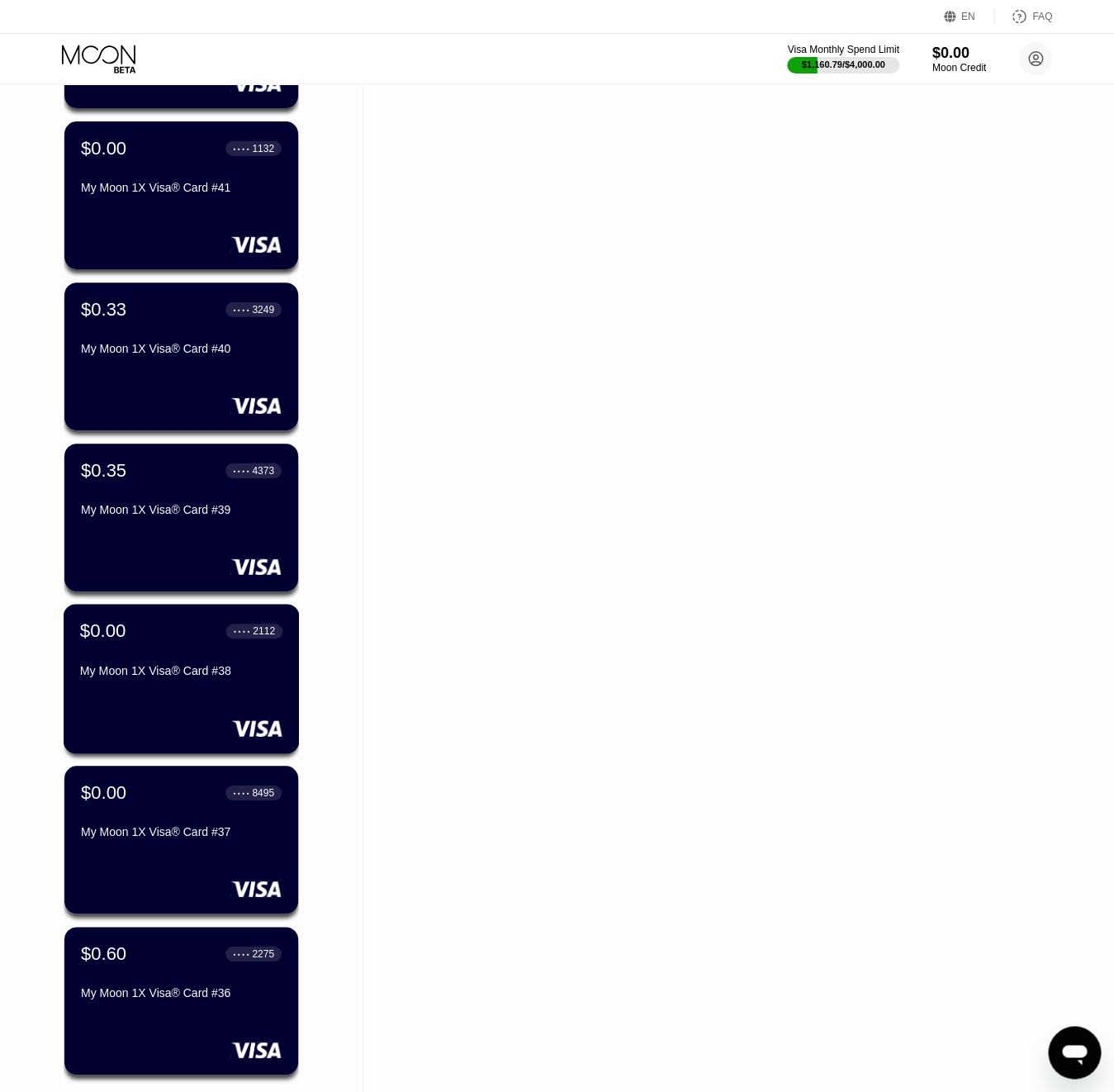
scroll to position [1695, 0]
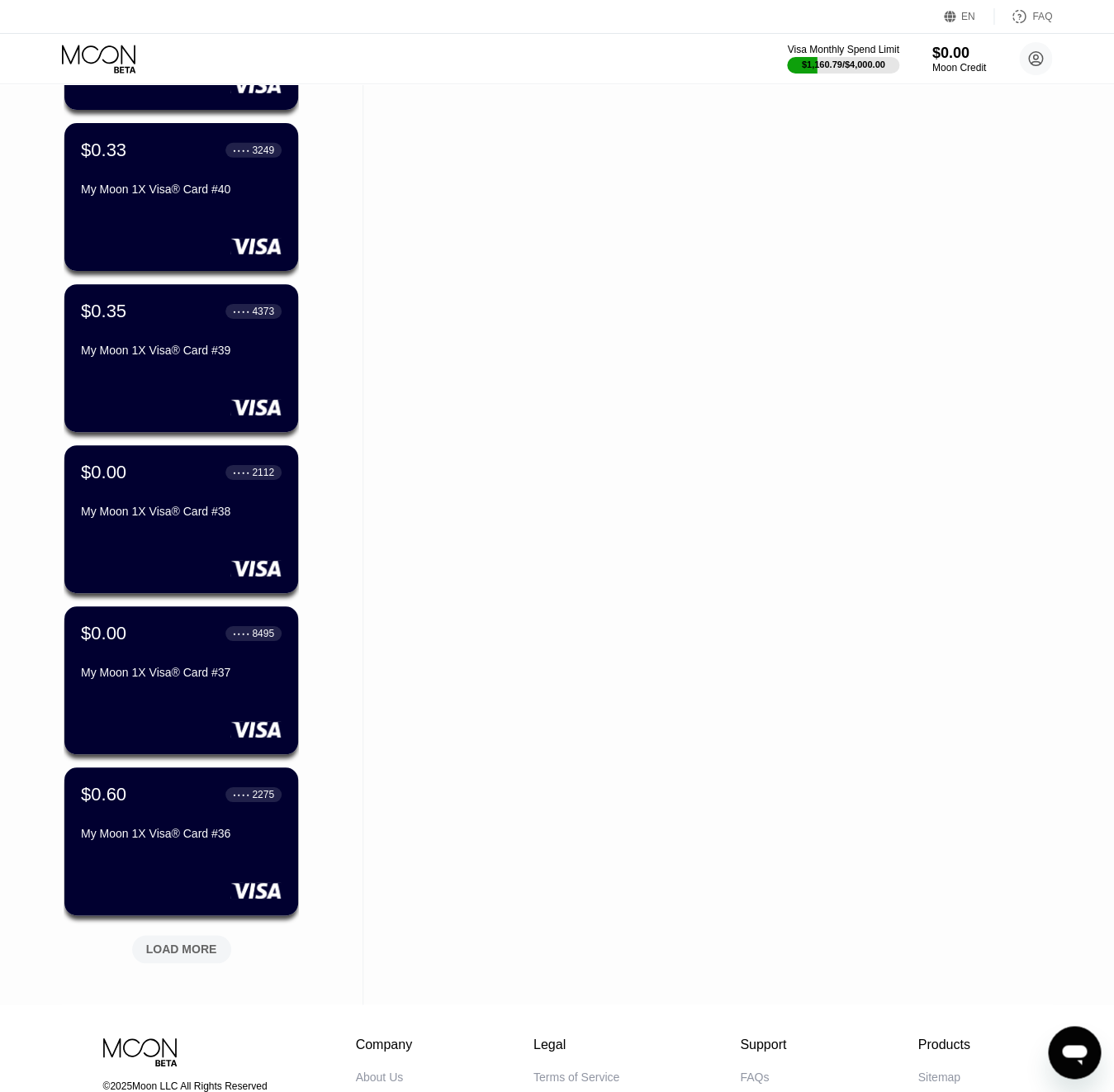
click at [193, 959] on div "LOAD MORE" at bounding box center [182, 949] width 99 height 28
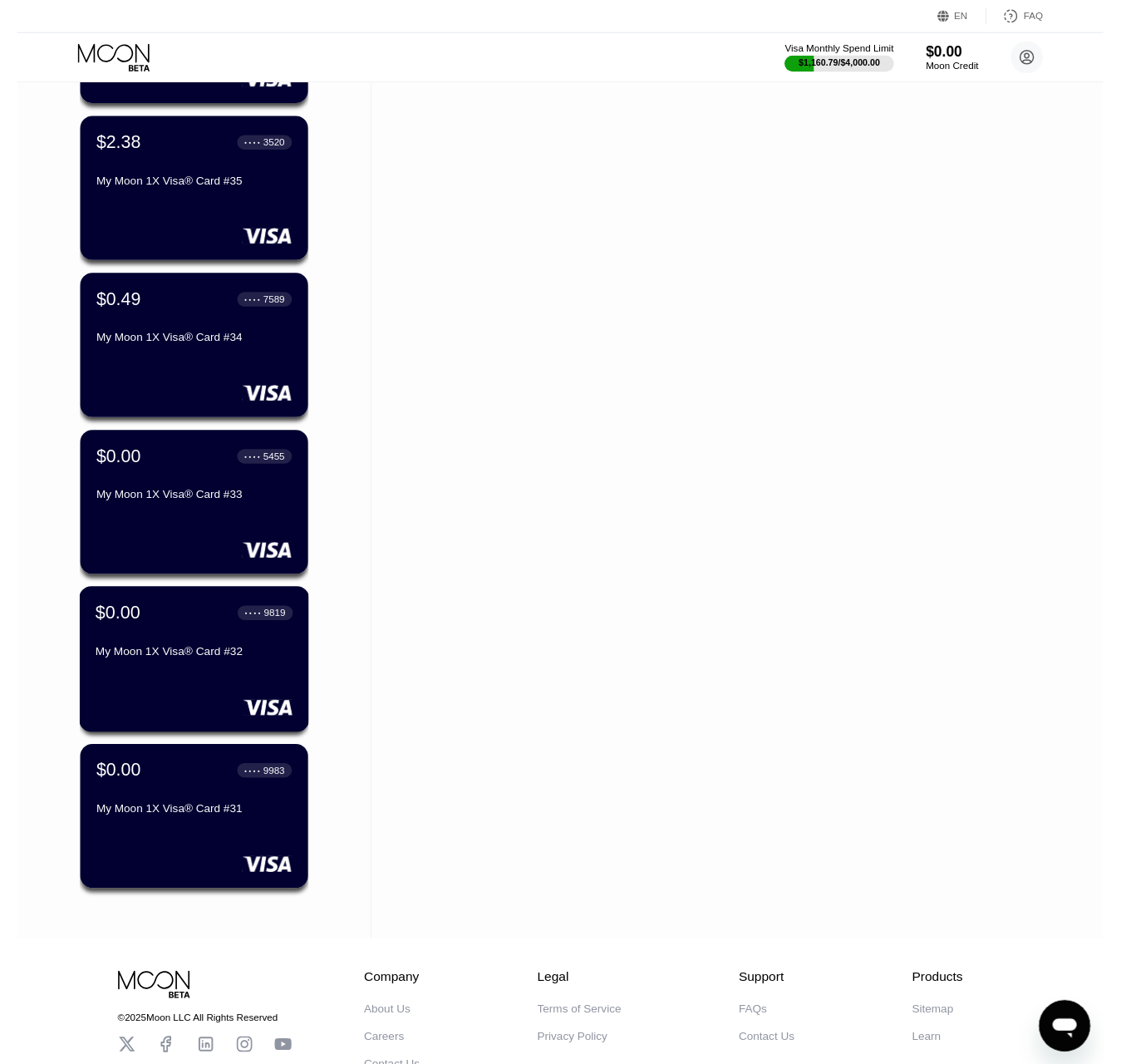
scroll to position [2639, 0]
